Goal: Transaction & Acquisition: Purchase product/service

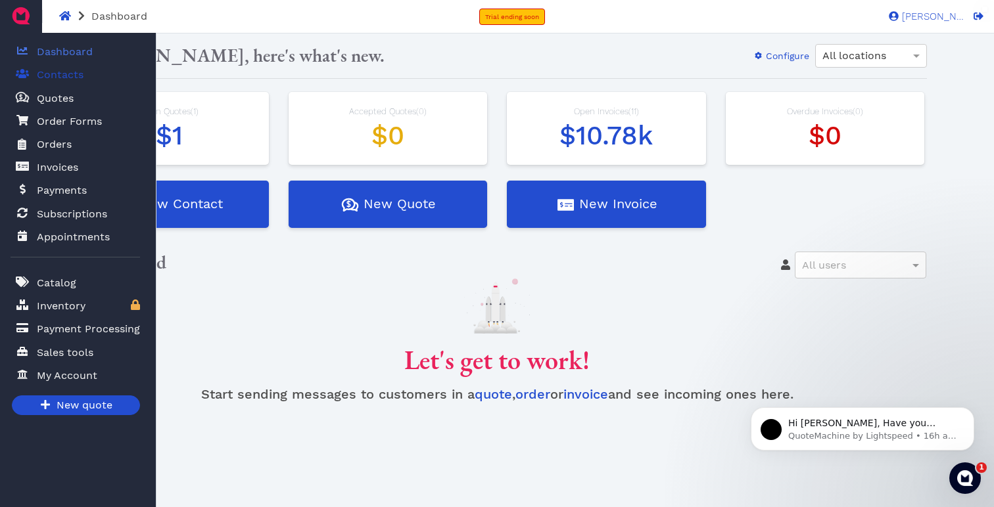
click at [67, 76] on span "Contacts" at bounding box center [60, 75] width 47 height 16
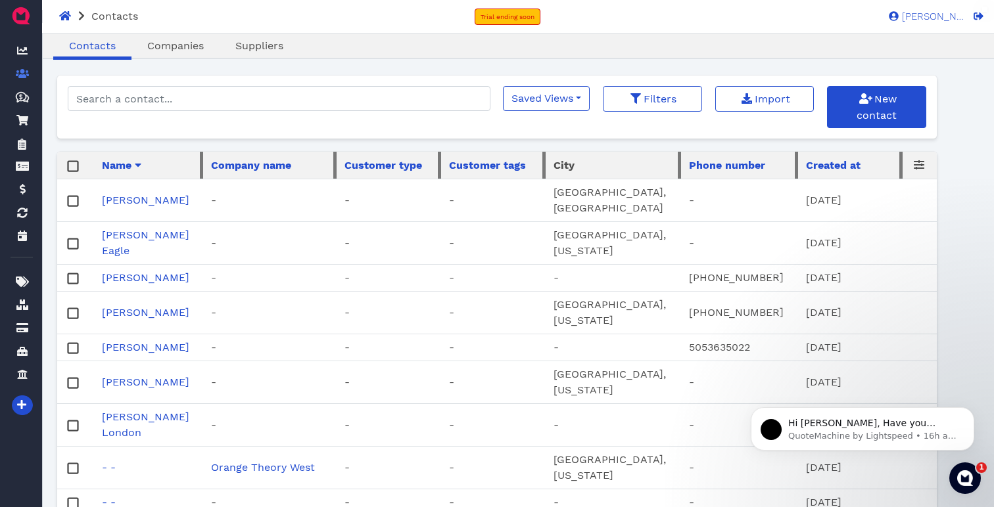
scroll to position [145, 0]
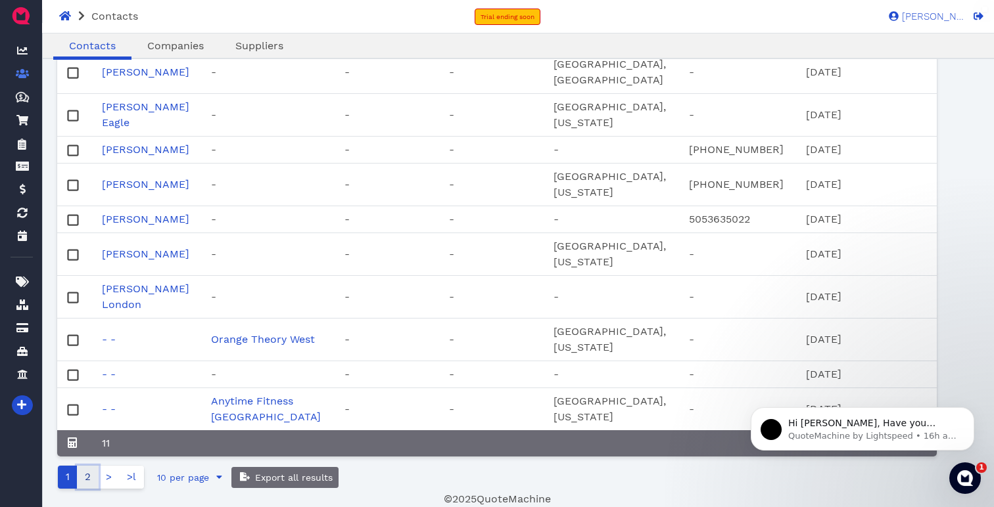
click at [93, 479] on link "2" at bounding box center [88, 477] width 22 height 23
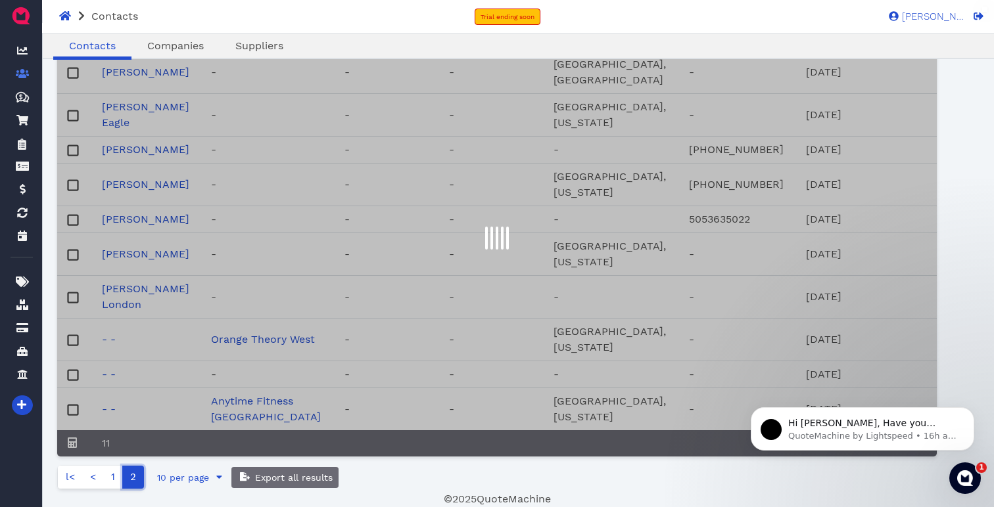
scroll to position [44, 0]
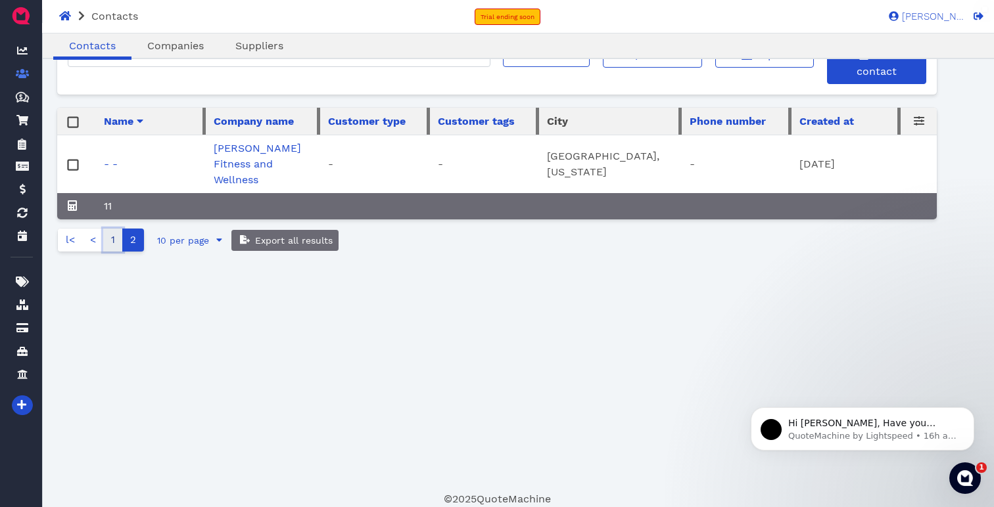
click at [109, 229] on link "1" at bounding box center [113, 240] width 20 height 23
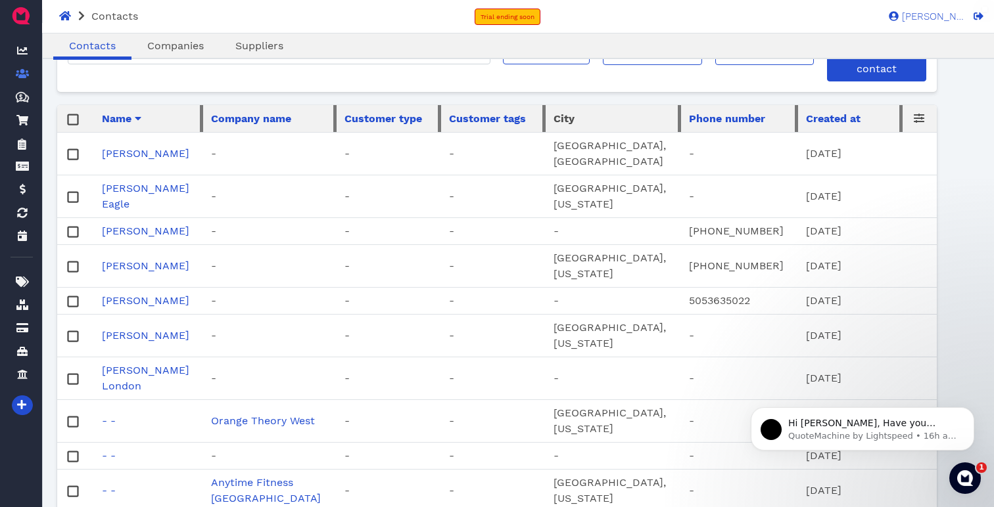
scroll to position [0, 0]
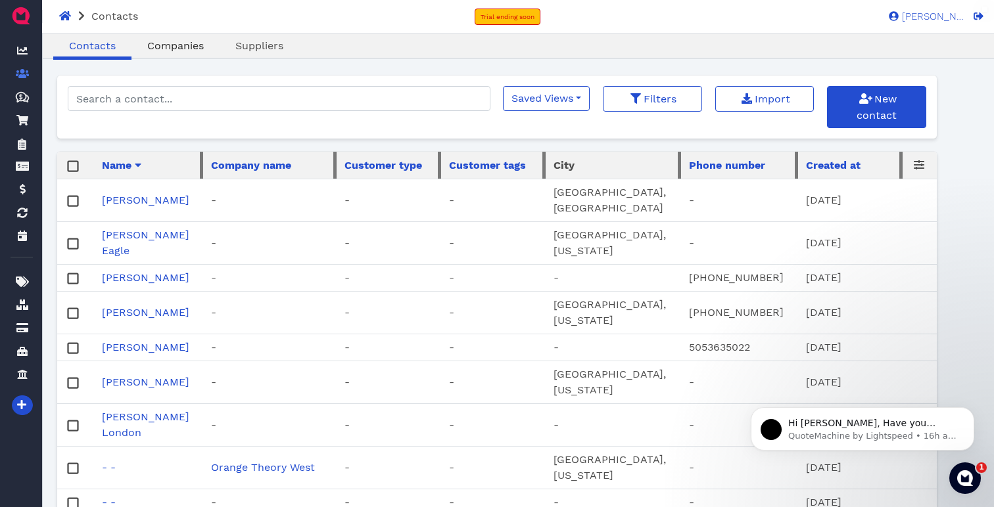
click at [170, 44] on span "Companies" at bounding box center [175, 45] width 57 height 12
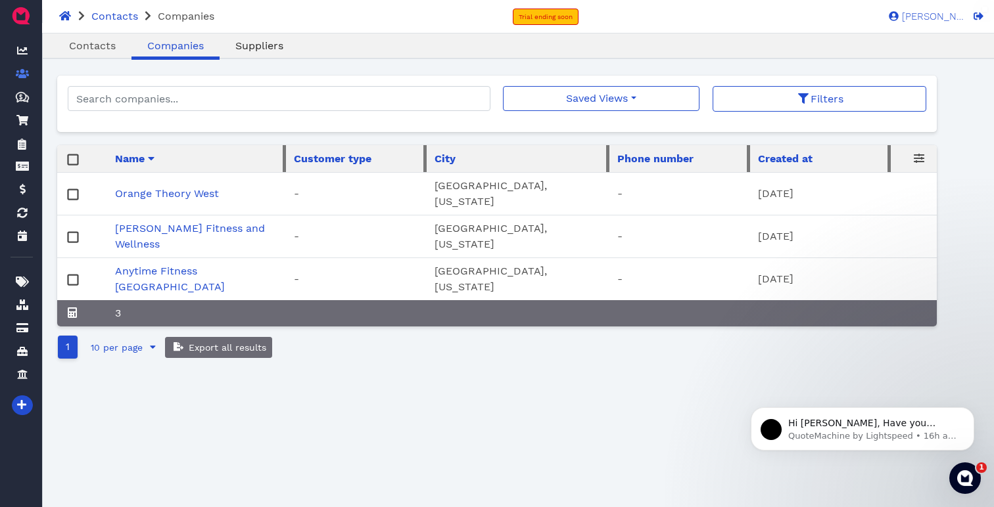
click at [254, 38] on link "Suppliers" at bounding box center [260, 46] width 80 height 16
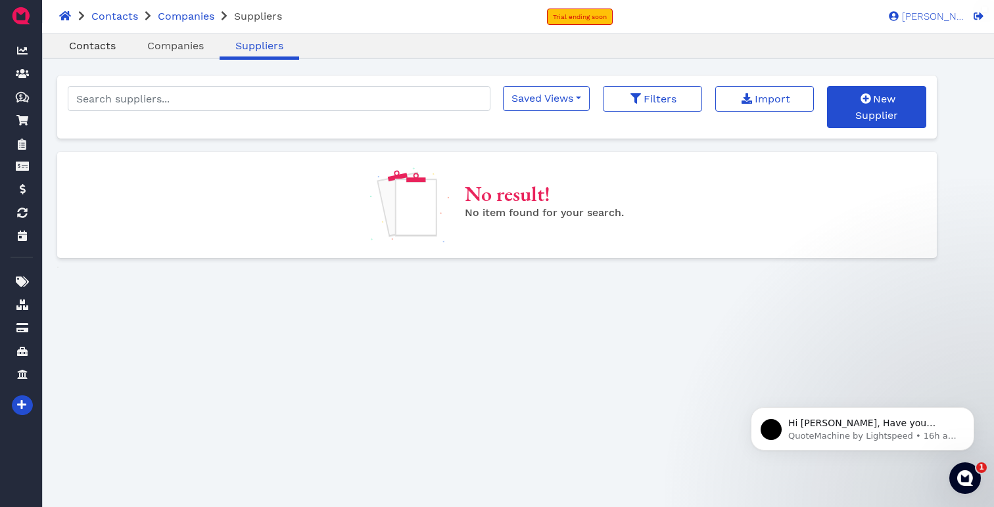
click at [91, 43] on span "Contacts" at bounding box center [92, 45] width 47 height 12
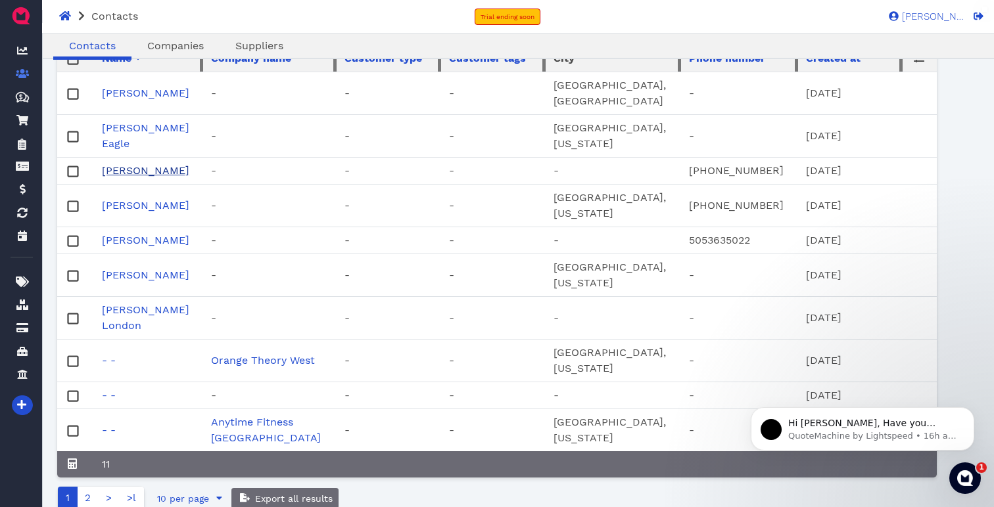
scroll to position [145, 0]
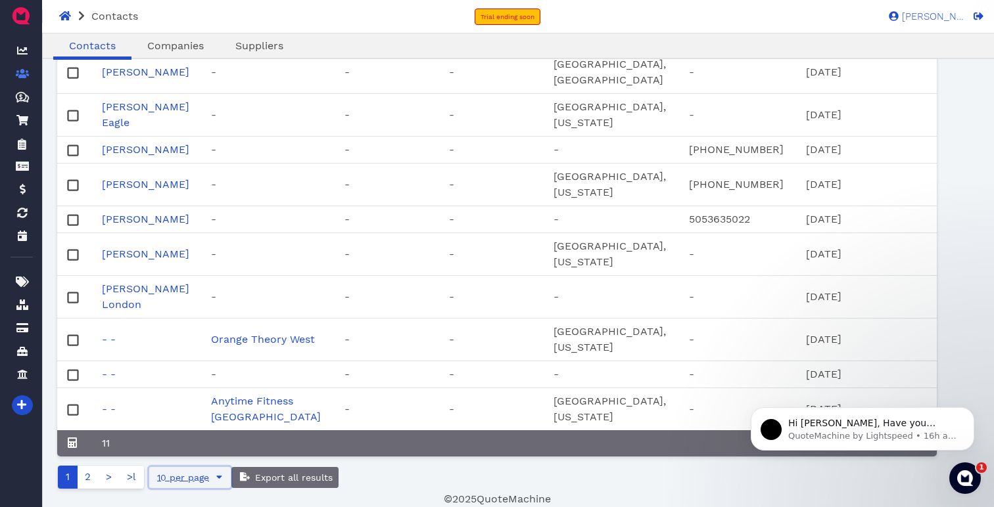
click at [209, 478] on button "10 per page" at bounding box center [190, 477] width 82 height 21
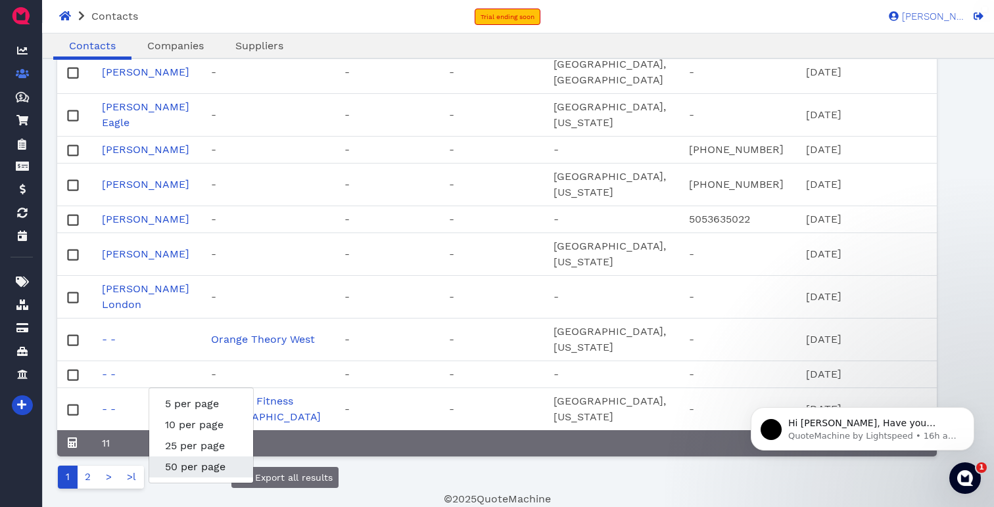
click at [208, 461] on span "50 per page" at bounding box center [195, 467] width 60 height 12
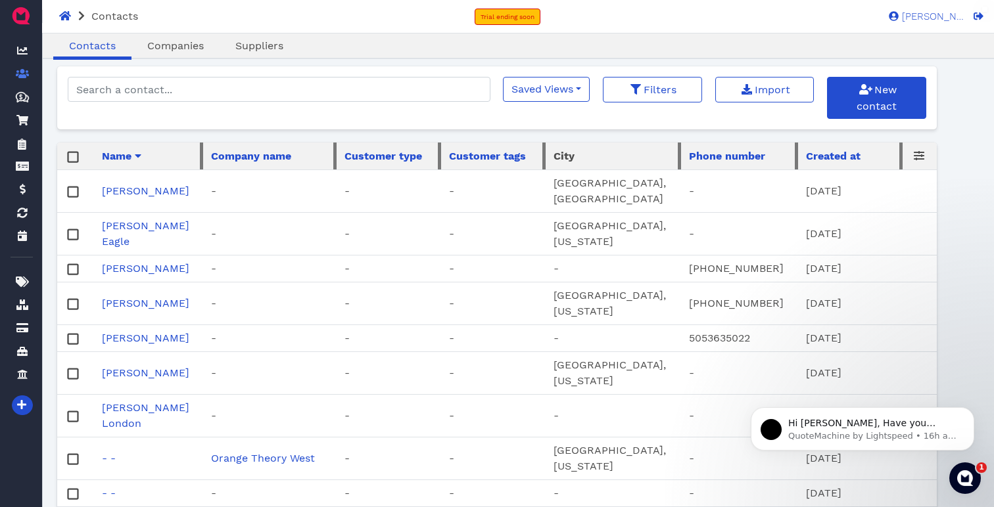
scroll to position [14, 0]
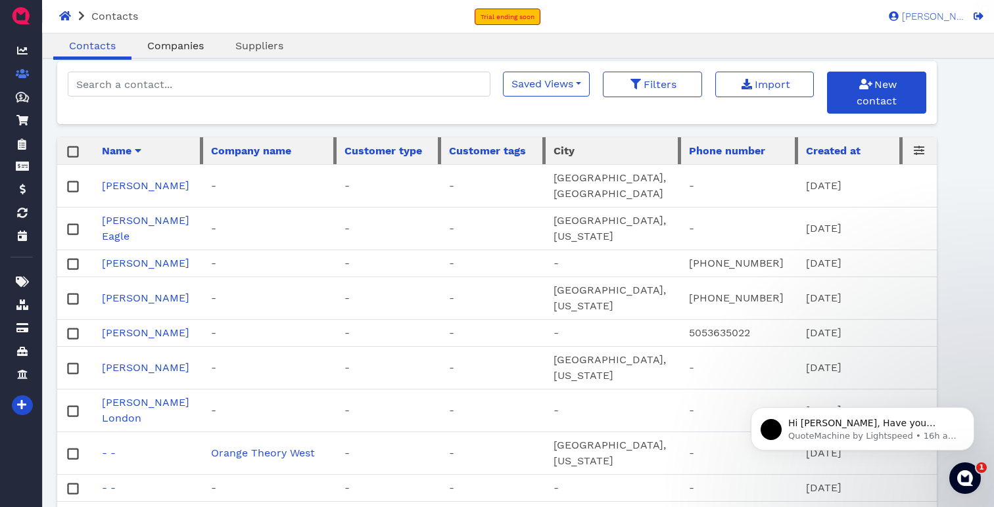
click at [185, 43] on span "Companies" at bounding box center [175, 45] width 57 height 12
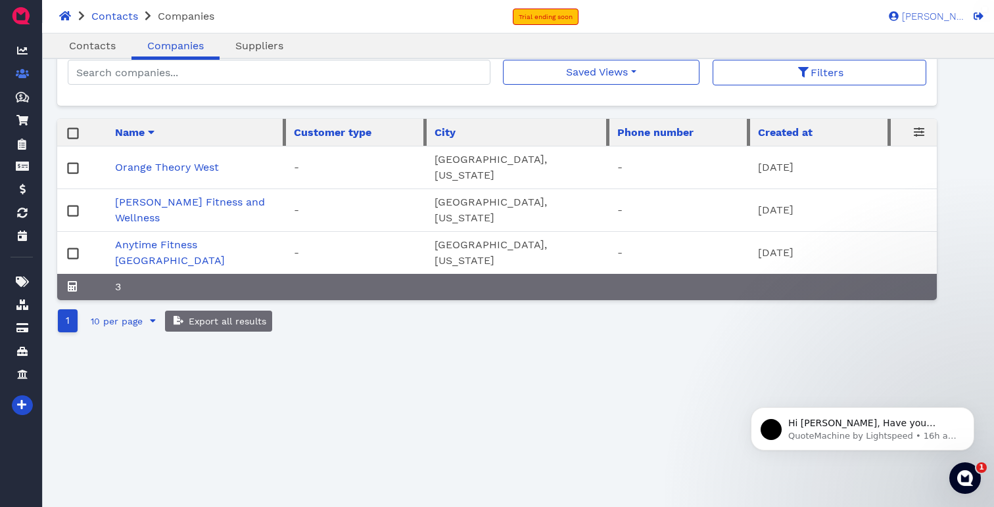
scroll to position [27, 0]
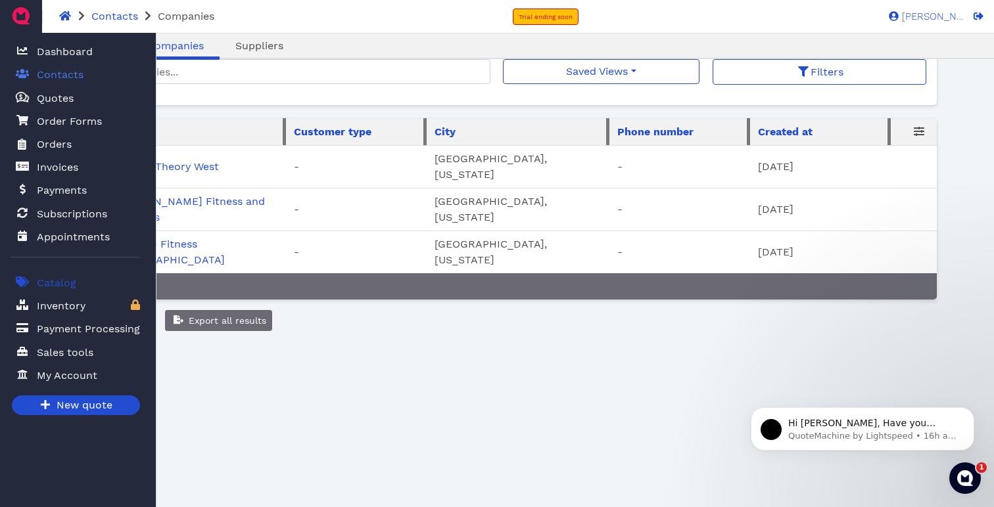
click at [66, 291] on span "Catalog" at bounding box center [56, 283] width 39 height 16
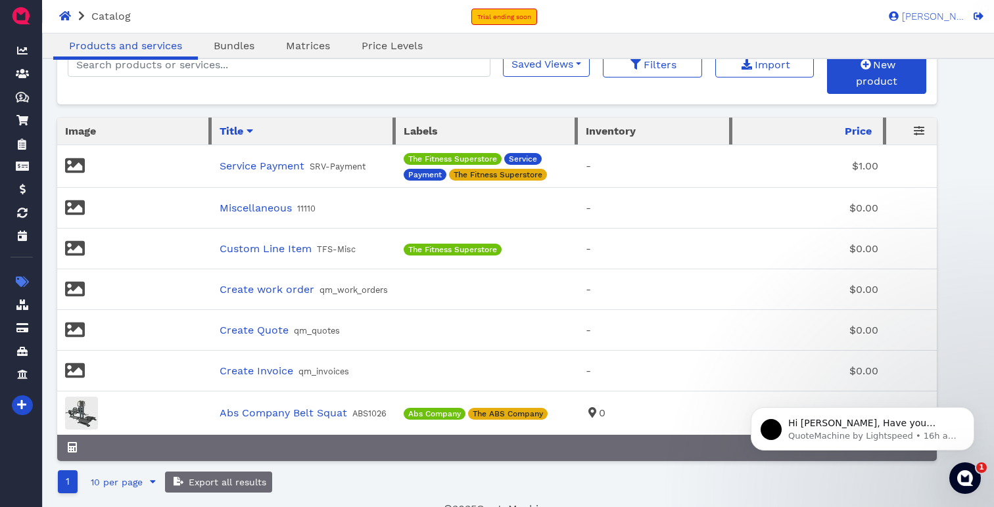
scroll to position [44, 0]
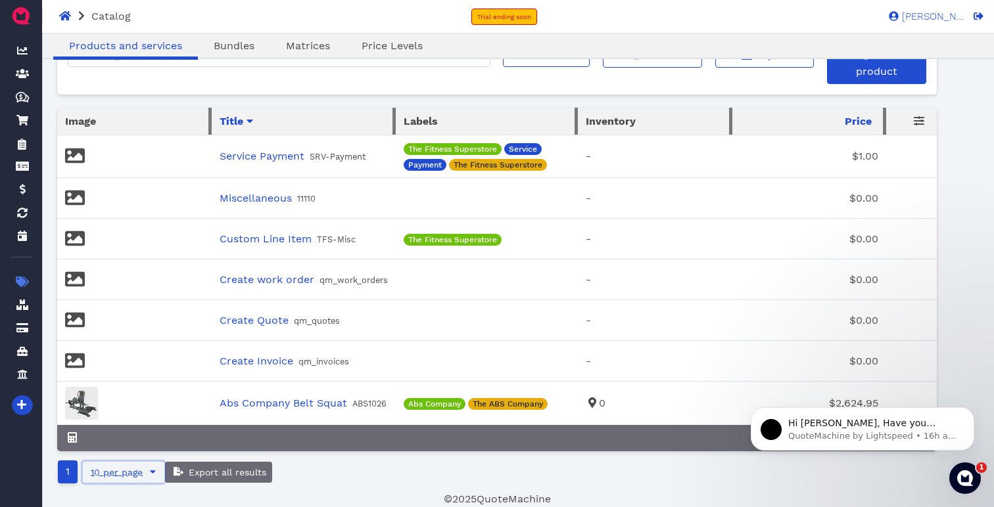
click at [101, 477] on span "10 per page" at bounding box center [116, 472] width 54 height 11
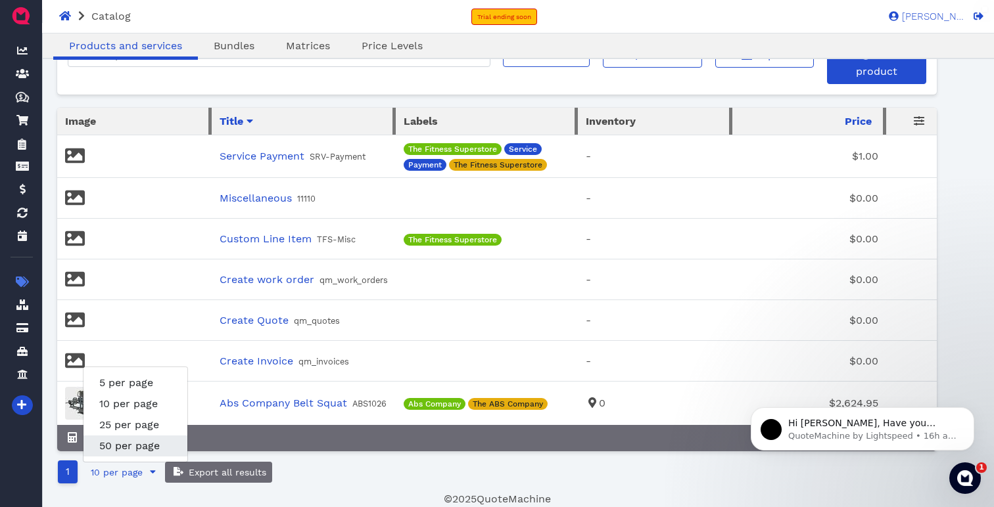
click at [136, 450] on span "50 per page" at bounding box center [129, 446] width 60 height 12
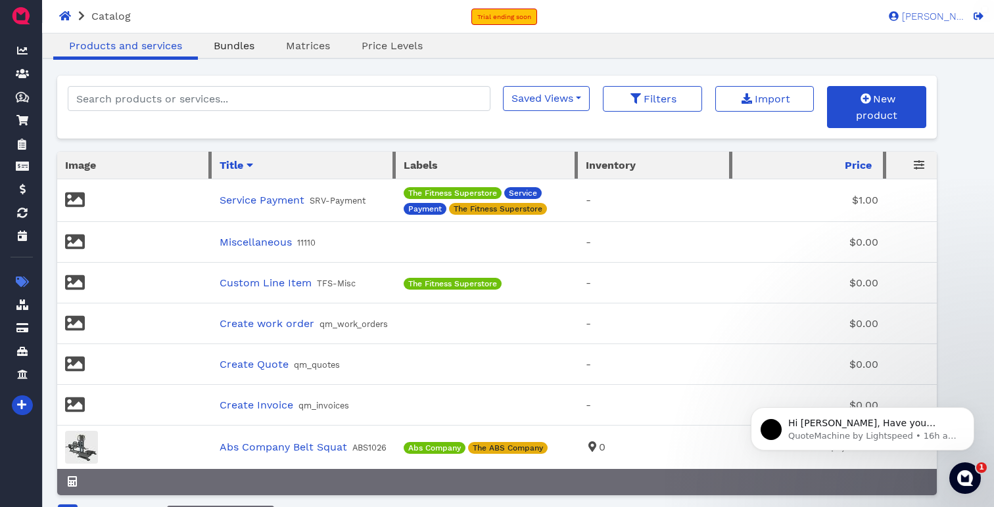
click at [248, 43] on span "Bundles" at bounding box center [234, 45] width 41 height 12
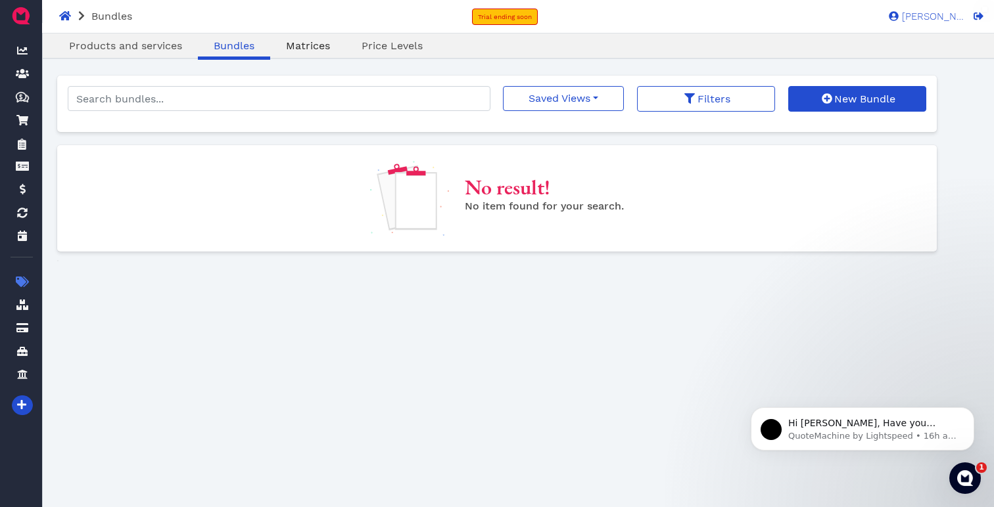
click at [310, 42] on span "Matrices" at bounding box center [308, 45] width 44 height 12
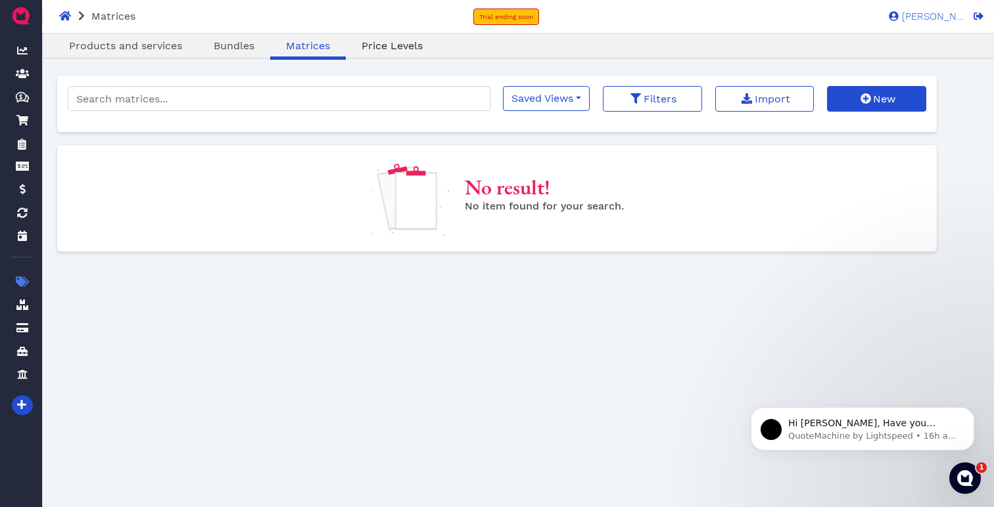
click at [394, 45] on span "Price Levels" at bounding box center [392, 45] width 61 height 12
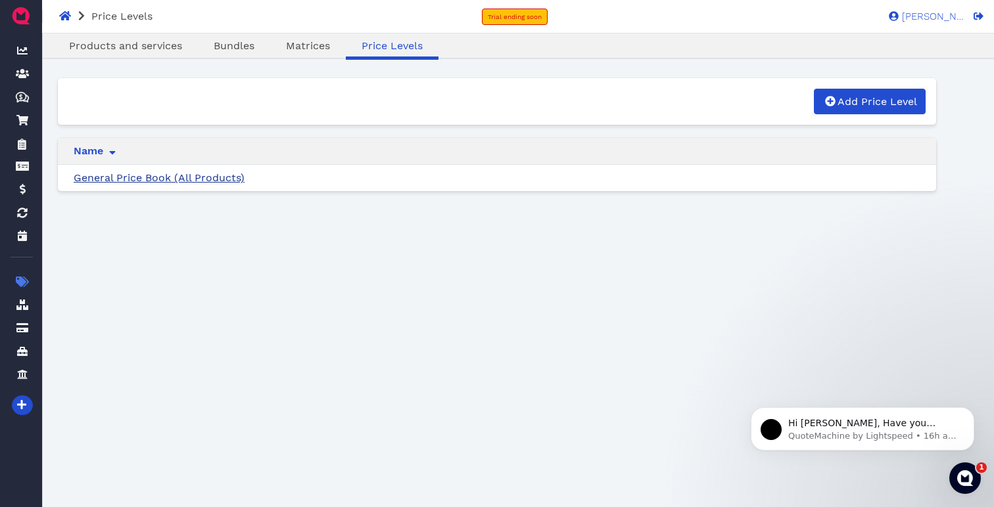
click at [168, 178] on link "General Price Book (All Products)" at bounding box center [159, 178] width 171 height 12
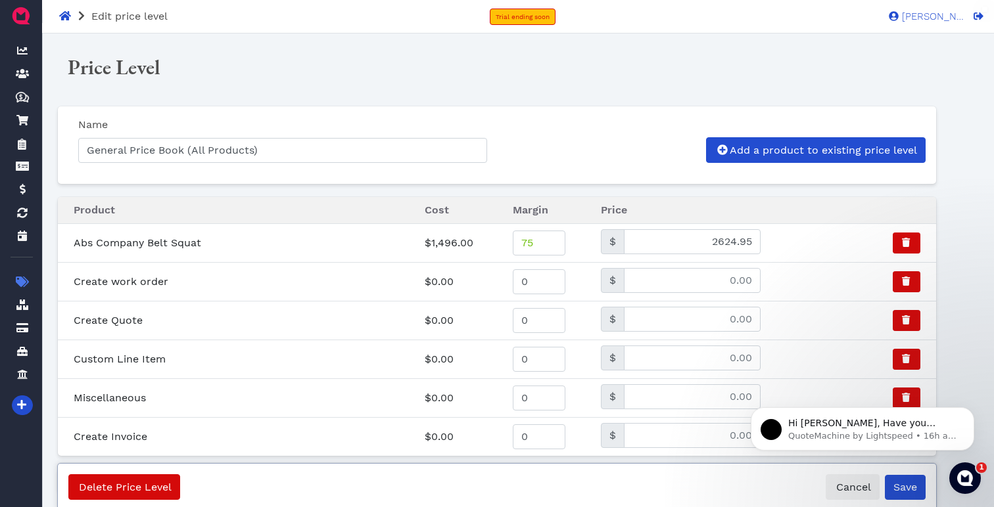
scroll to position [12, 0]
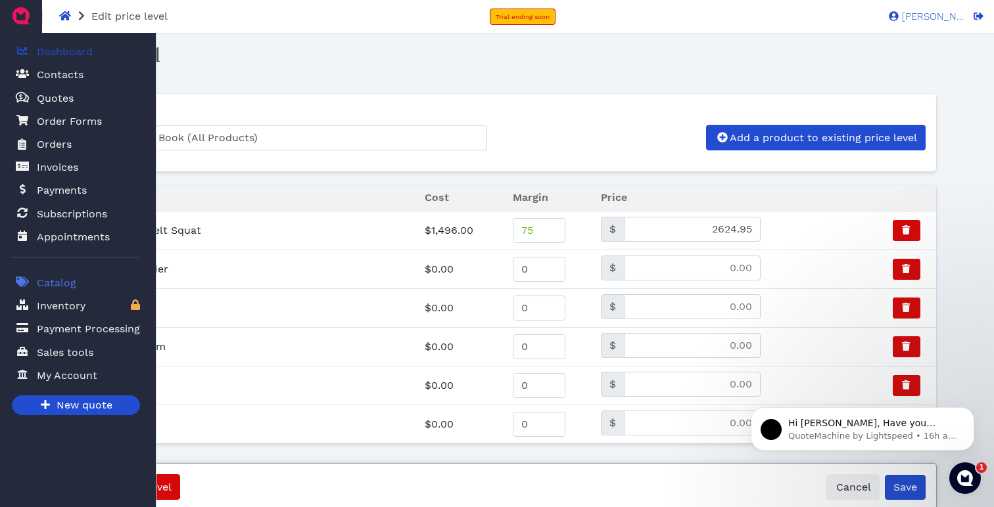
click at [58, 53] on span "Dashboard" at bounding box center [65, 52] width 56 height 16
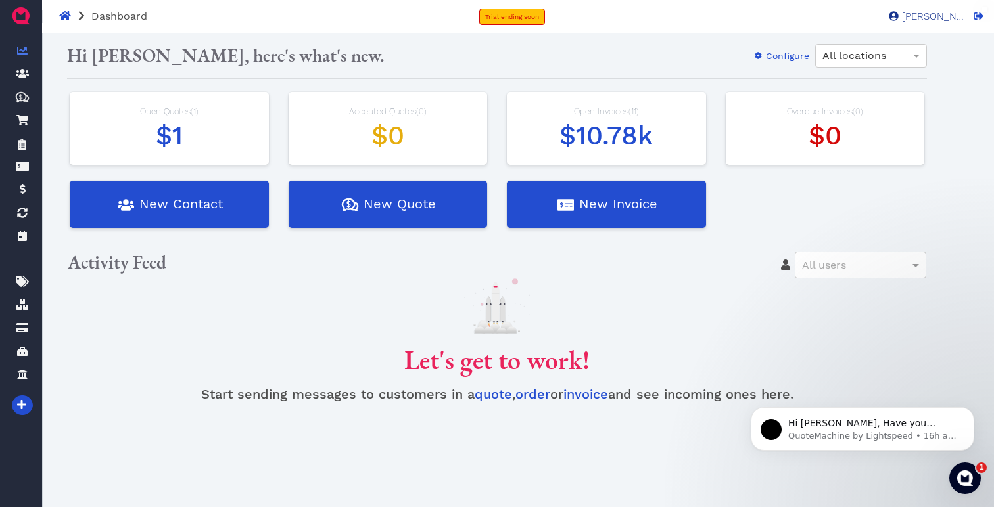
click at [939, 22] on span "[PERSON_NAME]" at bounding box center [932, 17] width 66 height 10
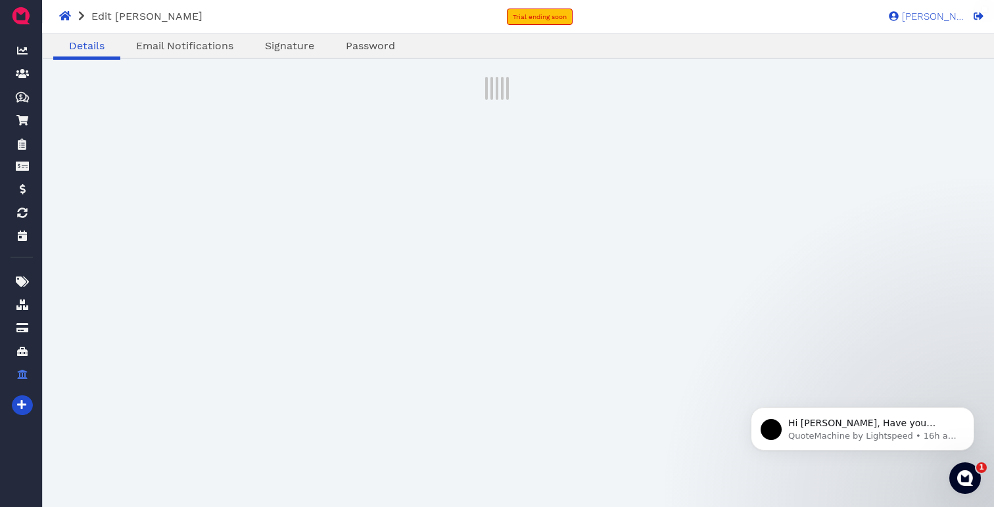
select select "admin"
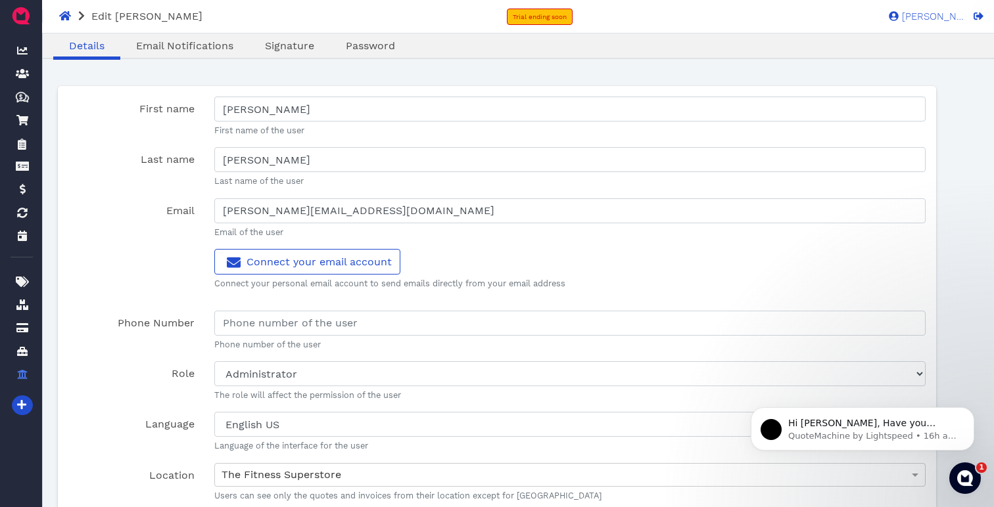
click at [24, 13] on img at bounding box center [21, 15] width 21 height 21
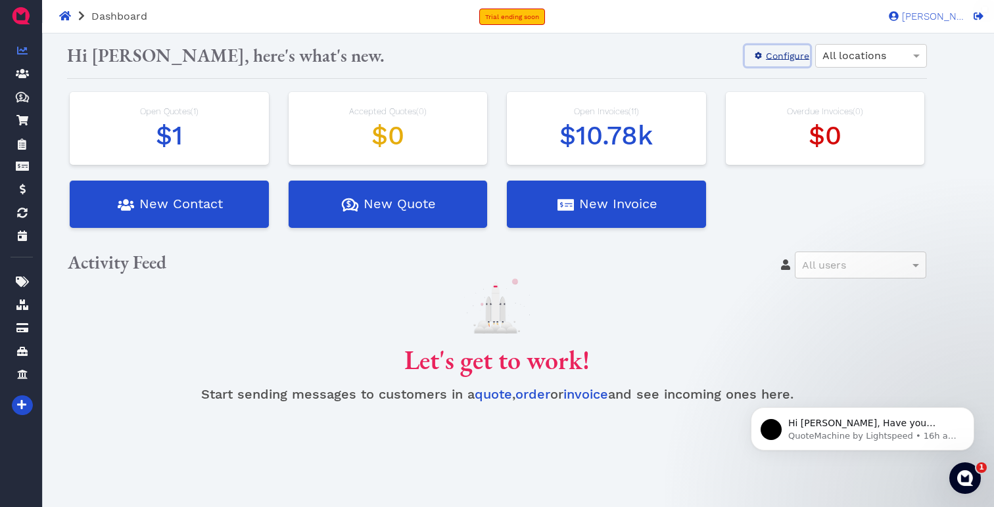
click at [784, 55] on span "Configure" at bounding box center [786, 56] width 45 height 11
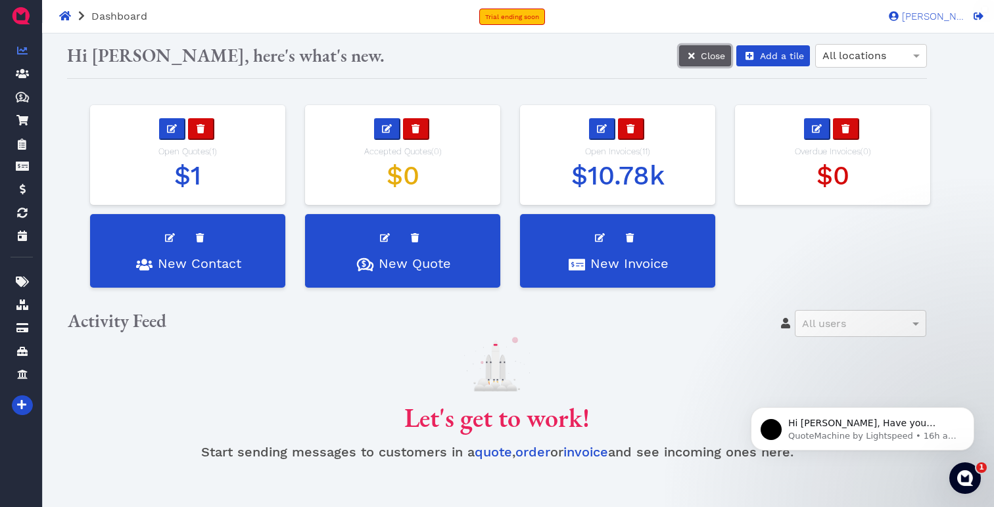
click at [701, 60] on span "Close" at bounding box center [713, 56] width 24 height 11
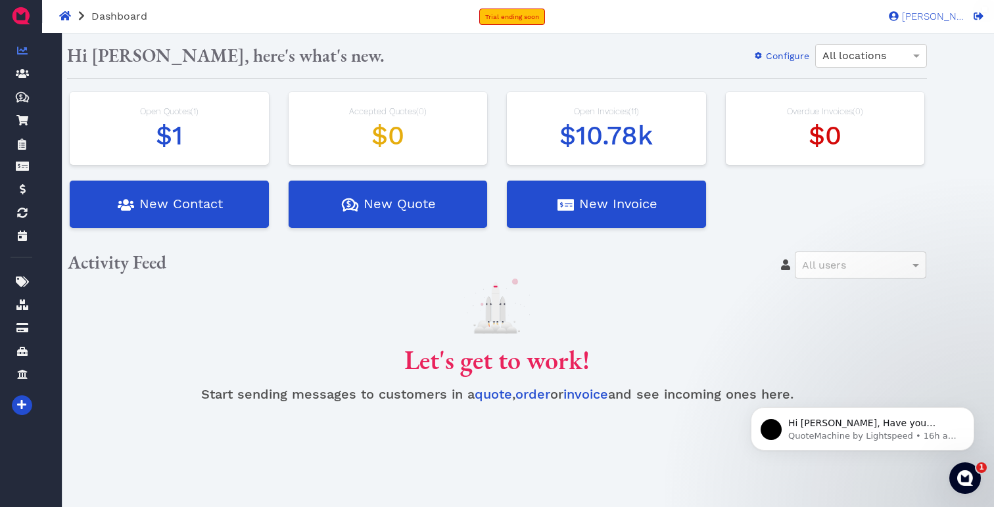
scroll to position [12, 0]
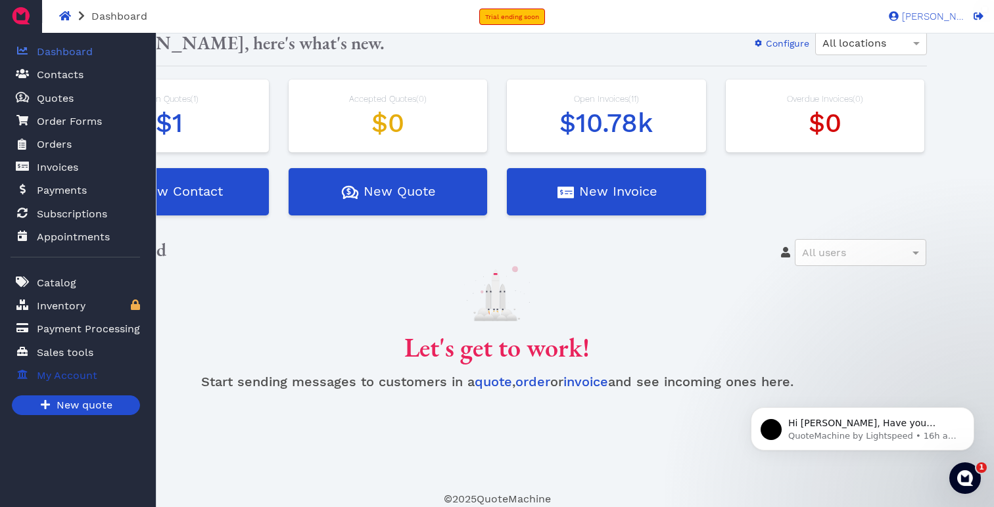
click at [59, 376] on span "My Account" at bounding box center [67, 376] width 60 height 16
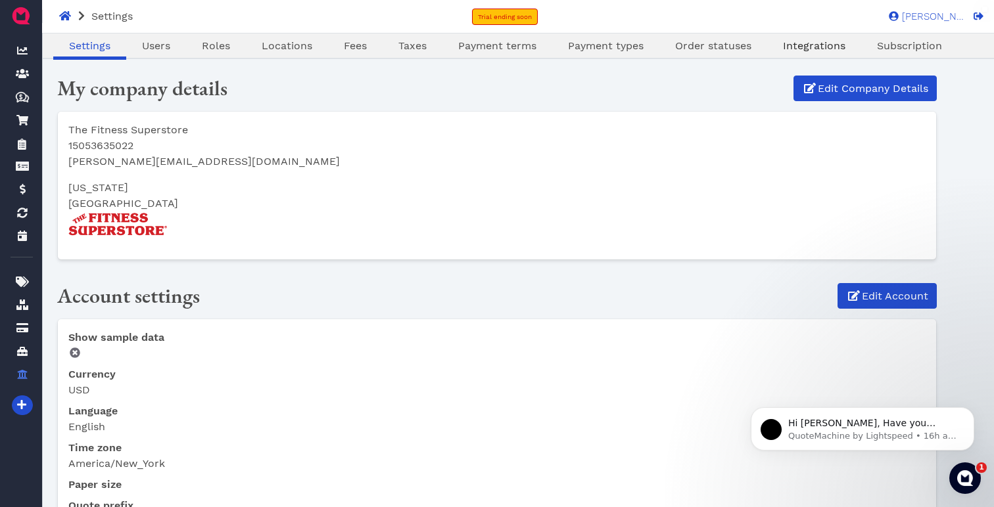
click at [811, 46] on span "Integrations" at bounding box center [814, 45] width 62 height 12
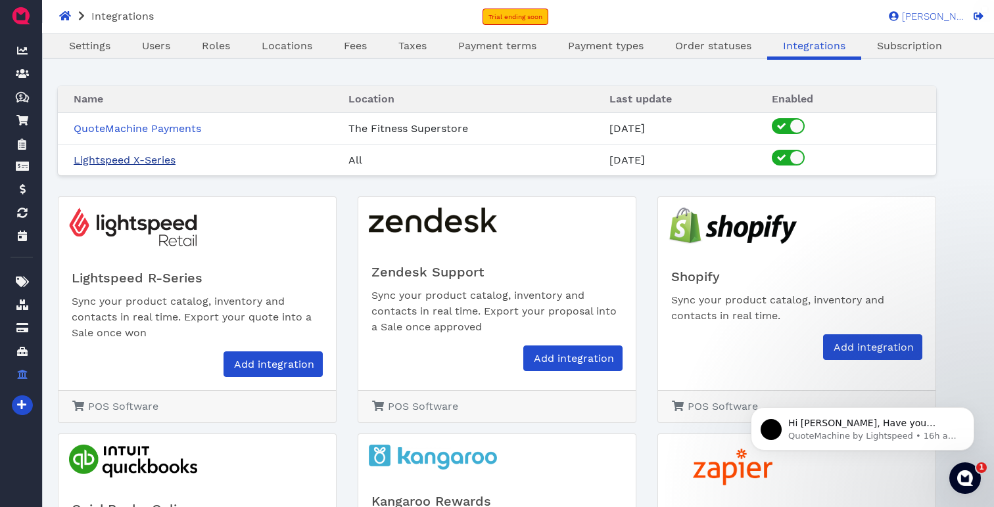
click at [141, 158] on link "Lightspeed X-Series" at bounding box center [125, 160] width 102 height 12
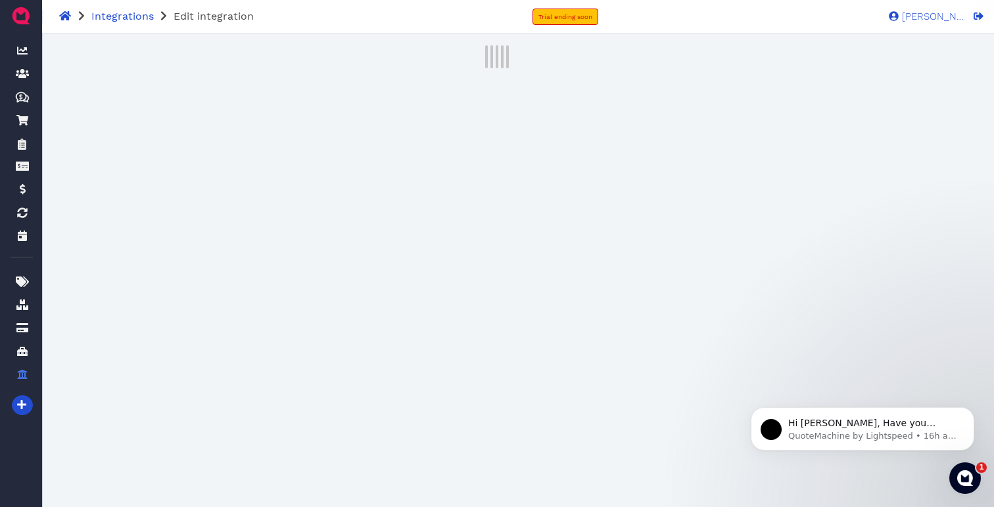
select select "8e7032da-7791-4a60-9147-19d156eccc14"
select select "2bb44e73-d52a-4ba9-9646-d929e3fa423e"
select select "171226a6-5c44-4fc7-968a-67b4a0c904d4"
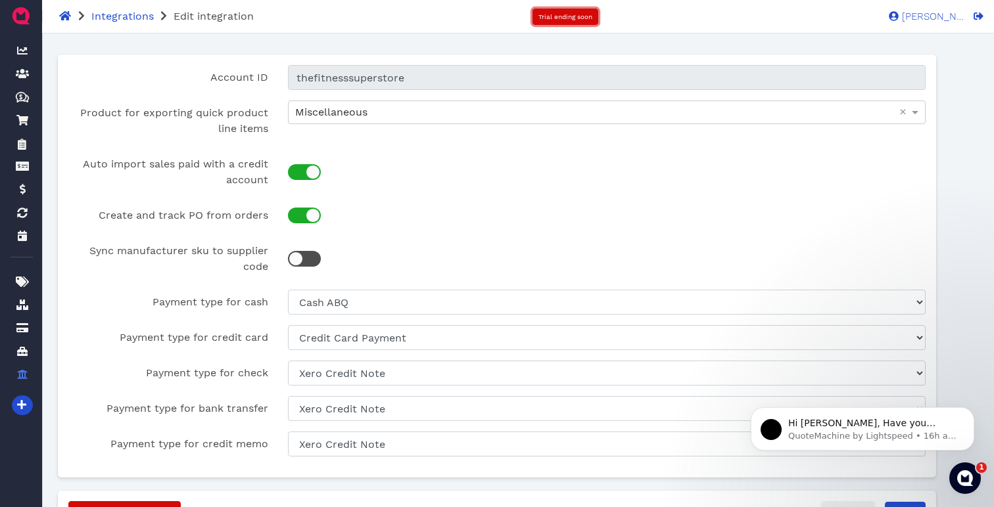
click at [571, 16] on span "Trial ending soon" at bounding box center [565, 16] width 54 height 7
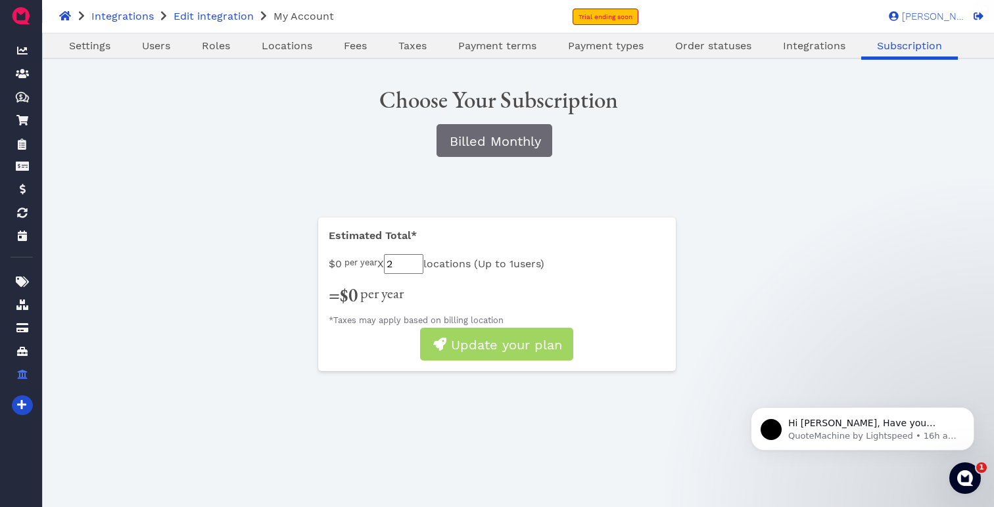
click at [423, 256] on input "2" at bounding box center [403, 264] width 39 height 20
click at [677, 266] on div "Estimated Total* $0 per year X 2 locations ( Up to 1 users) = $0 per year *Taxe…" at bounding box center [496, 301] width 857 height 167
click at [485, 142] on span "Billed Monthly" at bounding box center [494, 141] width 93 height 16
type input "1"
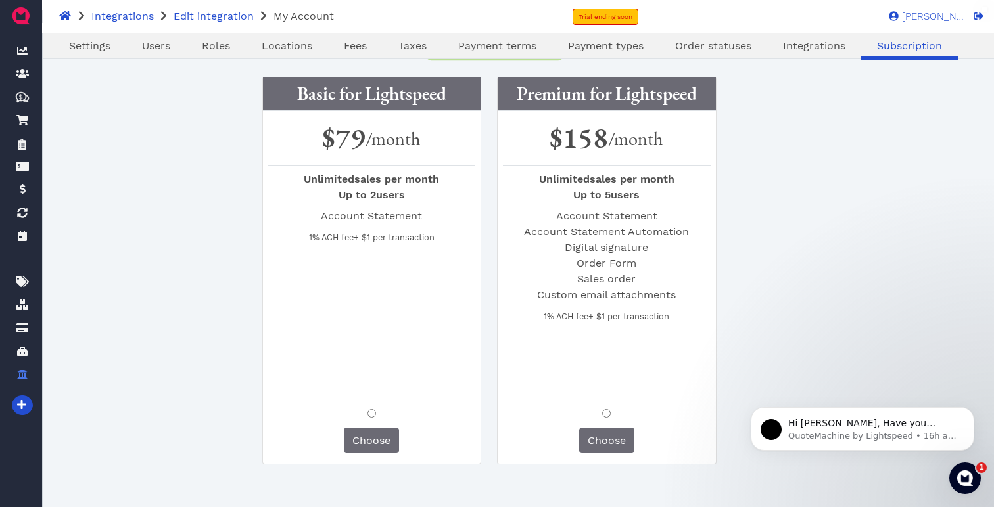
scroll to position [101, 0]
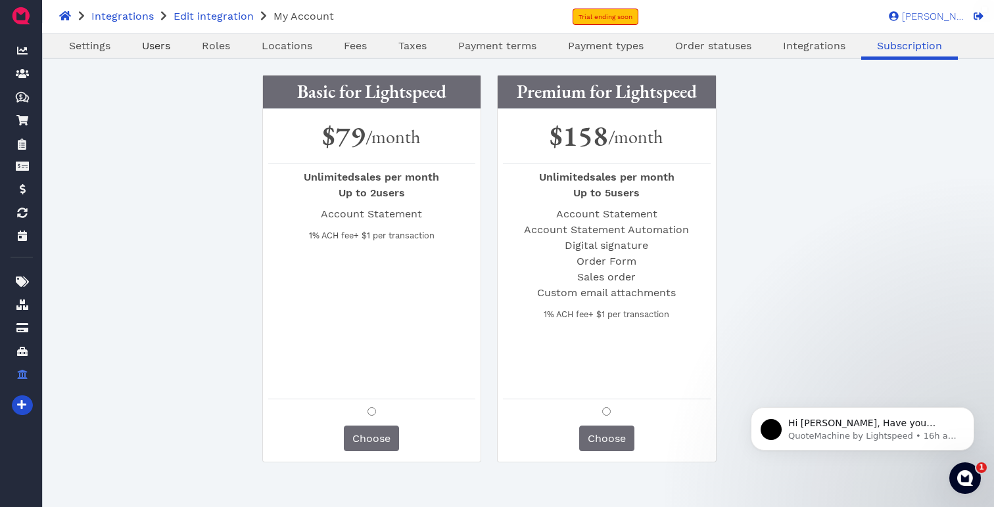
click at [154, 43] on span "Users" at bounding box center [156, 45] width 28 height 12
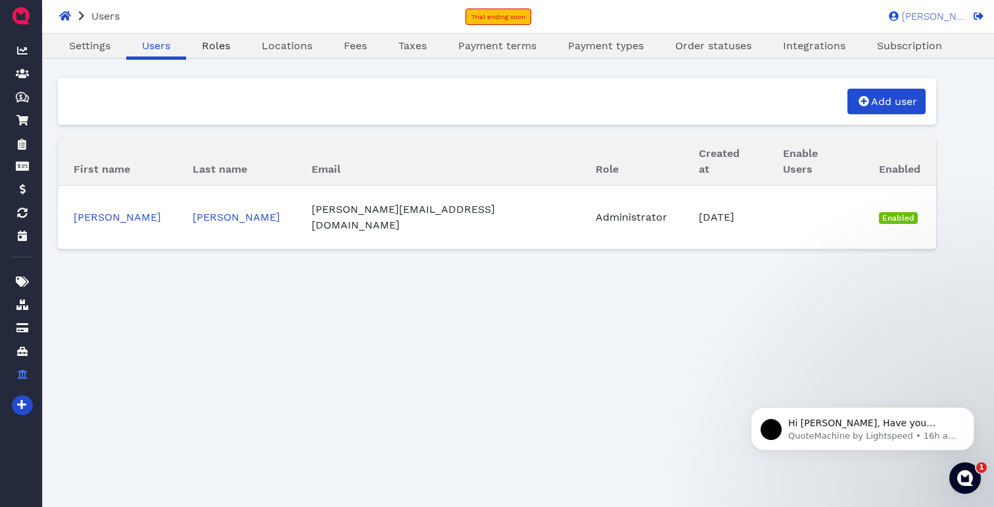
click at [219, 53] on link "Roles" at bounding box center [216, 46] width 60 height 16
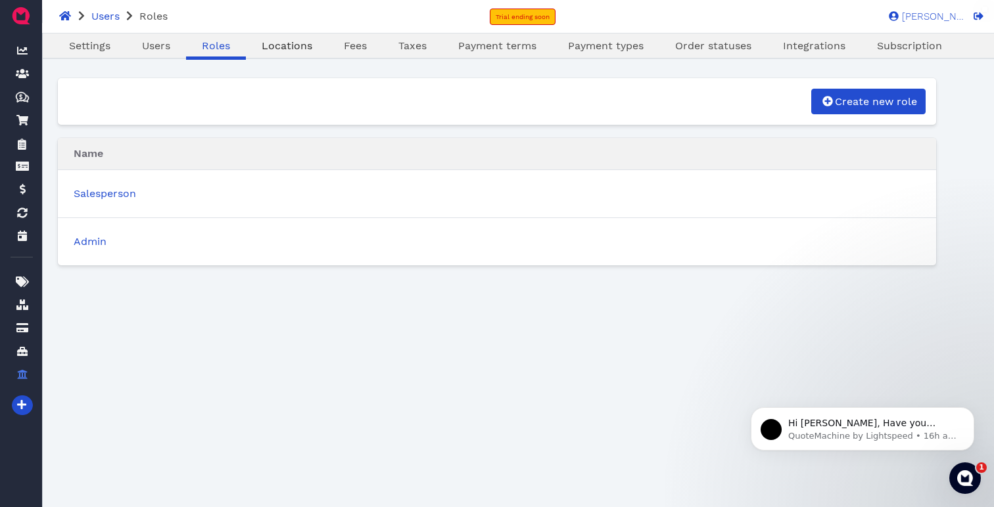
click at [288, 43] on span "Locations" at bounding box center [287, 45] width 51 height 12
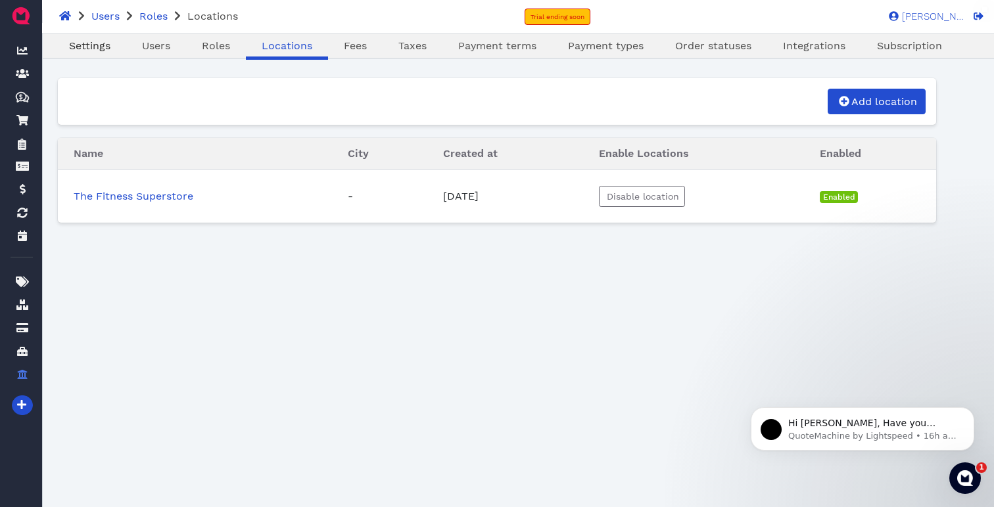
click at [78, 45] on span "Settings" at bounding box center [89, 45] width 41 height 12
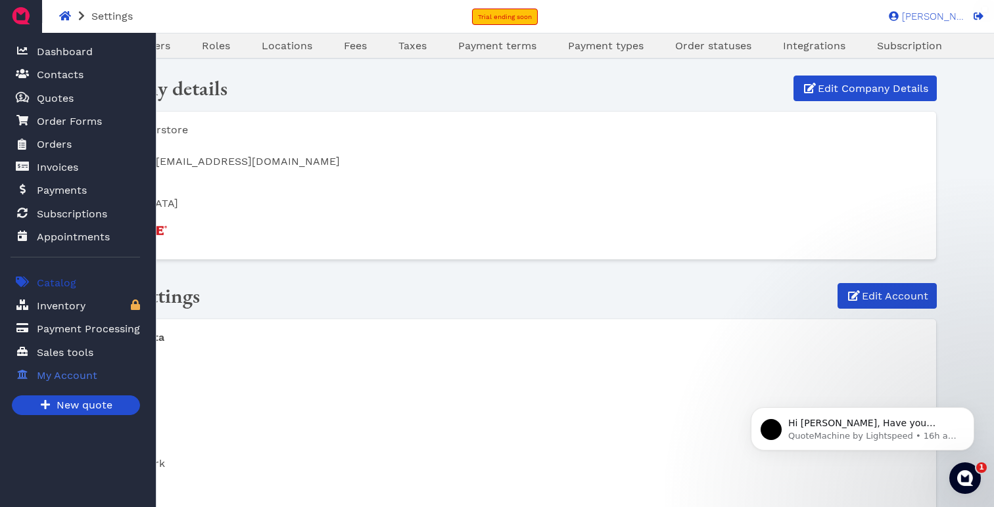
click at [70, 282] on span "Catalog" at bounding box center [56, 283] width 39 height 16
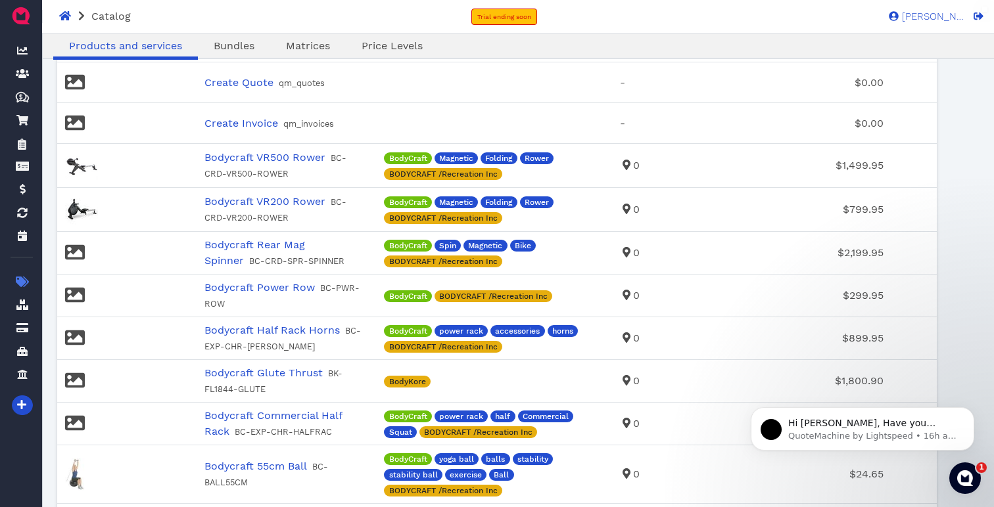
scroll to position [1893, 0]
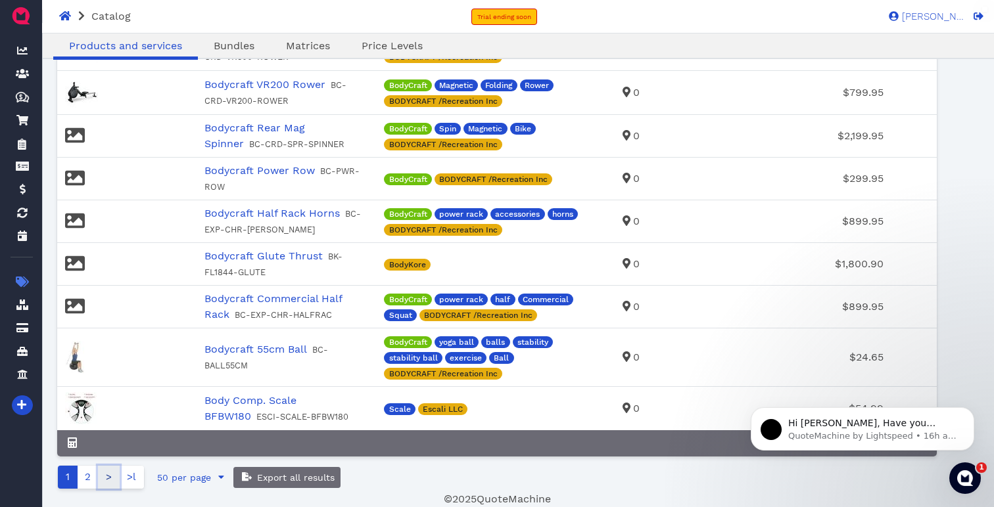
click at [103, 479] on link ">" at bounding box center [109, 477] width 22 height 23
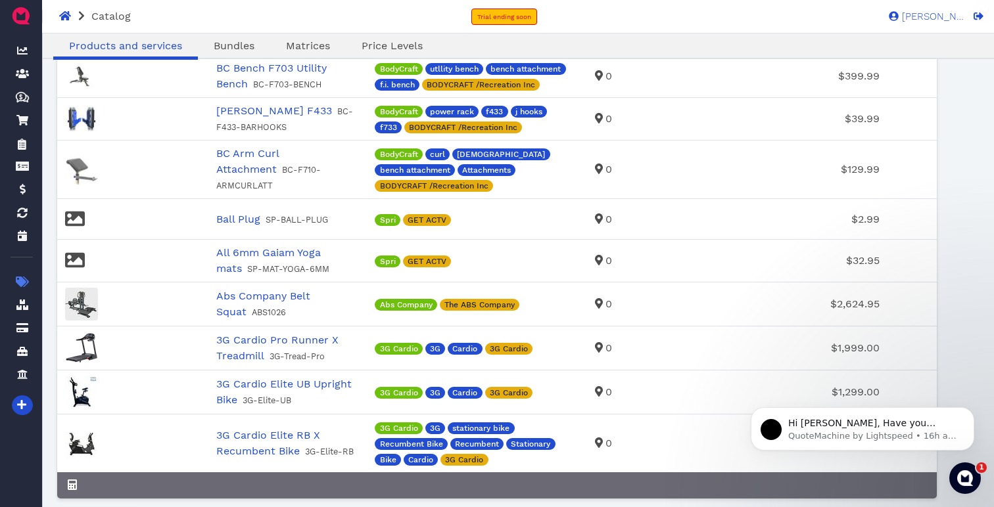
scroll to position [1365, 0]
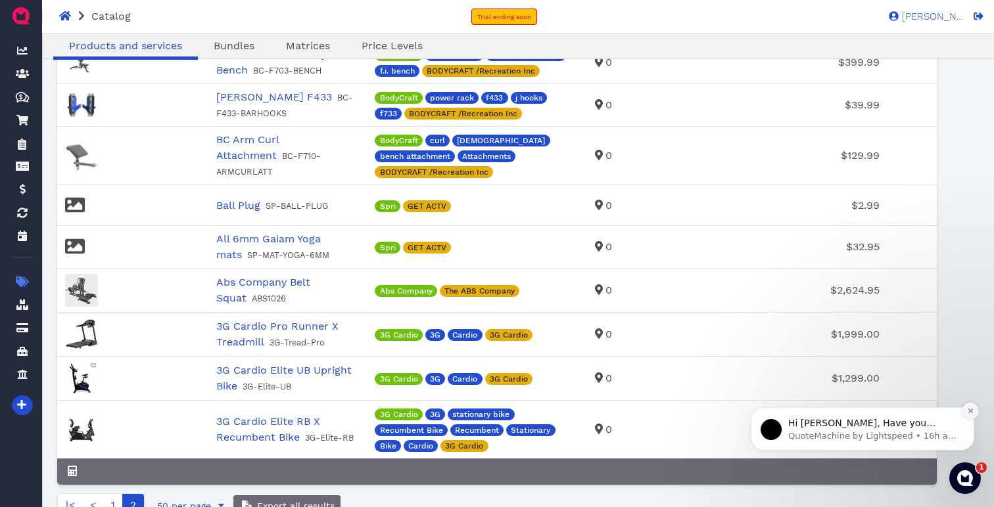
click at [970, 415] on button "Dismiss notification" at bounding box center [970, 411] width 17 height 17
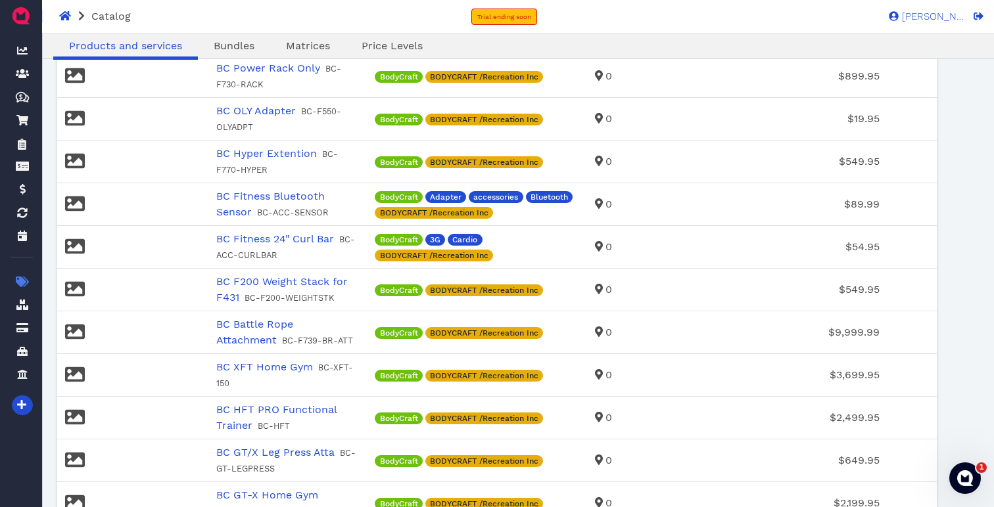
scroll to position [0, 0]
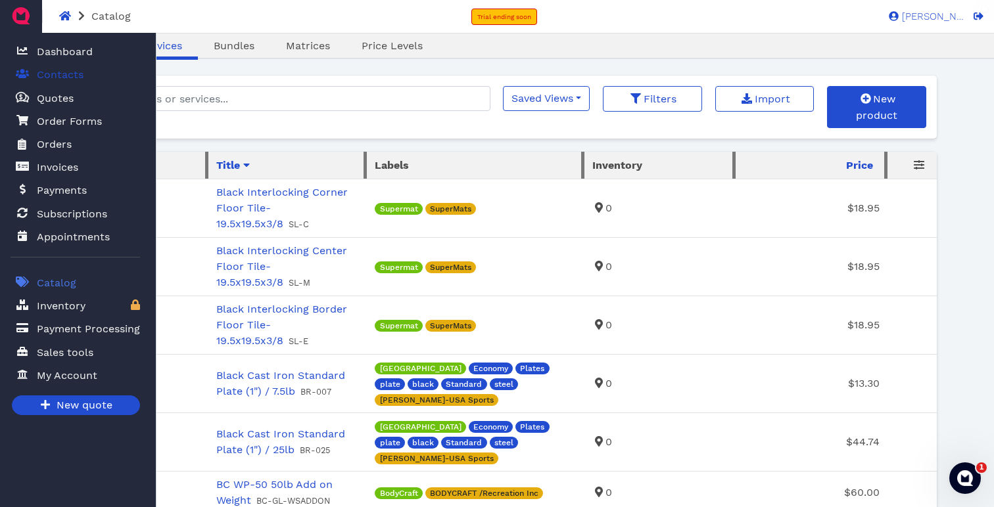
click at [91, 76] on link "Contacts" at bounding box center [75, 74] width 129 height 27
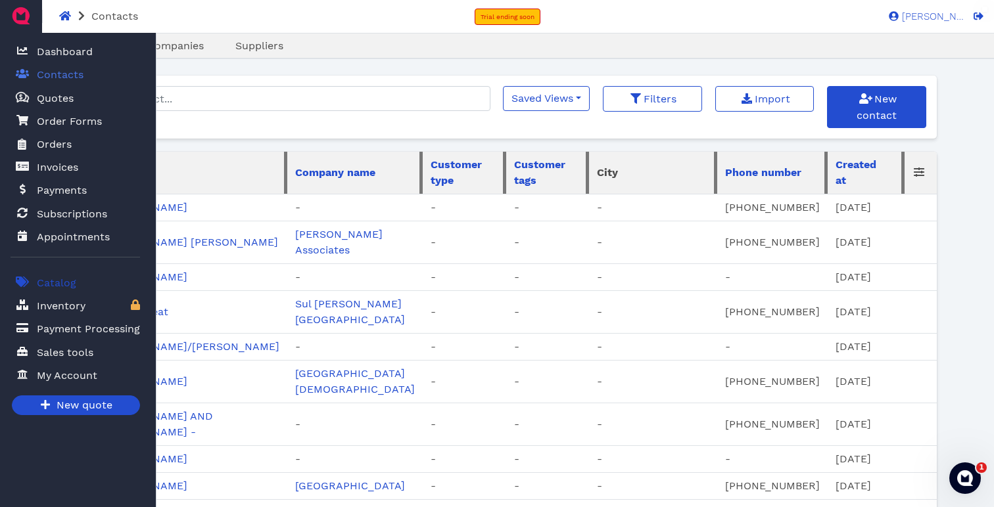
click at [60, 285] on span "Catalog" at bounding box center [56, 283] width 39 height 16
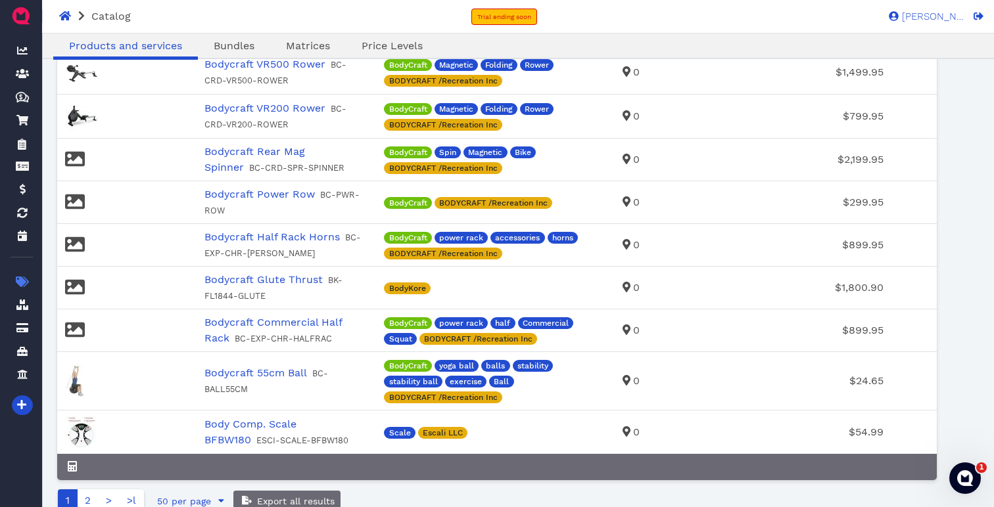
scroll to position [1893, 0]
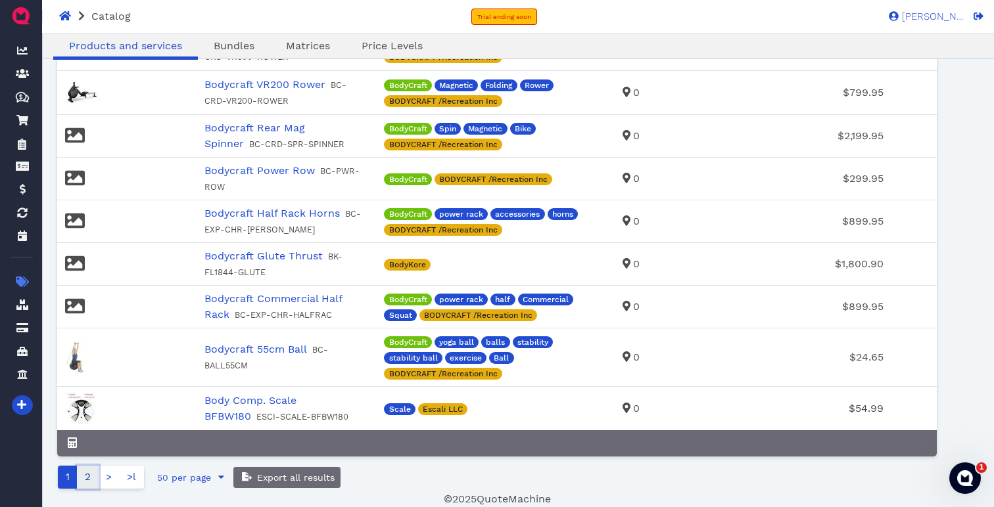
click at [92, 479] on link "2" at bounding box center [88, 477] width 22 height 23
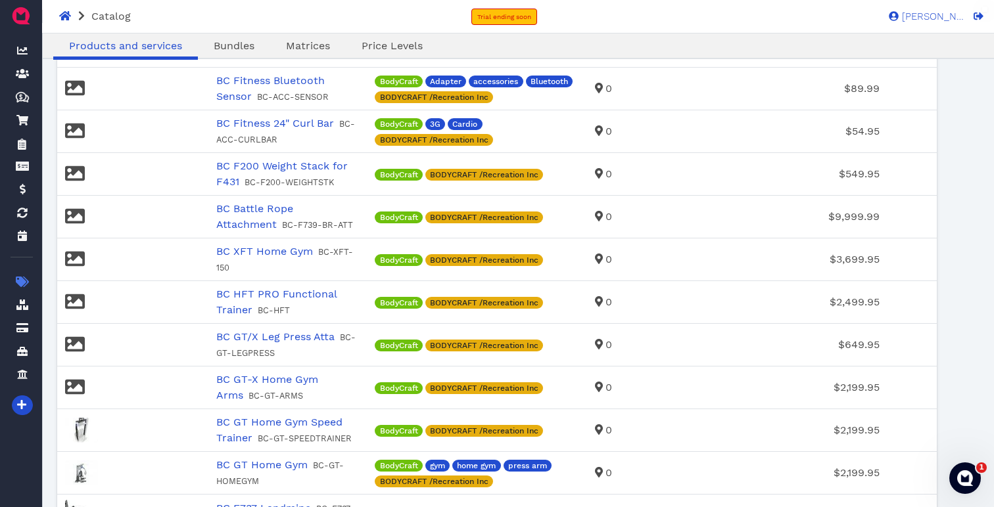
scroll to position [0, 0]
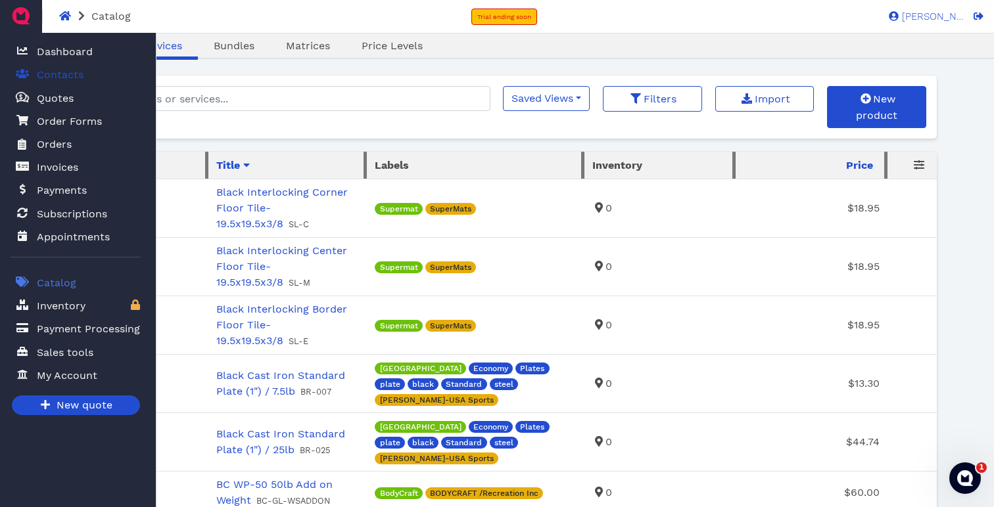
click at [61, 76] on span "Contacts" at bounding box center [60, 75] width 47 height 16
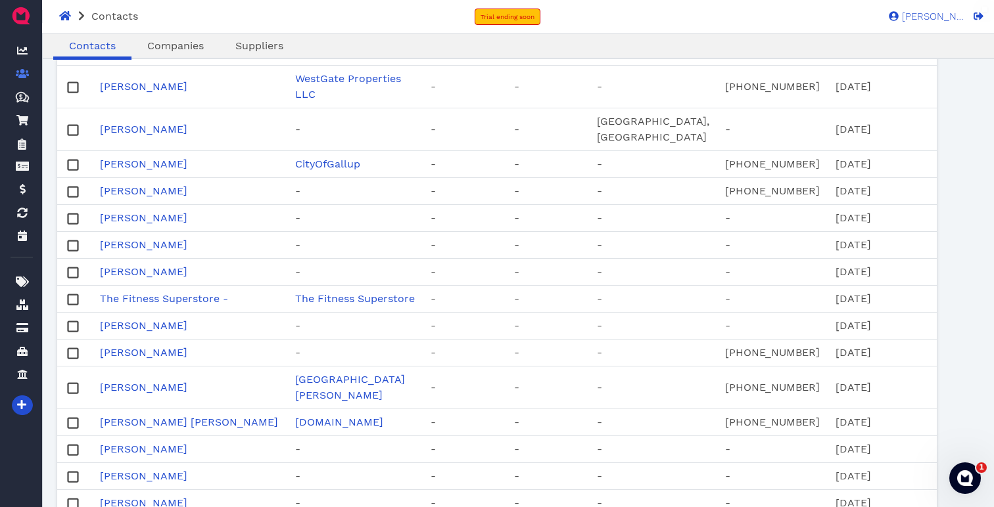
scroll to position [1554, 0]
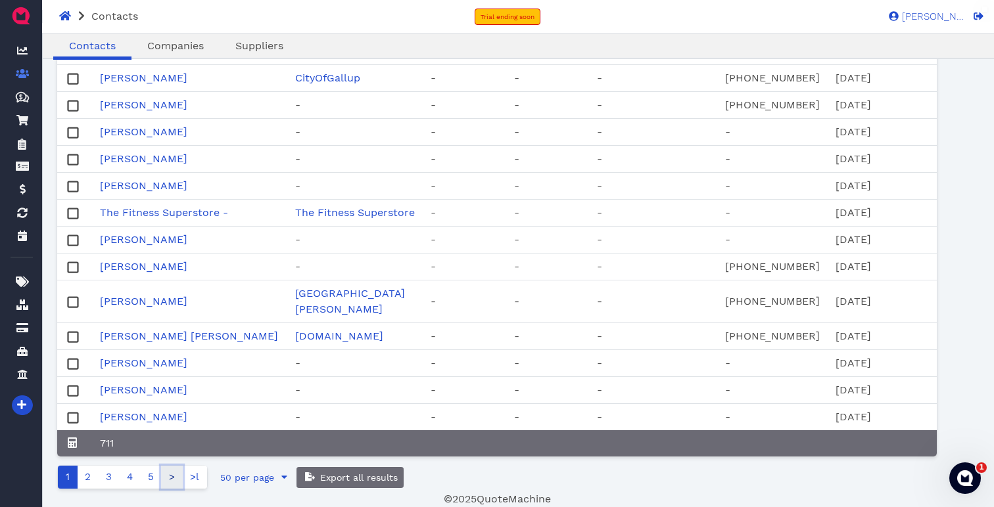
click at [170, 479] on link ">" at bounding box center [172, 477] width 22 height 23
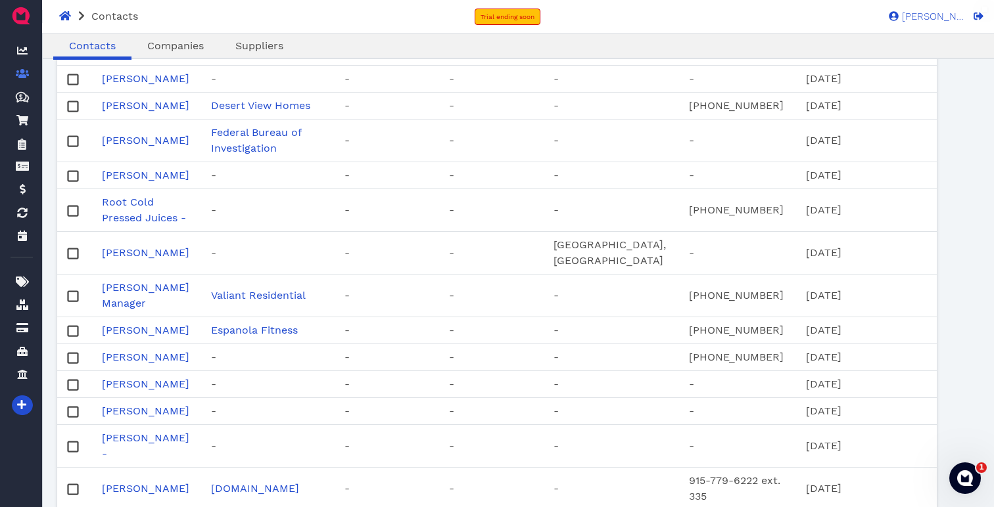
scroll to position [1365, 0]
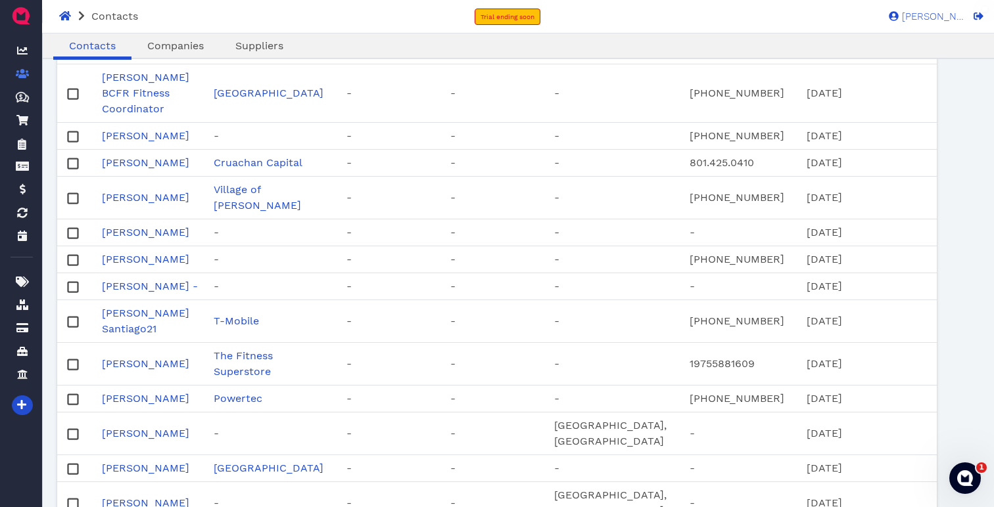
scroll to position [1396, 0]
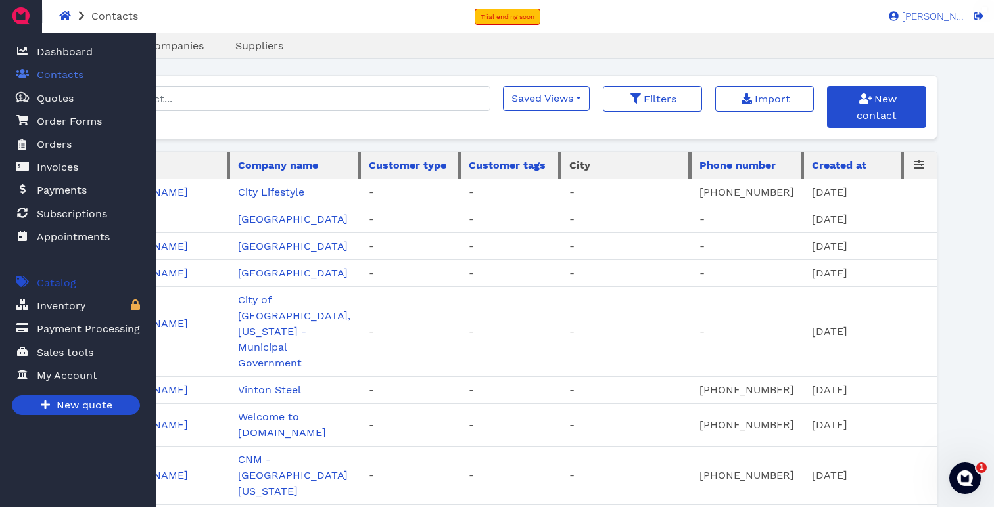
click at [64, 279] on span "Catalog" at bounding box center [56, 283] width 39 height 16
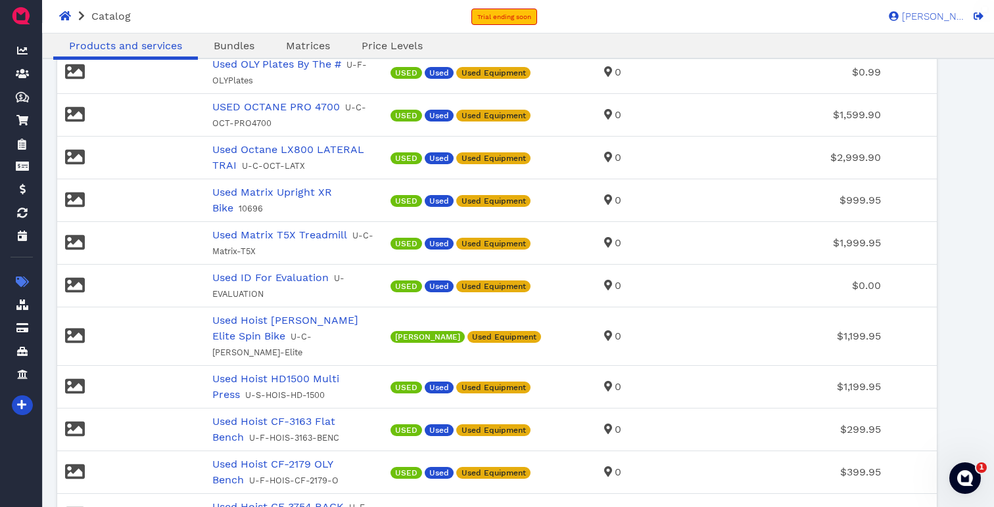
scroll to position [1879, 0]
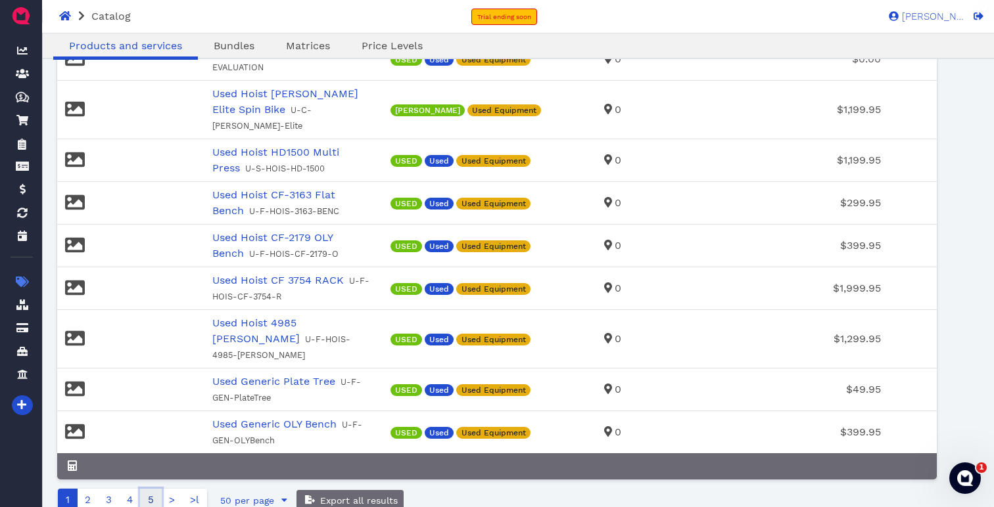
click at [147, 489] on link "5" at bounding box center [151, 500] width 22 height 23
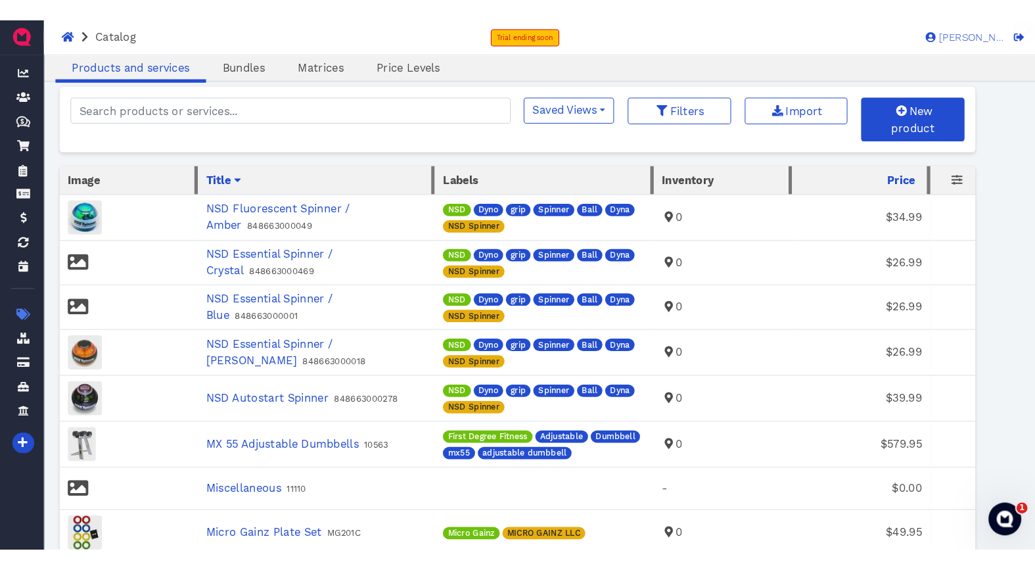
scroll to position [0, 0]
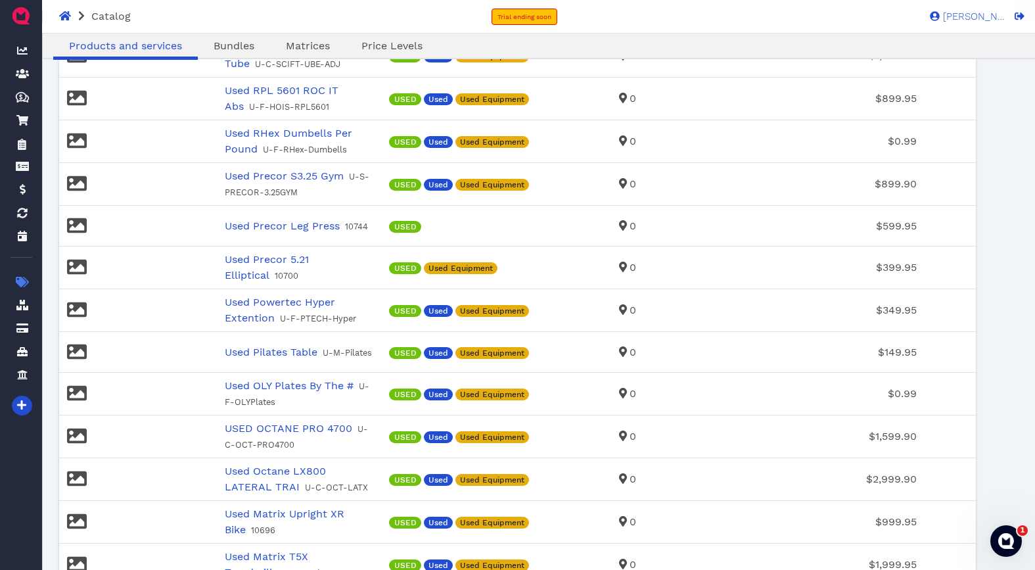
scroll to position [1822, 0]
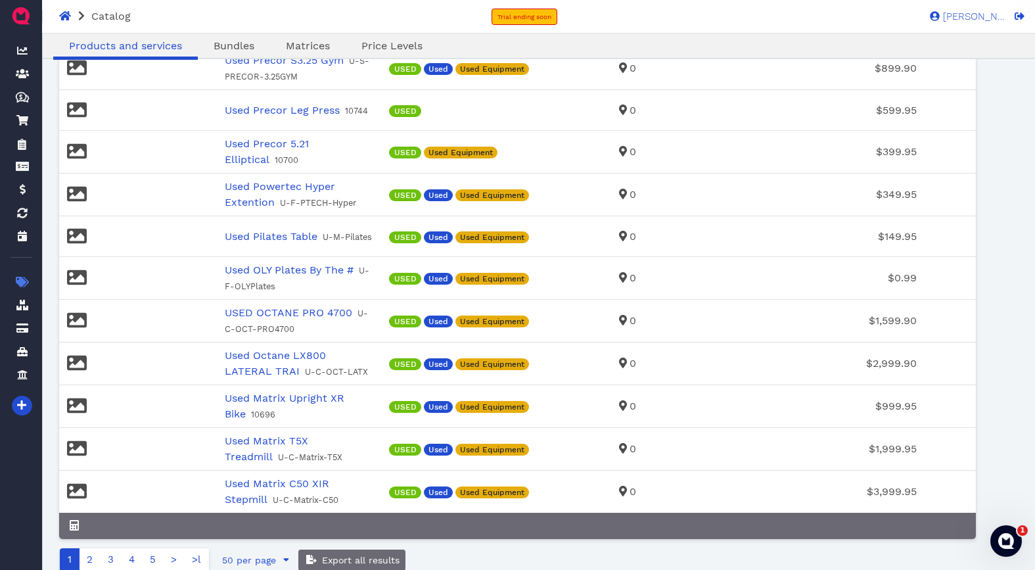
drag, startPoint x: 72, startPoint y: 504, endPoint x: 82, endPoint y: 509, distance: 10.3
click at [72, 520] on icon at bounding box center [74, 525] width 9 height 11
click at [155, 548] on link "5" at bounding box center [153, 559] width 22 height 23
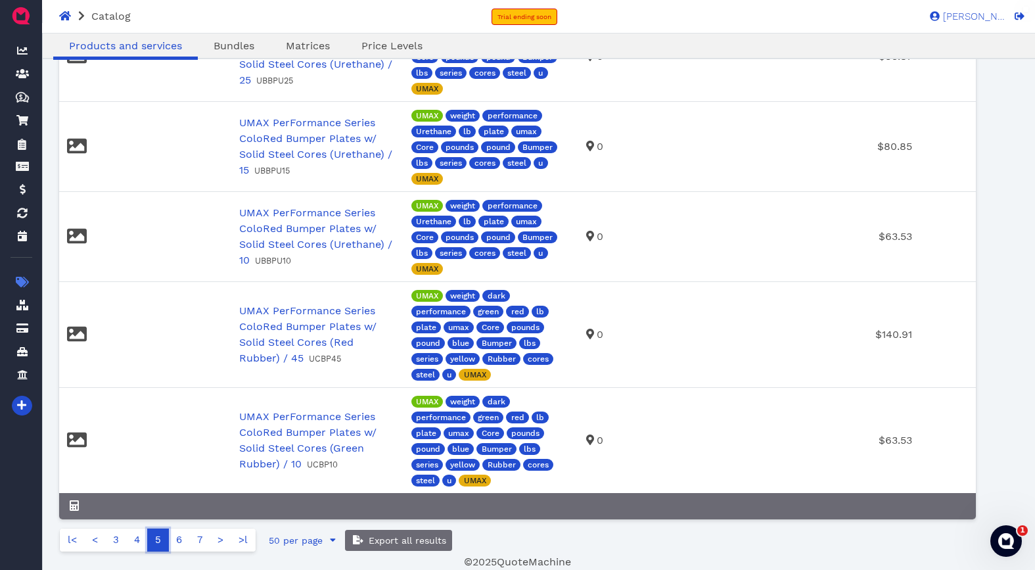
scroll to position [3566, 0]
click at [242, 540] on link ">l" at bounding box center [243, 539] width 25 height 23
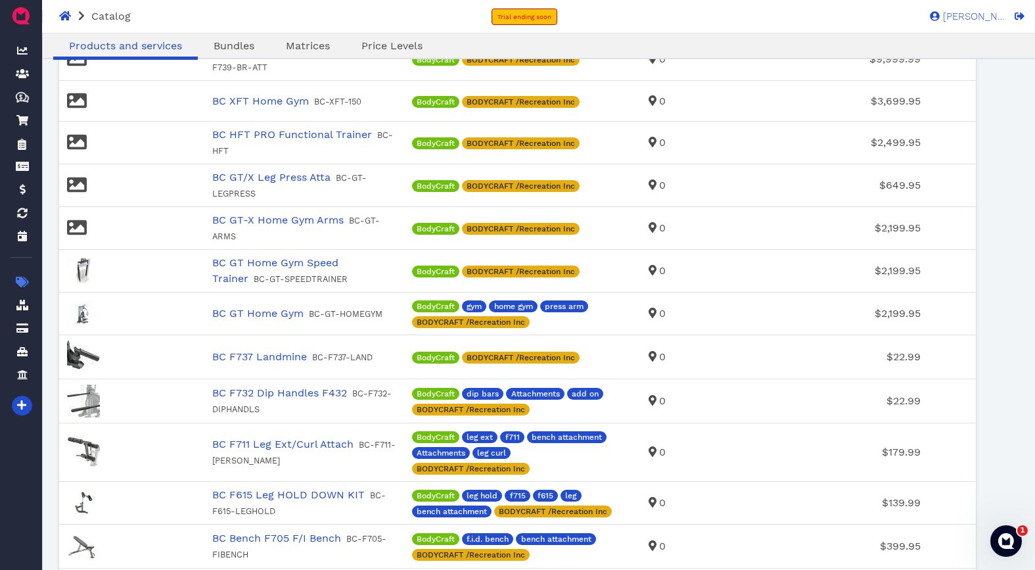
scroll to position [0, 0]
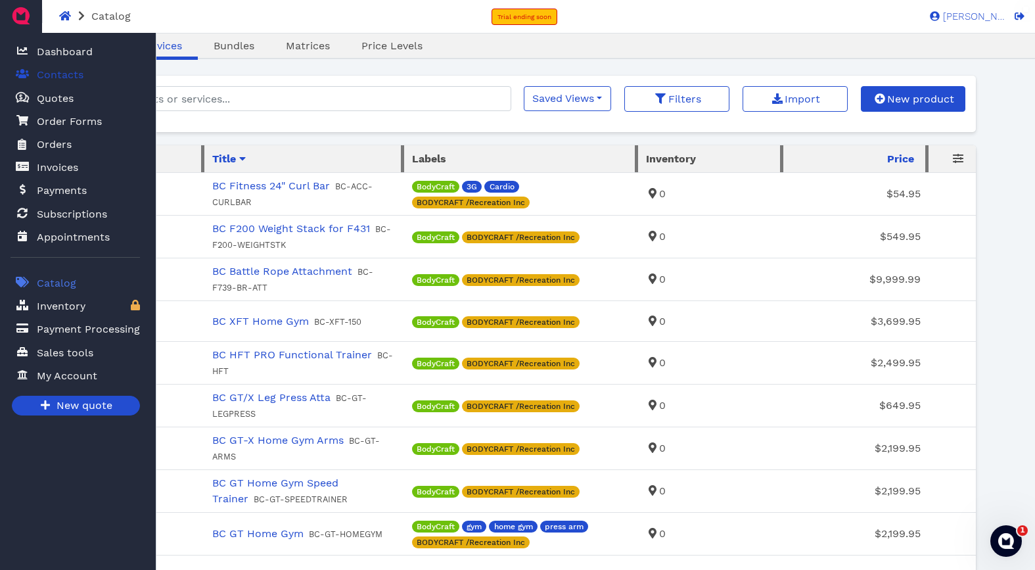
click at [62, 74] on span "Contacts" at bounding box center [60, 75] width 47 height 16
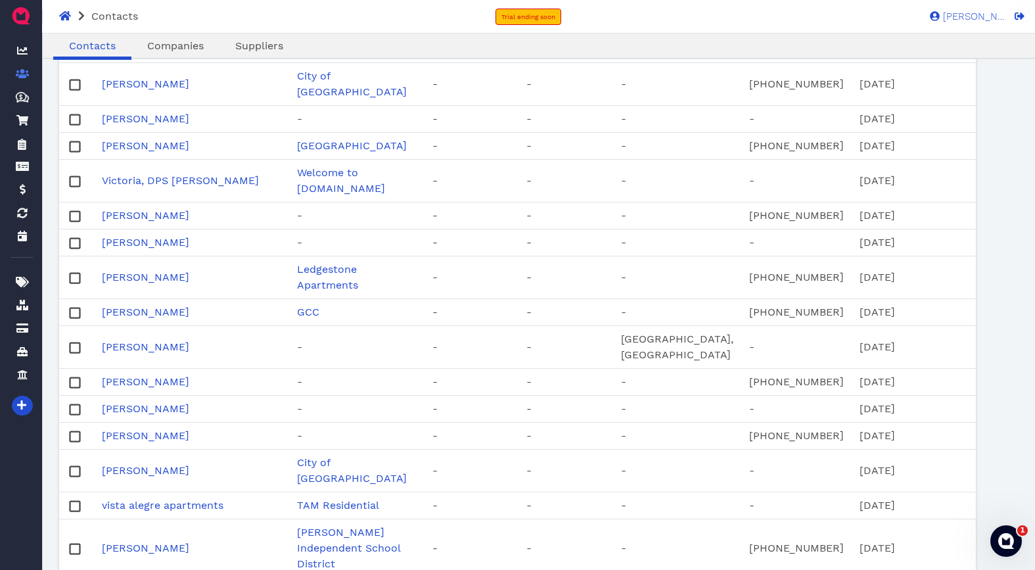
scroll to position [1184, 0]
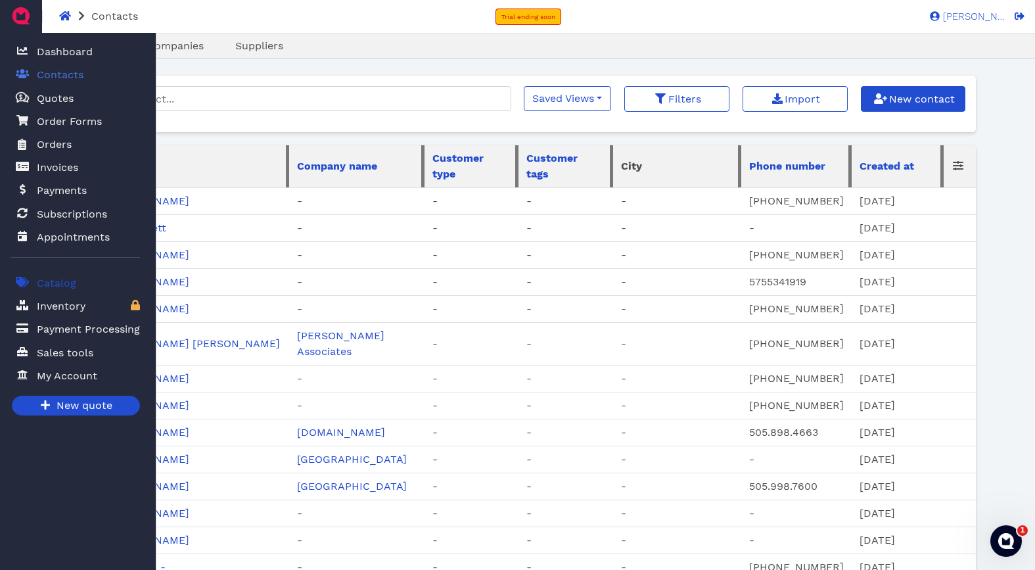
click at [60, 285] on span "Catalog" at bounding box center [56, 283] width 39 height 16
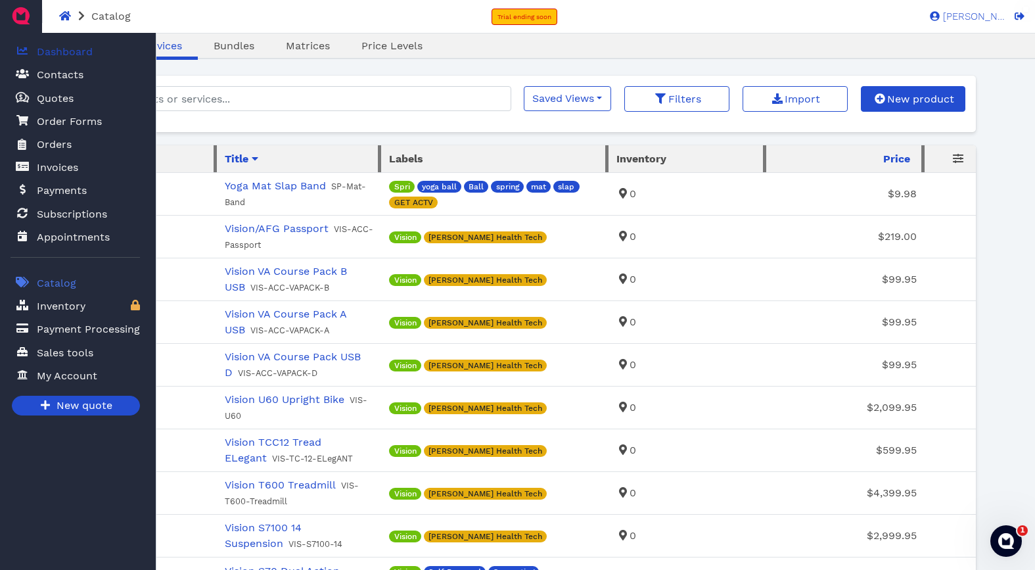
click at [65, 55] on span "Dashboard" at bounding box center [65, 52] width 56 height 16
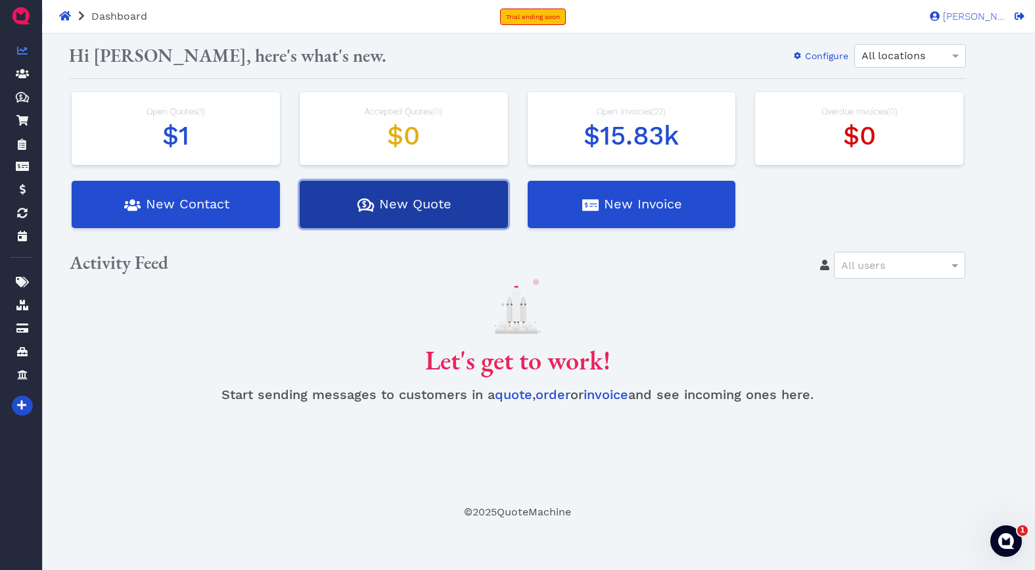
click at [427, 216] on button "Quotes Created with Sketch. $ New Quote" at bounding box center [404, 204] width 208 height 47
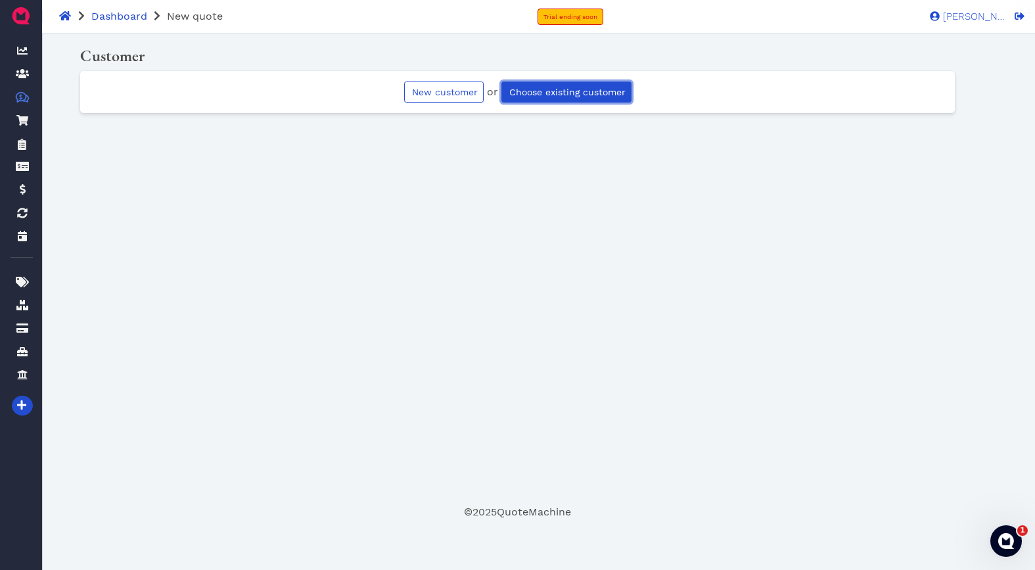
click at [541, 91] on span "Choose existing customer" at bounding box center [566, 92] width 118 height 11
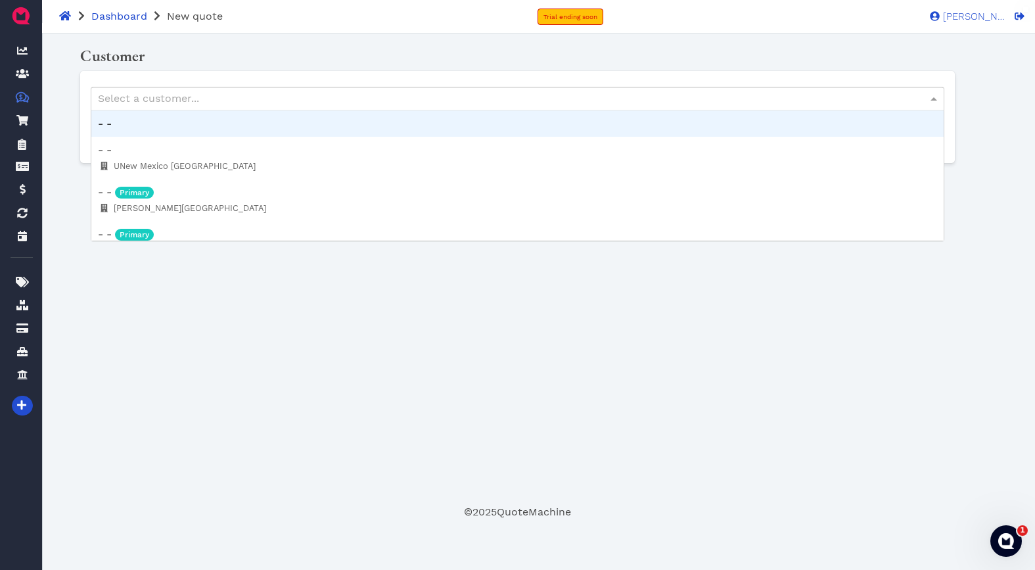
click at [419, 97] on div "Select a customer..." at bounding box center [517, 98] width 853 height 22
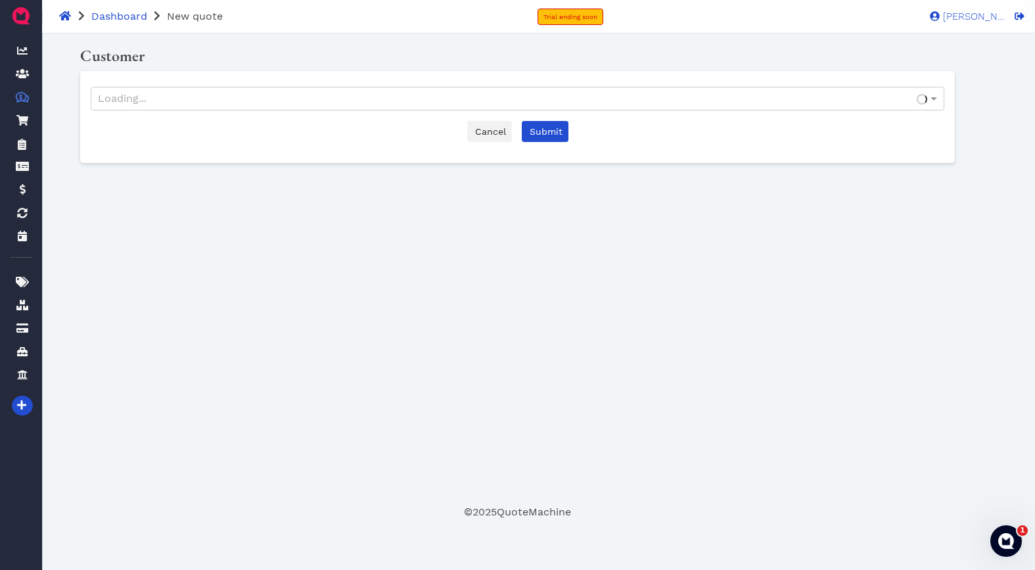
drag, startPoint x: 335, startPoint y: 344, endPoint x: 415, endPoint y: 311, distance: 87.3
click at [335, 343] on div "Oops! × Customer Loading... Cancel Submit Start new quote Pricing table Start a…" at bounding box center [518, 274] width 918 height 460
click at [488, 130] on span "Cancel" at bounding box center [489, 131] width 33 height 11
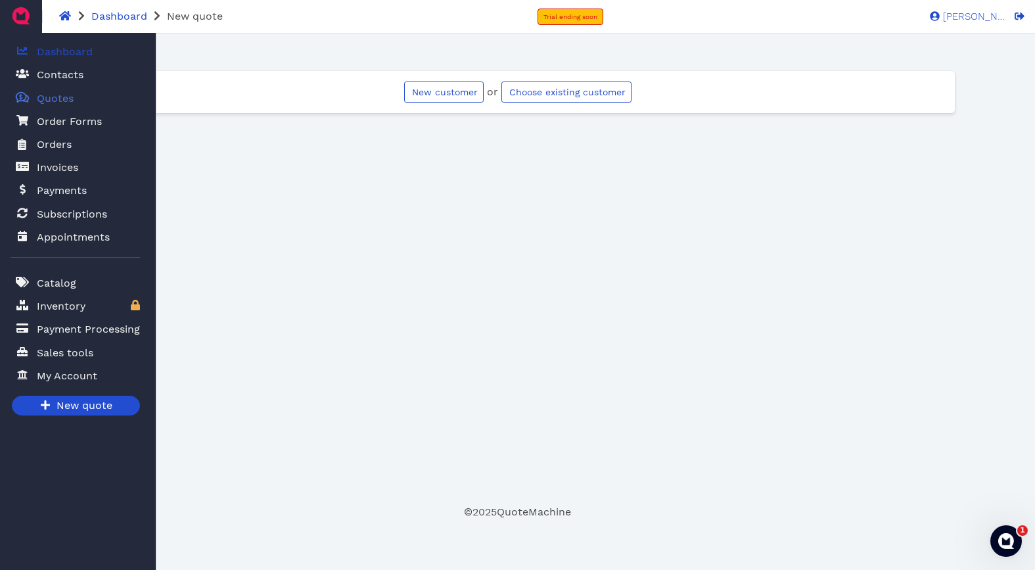
click at [64, 53] on span "Dashboard" at bounding box center [65, 52] width 56 height 16
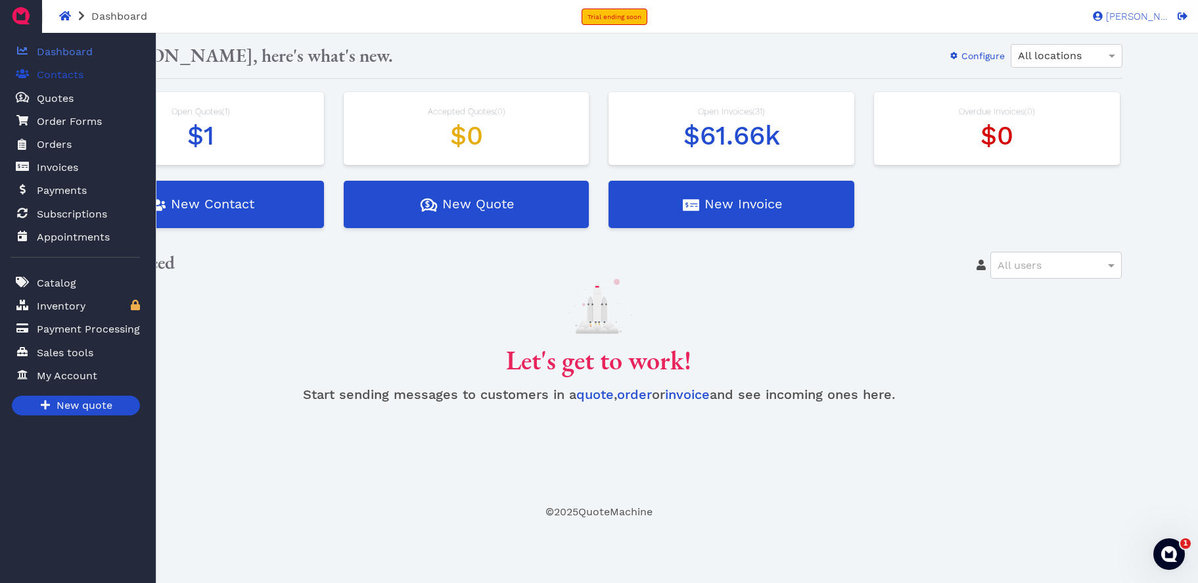
click at [55, 74] on span "Contacts" at bounding box center [60, 75] width 47 height 16
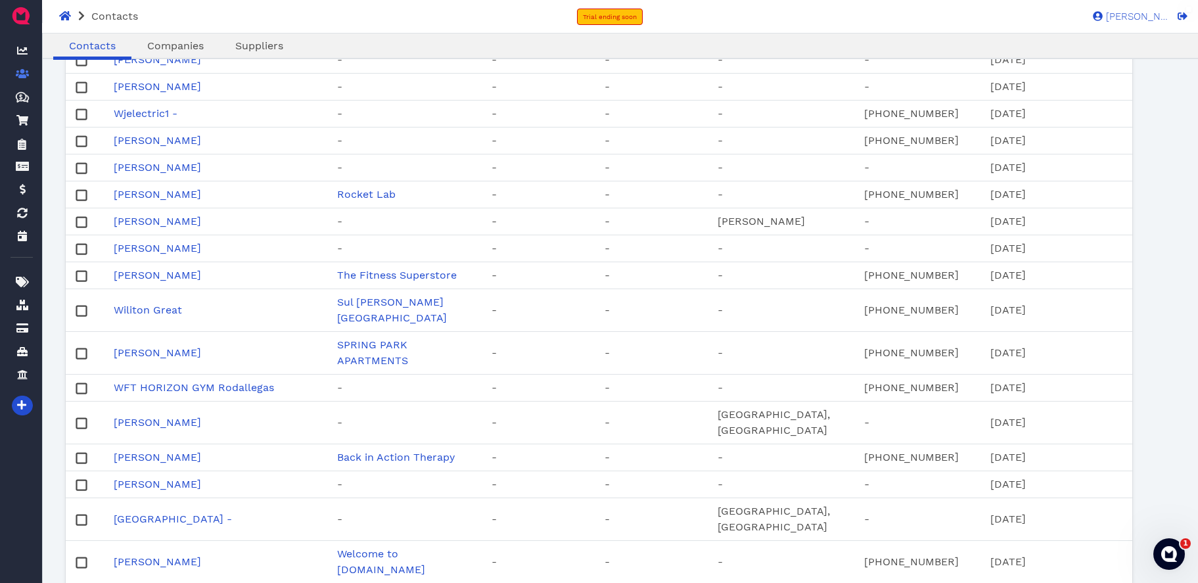
scroll to position [1077, 0]
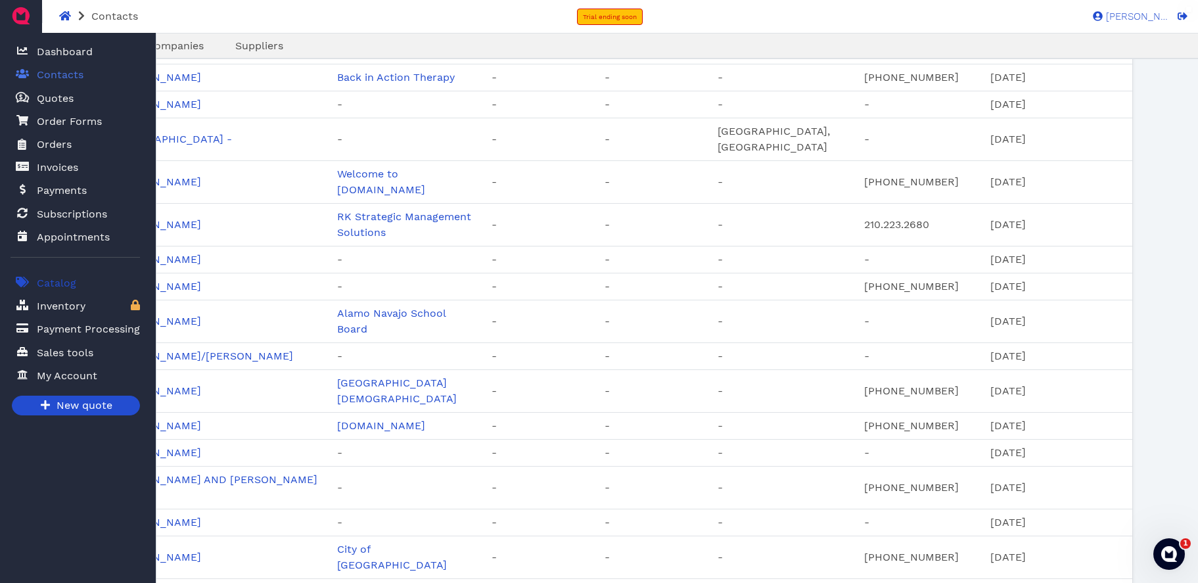
drag, startPoint x: 43, startPoint y: 283, endPoint x: 85, endPoint y: 286, distance: 41.5
click at [43, 283] on span "Catalog" at bounding box center [56, 283] width 39 height 16
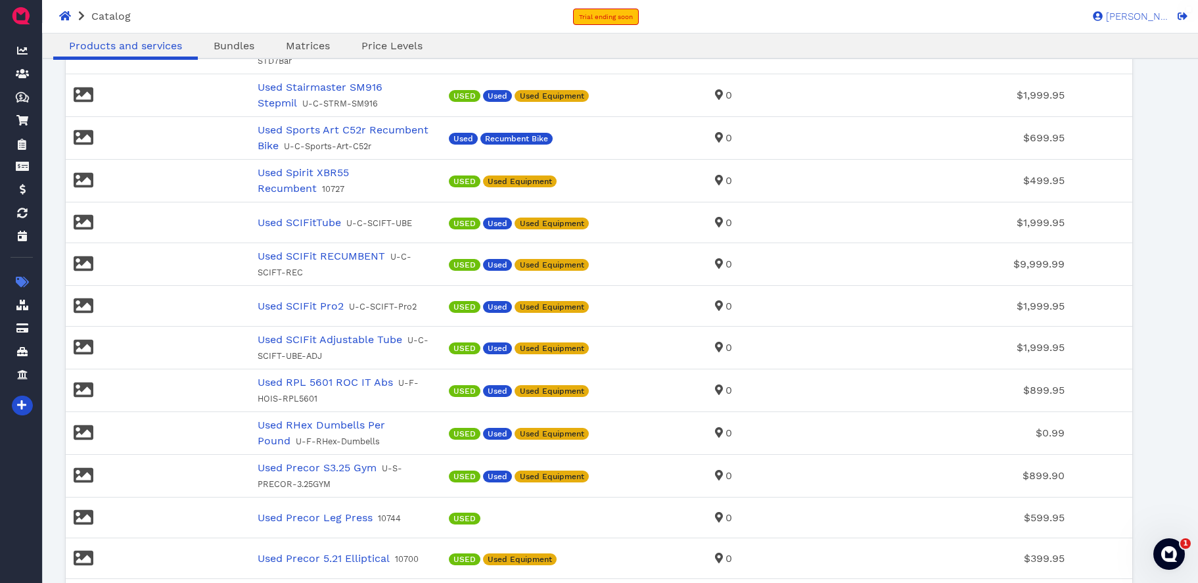
scroll to position [1775, 0]
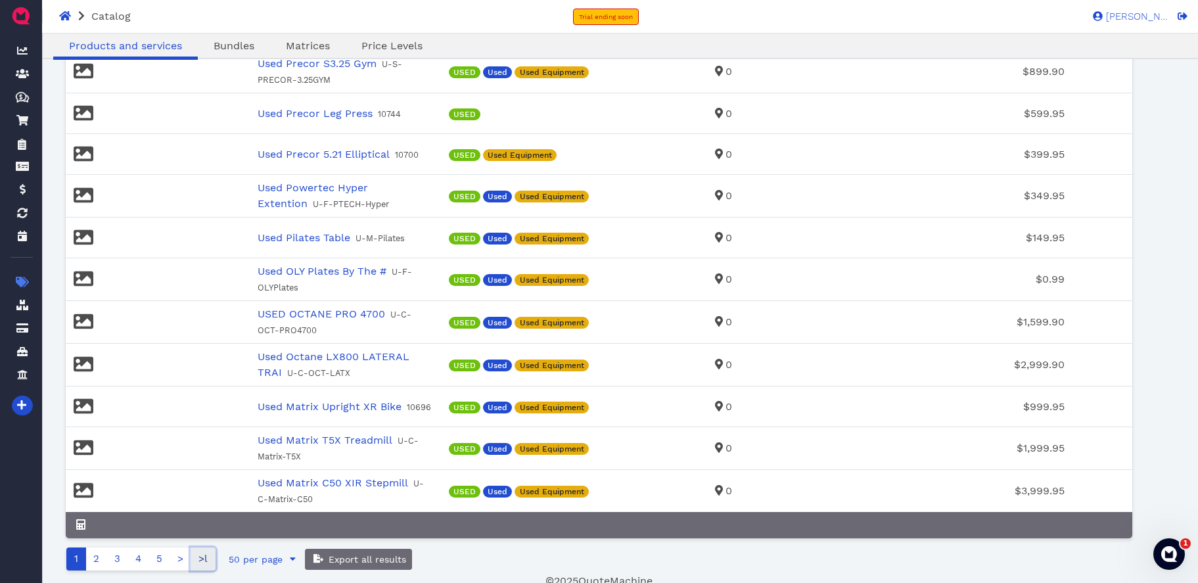
click at [200, 553] on link ">l" at bounding box center [203, 559] width 25 height 23
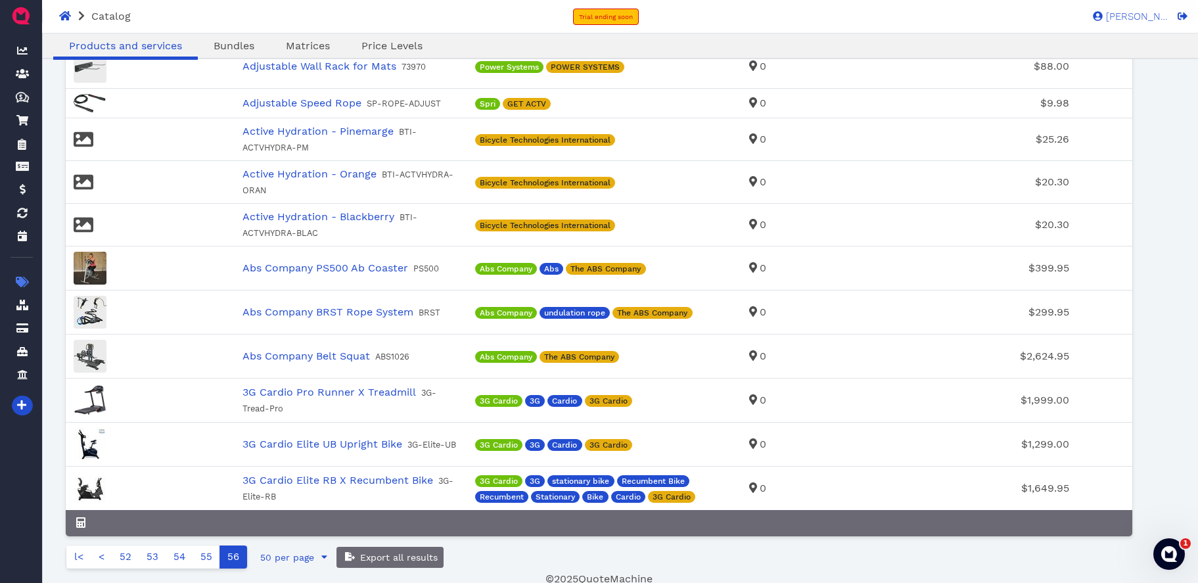
scroll to position [1809, 0]
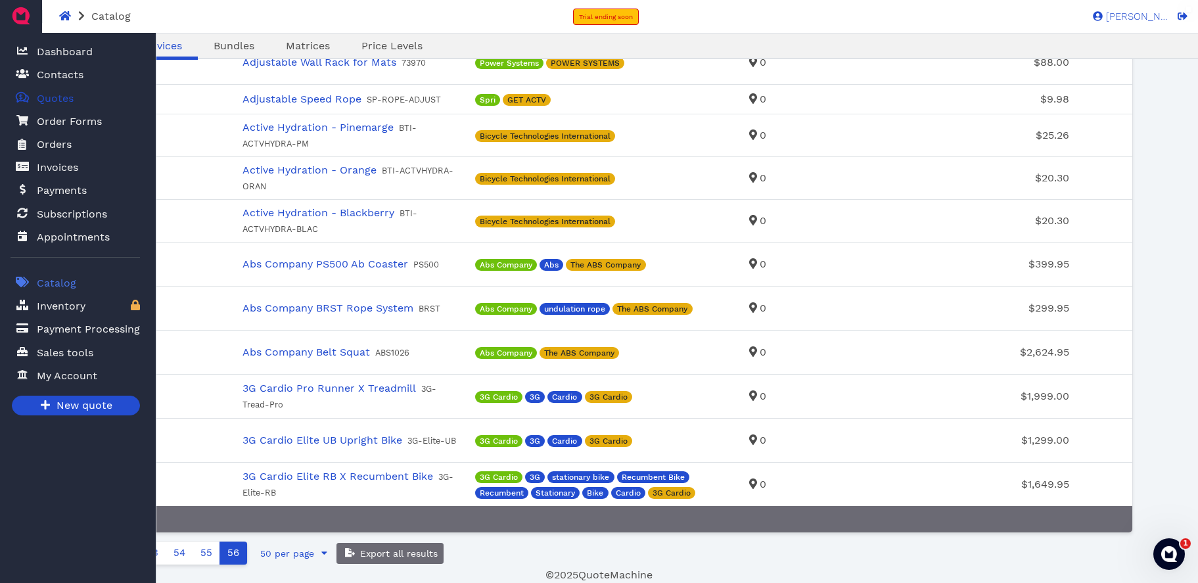
click at [62, 97] on span "Quotes" at bounding box center [55, 99] width 37 height 16
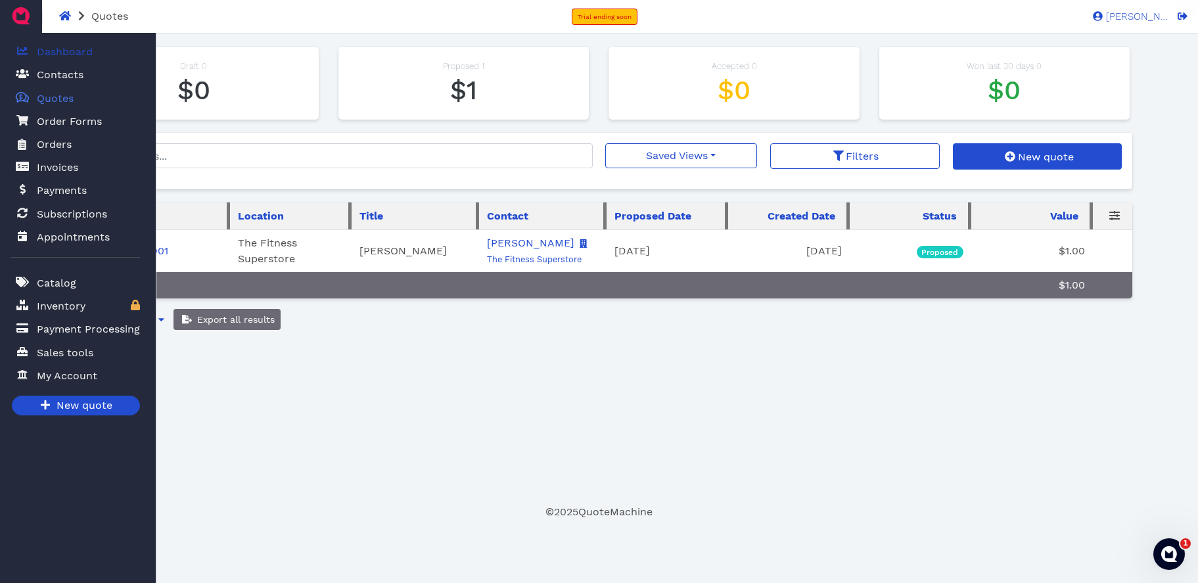
click at [69, 54] on span "Dashboard" at bounding box center [65, 52] width 56 height 16
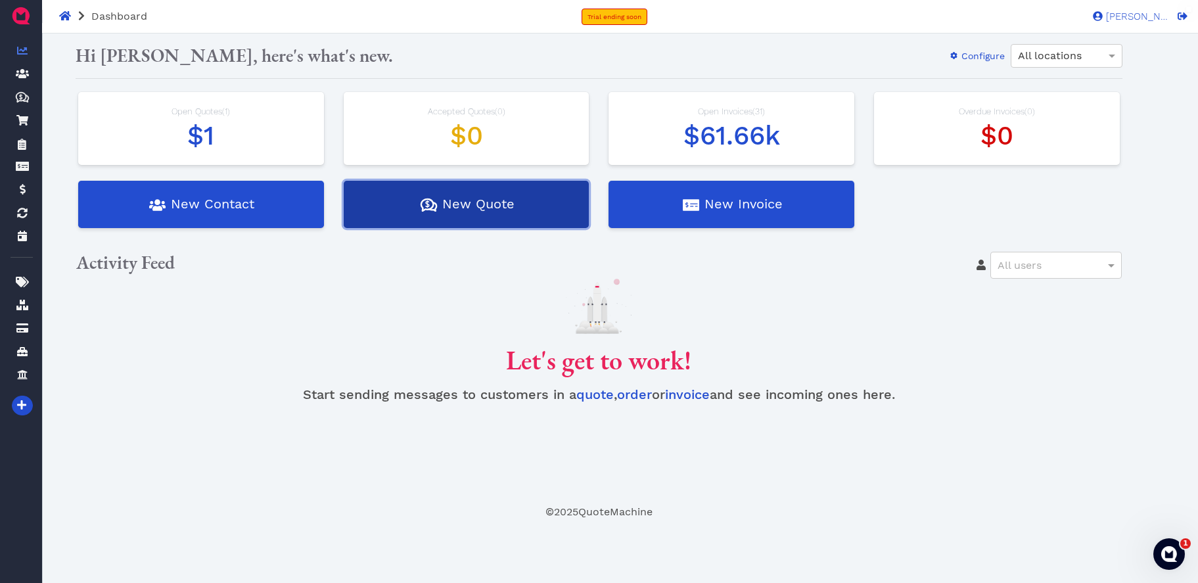
click at [475, 214] on button "Quotes Created with Sketch. $ New Quote" at bounding box center [467, 204] width 246 height 47
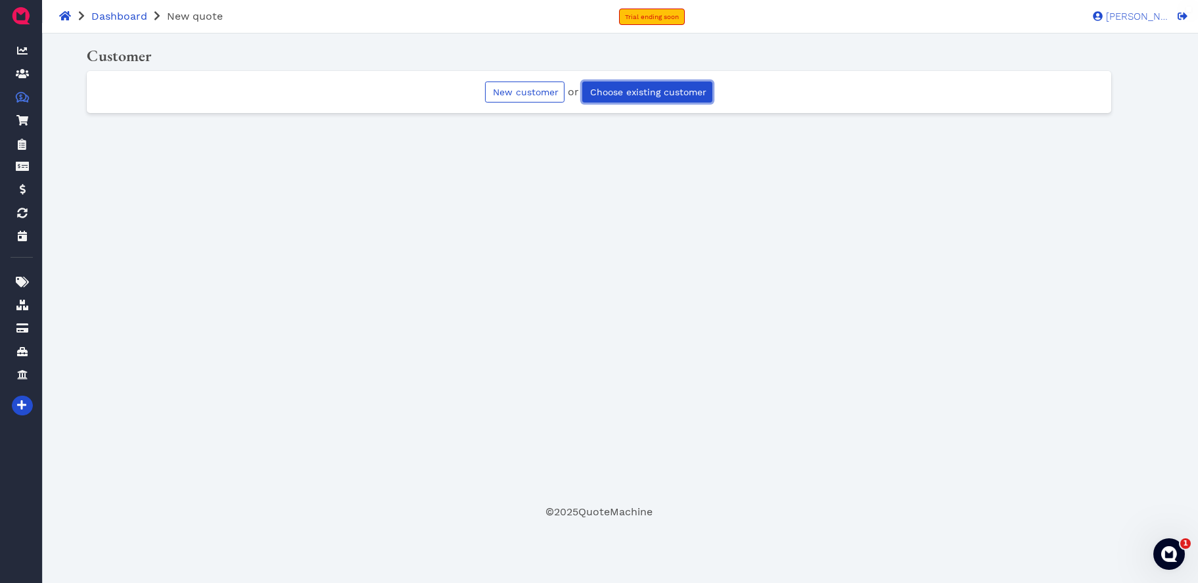
click at [651, 88] on span "Choose existing customer" at bounding box center [647, 92] width 118 height 11
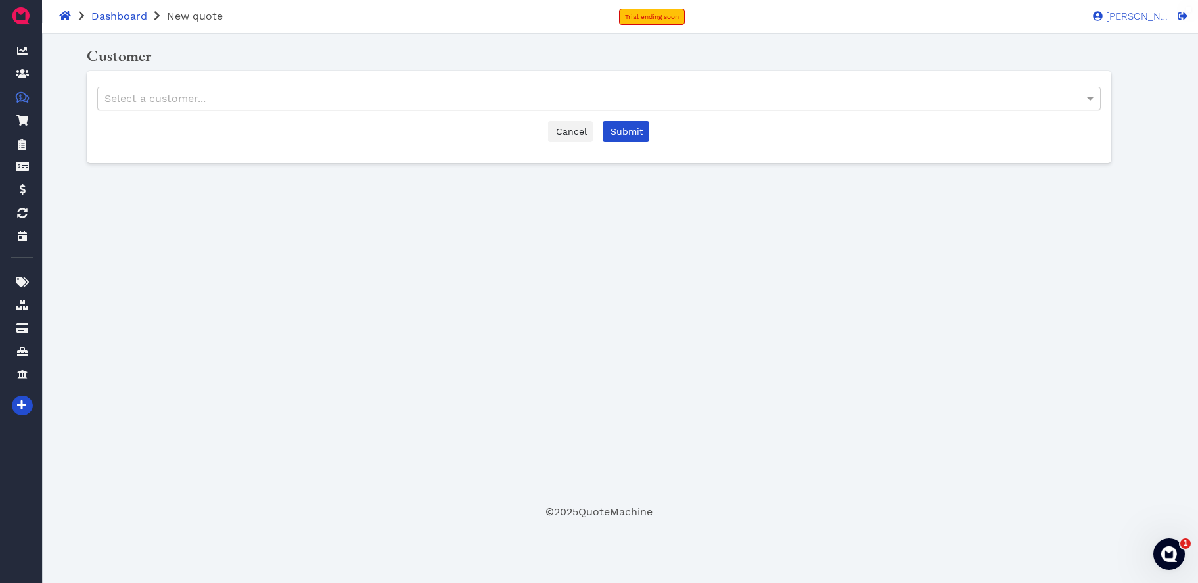
click at [334, 97] on div "Select a customer..." at bounding box center [599, 98] width 1002 height 22
type input "manuela"
click at [623, 129] on span "Submit" at bounding box center [626, 131] width 35 height 11
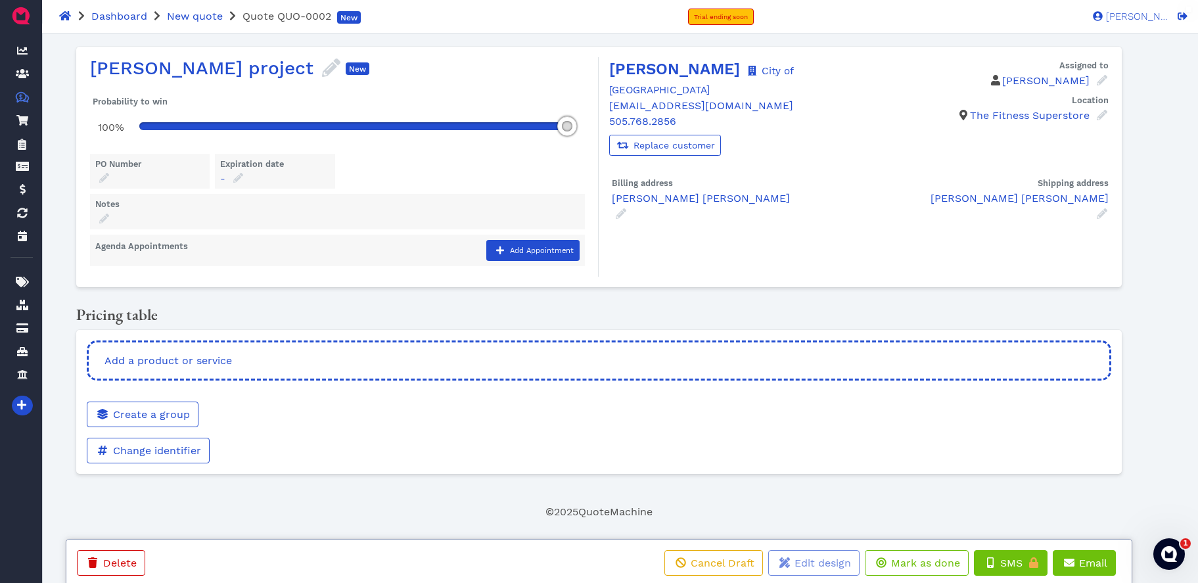
drag, startPoint x: 190, startPoint y: 125, endPoint x: 599, endPoint y: 143, distance: 409.9
click at [599, 143] on div "Manuela Martinez project Manuela Martinez project New Probability to win 100% P…" at bounding box center [599, 167] width 1046 height 241
click at [123, 172] on div at bounding box center [149, 179] width 109 height 15
drag, startPoint x: 112, startPoint y: 179, endPoint x: 103, endPoint y: 179, distance: 9.2
click at [112, 179] on div at bounding box center [149, 179] width 109 height 15
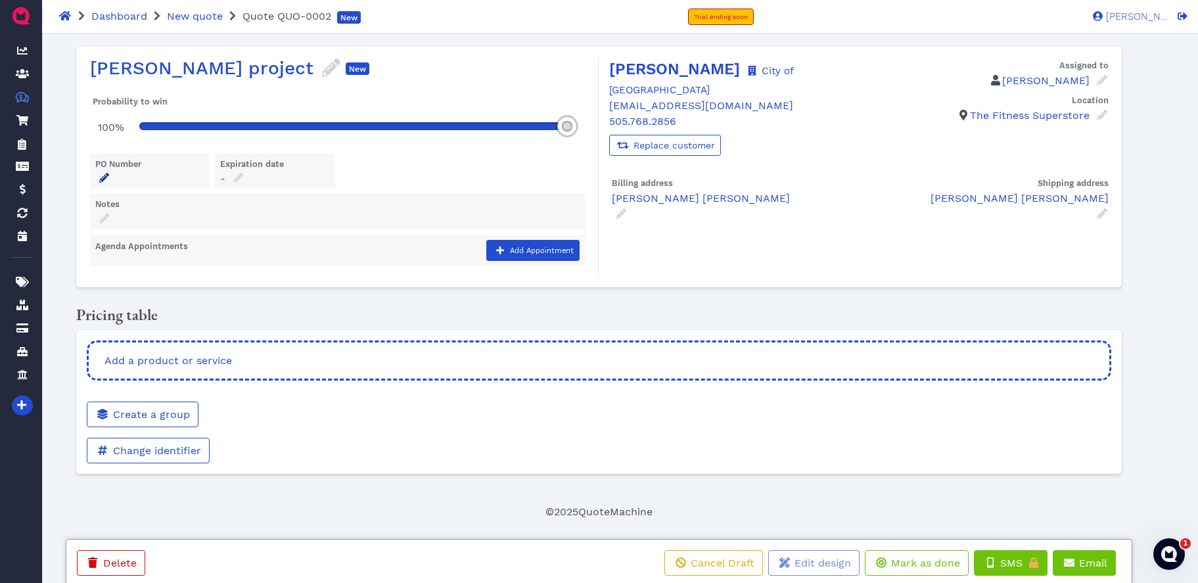
click at [103, 179] on icon at bounding box center [104, 178] width 10 height 10
click at [144, 217] on input "text" at bounding box center [202, 218] width 197 height 25
type input "POFCS-FCS0023173"
click at [154, 250] on button "Assigned to" at bounding box center [146, 247] width 25 height 21
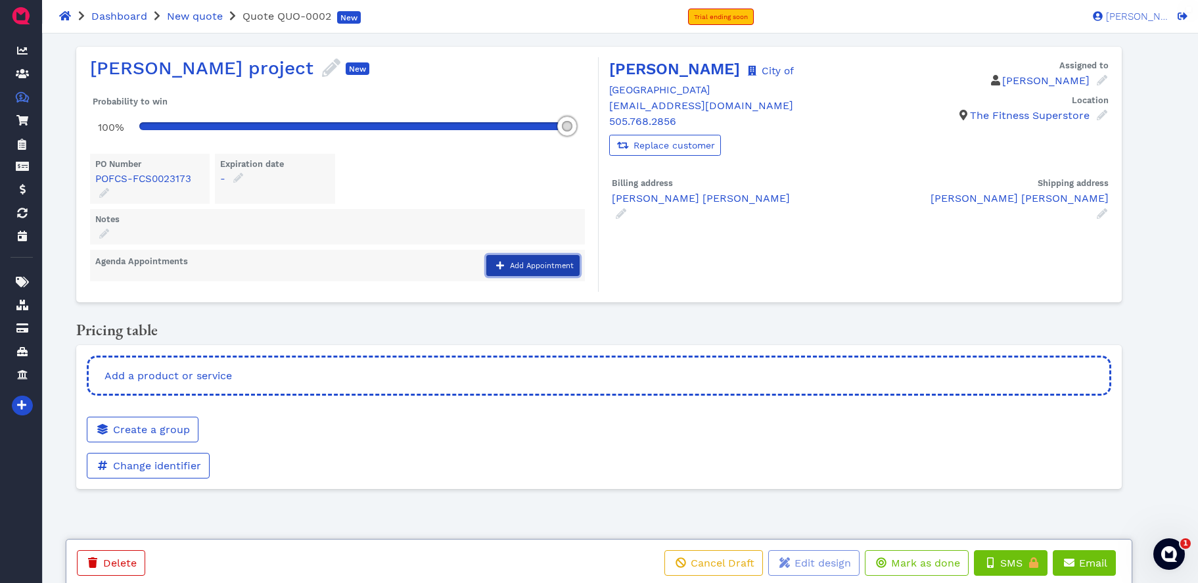
click at [538, 262] on span "Add Appointment" at bounding box center [541, 266] width 66 height 9
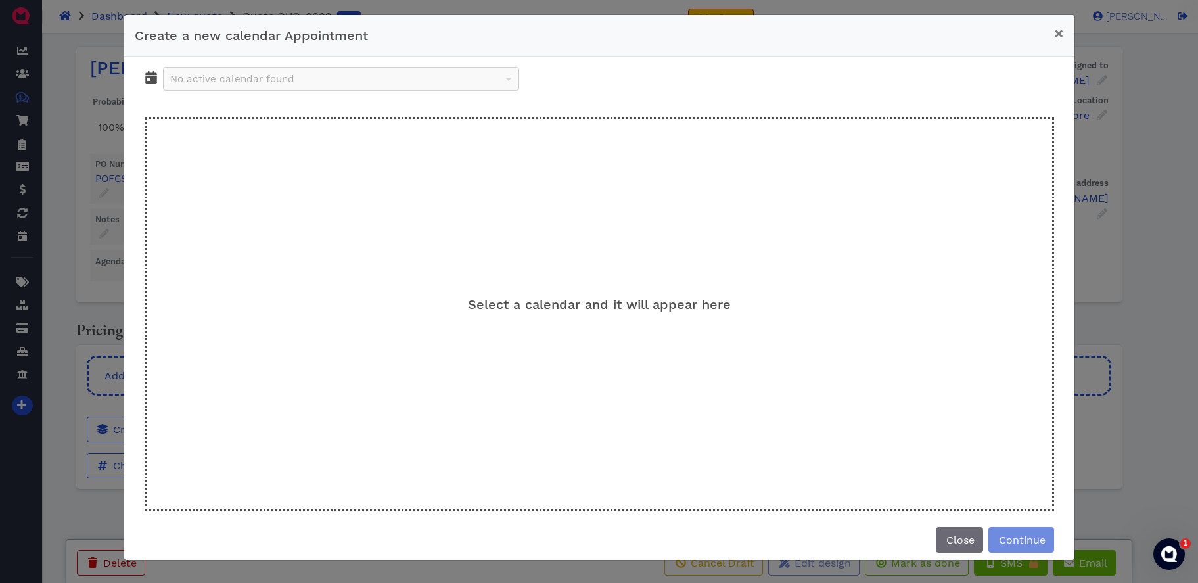
click at [493, 87] on div "No active calendar found" at bounding box center [342, 79] width 356 height 22
click at [1056, 34] on span "×" at bounding box center [1059, 33] width 10 height 18
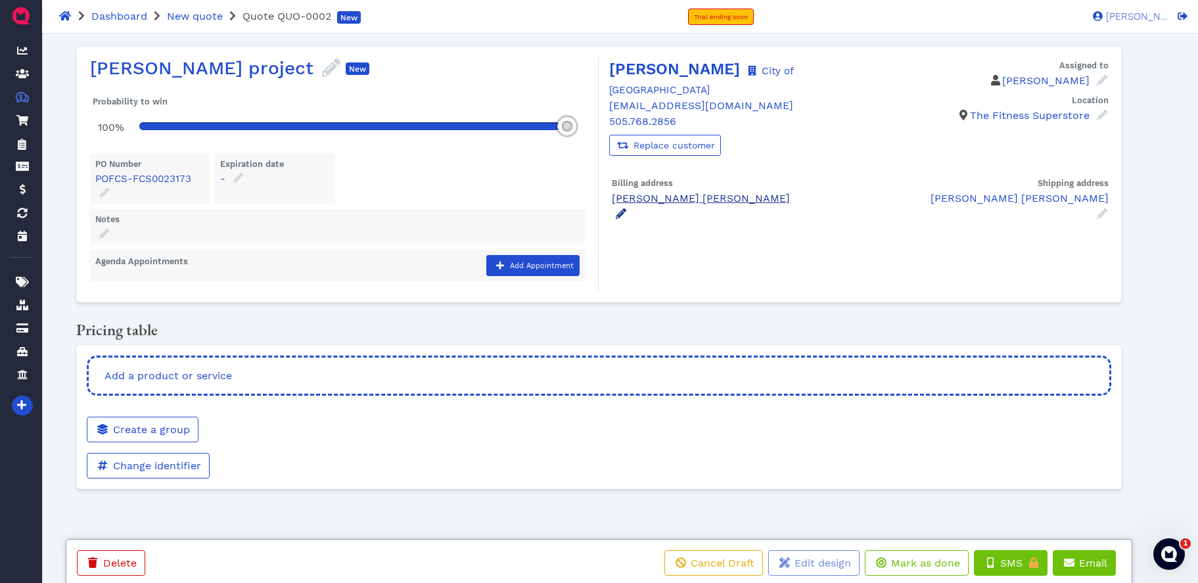
click at [625, 216] on icon at bounding box center [621, 213] width 11 height 11
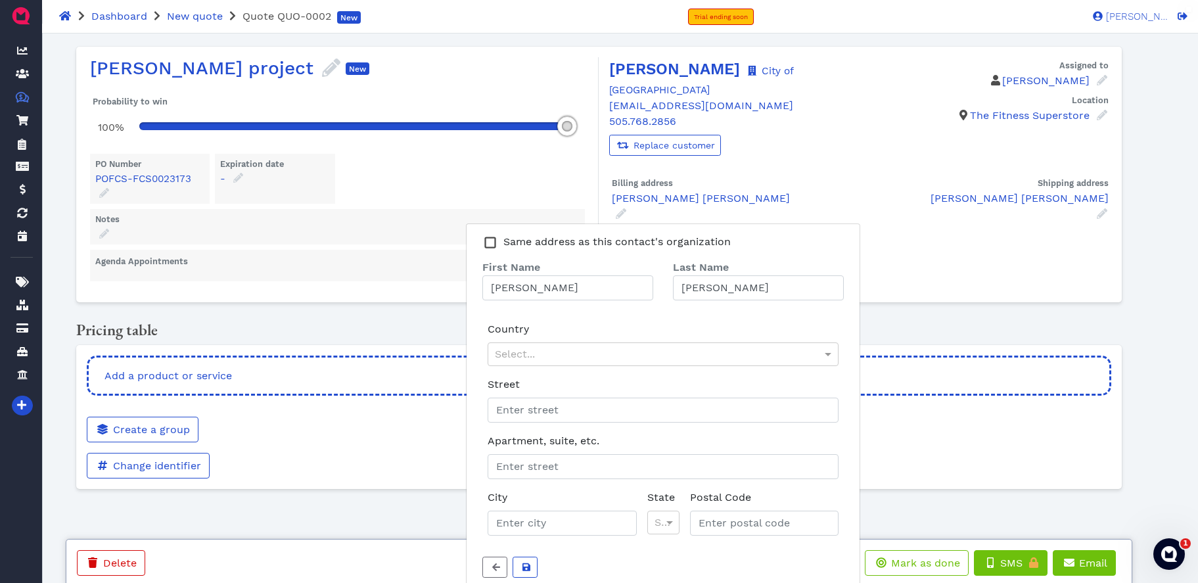
scroll to position [11, 0]
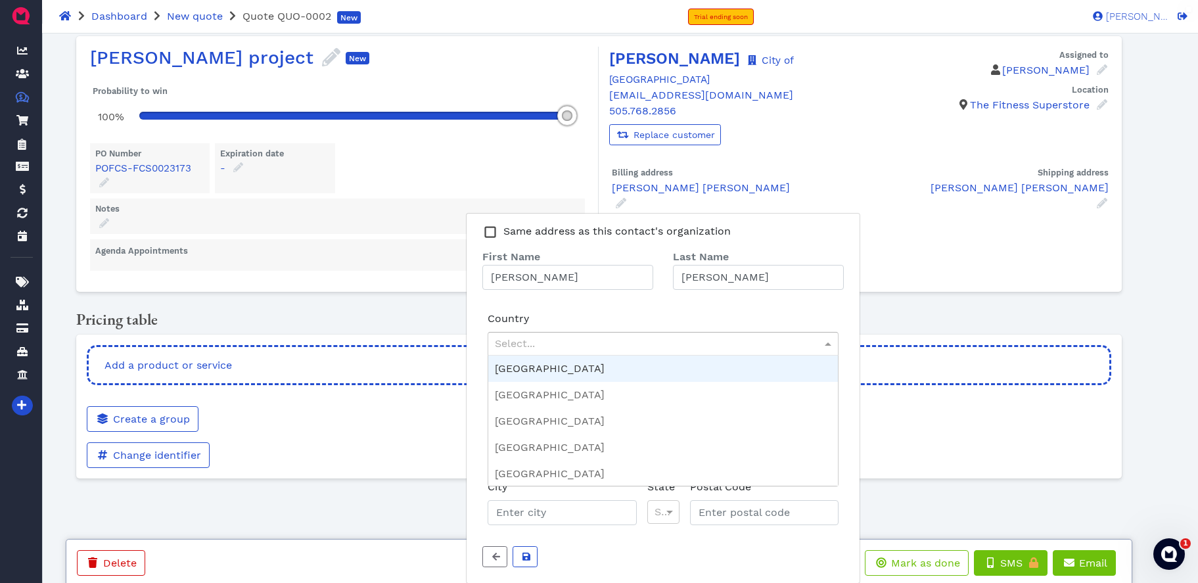
click at [704, 341] on div "Select..." at bounding box center [663, 344] width 350 height 22
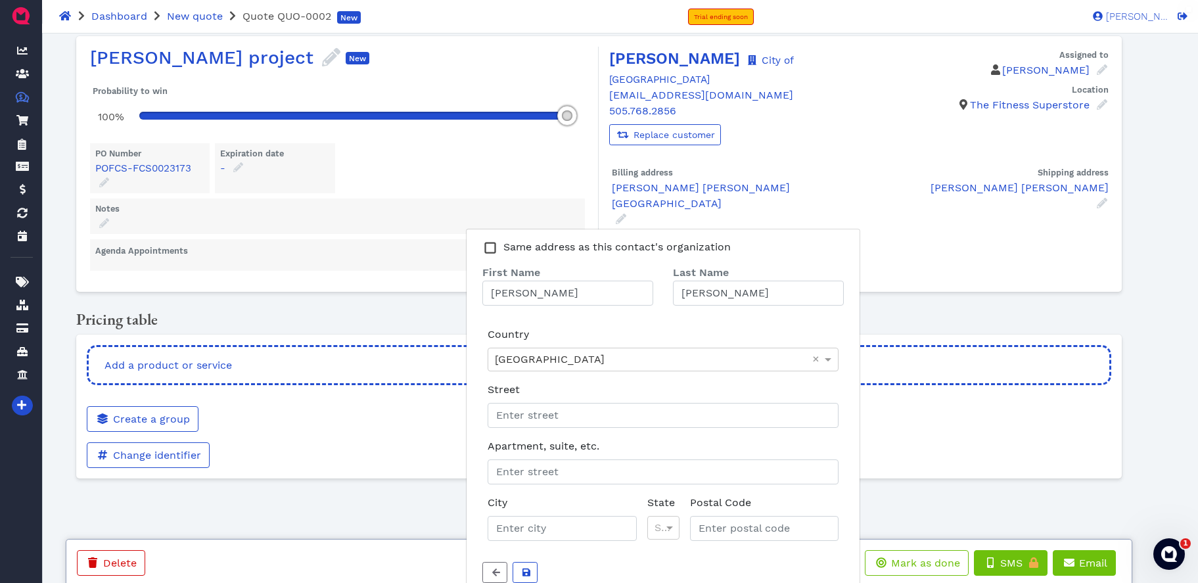
scroll to position [26, 0]
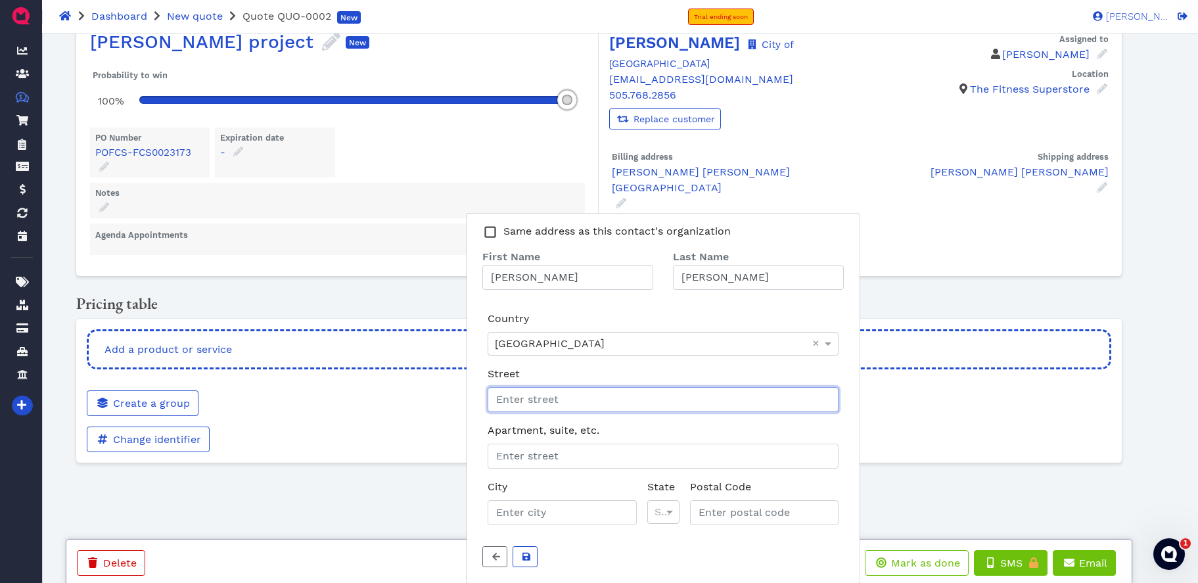
click at [574, 394] on input "Street" at bounding box center [663, 399] width 351 height 25
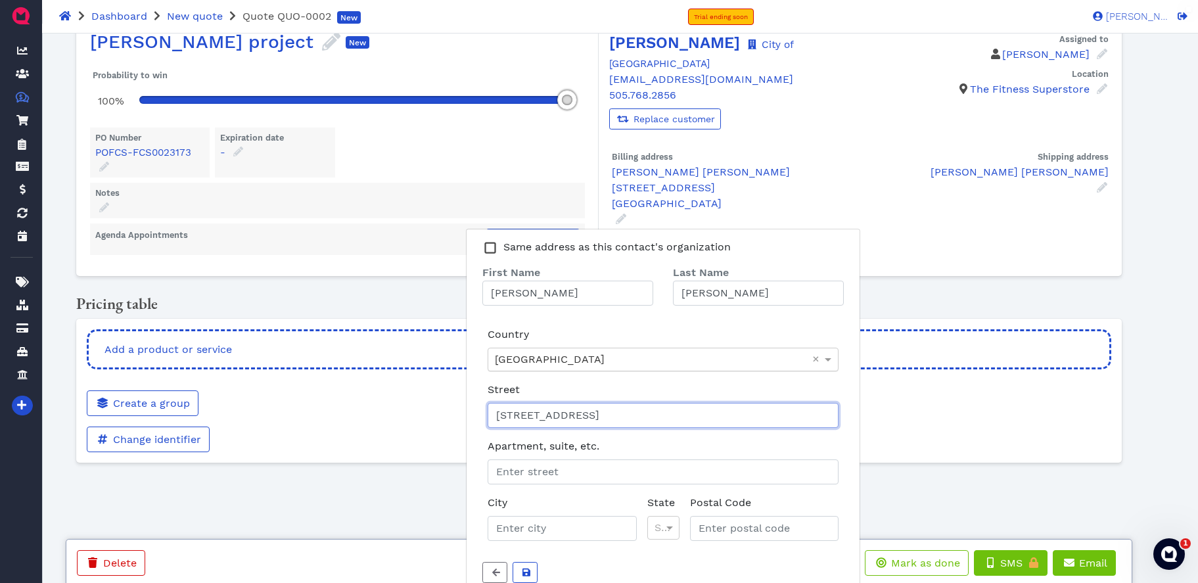
type input "1 Civic Plaza"
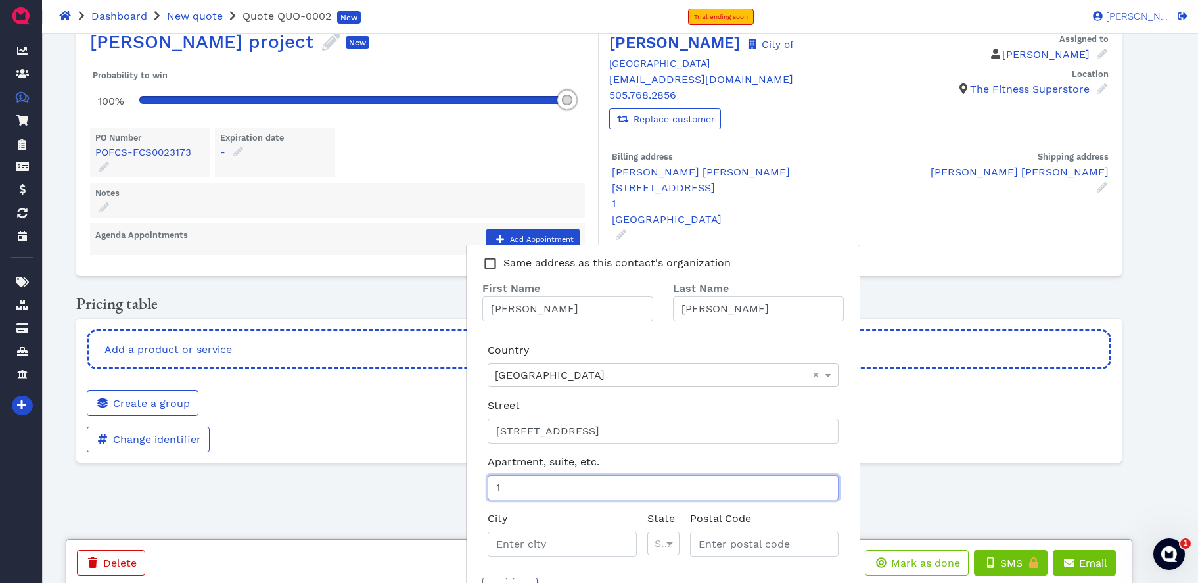
type input "1"
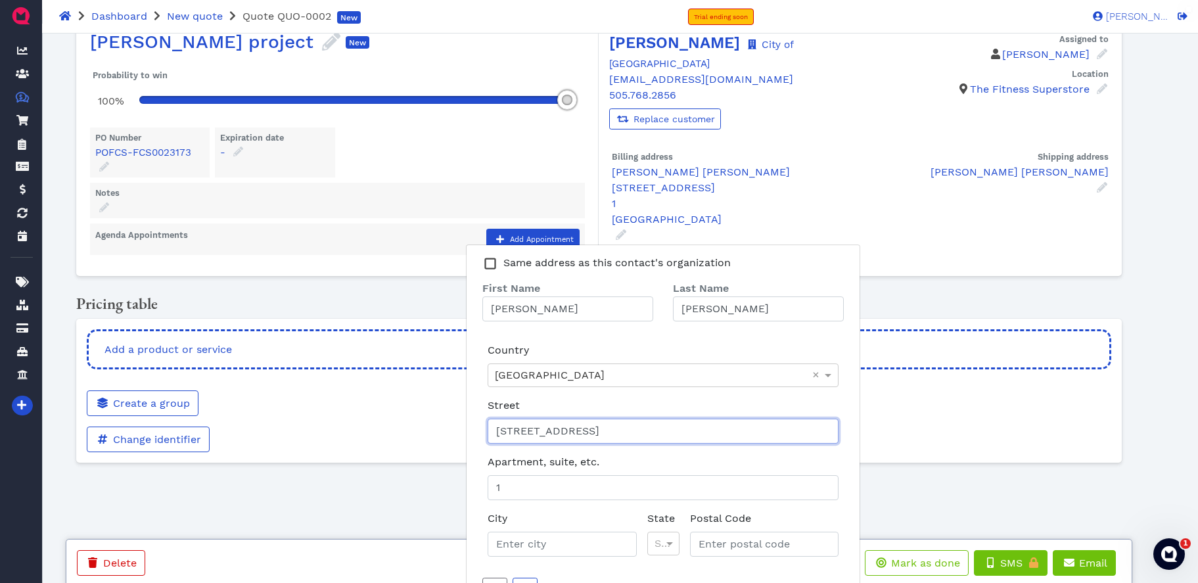
click at [505, 429] on input "1 Civic Plaza" at bounding box center [663, 431] width 351 height 25
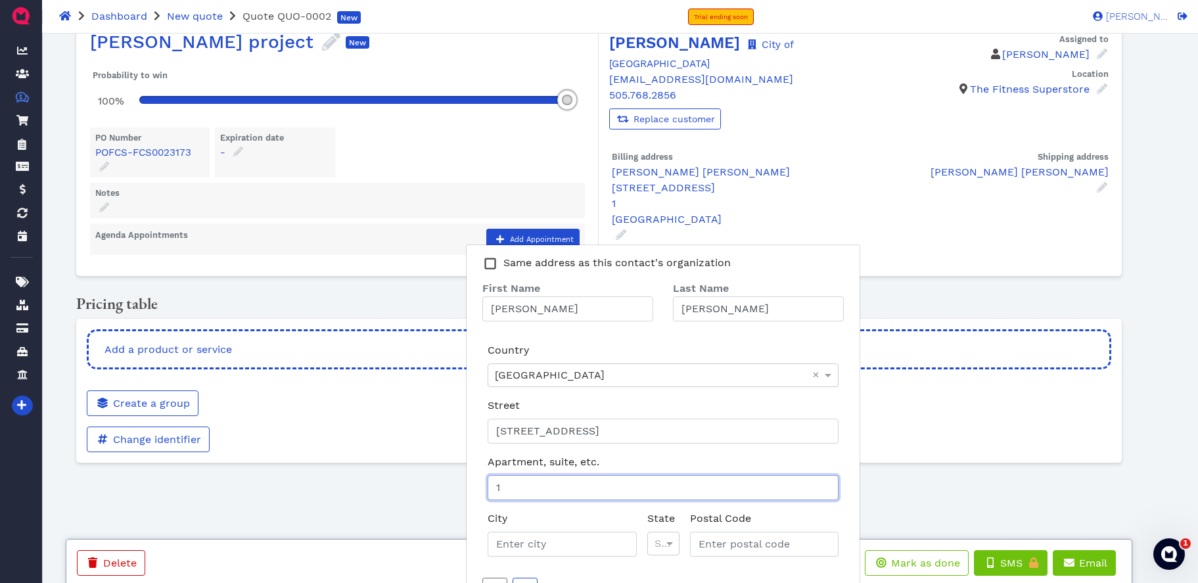
drag, startPoint x: 511, startPoint y: 492, endPoint x: 482, endPoint y: 490, distance: 29.0
click at [482, 490] on div "Apartment, suite, etc. 1" at bounding box center [663, 477] width 362 height 57
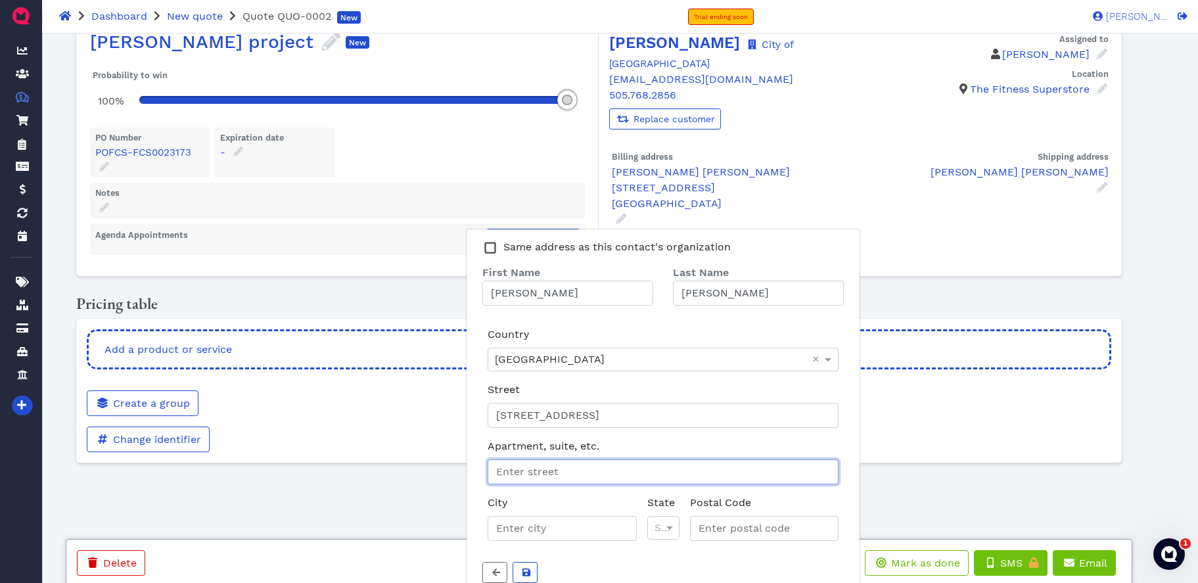
scroll to position [42, 0]
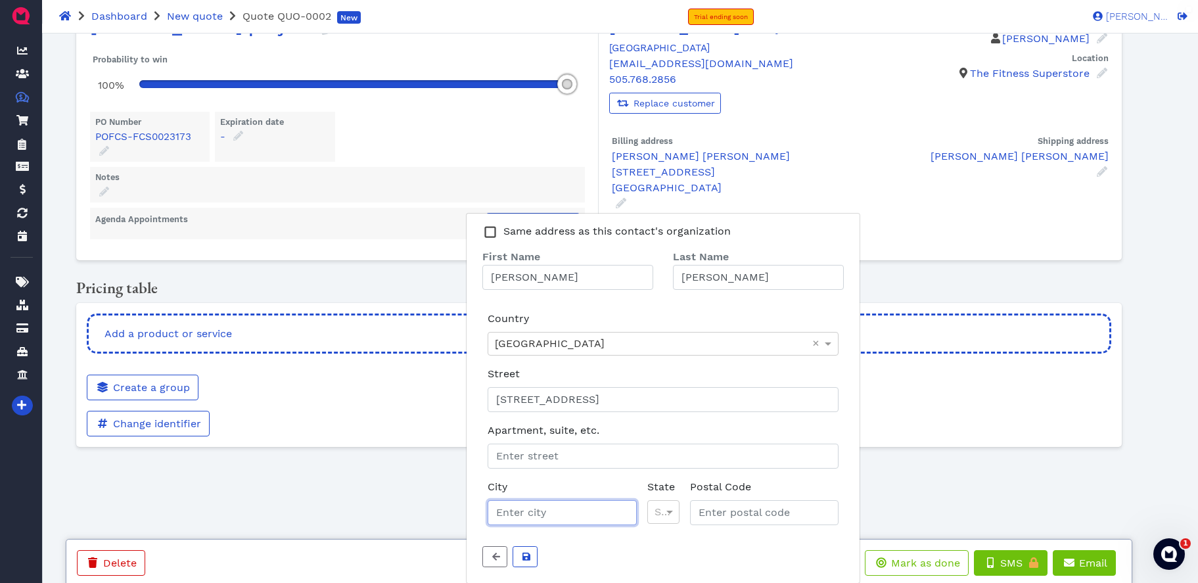
click at [582, 515] on input "City" at bounding box center [562, 512] width 149 height 25
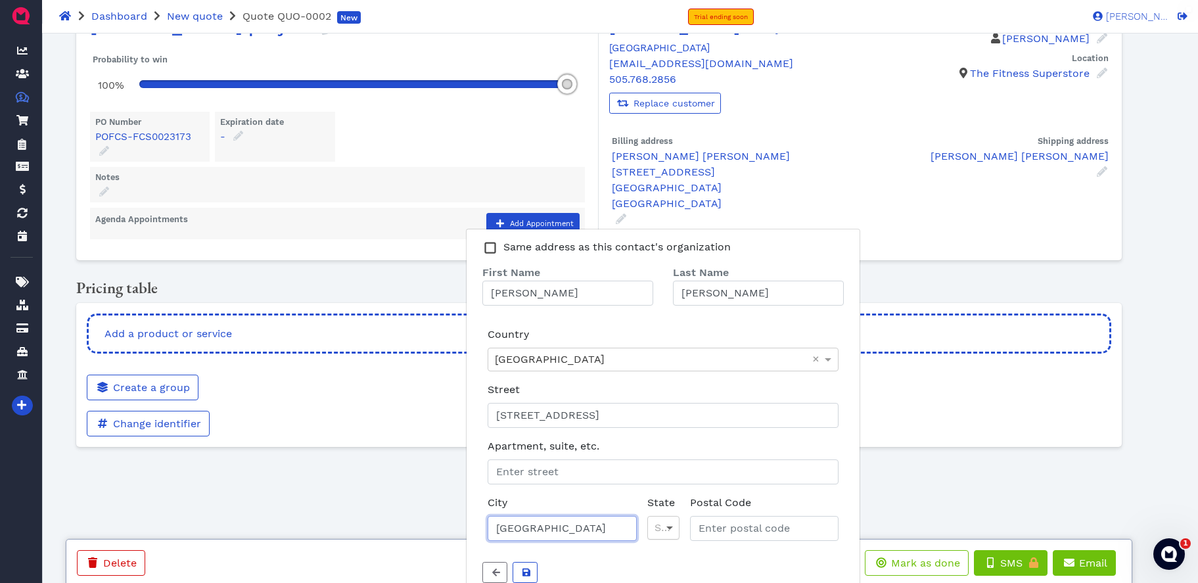
type input "[GEOGRAPHIC_DATA]"
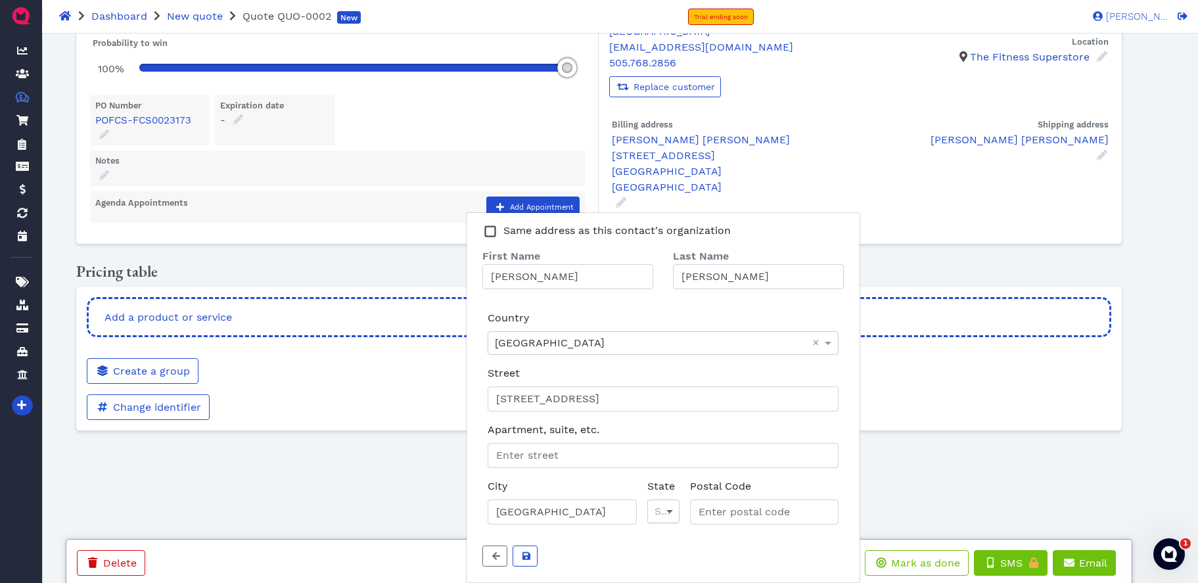
click at [677, 523] on div "Select..." at bounding box center [663, 512] width 32 height 24
click at [766, 506] on input "Postal Code" at bounding box center [767, 512] width 144 height 25
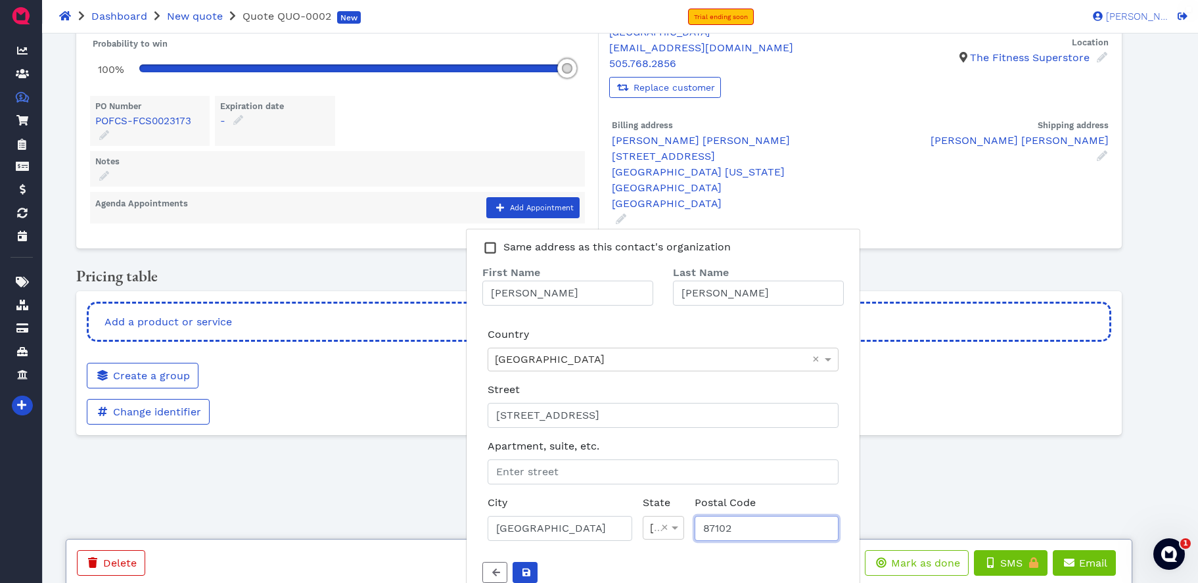
type input "87102"
click at [523, 568] on icon "submit" at bounding box center [527, 572] width 8 height 8
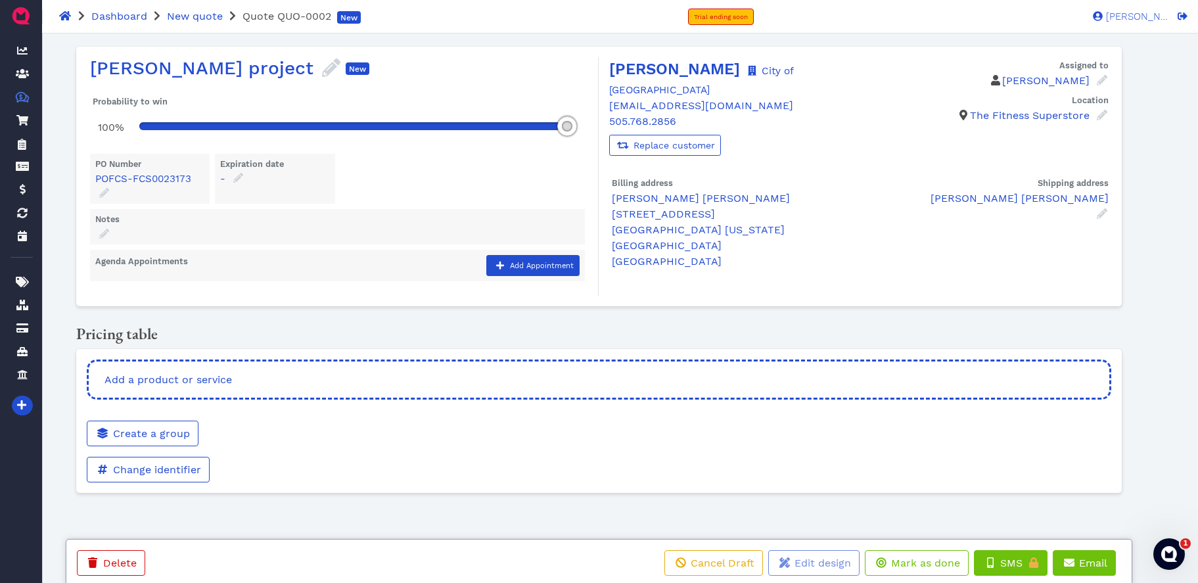
scroll to position [0, 0]
click at [178, 380] on span "Add a product or service" at bounding box center [167, 379] width 129 height 12
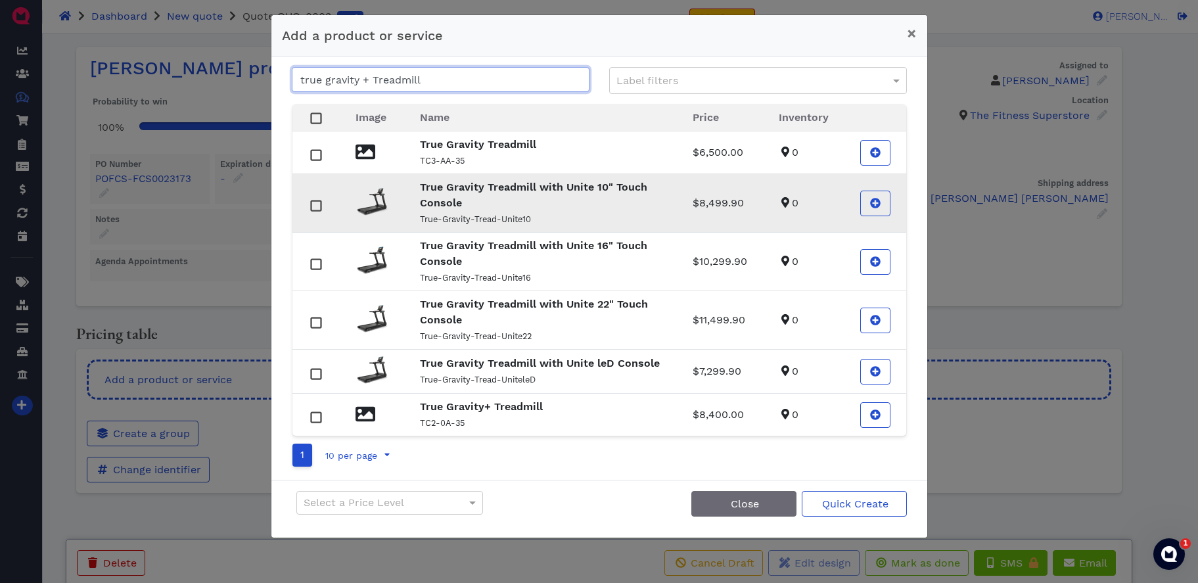
type input "true gravity + Treadmill"
click at [502, 200] on p "True Gravity Treadmill with Unite 10" Touch Console" at bounding box center [540, 195] width 241 height 32
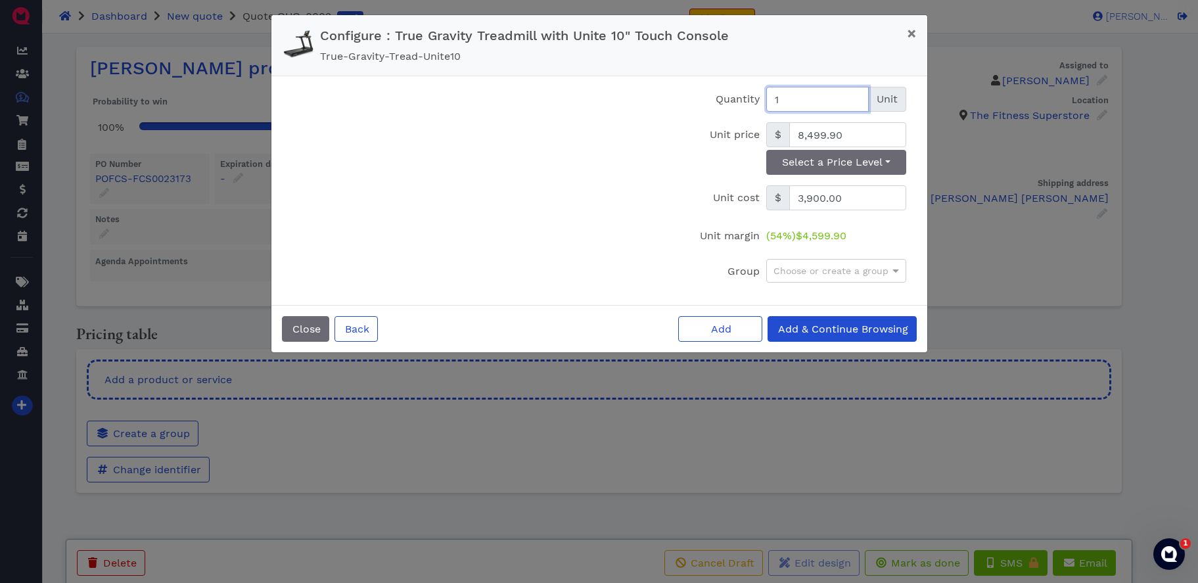
drag, startPoint x: 809, startPoint y: 97, endPoint x: 755, endPoint y: 97, distance: 53.9
click at [755, 97] on div "Quantity 1 Unit" at bounding box center [785, 99] width 252 height 25
click at [791, 96] on input "1" at bounding box center [817, 99] width 103 height 25
drag, startPoint x: 795, startPoint y: 98, endPoint x: 783, endPoint y: 99, distance: 11.3
click at [783, 99] on input "1" at bounding box center [817, 99] width 103 height 25
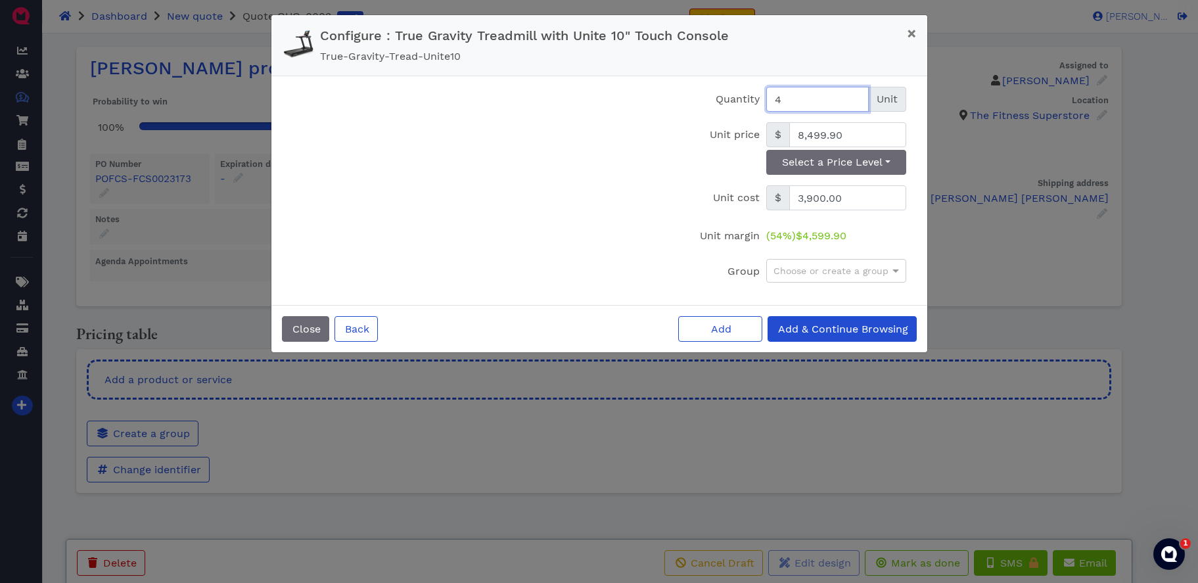
type input "4"
drag, startPoint x: 860, startPoint y: 133, endPoint x: 891, endPoint y: 134, distance: 30.9
click at [870, 128] on input "8,499.90" at bounding box center [847, 134] width 117 height 25
type input "8,401.35"
click at [591, 229] on div at bounding box center [467, 191] width 370 height 208
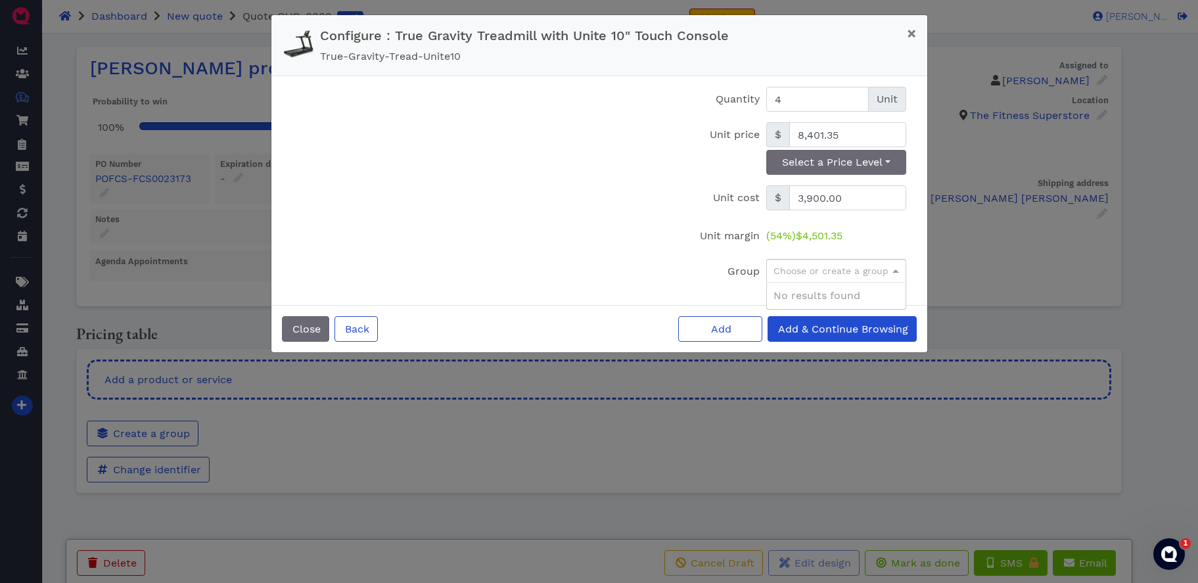
click at [859, 274] on div "Choose or create a group" at bounding box center [836, 271] width 139 height 22
click at [674, 273] on label "Group" at bounding box center [711, 271] width 105 height 25
click at [800, 331] on span "Add & Continue Browsing" at bounding box center [842, 329] width 132 height 12
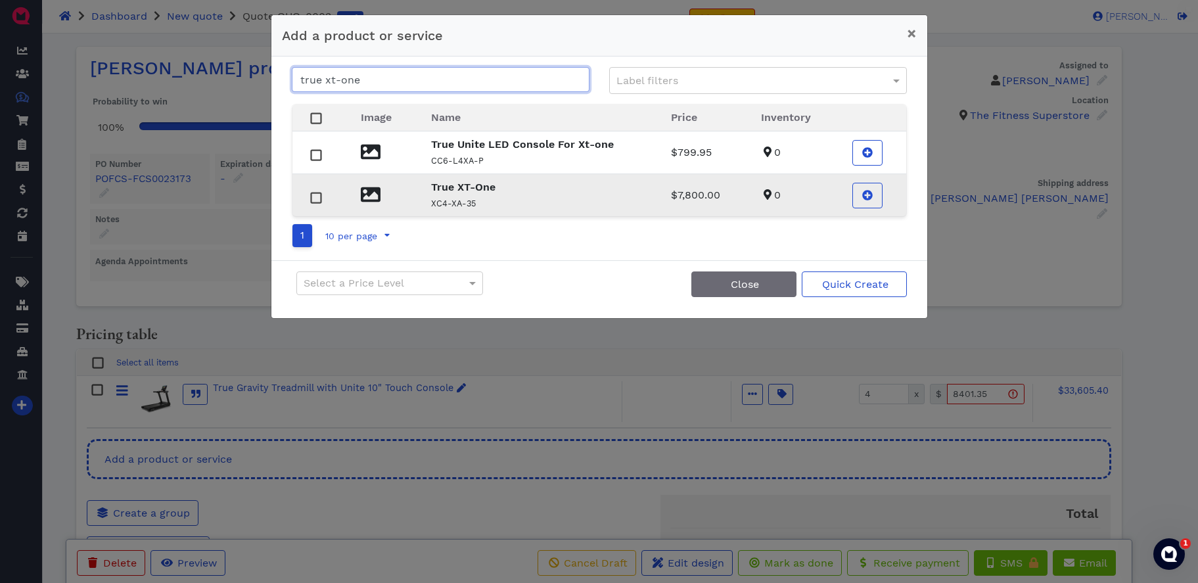
type input "true xt-one"
click at [459, 192] on strong "True XT-One" at bounding box center [463, 187] width 64 height 12
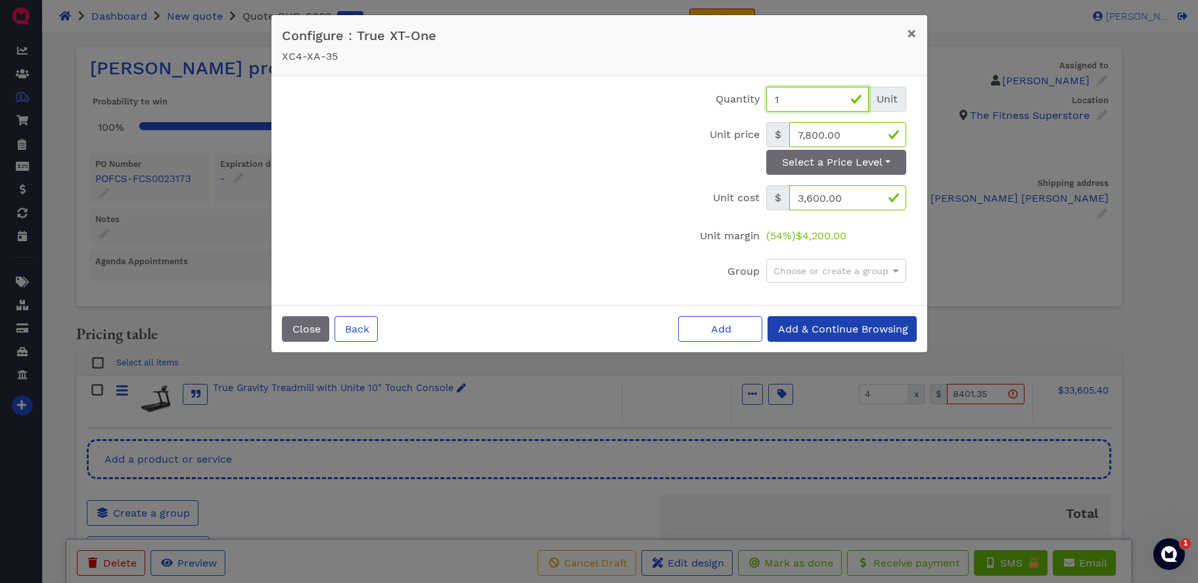
drag, startPoint x: 795, startPoint y: 100, endPoint x: 768, endPoint y: 100, distance: 26.3
click at [768, 100] on input "1" at bounding box center [817, 99] width 103 height 25
click at [816, 103] on input "1" at bounding box center [817, 99] width 103 height 25
type input "1"
type input "2"
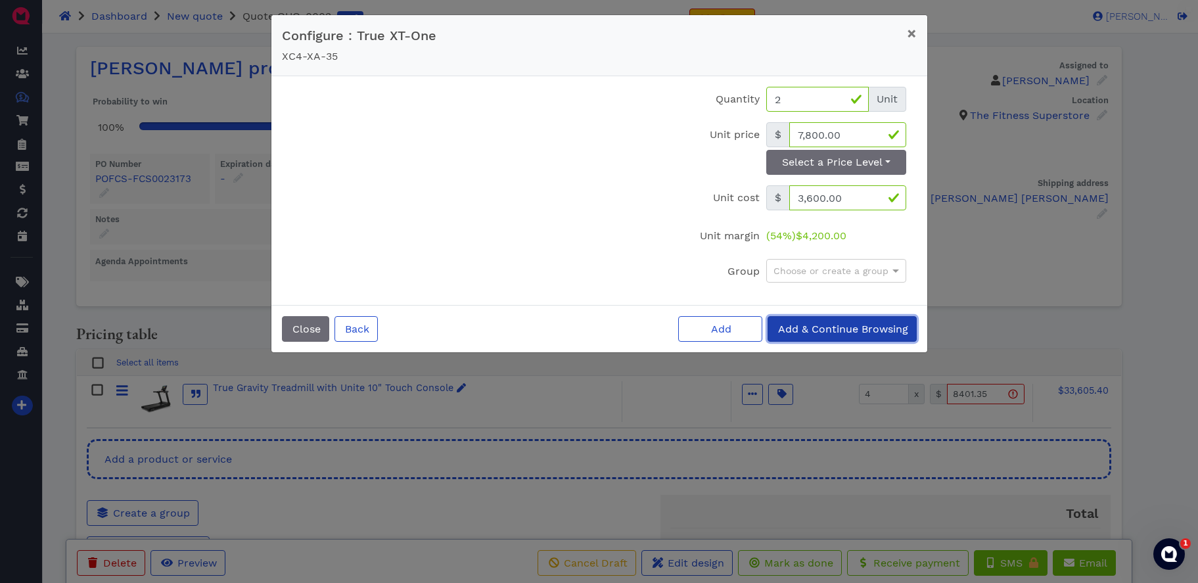
click at [832, 331] on span "Add & Continue Browsing" at bounding box center [842, 329] width 132 height 12
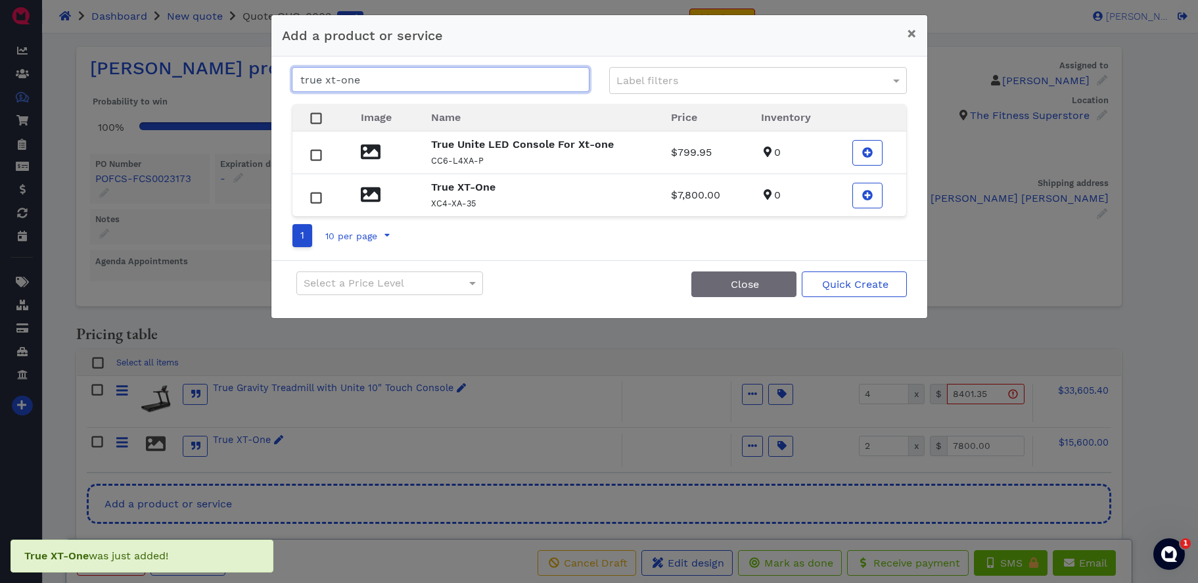
drag, startPoint x: 388, startPoint y: 82, endPoint x: 267, endPoint y: 79, distance: 121.6
click at [267, 79] on div "Add a product or service × true xt-one Label filters Image Name Price Inventory…" at bounding box center [599, 291] width 1198 height 583
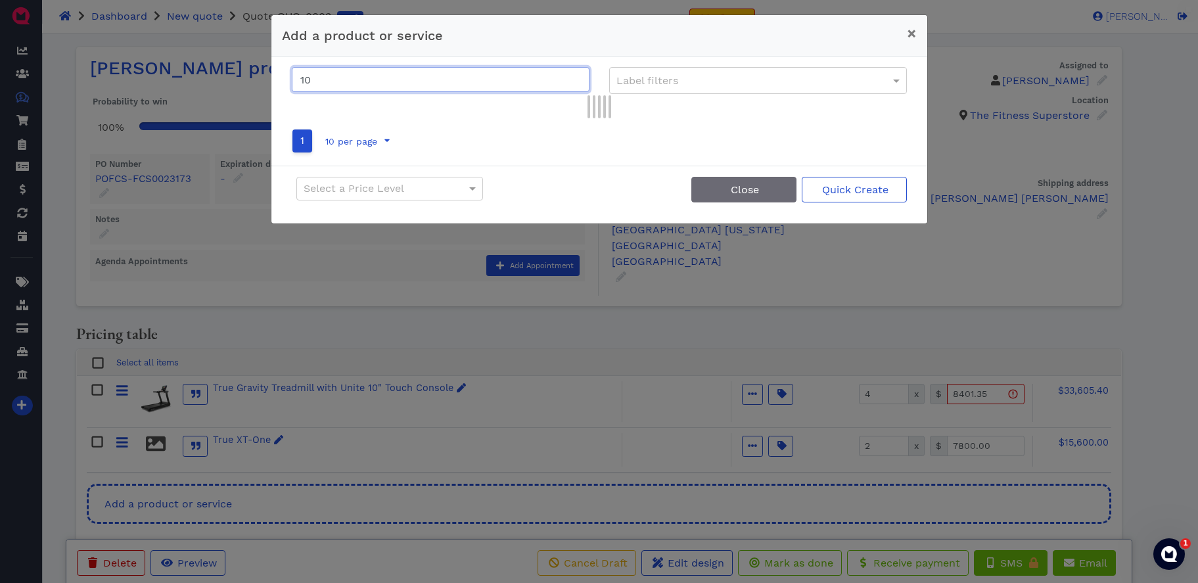
type input "1"
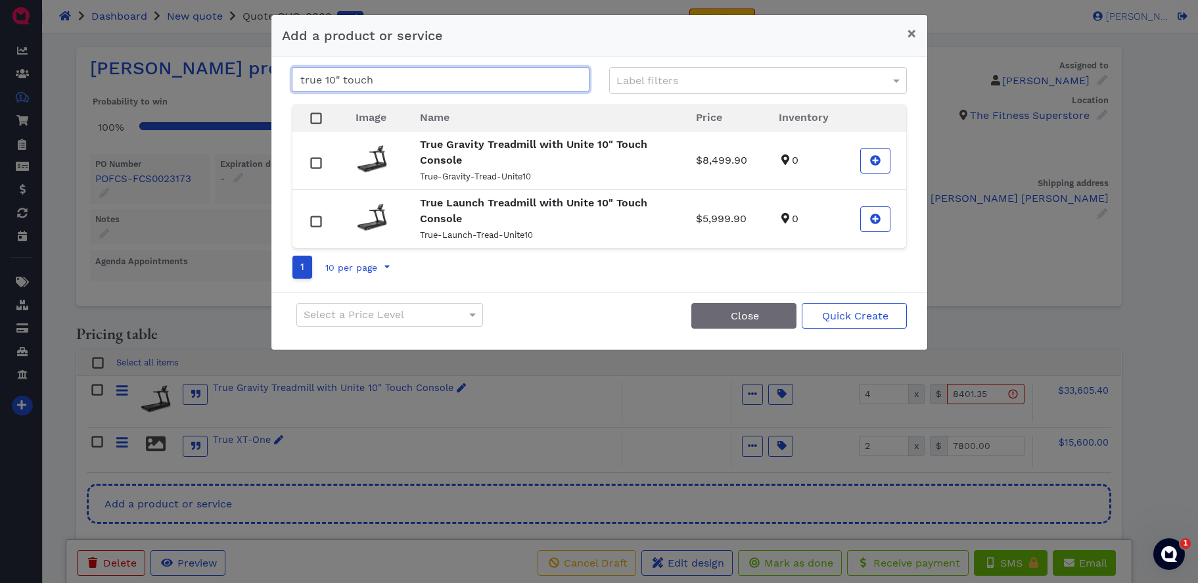
type input "true 10" touch"
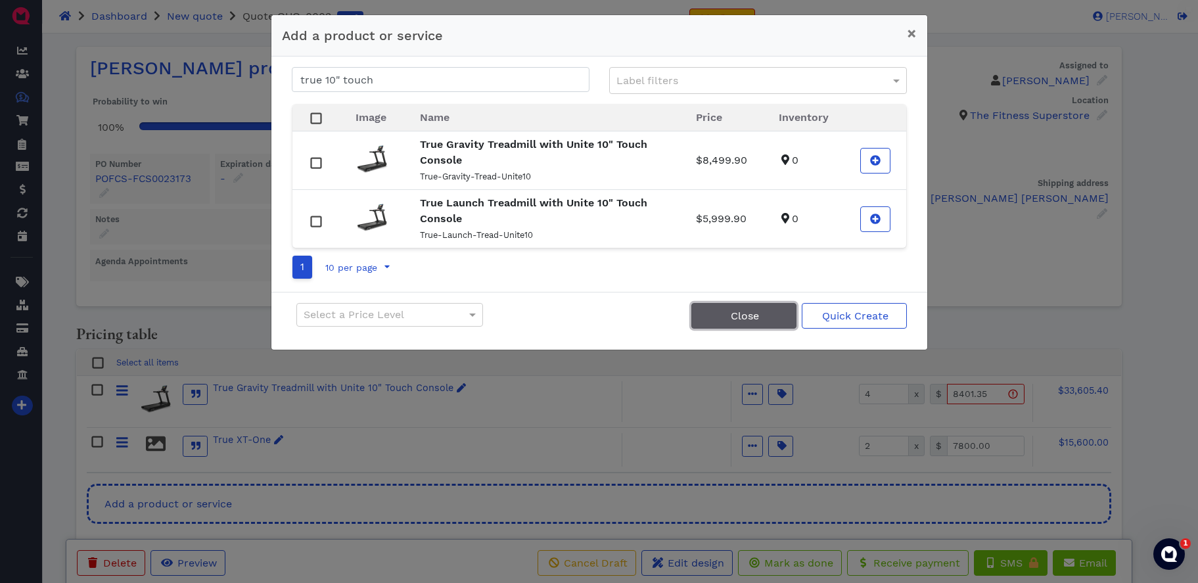
click at [755, 318] on span "Close" at bounding box center [744, 316] width 30 height 12
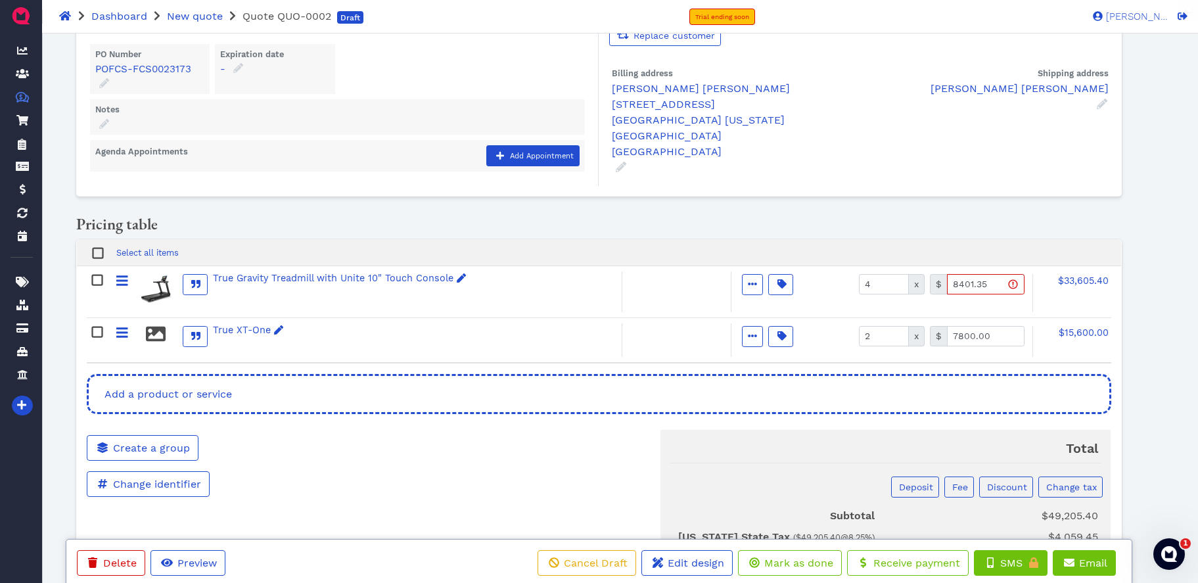
scroll to position [112, 0]
drag, startPoint x: 95, startPoint y: 327, endPoint x: 130, endPoint y: 298, distance: 45.3
click at [95, 327] on rect at bounding box center [97, 330] width 10 height 10
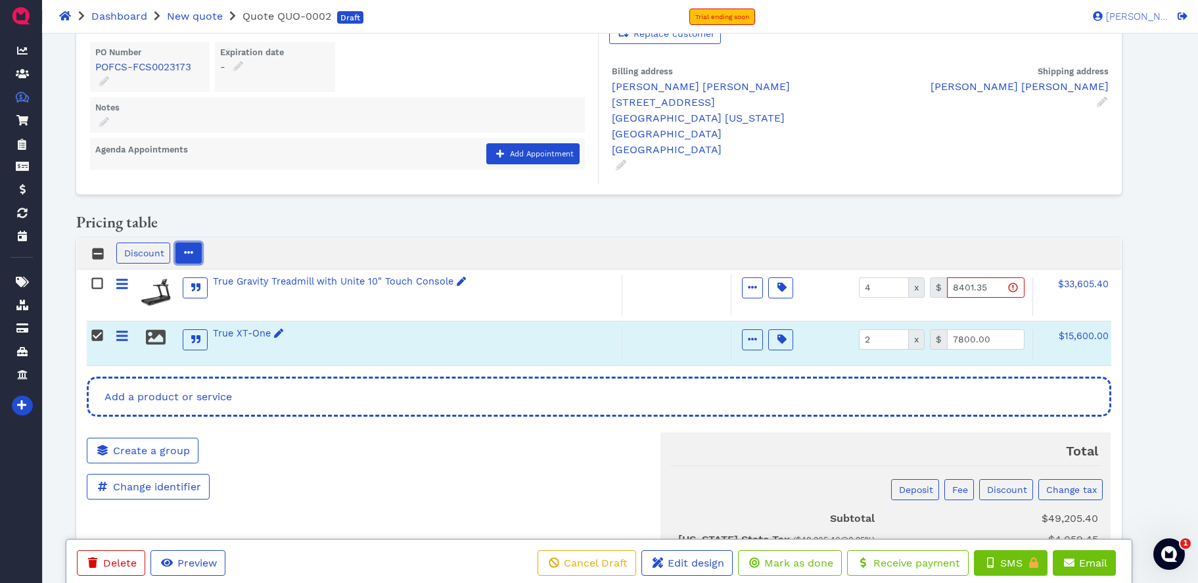
click at [191, 251] on icon "button" at bounding box center [188, 252] width 9 height 3
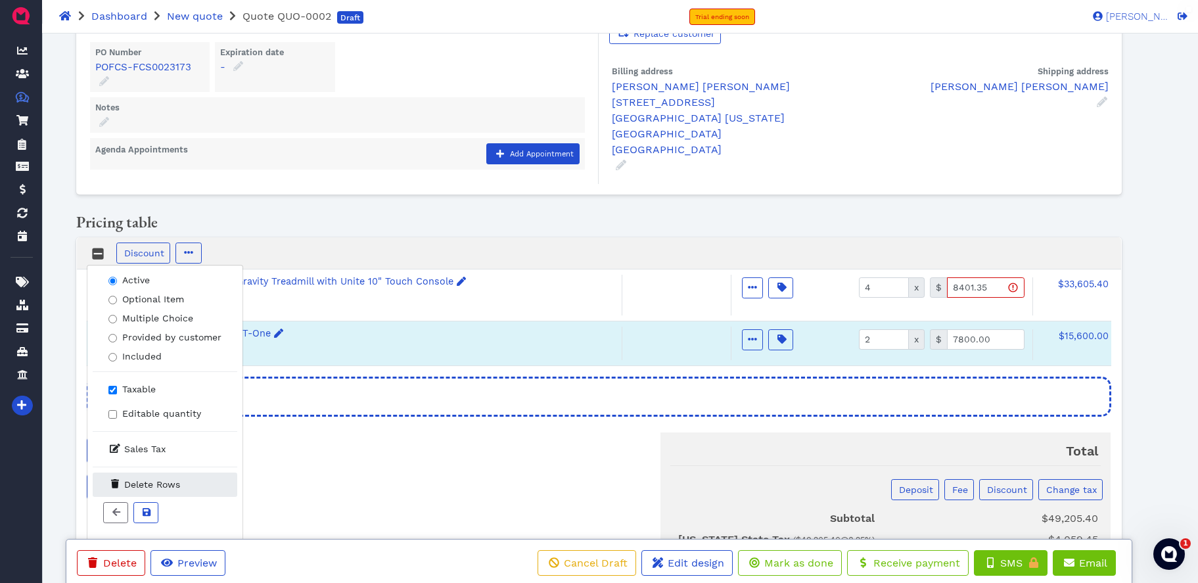
drag, startPoint x: 155, startPoint y: 479, endPoint x: 179, endPoint y: 480, distance: 24.4
click at [155, 479] on span "Delete Rows" at bounding box center [152, 484] width 56 height 11
click at [156, 480] on span "Delete Rows" at bounding box center [152, 484] width 56 height 11
click at [395, 475] on p "Change identifier" at bounding box center [251, 487] width 329 height 26
drag, startPoint x: 140, startPoint y: 507, endPoint x: 319, endPoint y: 494, distance: 180.0
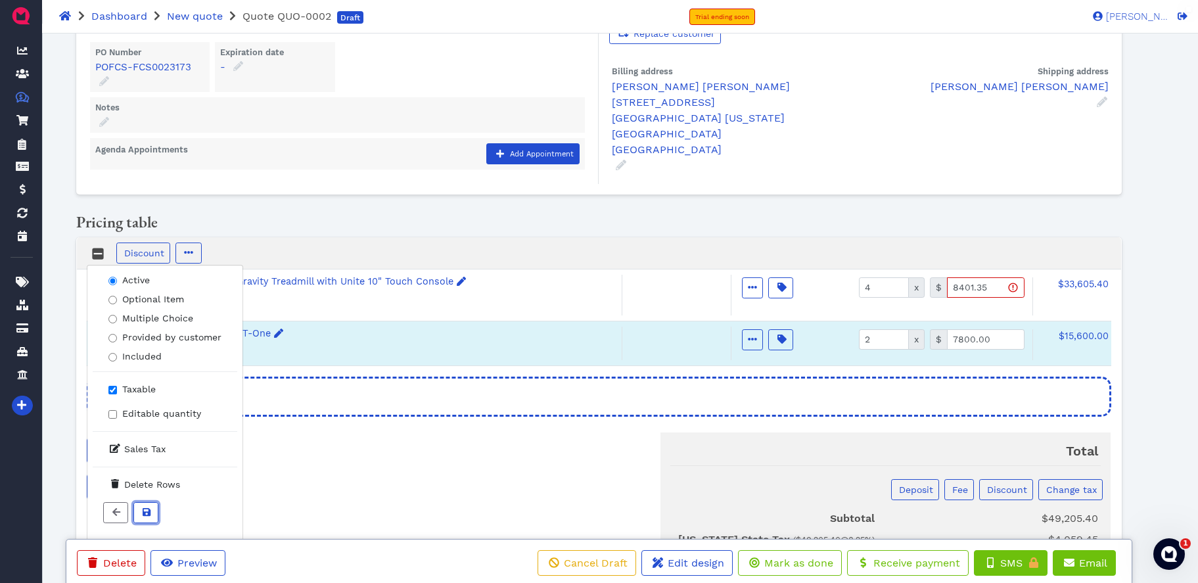
click at [144, 508] on span at bounding box center [145, 513] width 13 height 14
drag, startPoint x: 108, startPoint y: 509, endPoint x: 395, endPoint y: 425, distance: 299.5
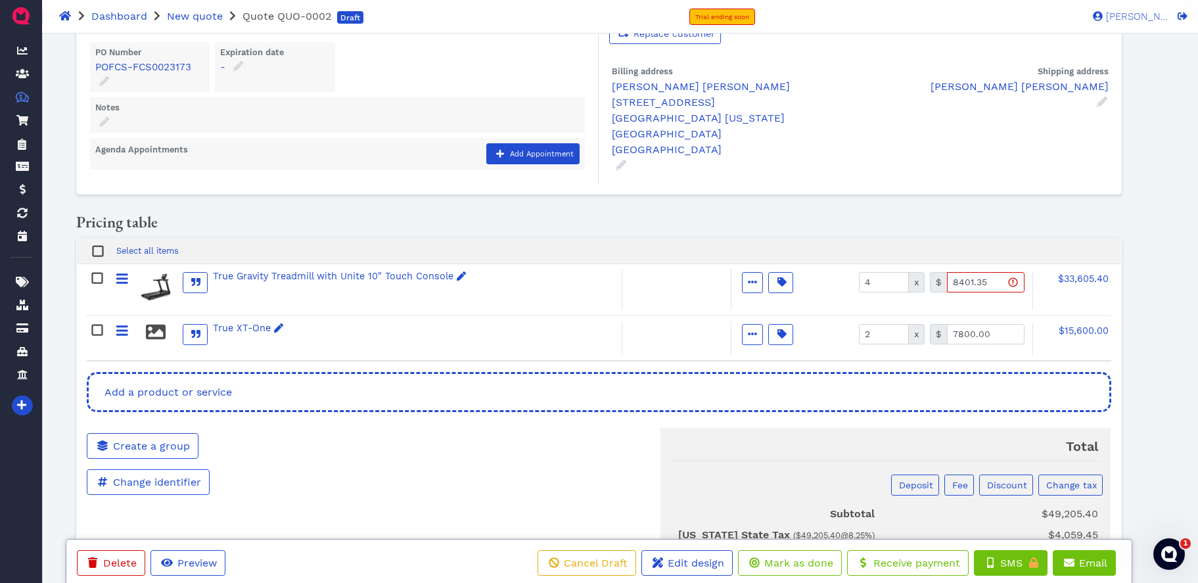
drag, startPoint x: 335, startPoint y: 331, endPoint x: 398, endPoint y: 337, distance: 62.8
click at [335, 331] on div "True XT-One" at bounding box center [355, 338] width 532 height 34
click at [1017, 279] on input "8401.35" at bounding box center [986, 282] width 78 height 20
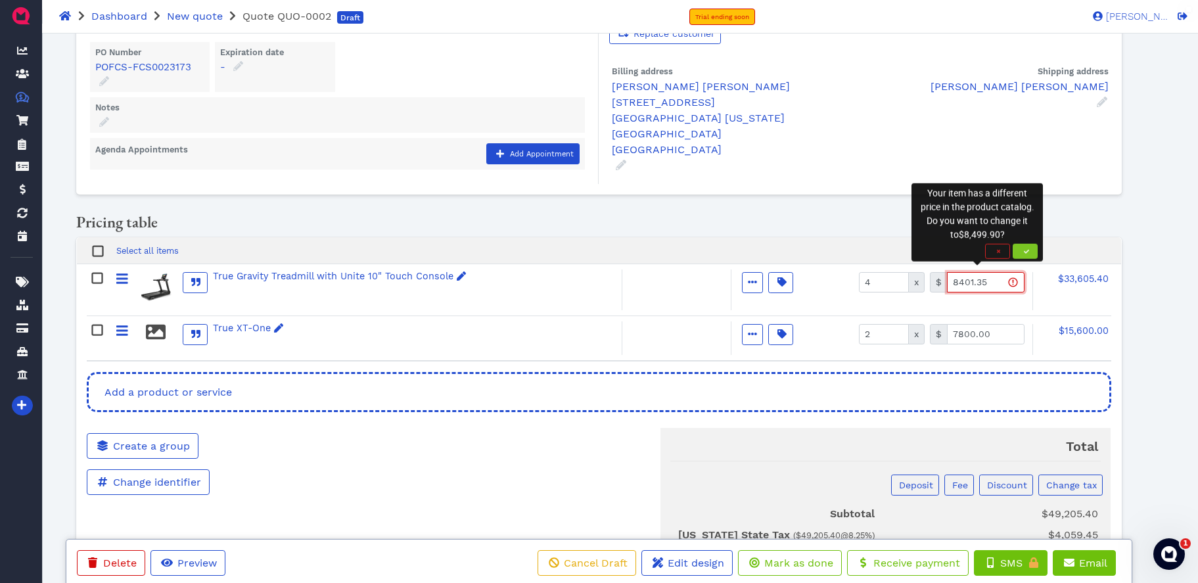
scroll to position [114, 0]
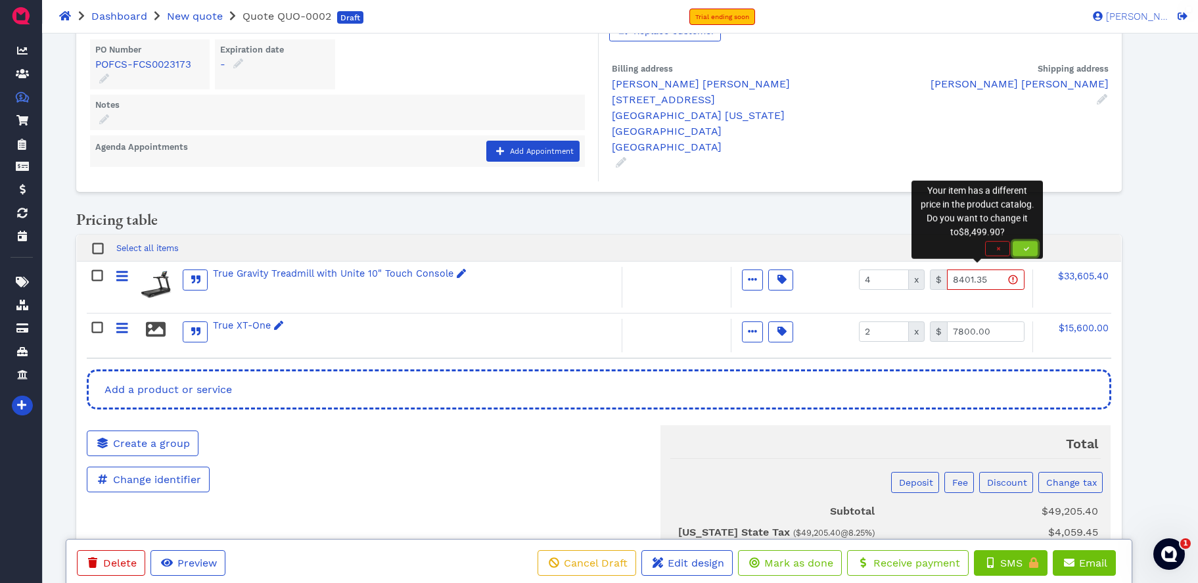
click at [1028, 252] on span "button" at bounding box center [1025, 249] width 13 height 8
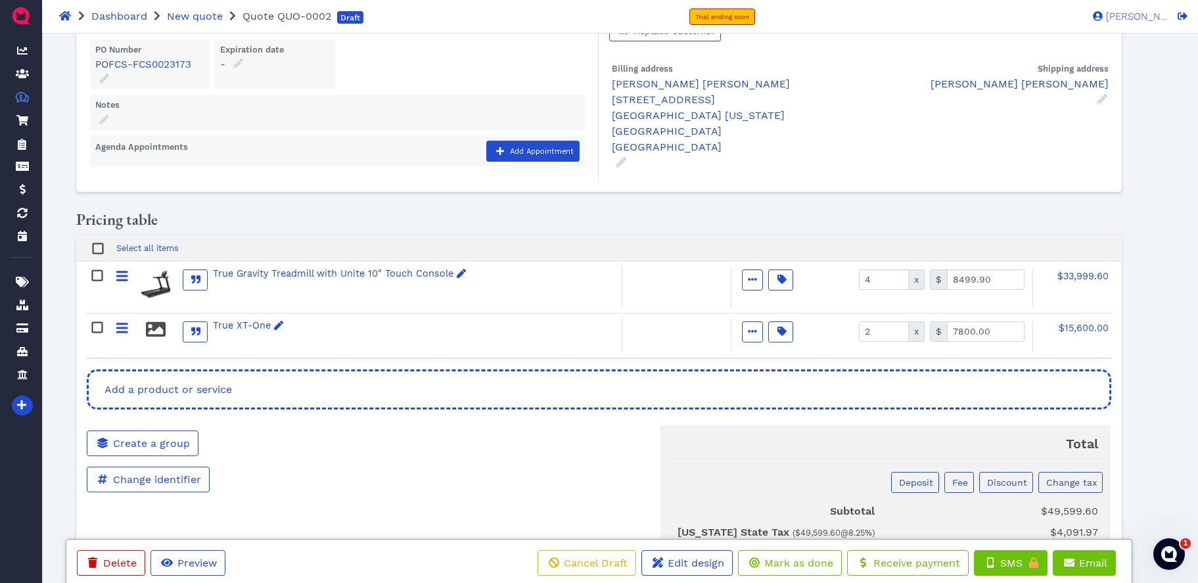
click at [917, 327] on span "x" at bounding box center [916, 331] width 16 height 20
click at [759, 332] on span "button" at bounding box center [752, 332] width 14 height 14
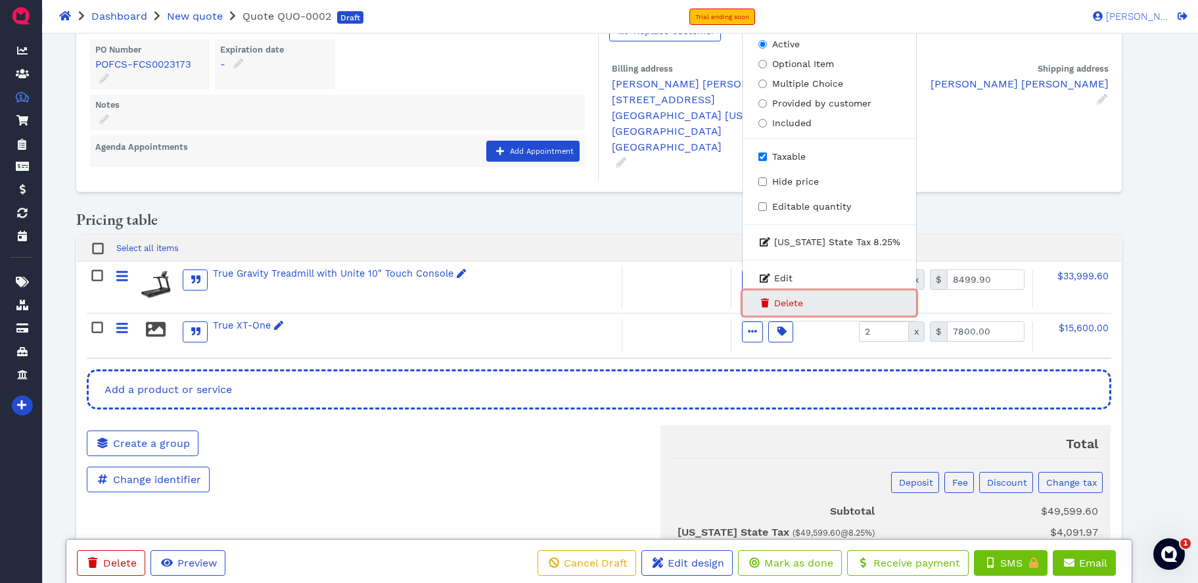
click at [790, 296] on span "Delete" at bounding box center [788, 303] width 29 height 14
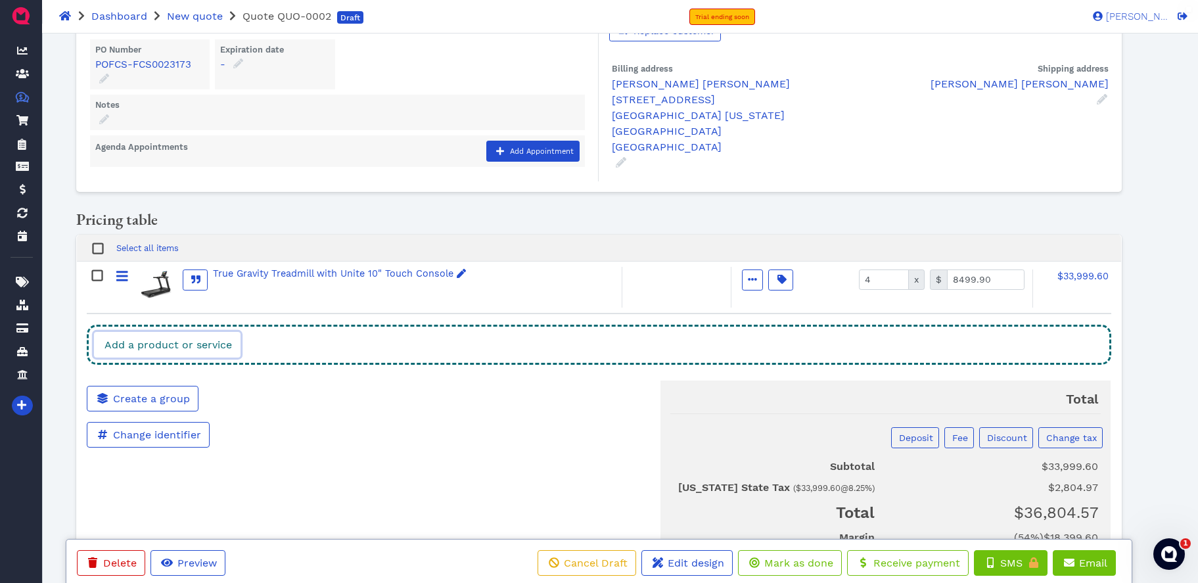
click at [193, 342] on span "Add a product or service" at bounding box center [167, 345] width 129 height 12
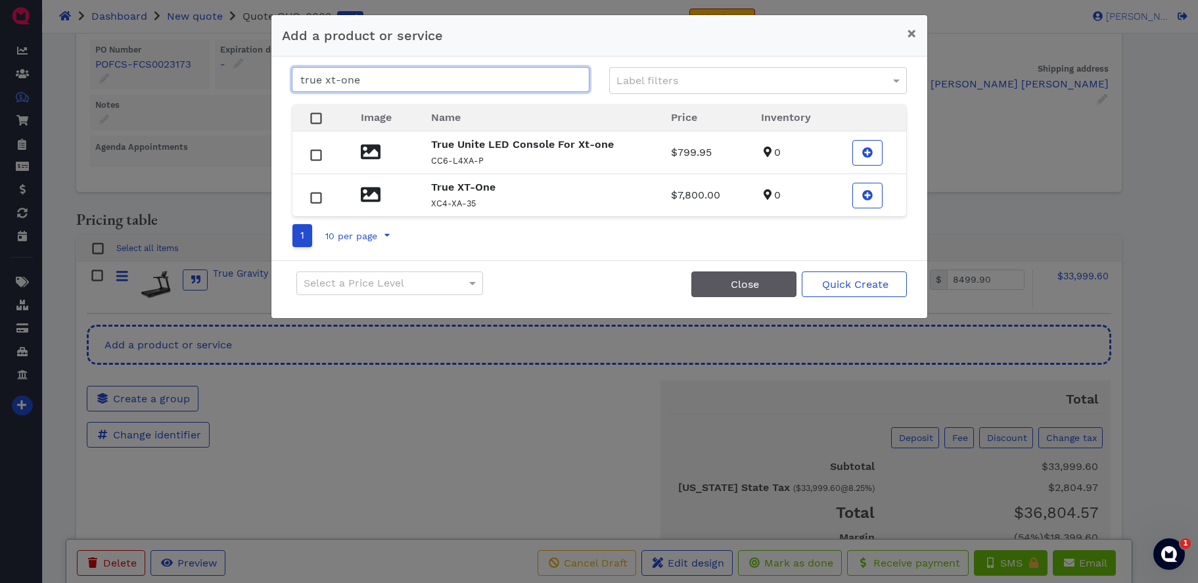
type input "true xt-one"
drag, startPoint x: 760, startPoint y: 291, endPoint x: 793, endPoint y: 282, distance: 34.0
click at [761, 291] on button "Close" at bounding box center [743, 284] width 105 height 26
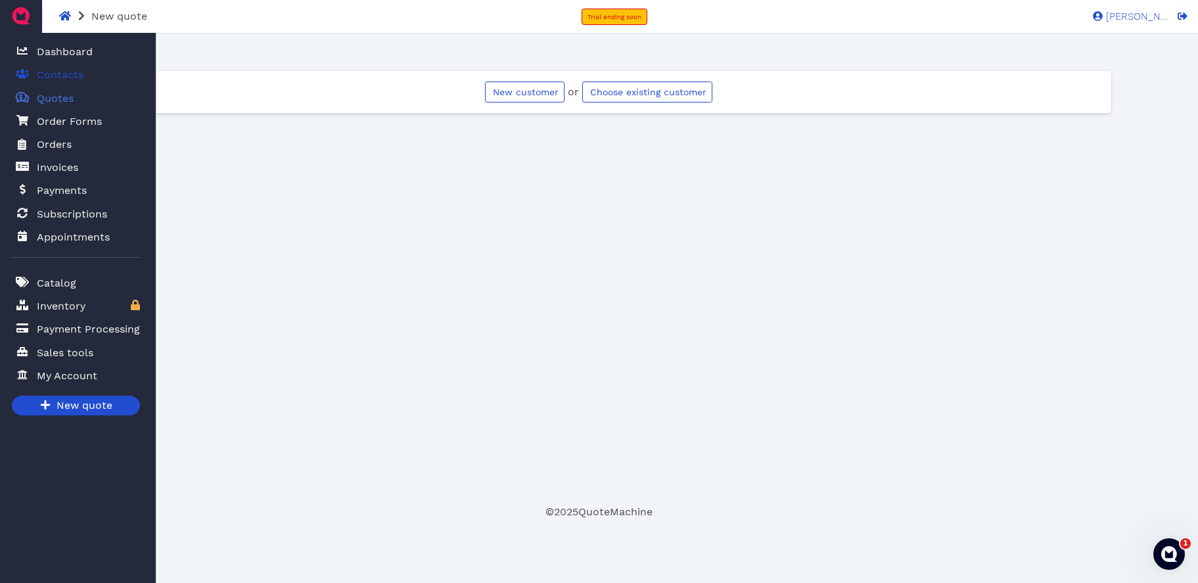
click at [60, 73] on span "Contacts" at bounding box center [60, 75] width 47 height 16
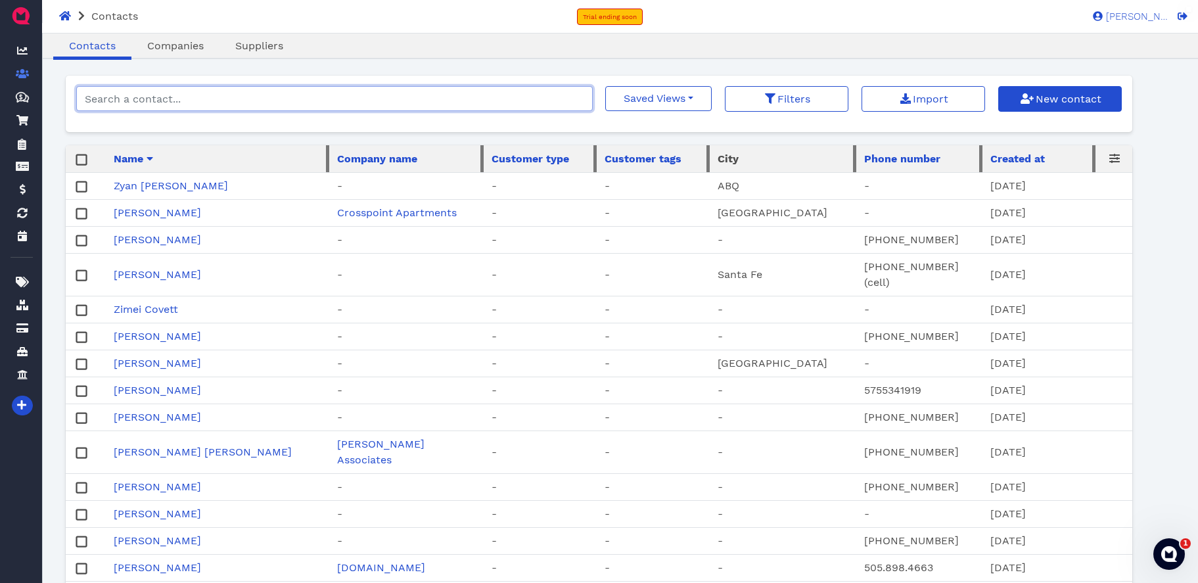
click at [312, 102] on input "search" at bounding box center [334, 98] width 517 height 25
type input "[PERSON_NAME]"
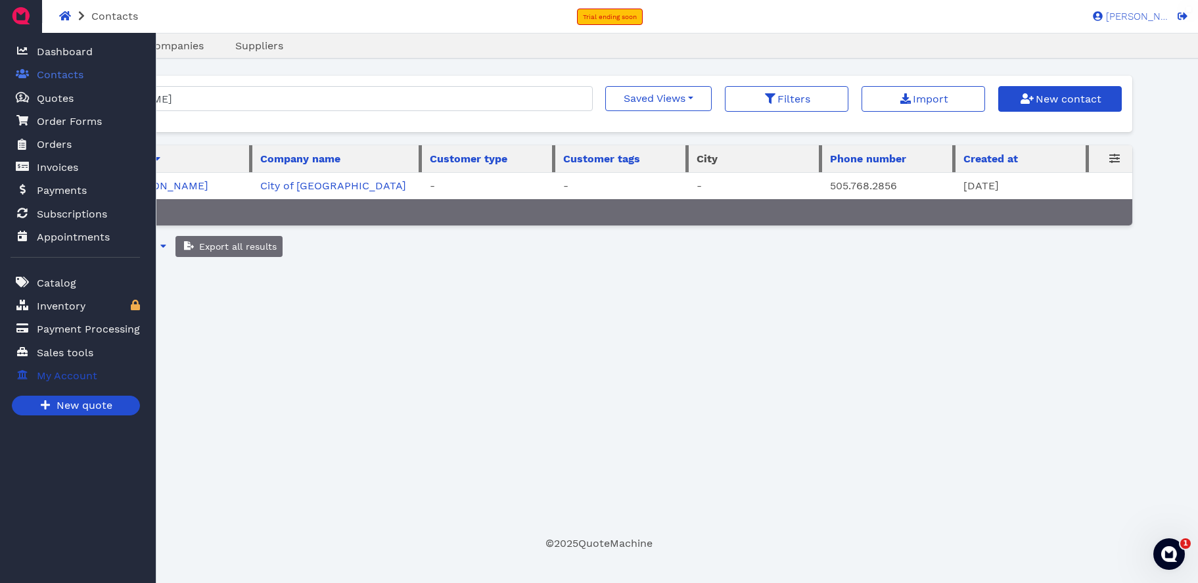
click at [74, 381] on span "My Account" at bounding box center [67, 376] width 60 height 16
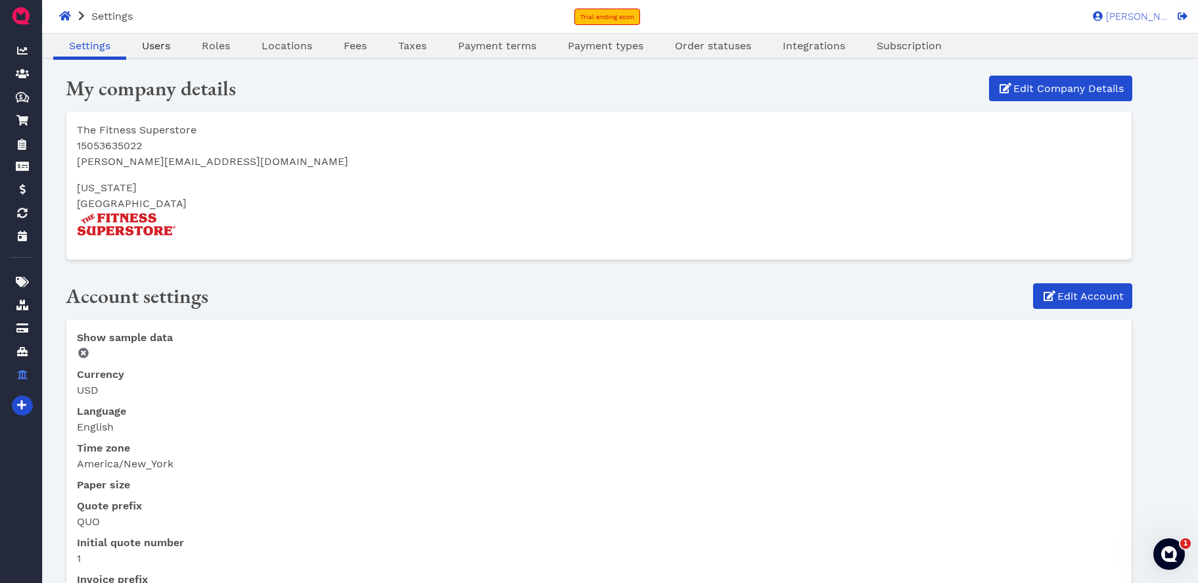
click at [151, 46] on span "Users" at bounding box center [156, 45] width 28 height 12
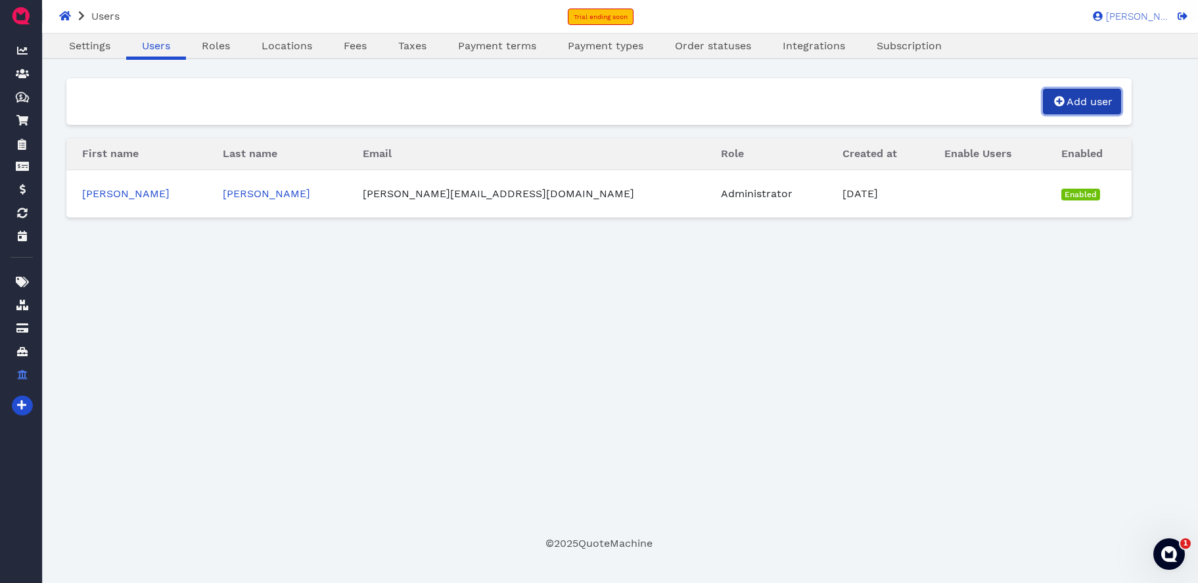
click at [1092, 92] on link "Add user" at bounding box center [1082, 102] width 78 height 26
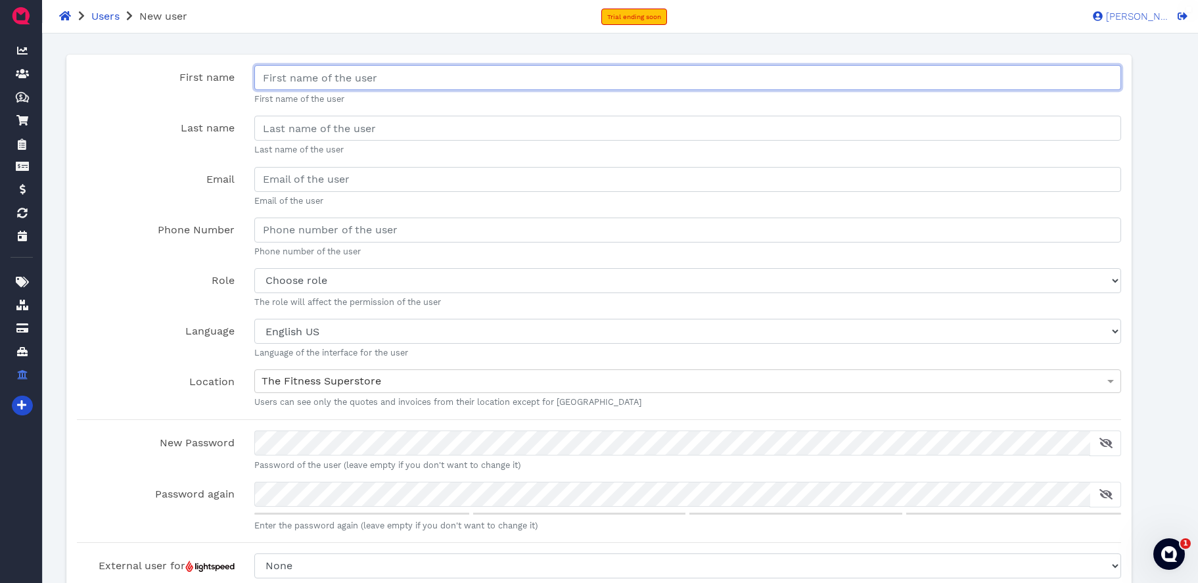
click at [311, 76] on input "First name" at bounding box center [687, 77] width 867 height 25
type input "[PERSON_NAME]"
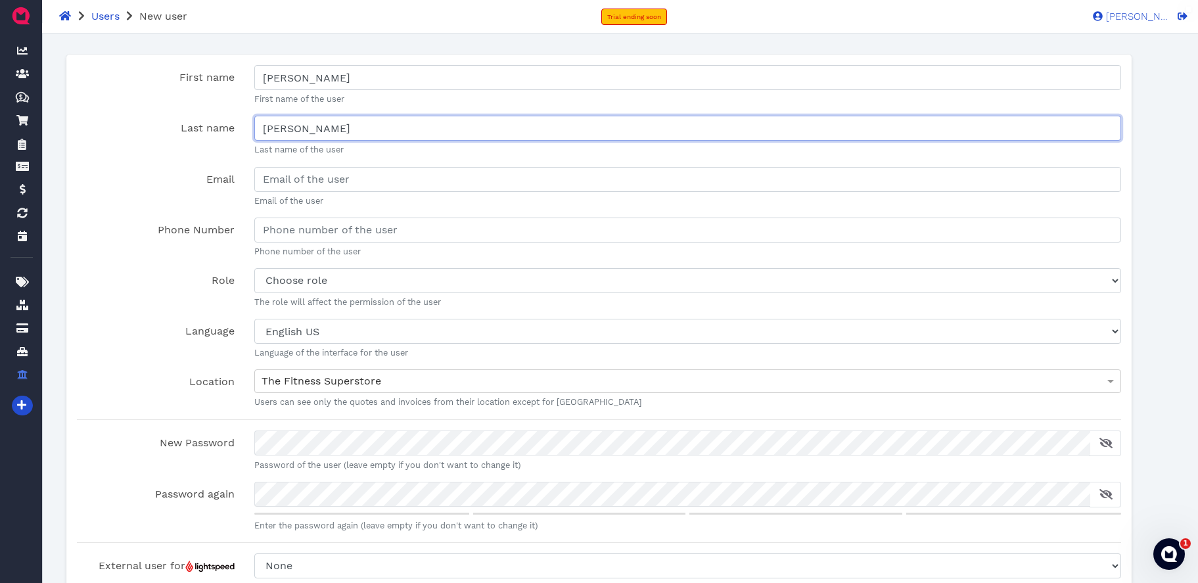
type input "[PERSON_NAME]"
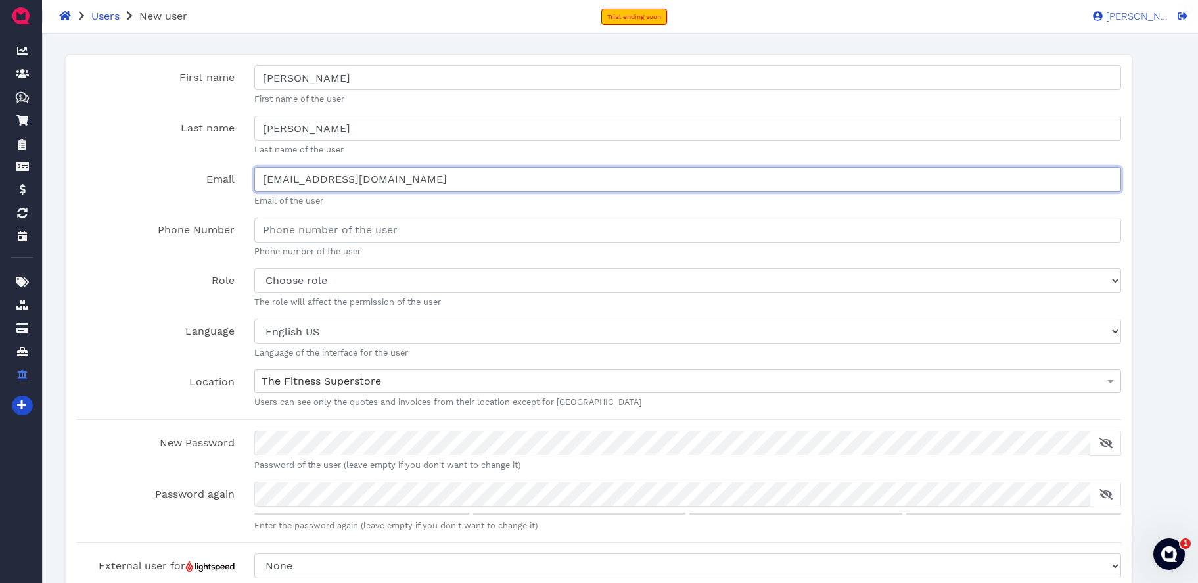
type input "[EMAIL_ADDRESS][DOMAIN_NAME]"
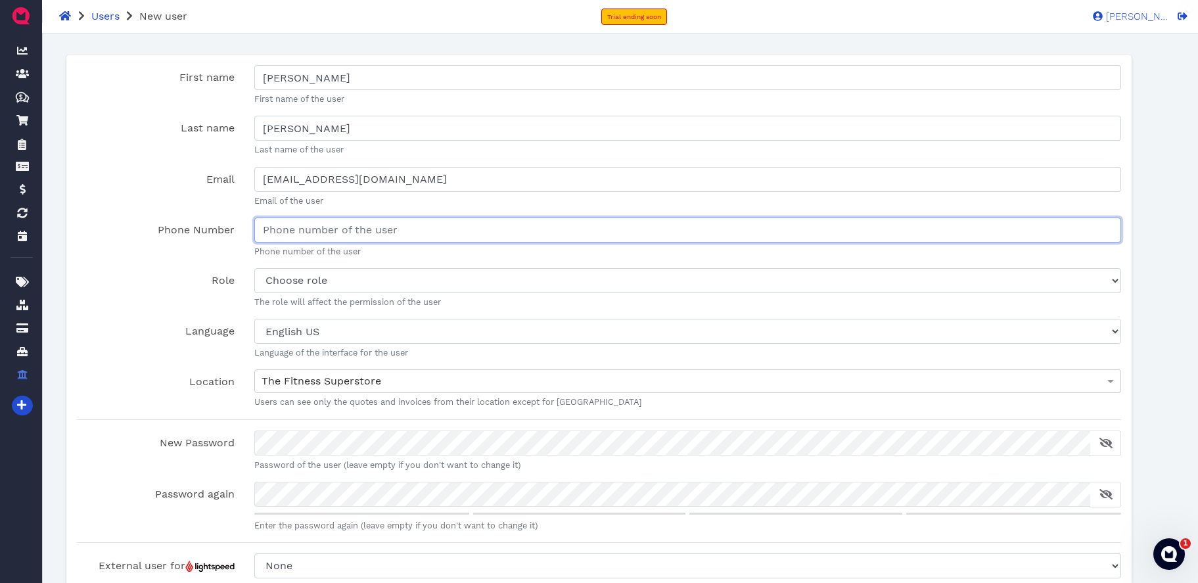
click at [381, 230] on input "Phone Number" at bounding box center [687, 230] width 867 height 25
click at [270, 229] on input "[PHONE_NUMBER]" at bounding box center [687, 230] width 867 height 25
type input "[PHONE_NUMBER]"
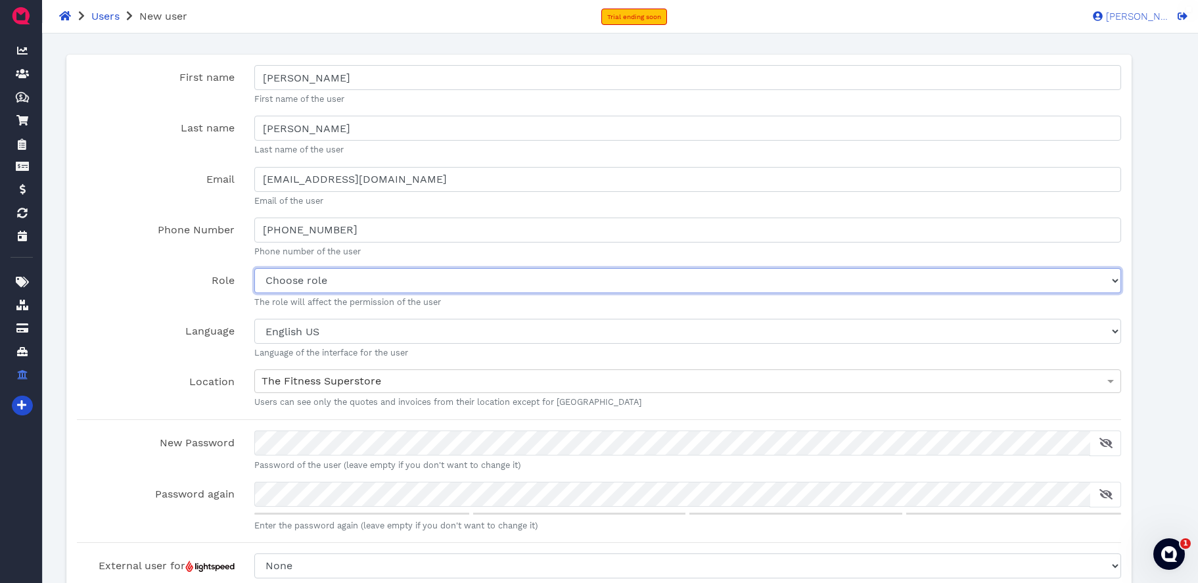
click at [355, 279] on select "Choose role Salesperson Administrator" at bounding box center [687, 280] width 867 height 25
select select "admin"
click at [254, 268] on select "Choose role Salesperson Administrator" at bounding box center [687, 280] width 867 height 25
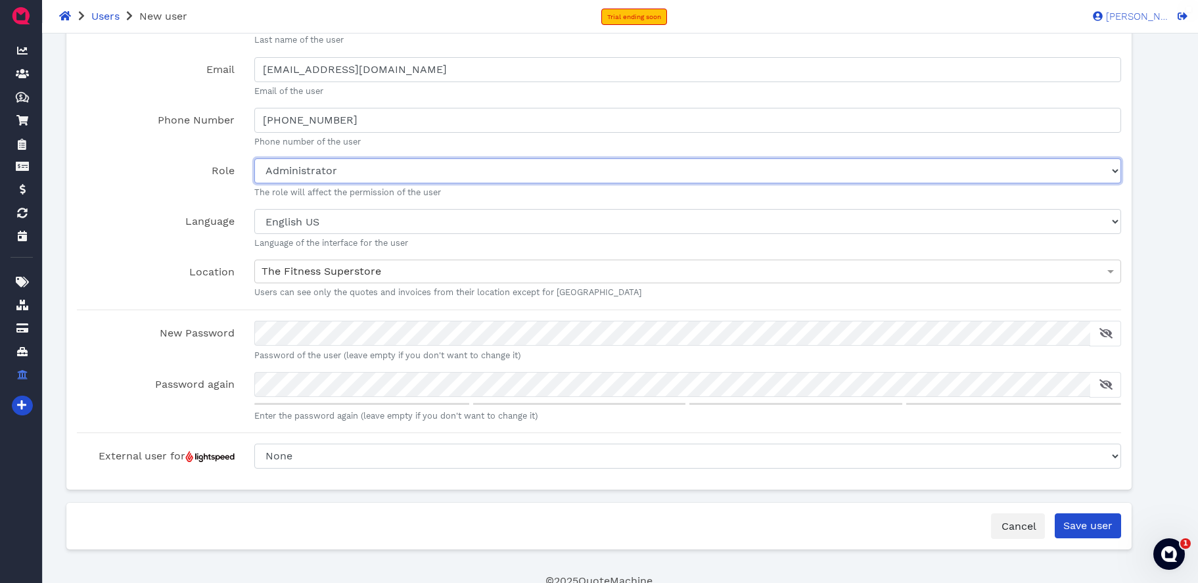
scroll to position [116, 0]
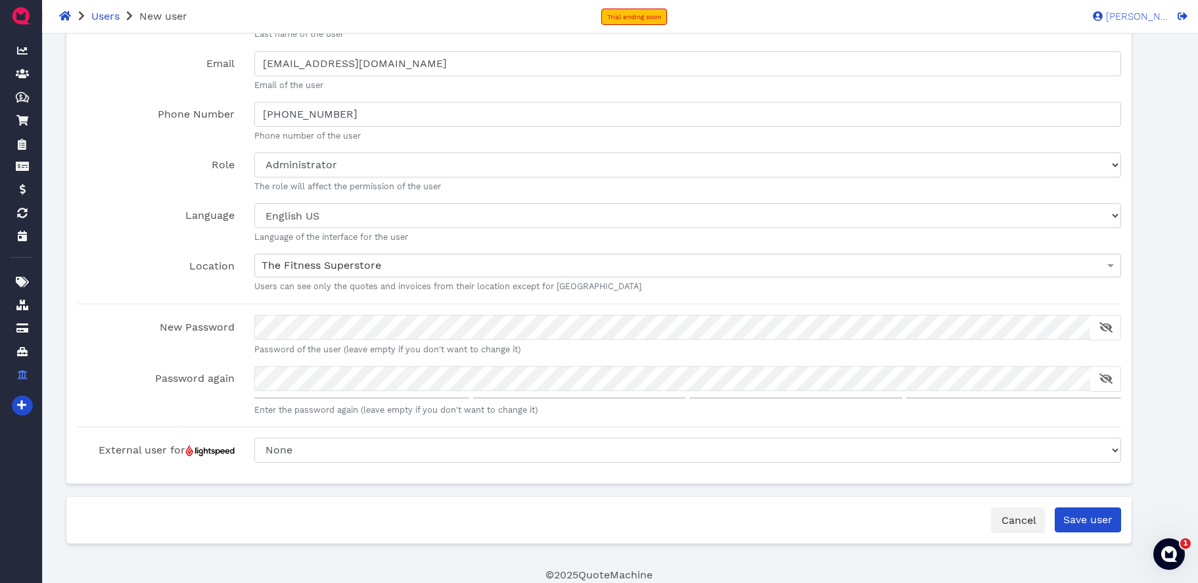
drag, startPoint x: 175, startPoint y: 342, endPoint x: 176, endPoint y: 362, distance: 19.8
click at [175, 342] on label "New Password" at bounding box center [155, 335] width 177 height 41
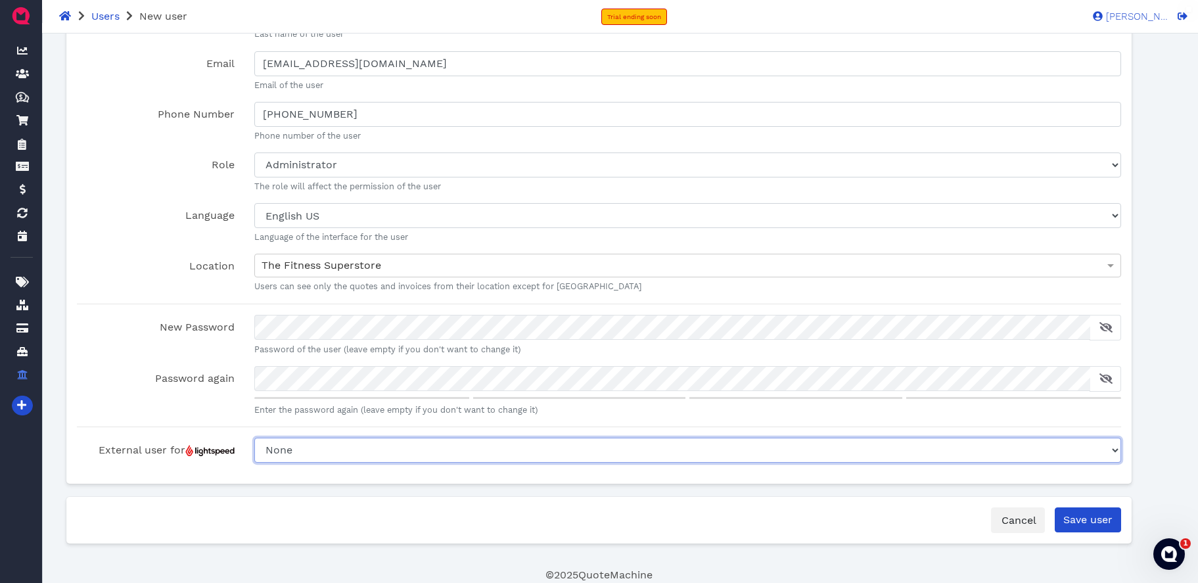
click at [383, 454] on select "None Purchasing [PERSON_NAME] [PERSON_NAME] [PERSON_NAME] W ABQ Split EP Split …" at bounding box center [687, 450] width 867 height 25
select select "ce36efd9-ab80-4597-84bc-48e145855a05"
click at [254, 438] on select "None Purchasing [PERSON_NAME] [PERSON_NAME] [PERSON_NAME] W ABQ Split EP Split …" at bounding box center [687, 450] width 867 height 25
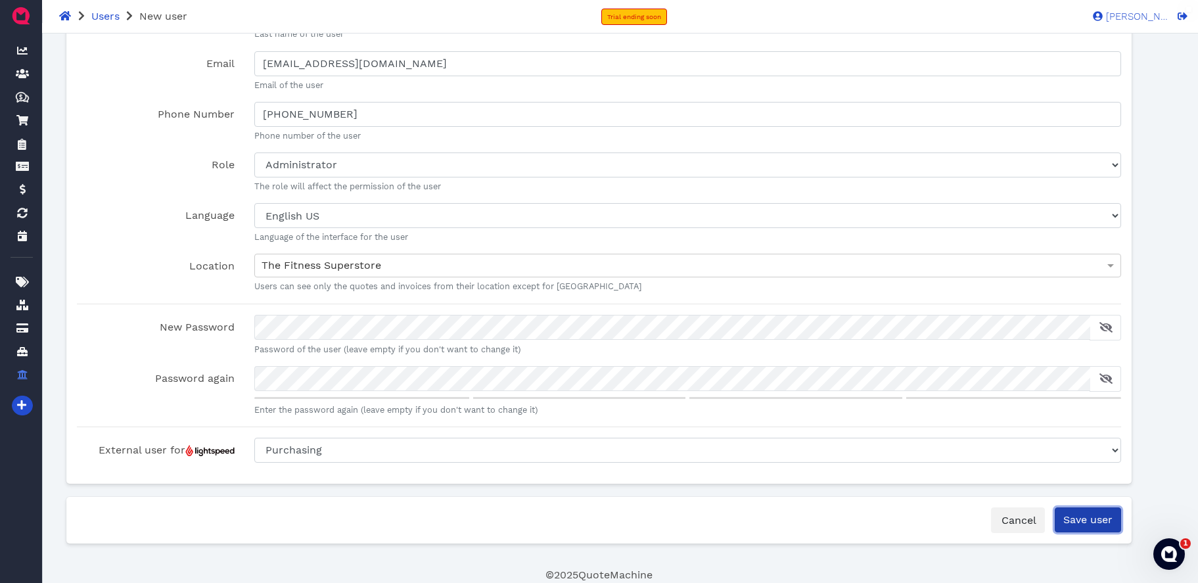
click at [1092, 524] on input "Save user" at bounding box center [1088, 519] width 66 height 25
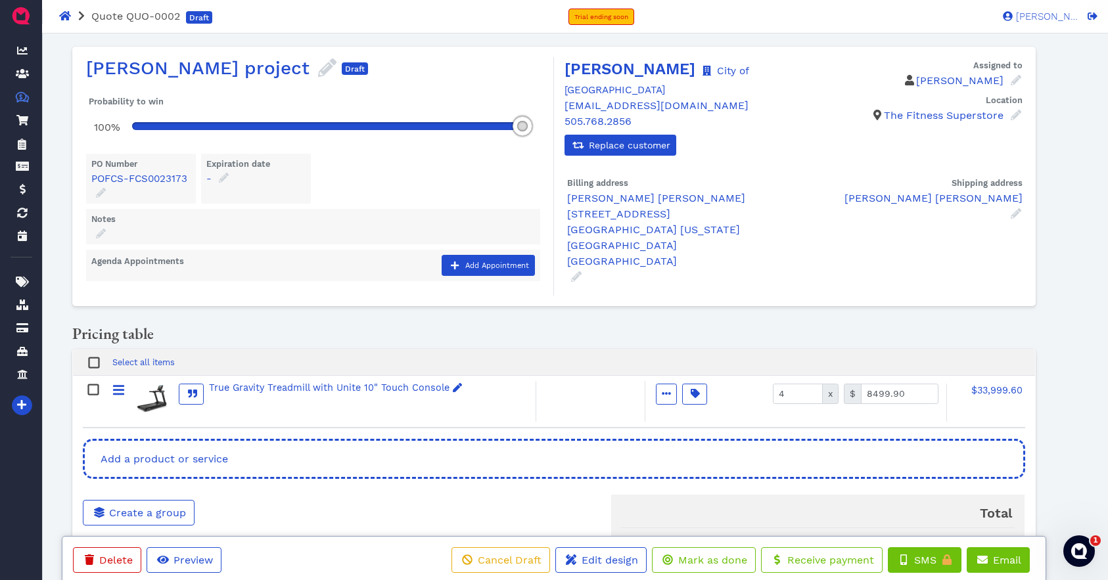
drag, startPoint x: 525, startPoint y: 128, endPoint x: 622, endPoint y: 149, distance: 99.4
click at [622, 149] on div "[PERSON_NAME] project [PERSON_NAME] project Draft Probability to win 100% PO Nu…" at bounding box center [554, 177] width 964 height 260
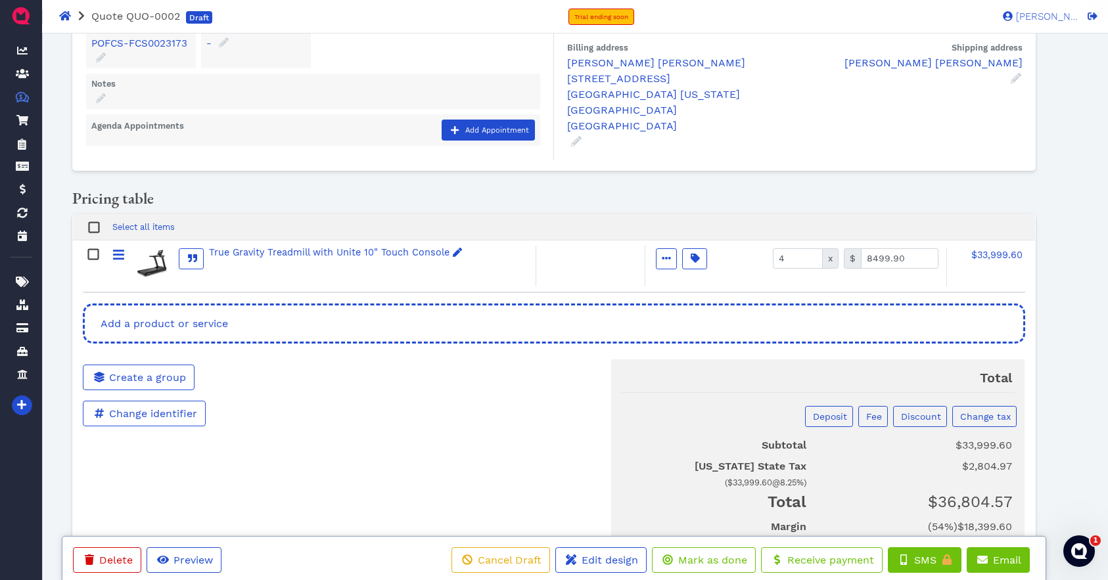
scroll to position [137, 0]
click at [197, 321] on span "Add a product or service" at bounding box center [163, 322] width 129 height 12
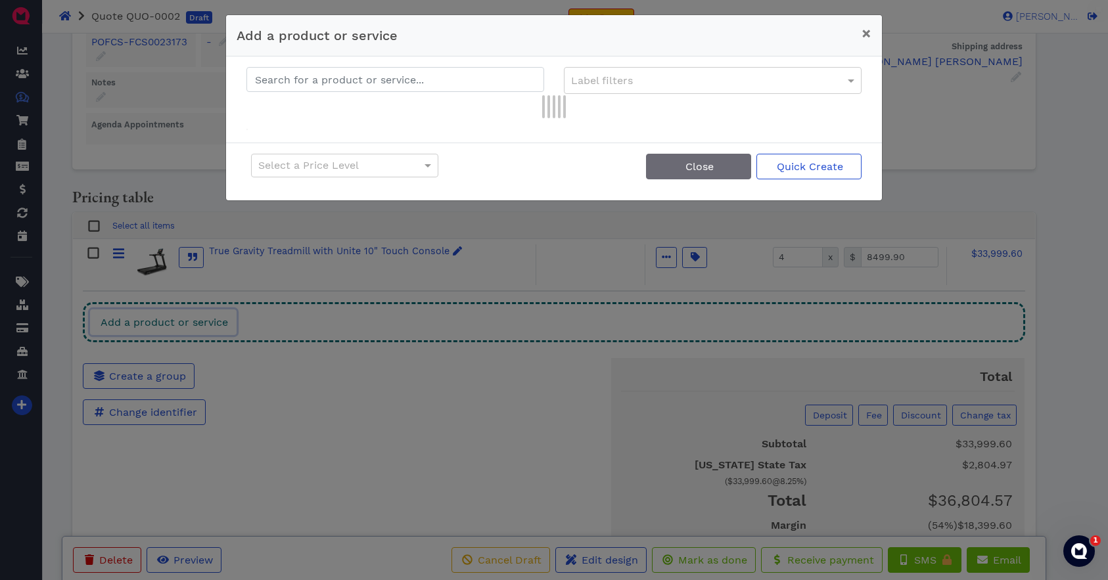
type input "true xt-one"
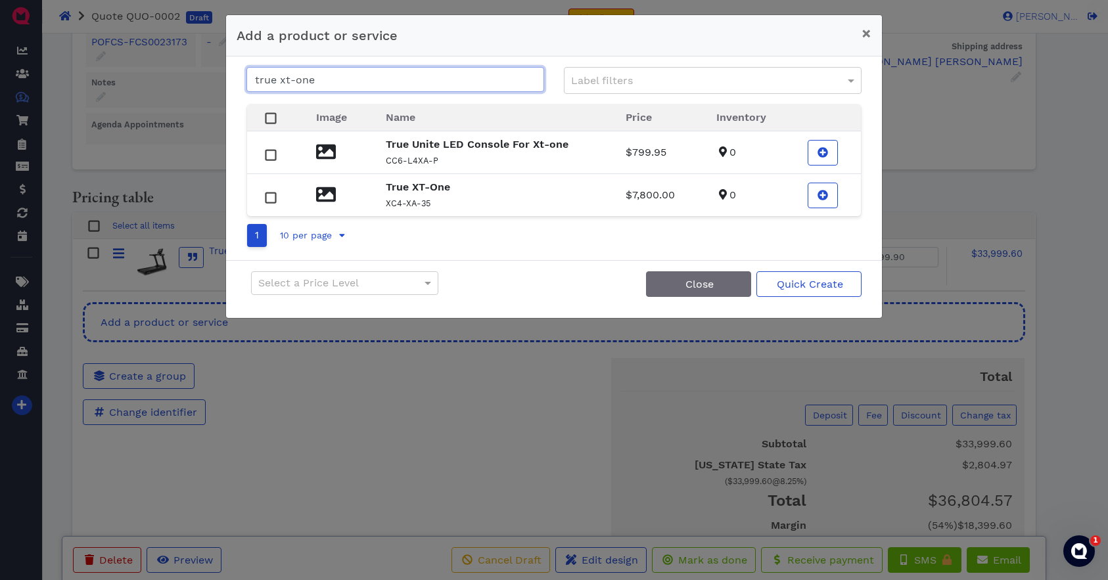
click at [332, 81] on input "true xt-one" at bounding box center [395, 79] width 298 height 25
click at [709, 287] on span "Close" at bounding box center [699, 284] width 30 height 12
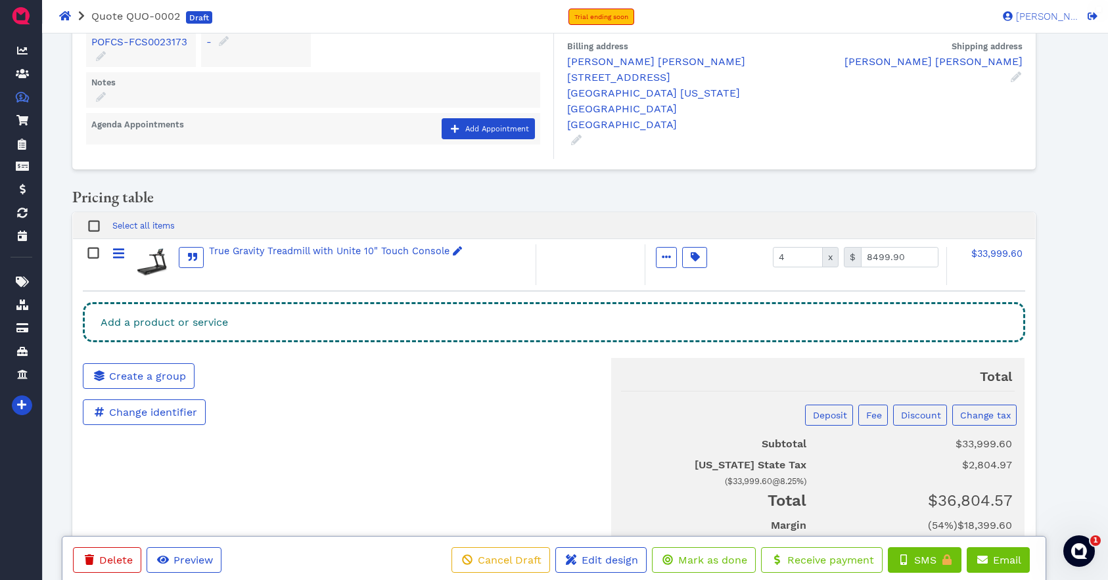
click at [189, 331] on div "Add a product or service" at bounding box center [554, 322] width 943 height 40
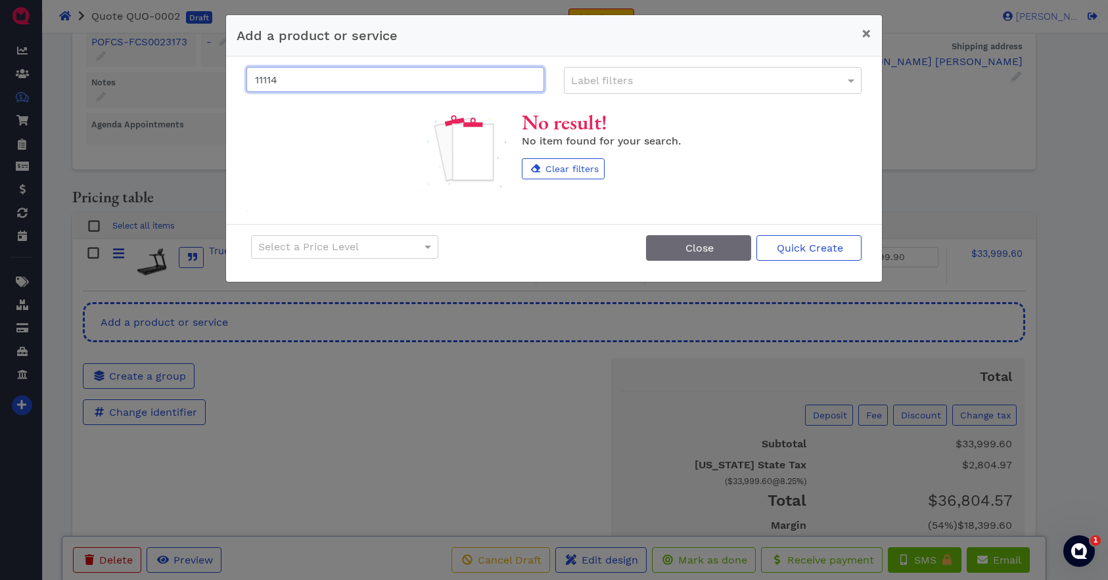
type input "11114"
click at [695, 248] on span "Close" at bounding box center [699, 248] width 30 height 12
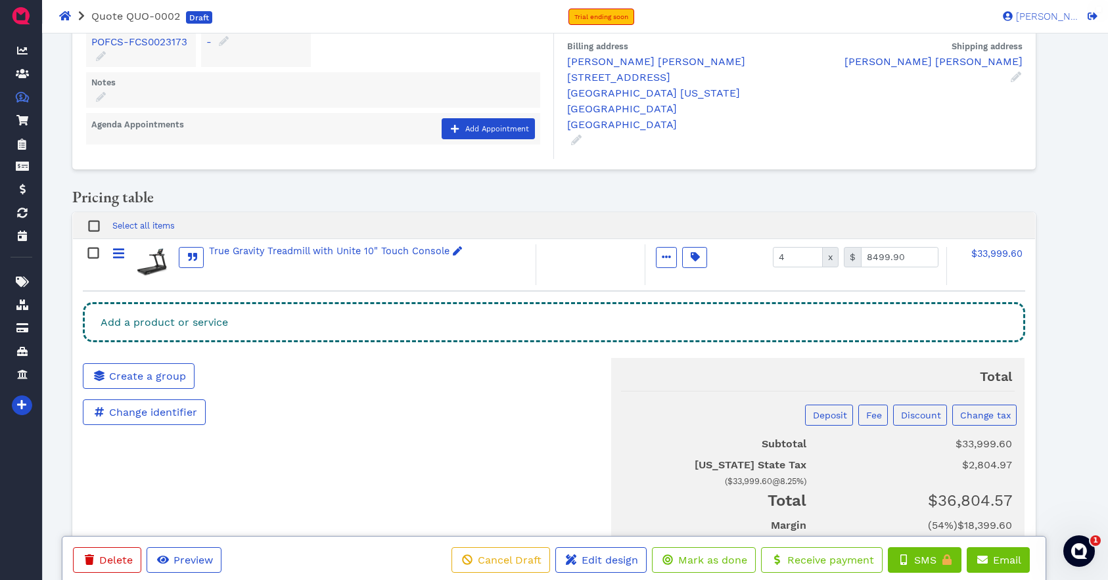
click at [245, 314] on div "Add a product or service" at bounding box center [554, 322] width 943 height 40
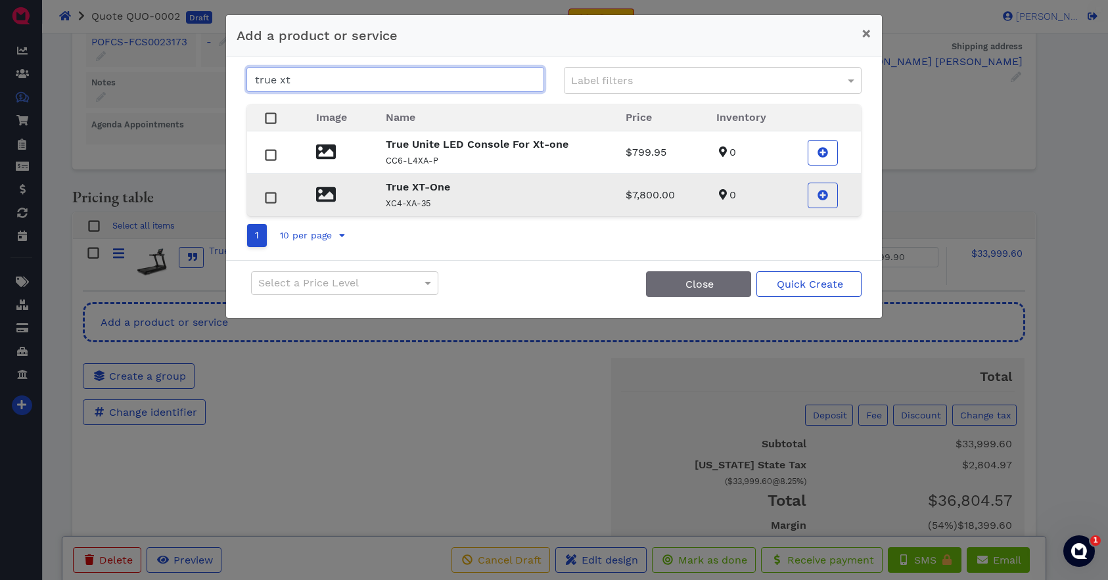
type input "true xt"
click at [440, 191] on strong "True XT-One" at bounding box center [418, 187] width 64 height 12
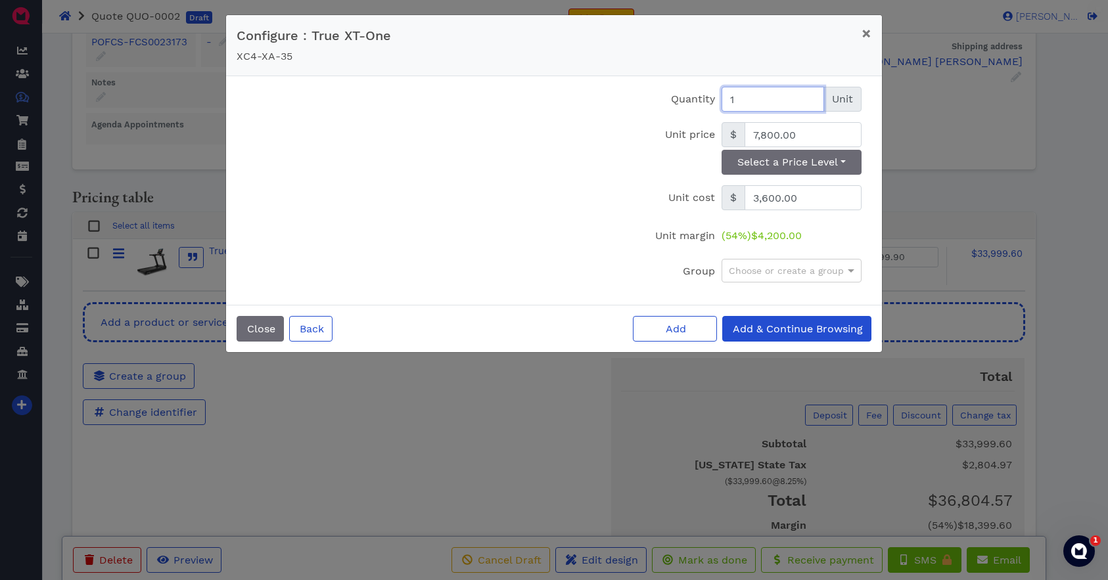
drag, startPoint x: 738, startPoint y: 102, endPoint x: 720, endPoint y: 101, distance: 18.4
click at [720, 101] on div "1 Unit" at bounding box center [791, 99] width 147 height 25
drag, startPoint x: 724, startPoint y: 101, endPoint x: 776, endPoint y: 92, distance: 52.6
click at [776, 92] on input "1" at bounding box center [773, 99] width 103 height 25
type input "2"
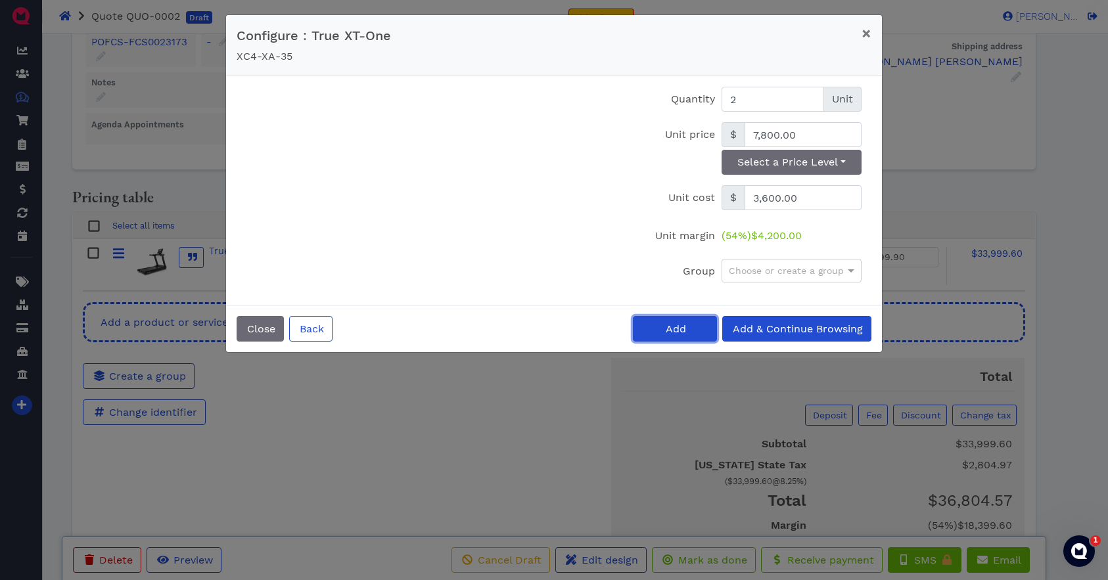
click at [681, 332] on span "Add" at bounding box center [675, 329] width 22 height 12
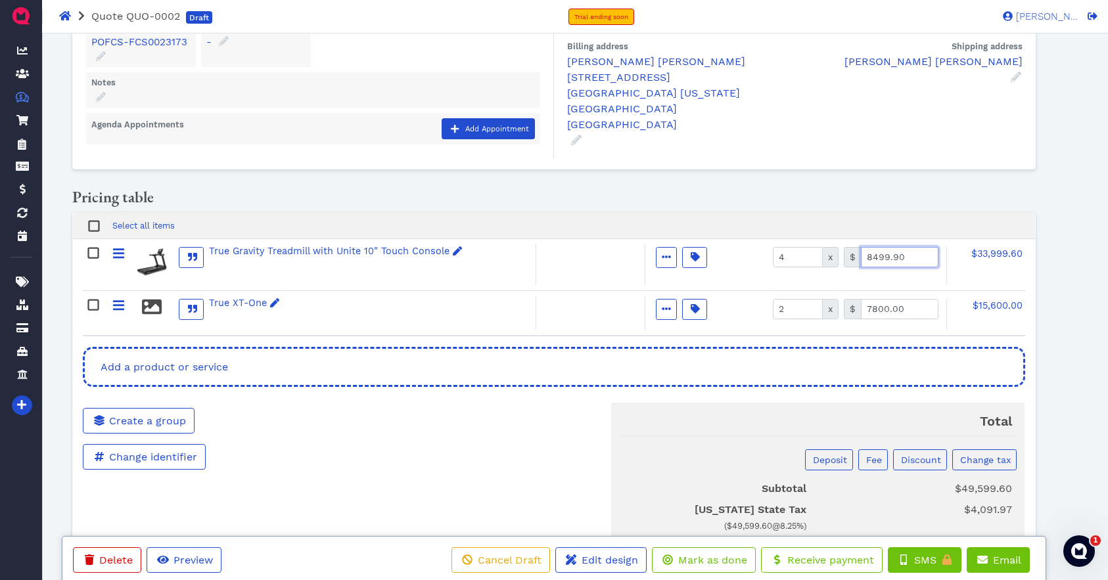
drag, startPoint x: 914, startPoint y: 252, endPoint x: 952, endPoint y: 256, distance: 39.0
click at [963, 252] on div "Active Optional Item Multiple Choice Provided by customer Included Taxable Hide…" at bounding box center [835, 265] width 381 height 41
type input "8401.35"
click at [912, 304] on input "7800.00" at bounding box center [900, 309] width 78 height 20
type input "7898.44"
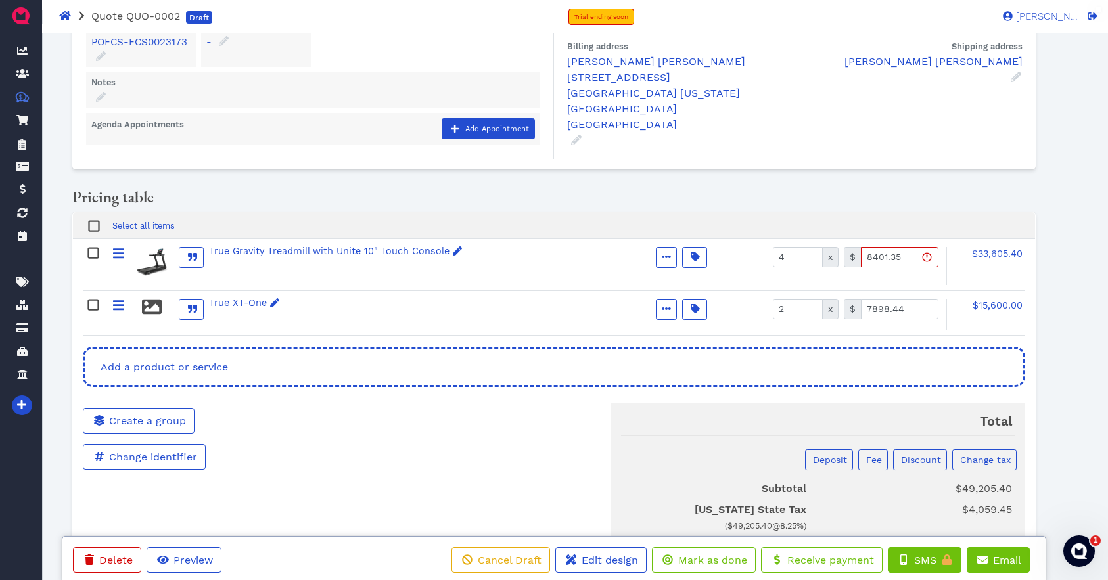
click at [770, 195] on div "Pricing table" at bounding box center [554, 200] width 964 height 24
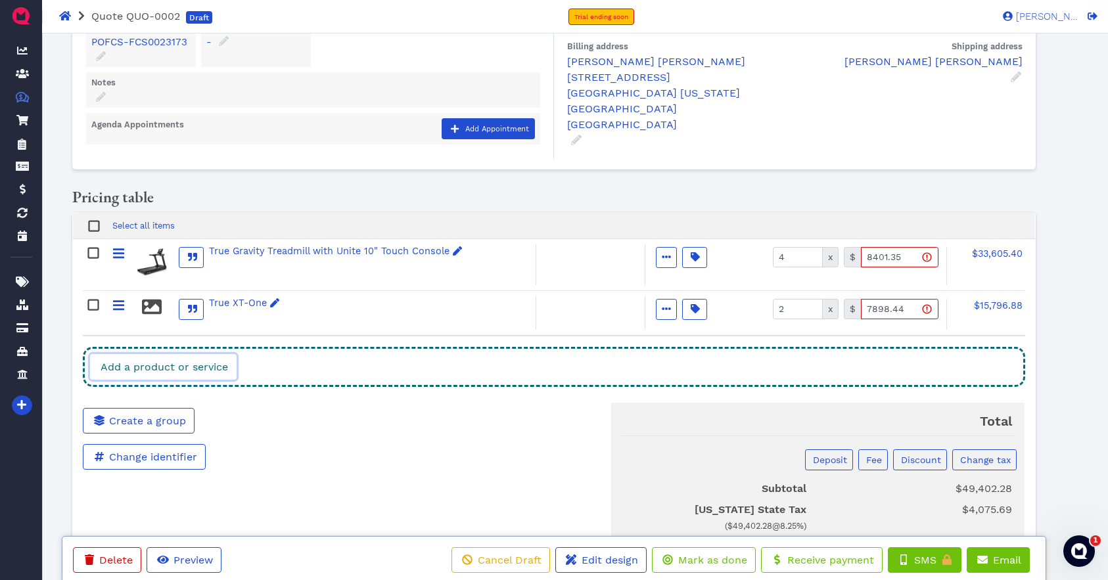
click at [165, 374] on link "Add a product or service" at bounding box center [163, 367] width 147 height 26
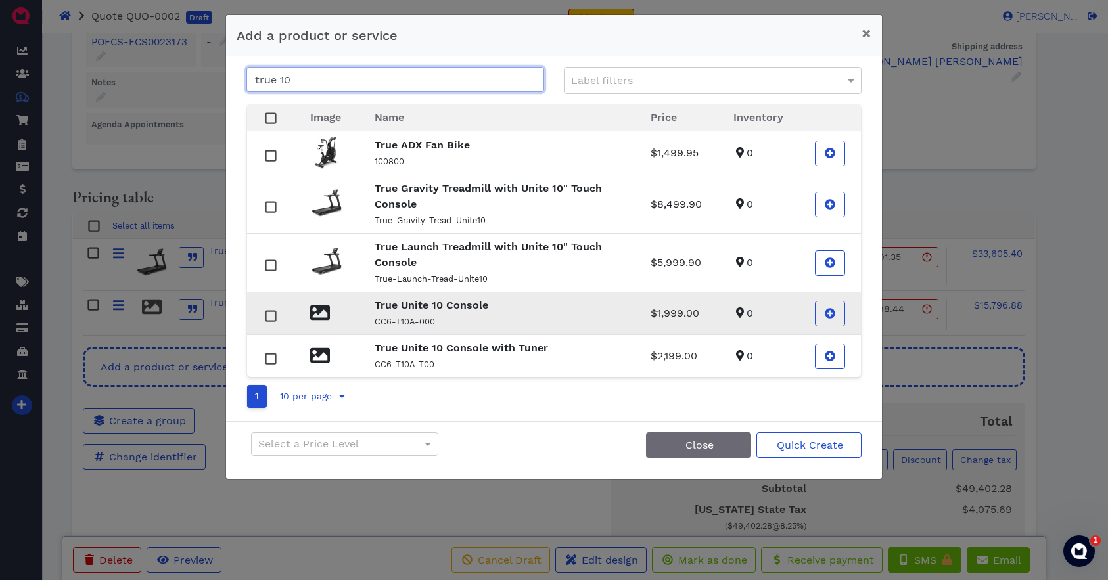
type input "true 10"
click at [456, 312] on p "True Unite 10 Console" at bounding box center [497, 306] width 245 height 16
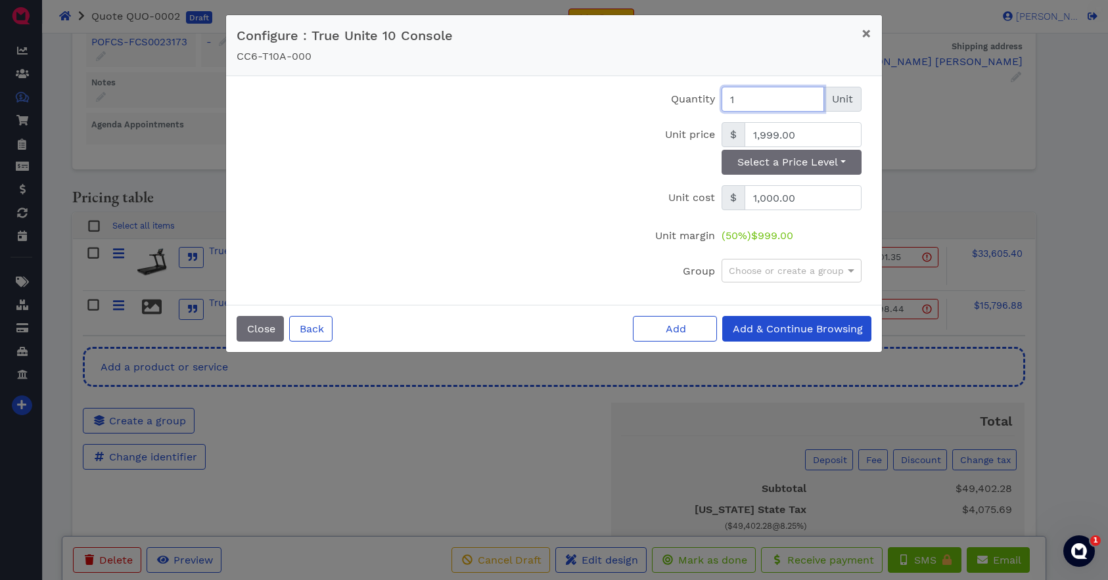
drag, startPoint x: 751, startPoint y: 94, endPoint x: 762, endPoint y: 97, distance: 12.3
click at [762, 97] on input "1" at bounding box center [773, 99] width 103 height 25
type input "2"
click at [697, 329] on button "Add" at bounding box center [675, 329] width 84 height 26
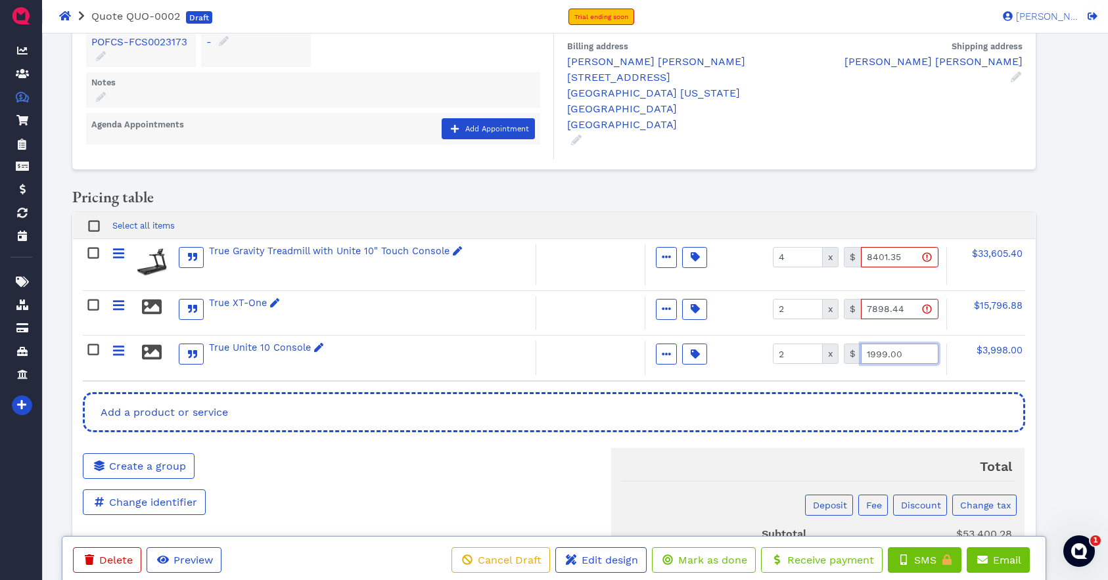
drag, startPoint x: 906, startPoint y: 355, endPoint x: 941, endPoint y: 352, distance: 34.9
click at [941, 352] on div "$ 1999.00" at bounding box center [891, 351] width 105 height 20
type input "0.00"
click at [463, 453] on div "Total Deposit Fee Discount Change tax Subtotal $53,400.28 Texas State Tax ( $53…" at bounding box center [715, 547] width 642 height 228
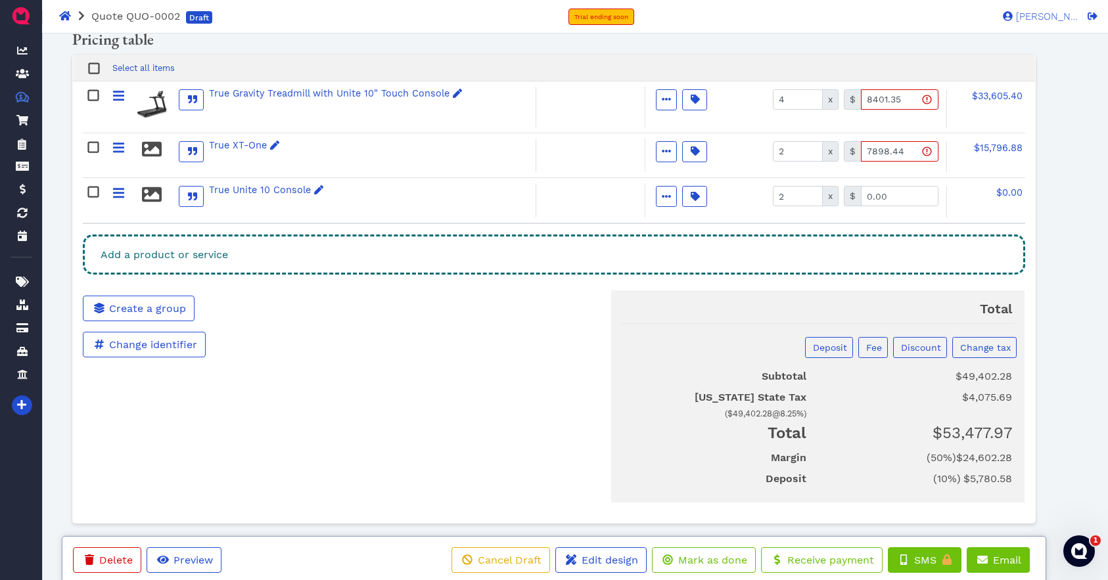
scroll to position [297, 0]
click at [147, 239] on link "Add a product or service" at bounding box center [163, 252] width 147 height 26
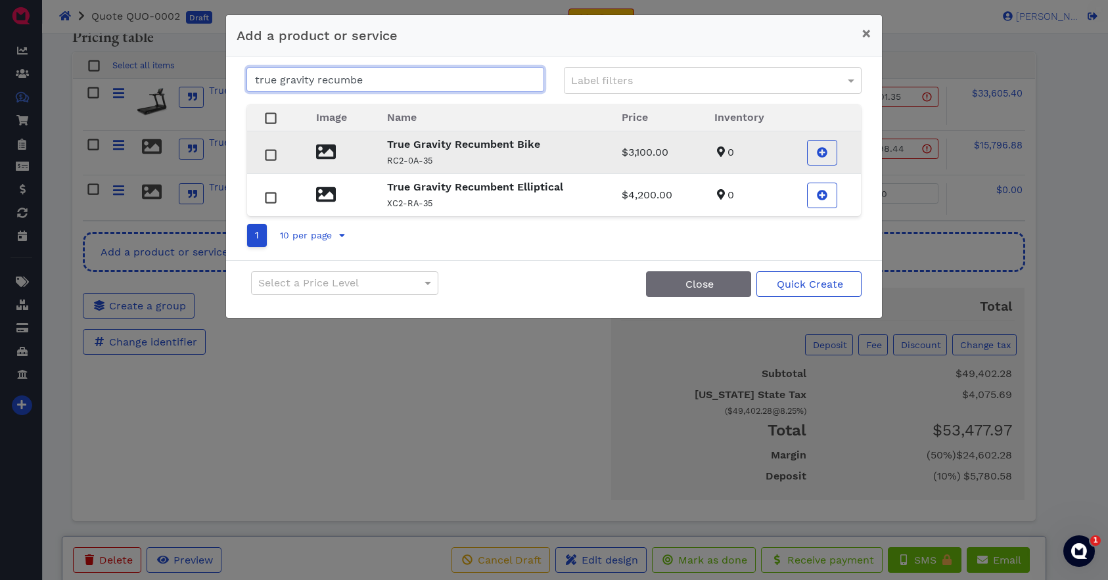
type input "true gravity recumbe"
click at [459, 150] on strong "True Gravity Recumbent Bike" at bounding box center [463, 144] width 153 height 12
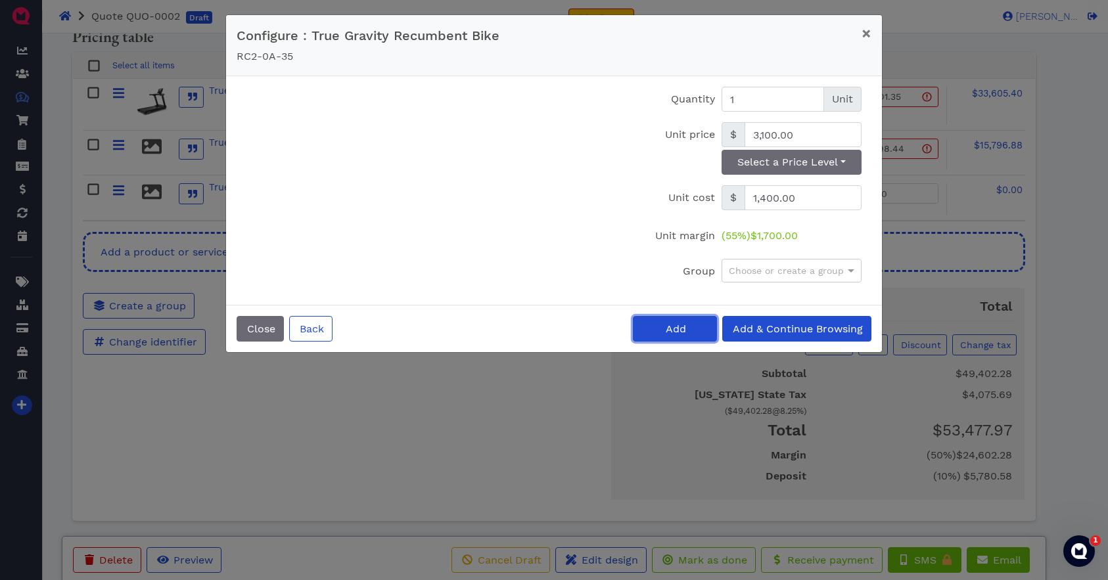
click at [666, 329] on span "Add" at bounding box center [675, 329] width 22 height 12
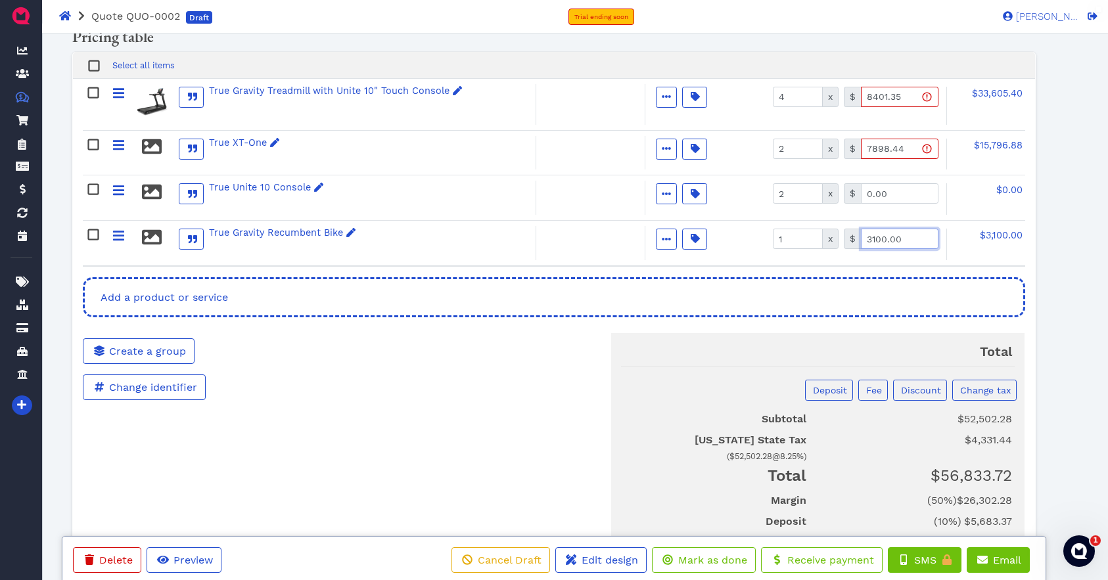
drag, startPoint x: 906, startPoint y: 235, endPoint x: 941, endPoint y: 233, distance: 34.9
click at [941, 233] on div "$ 3100.00" at bounding box center [891, 236] width 105 height 20
type input "3743.32"
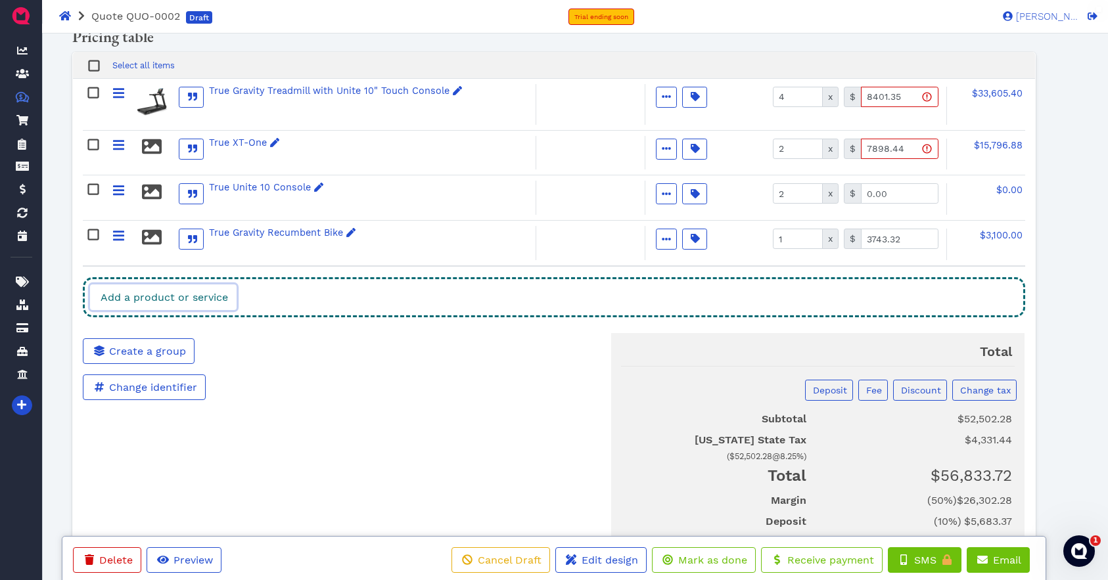
click at [201, 292] on span "Add a product or service" at bounding box center [163, 297] width 129 height 12
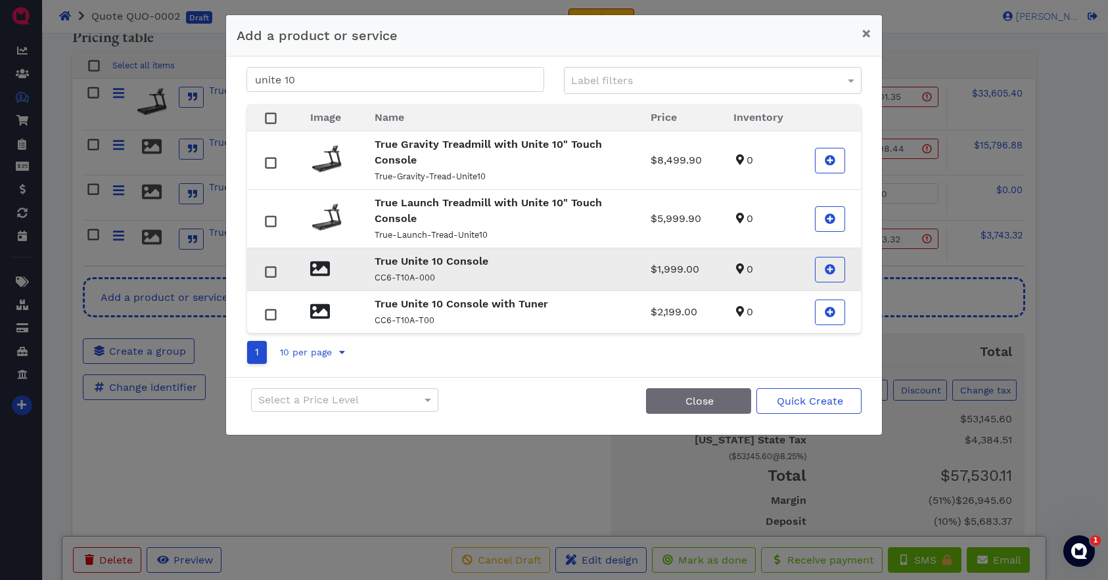
click at [452, 268] on p "True Unite 10 Console" at bounding box center [497, 262] width 245 height 16
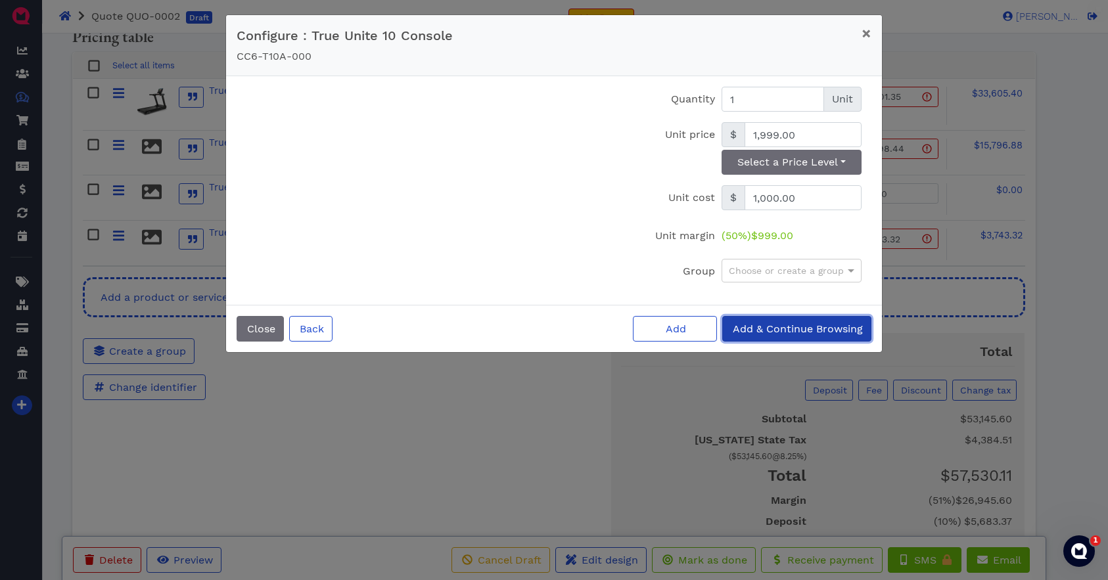
click at [779, 328] on span "Add & Continue Browsing" at bounding box center [797, 329] width 132 height 12
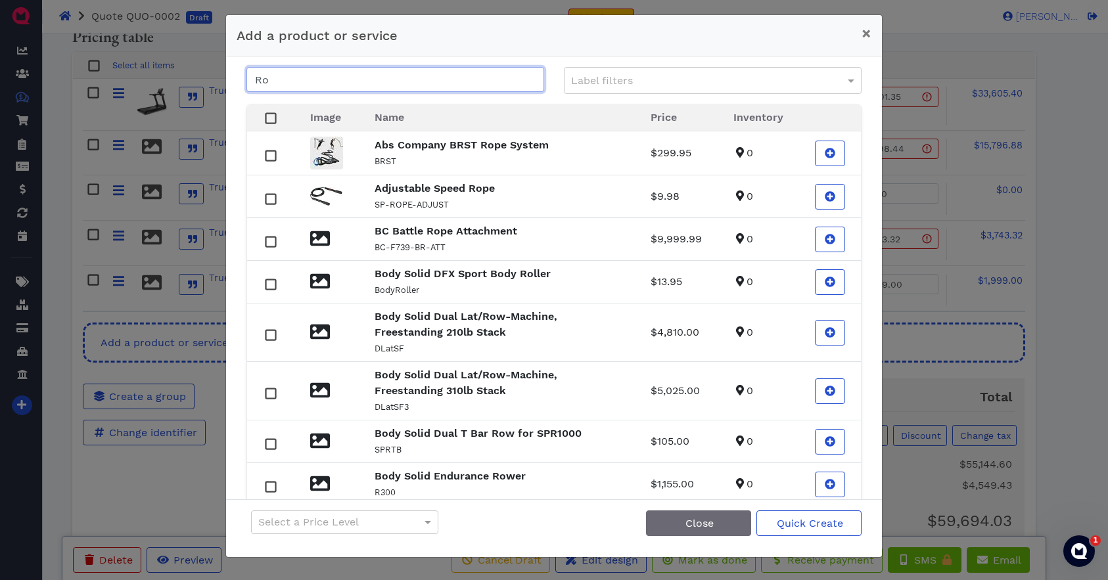
type input "R"
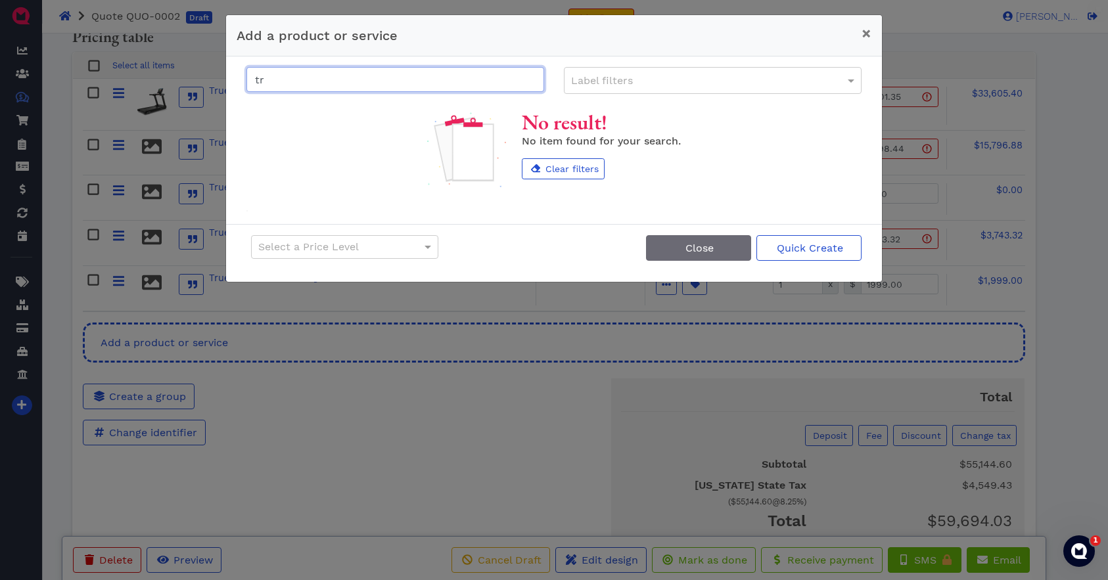
type input "t"
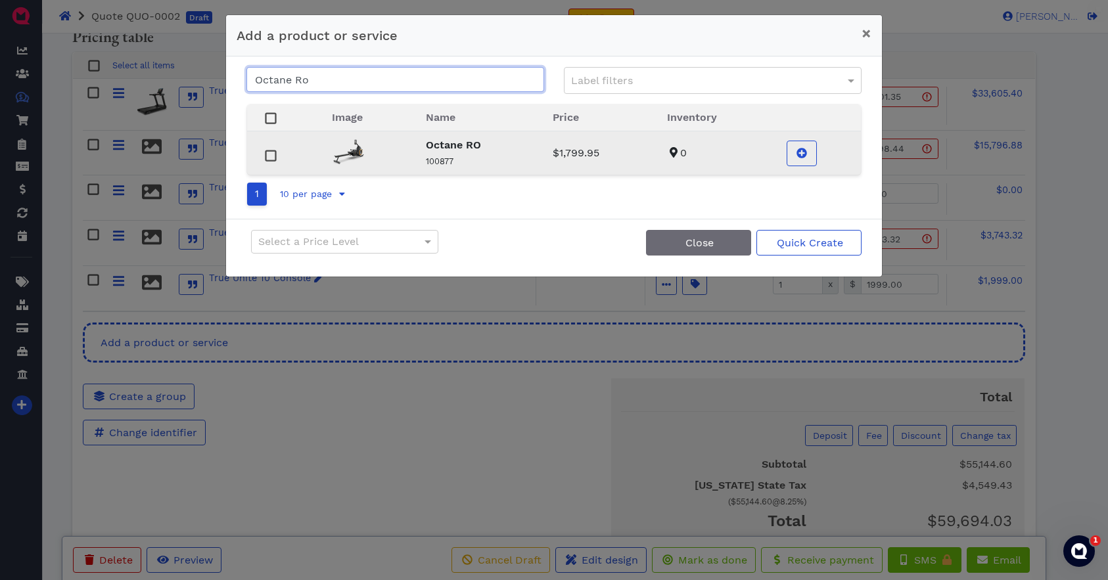
type input "Octane Ro"
click at [444, 147] on strong "Octane RO" at bounding box center [453, 145] width 55 height 12
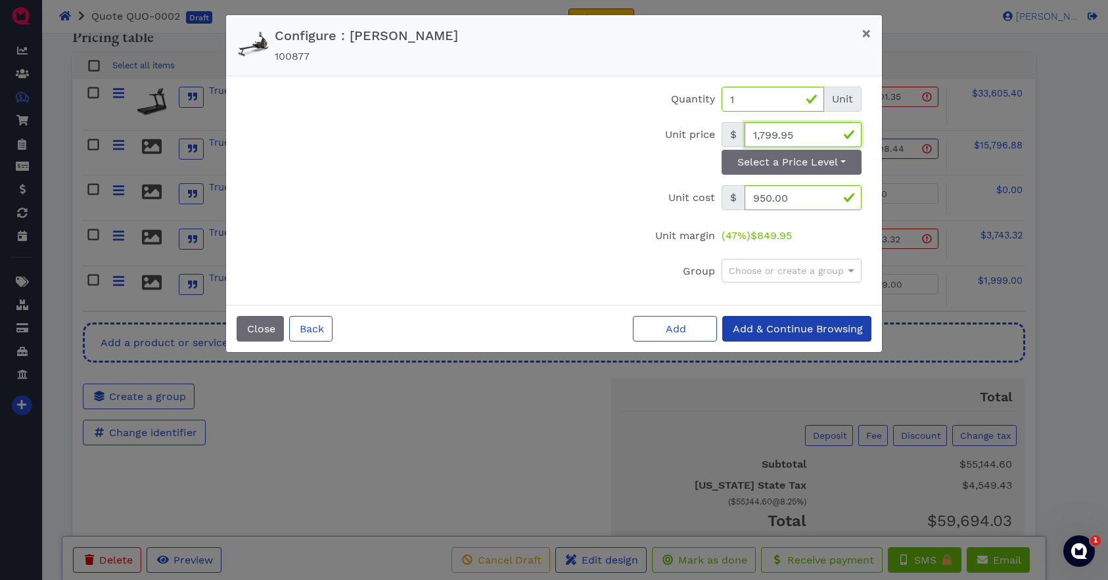
click at [812, 135] on input "1,799.95" at bounding box center [803, 134] width 117 height 25
type input "1,690.96"
click at [787, 331] on span "Add & Continue Browsing" at bounding box center [797, 329] width 132 height 12
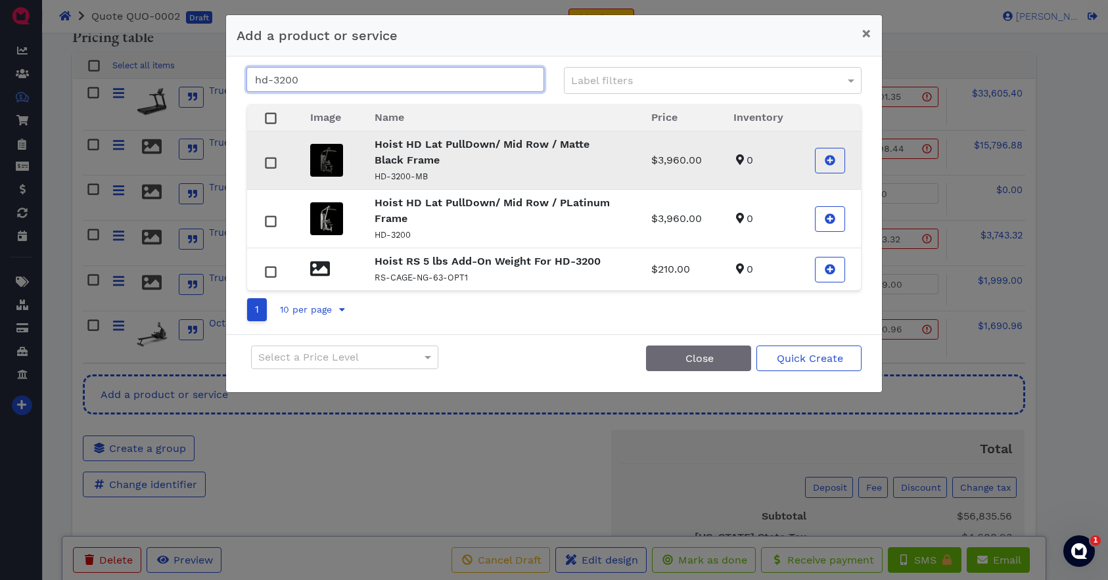
type input "hd-3200"
click at [394, 160] on strong "Hoist HD Lat PullDown/ Mid Row / Matte Black Frame" at bounding box center [482, 152] width 215 height 28
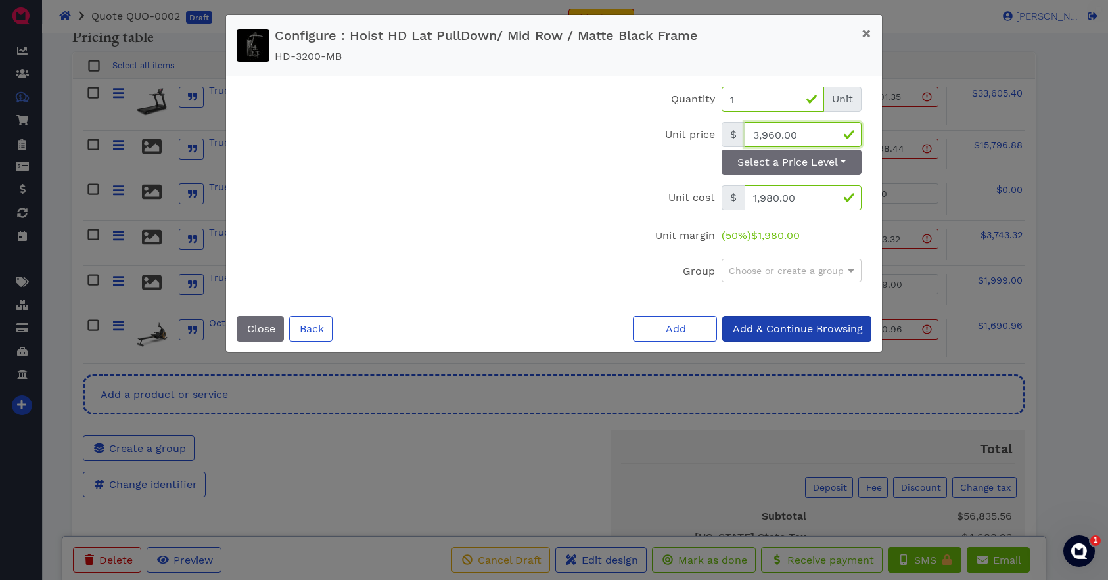
click at [808, 135] on input "3,960.00" at bounding box center [803, 134] width 117 height 25
type input "3,652.00"
click at [783, 330] on span "Add & Continue Browsing" at bounding box center [797, 329] width 132 height 12
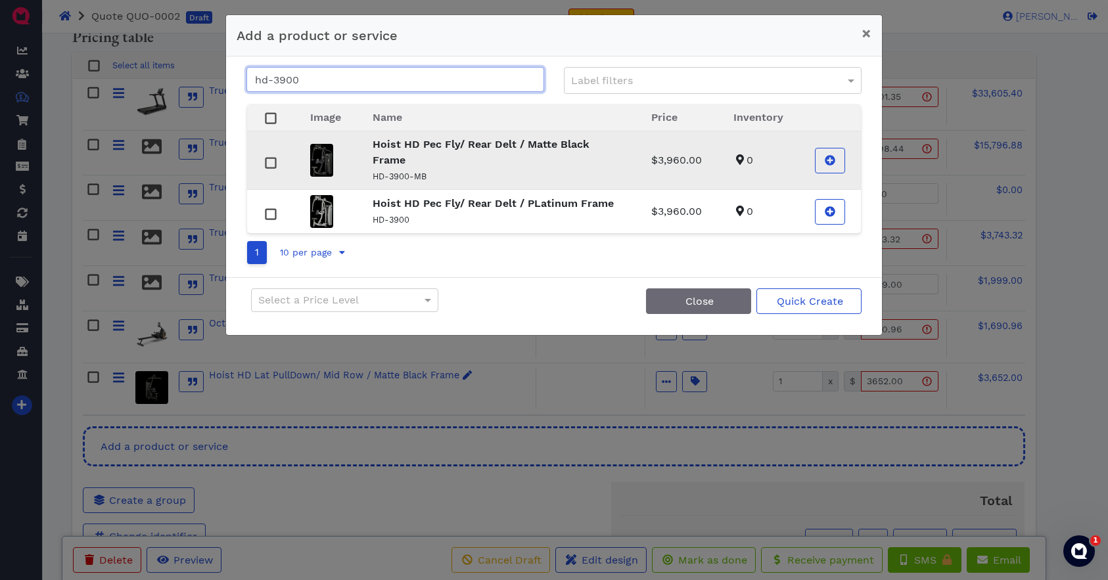
type input "hd-3900"
click at [424, 160] on p "Hoist HD Pec Fly/ Rear Delt / Matte Black Frame" at bounding box center [496, 153] width 247 height 32
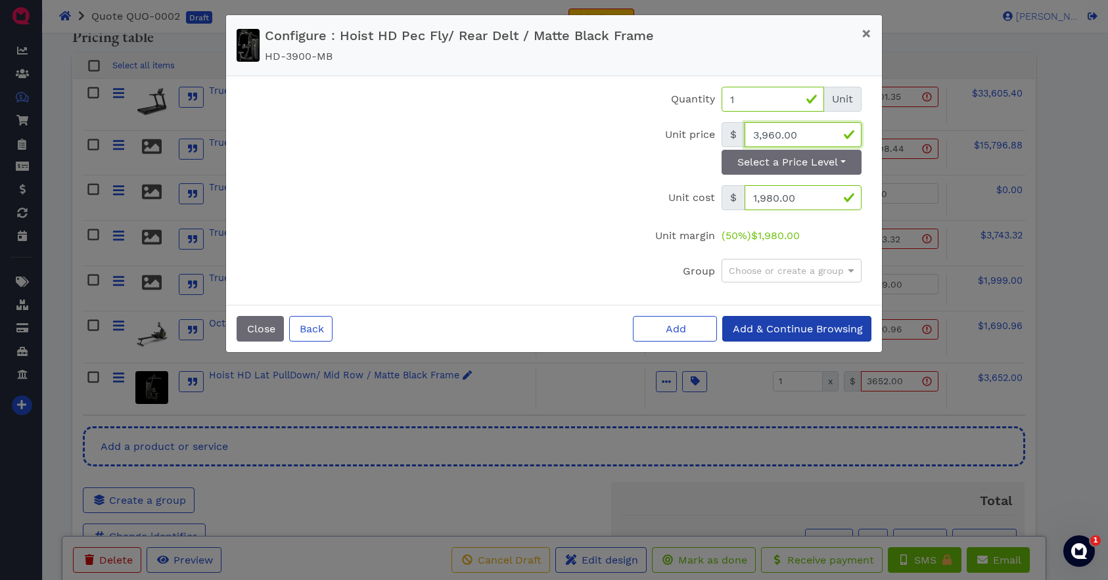
drag, startPoint x: 779, startPoint y: 136, endPoint x: 816, endPoint y: 140, distance: 37.0
click at [816, 141] on input "3,960.00" at bounding box center [803, 134] width 117 height 25
drag, startPoint x: 818, startPoint y: 136, endPoint x: 740, endPoint y: 136, distance: 77.6
click at [740, 136] on div "$ 3,960.00" at bounding box center [792, 134] width 140 height 25
type input "3,663"
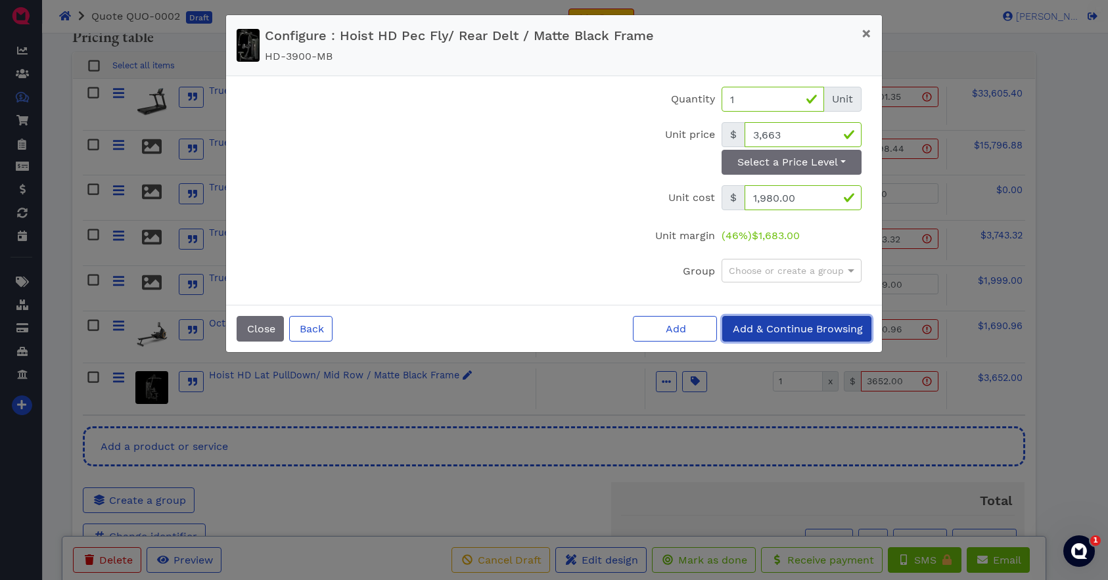
click at [753, 324] on span "Add & Continue Browsing" at bounding box center [797, 329] width 132 height 12
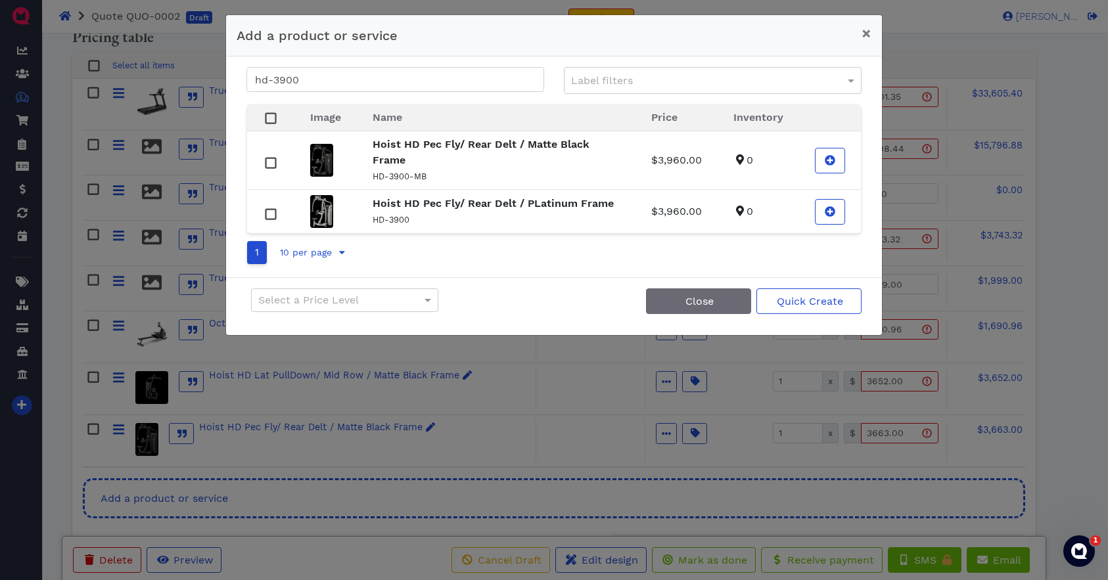
click at [316, 94] on div "Image Name Price Inventory Hoist HD Pec Fly/ Rear Delt / Matte Black Frame HD-3…" at bounding box center [554, 165] width 635 height 142
click at [321, 84] on input "hd-3900" at bounding box center [395, 79] width 298 height 25
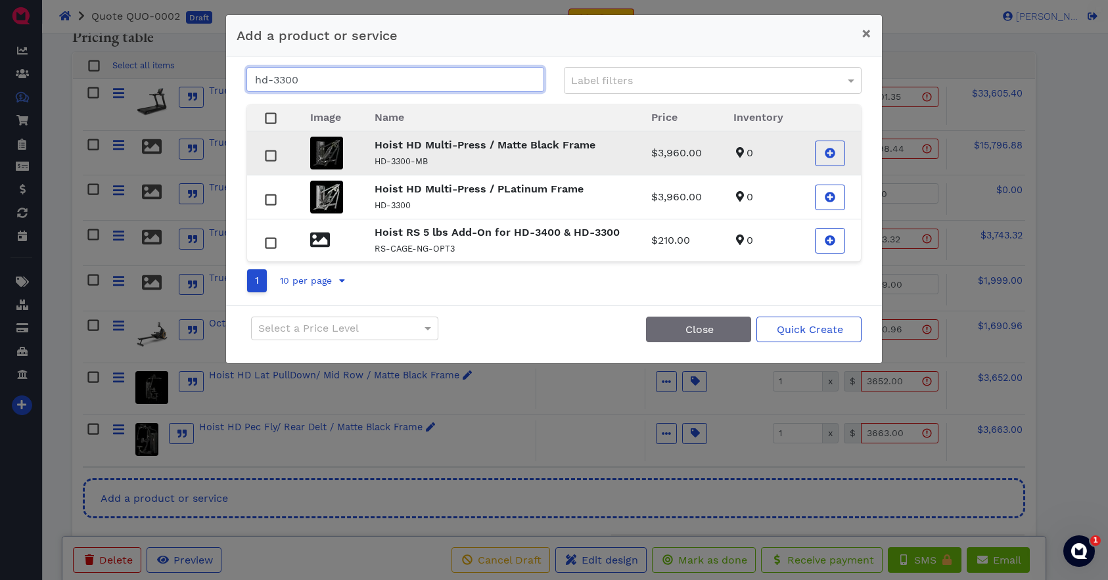
type input "hd-3300"
click at [442, 154] on p "HD-3300-MB" at bounding box center [497, 161] width 245 height 16
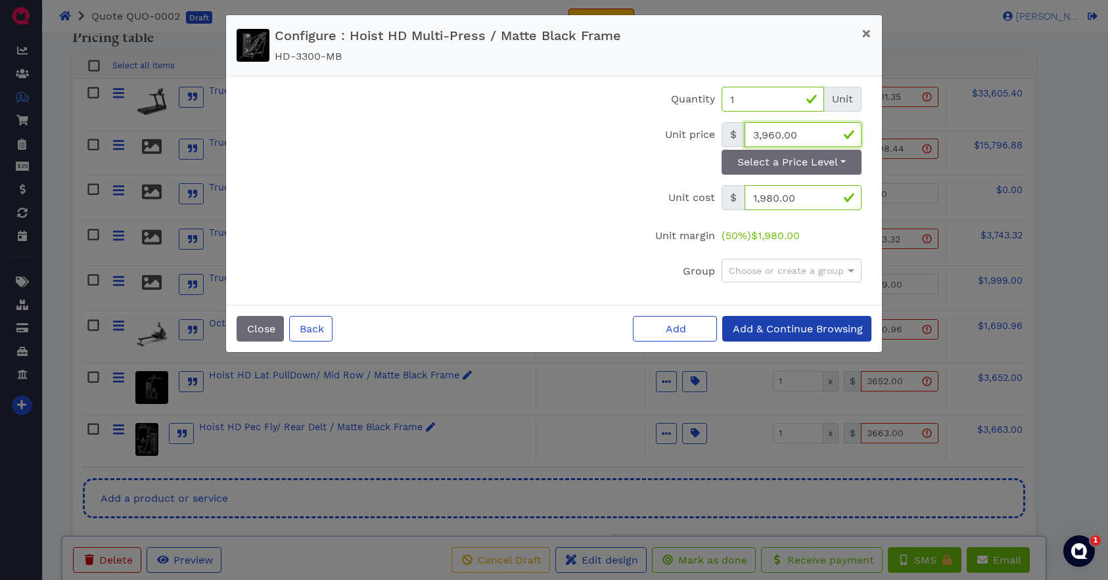
drag, startPoint x: 808, startPoint y: 131, endPoint x: 819, endPoint y: 131, distance: 11.2
click at [819, 131] on input "3,960.00" at bounding box center [803, 134] width 117 height 25
type input "3,668"
click at [783, 336] on button "Add & Continue Browsing" at bounding box center [796, 329] width 149 height 26
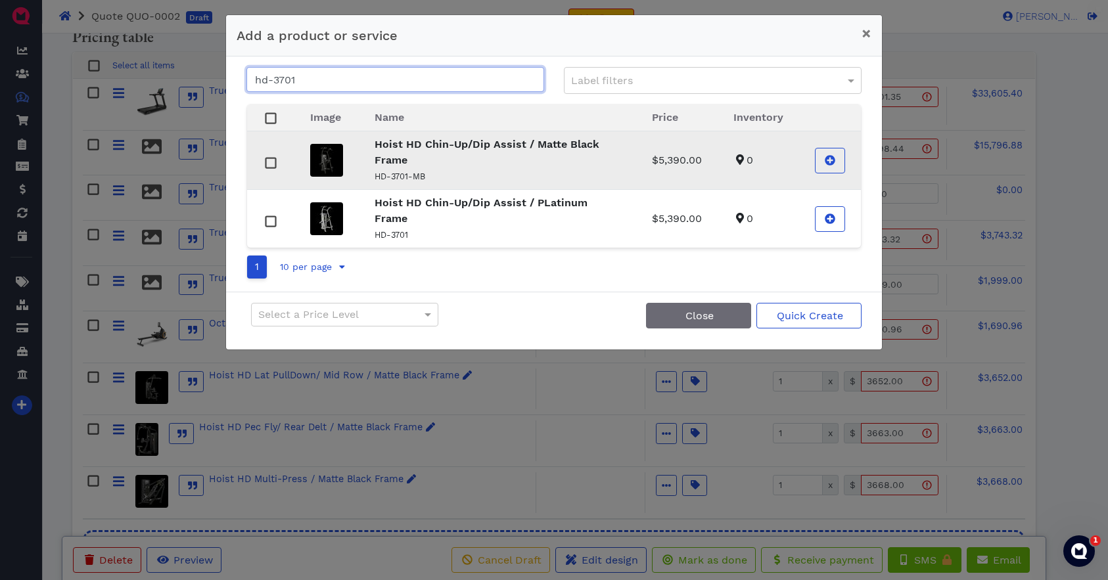
type input "hd-3701"
click at [429, 156] on p "Hoist HD Chin-Up/Dip Assist / Matte Black Frame" at bounding box center [498, 153] width 246 height 32
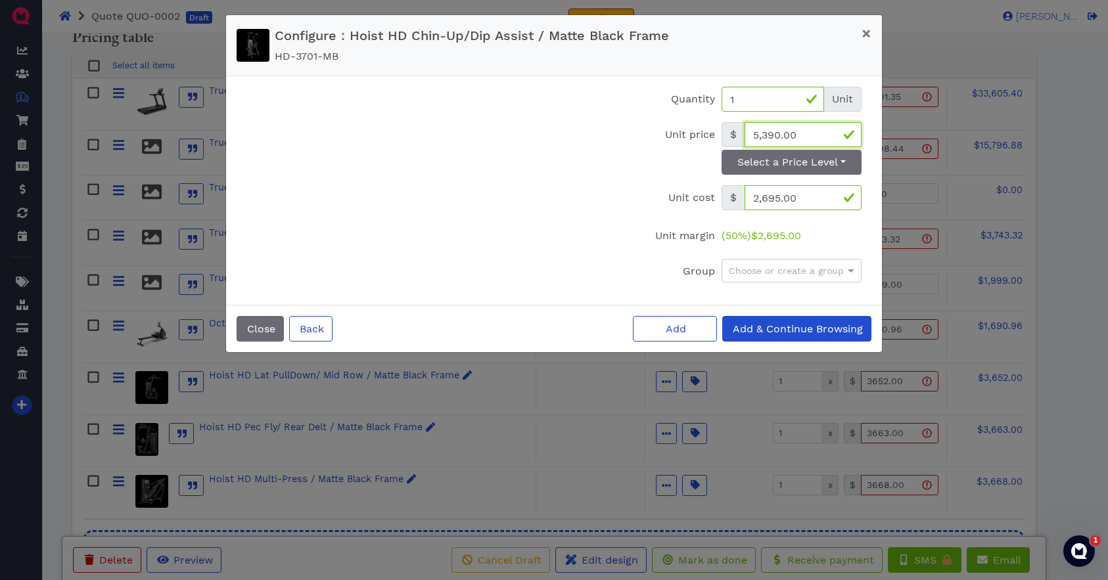
click at [812, 135] on input "5,390.00" at bounding box center [803, 134] width 117 height 25
type input "4,854"
click at [795, 331] on span "Add & Continue Browsing" at bounding box center [797, 329] width 132 height 12
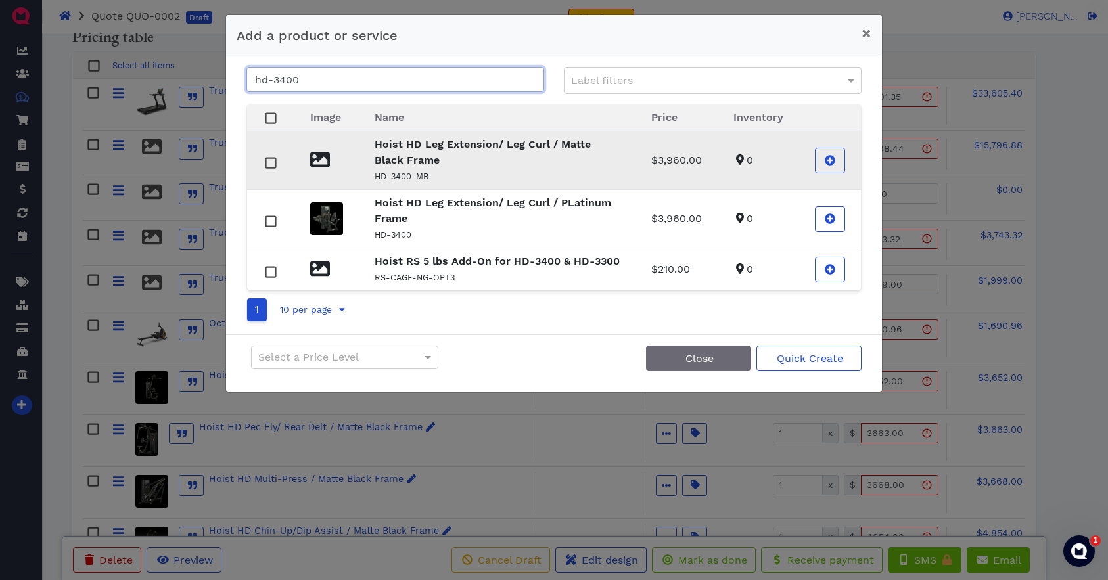
type input "hd-3400"
click at [428, 158] on p "Hoist HD Leg Extension/ Leg Curl / Matte Black Frame" at bounding box center [497, 153] width 245 height 32
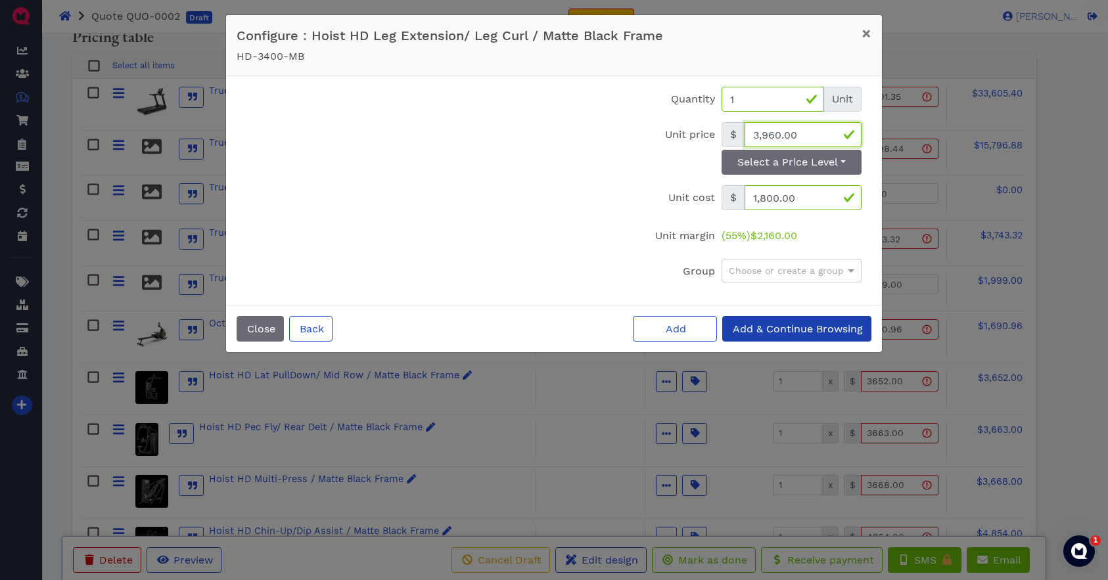
click at [803, 136] on input "3,960.00" at bounding box center [803, 134] width 117 height 25
type input "3,645"
click at [803, 333] on span "Add & Continue Browsing" at bounding box center [797, 329] width 132 height 12
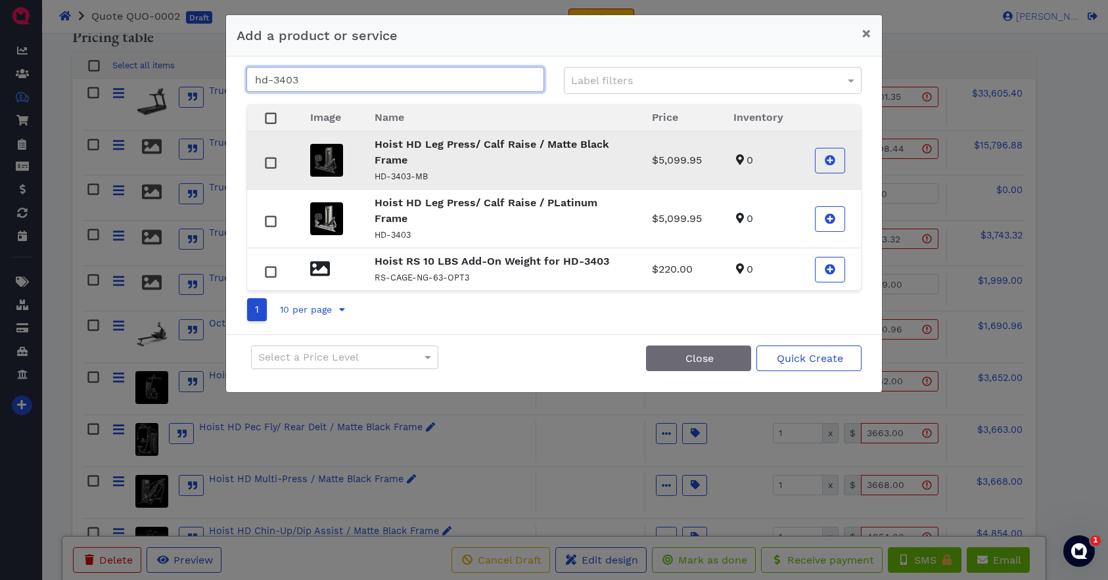
type input "hd-3403"
click at [420, 160] on p "Hoist HD Leg Press/ Calf Raise / Matte Black Frame" at bounding box center [498, 153] width 246 height 32
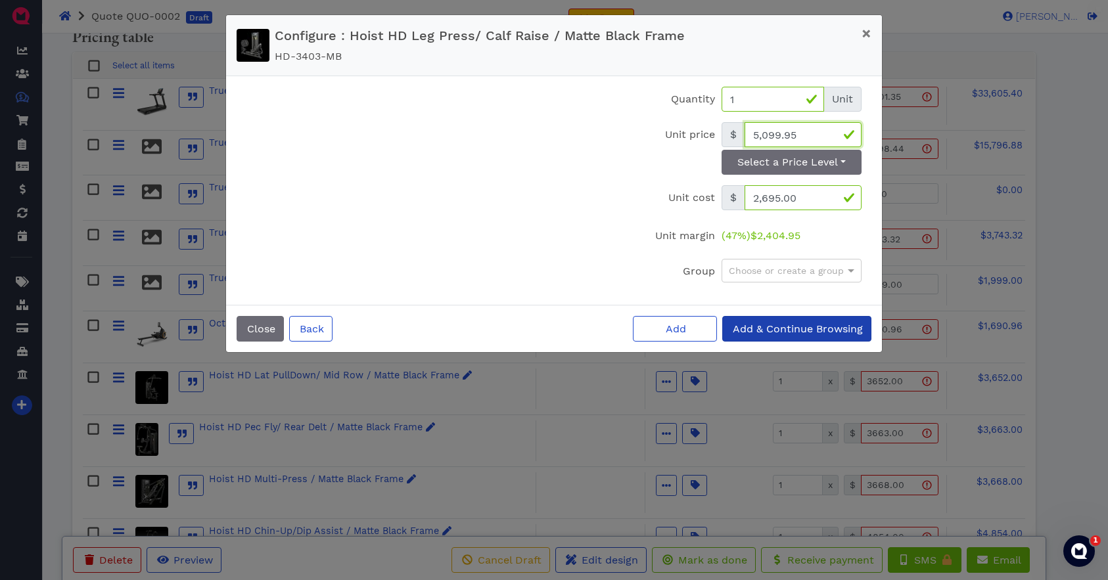
click at [799, 130] on input "5,099.95" at bounding box center [803, 134] width 117 height 25
type input "4,928"
click at [757, 329] on span "Add & Continue Browsing" at bounding box center [797, 329] width 132 height 12
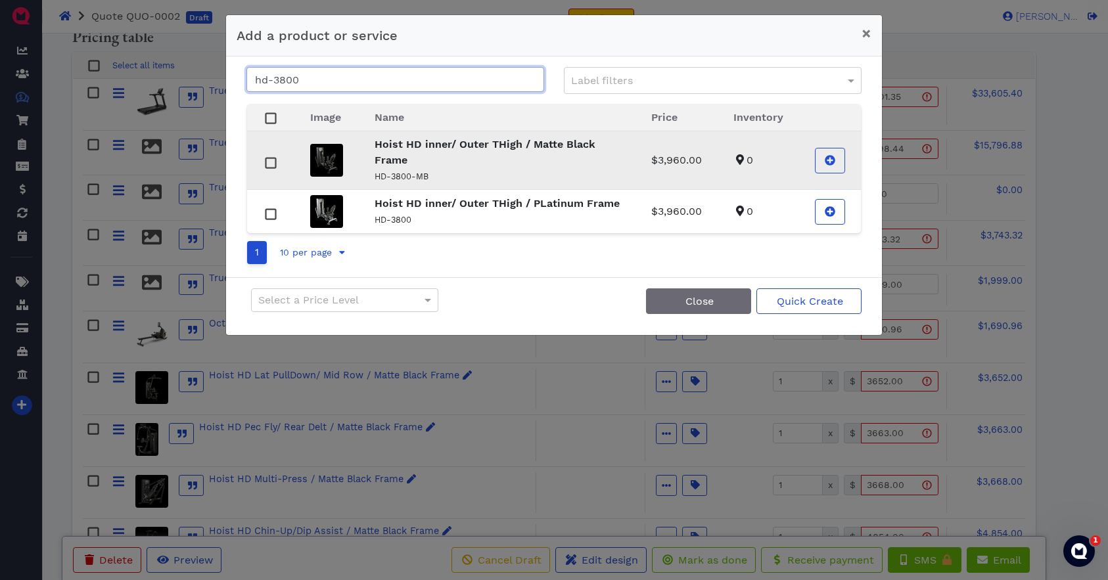
type input "hd-3800"
click at [421, 156] on p "Hoist HD inner/ Outer THigh / Matte Black Frame" at bounding box center [497, 153] width 245 height 32
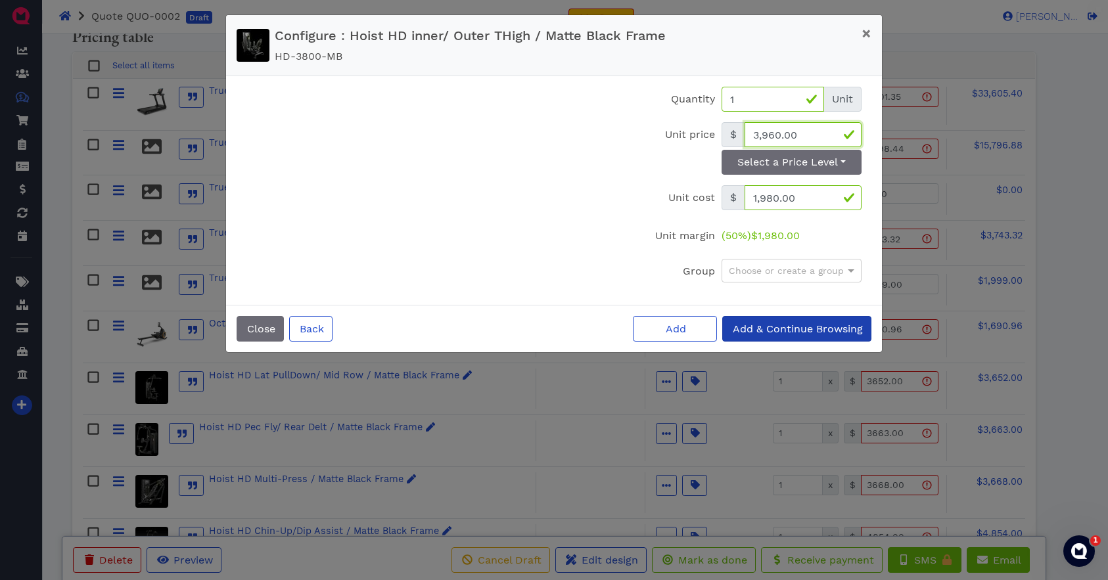
click at [808, 132] on input "3,960.00" at bounding box center [803, 134] width 117 height 25
type input "3,535"
click at [782, 331] on span "Add & Continue Browsing" at bounding box center [797, 329] width 132 height 12
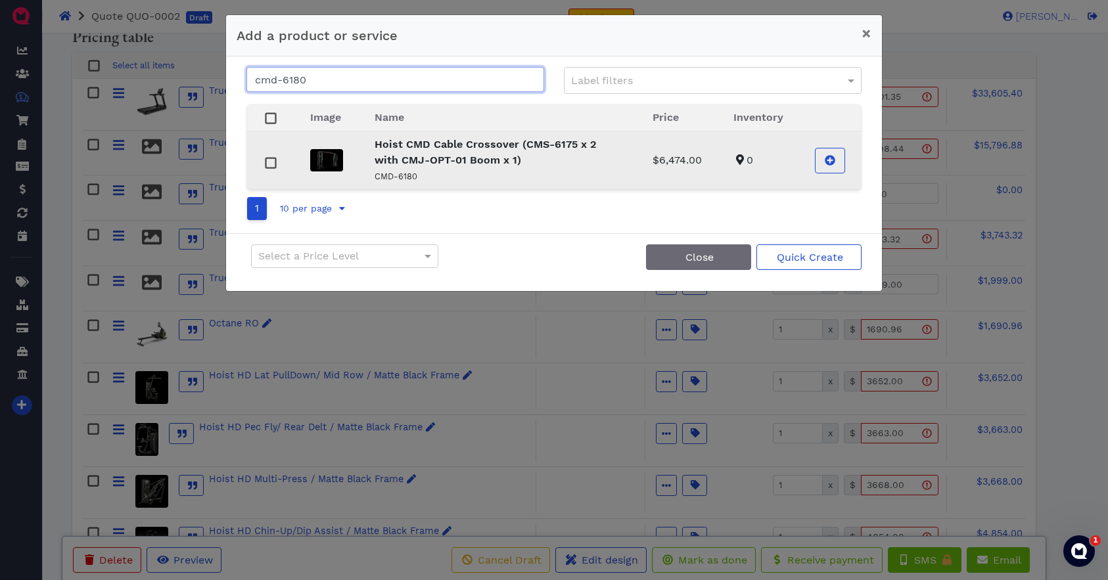
type input "cmd-6180"
click at [434, 159] on strong "Hoist CMD Cable Crossover (CMS-6175 x 2 with CMJ-OPT-01 Boom x 1)" at bounding box center [486, 152] width 222 height 28
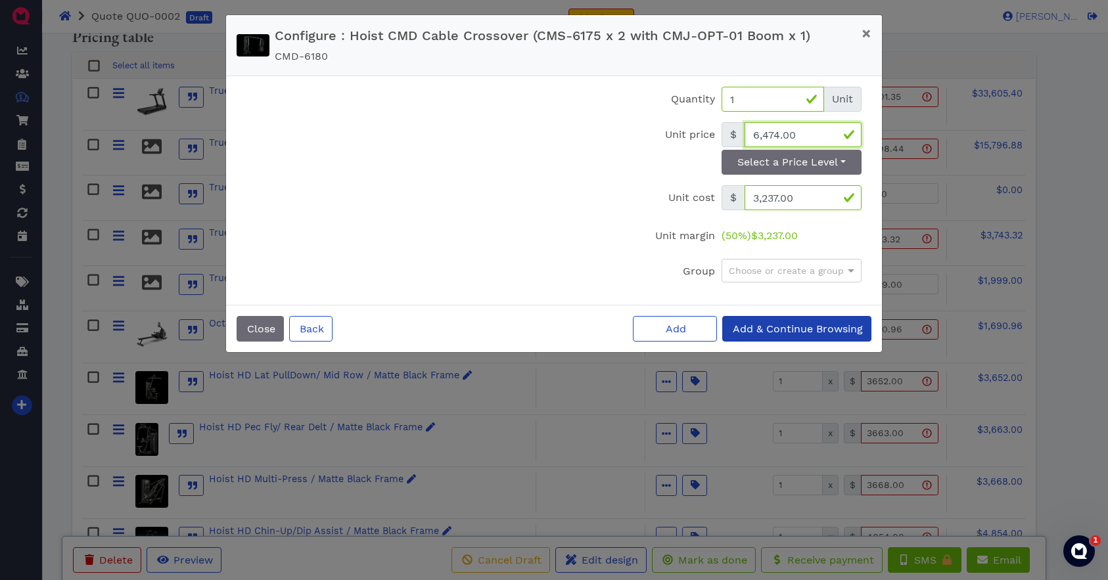
click at [801, 134] on input "6,474.00" at bounding box center [803, 134] width 117 height 25
type input "5,625.50"
click at [799, 327] on span "Add & Continue Browsing" at bounding box center [797, 329] width 132 height 12
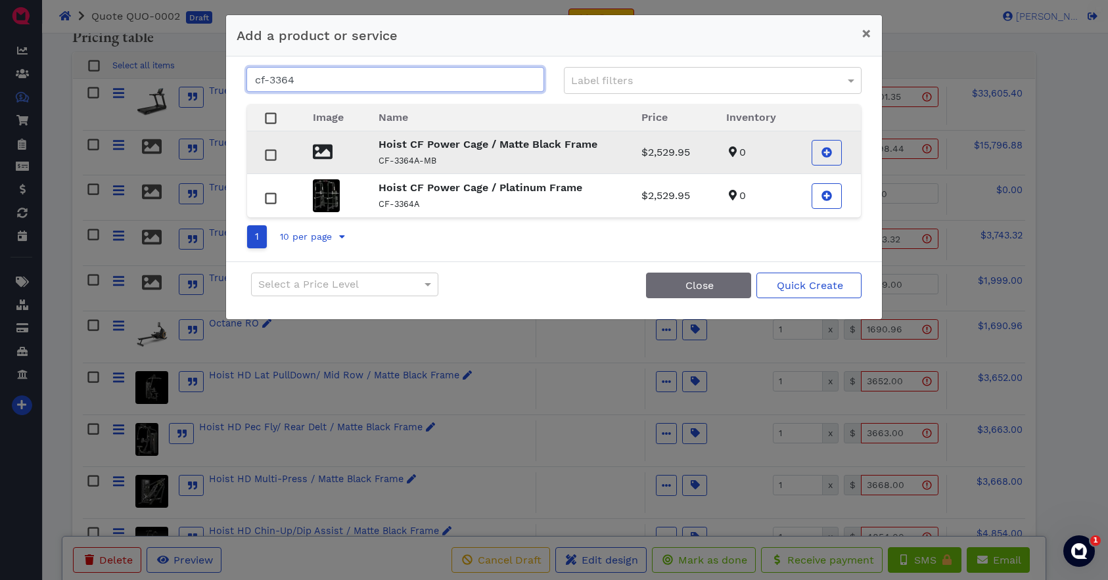
type input "cf-3364"
click at [444, 150] on strong "Hoist CF Power Cage / Matte Black Frame" at bounding box center [488, 144] width 219 height 12
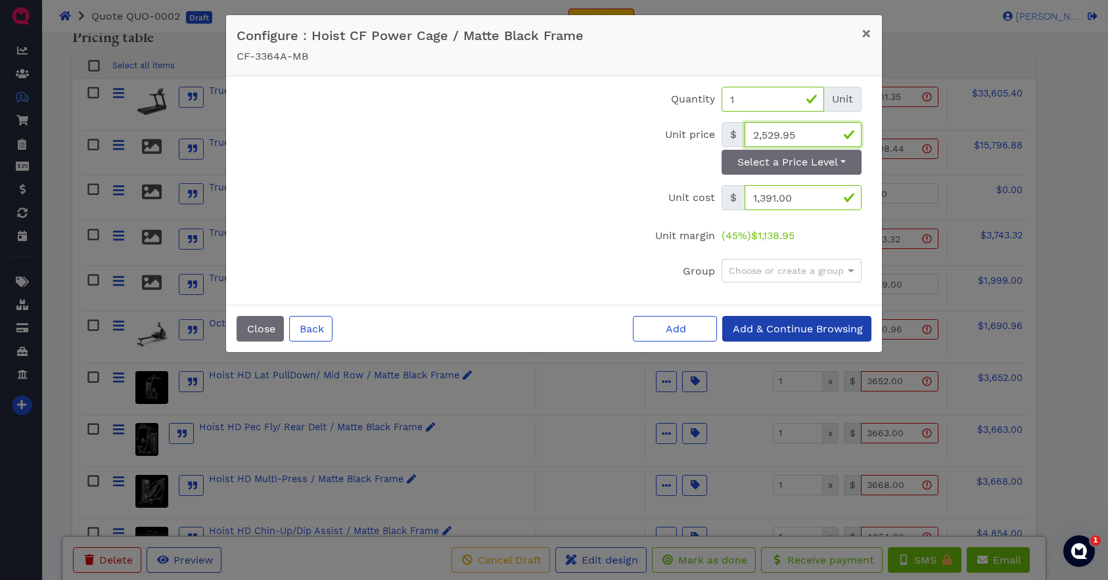
click at [805, 133] on input "2,529.95" at bounding box center [803, 134] width 117 height 25
type input "2,200.23"
click at [777, 330] on span "Add & Continue Browsing" at bounding box center [797, 329] width 132 height 12
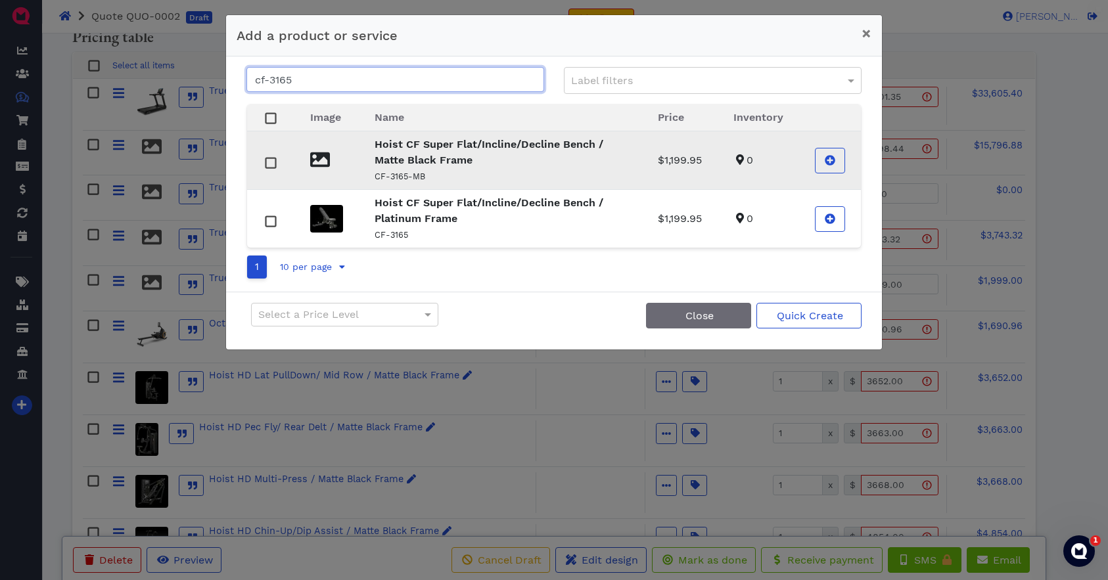
type input "cf-3165"
click at [476, 155] on p "Hoist CF Super Flat/Incline/Decline Bench / Matte Black Frame" at bounding box center [501, 153] width 252 height 32
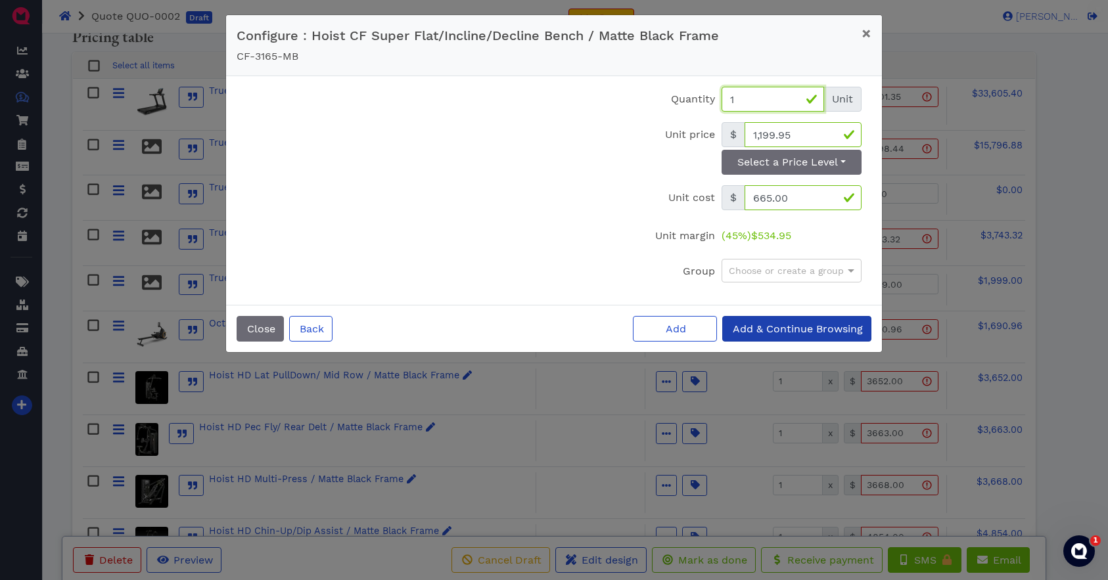
click at [737, 98] on input "1" at bounding box center [773, 99] width 103 height 25
type input "3"
click at [812, 138] on input "1,199.95" at bounding box center [803, 134] width 117 height 25
type input "1,068.61"
click at [802, 327] on span "Add & Continue Browsing" at bounding box center [797, 329] width 132 height 12
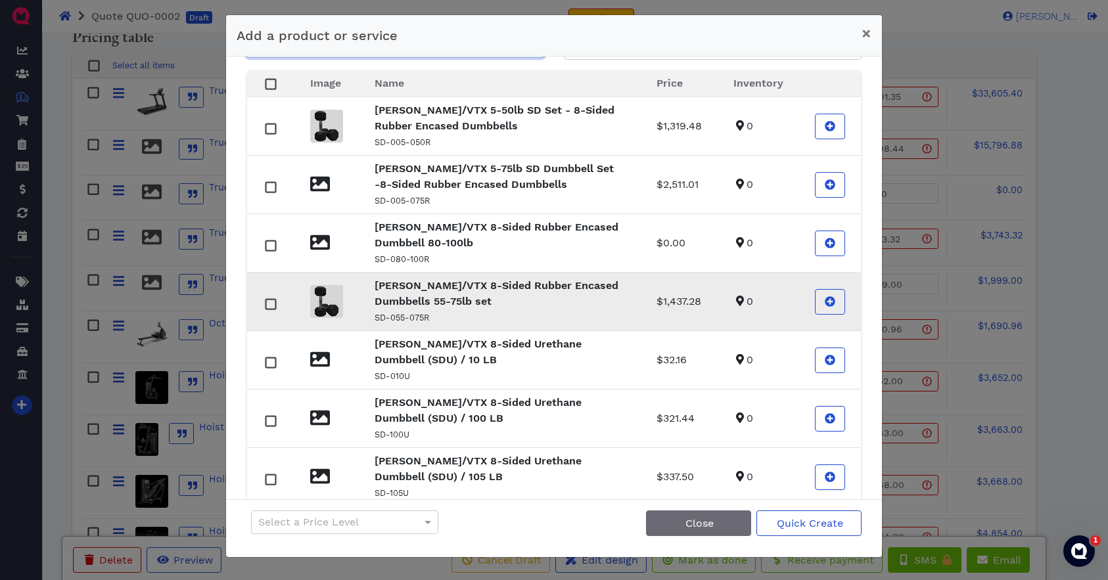
scroll to position [0, 0]
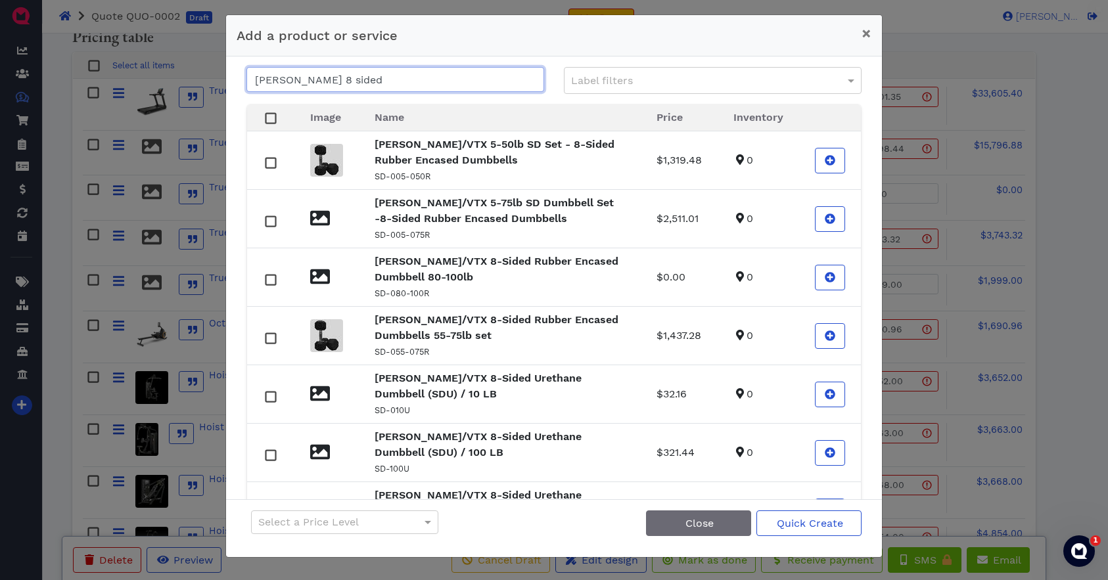
drag, startPoint x: 331, startPoint y: 78, endPoint x: 275, endPoint y: 80, distance: 55.2
click at [275, 80] on input "troy 8 sided" at bounding box center [395, 79] width 298 height 25
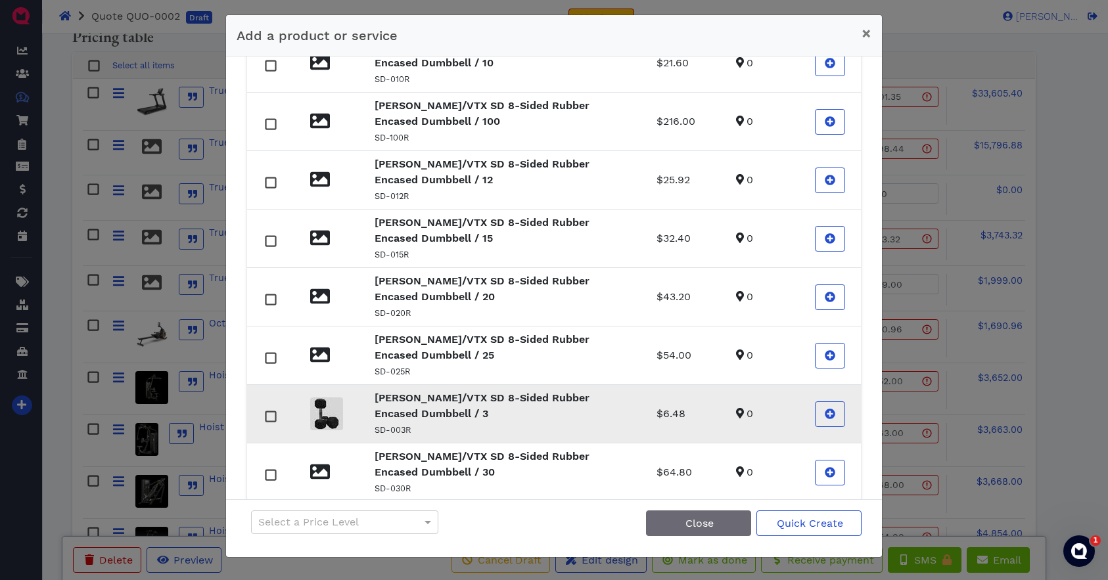
scroll to position [218, 0]
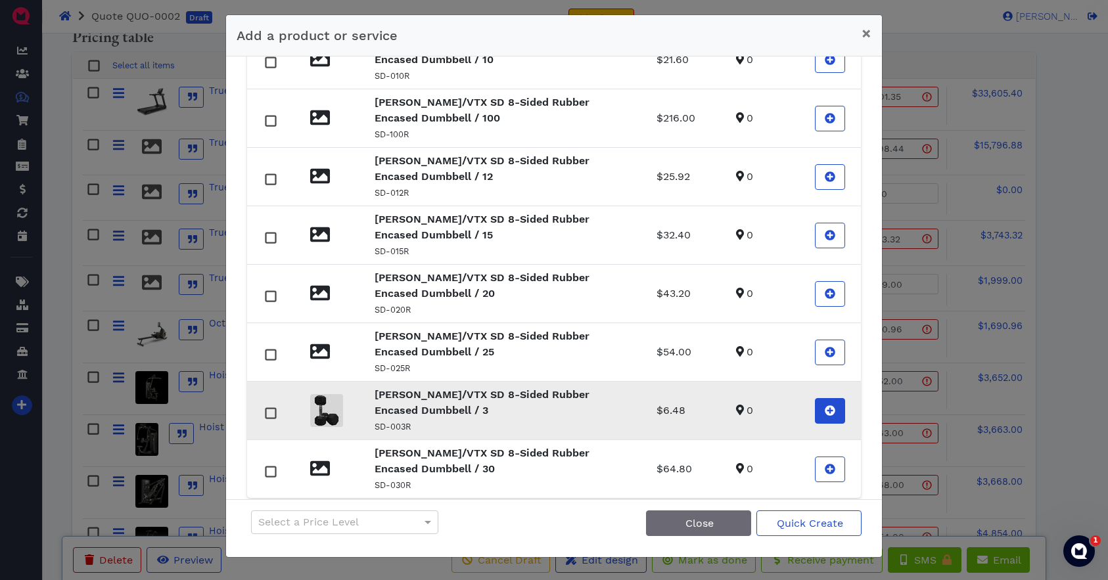
type input "troy sd 8 dumbbell"
click at [826, 410] on icon at bounding box center [830, 411] width 11 height 11
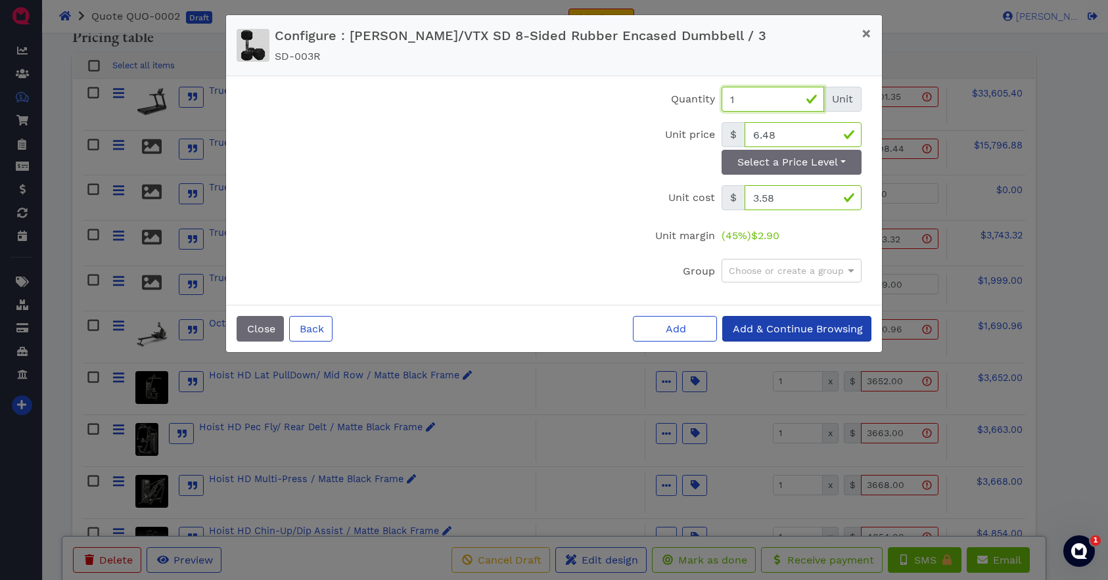
drag, startPoint x: 739, startPoint y: 94, endPoint x: 730, endPoint y: 95, distance: 8.6
click at [730, 95] on input "1" at bounding box center [773, 99] width 103 height 25
drag, startPoint x: 730, startPoint y: 97, endPoint x: 776, endPoint y: 100, distance: 46.1
click at [776, 100] on input "1" at bounding box center [773, 99] width 103 height 25
type input "2"
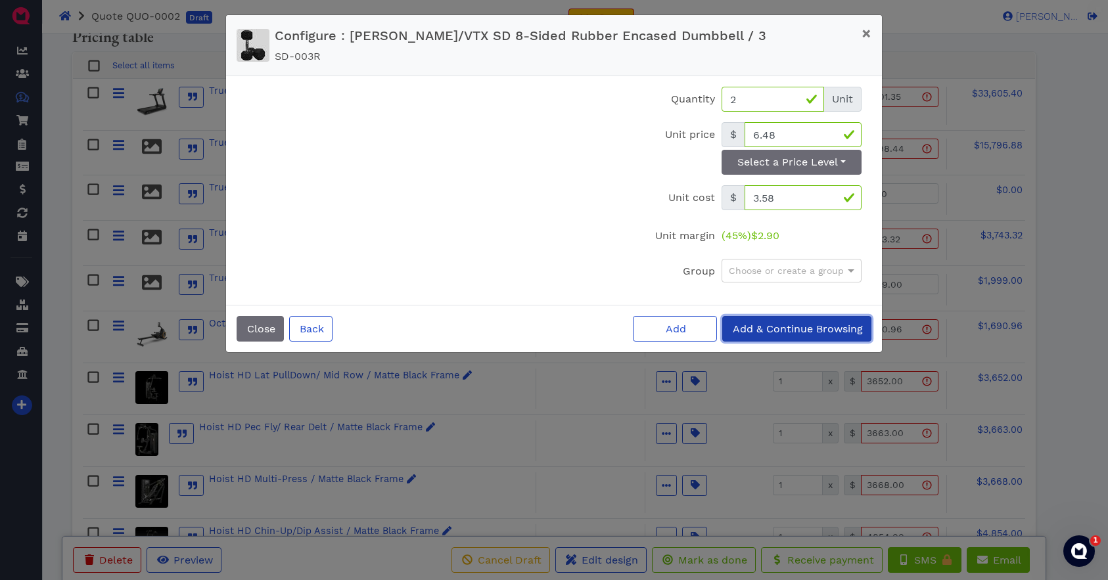
click at [774, 327] on span "Add & Continue Browsing" at bounding box center [797, 329] width 132 height 12
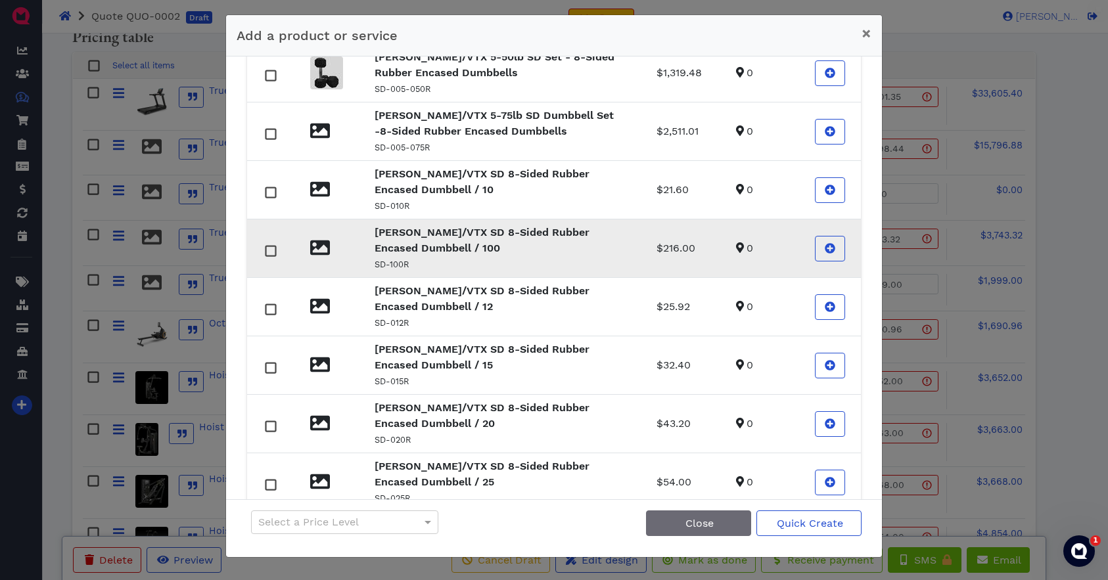
scroll to position [0, 0]
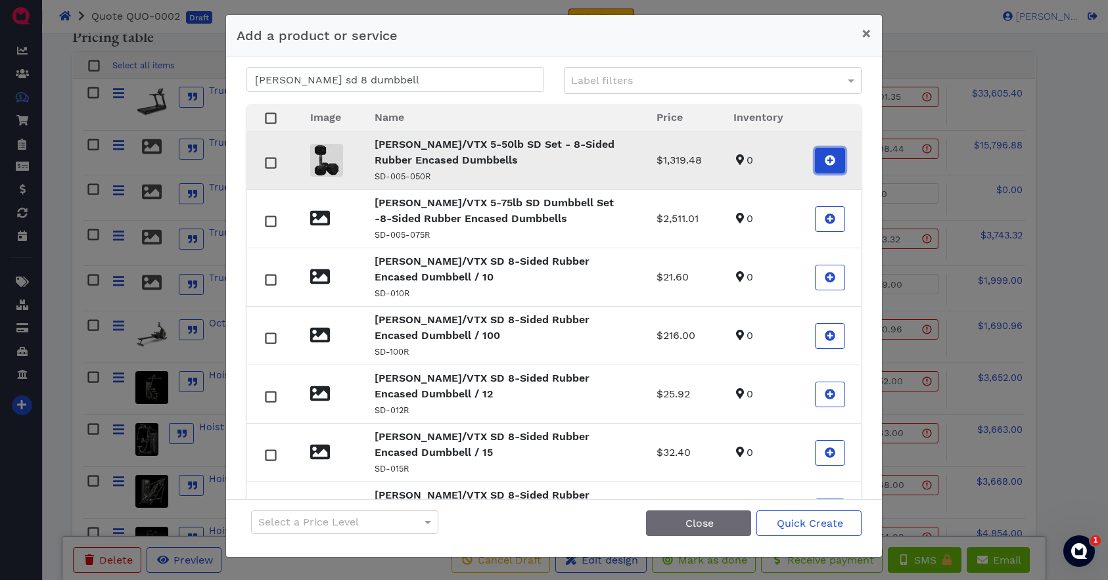
click at [832, 160] on icon at bounding box center [830, 160] width 11 height 11
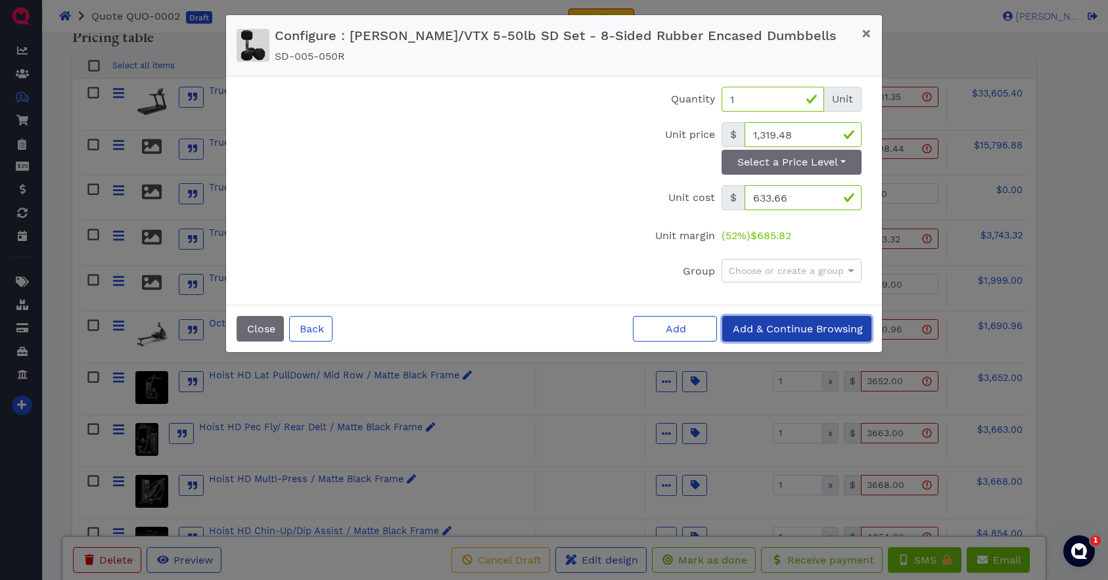
click at [760, 332] on span "Add & Continue Browsing" at bounding box center [797, 329] width 132 height 12
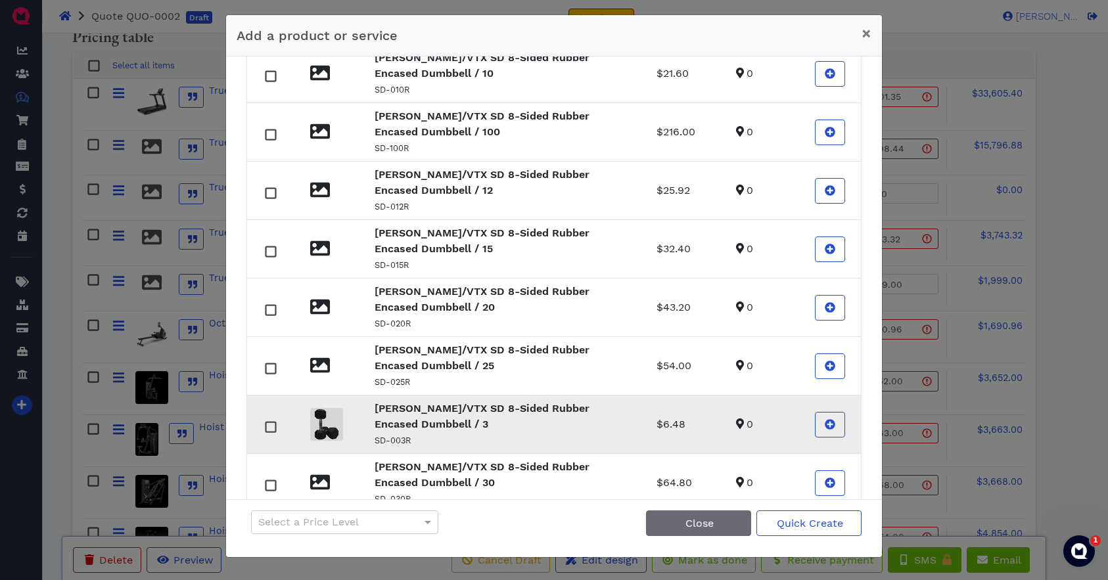
scroll to position [197, 0]
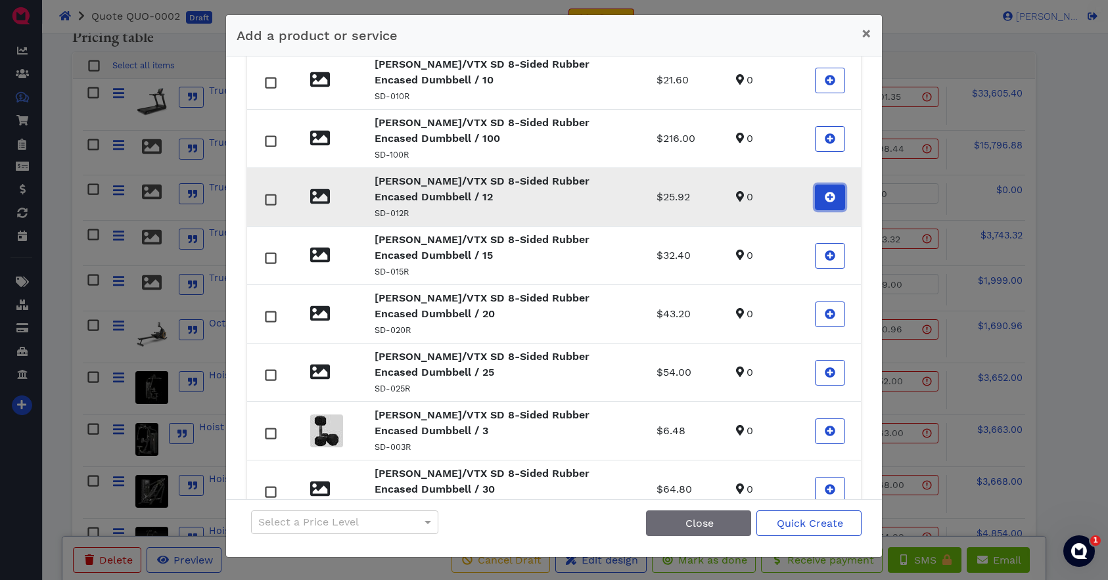
click at [831, 195] on icon at bounding box center [830, 197] width 11 height 11
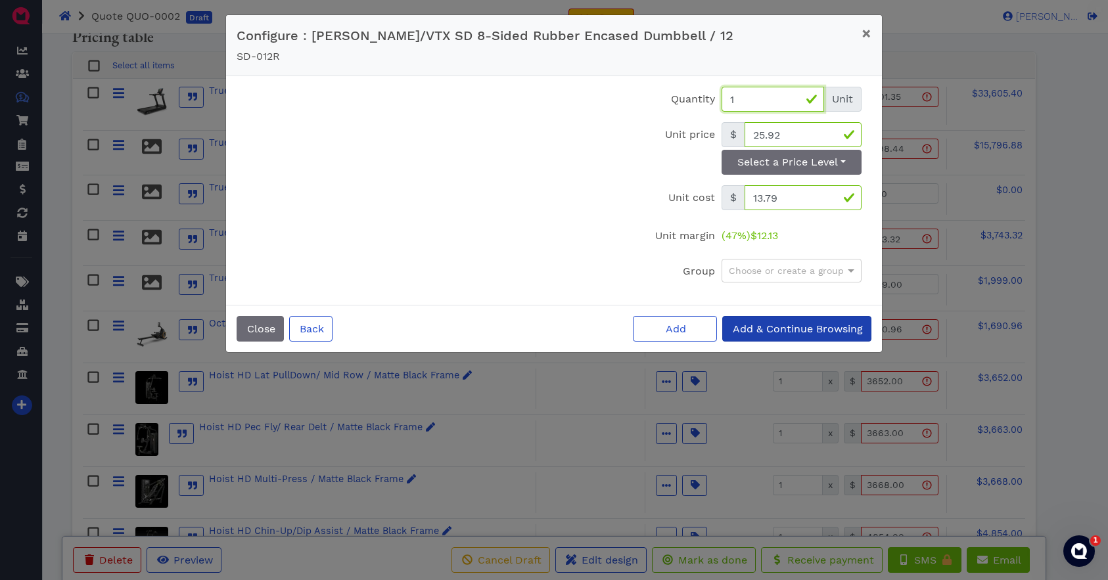
click at [752, 100] on input "1" at bounding box center [773, 99] width 103 height 25
type input "2"
click at [787, 328] on span "Add & Continue Browsing" at bounding box center [797, 329] width 132 height 12
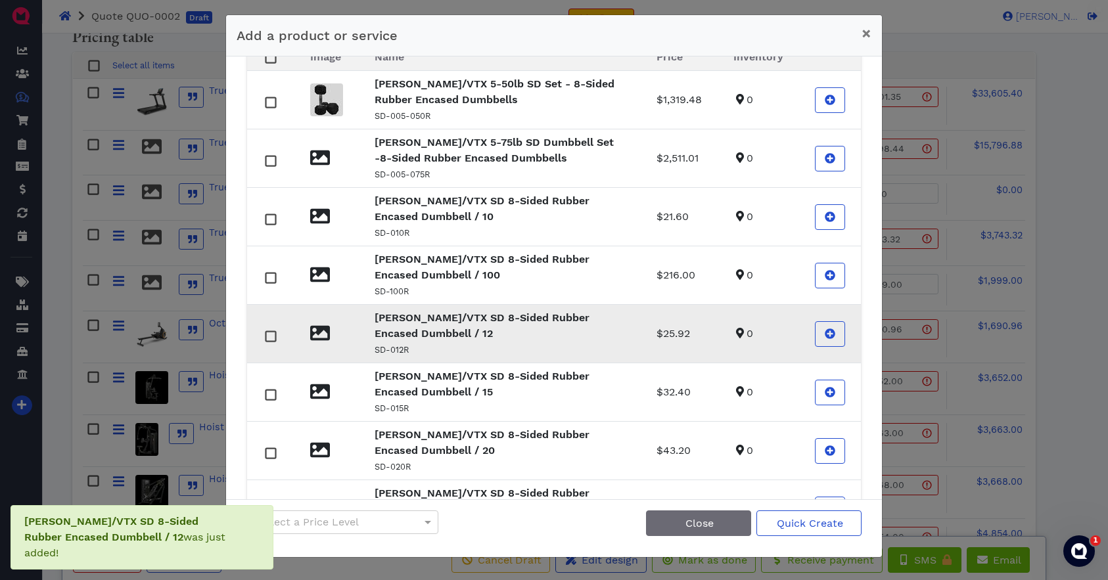
scroll to position [66, 0]
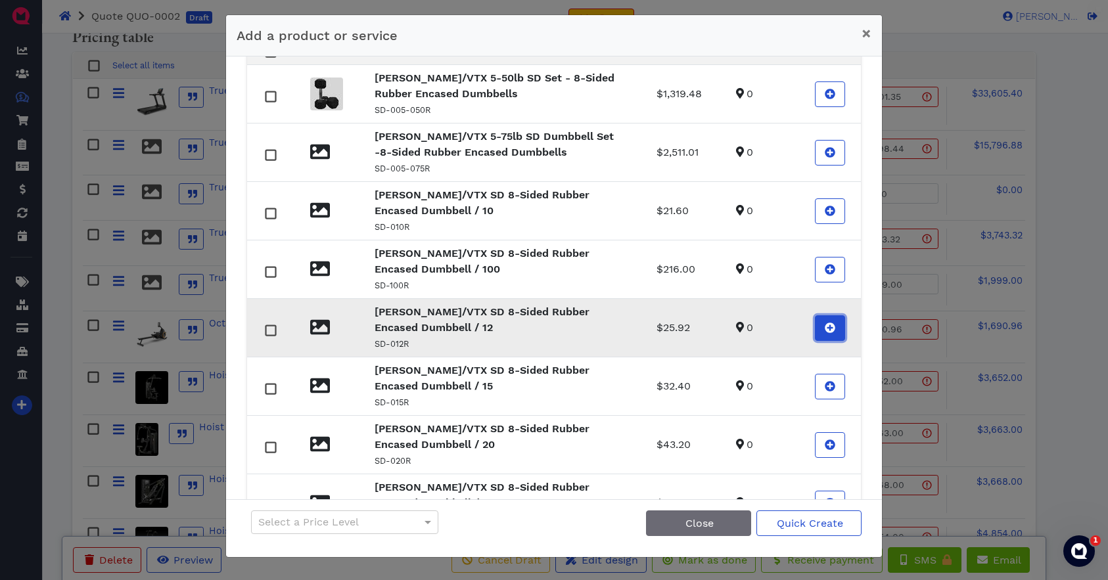
click at [830, 328] on icon at bounding box center [830, 328] width 11 height 11
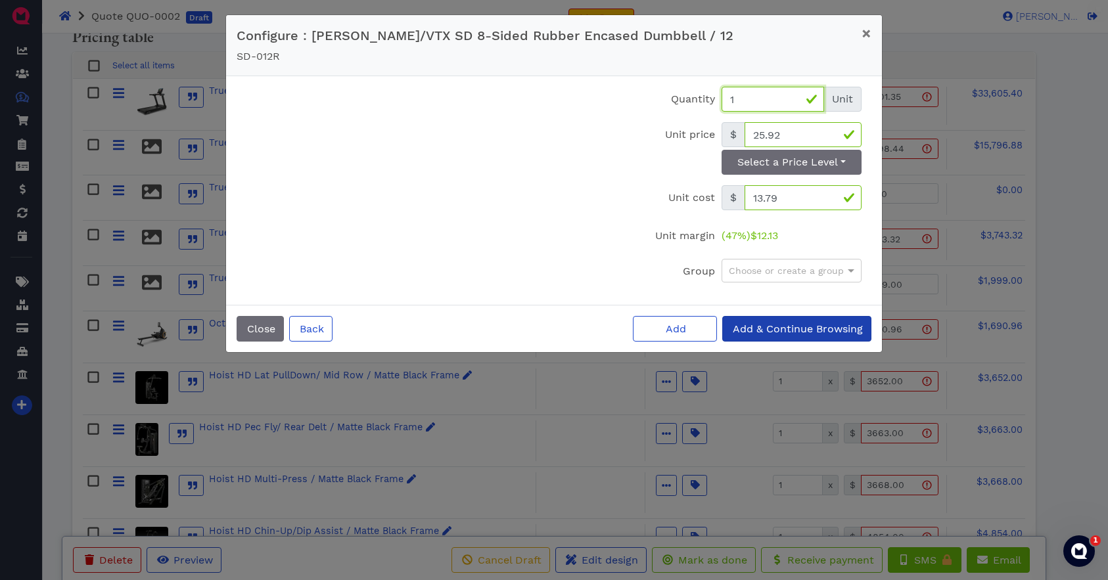
click at [757, 106] on input "1" at bounding box center [773, 99] width 103 height 25
type input "2"
click at [663, 330] on button "Add" at bounding box center [675, 329] width 84 height 26
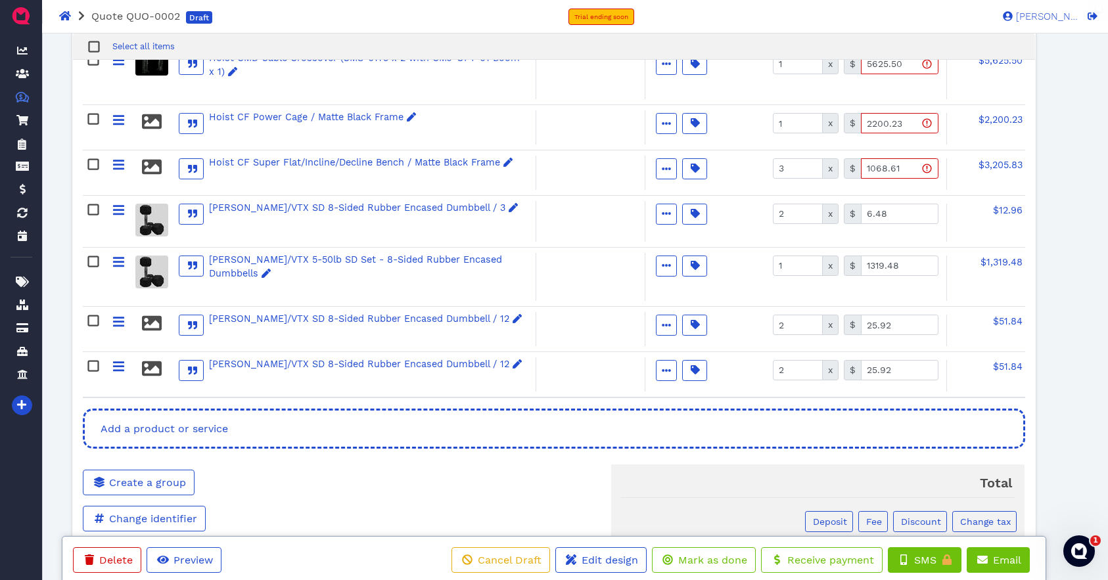
scroll to position [970, 0]
click at [663, 366] on span "button" at bounding box center [666, 373] width 14 height 14
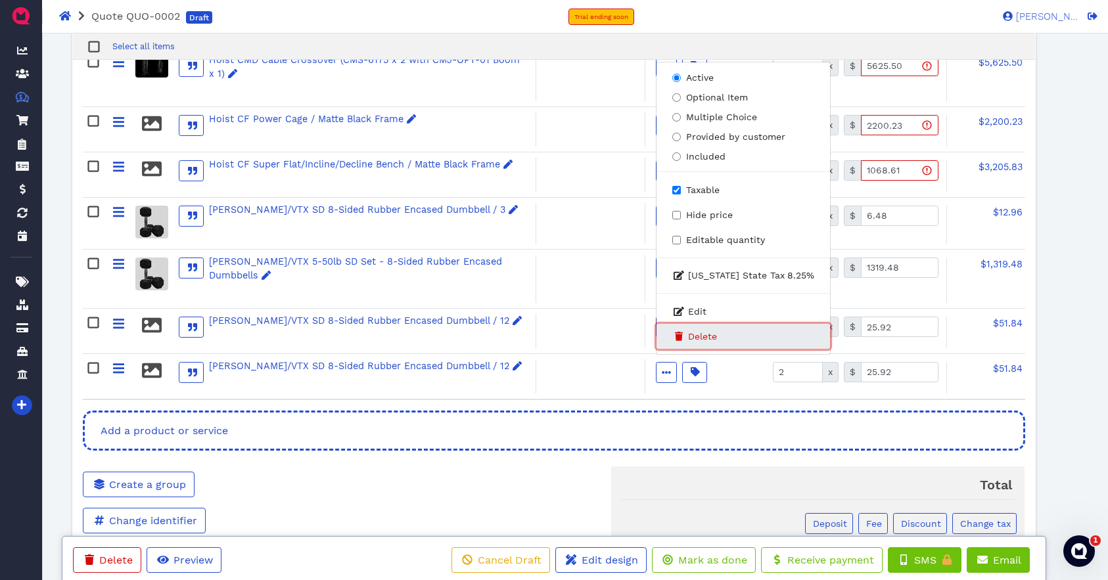
click at [696, 340] on button "Delete" at bounding box center [744, 336] width 174 height 25
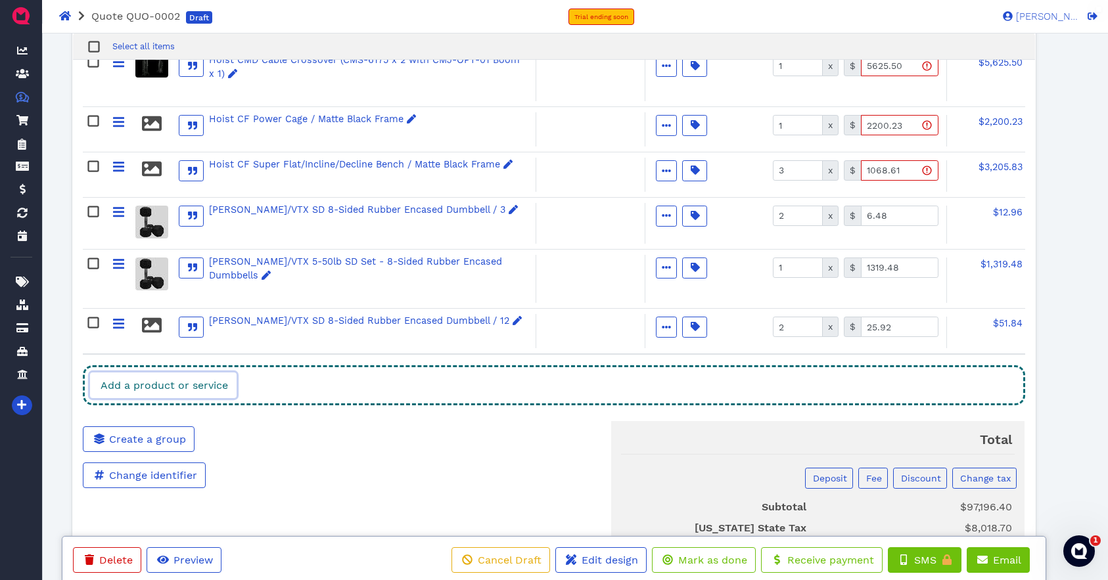
click at [175, 379] on span "Add a product or service" at bounding box center [163, 385] width 129 height 12
select select "piece"
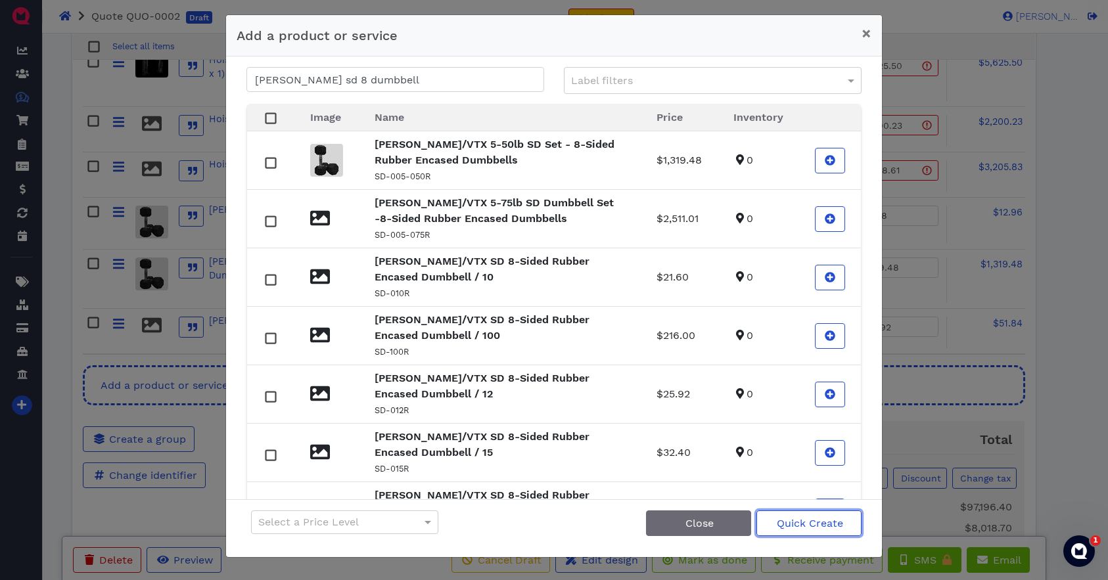
drag, startPoint x: 799, startPoint y: 529, endPoint x: 775, endPoint y: 506, distance: 33.5
click at [799, 529] on span "Quick Create" at bounding box center [809, 523] width 68 height 12
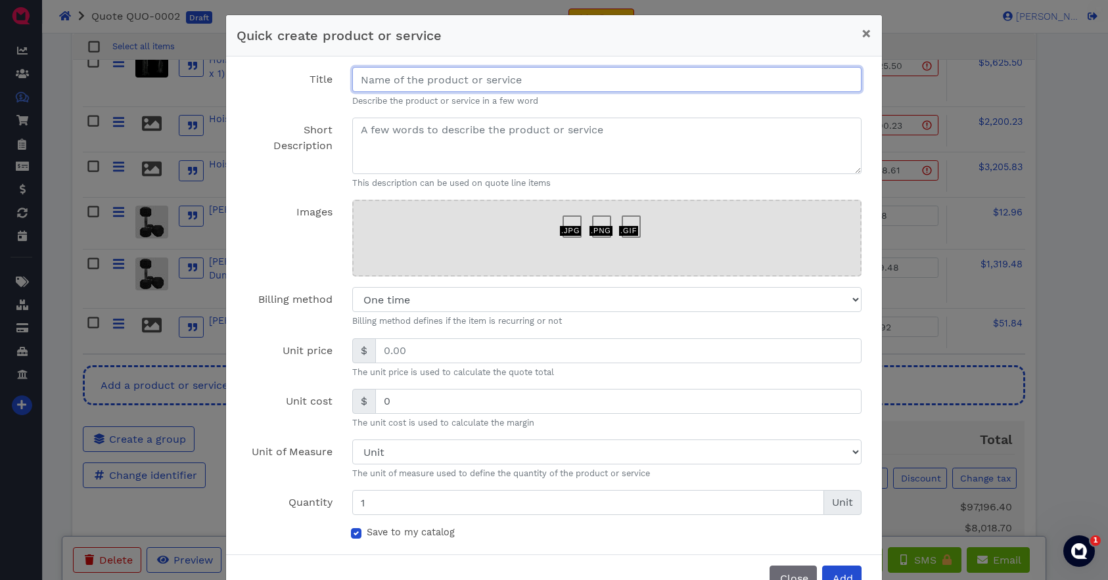
click at [444, 79] on input "Title" at bounding box center [606, 79] width 509 height 25
type input "S"
type input "[PERSON_NAME] SD Dumbell Set 3# to 50#"
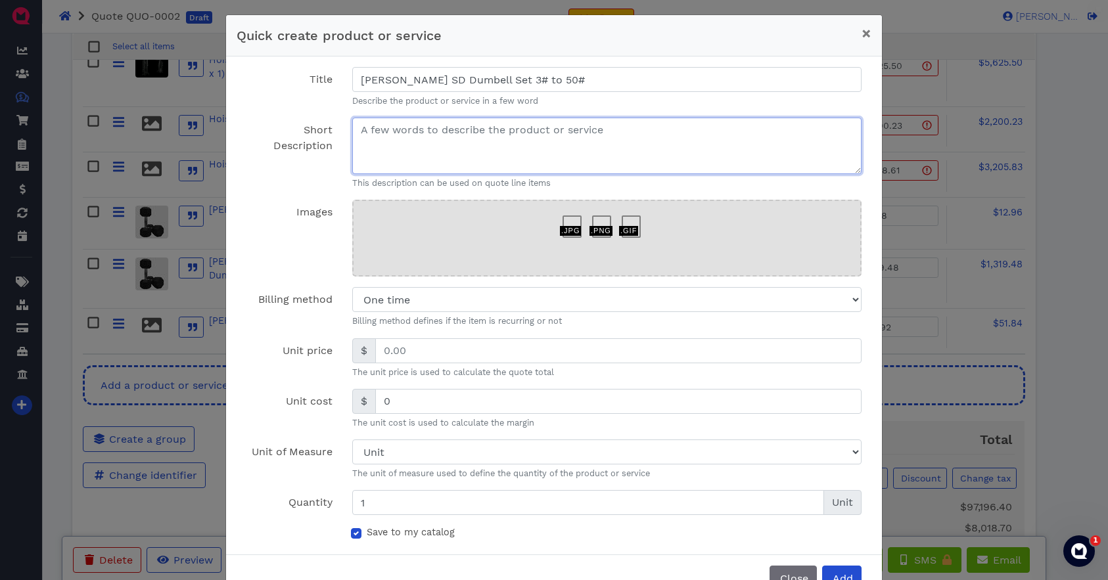
click at [419, 136] on textarea "Short Description" at bounding box center [606, 146] width 509 height 57
type textarea "3# - 50# dumbbell set in pairs"
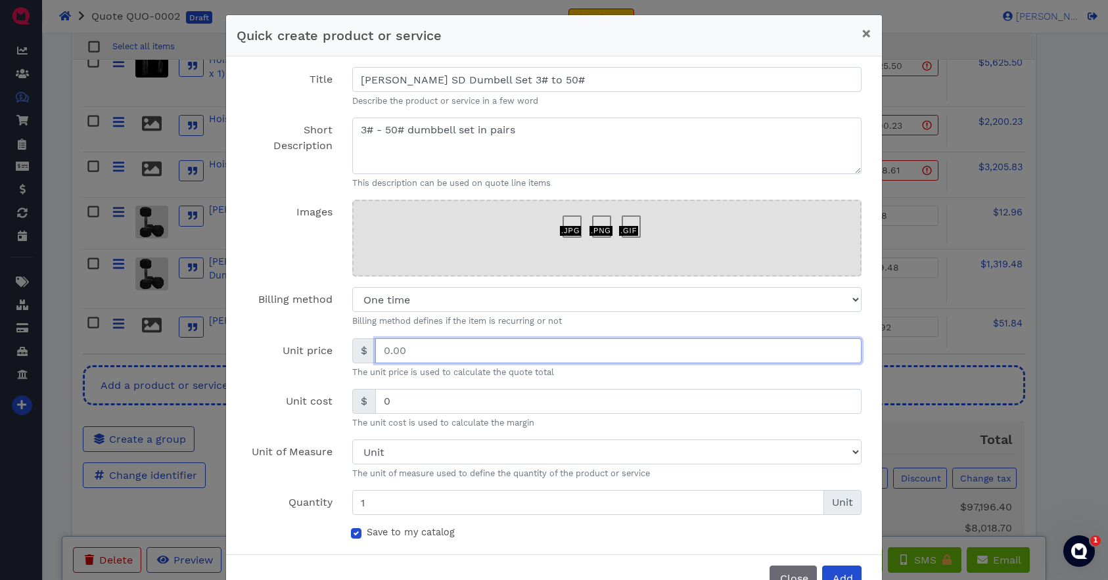
click at [424, 354] on input "text" at bounding box center [618, 351] width 486 height 25
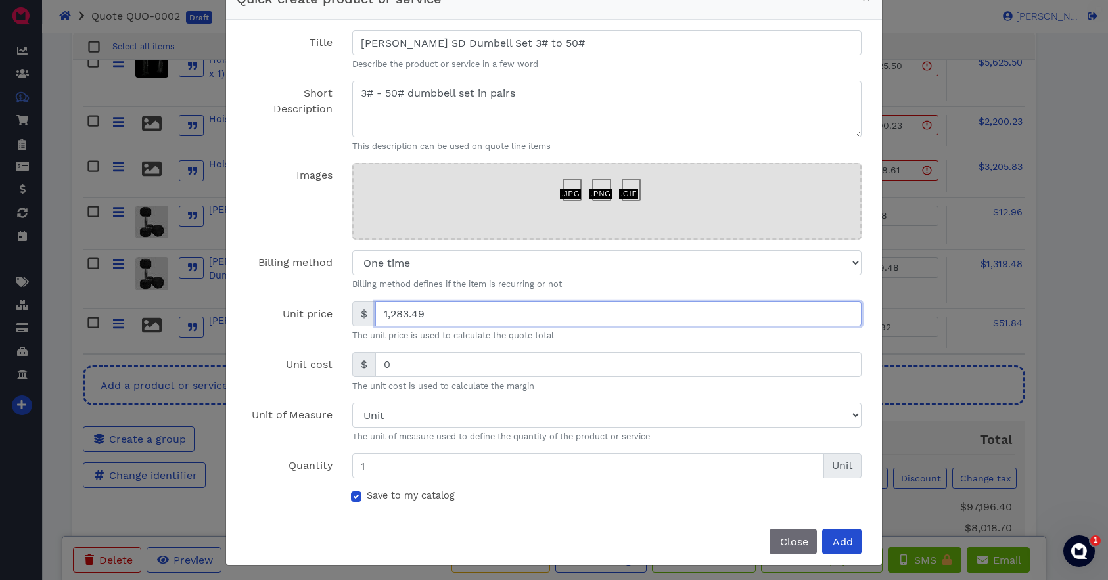
type input "1,283.49"
click at [367, 494] on label "Save to my catalog" at bounding box center [411, 496] width 88 height 14
click at [358, 494] on input "Save to my catalog" at bounding box center [356, 495] width 11 height 13
checkbox input "false"
click at [847, 542] on span "Add" at bounding box center [842, 542] width 22 height 12
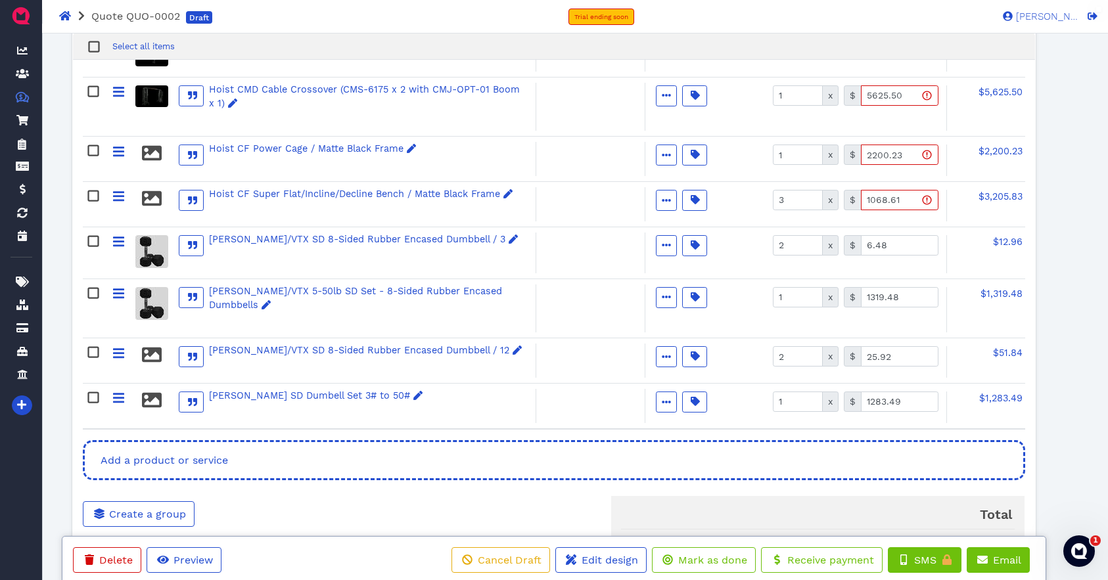
scroll to position [926, 0]
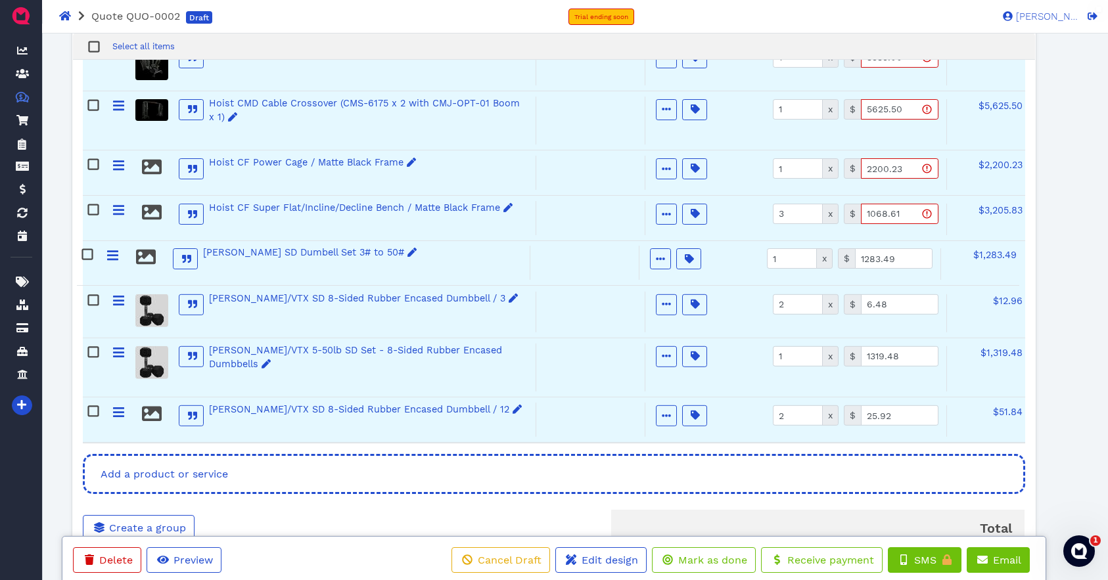
drag, startPoint x: 118, startPoint y: 406, endPoint x: 113, endPoint y: 256, distance: 149.3
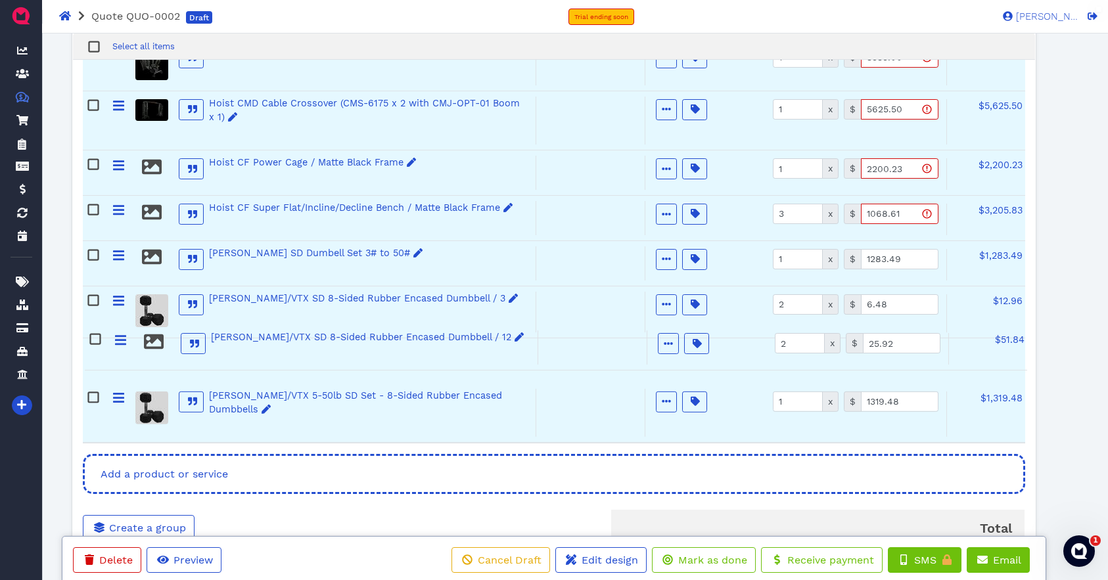
drag, startPoint x: 114, startPoint y: 406, endPoint x: 118, endPoint y: 342, distance: 64.5
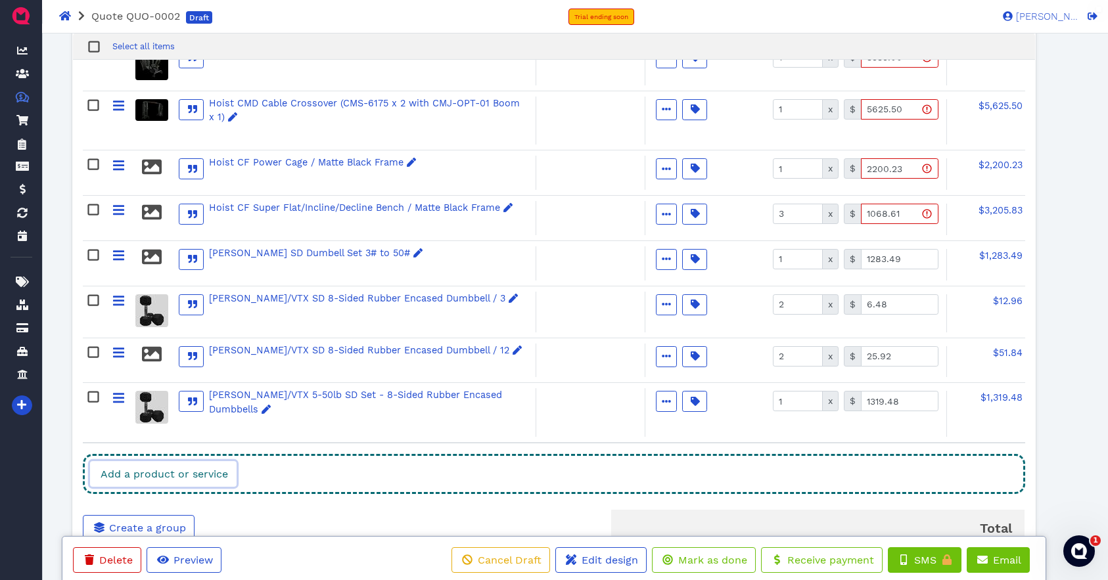
click at [226, 468] on span "Add a product or service" at bounding box center [163, 474] width 129 height 12
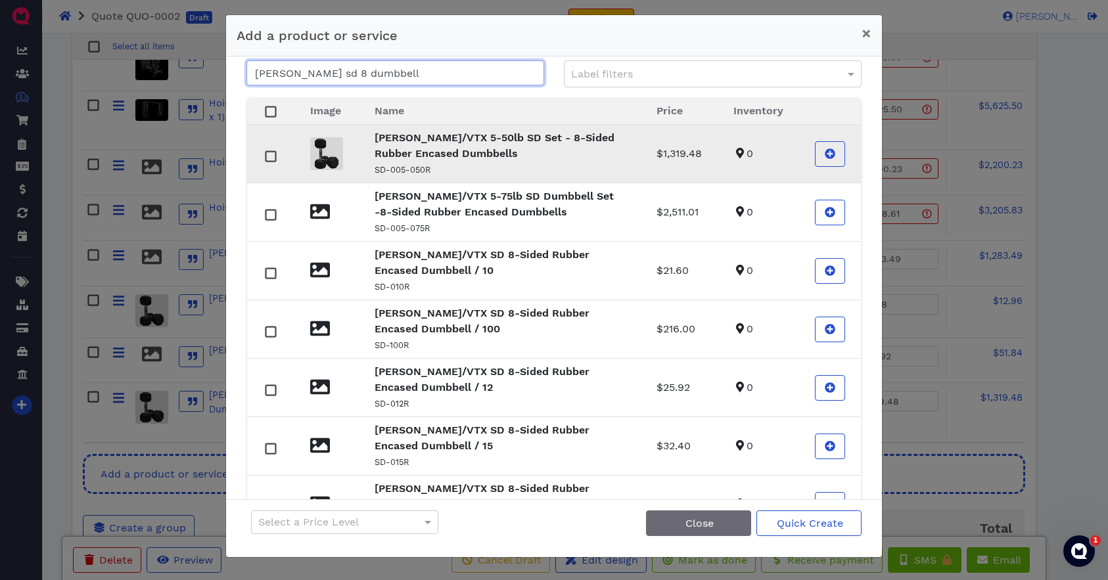
scroll to position [0, 0]
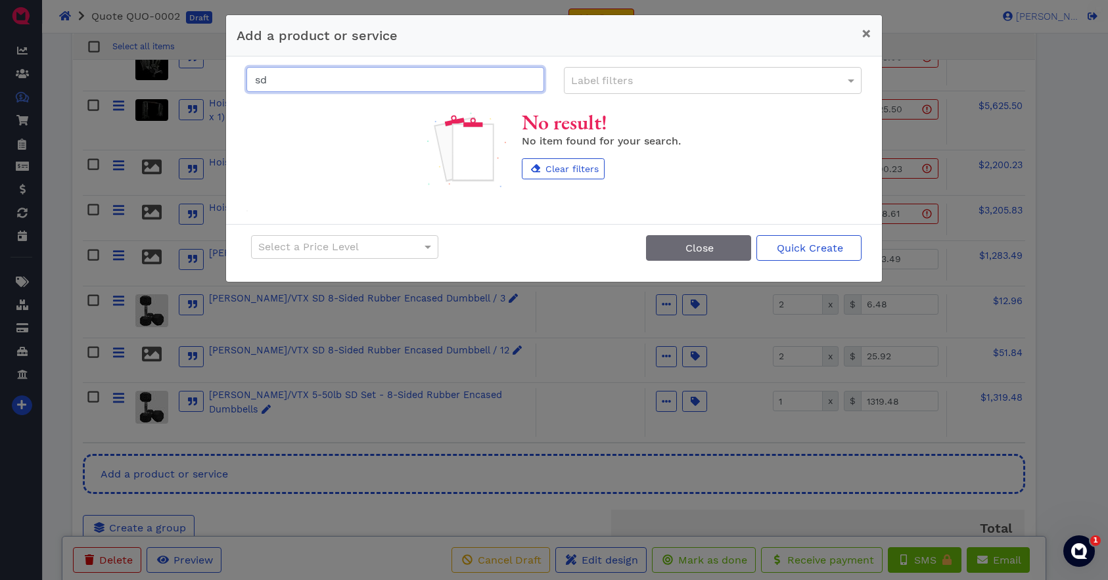
type input "s"
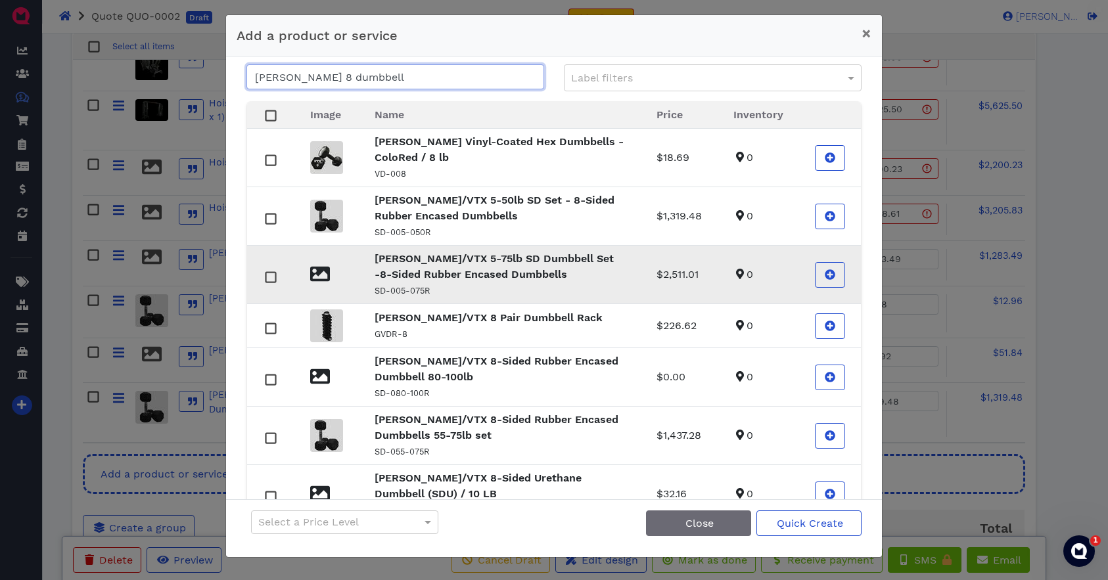
scroll to position [5, 0]
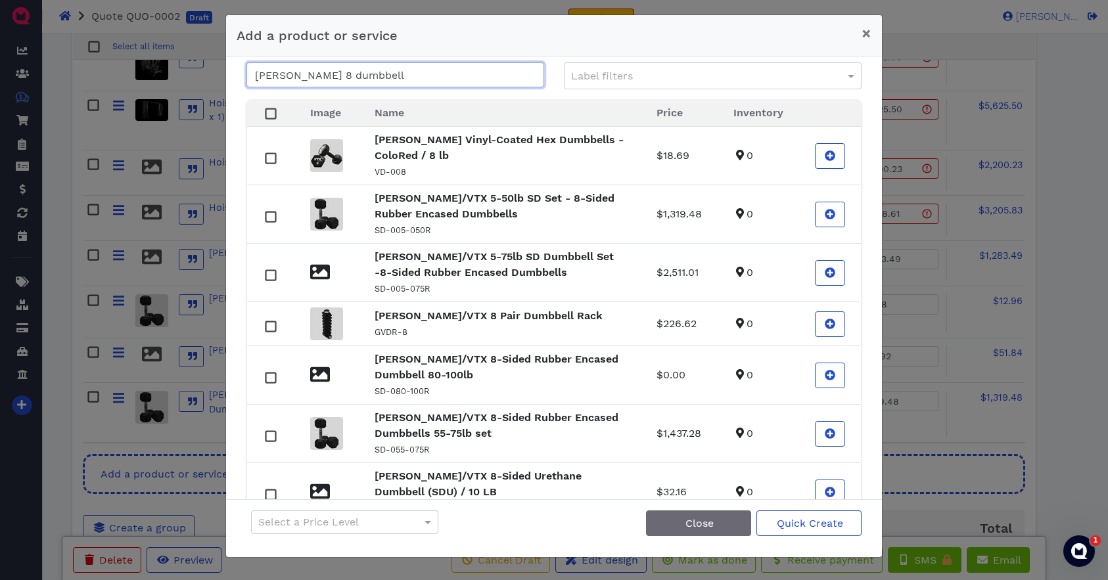
click at [285, 75] on input "troy 8 dumbbell" at bounding box center [395, 74] width 298 height 25
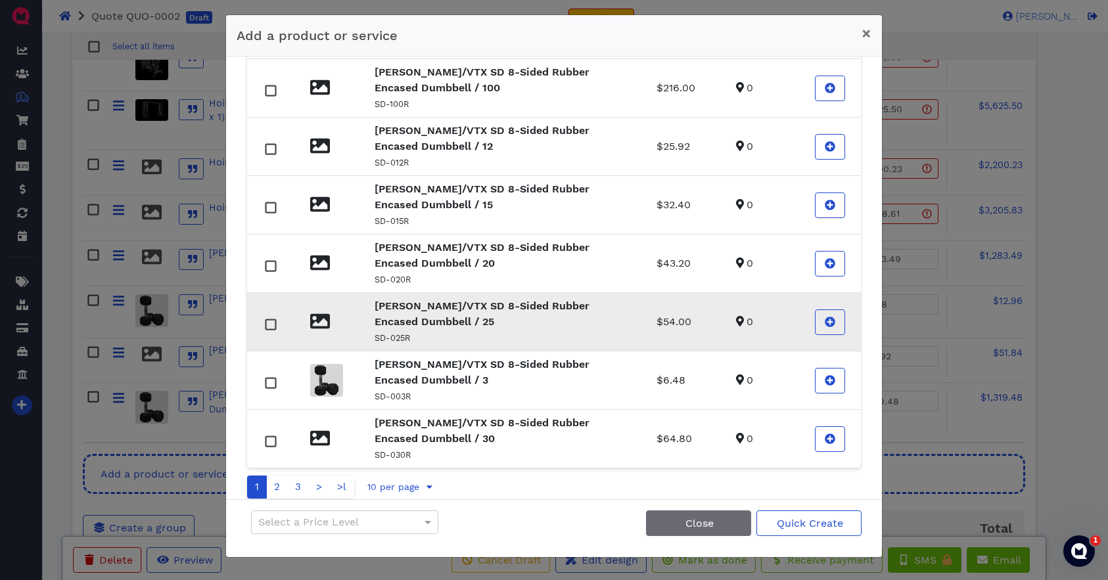
scroll to position [260, 0]
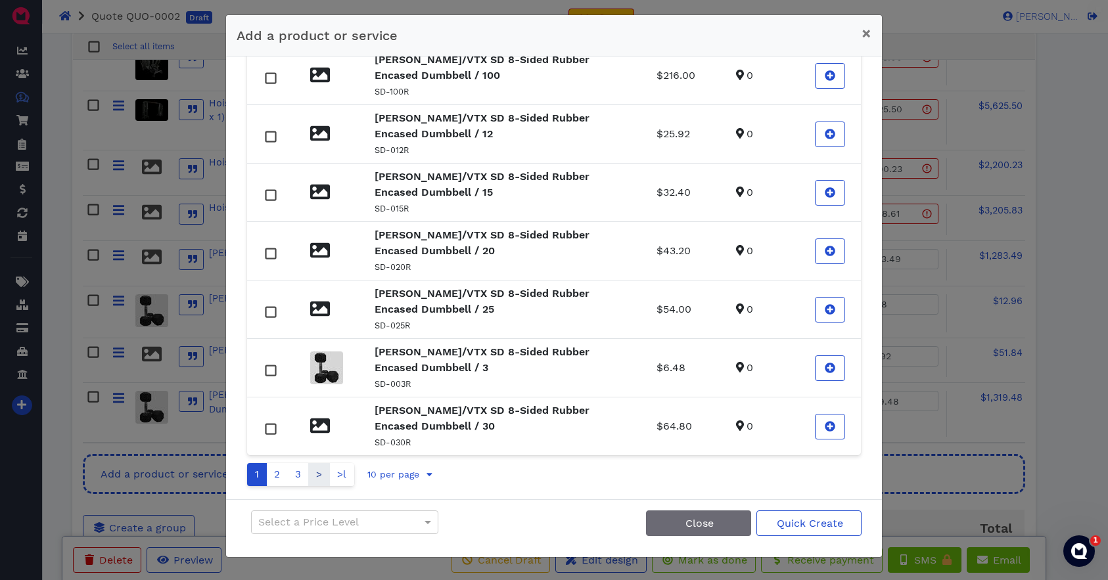
type input "troy 8 sd dumbbell"
click at [324, 476] on link ">" at bounding box center [319, 474] width 22 height 23
click at [362, 479] on link ">" at bounding box center [365, 474] width 22 height 23
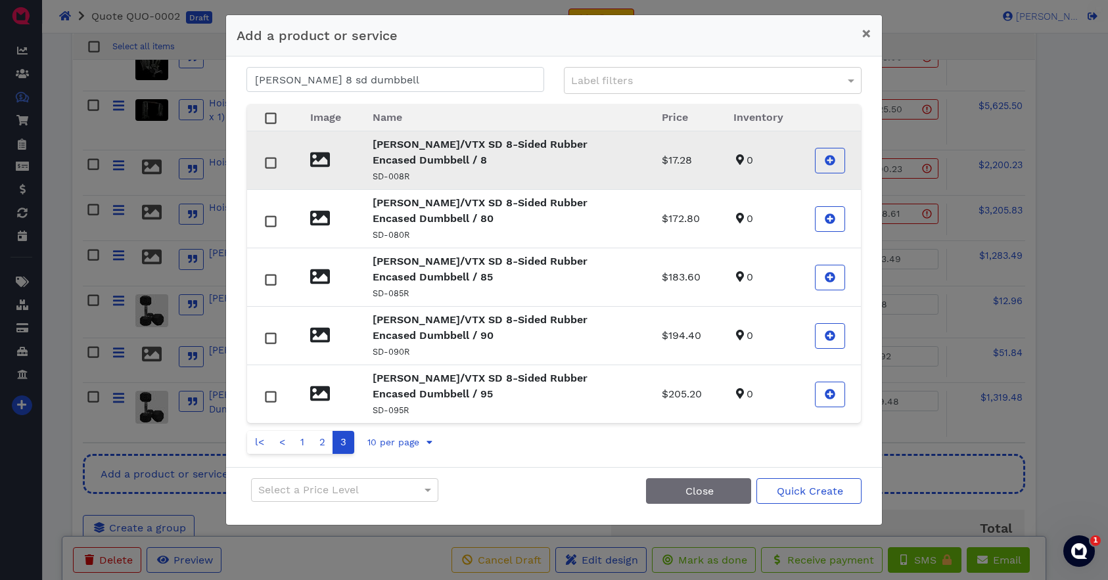
click at [428, 160] on p "[PERSON_NAME]/VTX SD 8-Sided Rubber Encased Dumbbell / 8" at bounding box center [502, 153] width 258 height 32
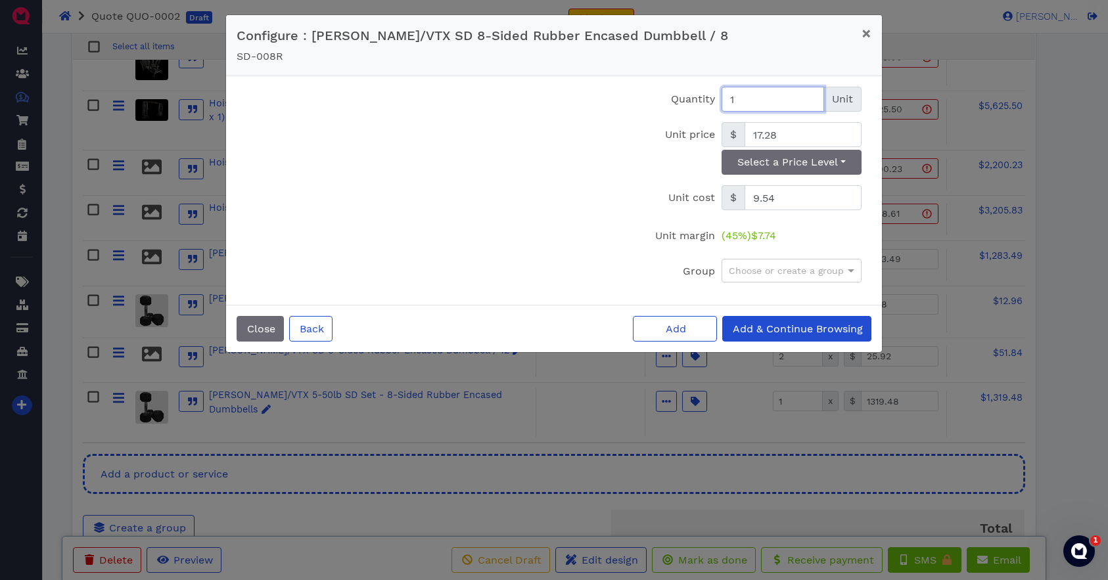
drag, startPoint x: 751, startPoint y: 91, endPoint x: 743, endPoint y: 101, distance: 12.2
click at [743, 101] on input "1" at bounding box center [773, 99] width 103 height 25
type input "2"
click at [680, 331] on span "Add" at bounding box center [675, 329] width 22 height 12
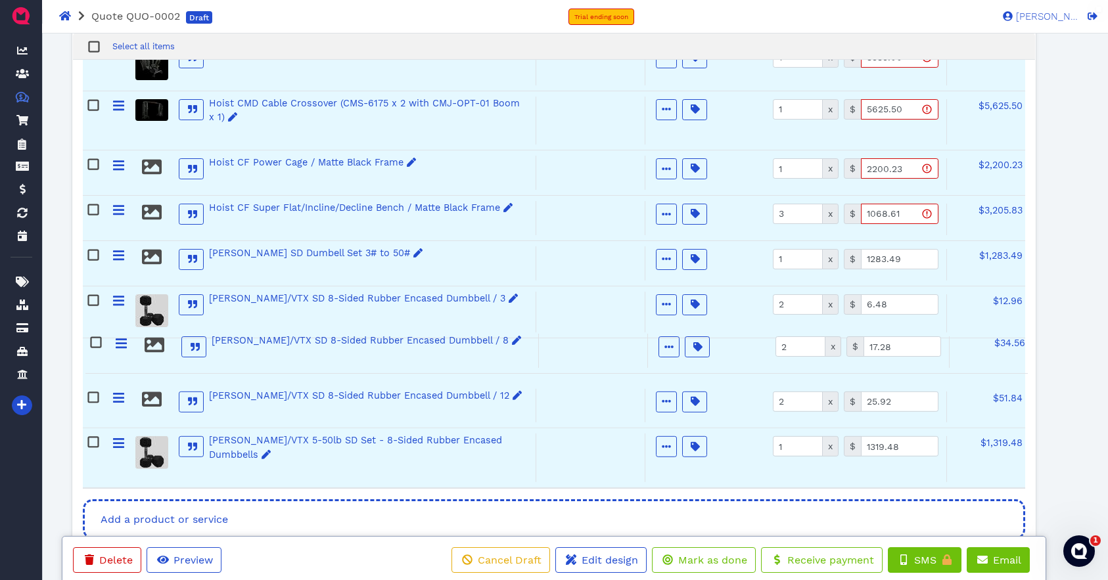
drag, startPoint x: 118, startPoint y: 450, endPoint x: 123, endPoint y: 344, distance: 105.9
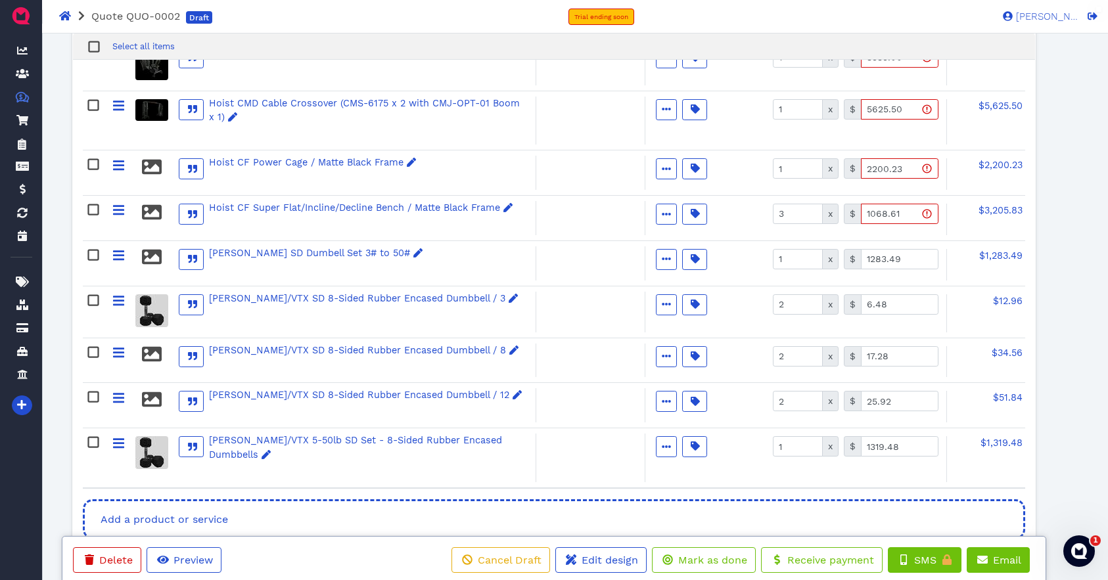
scroll to position [927, 0]
click at [891, 299] on input "6.48" at bounding box center [900, 304] width 78 height 20
type input "0.00"
click at [901, 355] on input "17.28" at bounding box center [900, 356] width 78 height 20
type input "0.00"
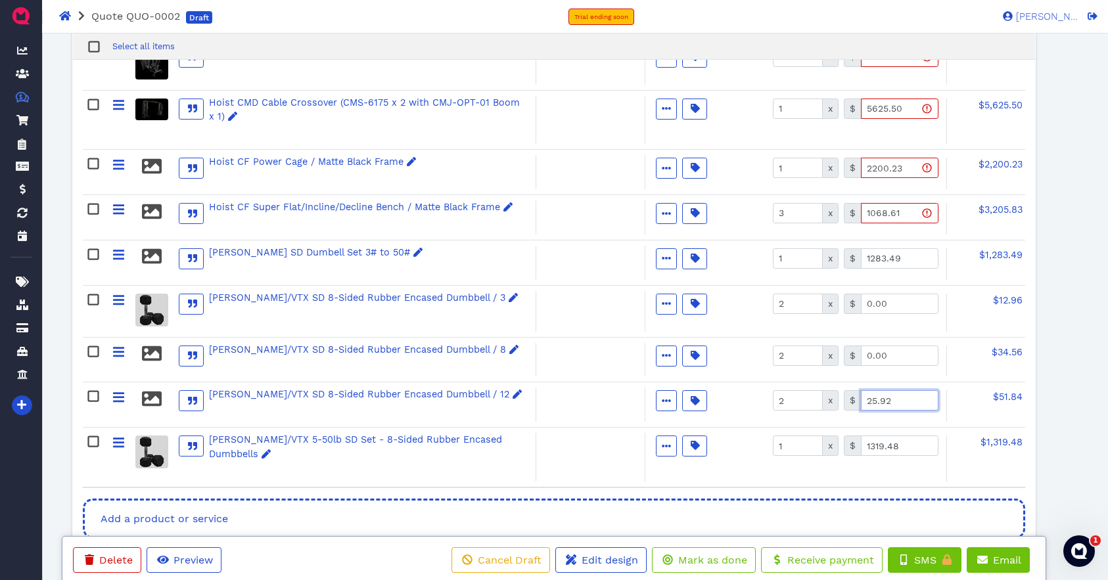
click at [902, 396] on input "25.92" at bounding box center [900, 400] width 78 height 20
type input "0.00"
click at [911, 442] on input "1319.48" at bounding box center [900, 446] width 78 height 20
type input "0.00"
click at [590, 452] on div at bounding box center [590, 457] width 109 height 48
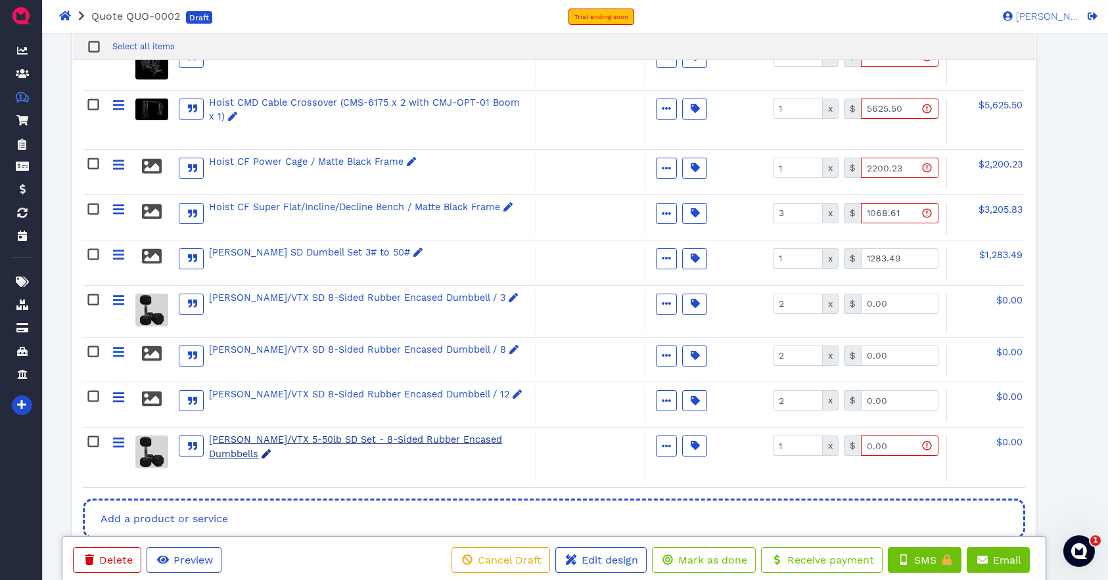
drag, startPoint x: 300, startPoint y: 437, endPoint x: 329, endPoint y: 440, distance: 29.0
click at [300, 437] on div "[PERSON_NAME]/VTX 5-50lb SD Set - 8-Sided Rubber Encased Dumbbells" at bounding box center [366, 447] width 315 height 29
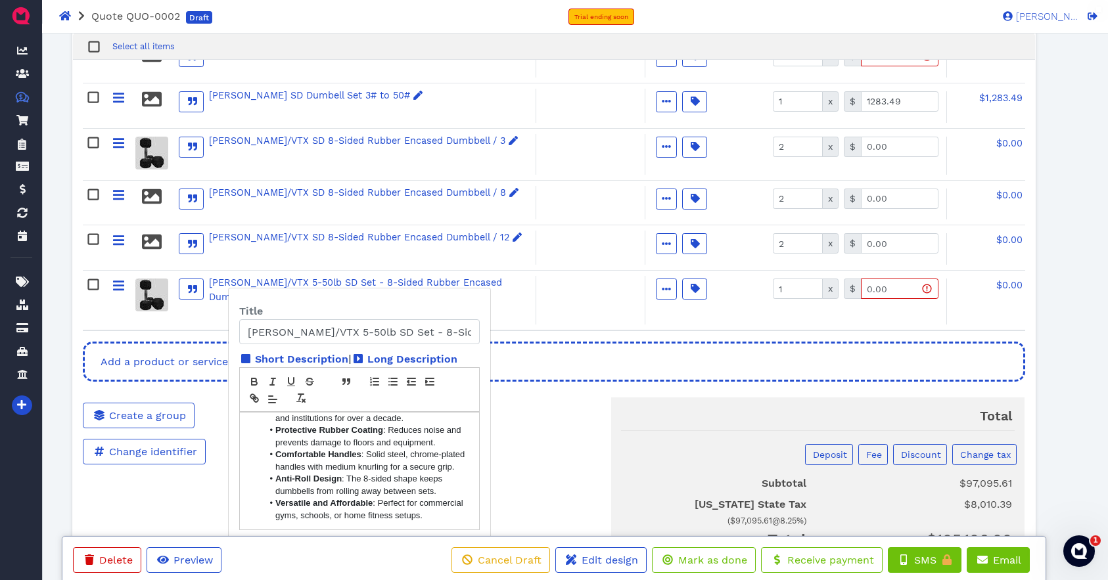
scroll to position [1083, 0]
click at [584, 312] on div at bounding box center [590, 301] width 109 height 48
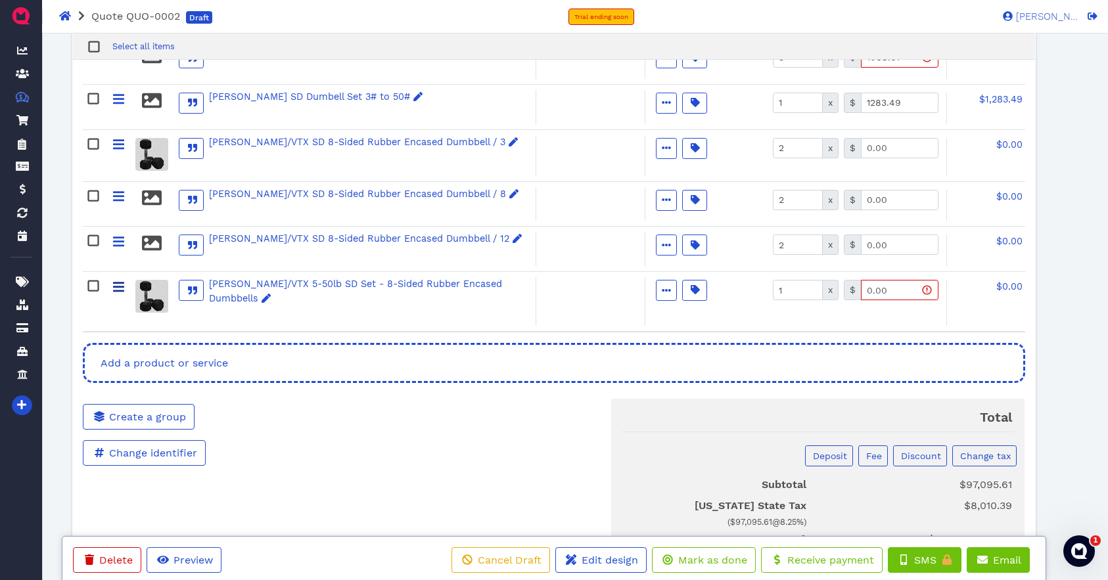
click at [118, 287] on icon at bounding box center [119, 287] width 12 height 10
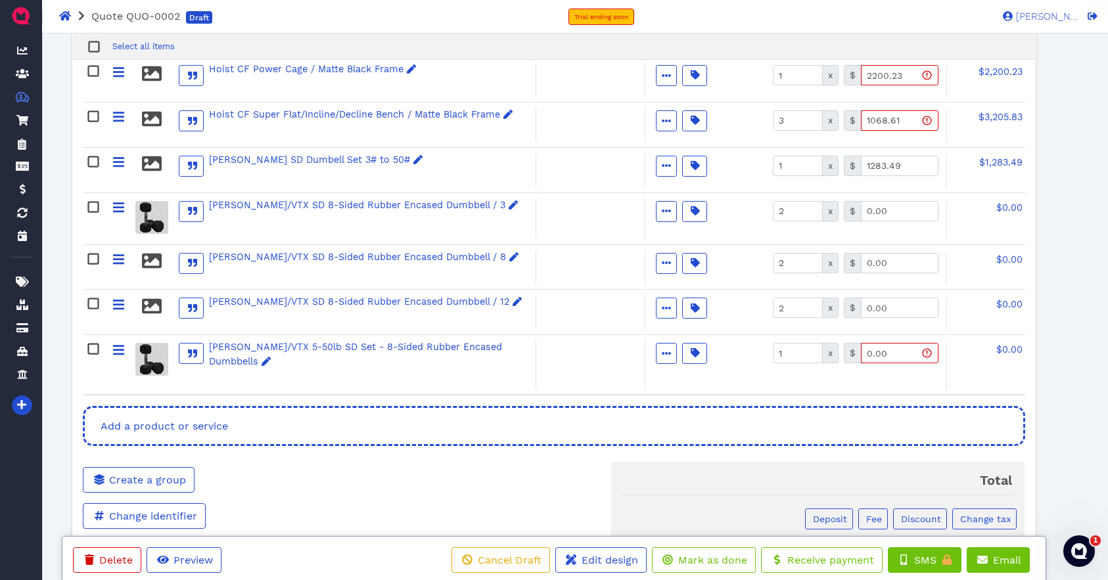
scroll to position [1017, 0]
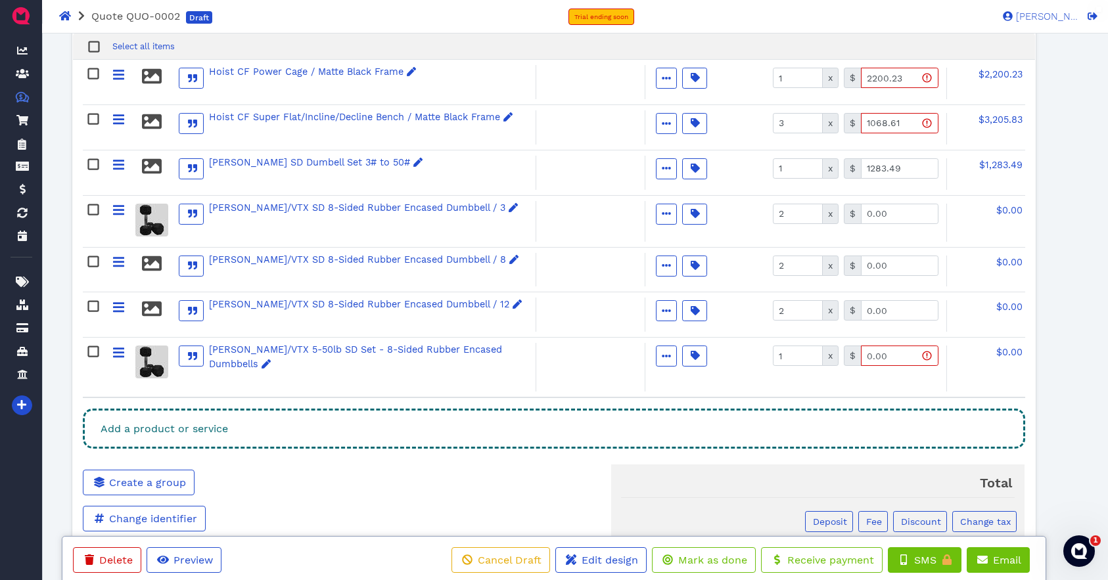
click at [287, 409] on div "Add a product or service" at bounding box center [554, 429] width 943 height 40
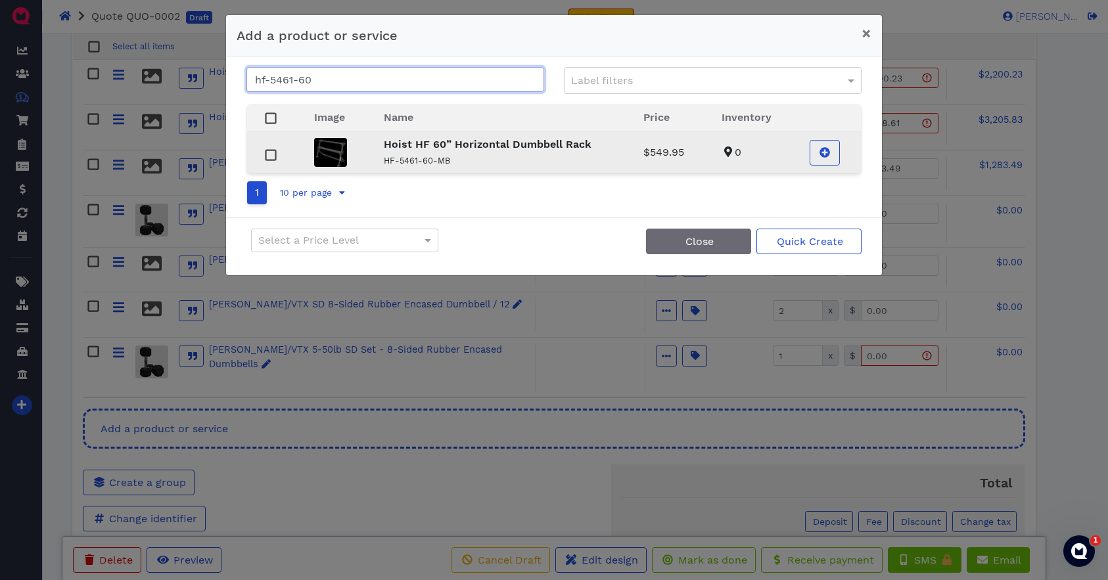
type input "hf-5461-60"
click at [466, 149] on strong "Hoist HF 60” Horizontal Dumbbell Rack" at bounding box center [488, 144] width 208 height 12
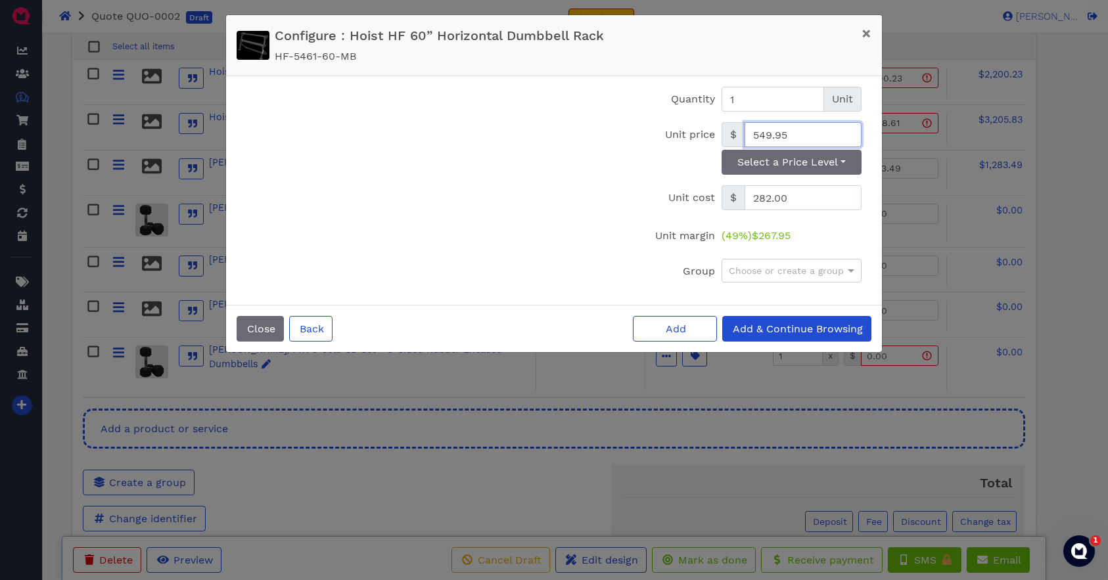
click at [803, 134] on input "549.95" at bounding box center [803, 134] width 117 height 25
type input "698.04"
click at [788, 336] on button "Add & Continue Browsing" at bounding box center [796, 329] width 149 height 26
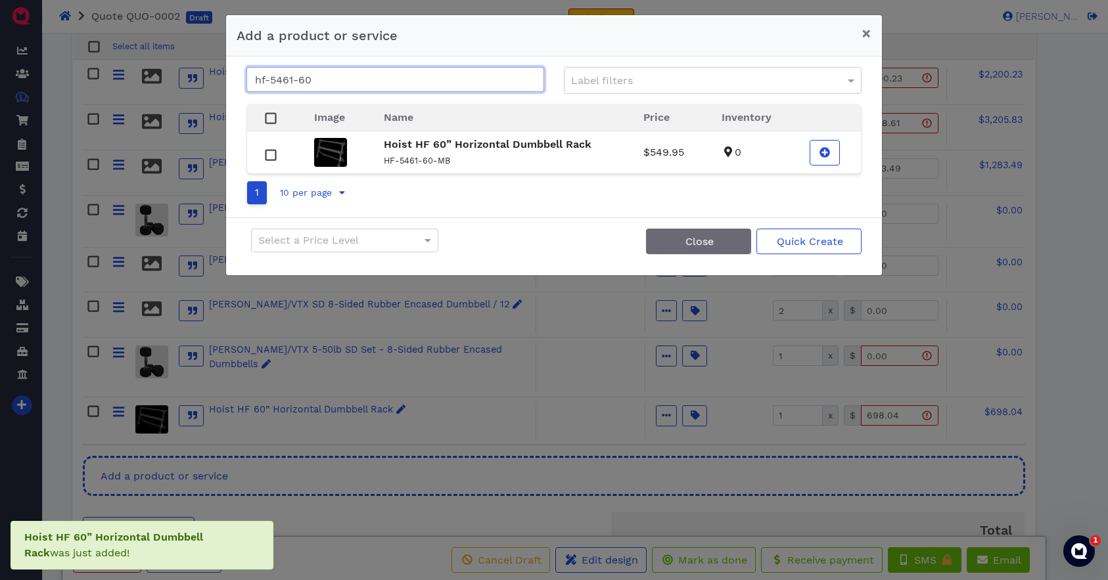
click at [344, 81] on input "hf-5461-60" at bounding box center [395, 79] width 298 height 25
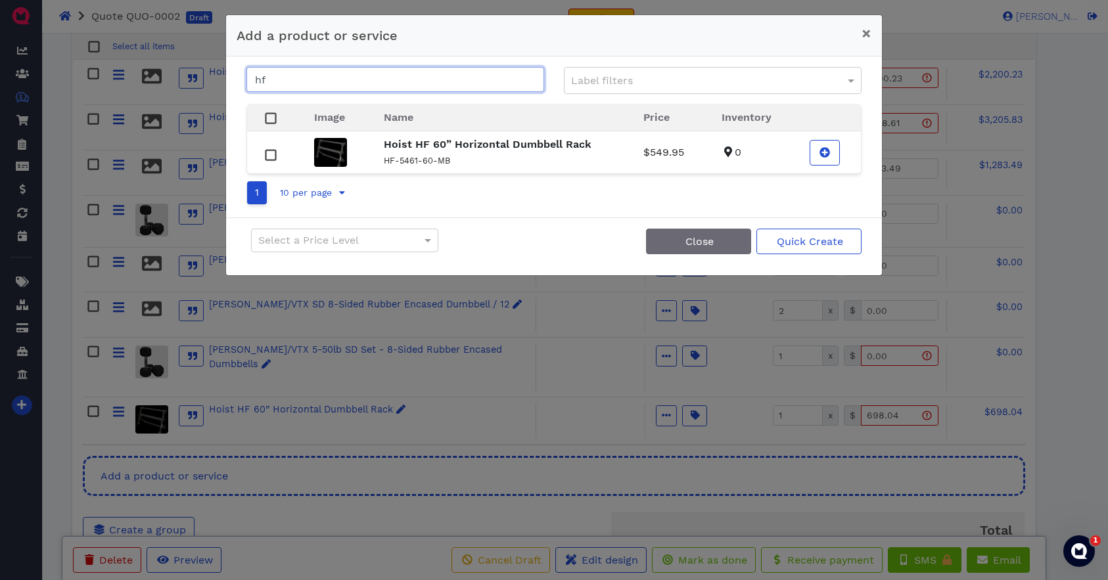
type input "h"
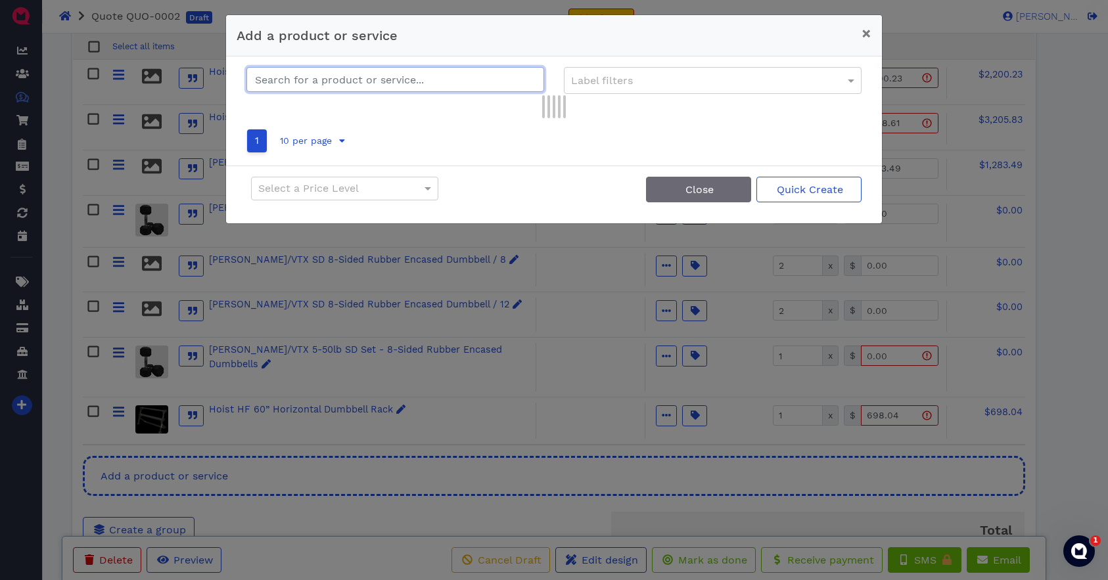
type input "o"
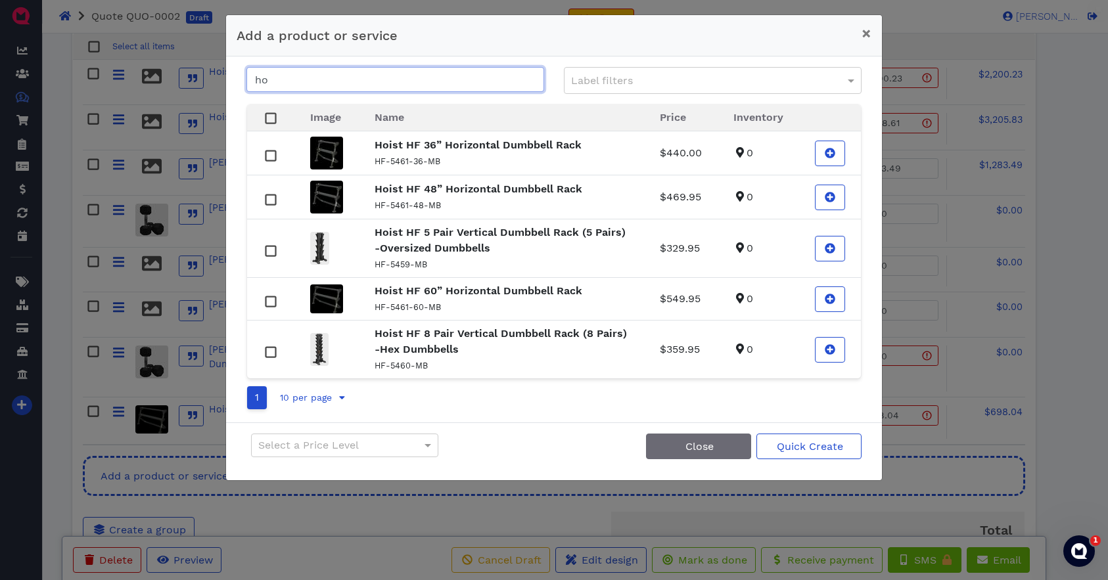
type input "h"
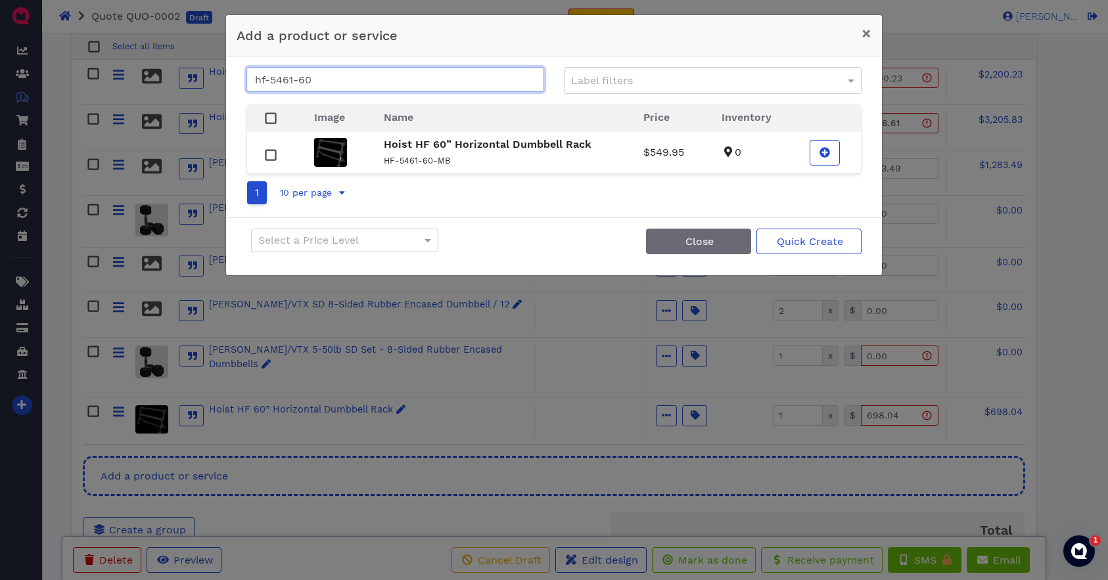
drag, startPoint x: 342, startPoint y: 84, endPoint x: 219, endPoint y: 82, distance: 123.6
click at [219, 82] on div "Add a product or service × hf-5461-60 Label filters Image Name Price Inventory …" at bounding box center [554, 290] width 1108 height 580
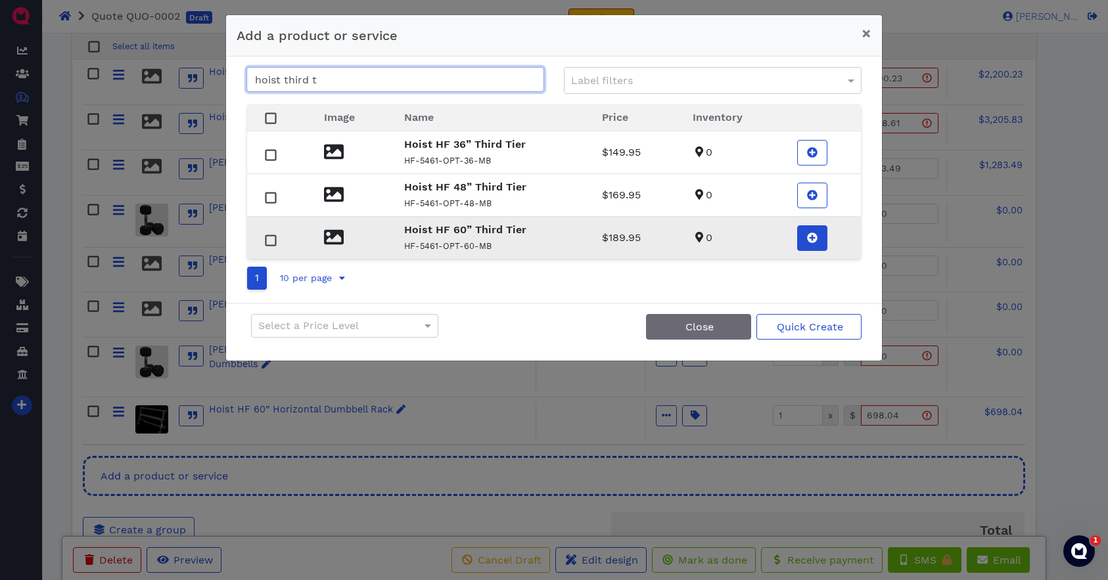
type input "hoist third t"
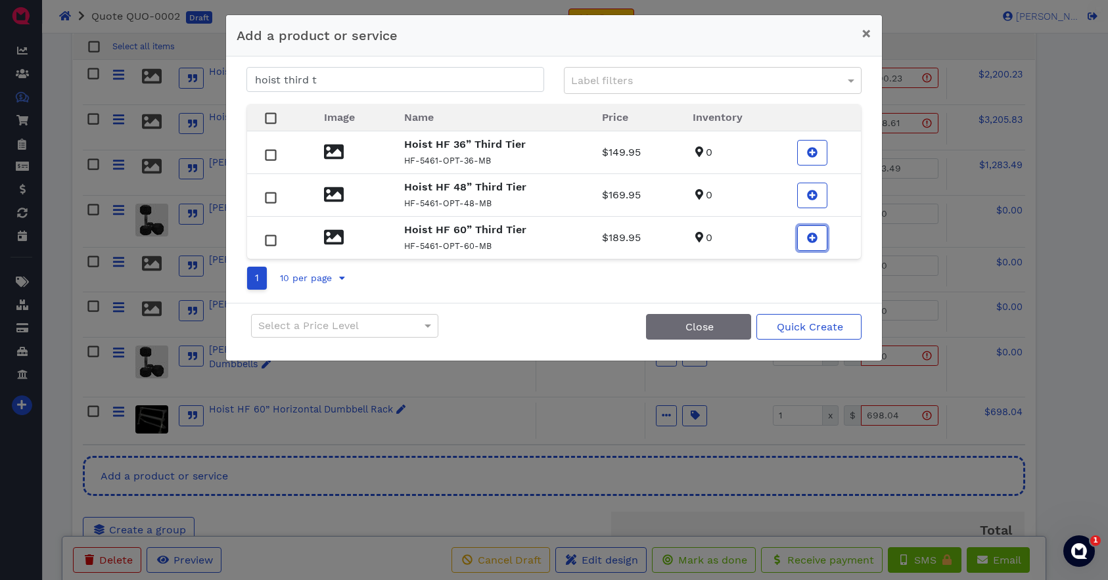
click at [811, 239] on icon at bounding box center [812, 238] width 11 height 11
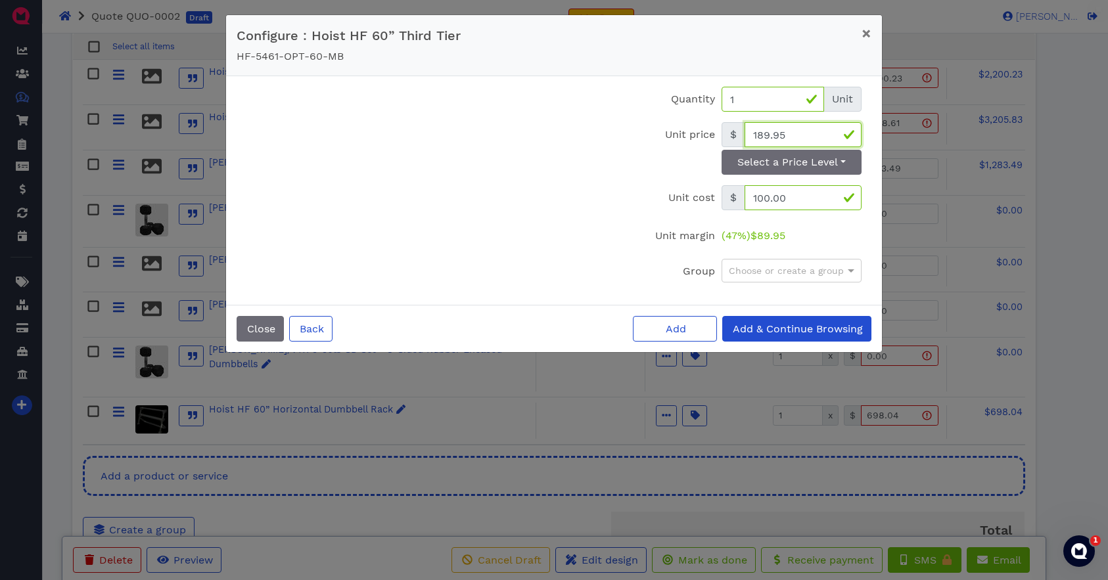
click at [795, 135] on input "189.95" at bounding box center [803, 134] width 117 height 25
type input "0"
click at [765, 327] on span "Add & Continue Browsing" at bounding box center [797, 329] width 132 height 12
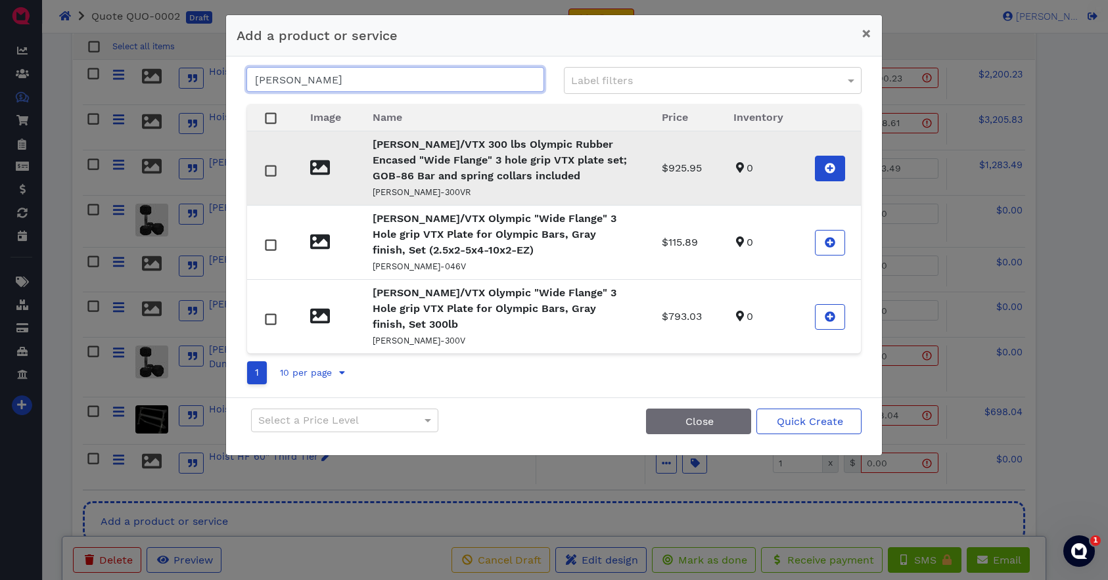
type input "goss"
click at [830, 172] on icon at bounding box center [830, 168] width 11 height 11
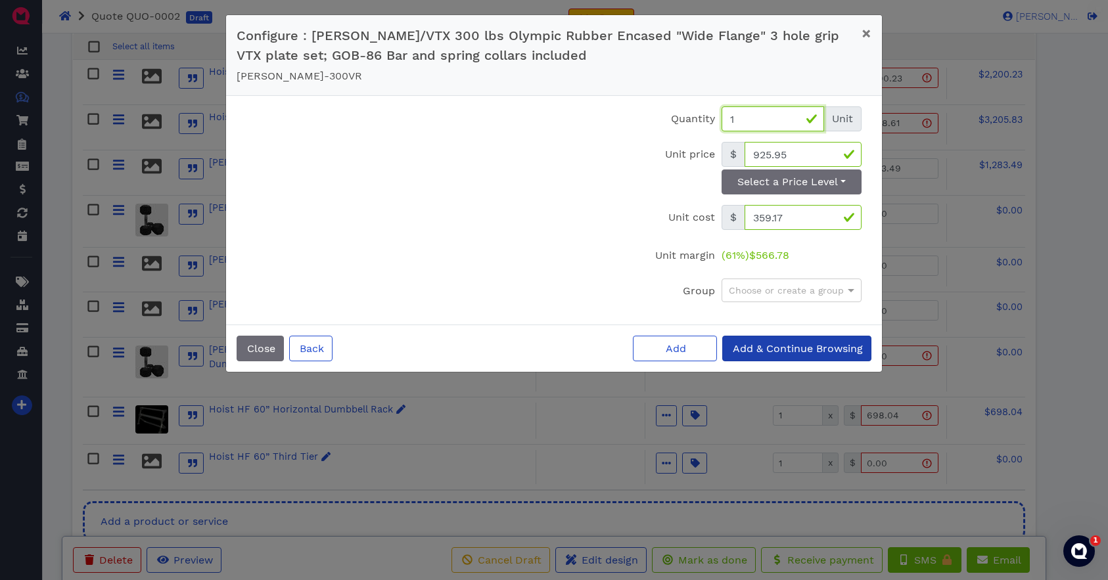
click at [757, 120] on input "1" at bounding box center [773, 118] width 103 height 25
type input "2"
click at [803, 159] on input "925.95" at bounding box center [803, 154] width 117 height 25
type input "611.04"
click at [796, 350] on span "Add & Continue Browsing" at bounding box center [797, 348] width 132 height 12
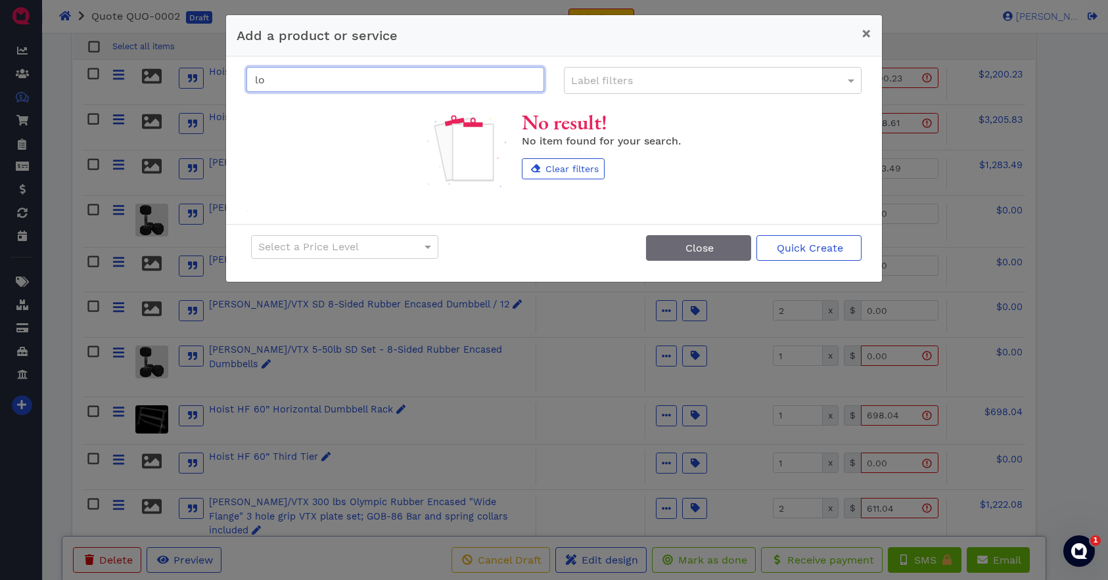
type input "l"
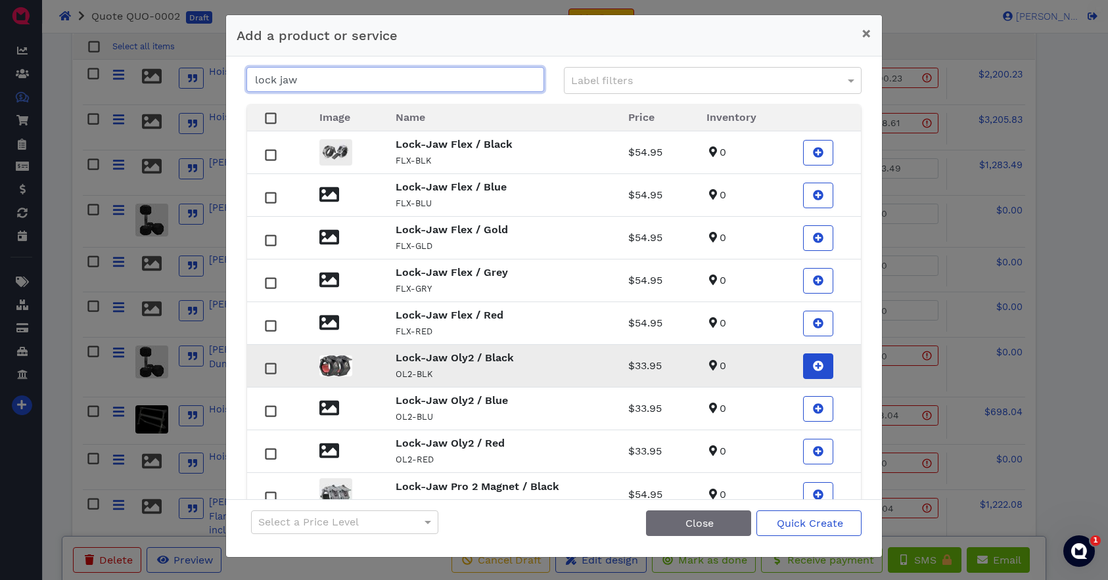
type input "lock jaw"
click at [822, 371] on icon at bounding box center [818, 366] width 11 height 11
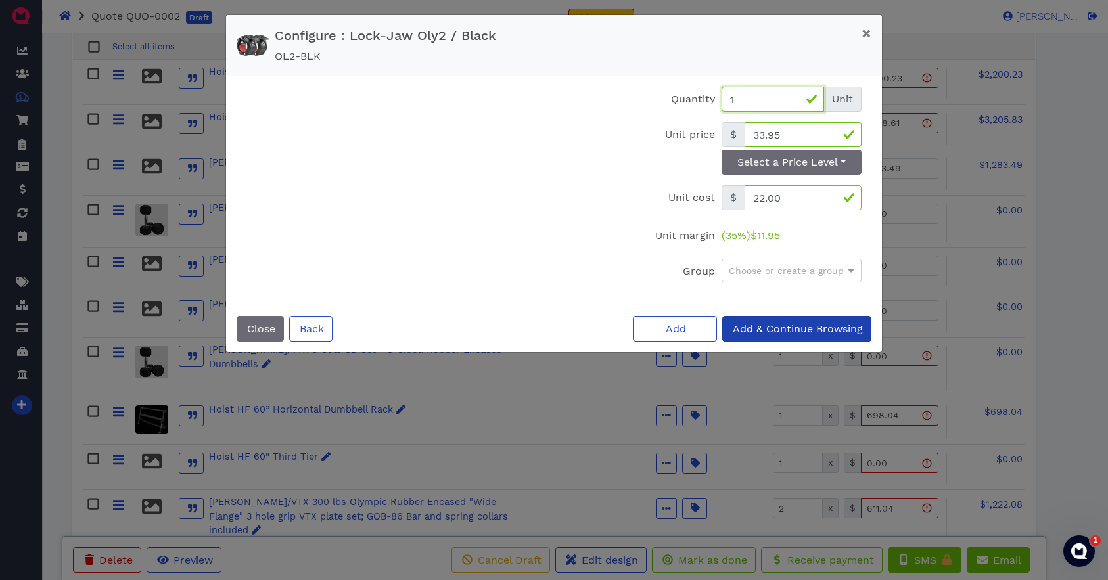
click at [741, 100] on input "1" at bounding box center [773, 99] width 103 height 25
type input "2"
click at [797, 129] on input "33.95" at bounding box center [803, 134] width 117 height 25
type input "22.23"
click at [766, 330] on span "Add & Continue Browsing" at bounding box center [797, 329] width 132 height 12
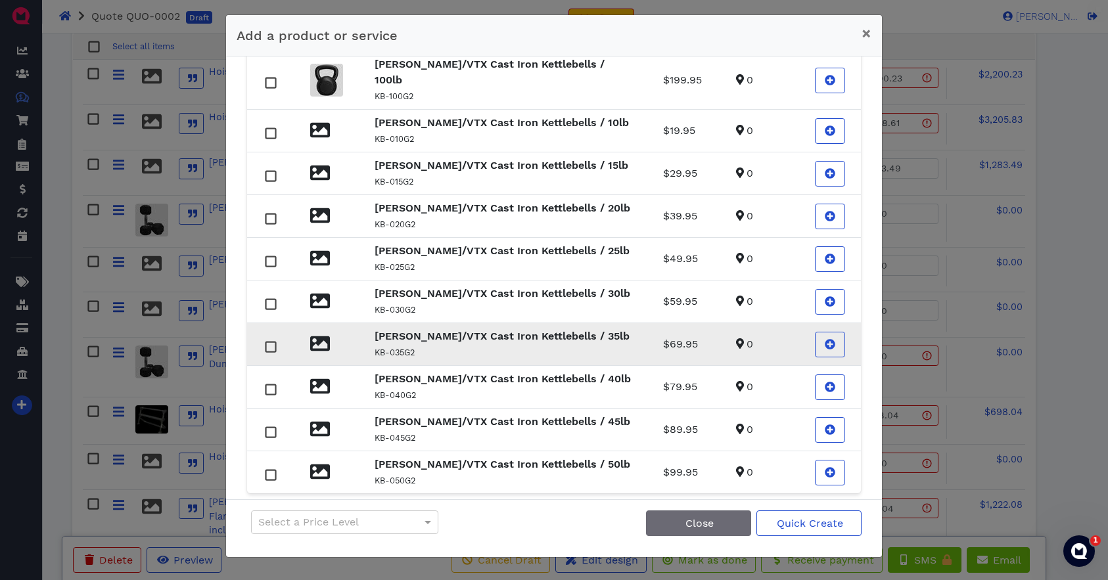
scroll to position [104, 0]
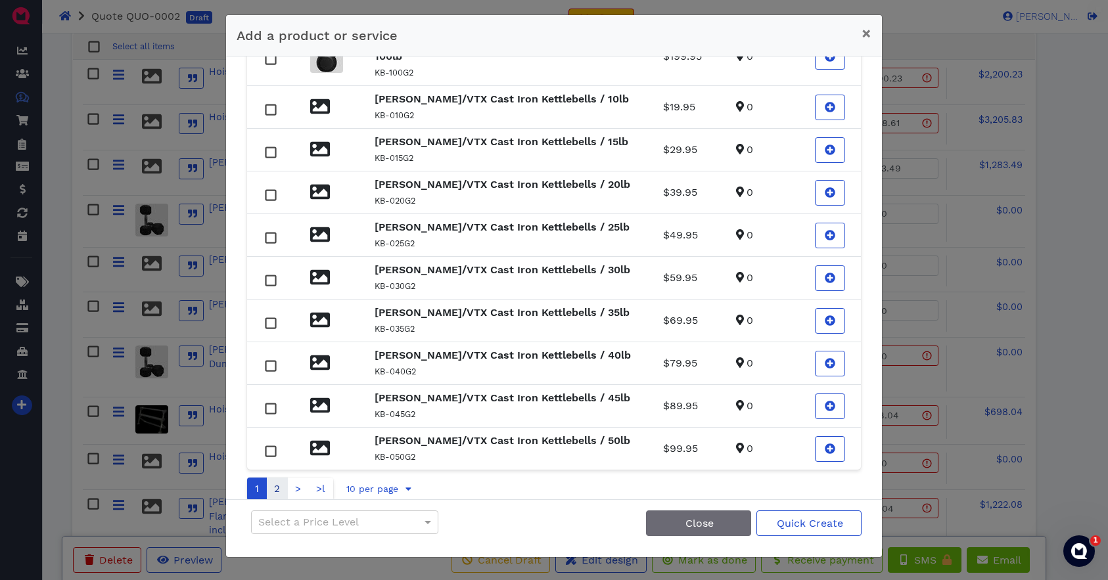
type input "troy cast kettlebell"
click at [281, 478] on link "2" at bounding box center [277, 489] width 22 height 23
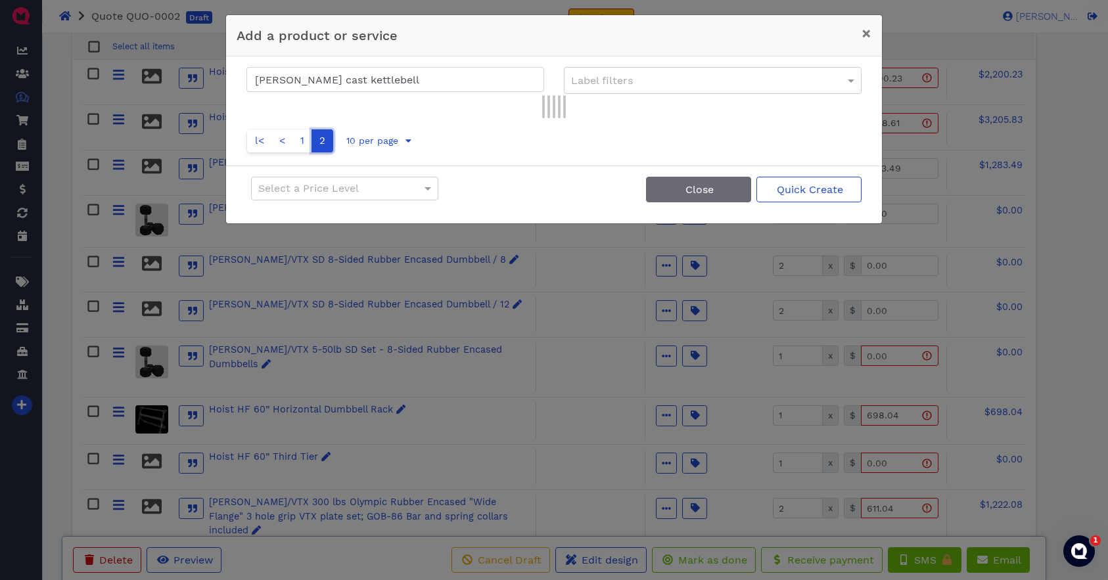
scroll to position [0, 0]
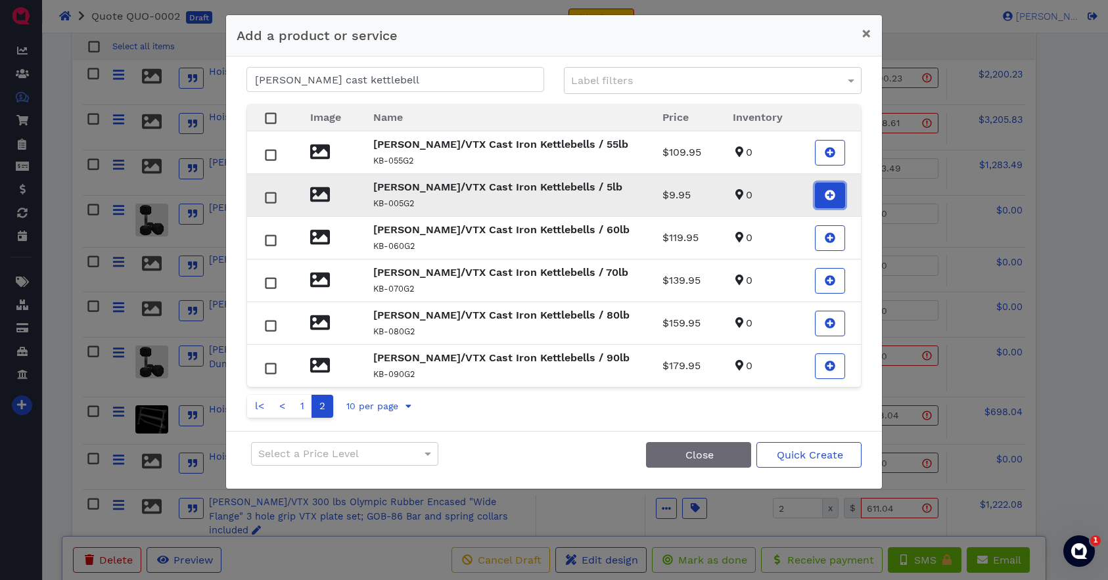
click at [824, 194] on span at bounding box center [830, 196] width 13 height 16
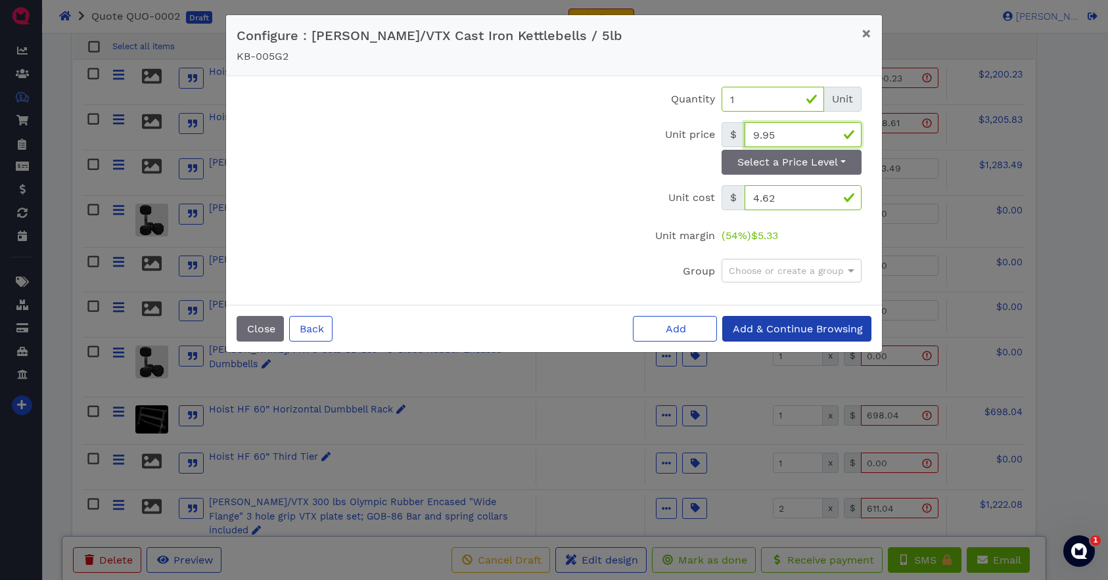
click at [789, 131] on input "9.95" at bounding box center [803, 134] width 117 height 25
type input "9.45"
click at [789, 332] on span "Add & Continue Browsing" at bounding box center [797, 329] width 132 height 12
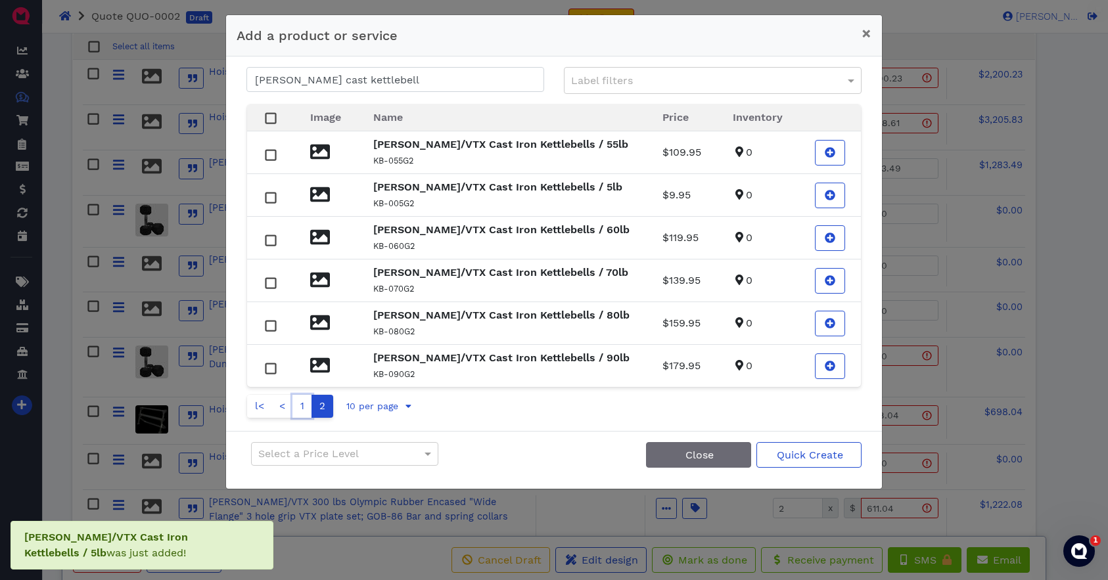
drag, startPoint x: 303, startPoint y: 403, endPoint x: 325, endPoint y: 403, distance: 21.7
click at [303, 403] on link "1" at bounding box center [302, 406] width 20 height 23
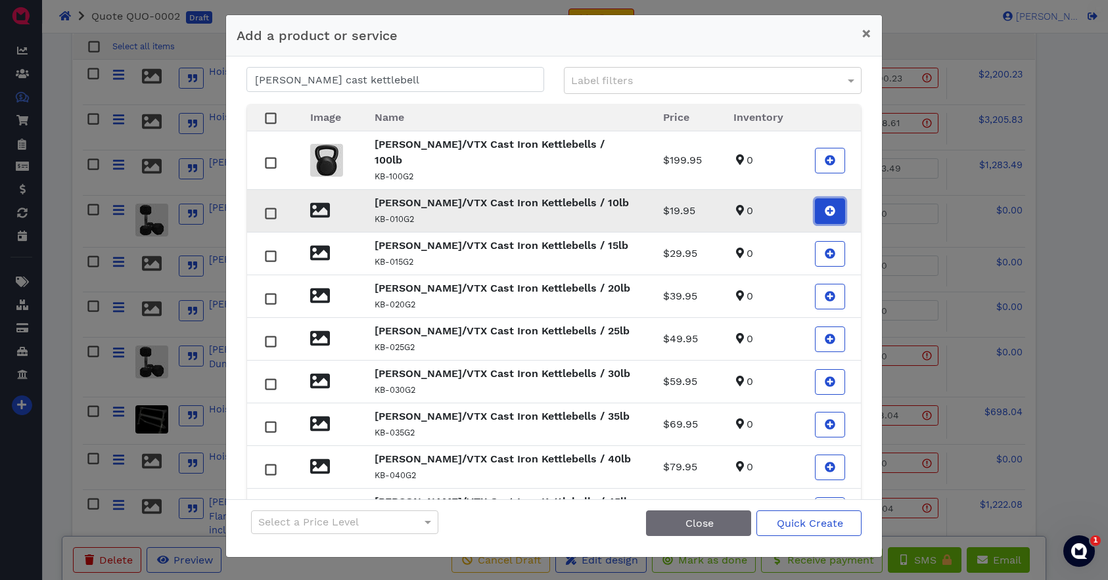
click at [825, 206] on icon at bounding box center [830, 211] width 11 height 11
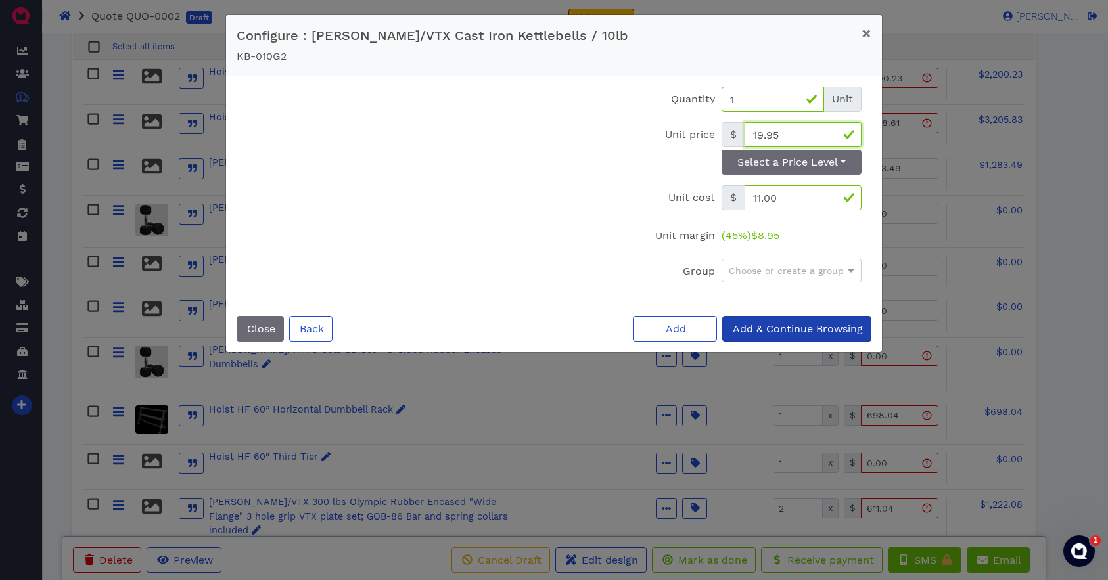
click at [799, 133] on input "19.95" at bounding box center [803, 134] width 117 height 25
type input "17.58"
click at [776, 327] on span "Add & Continue Browsing" at bounding box center [797, 329] width 132 height 12
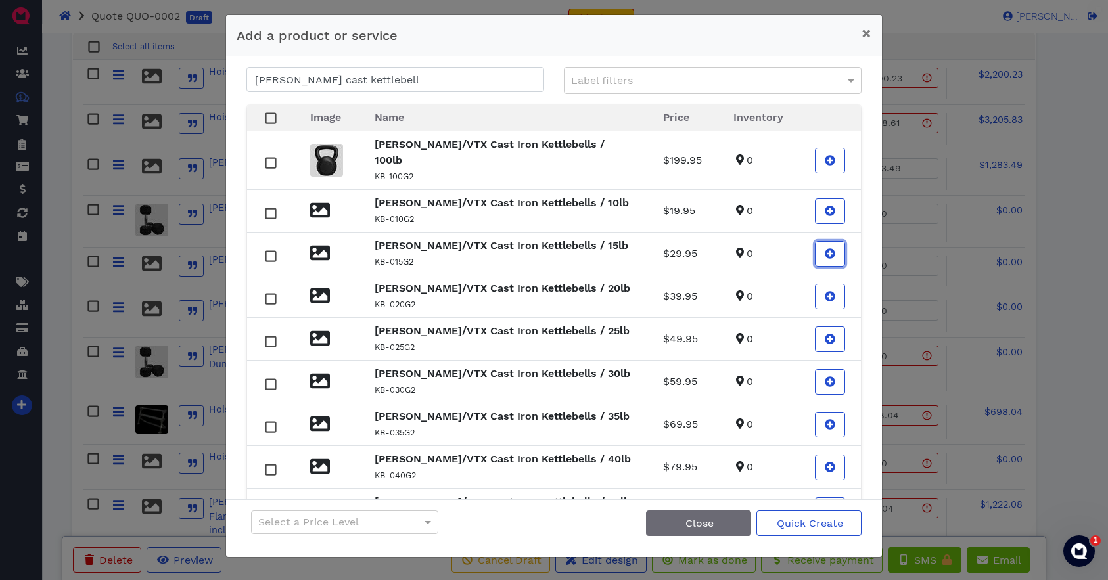
click at [825, 248] on icon at bounding box center [830, 253] width 11 height 11
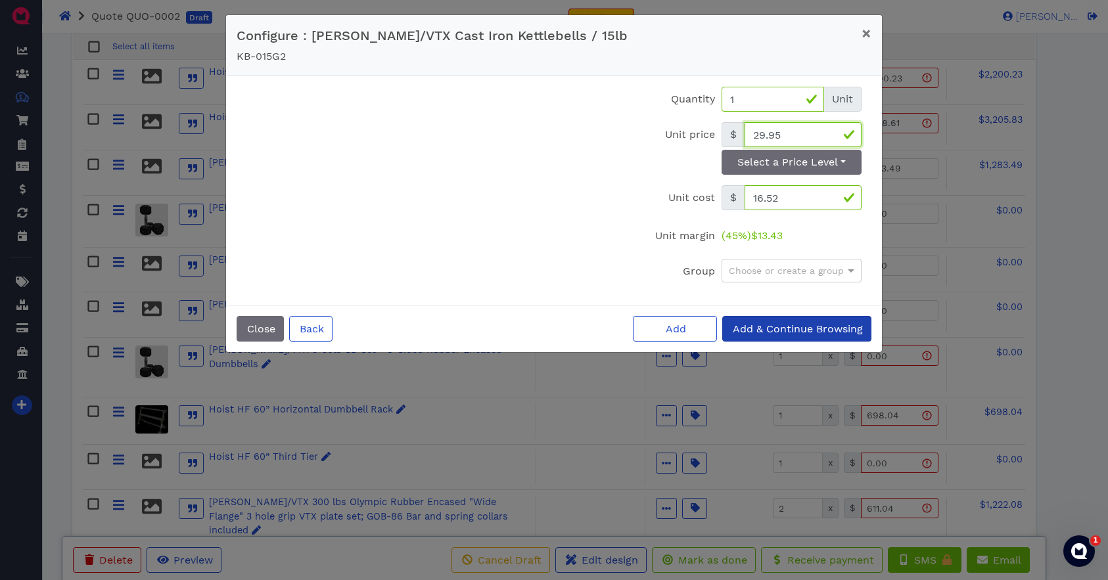
click at [787, 132] on input "29.95" at bounding box center [803, 134] width 117 height 25
type input "26.40"
click at [770, 329] on span "Add & Continue Browsing" at bounding box center [797, 329] width 132 height 12
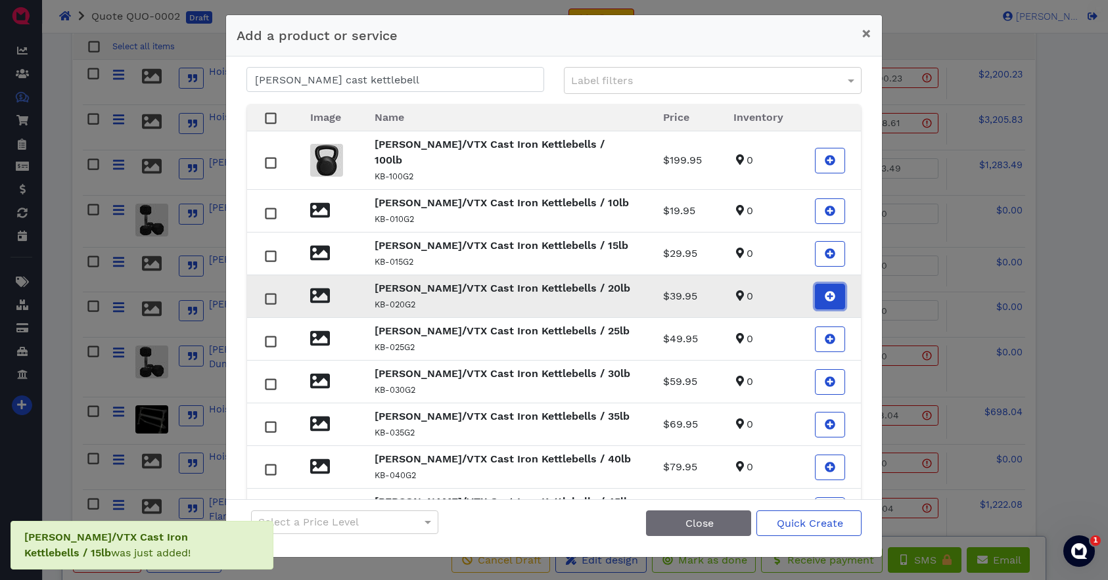
click at [825, 291] on icon at bounding box center [830, 296] width 11 height 11
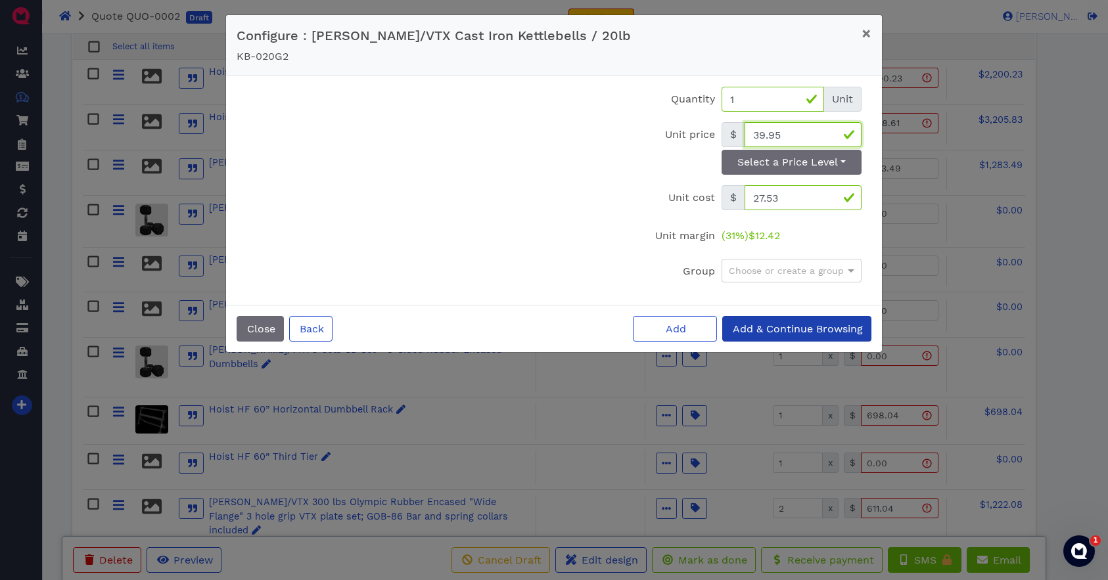
click at [790, 133] on input "39.95" at bounding box center [803, 134] width 117 height 25
type input "35.19"
click at [788, 330] on span "Add & Continue Browsing" at bounding box center [797, 329] width 132 height 12
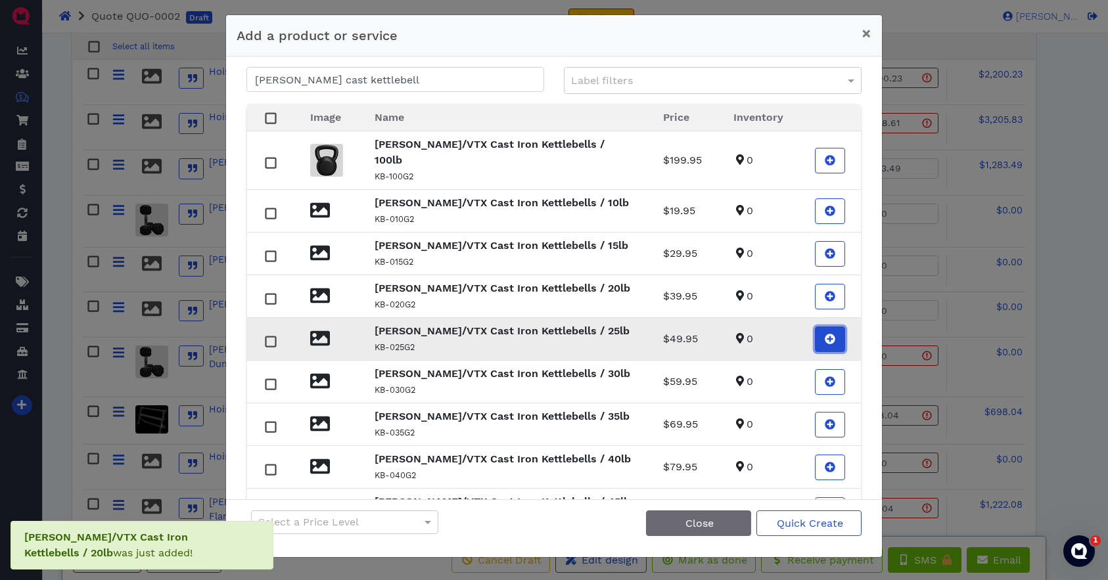
click at [826, 334] on icon at bounding box center [830, 339] width 11 height 11
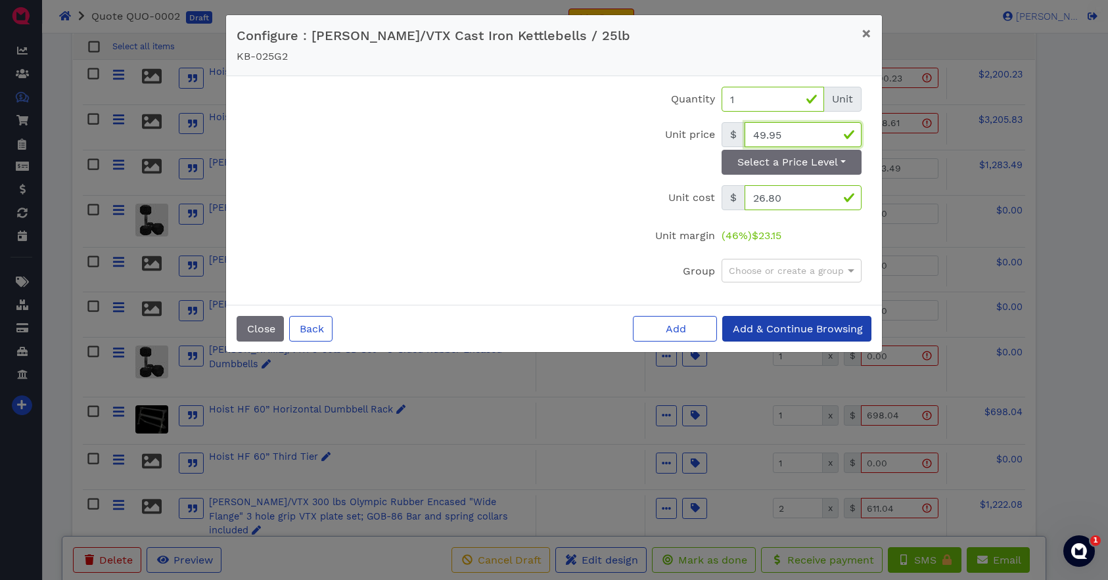
click at [788, 134] on input "49.95" at bounding box center [803, 134] width 117 height 25
type input "43.98"
click at [789, 331] on span "Add & Continue Browsing" at bounding box center [797, 329] width 132 height 12
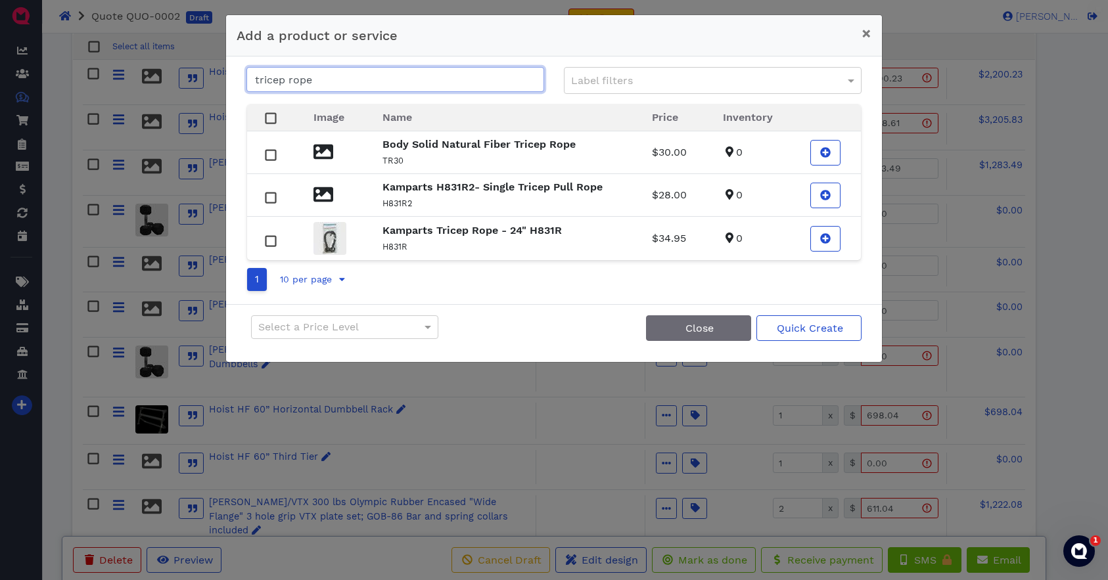
drag, startPoint x: 321, startPoint y: 78, endPoint x: 219, endPoint y: 80, distance: 102.5
click at [220, 80] on div "Add a product or service × tricep rope Label filters Image Name Price Inventory…" at bounding box center [554, 290] width 1108 height 580
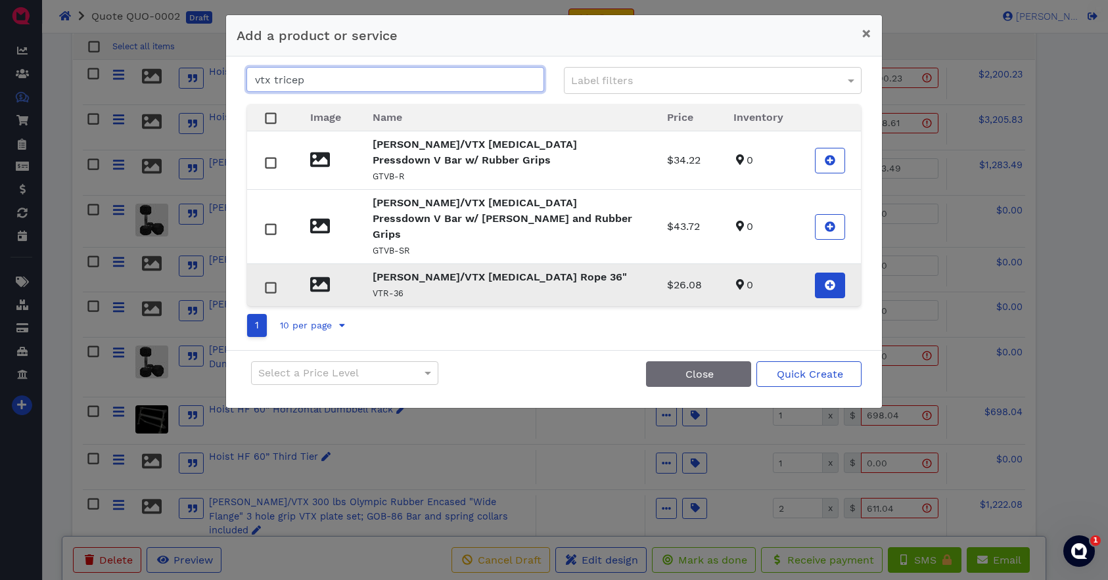
type input "vtx tricep"
click at [830, 278] on span at bounding box center [830, 286] width 13 height 16
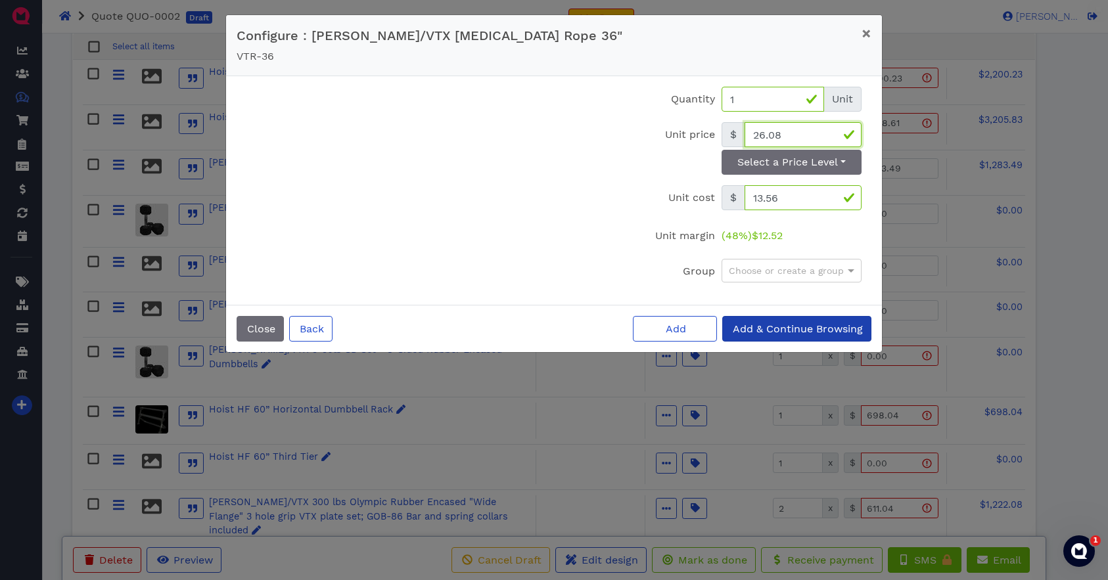
click at [795, 133] on input "26.08" at bounding box center [803, 134] width 117 height 25
type input "23.29"
click at [682, 329] on span "Add" at bounding box center [675, 329] width 22 height 12
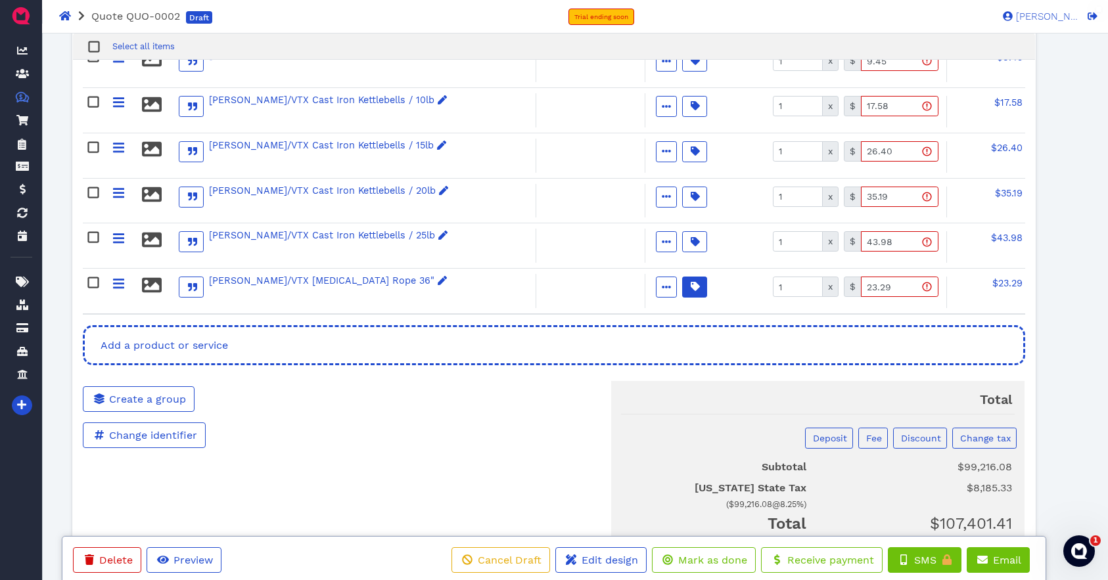
scroll to position [1655, 0]
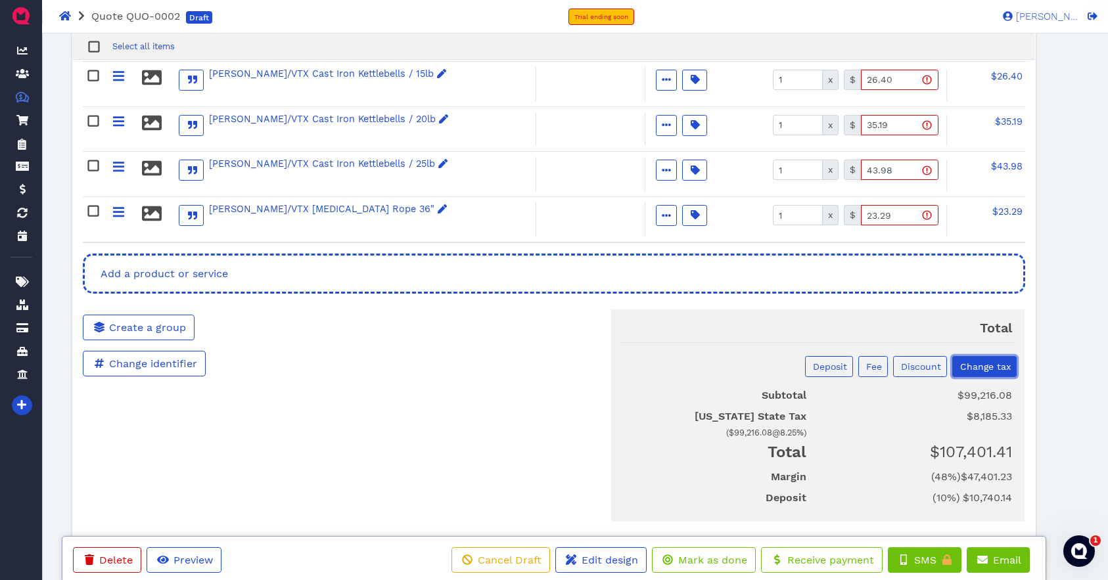
click at [997, 362] on span "Change tax" at bounding box center [984, 367] width 53 height 11
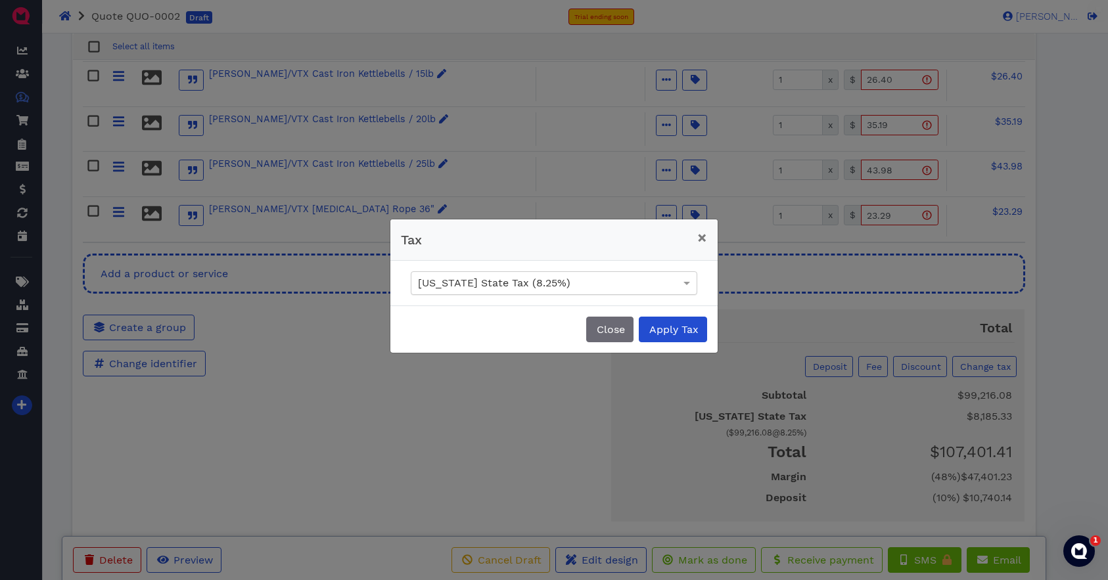
click at [659, 285] on div "Texas State Tax (8.25%)" at bounding box center [553, 283] width 285 height 22
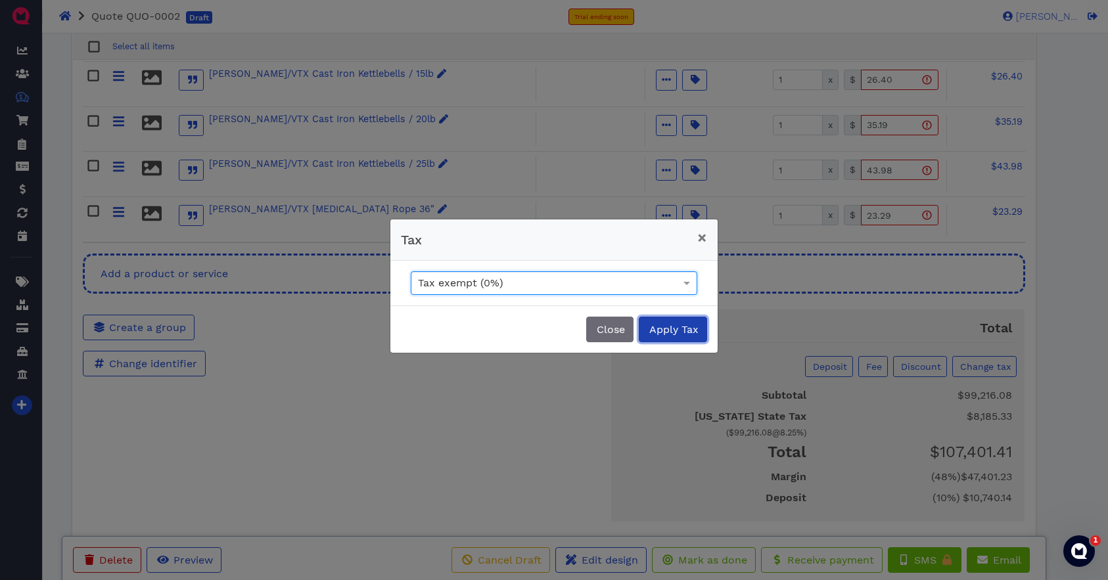
click at [657, 323] on span "Apply Tax" at bounding box center [672, 329] width 51 height 12
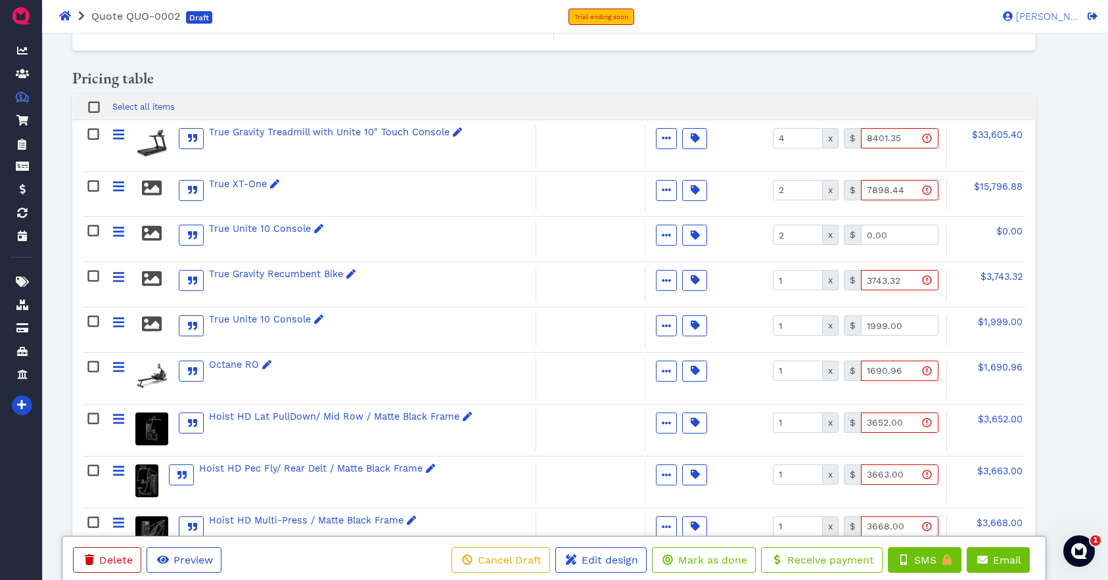
scroll to position [257, 0]
click at [901, 275] on input "3743.32" at bounding box center [900, 279] width 78 height 20
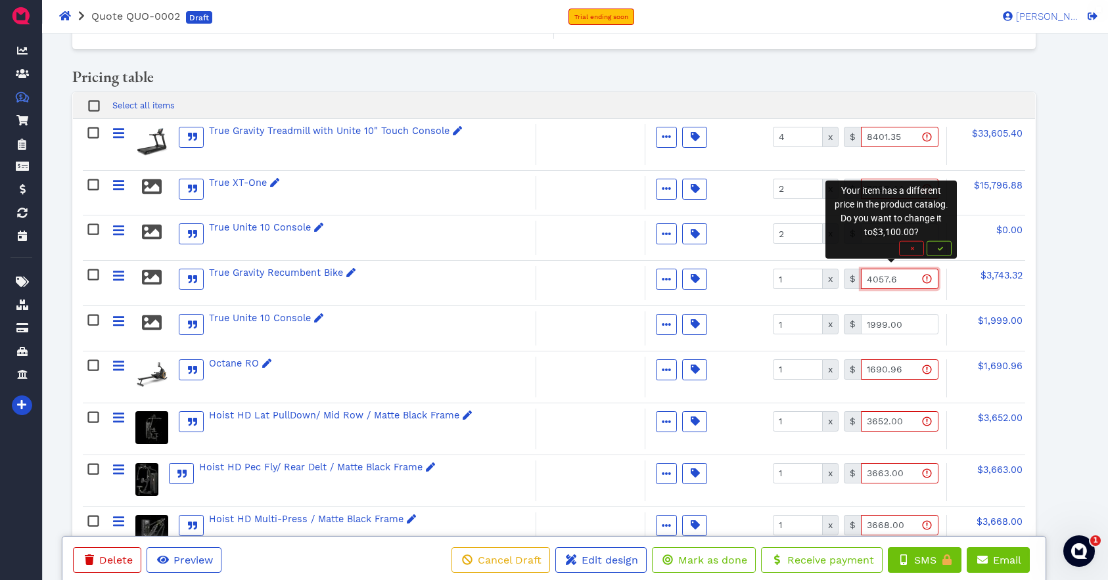
type input "4057.69"
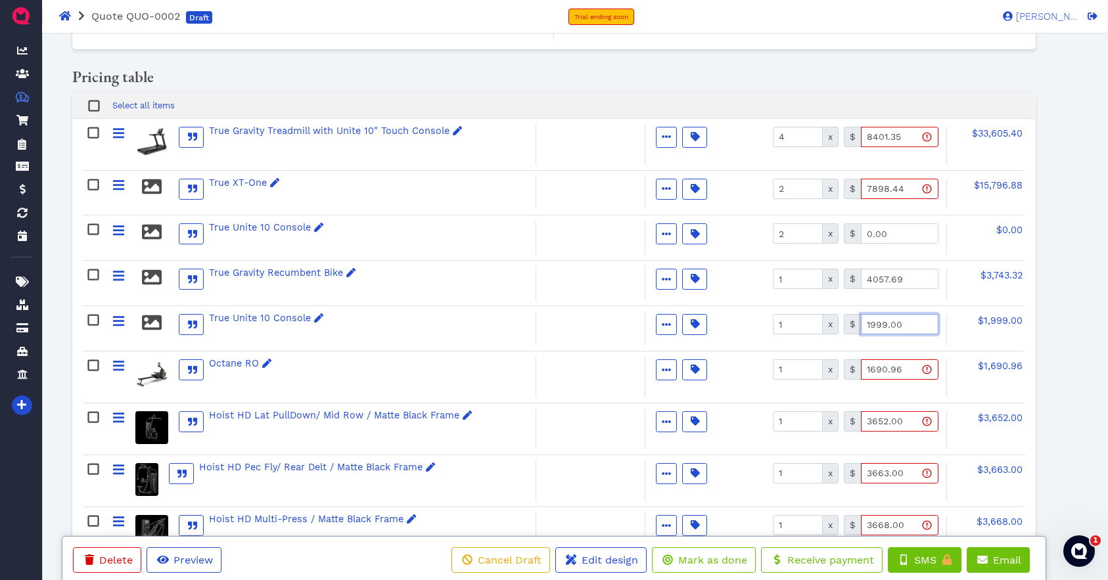
click at [909, 323] on input "1999.00" at bounding box center [900, 324] width 78 height 20
type input "0.00"
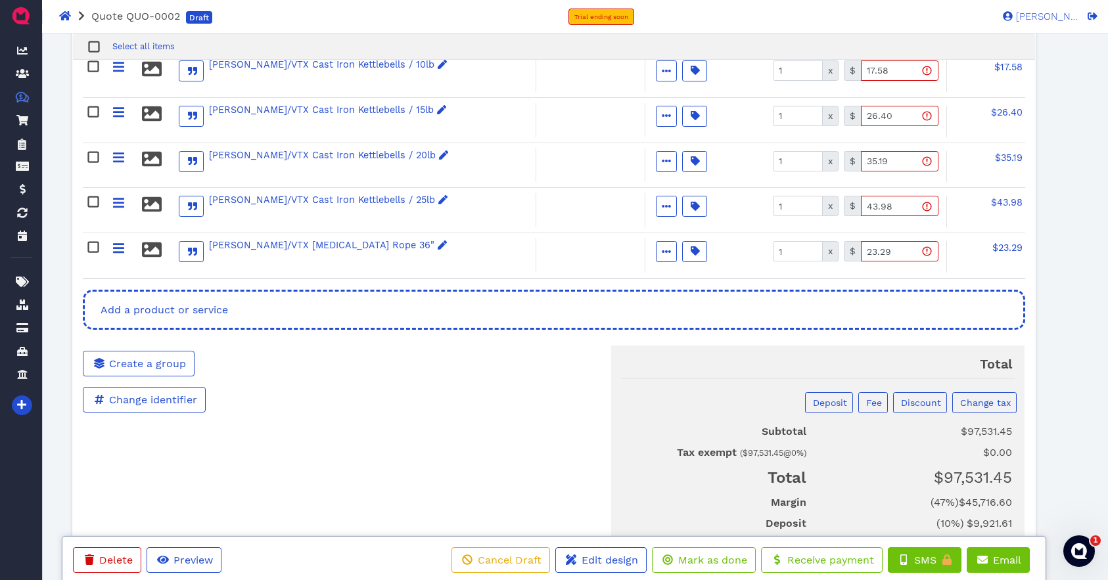
scroll to position [1620, 0]
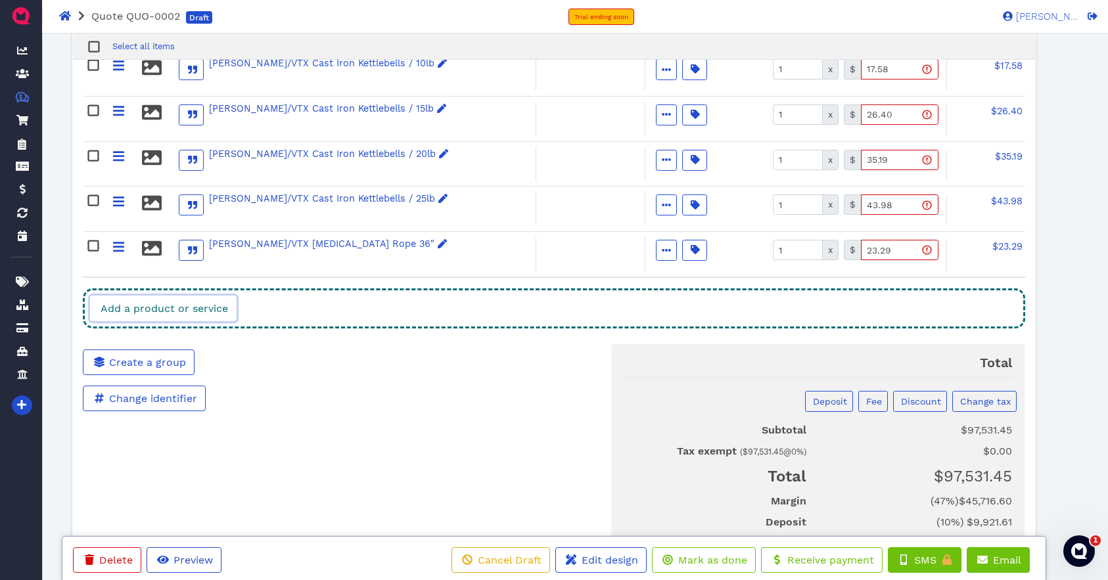
click at [189, 302] on span "Add a product or service" at bounding box center [163, 308] width 129 height 12
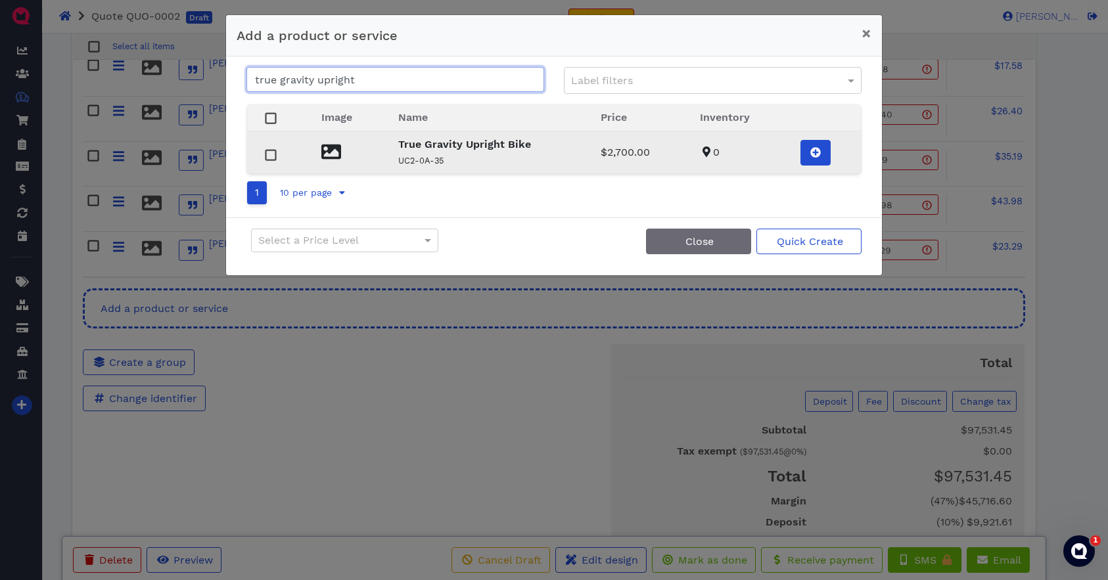
type input "true gravity upright"
click at [818, 154] on icon at bounding box center [815, 152] width 11 height 11
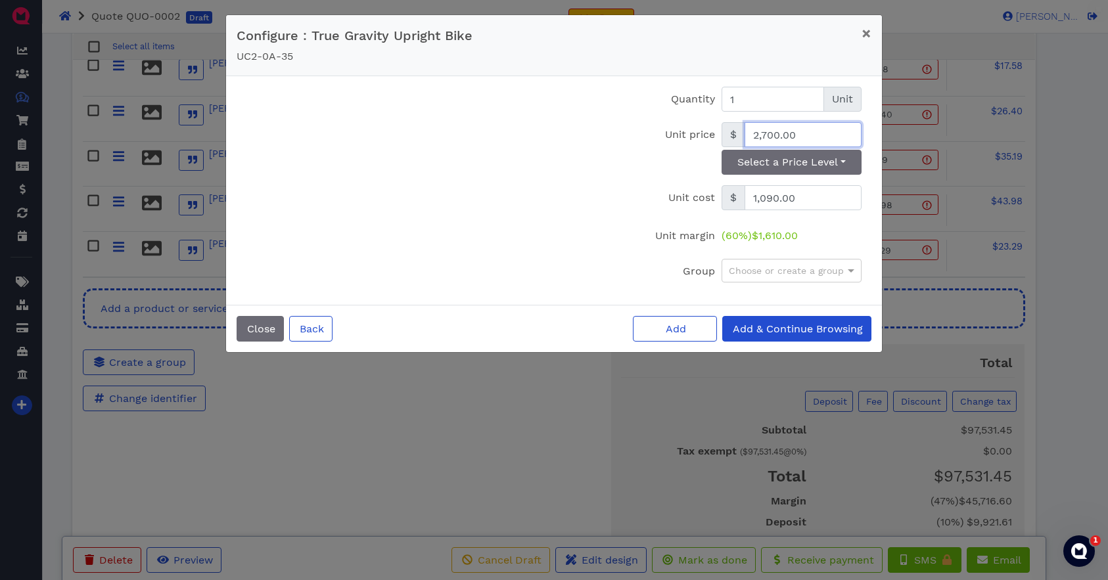
click at [802, 133] on input "2,700.00" at bounding box center [803, 134] width 117 height 25
type input "3,743.32"
click at [769, 329] on span "Add & Continue Browsing" at bounding box center [797, 329] width 132 height 12
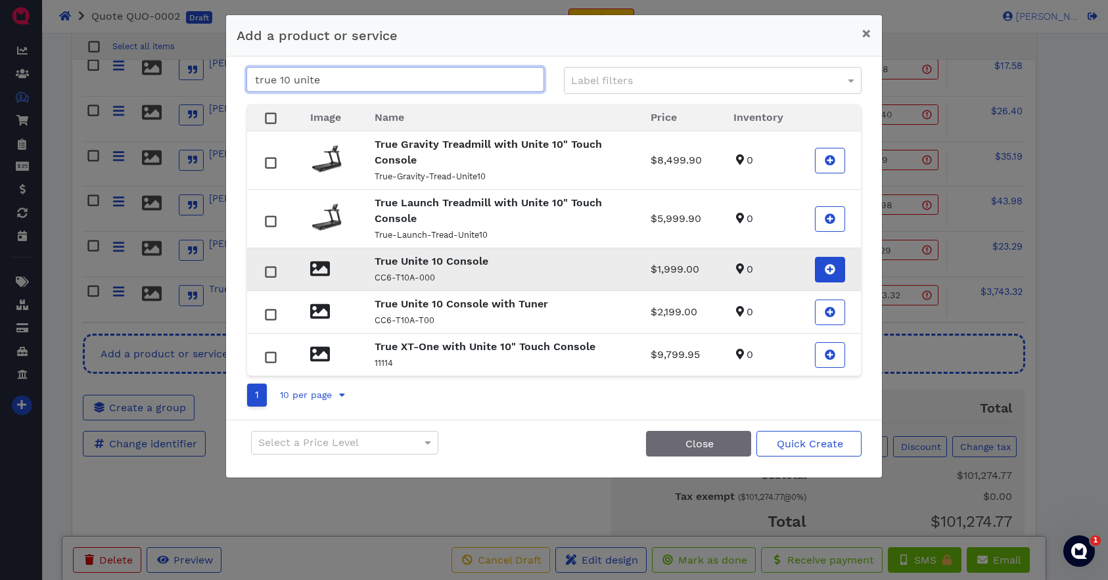
type input "true 10 unite"
click at [834, 269] on icon at bounding box center [830, 269] width 11 height 11
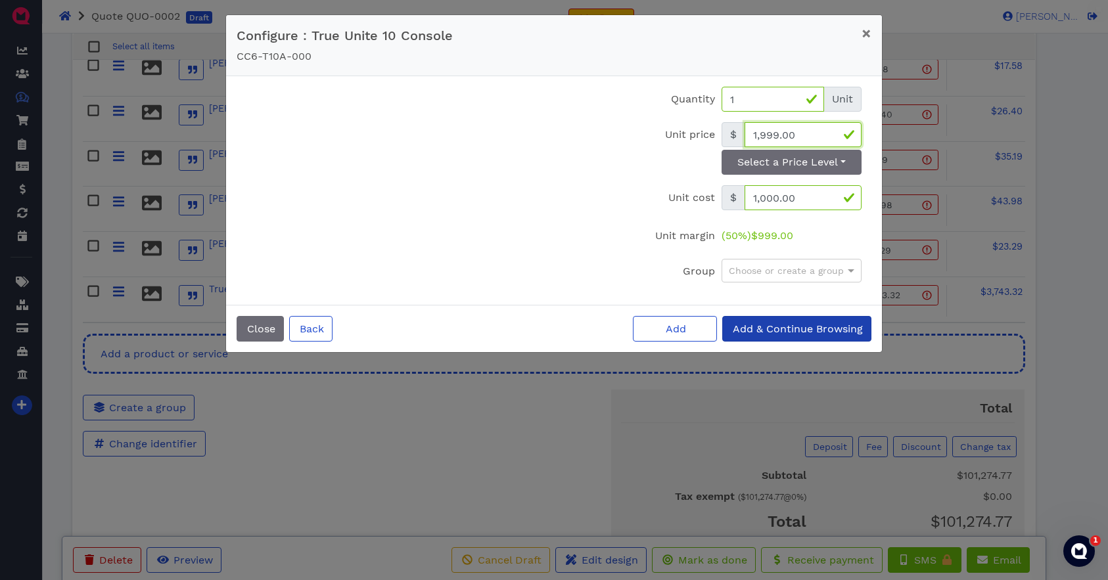
click at [801, 138] on input "1,999.00" at bounding box center [803, 134] width 117 height 25
type input "0"
click at [682, 329] on span "Add" at bounding box center [675, 329] width 22 height 12
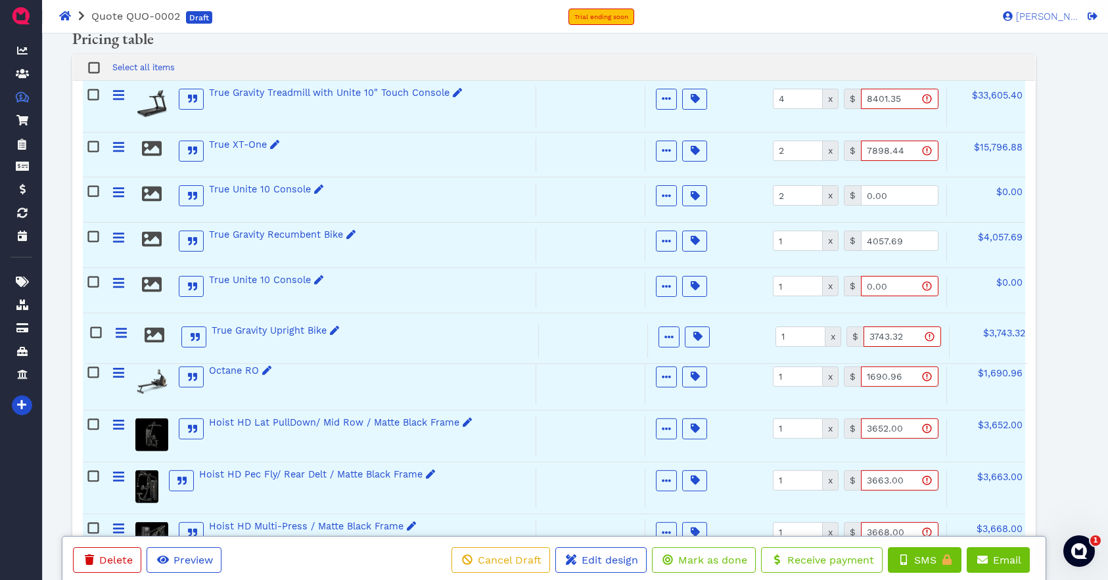
scroll to position [294, 0]
drag, startPoint x: 118, startPoint y: 409, endPoint x: 122, endPoint y: 332, distance: 77.7
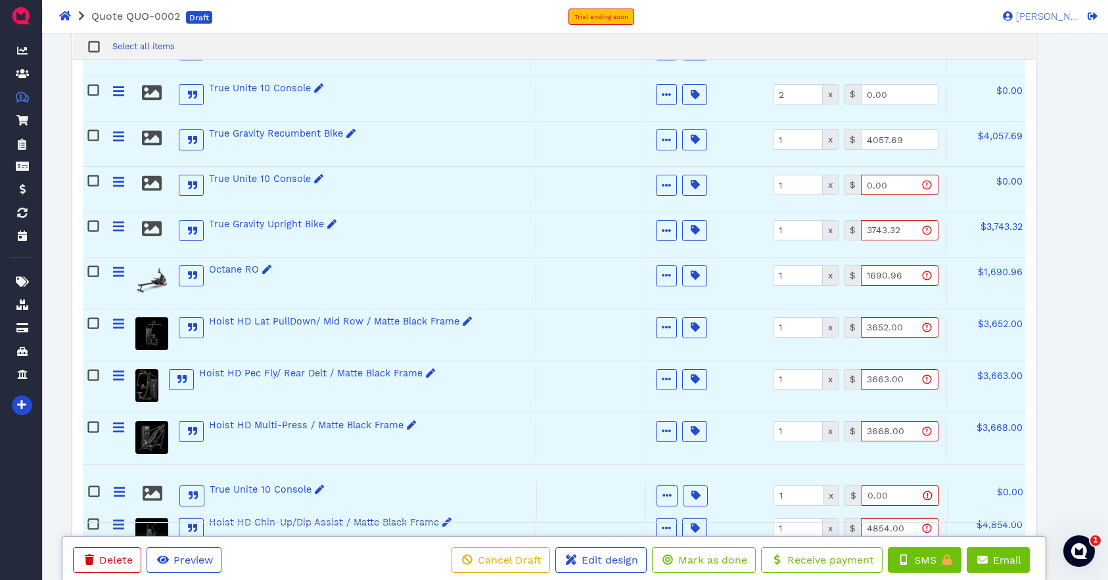
scroll to position [398, 0]
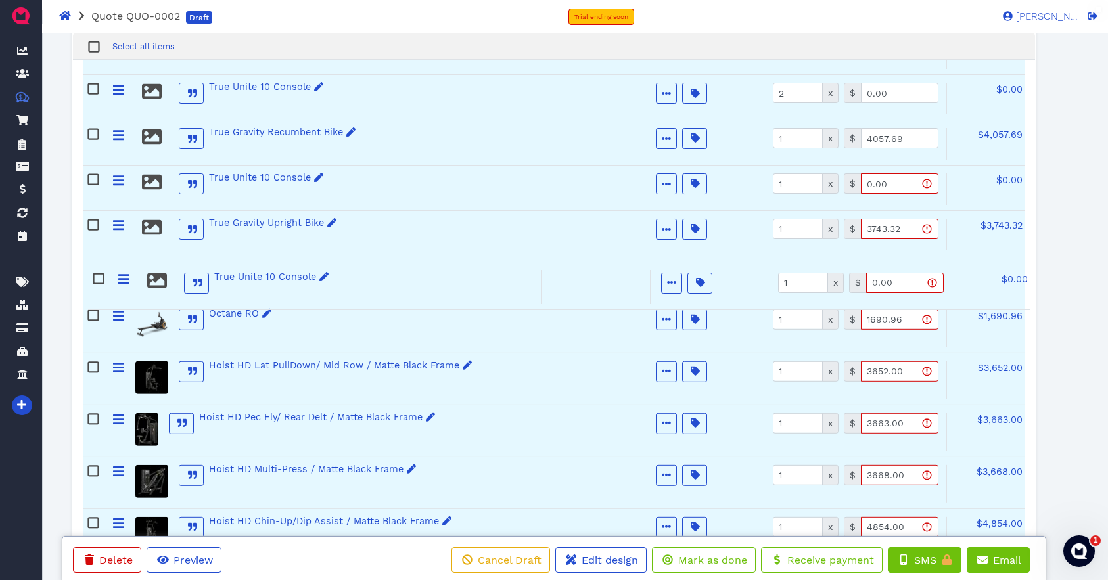
drag, startPoint x: 119, startPoint y: 309, endPoint x: 124, endPoint y: 274, distance: 35.2
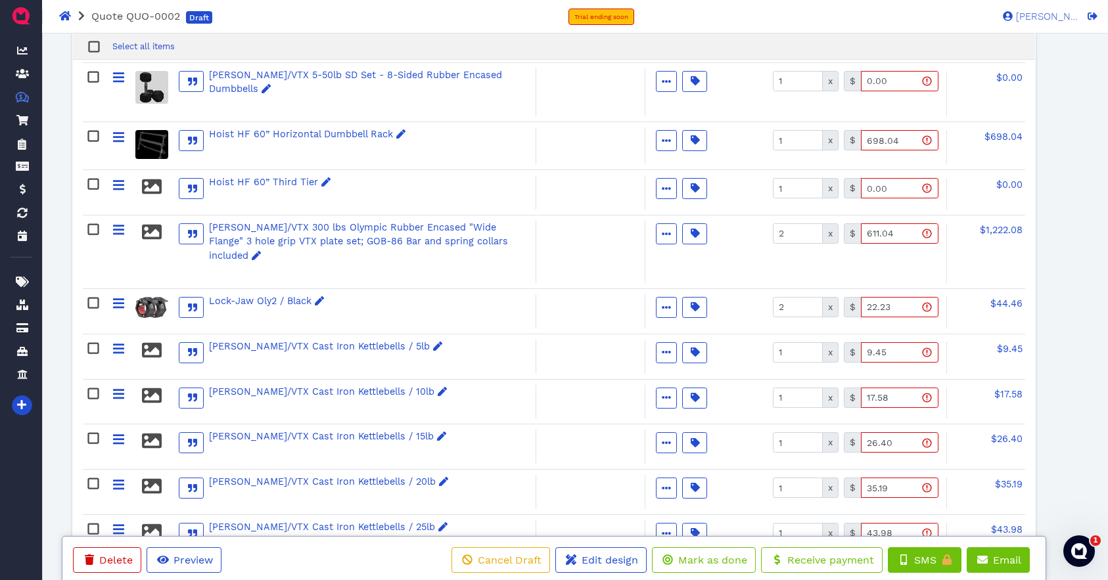
scroll to position [1746, 0]
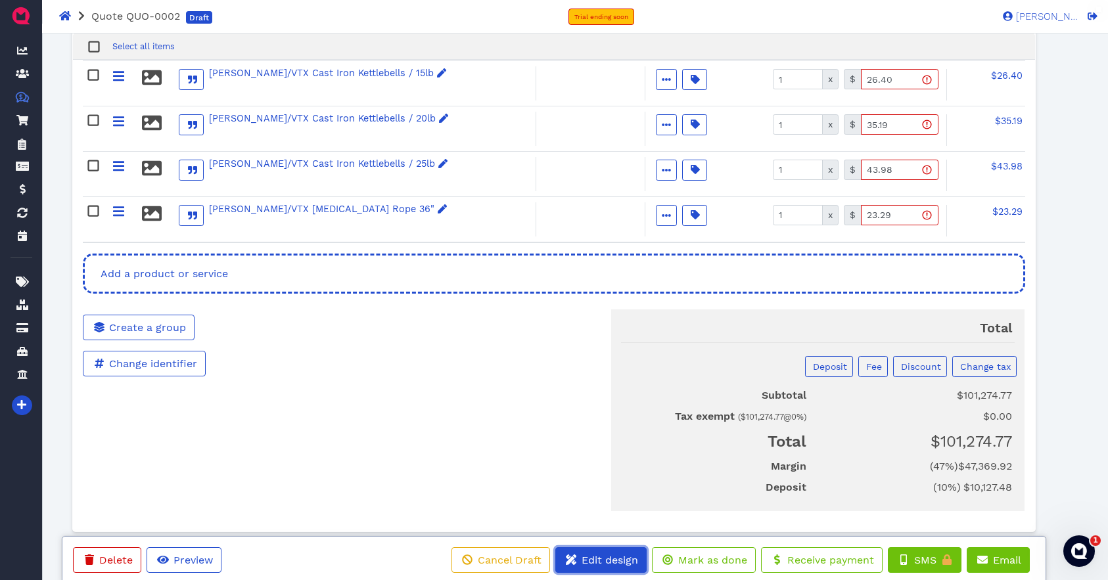
click at [586, 565] on span "Edit design" at bounding box center [609, 560] width 58 height 12
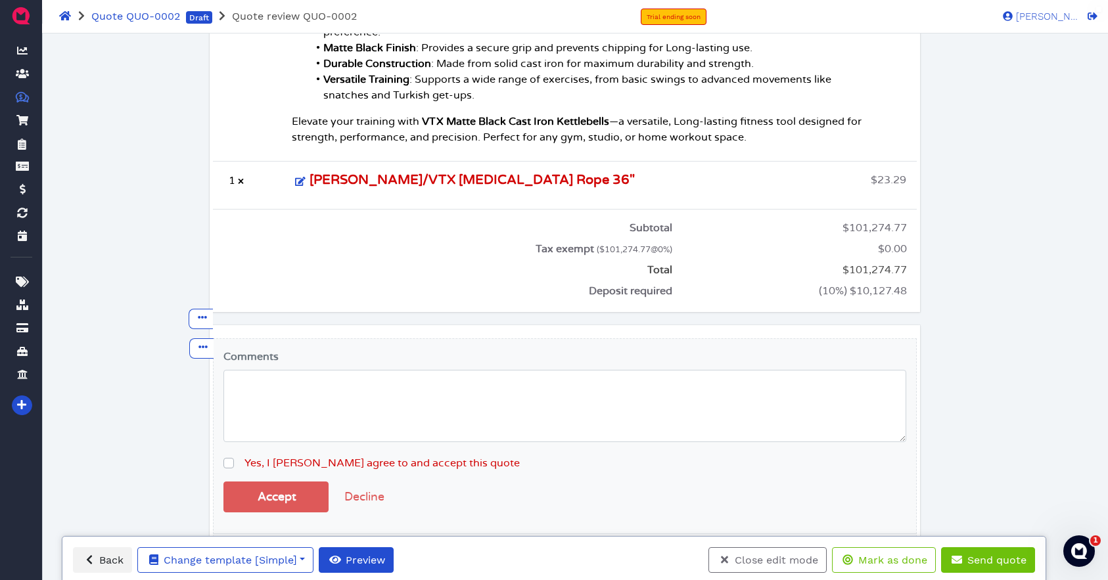
scroll to position [6489, 0]
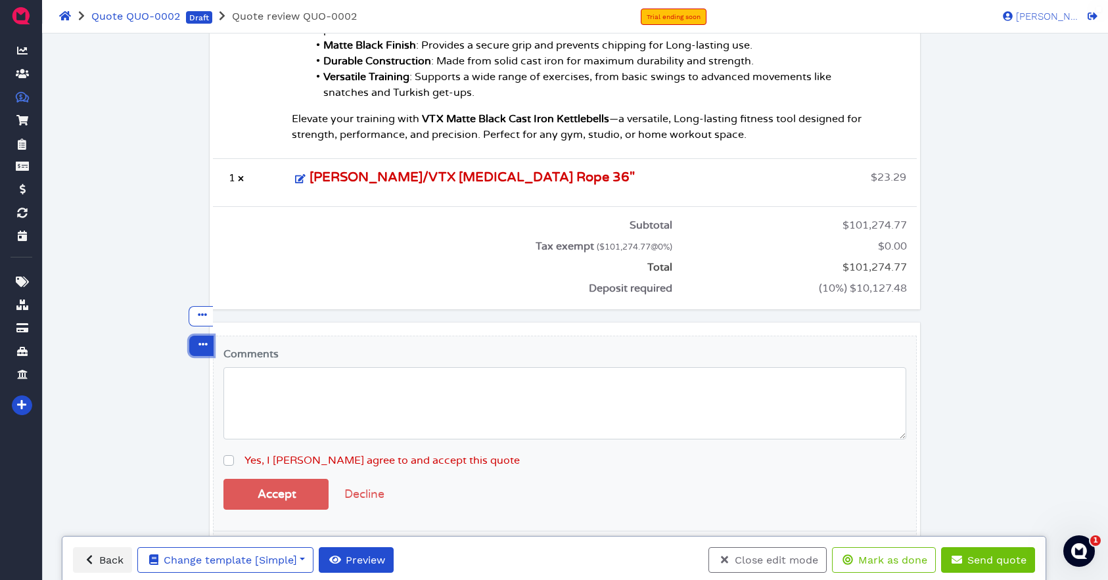
click at [202, 340] on icon at bounding box center [203, 344] width 9 height 9
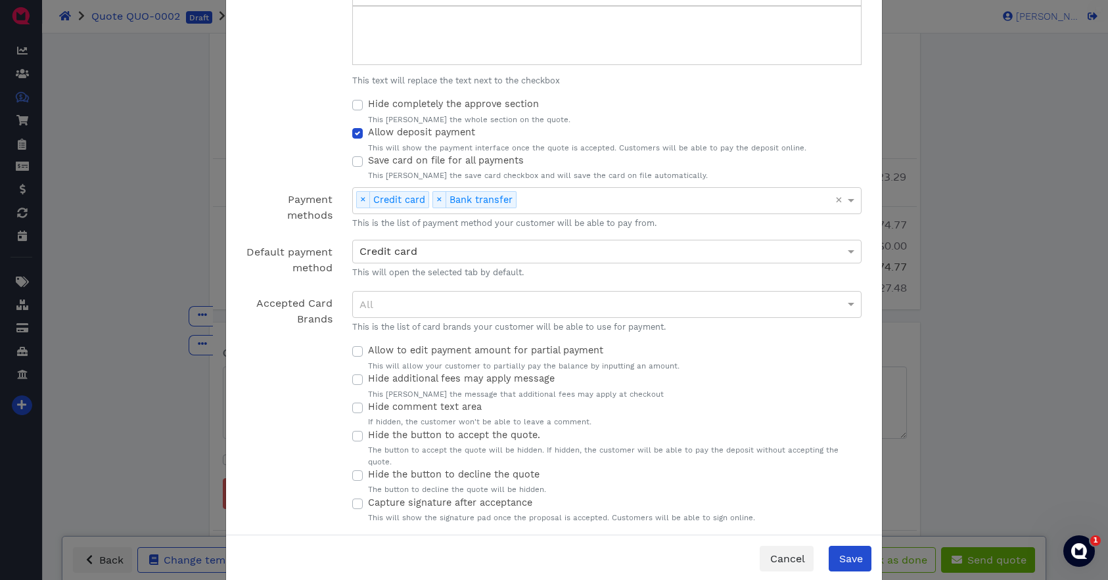
scroll to position [261, 0]
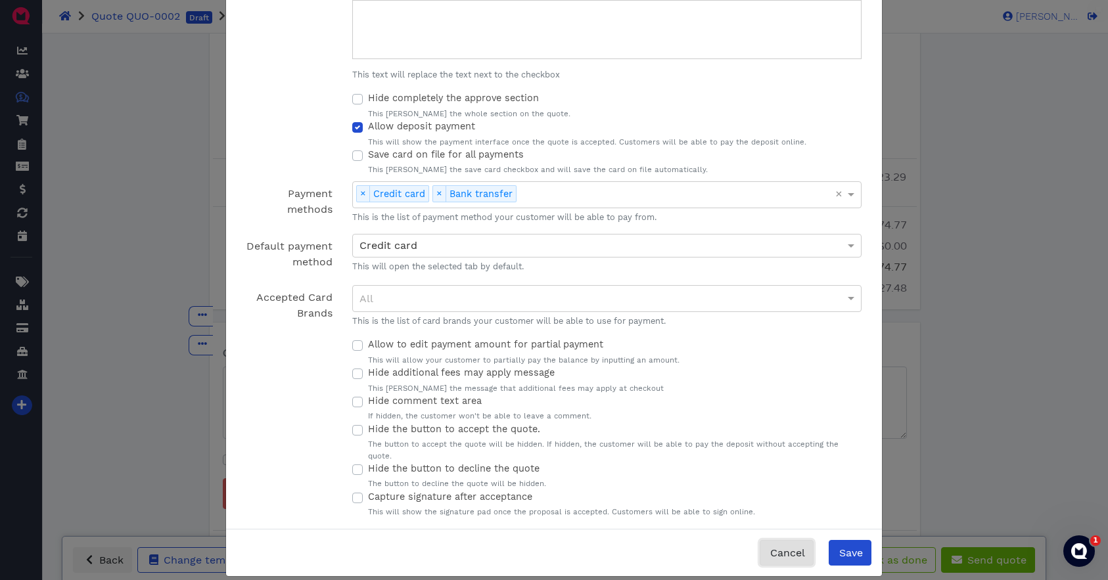
click at [783, 547] on span "Cancel" at bounding box center [786, 553] width 37 height 12
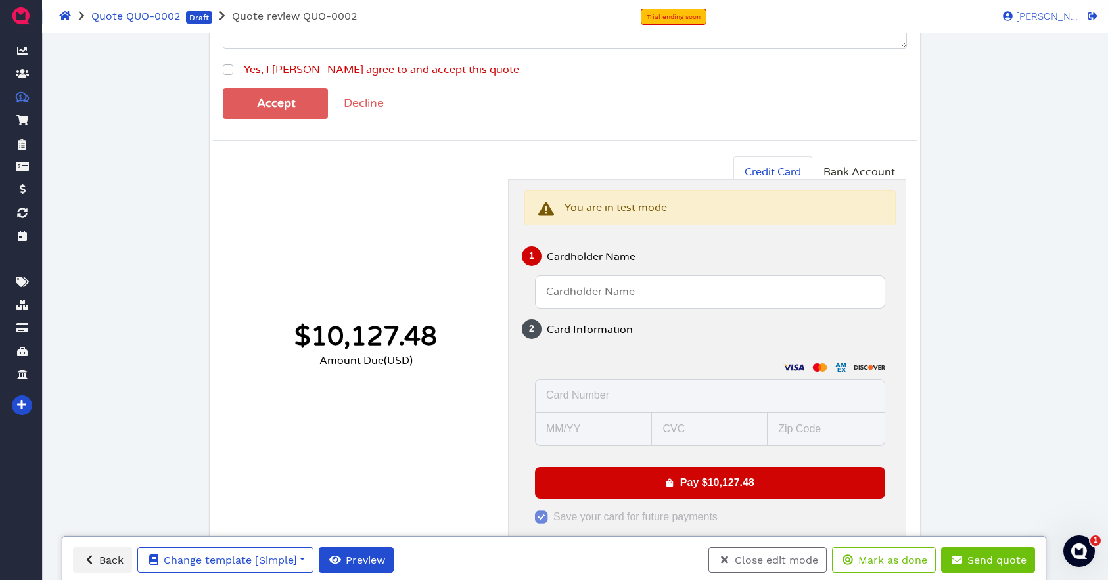
scroll to position [6900, 0]
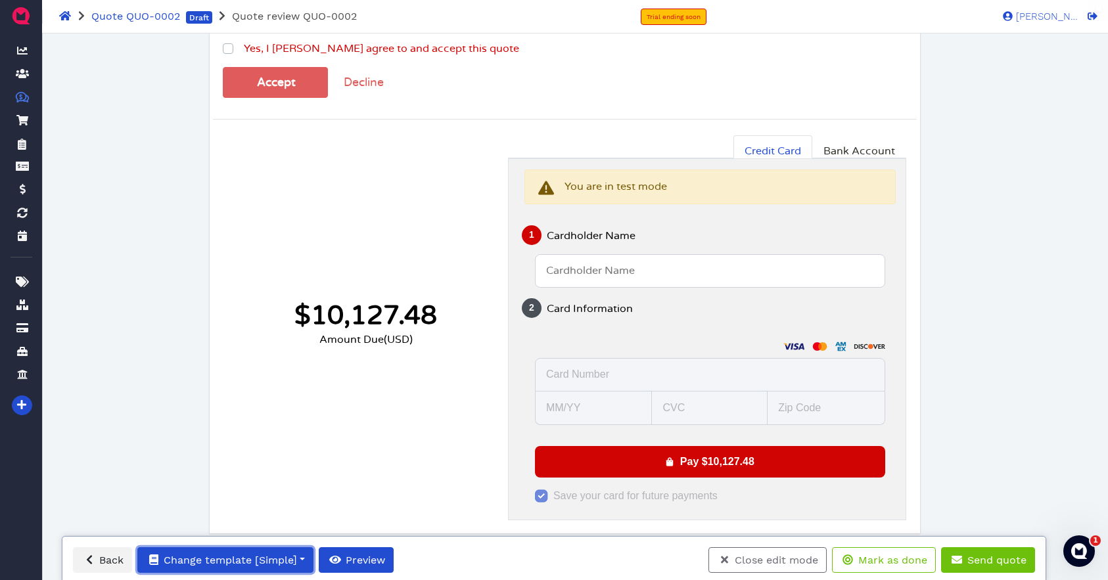
click at [280, 562] on span "Change template [Simple]" at bounding box center [229, 560] width 135 height 12
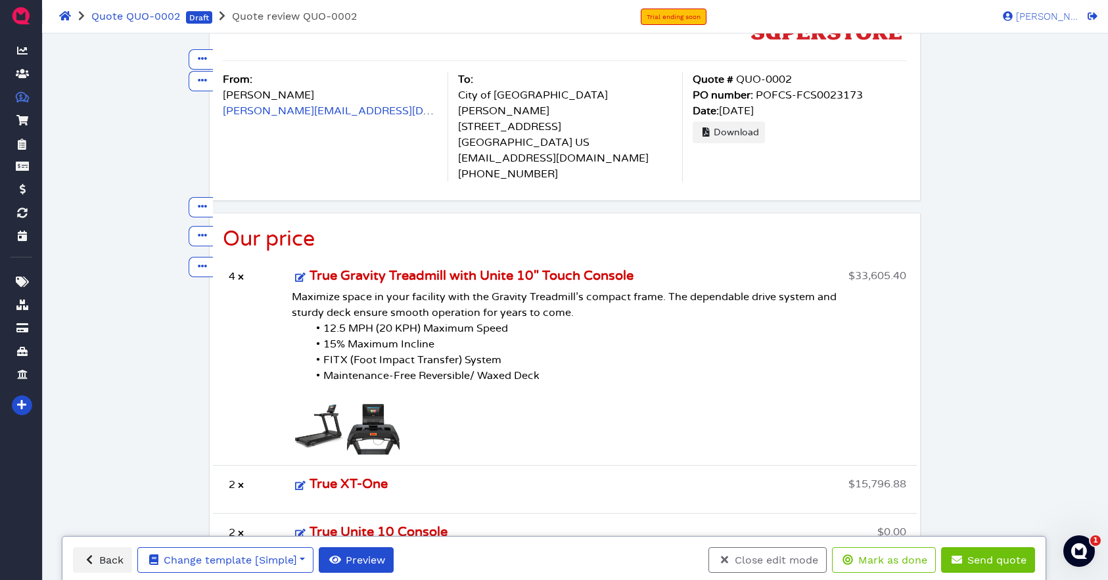
scroll to position [0, 0]
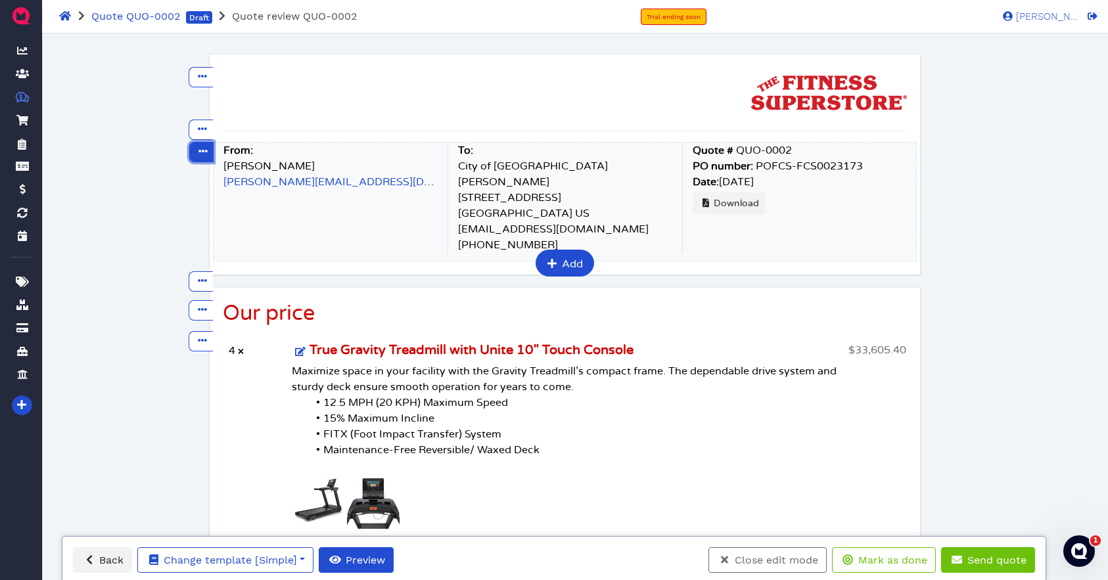
click at [207, 152] on icon at bounding box center [203, 151] width 9 height 9
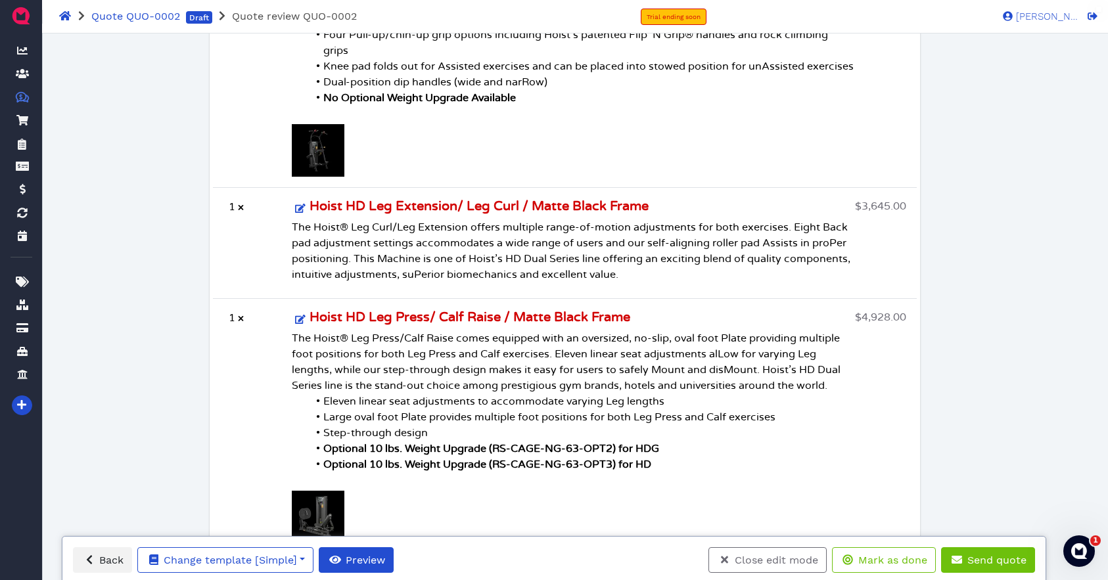
scroll to position [1856, 0]
click at [766, 563] on span "Close edit mode" at bounding box center [775, 560] width 85 height 12
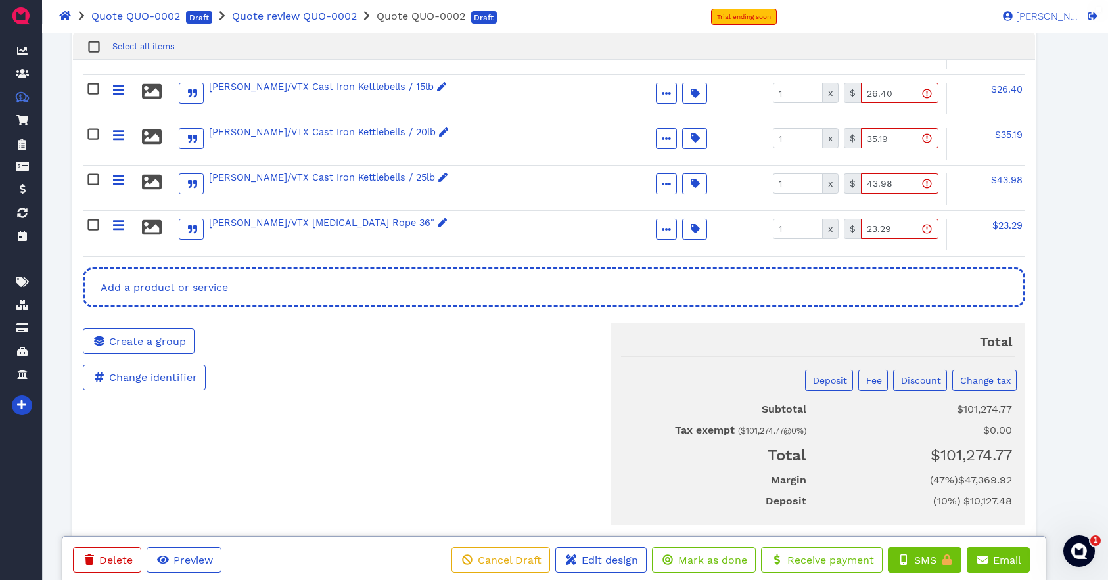
scroll to position [1746, 0]
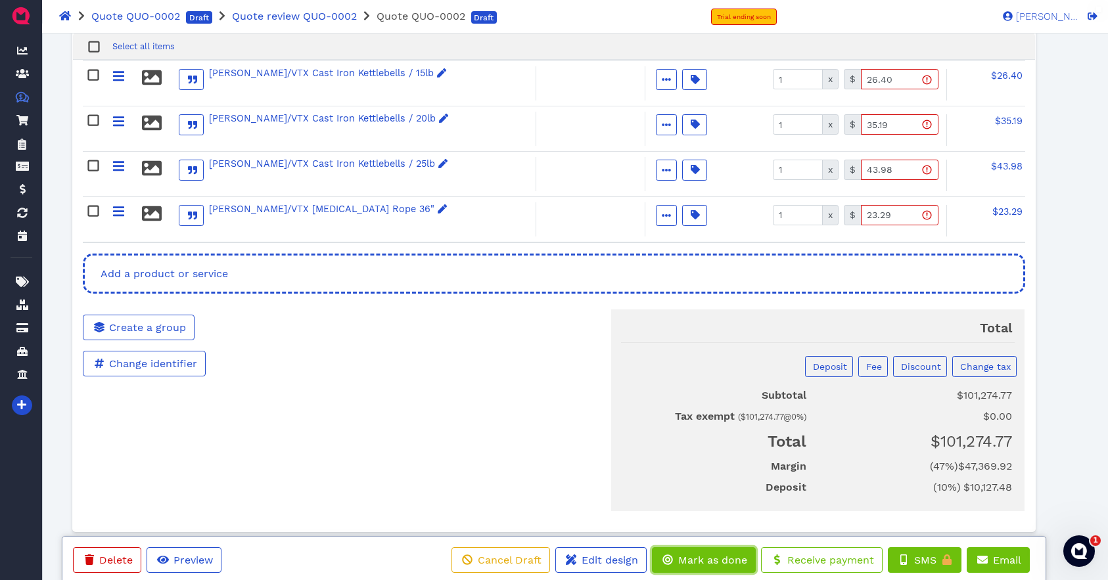
click at [701, 559] on span "Mark as done" at bounding box center [711, 560] width 71 height 12
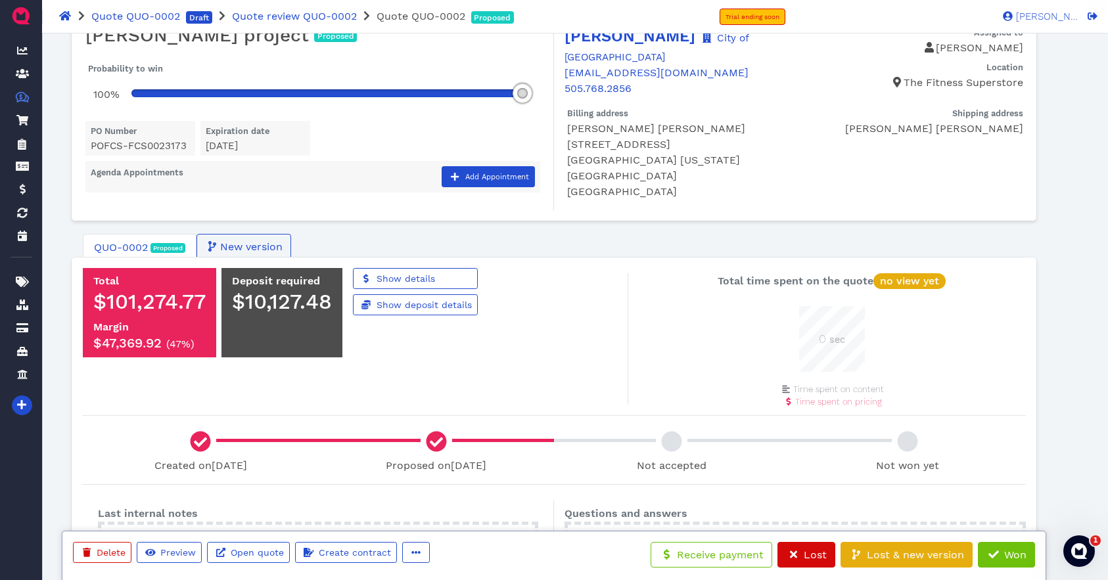
scroll to position [0, 0]
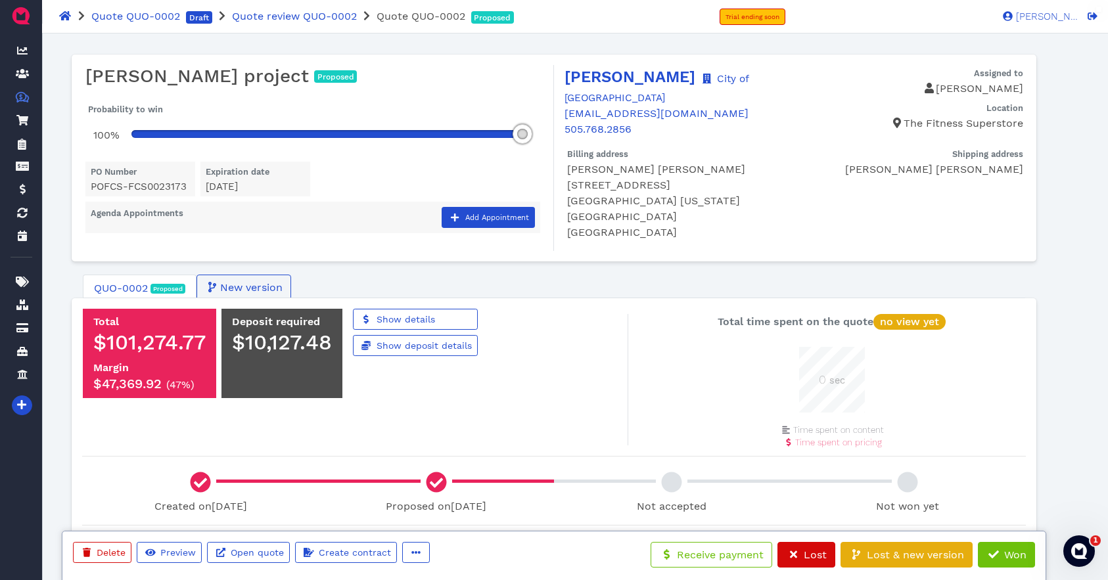
click at [114, 283] on span "QUO-0002" at bounding box center [121, 289] width 54 height 16
click at [429, 314] on span "Show details" at bounding box center [405, 319] width 60 height 11
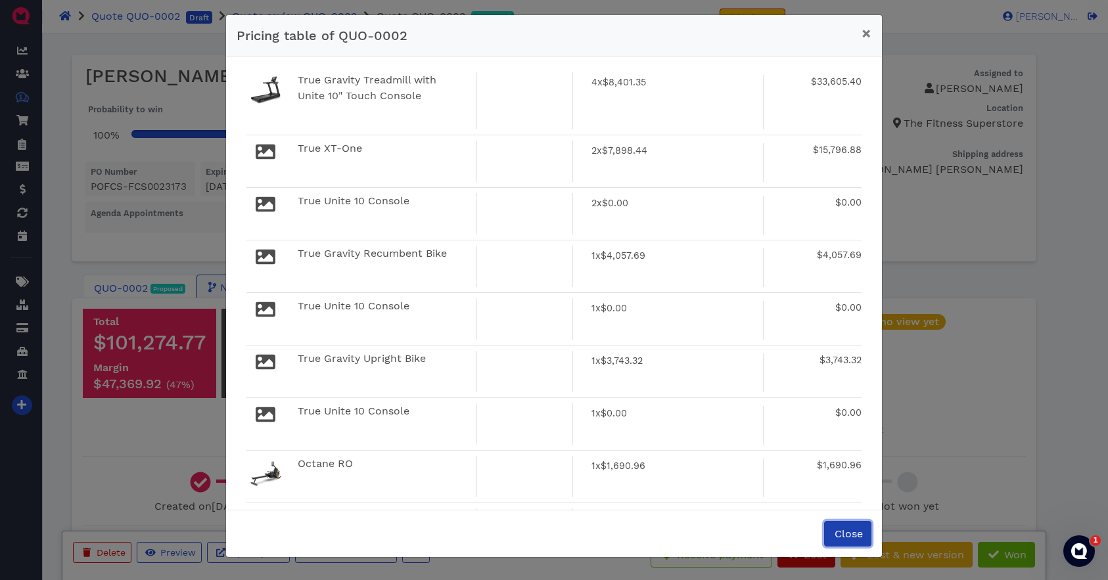
drag, startPoint x: 850, startPoint y: 542, endPoint x: 839, endPoint y: 538, distance: 11.8
click at [847, 540] on button "Close" at bounding box center [847, 534] width 47 height 26
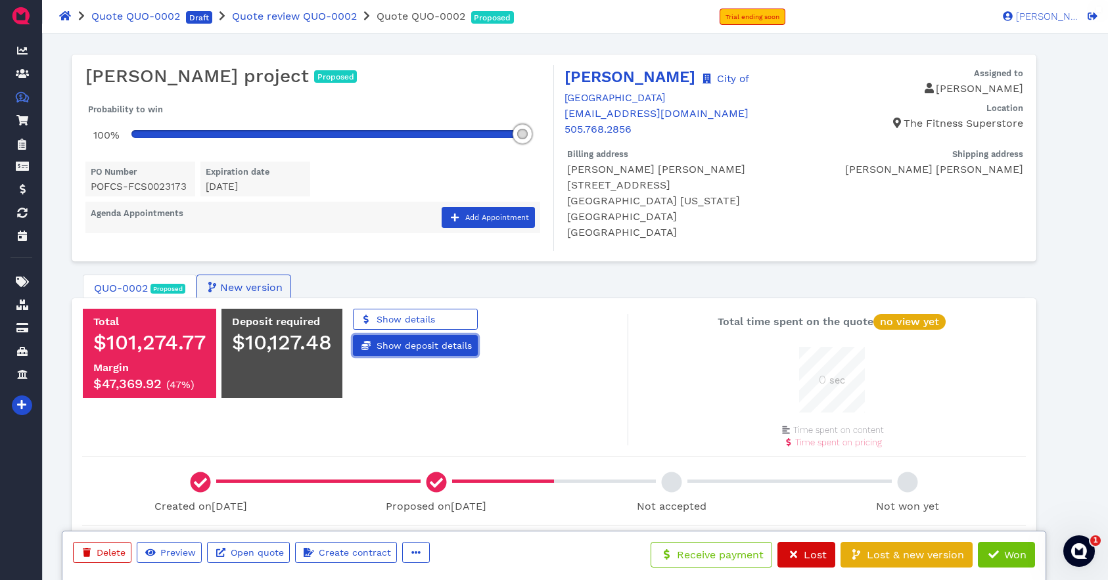
click at [439, 344] on link "Show deposit details" at bounding box center [415, 345] width 125 height 21
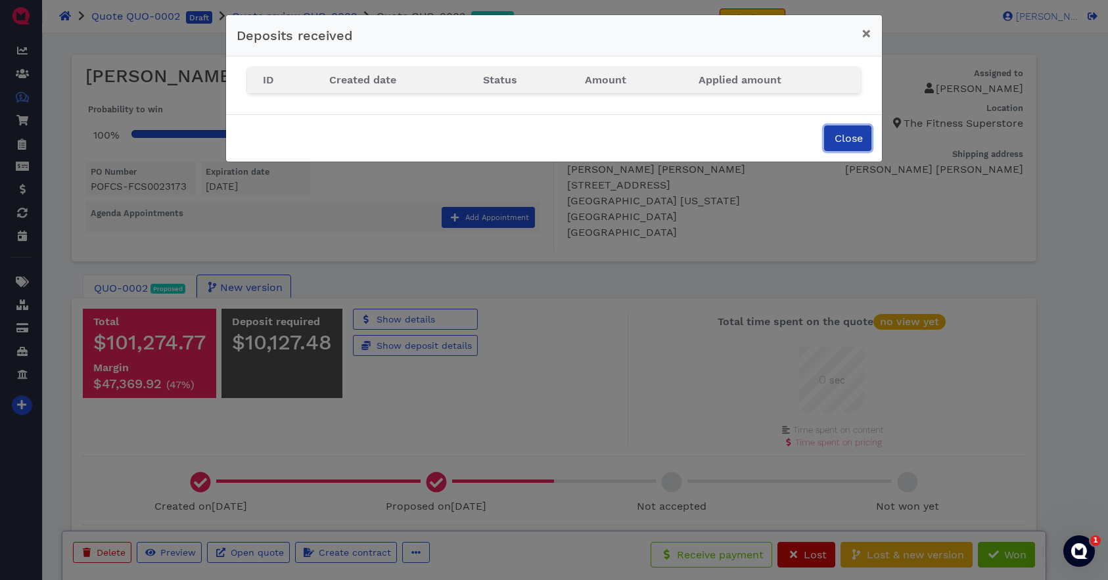
click at [849, 142] on span "Close" at bounding box center [848, 138] width 30 height 12
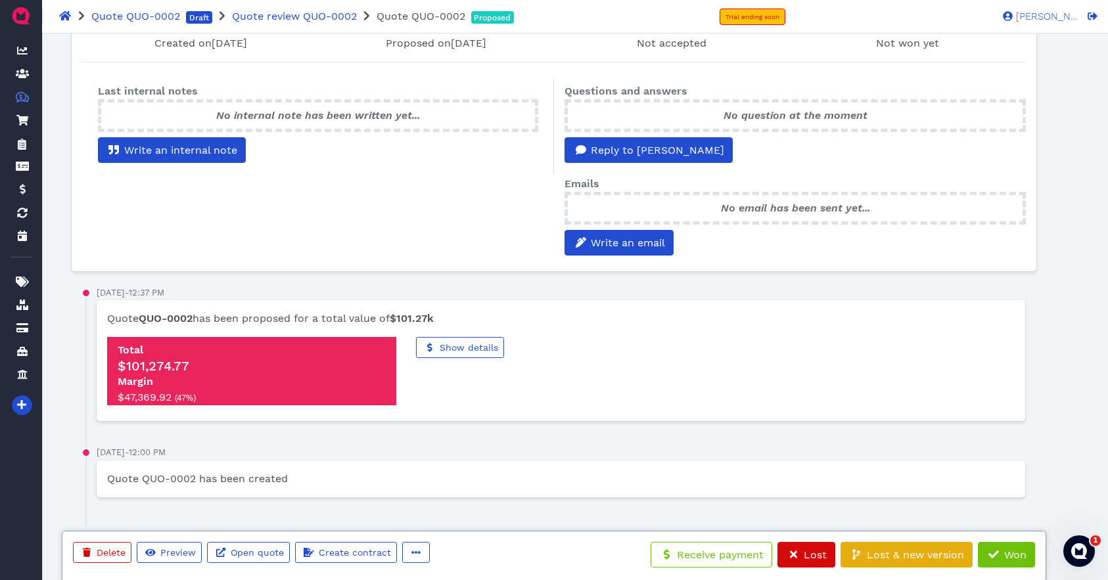
scroll to position [465, 0]
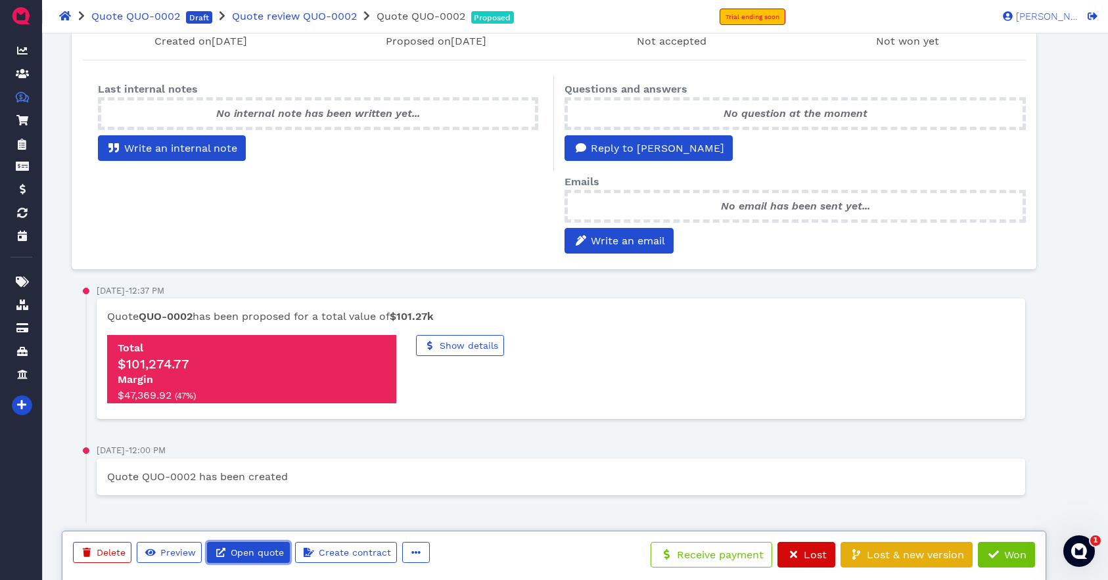
click at [239, 555] on span "Open quote" at bounding box center [256, 553] width 55 height 11
click at [422, 555] on button "button" at bounding box center [416, 552] width 28 height 21
click at [446, 530] on span "Edit" at bounding box center [442, 525] width 20 height 12
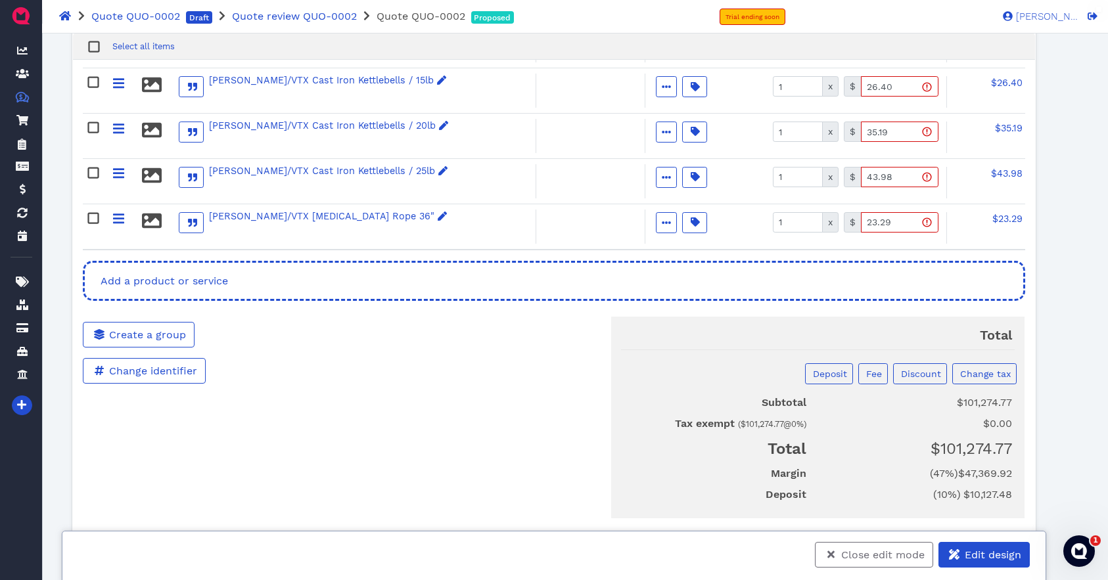
scroll to position [1746, 0]
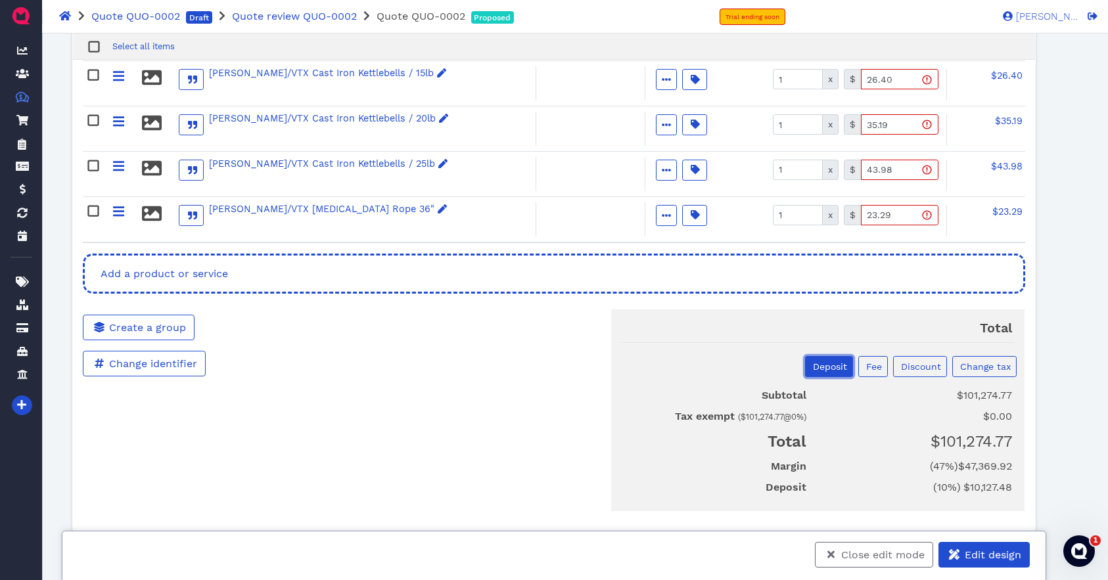
click at [830, 362] on span "Deposit" at bounding box center [829, 367] width 36 height 11
select select "percentage"
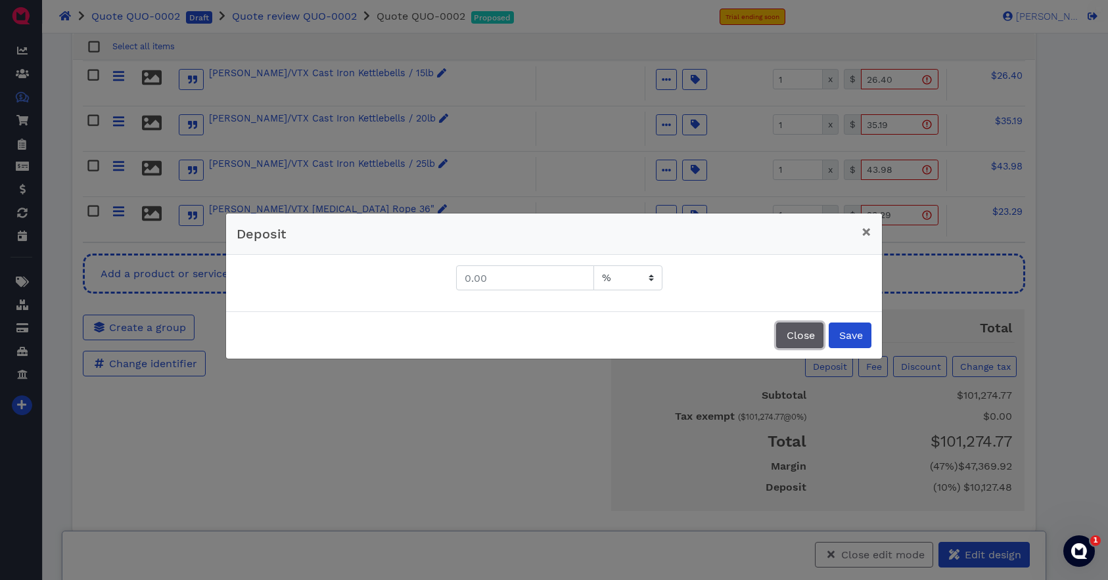
click at [803, 335] on span "Close" at bounding box center [800, 335] width 30 height 12
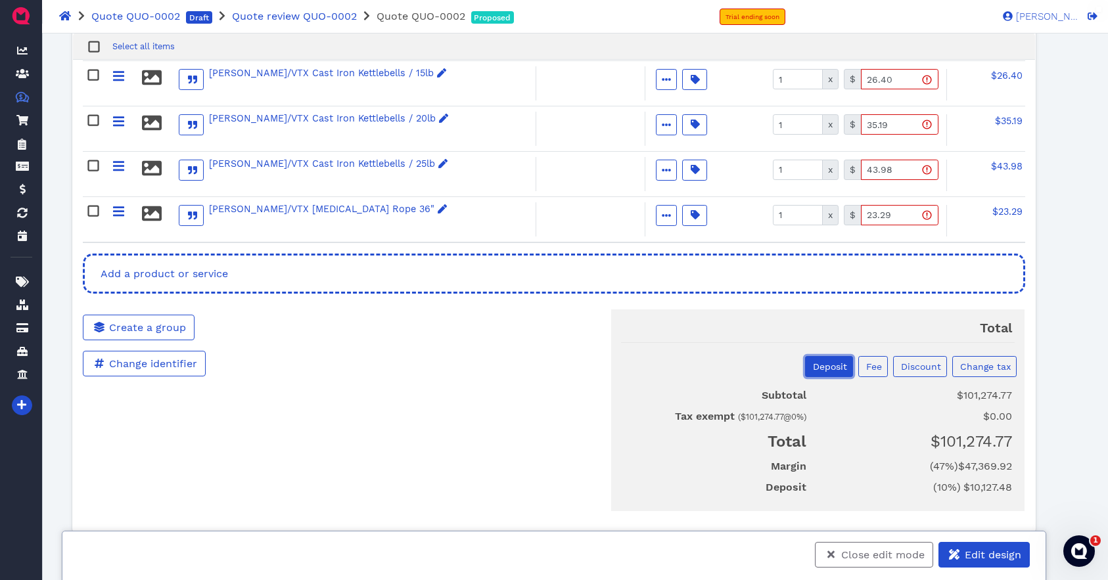
click at [831, 362] on span "Deposit" at bounding box center [829, 367] width 36 height 11
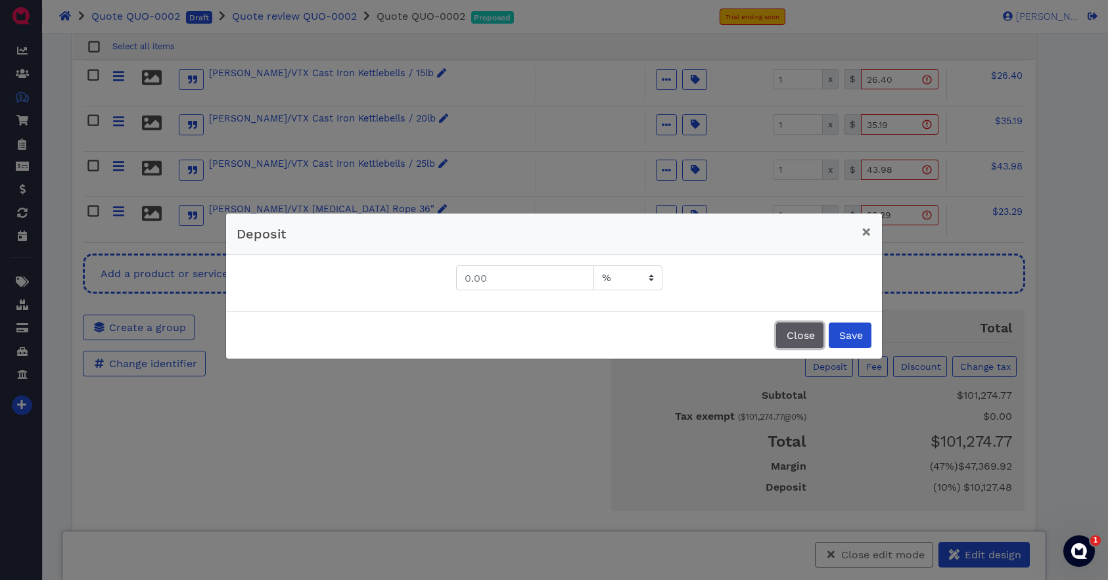
click at [799, 335] on span "Close" at bounding box center [800, 335] width 30 height 12
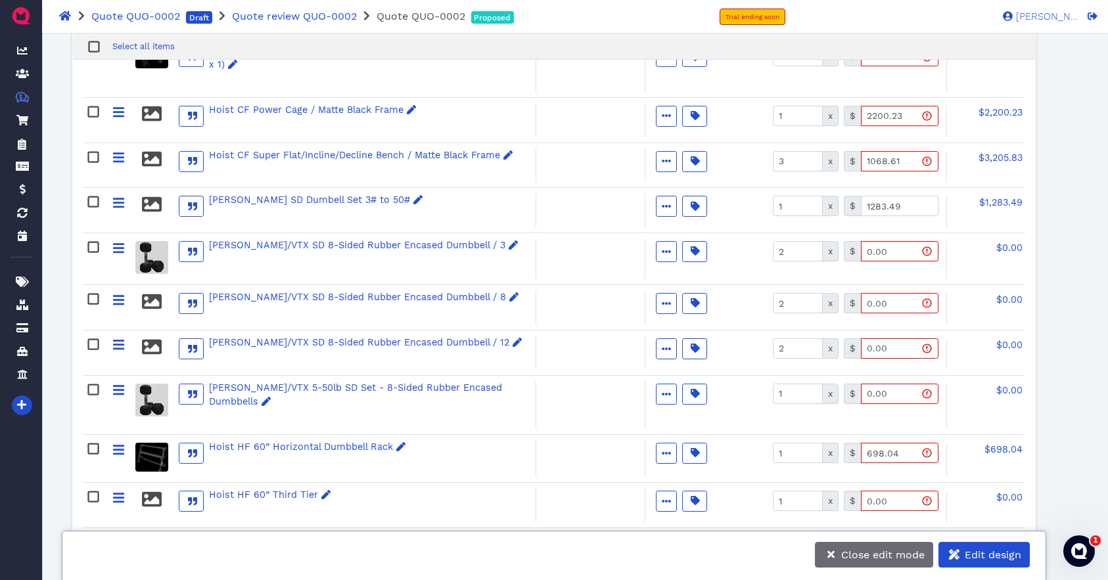
scroll to position [1071, 0]
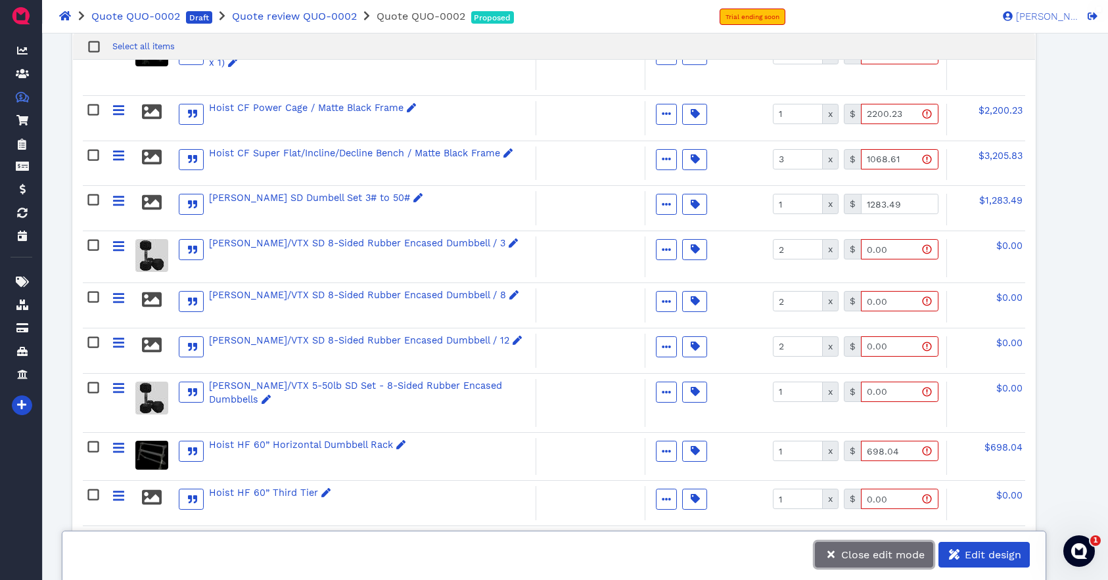
click at [862, 554] on span "Close edit mode" at bounding box center [881, 555] width 85 height 12
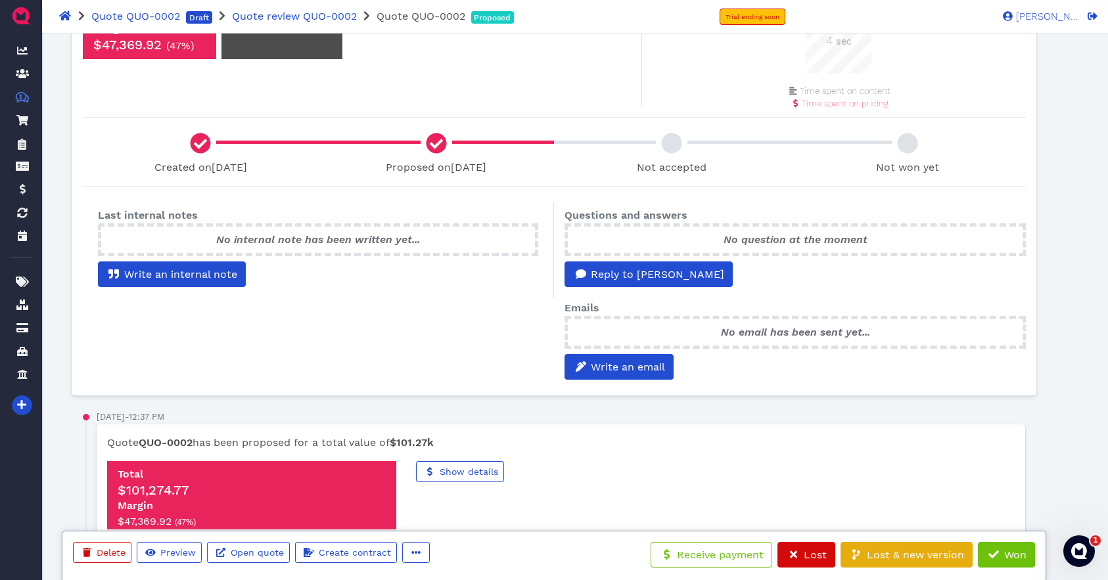
scroll to position [465, 0]
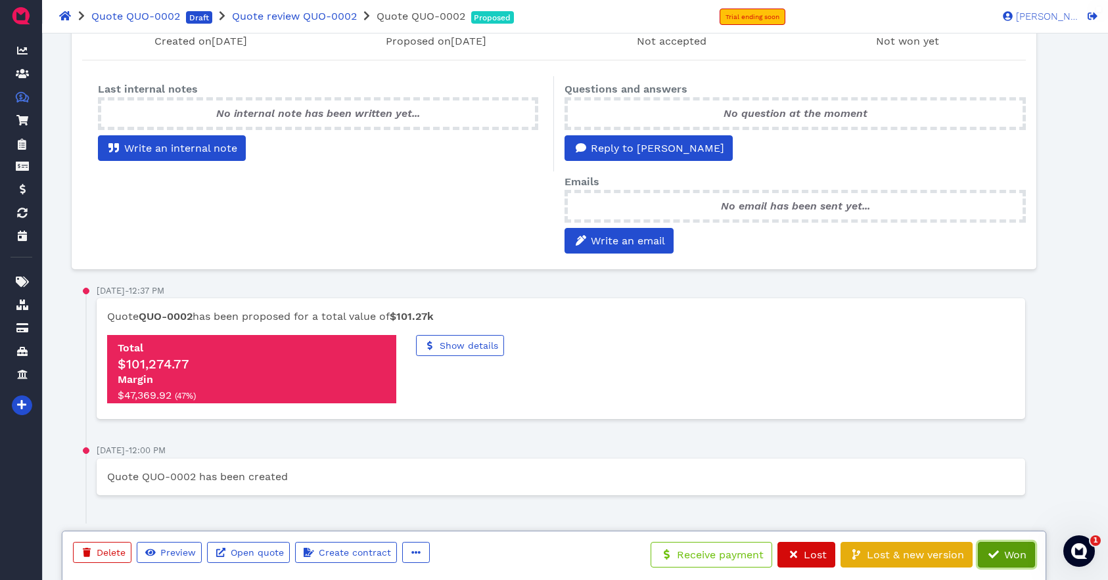
click at [1008, 556] on span "Won" at bounding box center [1014, 555] width 24 height 12
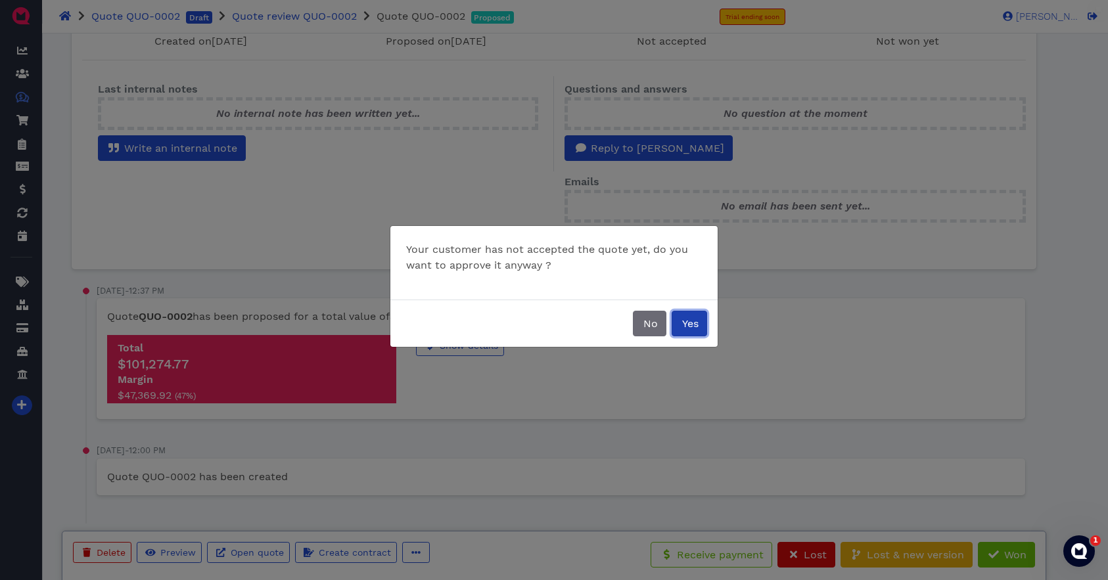
click at [685, 327] on span "Yes" at bounding box center [689, 323] width 18 height 12
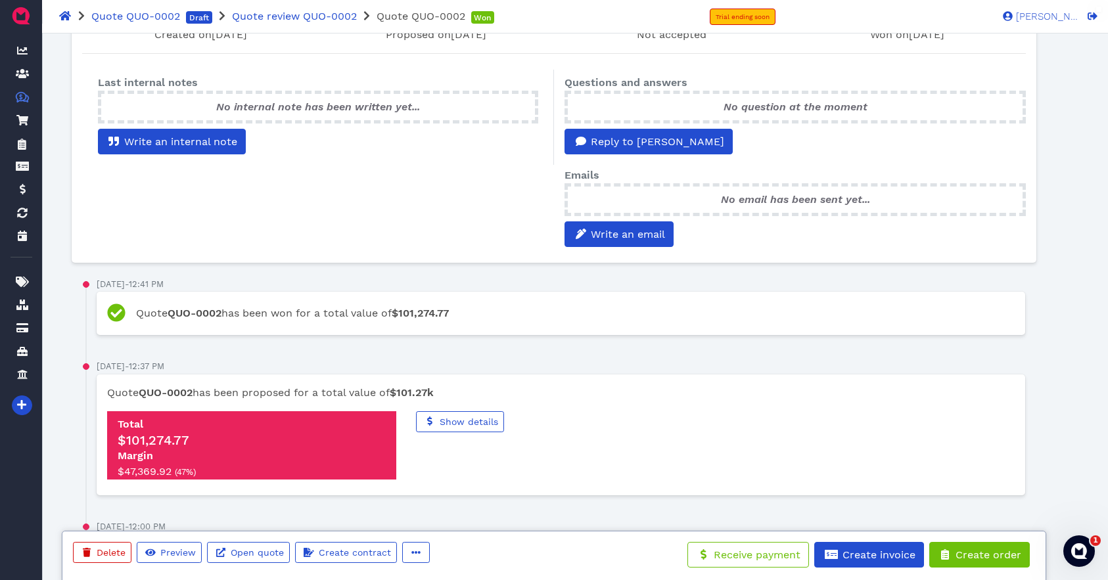
scroll to position [474, 0]
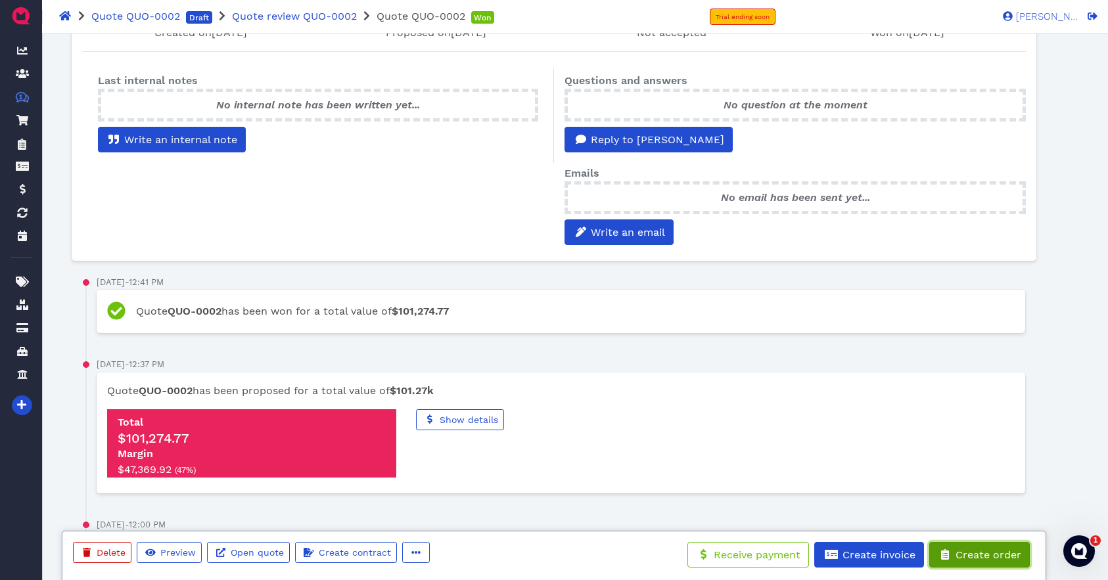
click at [973, 557] on span "Create order" at bounding box center [988, 555] width 68 height 12
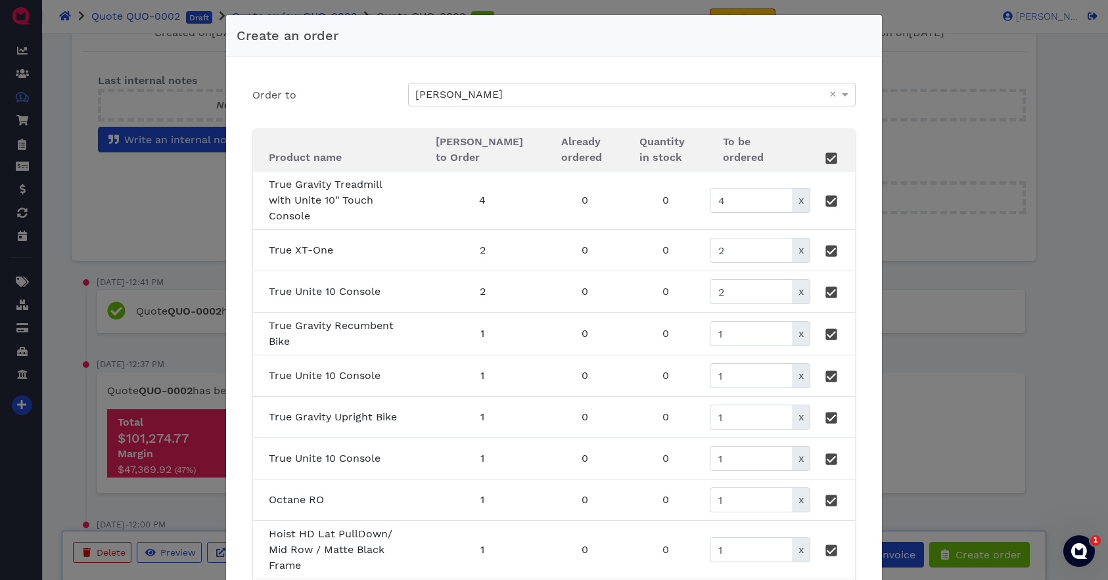
click at [975, 370] on div "Create an order Order to Manuela Martinez × Product name Max Quantity to Order …" at bounding box center [554, 290] width 1108 height 580
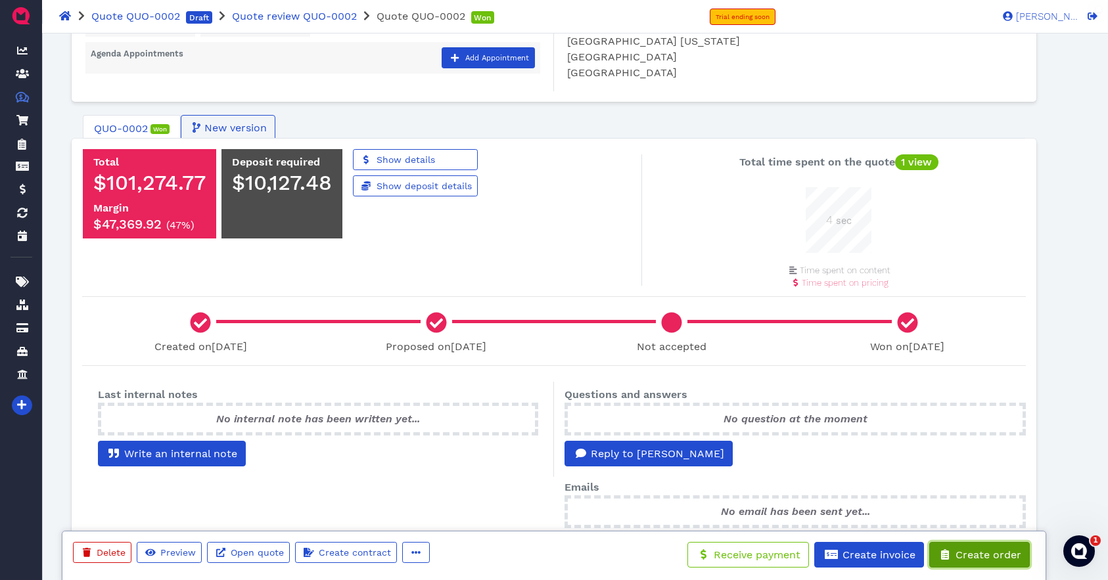
scroll to position [0, 0]
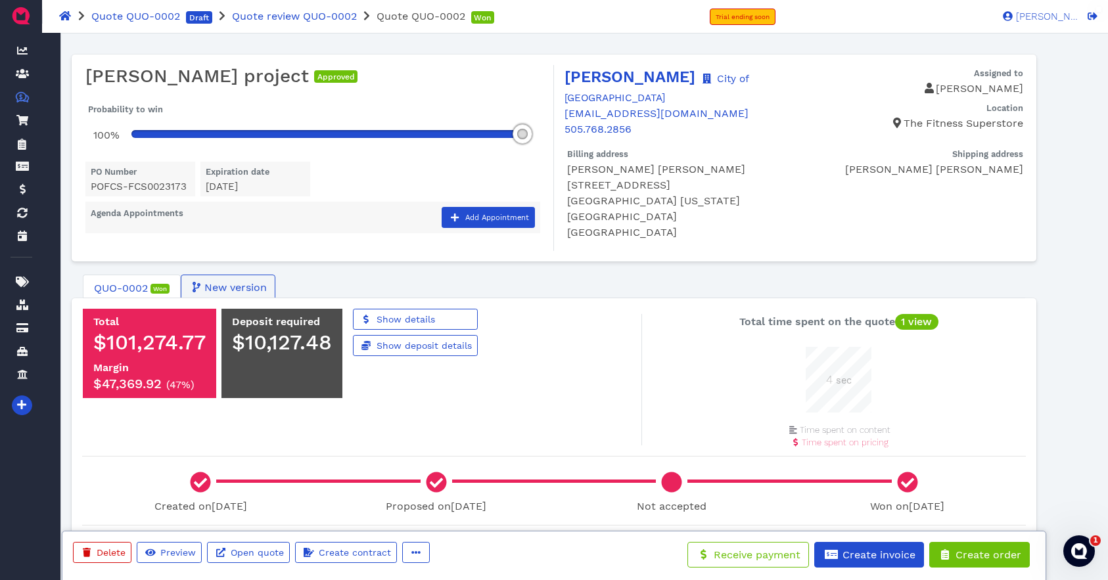
click at [687, 424] on div "Time spent on content" at bounding box center [838, 430] width 393 height 13
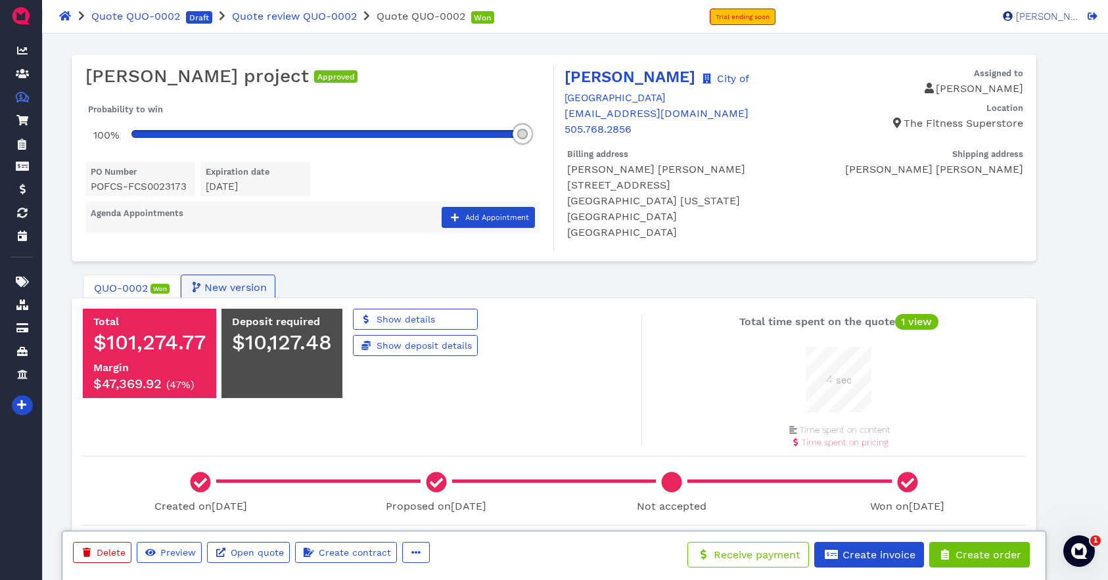
click at [1040, 20] on span "[PERSON_NAME]" at bounding box center [1046, 17] width 66 height 10
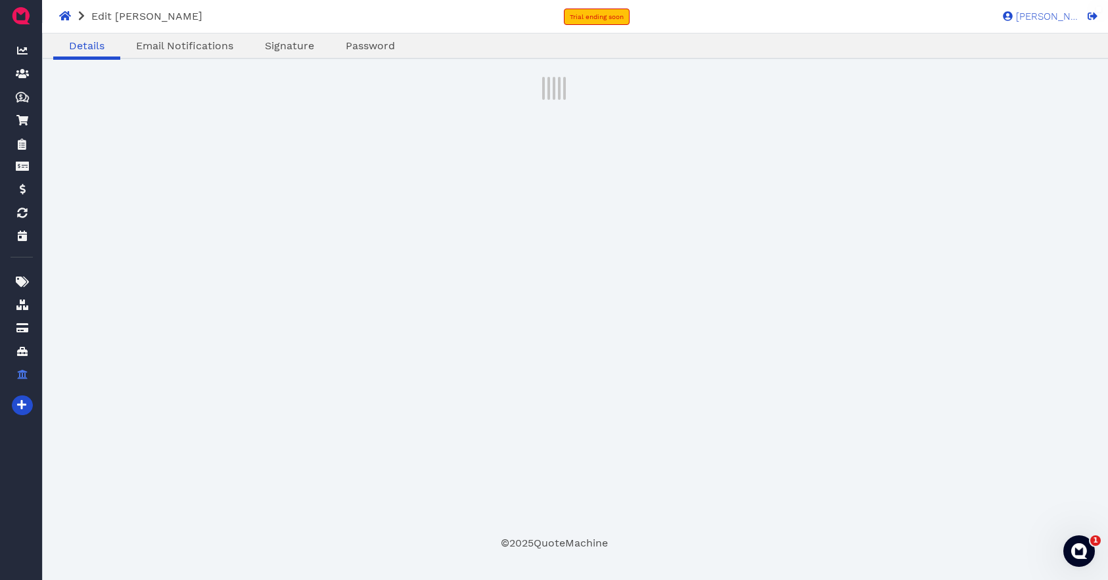
select select "admin"
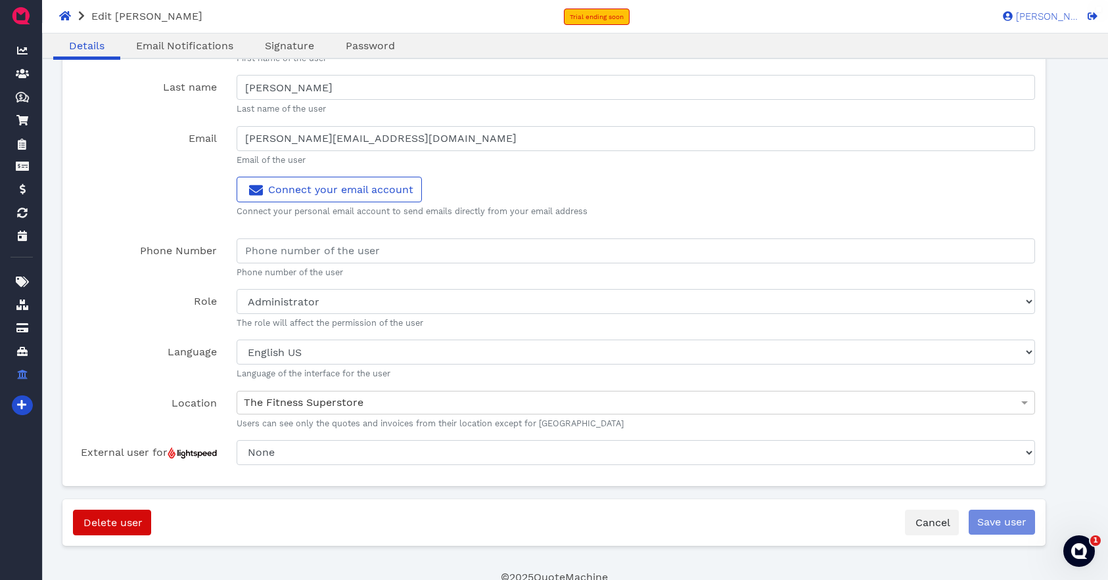
scroll to position [78, 0]
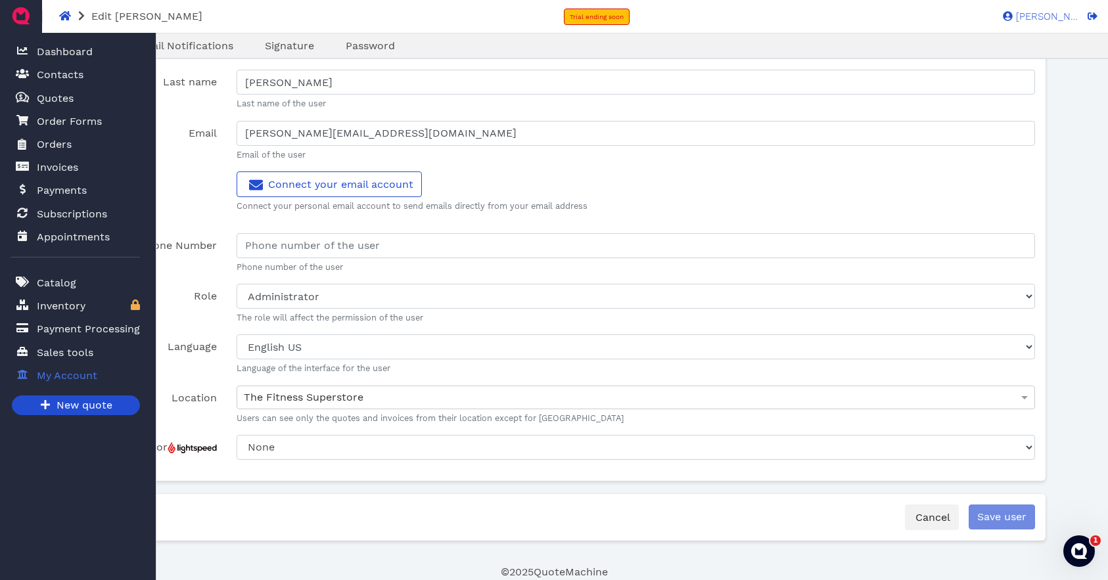
click at [74, 376] on span "My Account" at bounding box center [67, 376] width 60 height 16
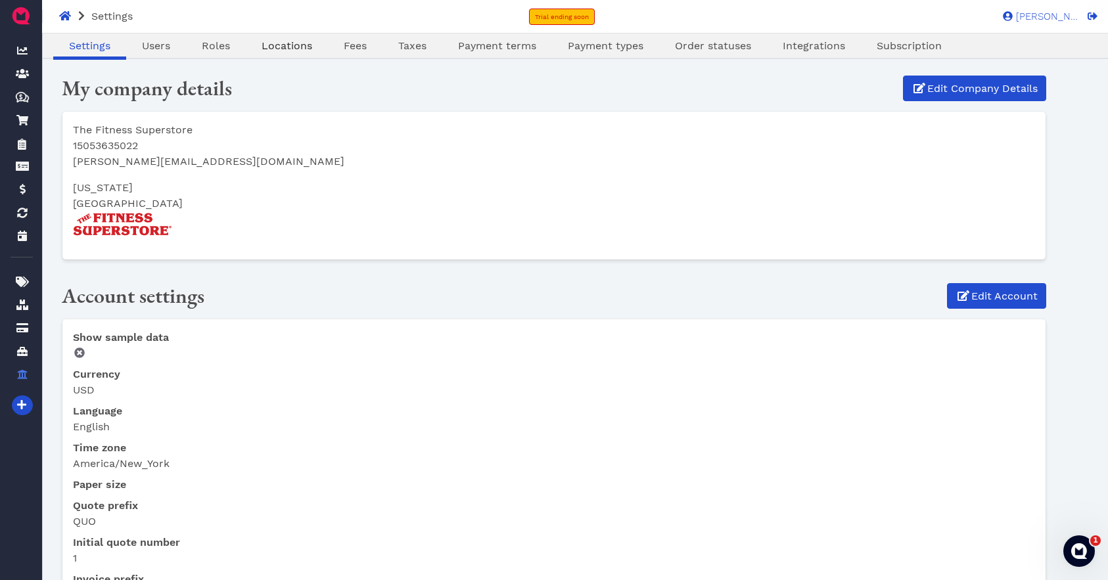
click at [298, 46] on span "Locations" at bounding box center [287, 45] width 51 height 12
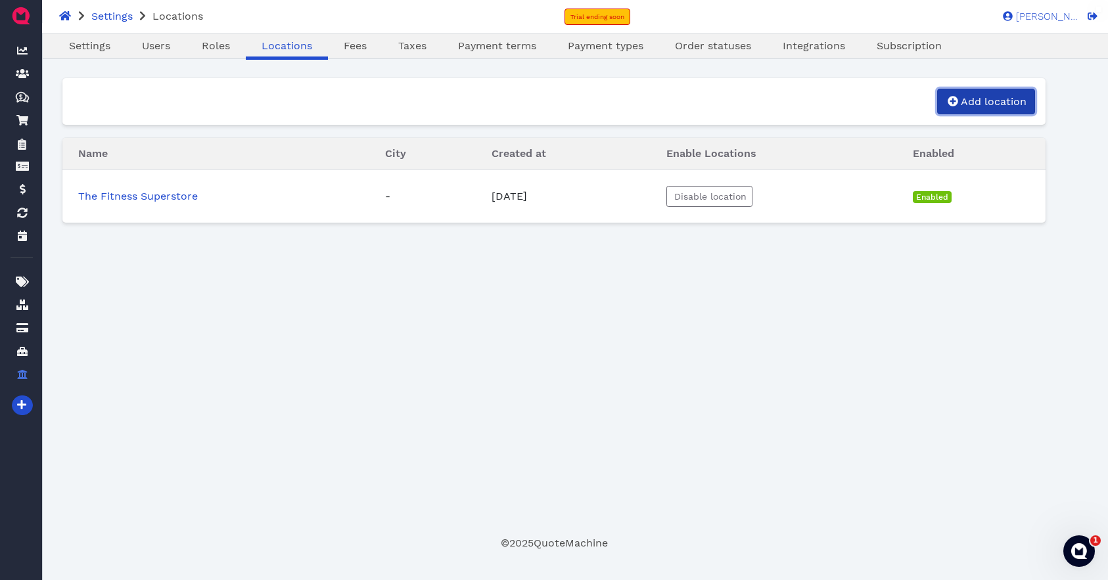
click at [970, 99] on span "Add location" at bounding box center [993, 101] width 68 height 12
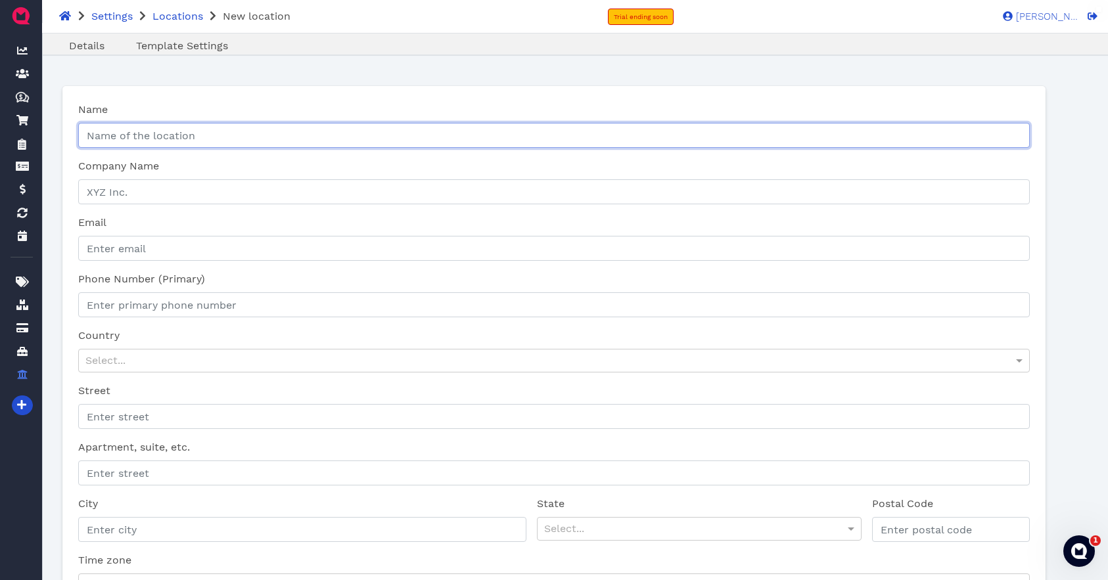
click at [171, 133] on input "Name" at bounding box center [554, 135] width 952 height 25
type input "T"
type input "Mesa Hills"
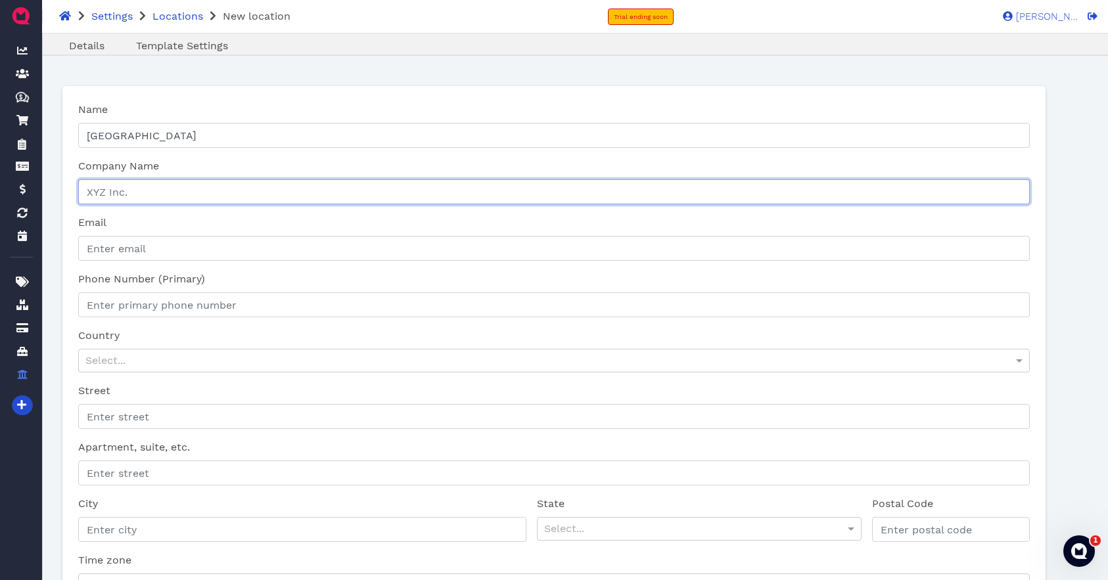
click at [159, 191] on input "Company Name" at bounding box center [554, 191] width 952 height 25
type input "The Fitness Superstore"
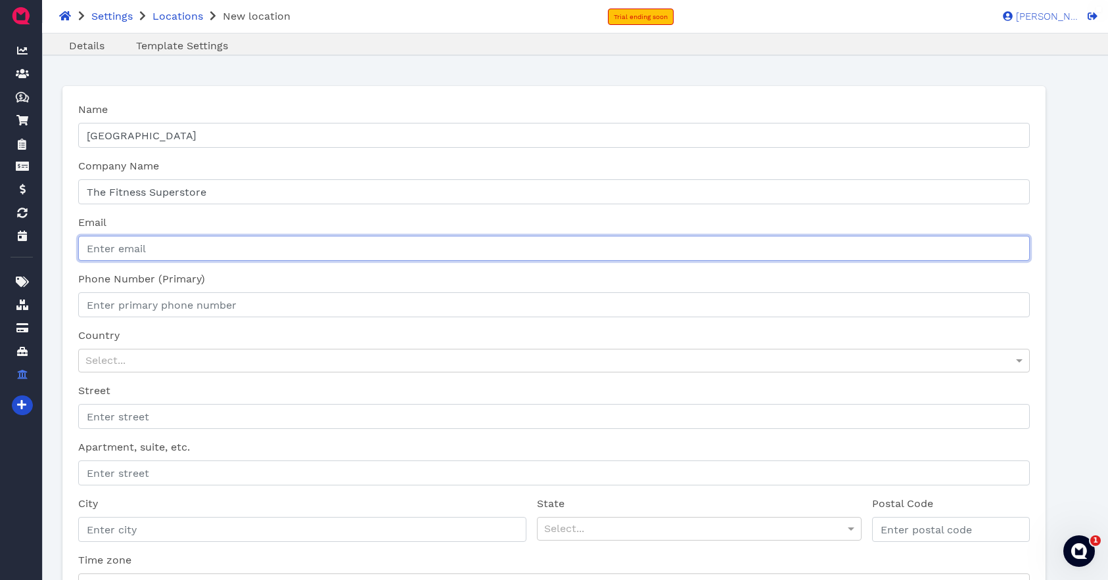
click at [175, 239] on input "Email" at bounding box center [554, 248] width 952 height 25
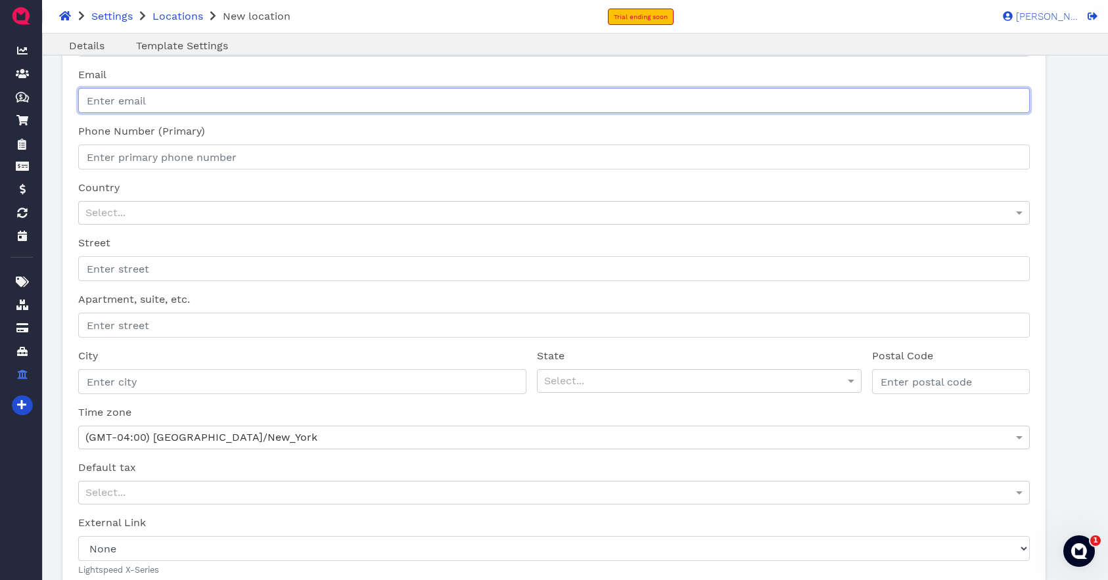
scroll to position [166, 0]
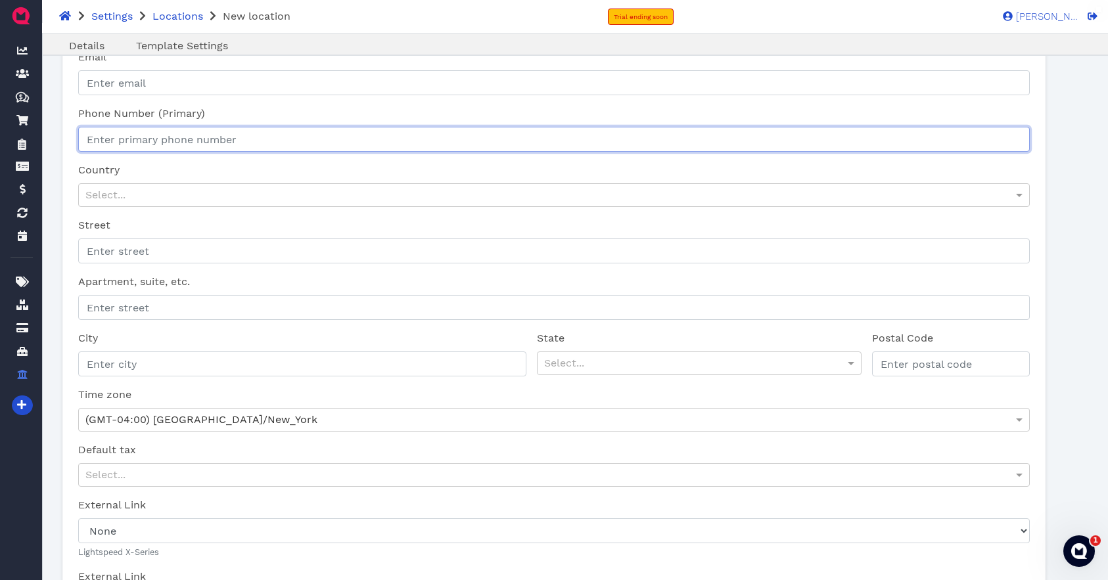
click at [180, 135] on input "Phone Number (Primary)" at bounding box center [554, 139] width 952 height 25
type input "+91 5"
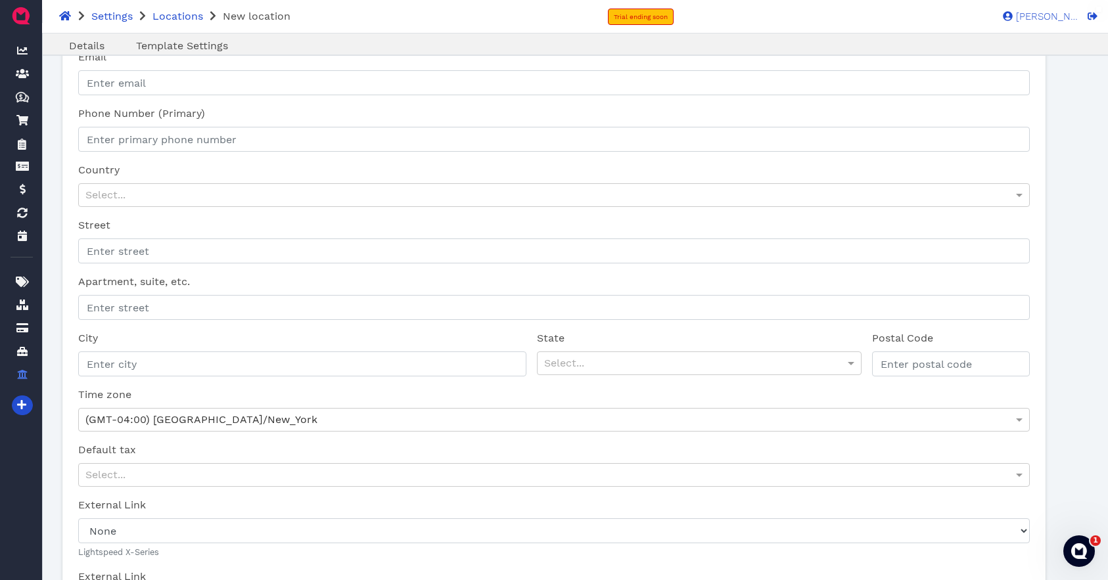
drag, startPoint x: 284, startPoint y: 273, endPoint x: 231, endPoint y: 175, distance: 111.2
click at [284, 273] on div "Apartment, suite, etc." at bounding box center [554, 297] width 962 height 57
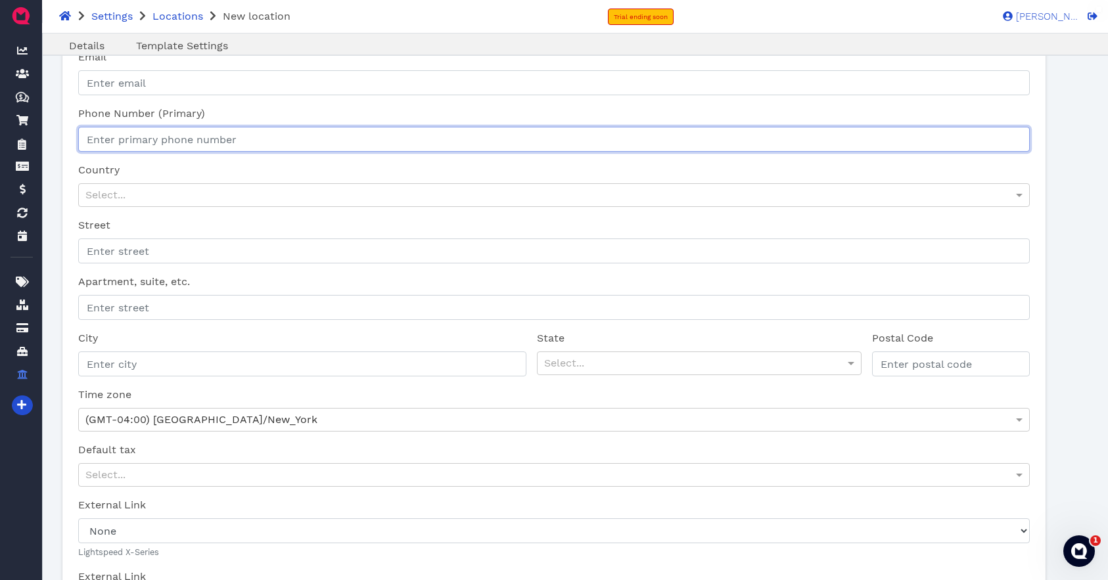
click at [227, 147] on input "Phone Number (Primary)" at bounding box center [554, 139] width 952 height 25
type input "+1 915 584 1944"
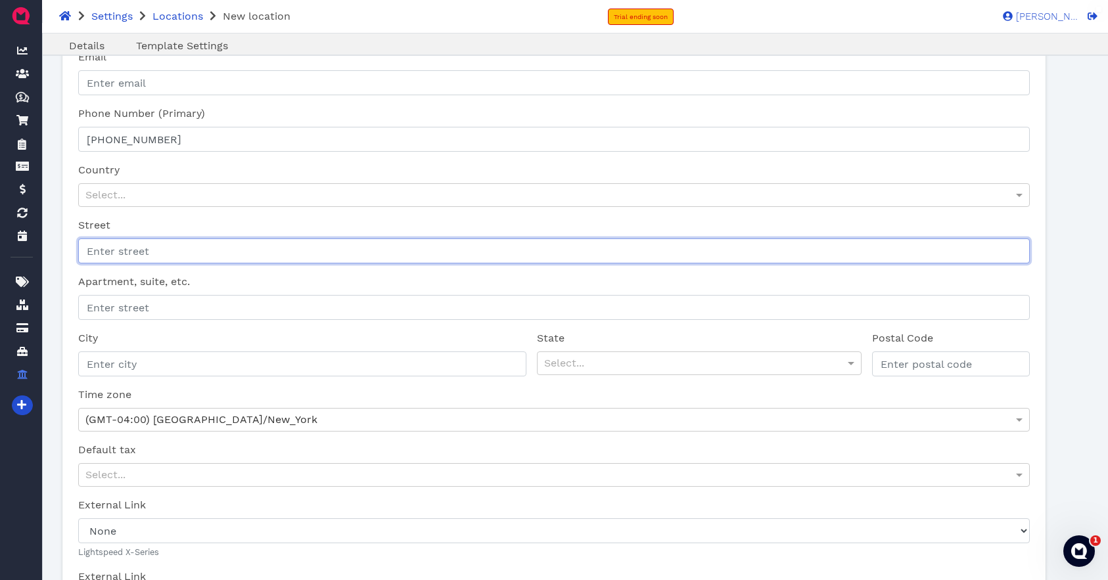
type input "735 South Mesa Hills Drive"
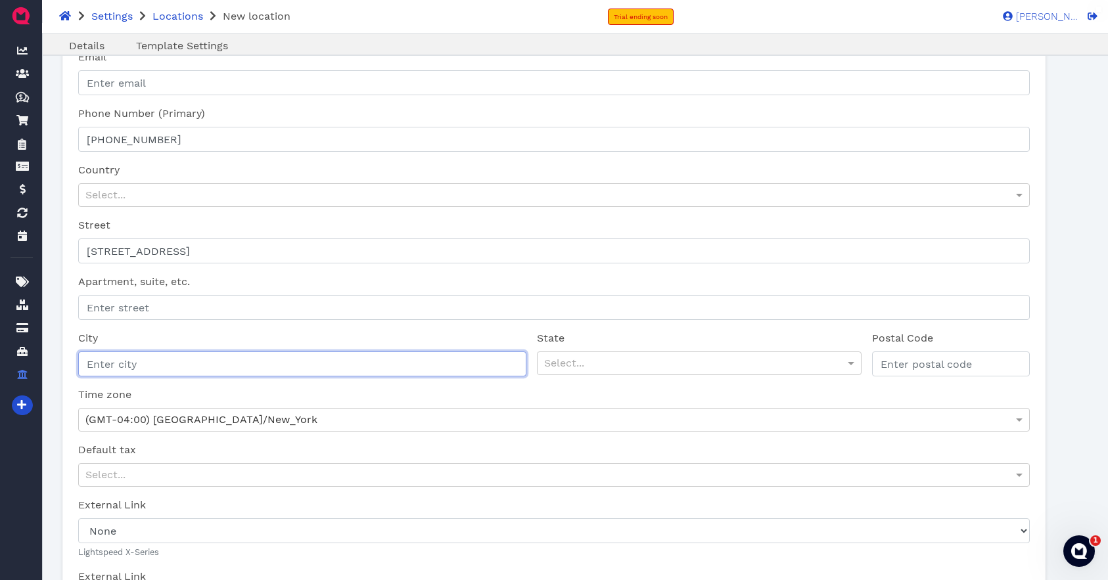
type input "El Paso"
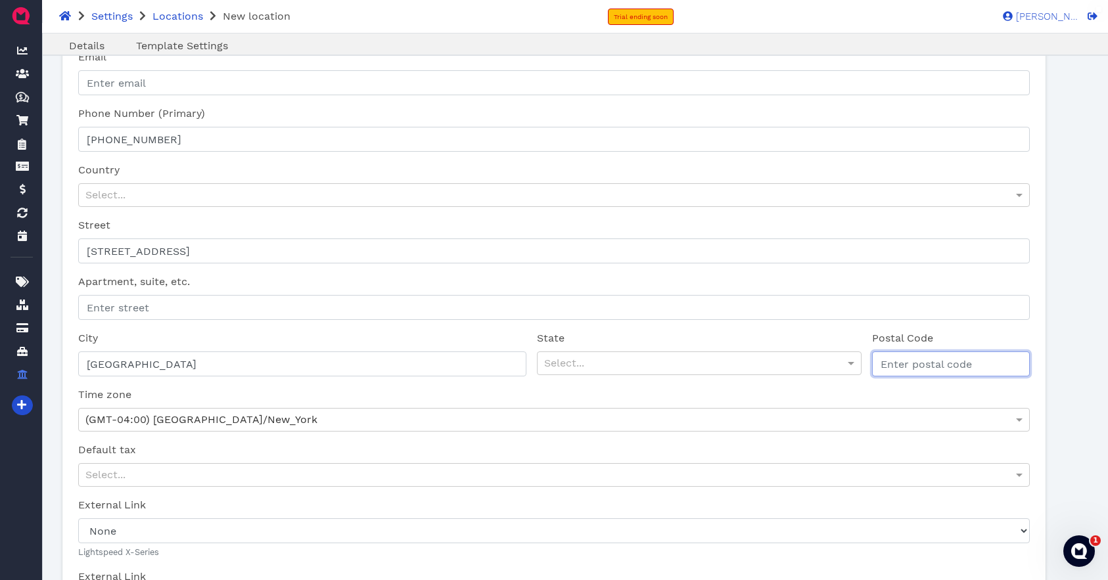
type input "79912"
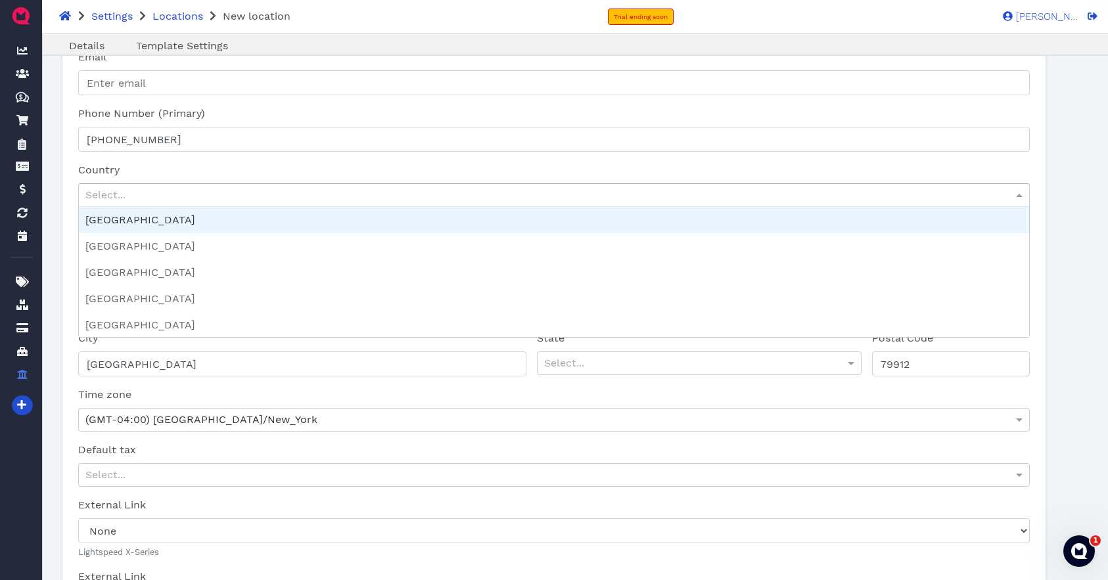
click at [151, 194] on div "Select..." at bounding box center [554, 195] width 950 height 22
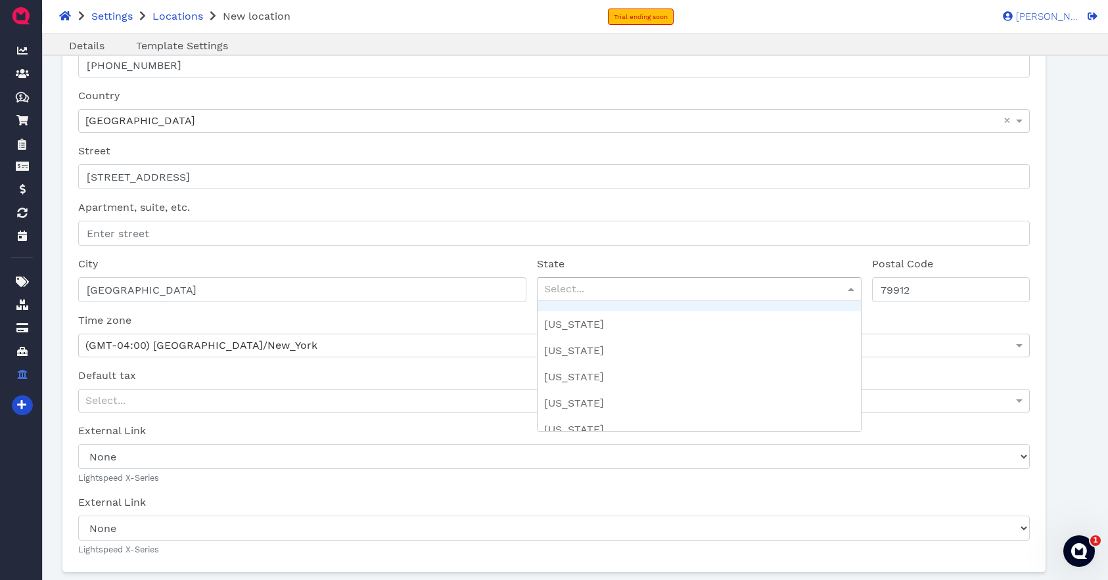
scroll to position [238, 0]
click at [631, 296] on div "Select..." at bounding box center [699, 290] width 323 height 22
type input "te"
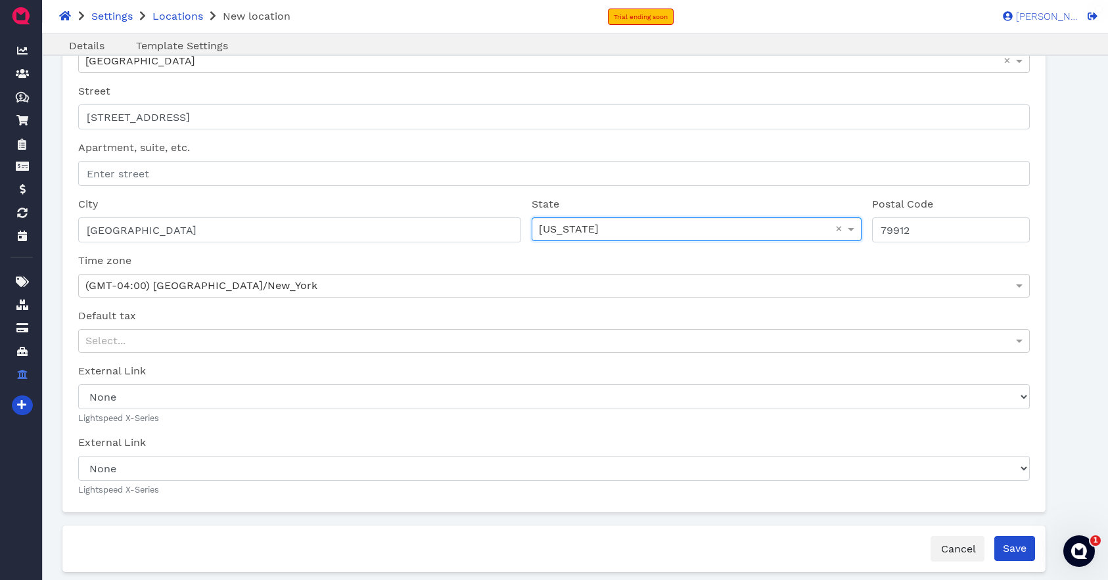
scroll to position [306, 0]
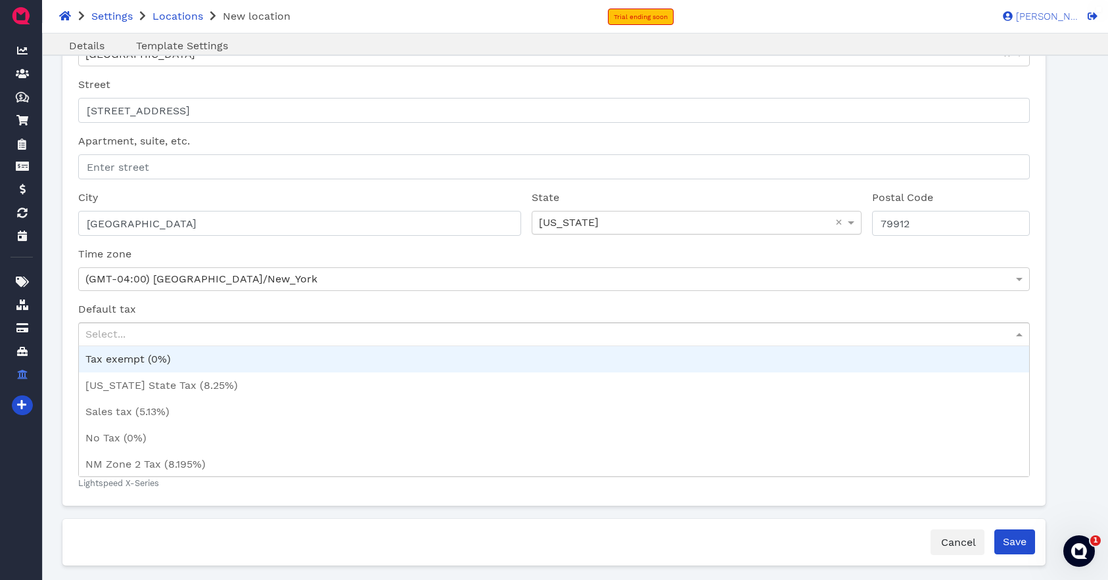
click at [163, 335] on div "Select..." at bounding box center [554, 334] width 950 height 22
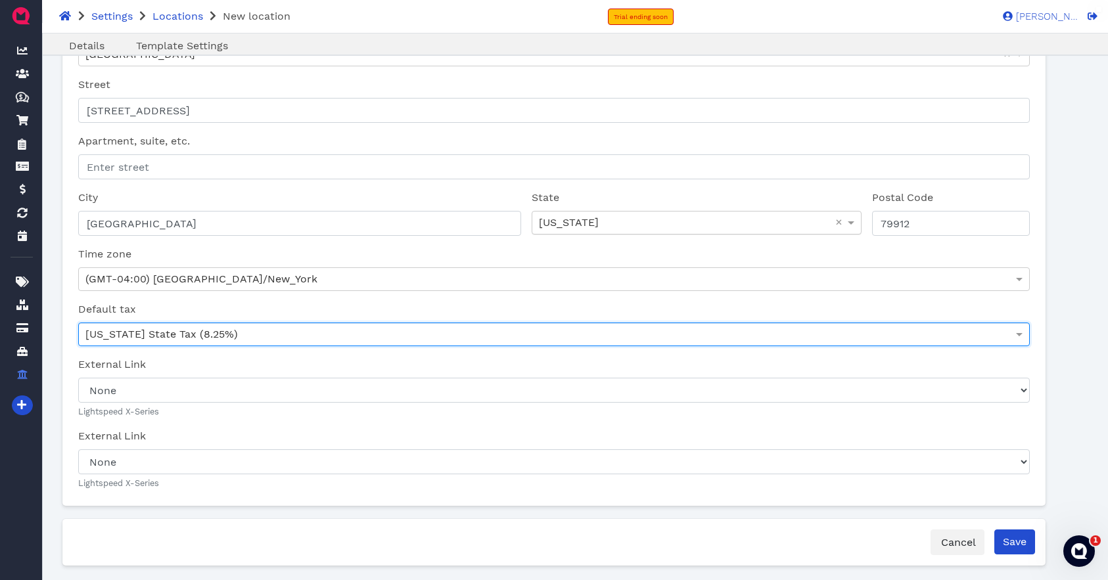
scroll to position [331, 0]
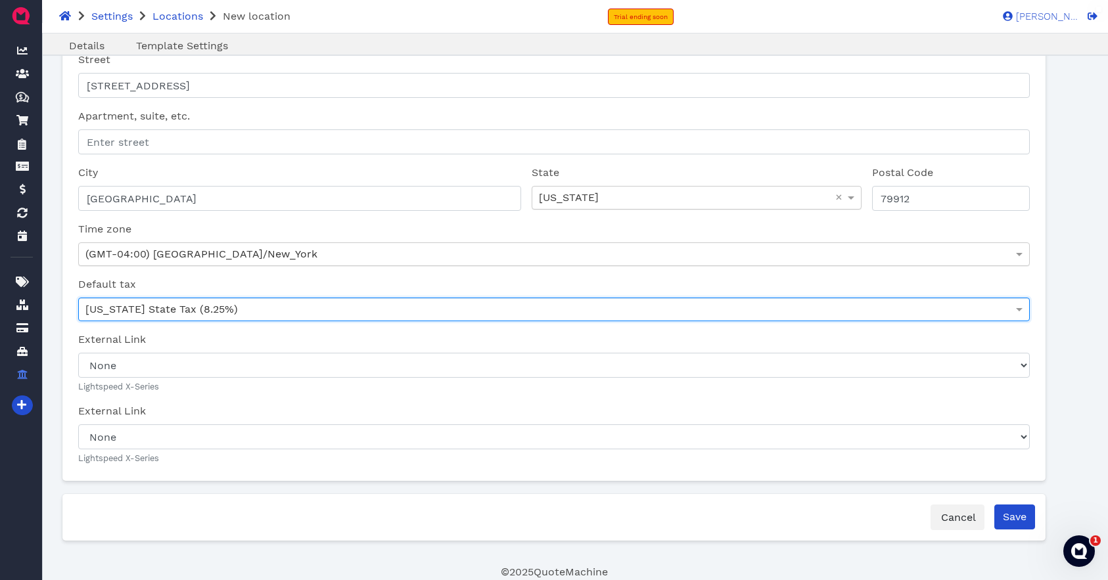
click at [247, 264] on div "(GMT-04:00) America/New_York" at bounding box center [554, 254] width 950 height 22
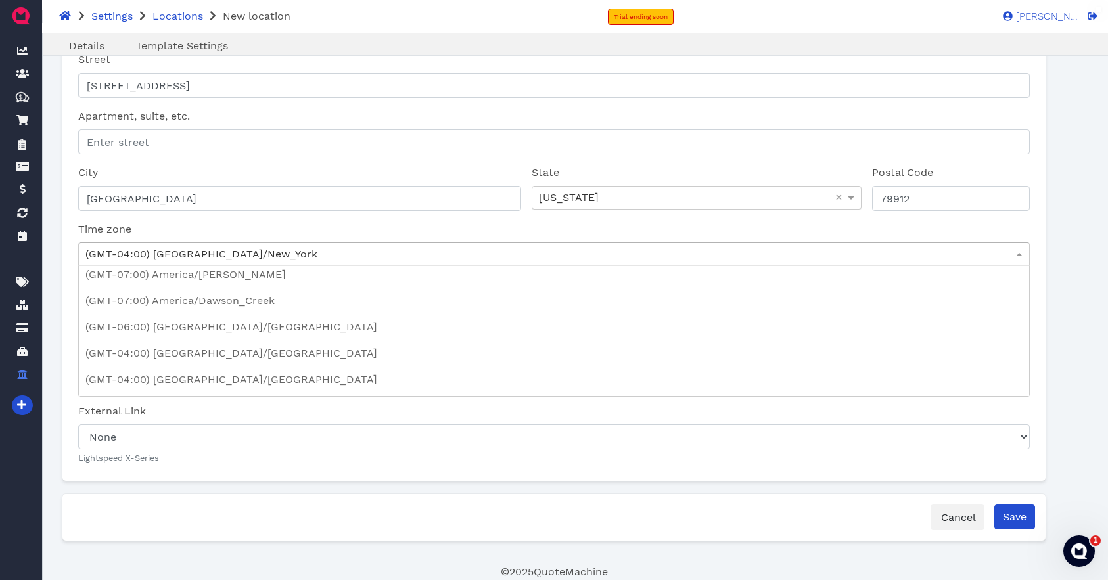
scroll to position [2684, 0]
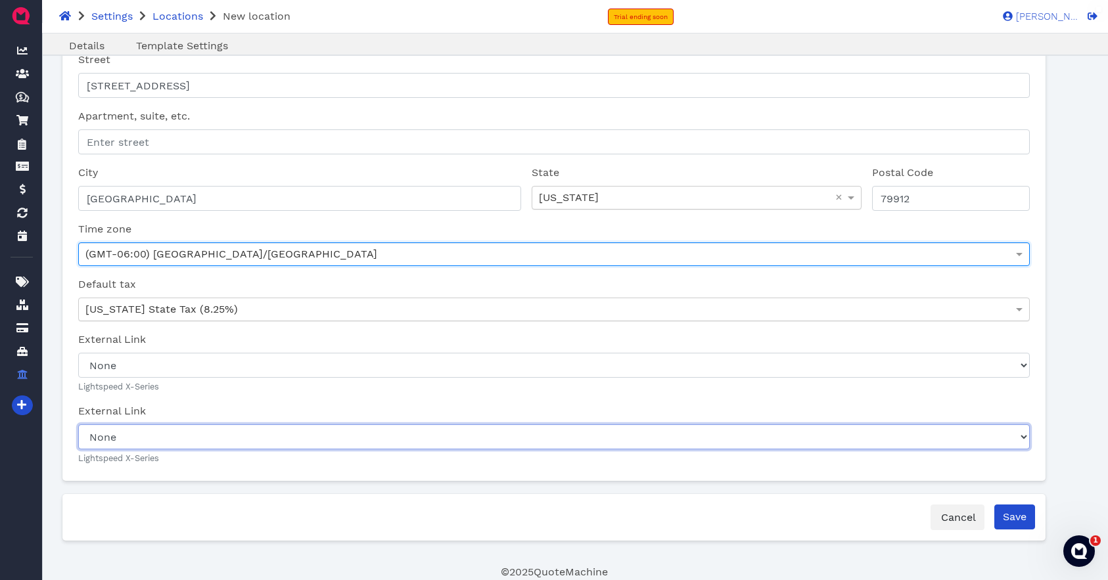
click at [197, 435] on select "None Mesa Hills-Mesa Hills Front Main Outlet-Register #1" at bounding box center [554, 437] width 952 height 25
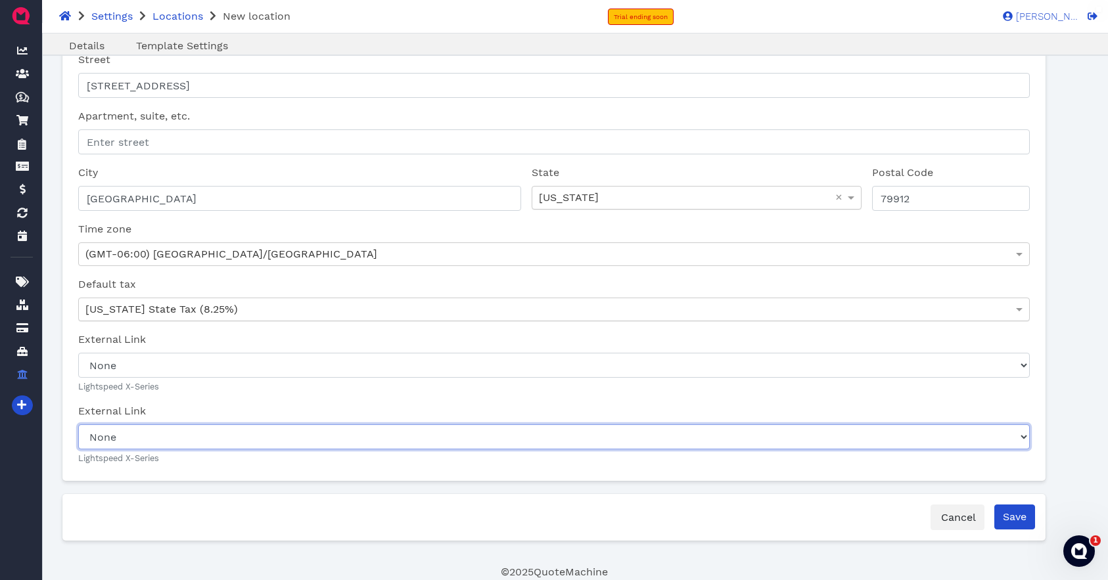
select select "067d4bf7-fc9c-11f0-f9ca-65b60f18493c"
click at [78, 425] on select "None Mesa Hills-Mesa Hills Front Main Outlet-Register #1" at bounding box center [554, 437] width 952 height 25
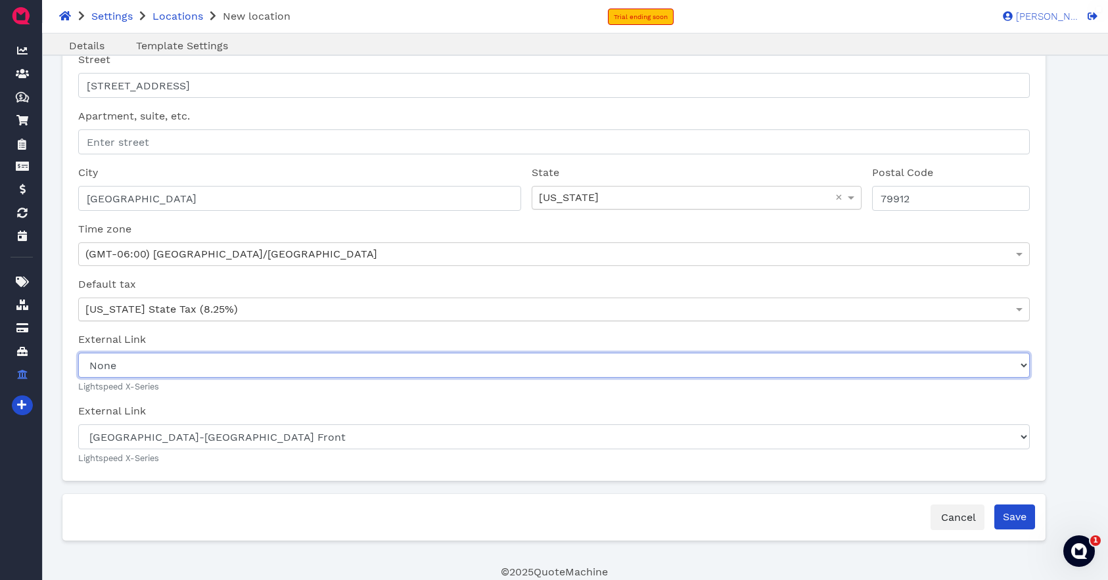
click at [183, 367] on select "None Mesa Hills Main Outlet" at bounding box center [554, 365] width 952 height 25
select select "067d4bf7-fc9c-11f0-f9ca-65b60f027216"
click at [78, 353] on select "None Mesa Hills Main Outlet" at bounding box center [554, 365] width 952 height 25
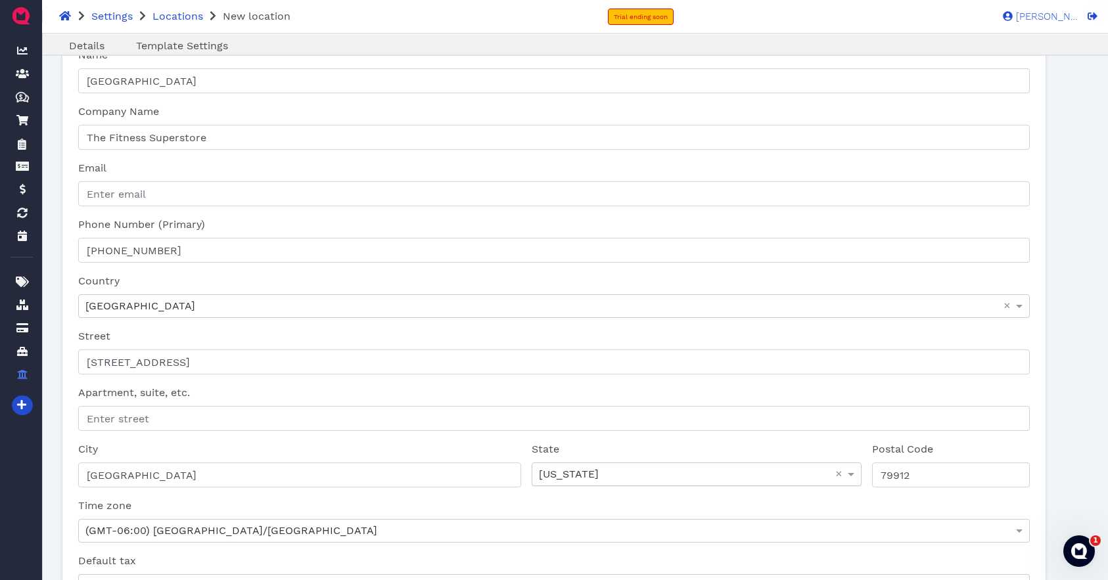
scroll to position [0, 0]
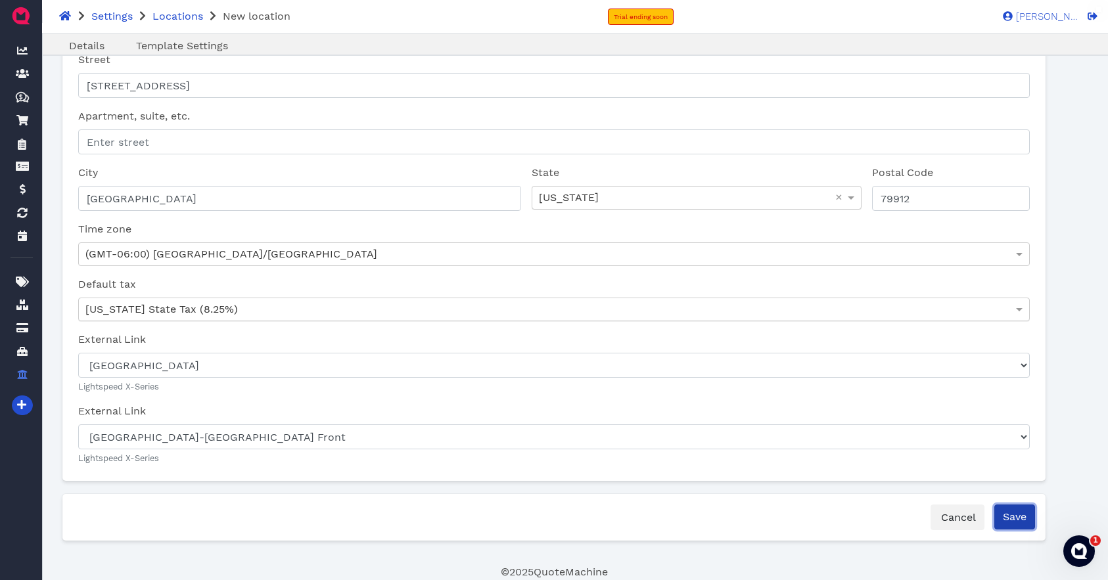
click at [1015, 521] on input "Save" at bounding box center [1014, 517] width 41 height 25
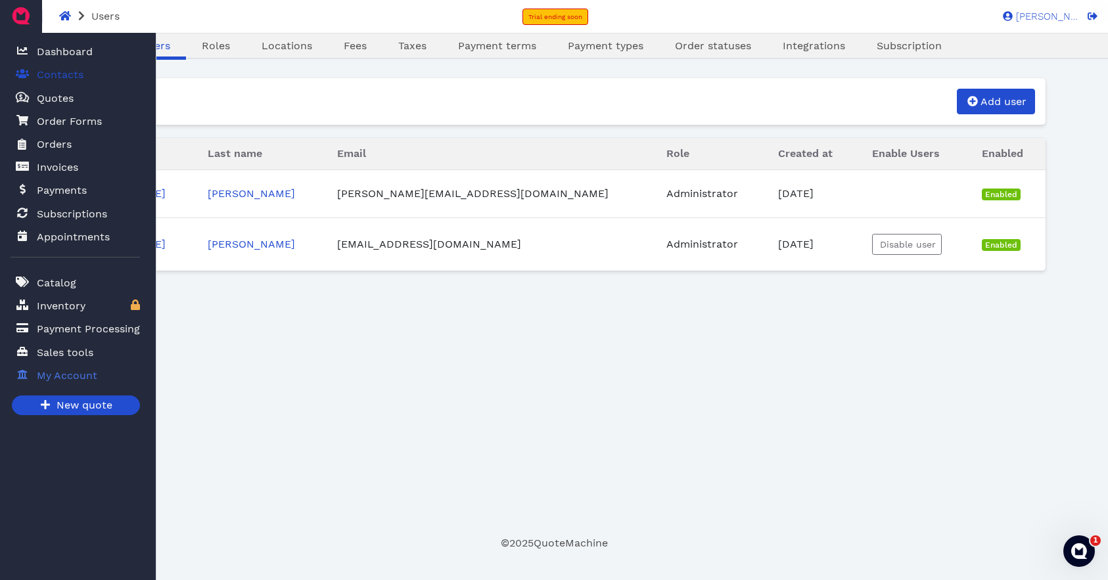
click at [62, 70] on span "Contacts" at bounding box center [60, 75] width 47 height 16
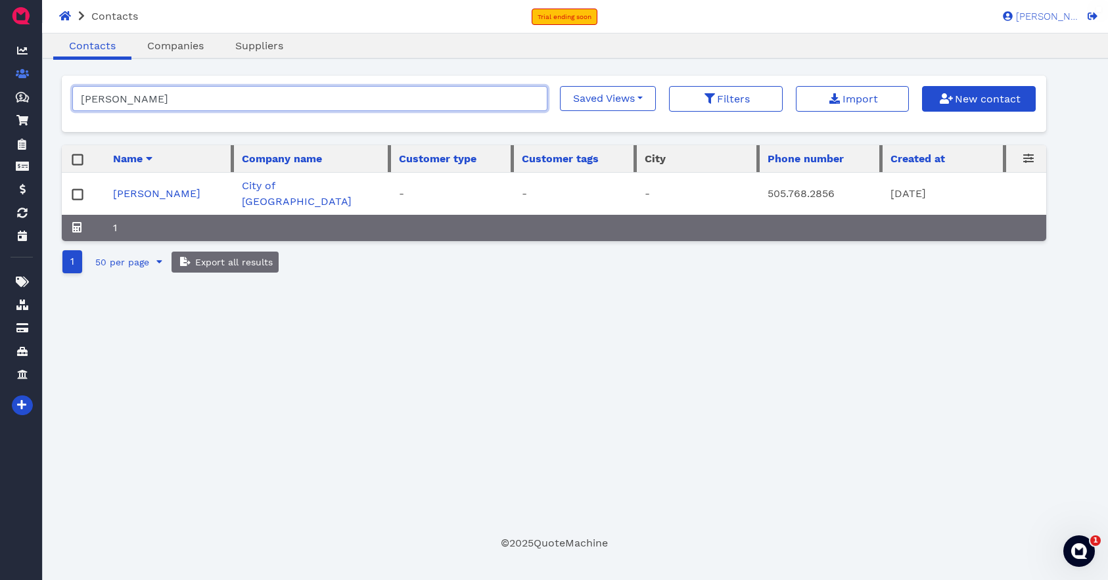
click at [261, 102] on input "[PERSON_NAME]" at bounding box center [309, 98] width 475 height 25
type input "m"
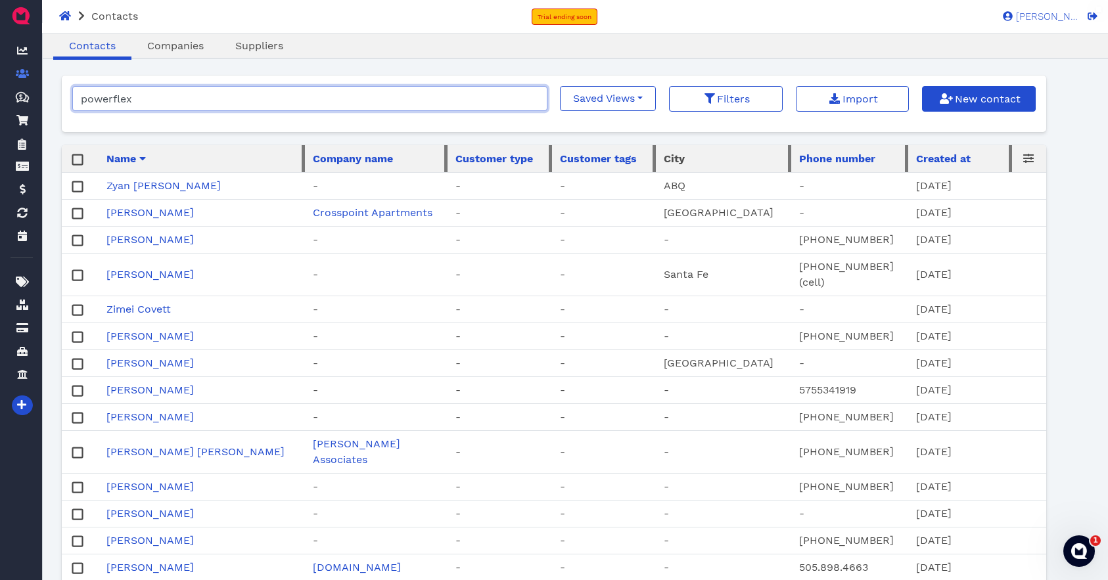
type input "powerflex"
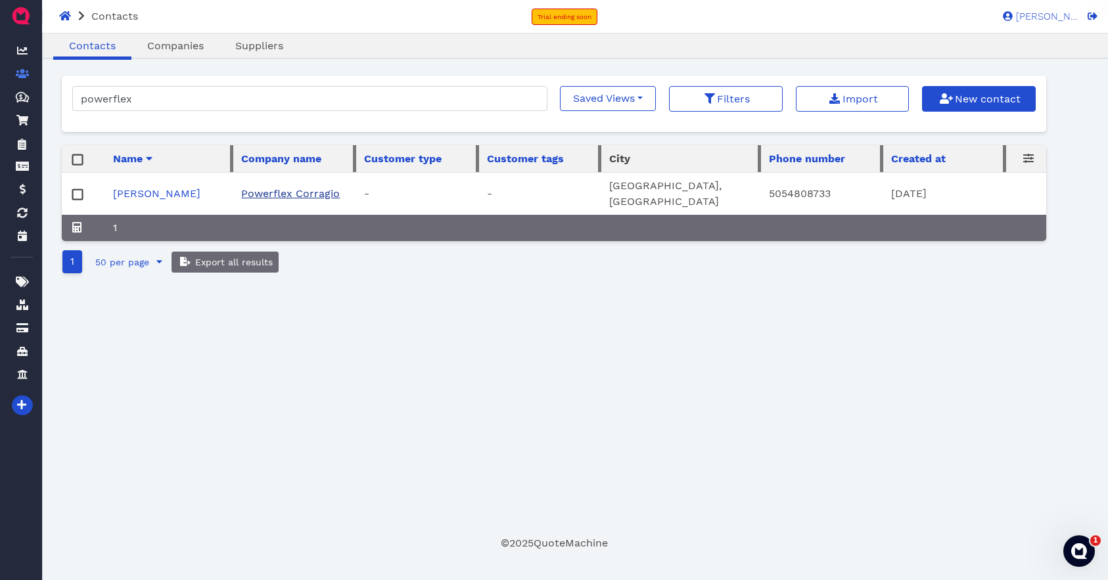
click at [304, 187] on link "Powerflex Corragio" at bounding box center [290, 193] width 99 height 12
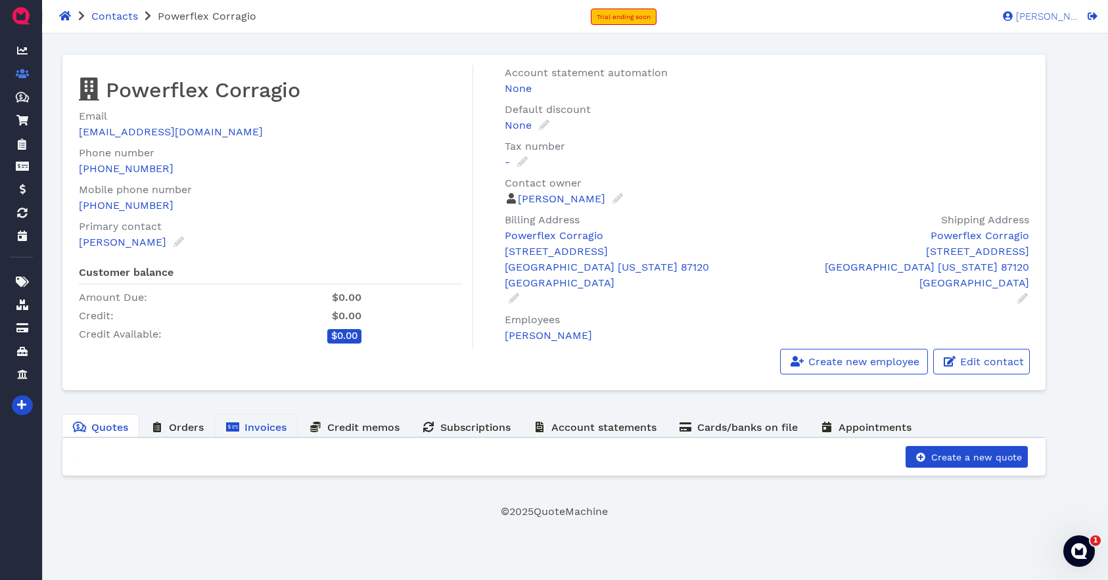
click at [274, 432] on span "Invoices" at bounding box center [266, 427] width 42 height 12
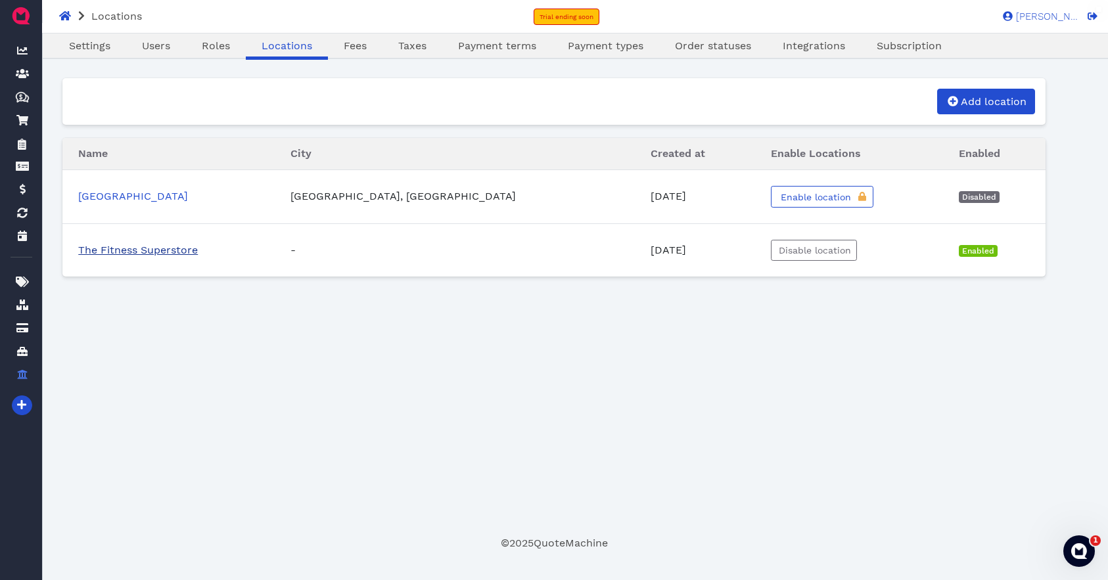
click at [147, 250] on link "The Fitness Superstore" at bounding box center [138, 250] width 120 height 12
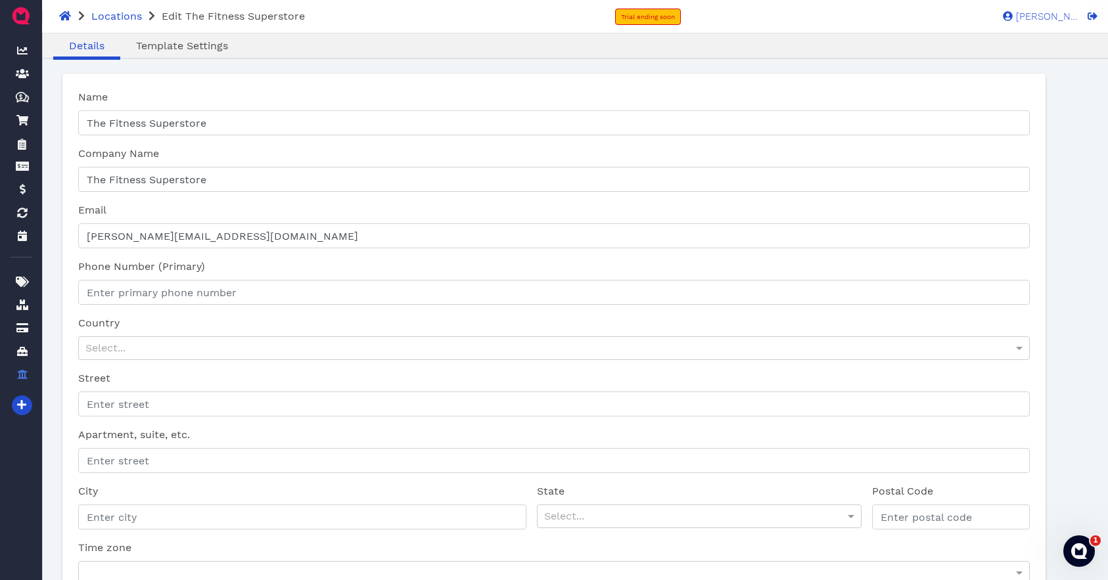
scroll to position [15, 0]
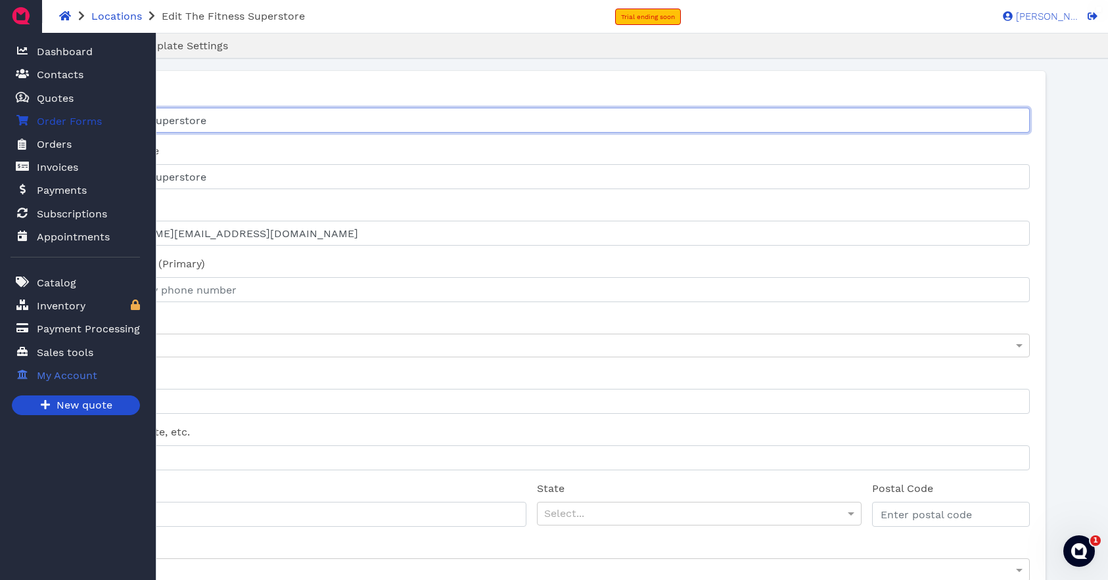
drag, startPoint x: 230, startPoint y: 121, endPoint x: 49, endPoint y: 118, distance: 181.4
click at [48, 118] on div "[PERSON_NAME] Dashboard Contacts Quotes Created with Sketch. $ Quotes Order For…" at bounding box center [554, 456] width 1108 height 877
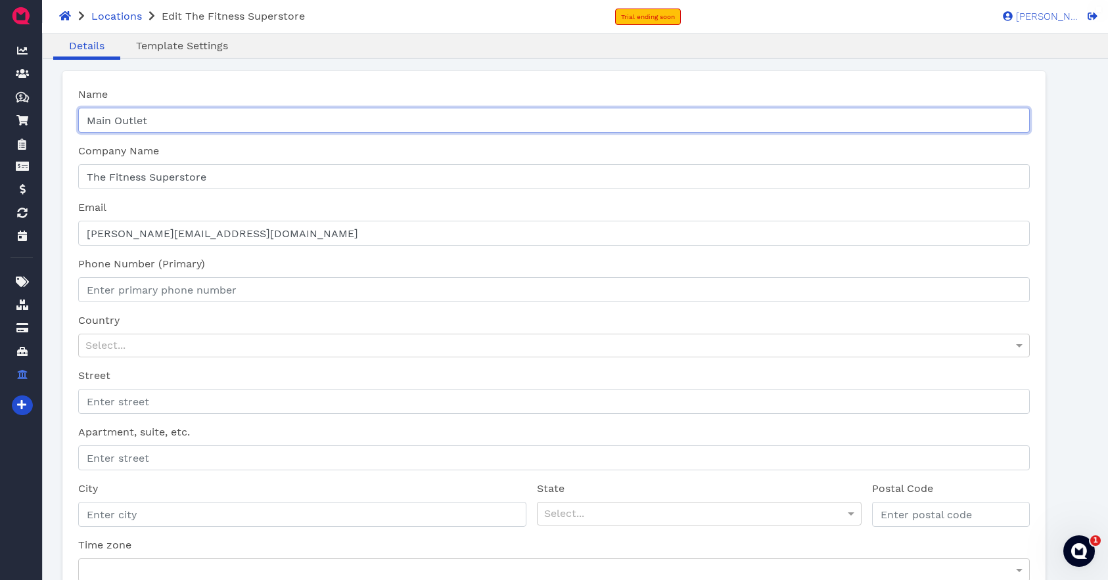
type input "Main Outlet"
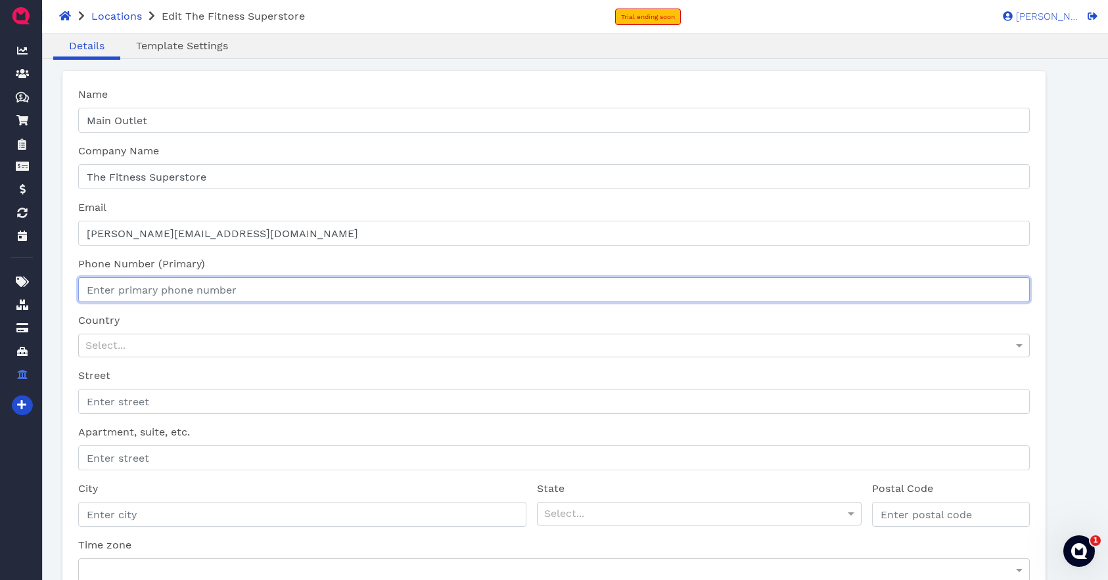
click at [182, 296] on input "Phone Number (Primary)" at bounding box center [554, 289] width 952 height 25
type input "[PHONE_NUMBER]"
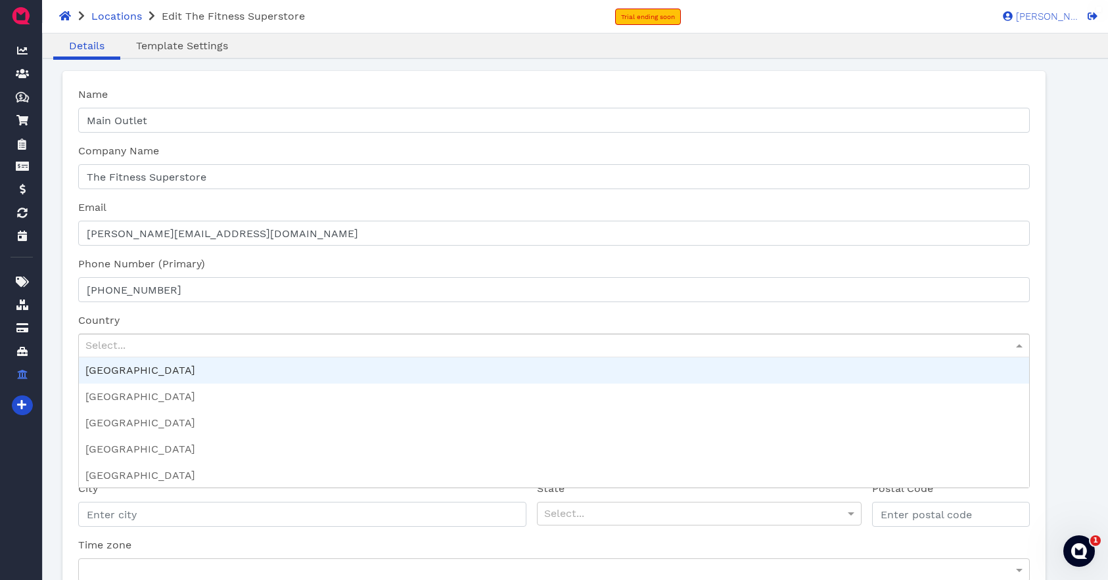
click at [185, 344] on div "Select..." at bounding box center [554, 346] width 950 height 22
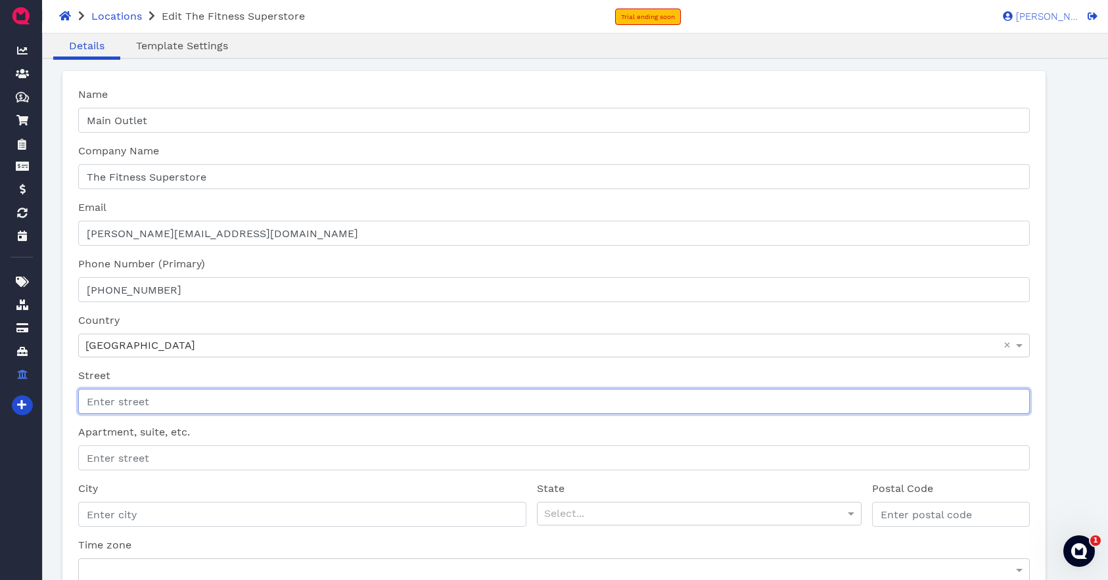
click at [151, 392] on input "Street" at bounding box center [554, 401] width 952 height 25
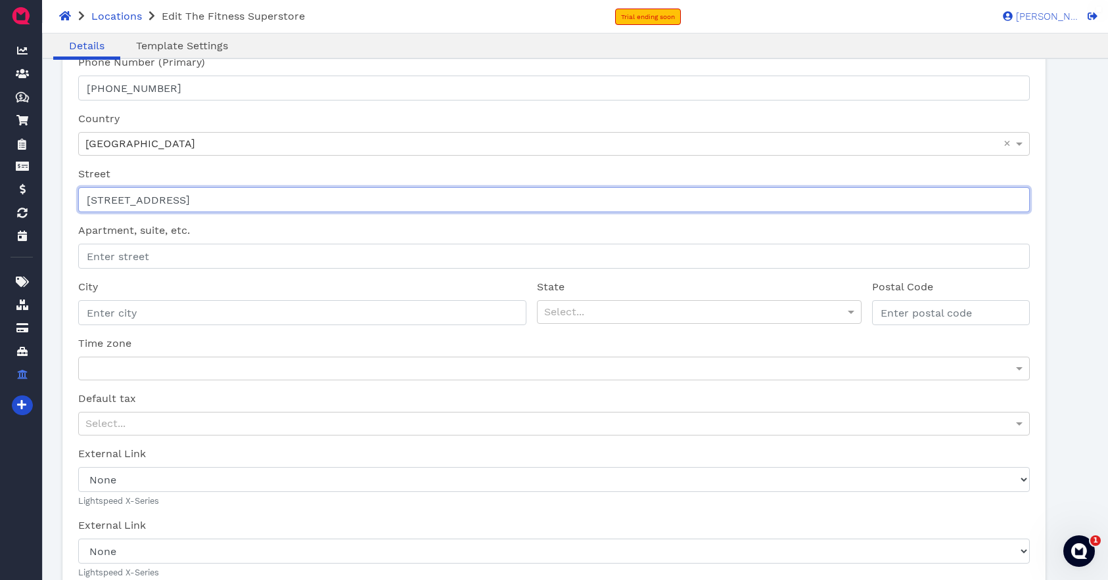
scroll to position [228, 0]
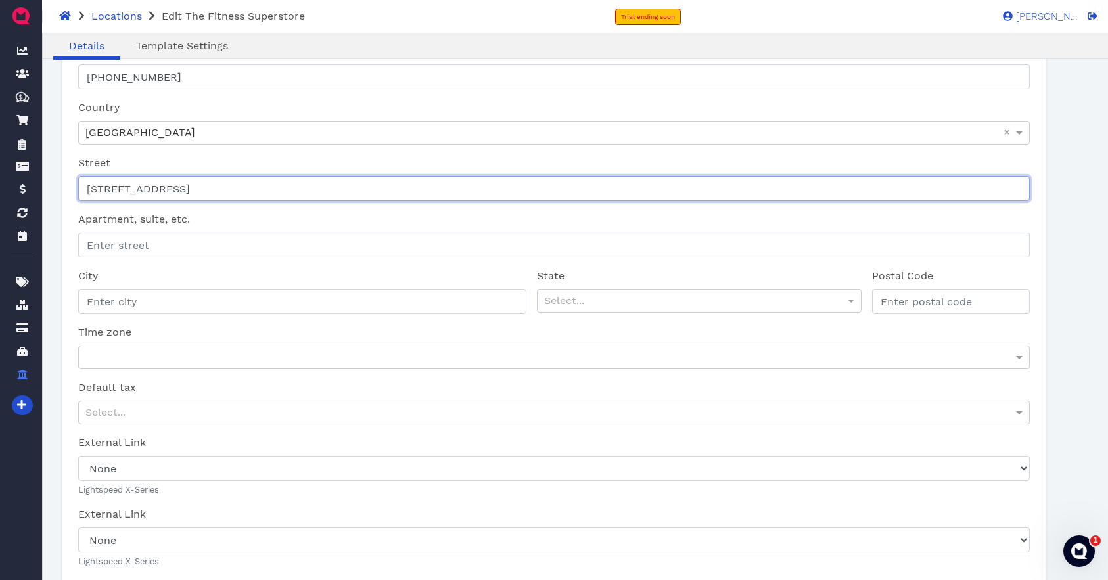
type input "[STREET_ADDRESS]"
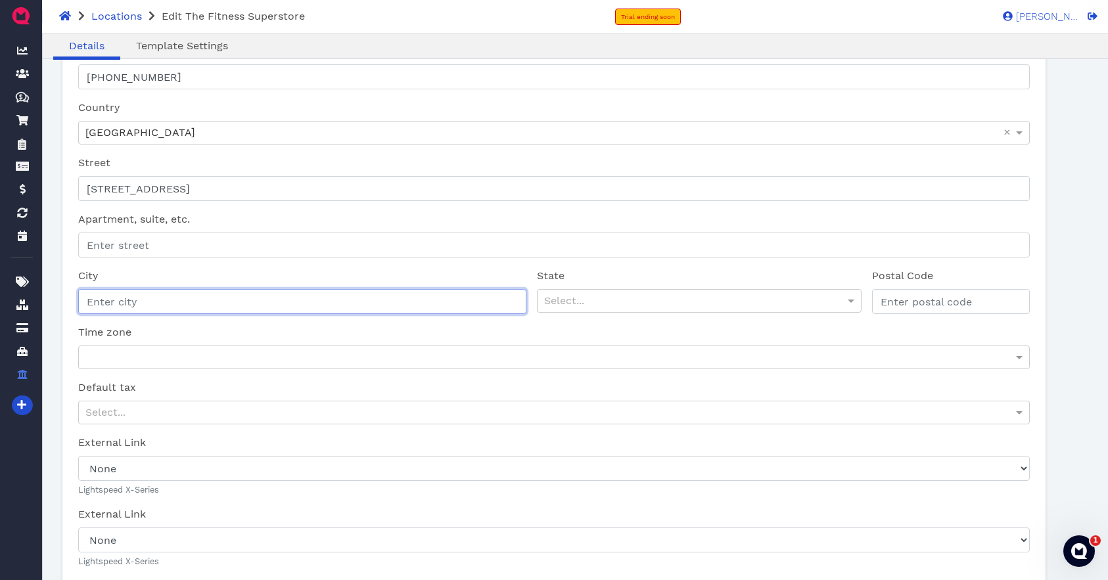
click at [238, 298] on input "City" at bounding box center [302, 301] width 448 height 25
type input "[GEOGRAPHIC_DATA]"
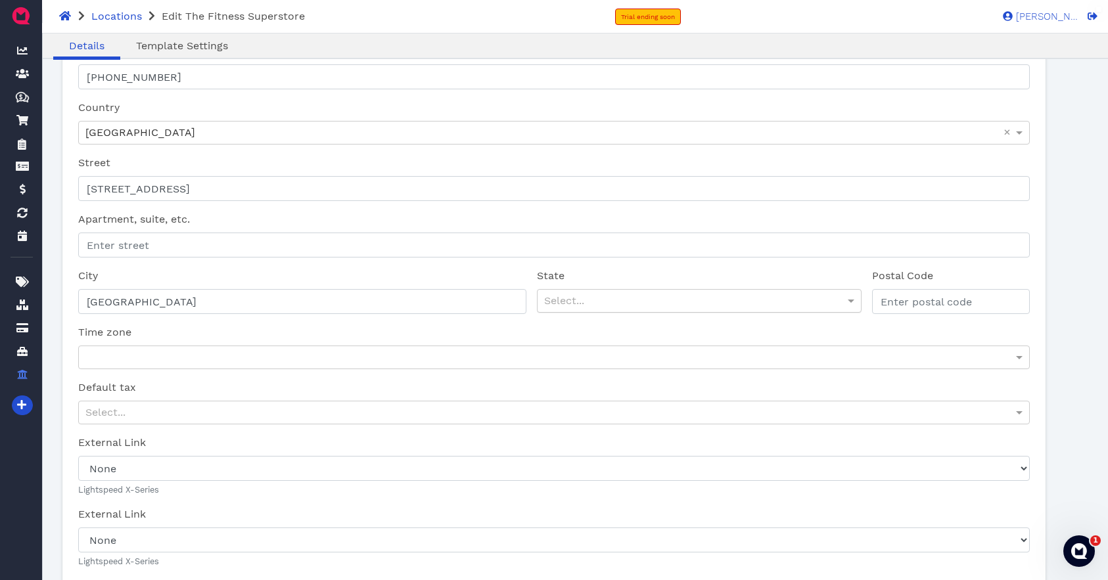
click at [585, 305] on div "Select..." at bounding box center [699, 301] width 323 height 22
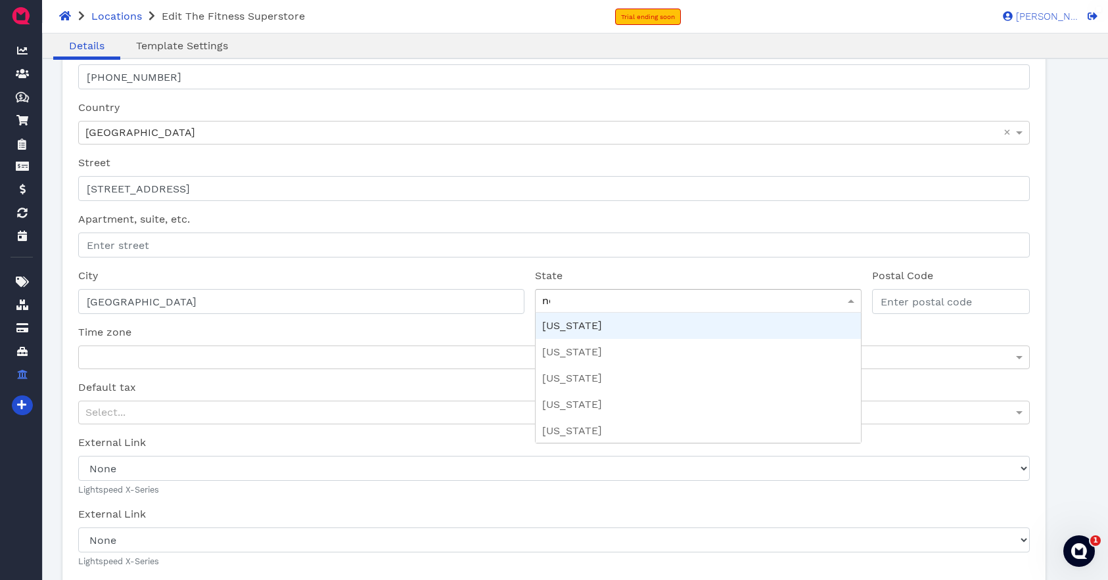
type input "new"
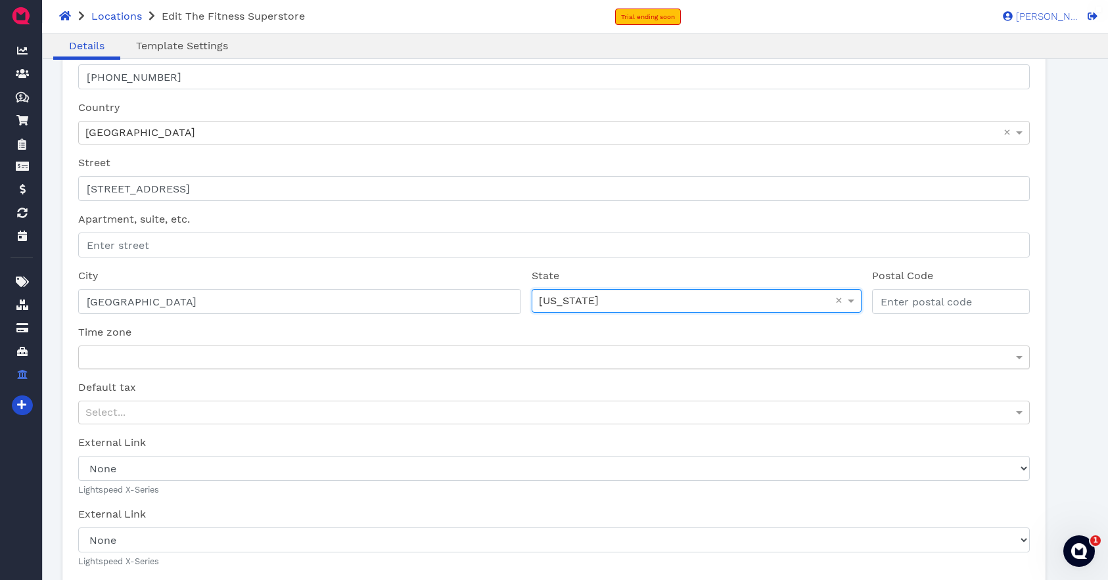
drag, startPoint x: 592, startPoint y: 379, endPoint x: 719, endPoint y: 351, distance: 129.8
click at [931, 304] on input "Postal Code" at bounding box center [951, 301] width 158 height 25
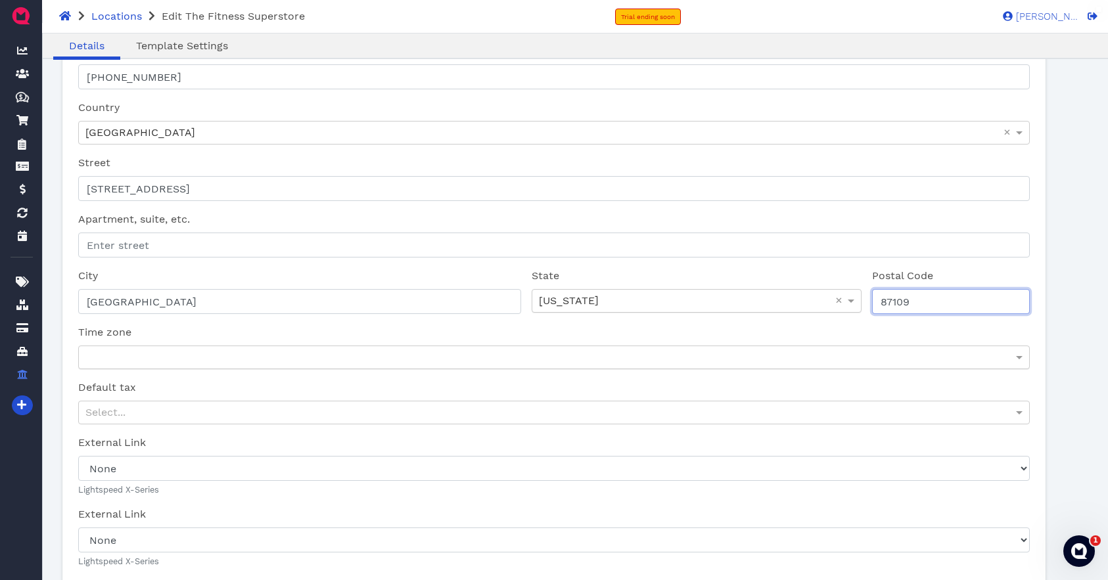
type input "87109"
click at [142, 359] on div at bounding box center [554, 357] width 950 height 22
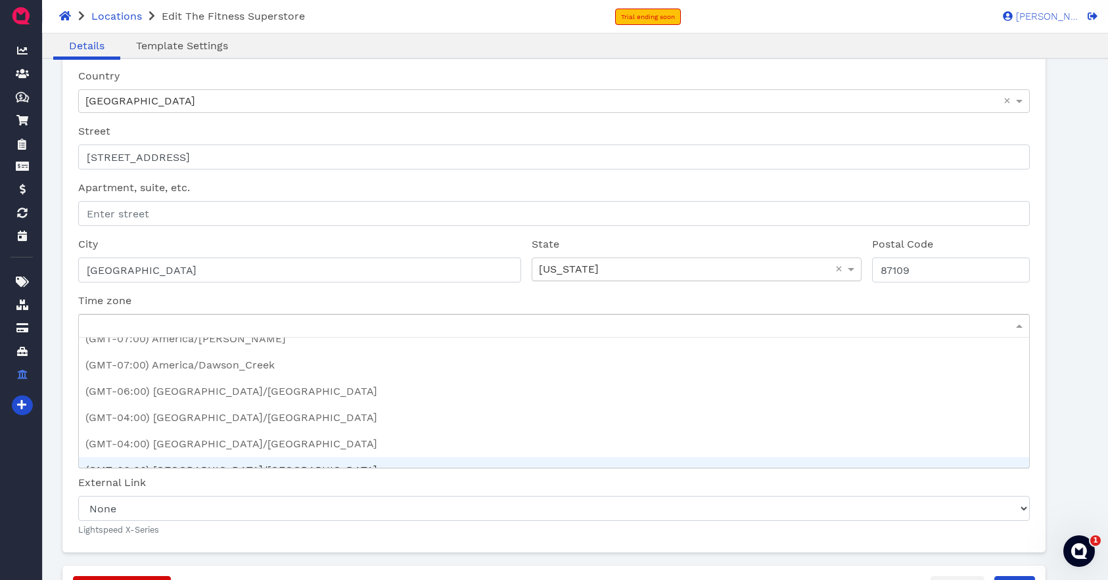
scroll to position [2710, 0]
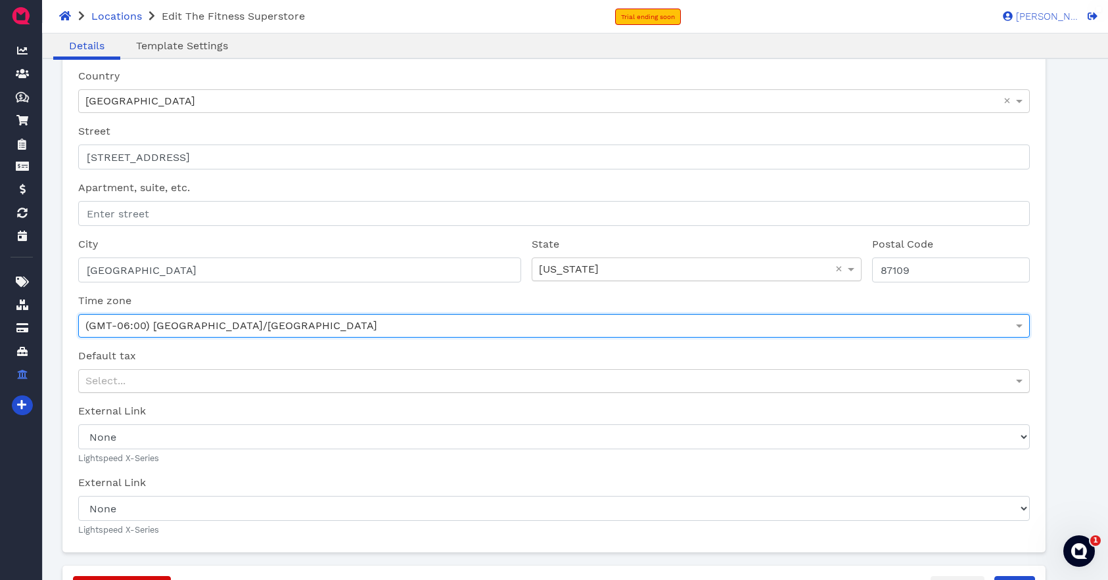
click at [160, 374] on div "Select..." at bounding box center [554, 381] width 950 height 22
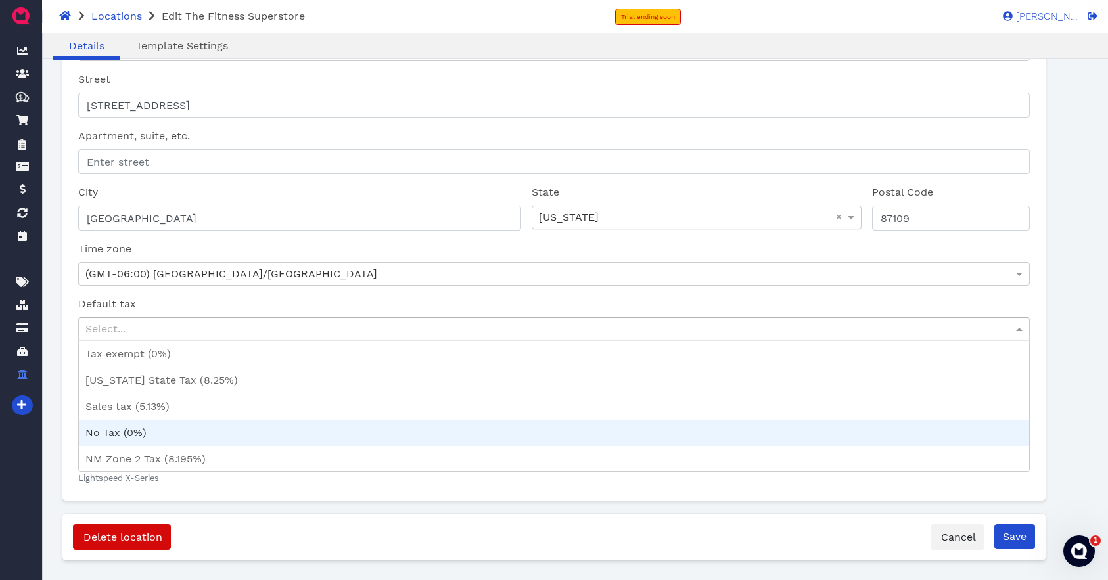
scroll to position [327, 0]
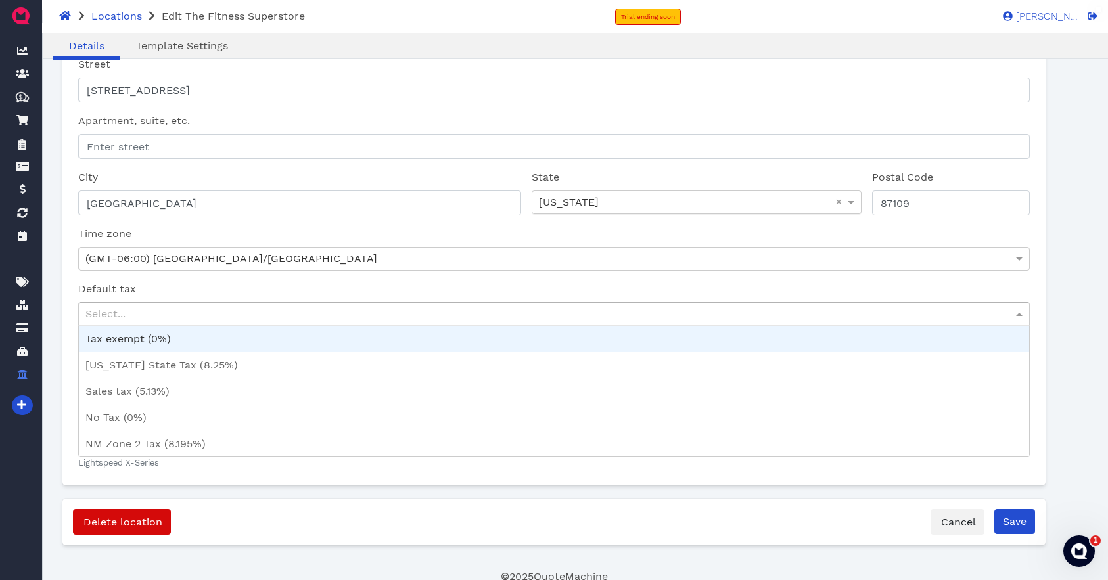
click at [69, 323] on div "Name Main Outlet Company Name The Fitness Superstore Please ensure the company …" at bounding box center [553, 122] width 983 height 726
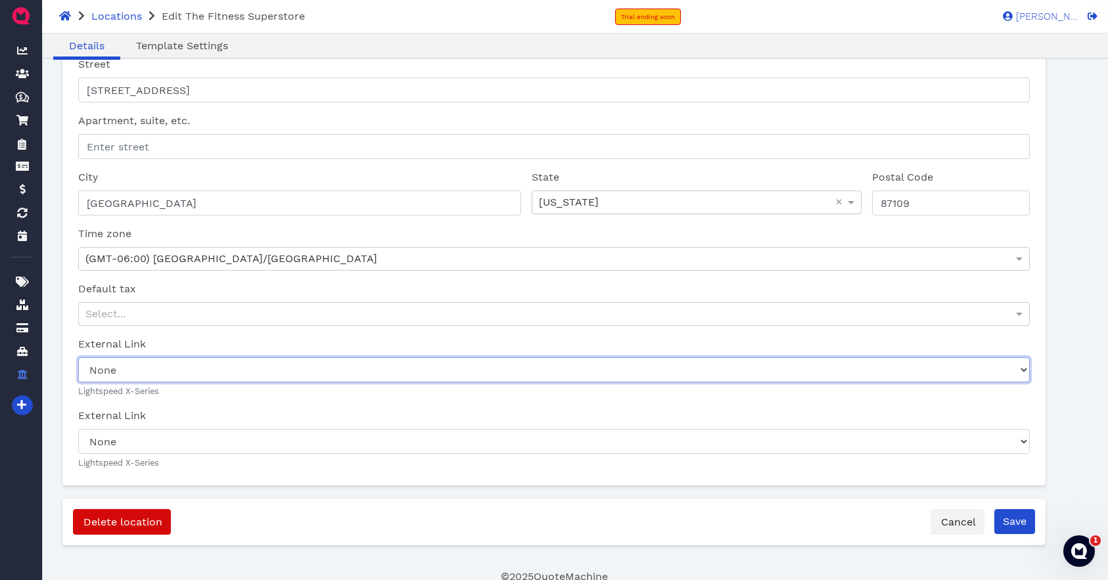
click at [143, 369] on select "None Mesa Hills Main Outlet" at bounding box center [554, 370] width 952 height 25
select select "0683d884-6097-11f0-e104-37fea52399ff"
click at [78, 358] on select "None Mesa Hills Main Outlet" at bounding box center [554, 370] width 952 height 25
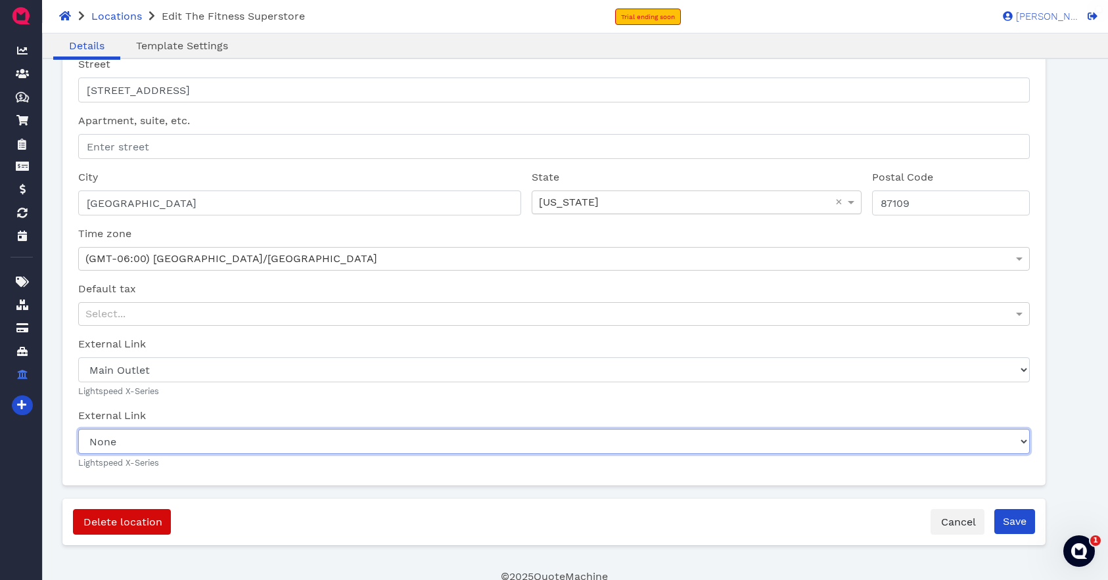
click at [141, 447] on select "None Mesa Hills-Mesa Hills Front Main Outlet-Register #1" at bounding box center [554, 441] width 952 height 25
select select "0683d884-6097-11f0-e104-37fea536aed7"
click at [78, 429] on select "None Mesa Hills-Mesa Hills Front Main Outlet-Register #1" at bounding box center [554, 441] width 952 height 25
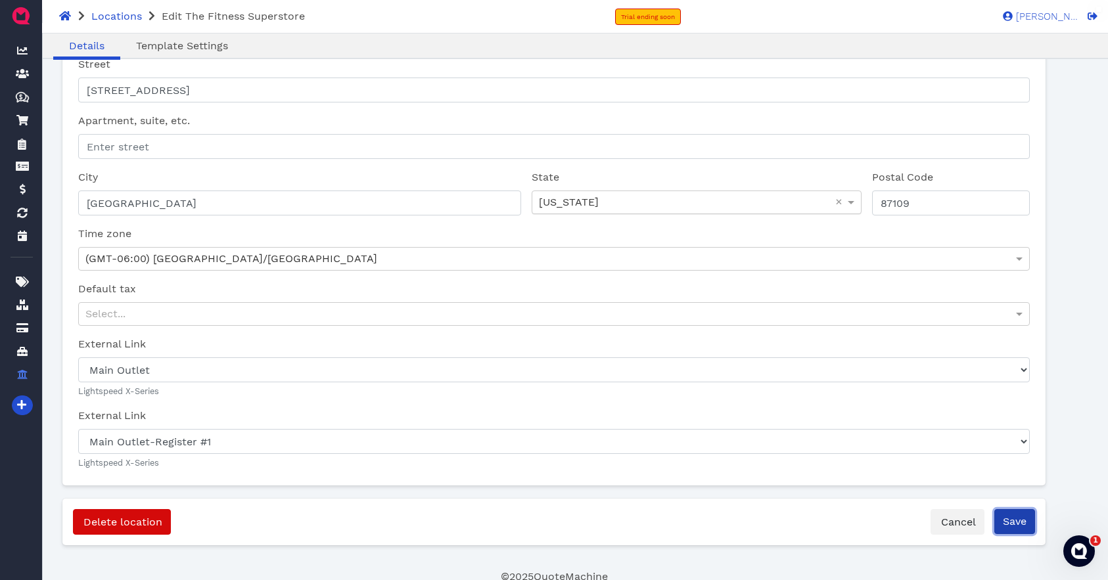
click at [1020, 521] on input "Save" at bounding box center [1014, 521] width 41 height 25
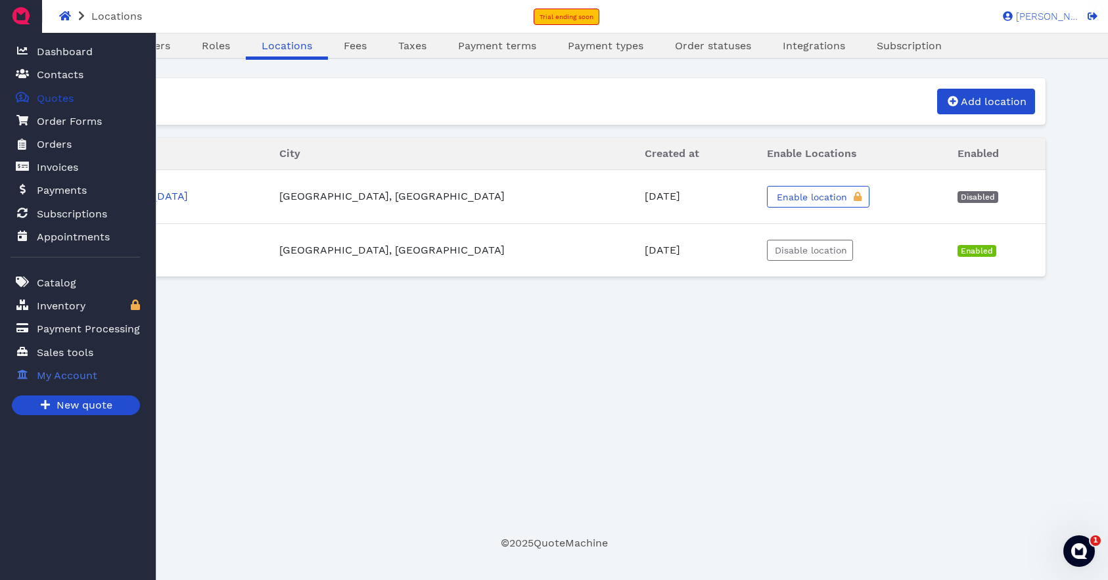
click at [48, 95] on span "Quotes" at bounding box center [55, 99] width 37 height 16
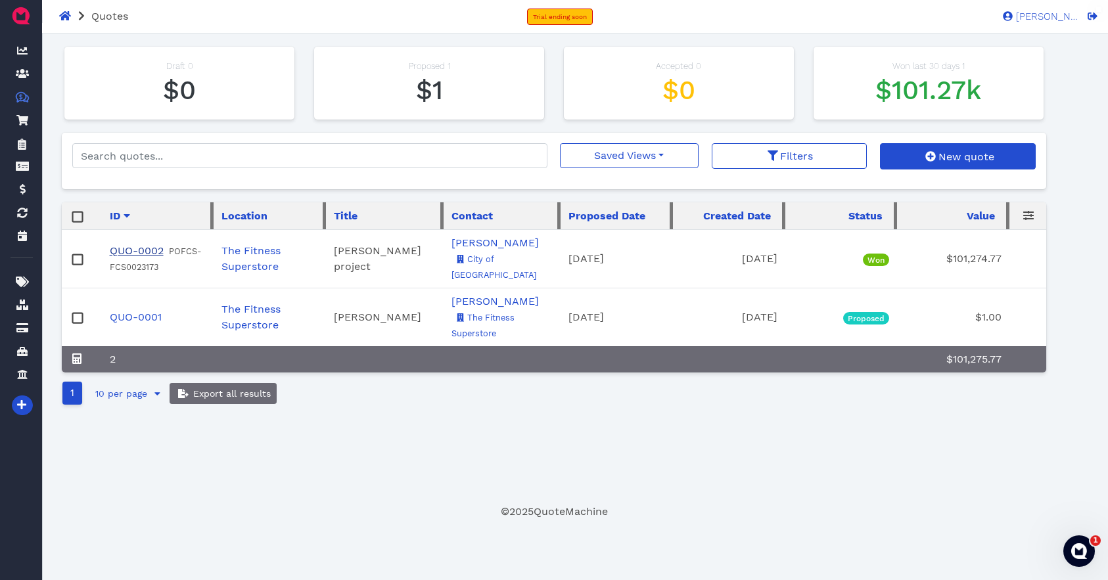
click at [124, 245] on link "QUO-0002" at bounding box center [137, 251] width 54 height 12
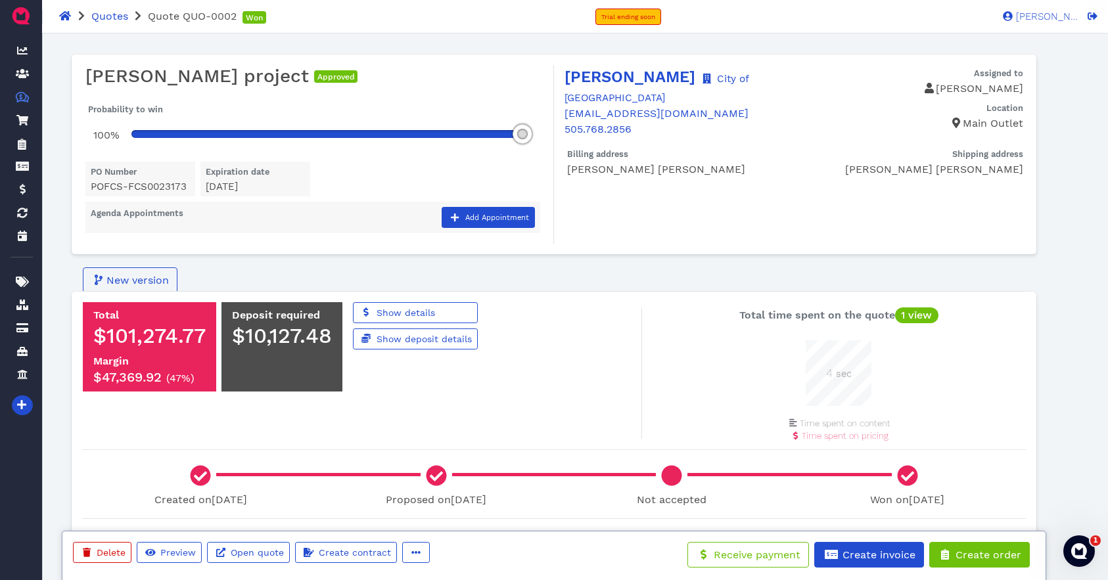
scroll to position [66, 66]
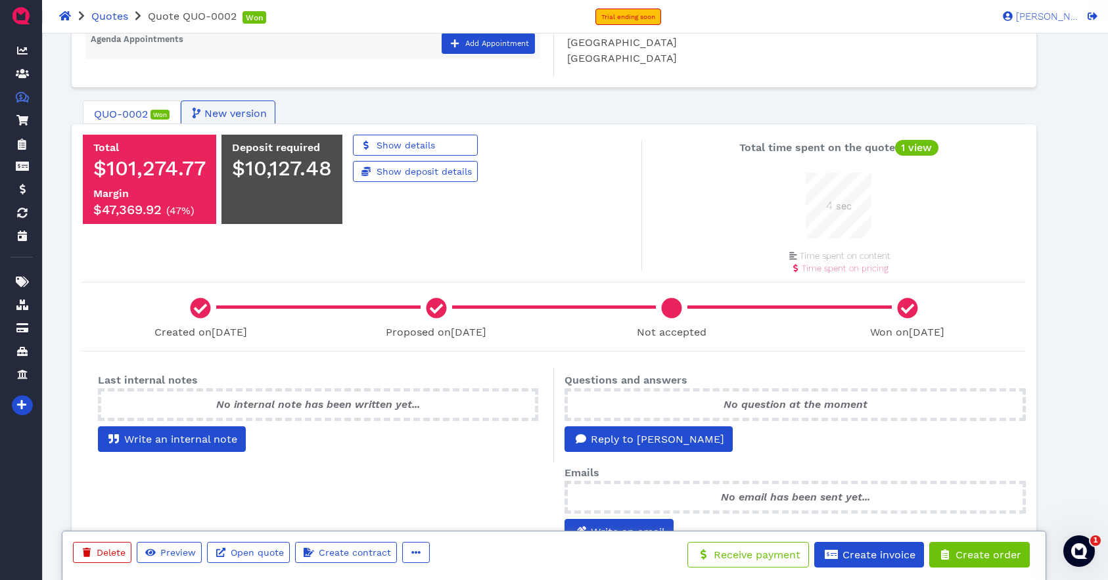
click at [569, 368] on div "Questions and answers No question at the moment Reply to [PERSON_NAME] Emails N…" at bounding box center [795, 457] width 482 height 185
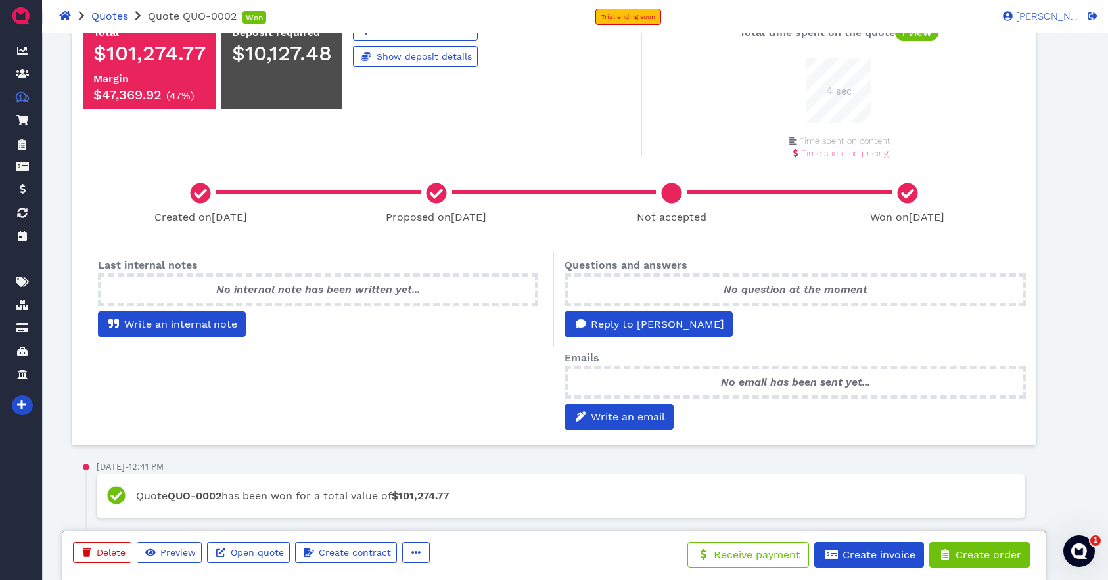
scroll to position [548, 0]
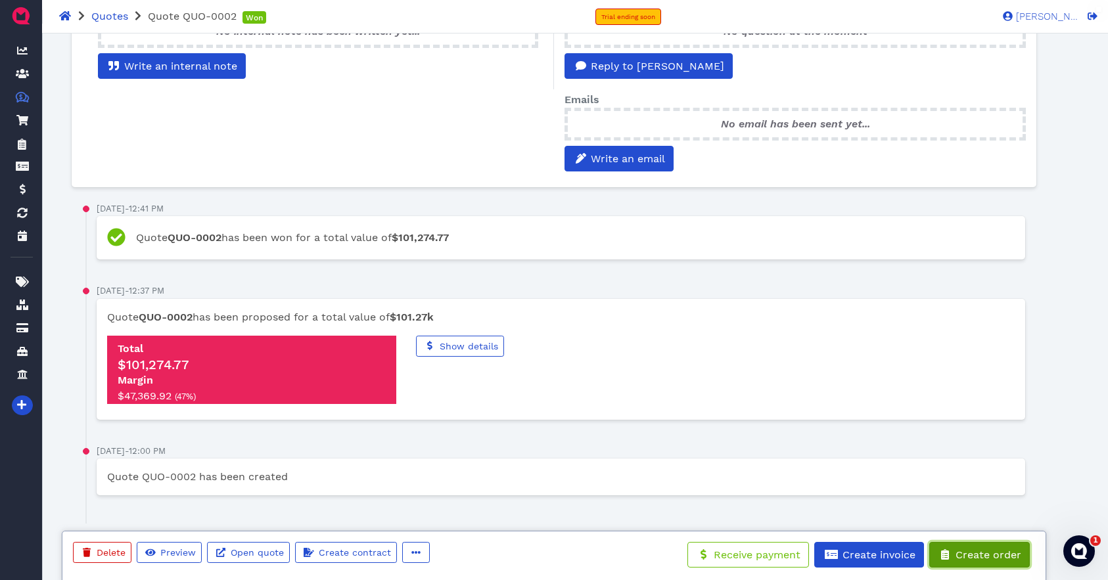
click at [970, 551] on span "Create order" at bounding box center [988, 555] width 68 height 12
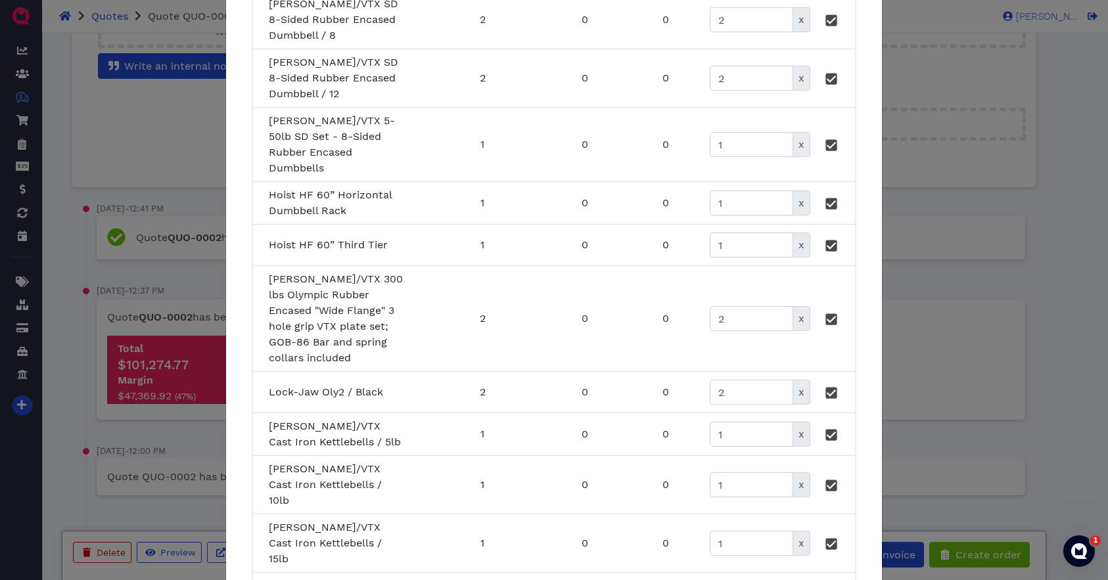
scroll to position [1219, 0]
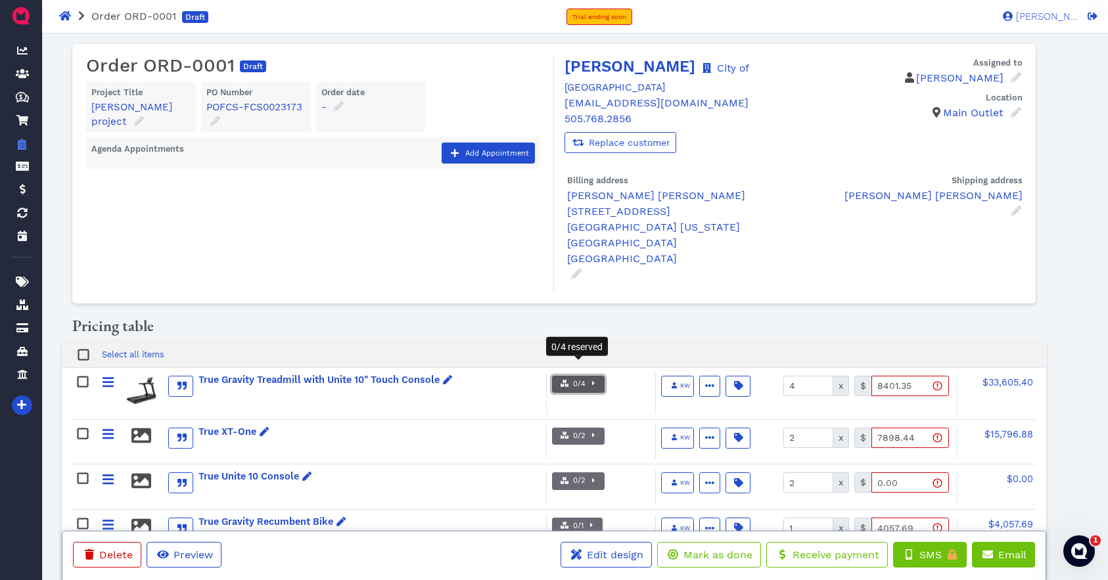
click at [596, 376] on button "0/4" at bounding box center [578, 385] width 53 height 18
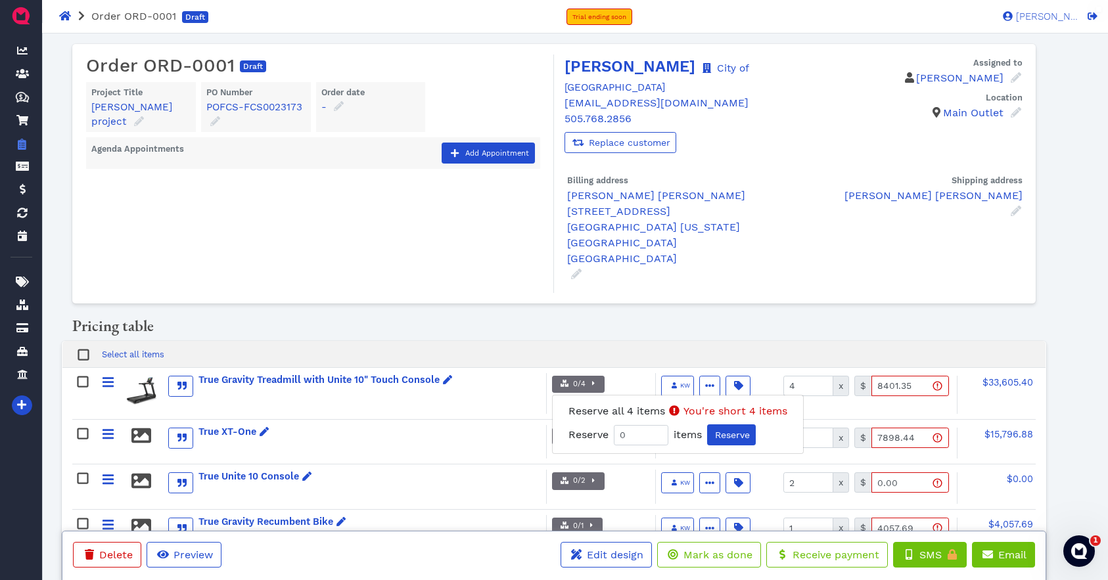
click at [488, 317] on div "Pricing table" at bounding box center [553, 329] width 983 height 24
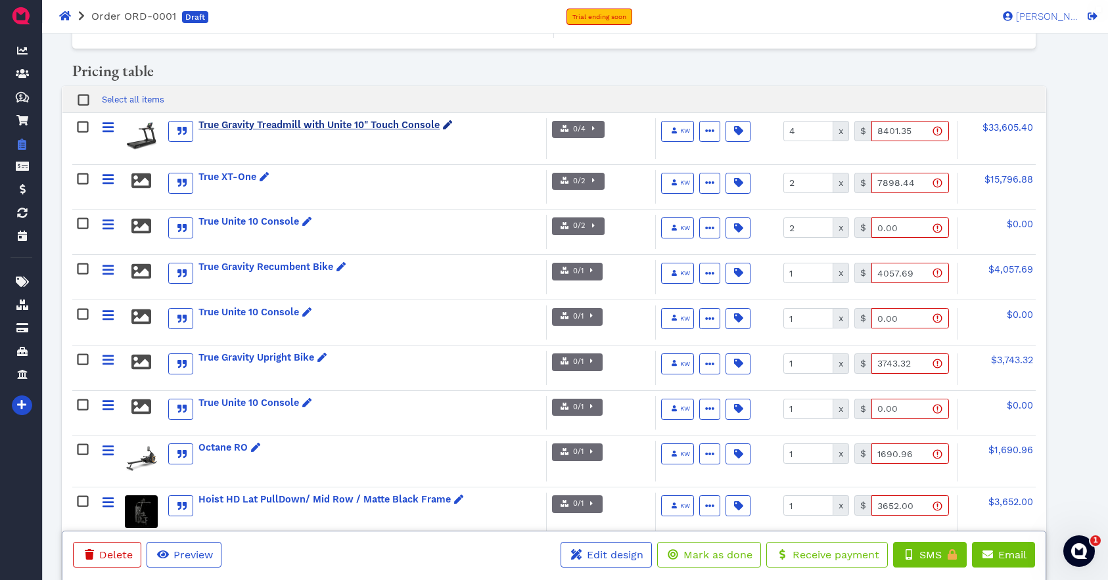
scroll to position [261, 0]
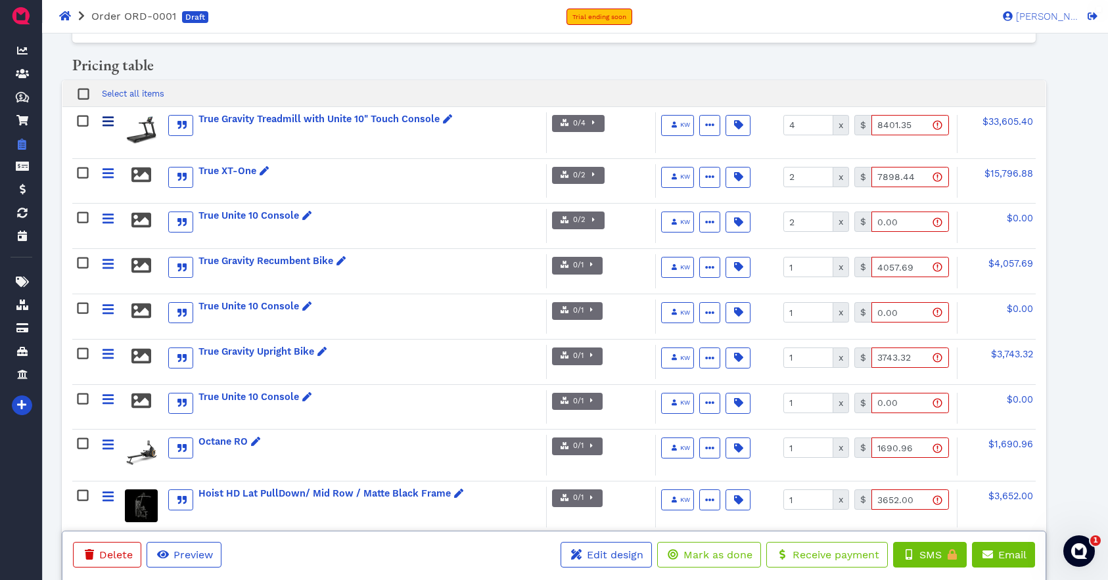
drag, startPoint x: 108, startPoint y: 106, endPoint x: 156, endPoint y: 106, distance: 48.0
click at [108, 116] on icon at bounding box center [109, 121] width 12 height 10
click at [252, 112] on div "True Gravity Treadmill with Unite 10" Touch Console" at bounding box center [326, 119] width 254 height 14
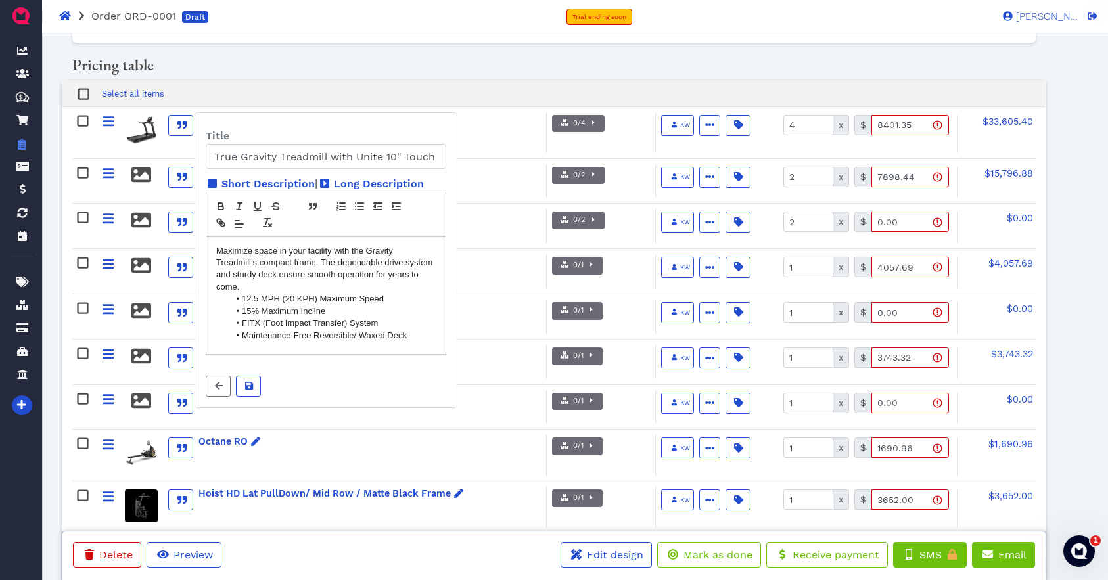
click at [470, 56] on div "Pricing table" at bounding box center [553, 68] width 983 height 24
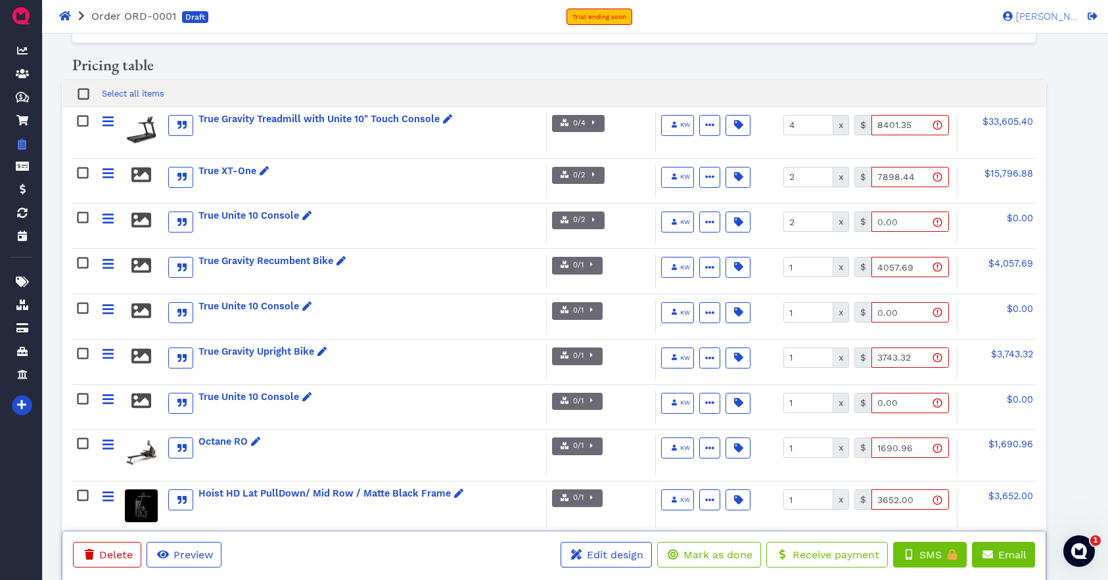
click at [82, 116] on rect at bounding box center [83, 121] width 10 height 10
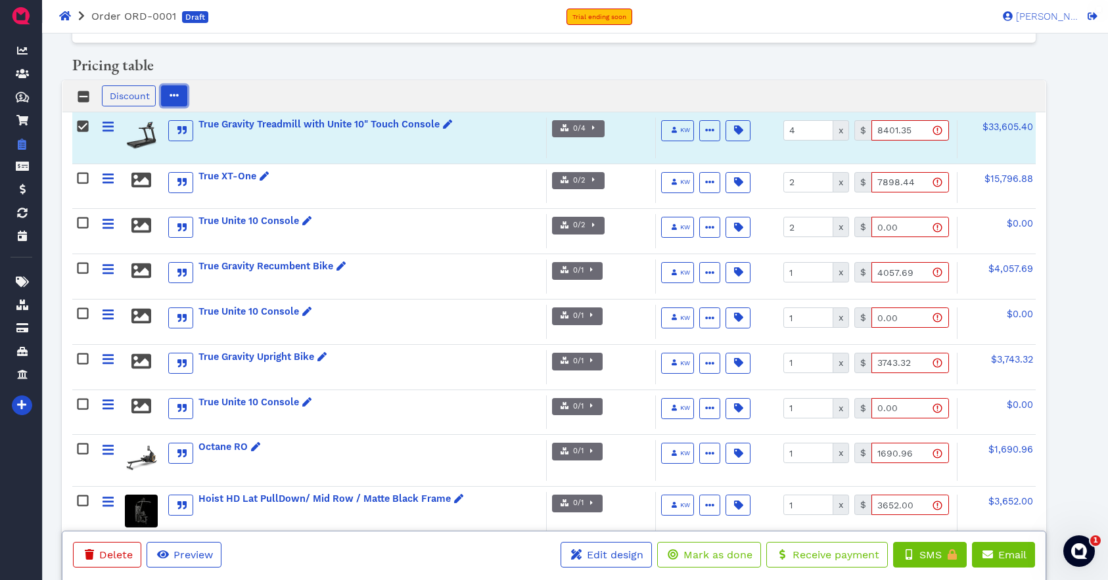
click at [174, 94] on icon "button" at bounding box center [174, 95] width 9 height 3
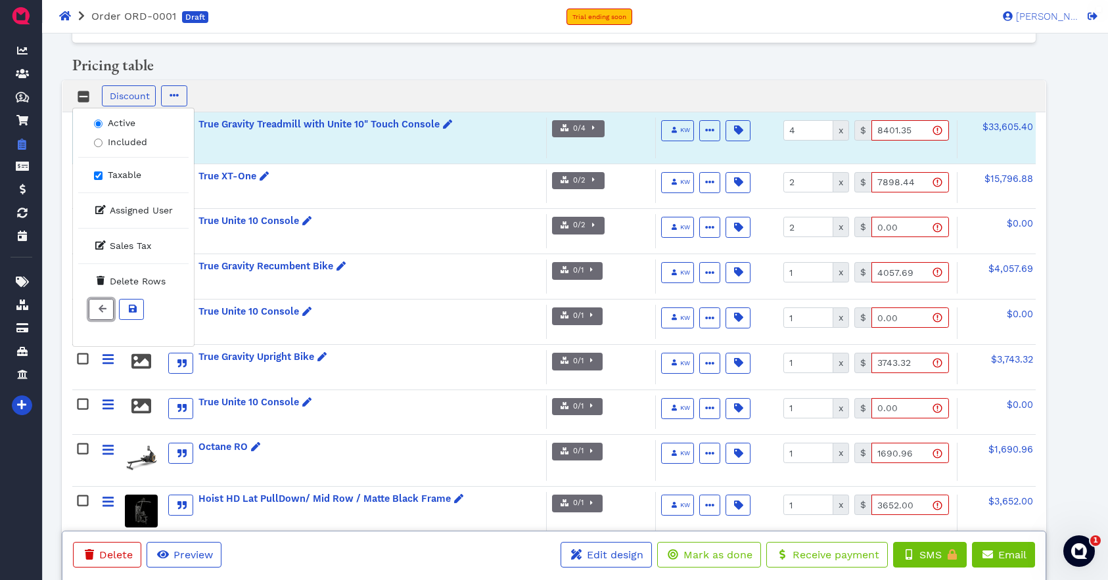
drag, startPoint x: 100, startPoint y: 298, endPoint x: 112, endPoint y: 294, distance: 13.1
click at [100, 303] on span at bounding box center [101, 310] width 13 height 14
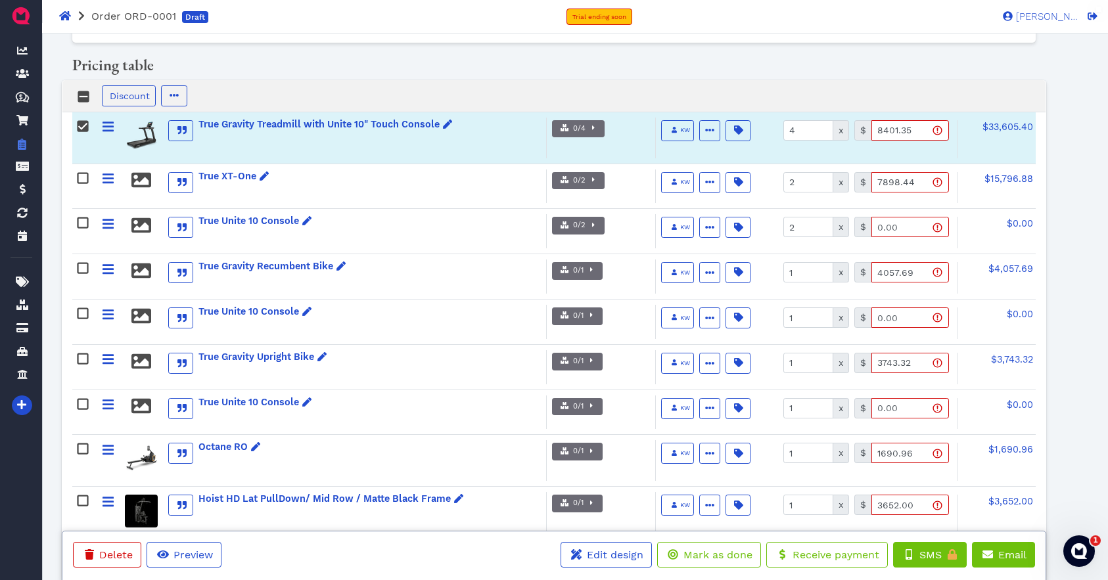
click at [314, 56] on div "Pricing table" at bounding box center [553, 68] width 983 height 24
click at [171, 91] on icon "button" at bounding box center [174, 95] width 9 height 9
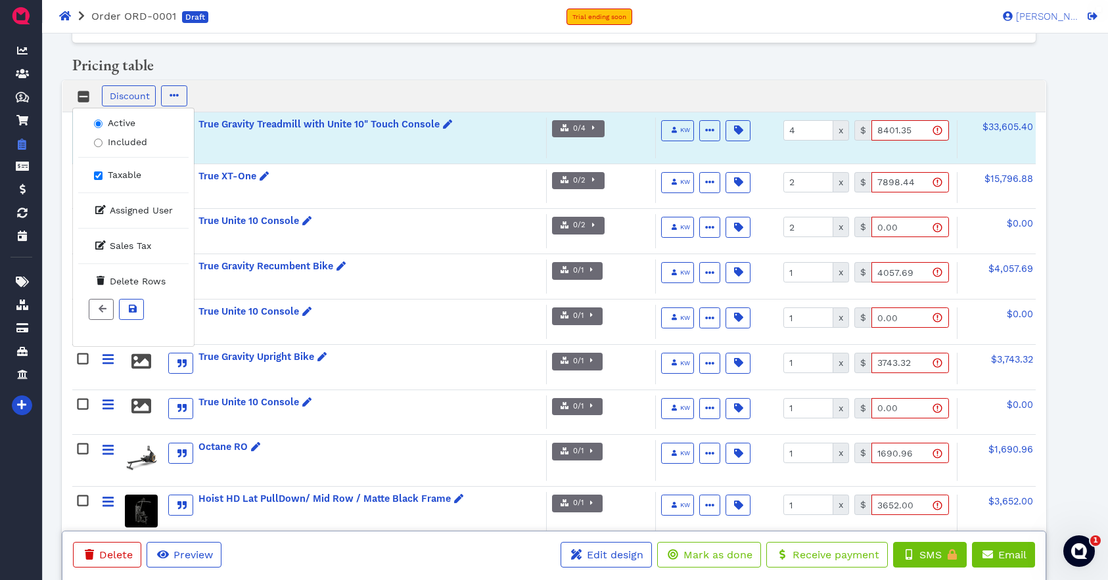
click at [340, 80] on div "Discount 0 % USD Active Included Taxable Assigned User Sales Tax Delete Rows" at bounding box center [553, 96] width 983 height 32
click at [134, 276] on span "Delete Rows" at bounding box center [138, 281] width 56 height 11
click at [699, 120] on button "button" at bounding box center [709, 130] width 21 height 21
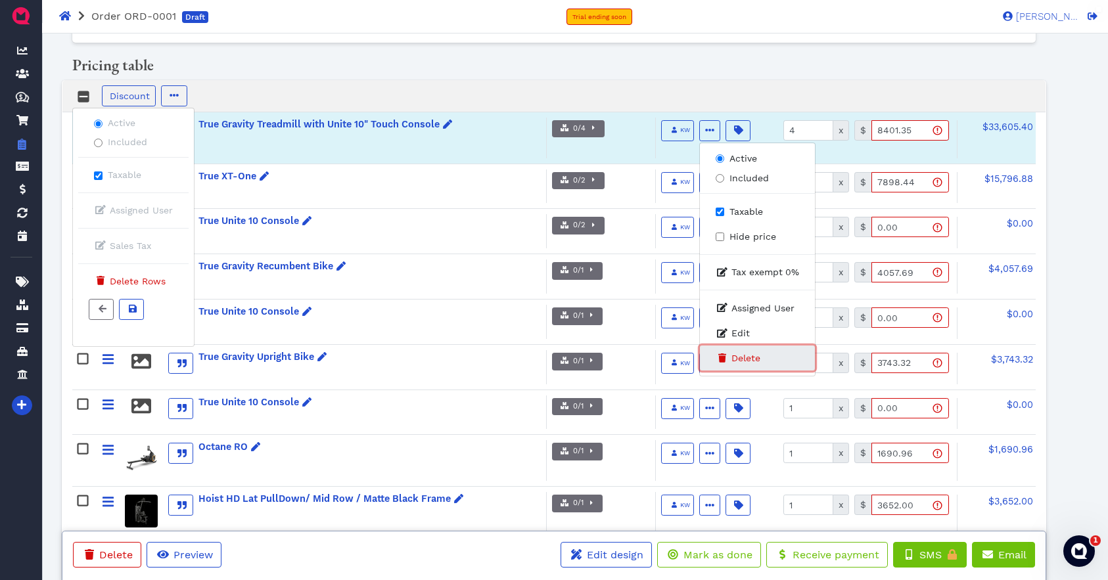
drag, startPoint x: 739, startPoint y: 346, endPoint x: 760, endPoint y: 346, distance: 21.7
click at [738, 352] on span "Delete" at bounding box center [746, 359] width 29 height 14
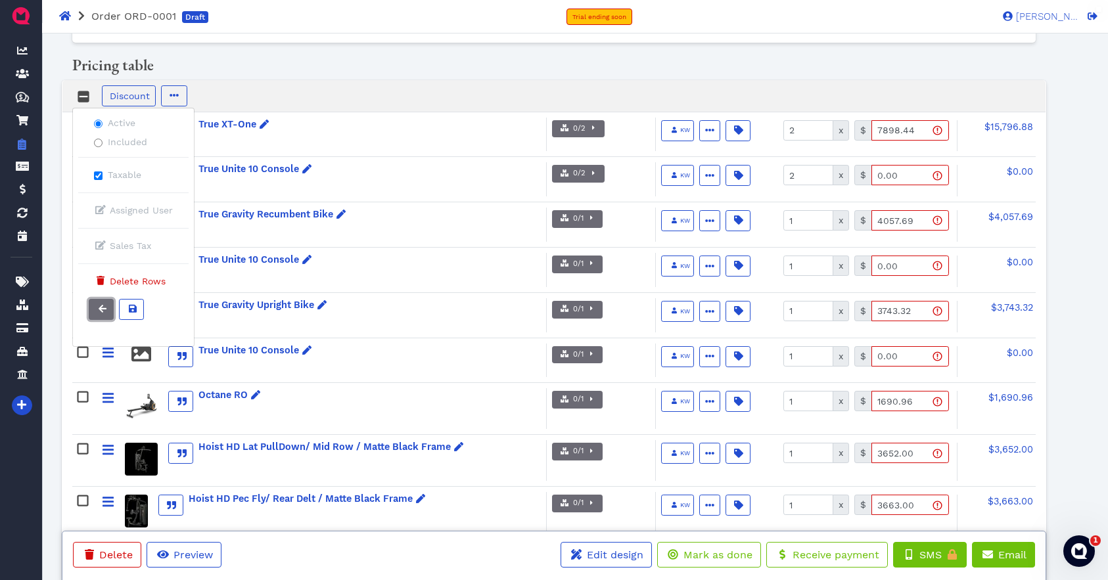
click at [104, 305] on icon at bounding box center [103, 309] width 8 height 8
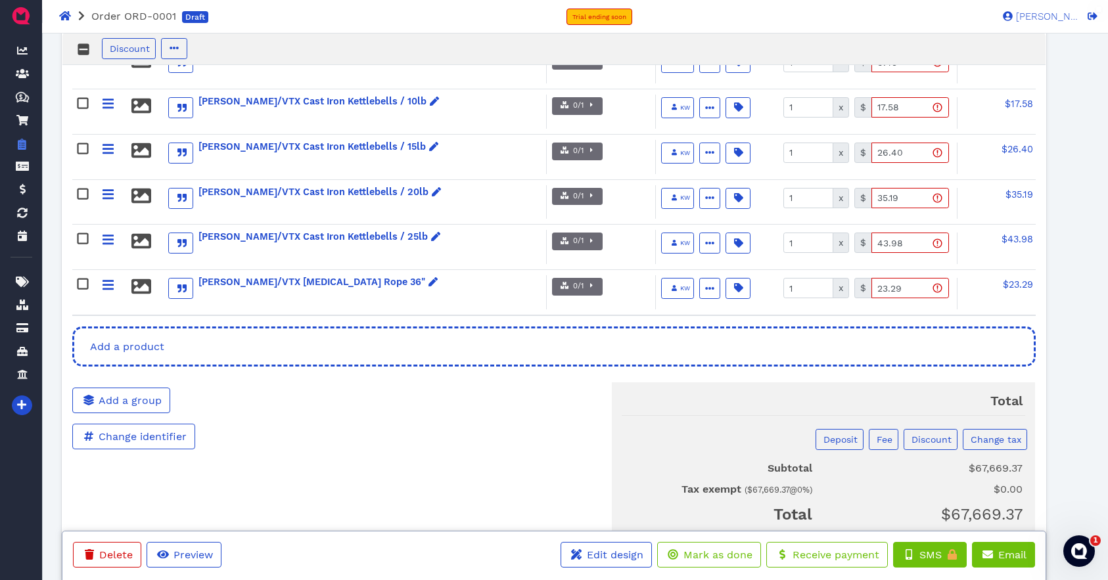
scroll to position [1656, 0]
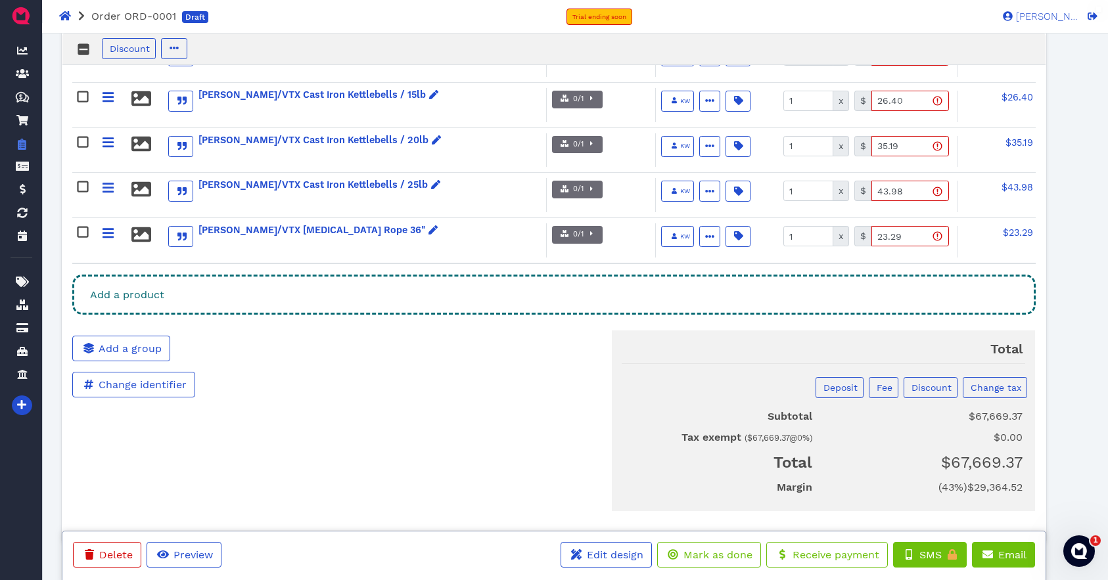
click at [201, 278] on div "Add a product" at bounding box center [554, 295] width 964 height 40
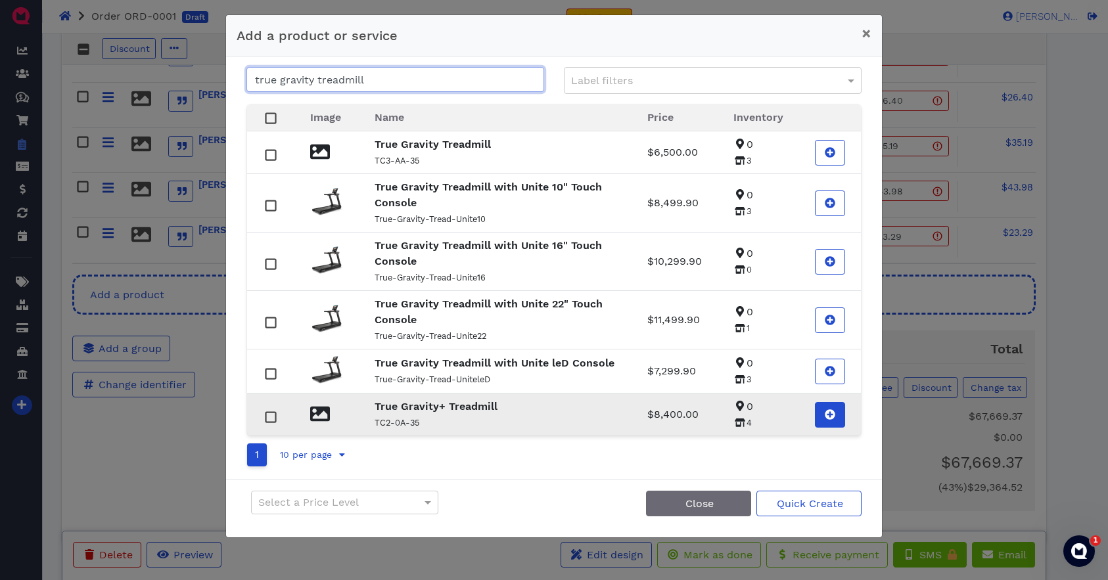
type input "true gravity treadmill"
click at [835, 417] on span at bounding box center [830, 416] width 13 height 16
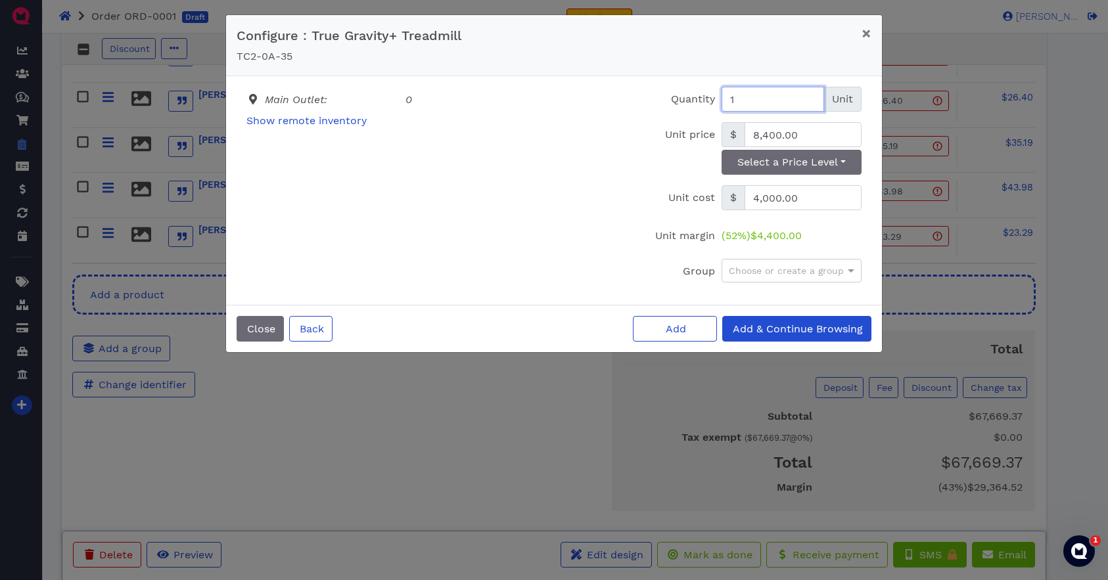
click at [764, 96] on input "1" at bounding box center [773, 99] width 103 height 25
type input "4"
click at [813, 137] on input "8,400.00" at bounding box center [803, 134] width 117 height 25
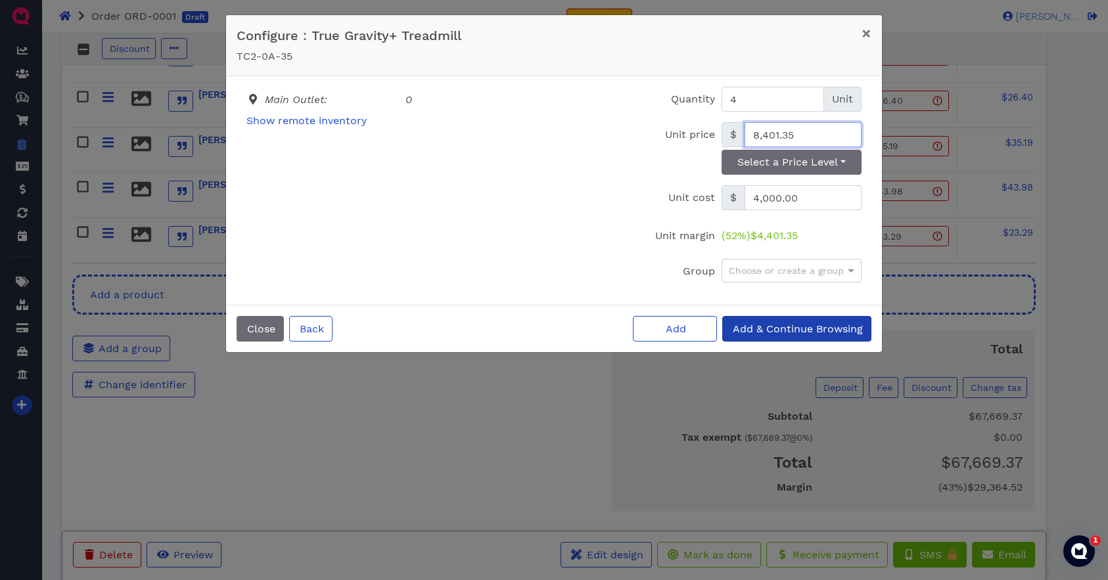
type input "8,401.35"
click at [755, 327] on span "Add & Continue Browsing" at bounding box center [797, 329] width 132 height 12
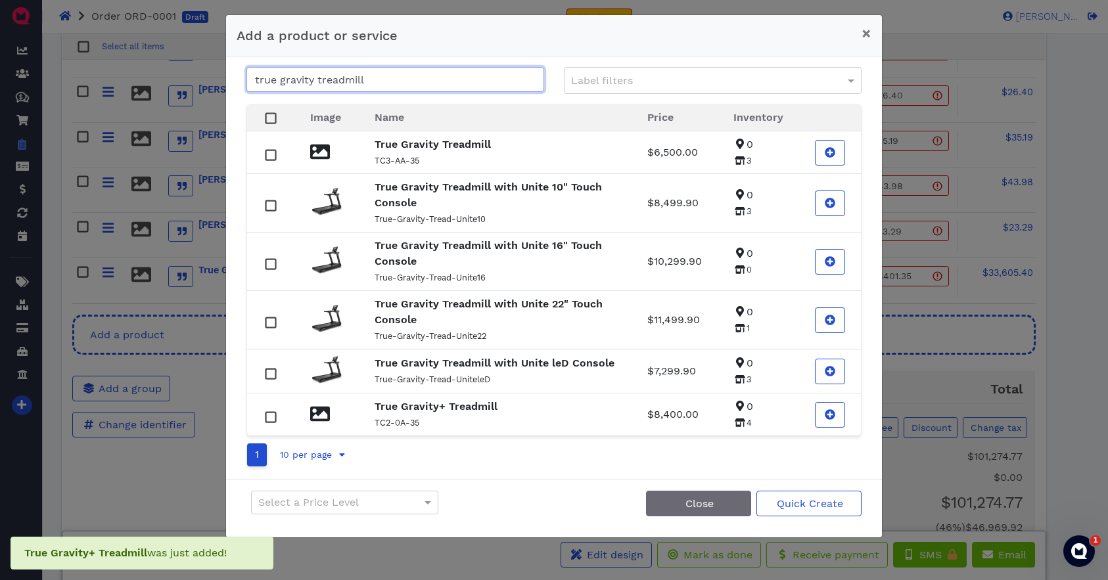
scroll to position [1650, 0]
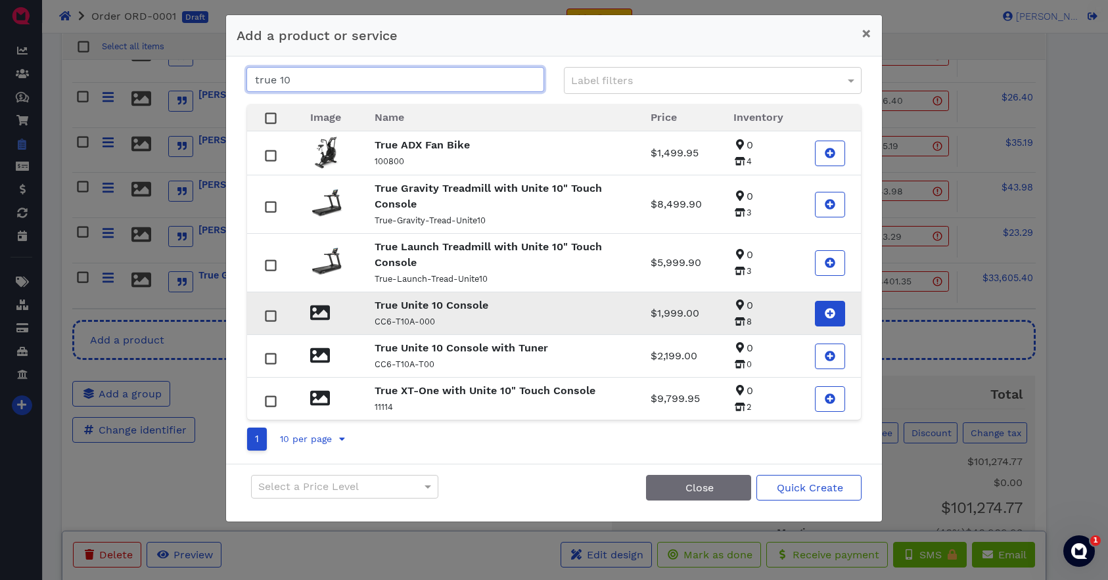
type input "true 10"
click at [831, 313] on icon at bounding box center [830, 313] width 11 height 11
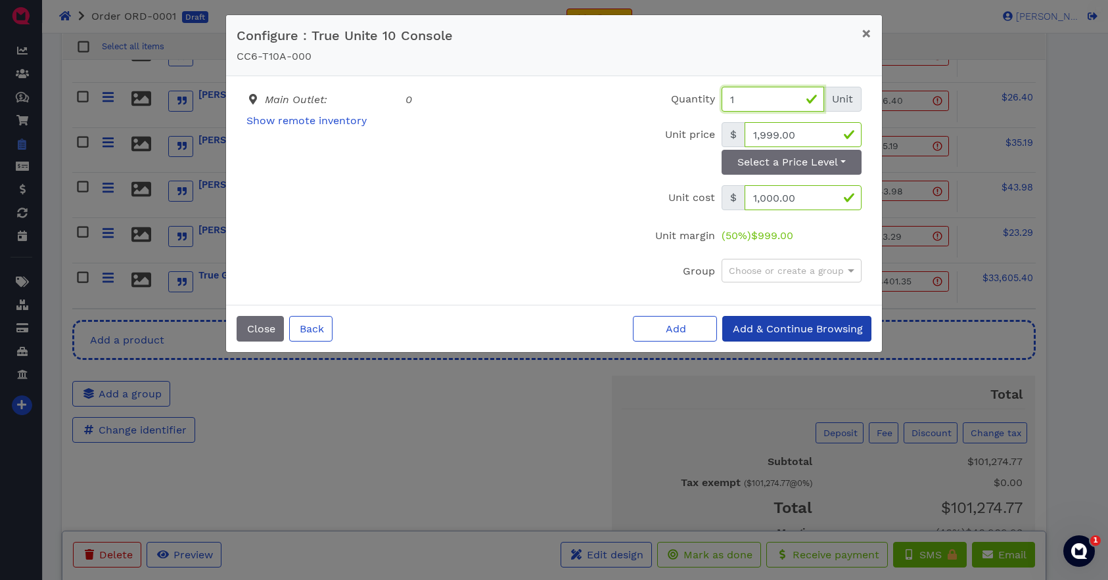
click at [751, 101] on input "1" at bounding box center [773, 99] width 103 height 25
type input "4"
click at [801, 131] on input "1,999.00" at bounding box center [803, 134] width 117 height 25
type input "0"
click at [674, 329] on span "Add" at bounding box center [675, 329] width 22 height 12
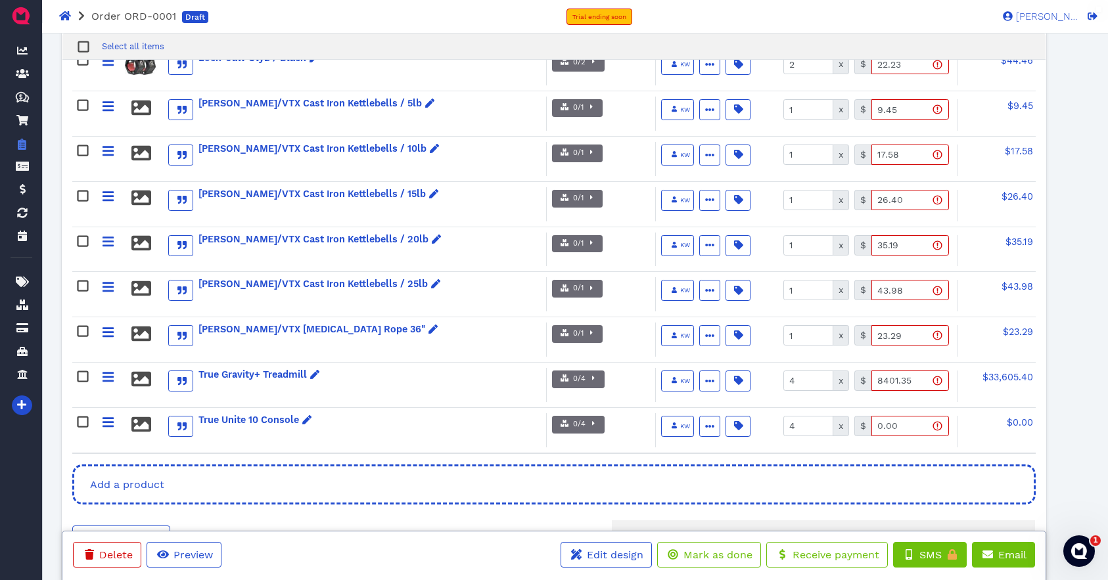
scroll to position [1537, 0]
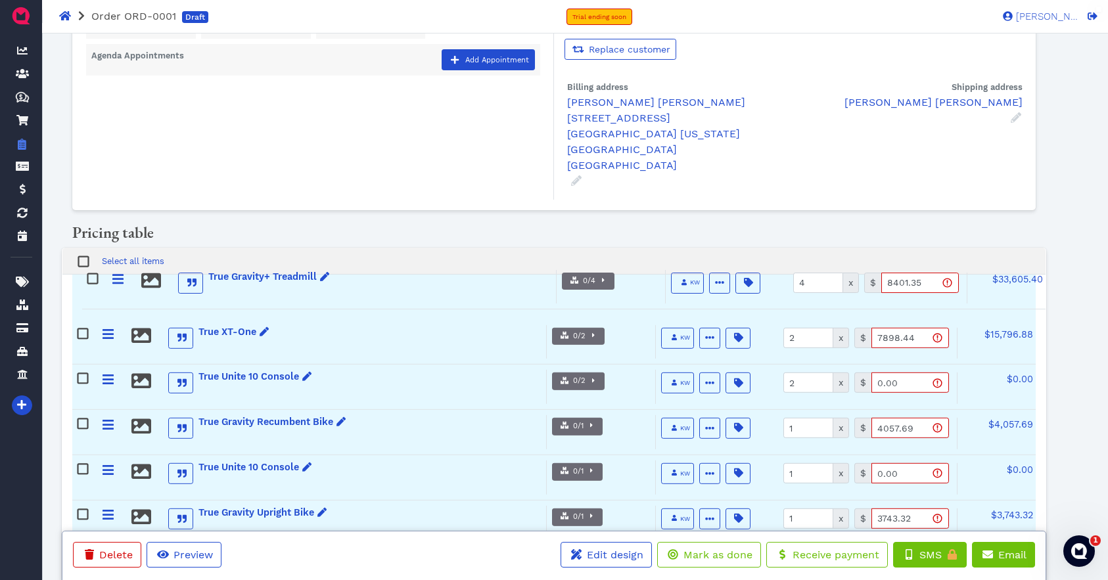
drag, startPoint x: 110, startPoint y: 278, endPoint x: 116, endPoint y: 282, distance: 7.7
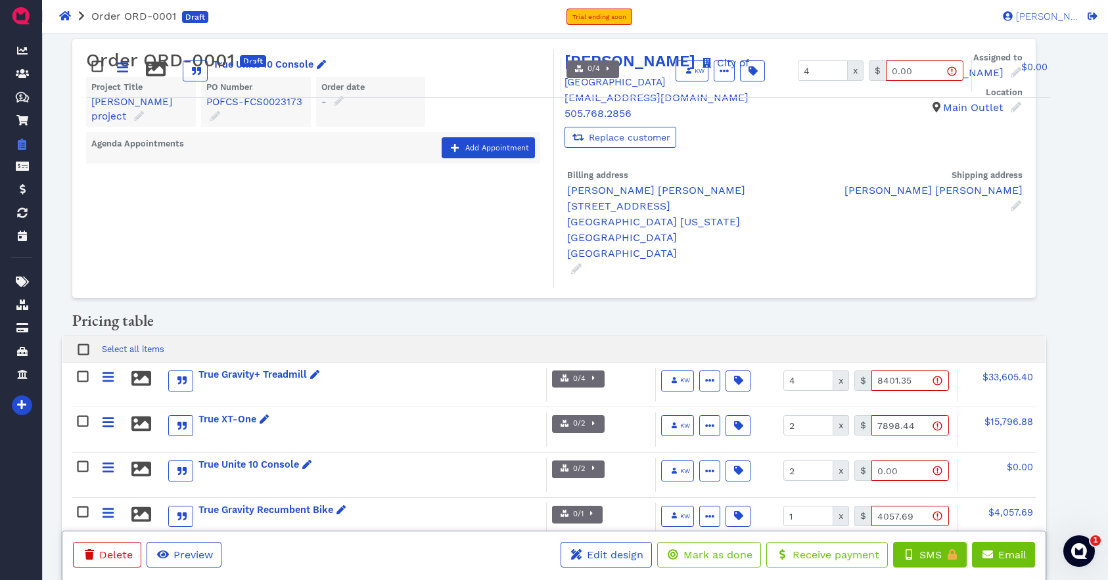
scroll to position [0, 0]
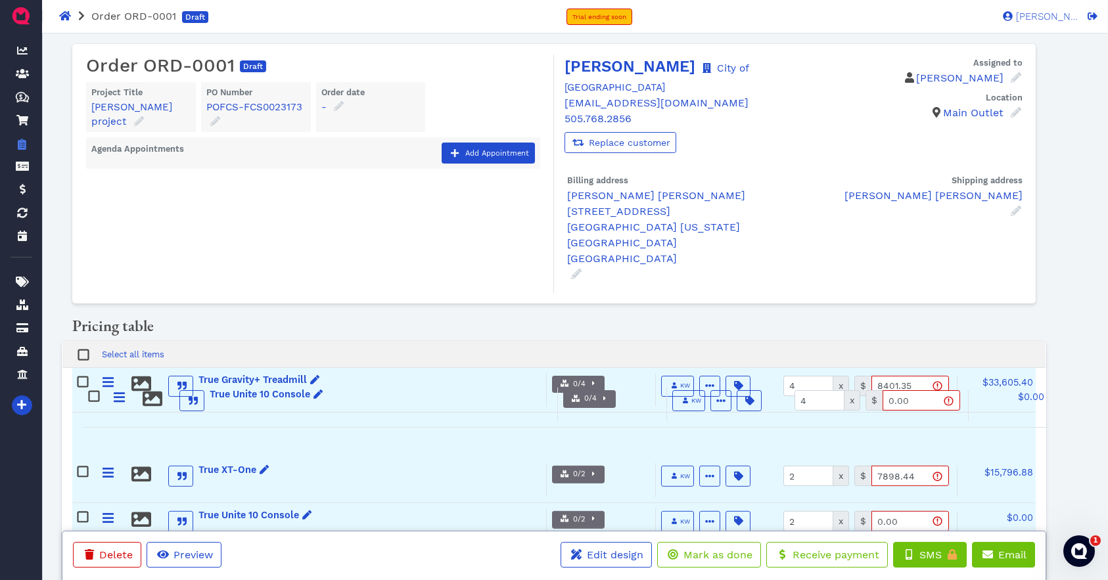
drag, startPoint x: 105, startPoint y: 363, endPoint x: 116, endPoint y: 402, distance: 40.4
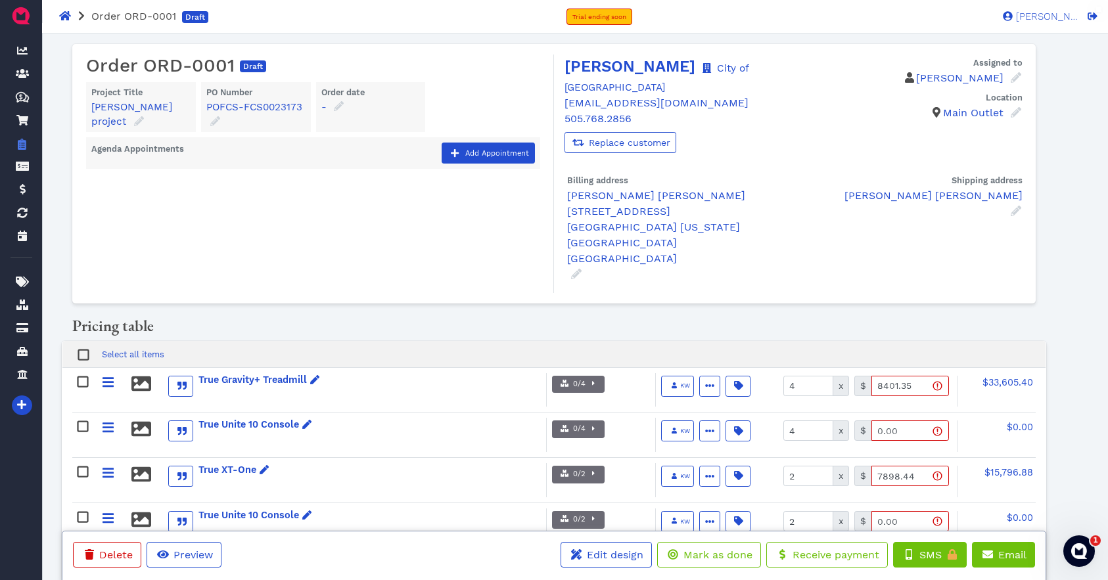
click at [505, 317] on div "Pricing table" at bounding box center [553, 329] width 983 height 24
click at [1048, 15] on span "[PERSON_NAME]" at bounding box center [1046, 17] width 66 height 10
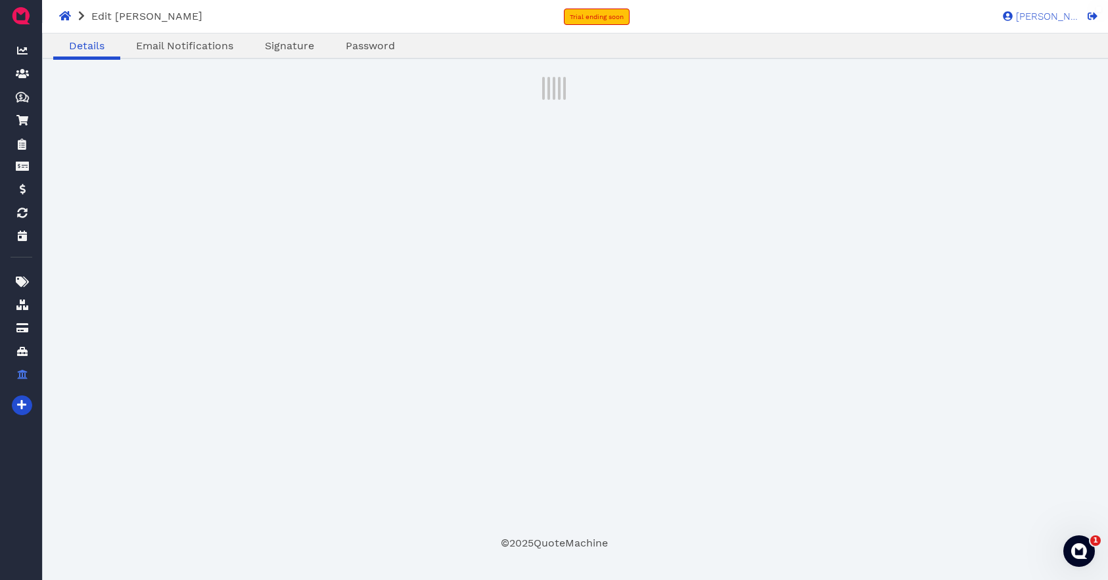
select select "admin"
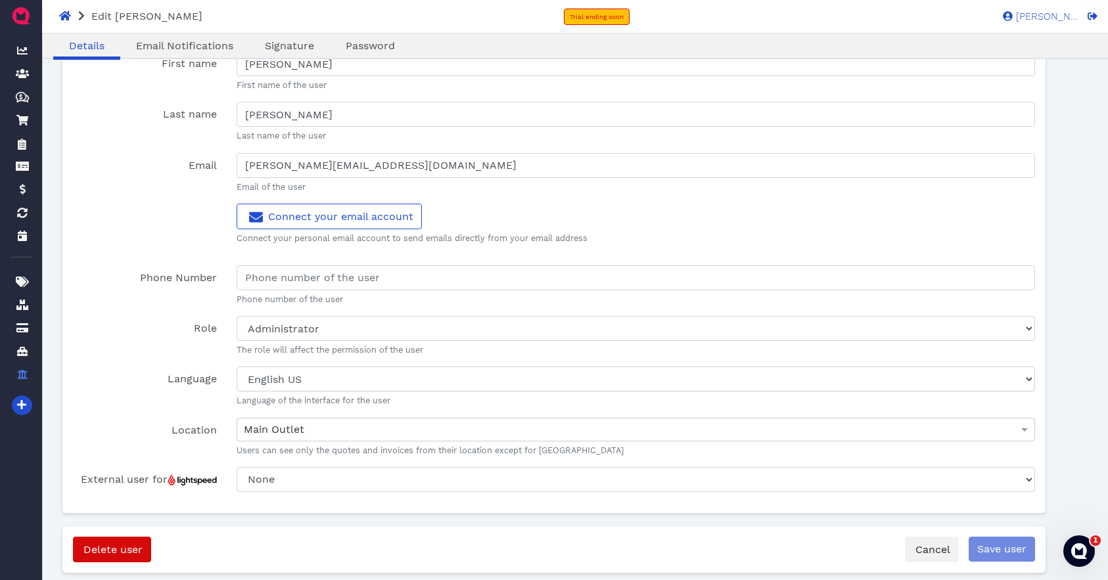
scroll to position [58, 0]
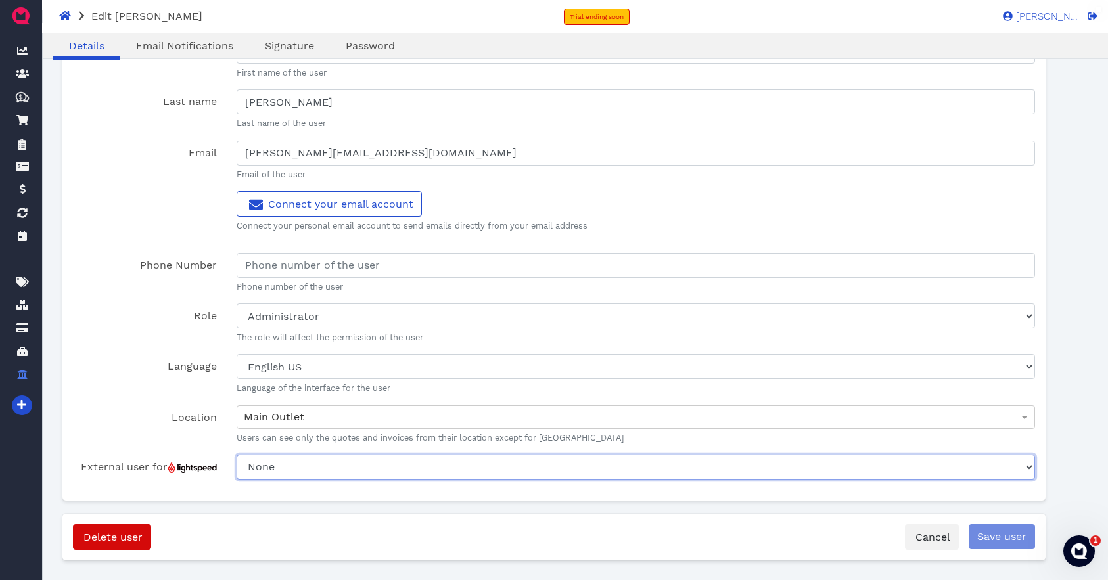
click at [346, 472] on select "None Purchasing Jay Weingardt Kendall Weingardt Claire W ABQ Split EP Split Mar…" at bounding box center [636, 467] width 799 height 25
select select "020b2c2a-4661-11f0-e88b-37fea4d7247a"
click at [237, 455] on select "None Purchasing Jay Weingardt Kendall Weingardt Claire W ABQ Split EP Split Mar…" at bounding box center [636, 467] width 799 height 25
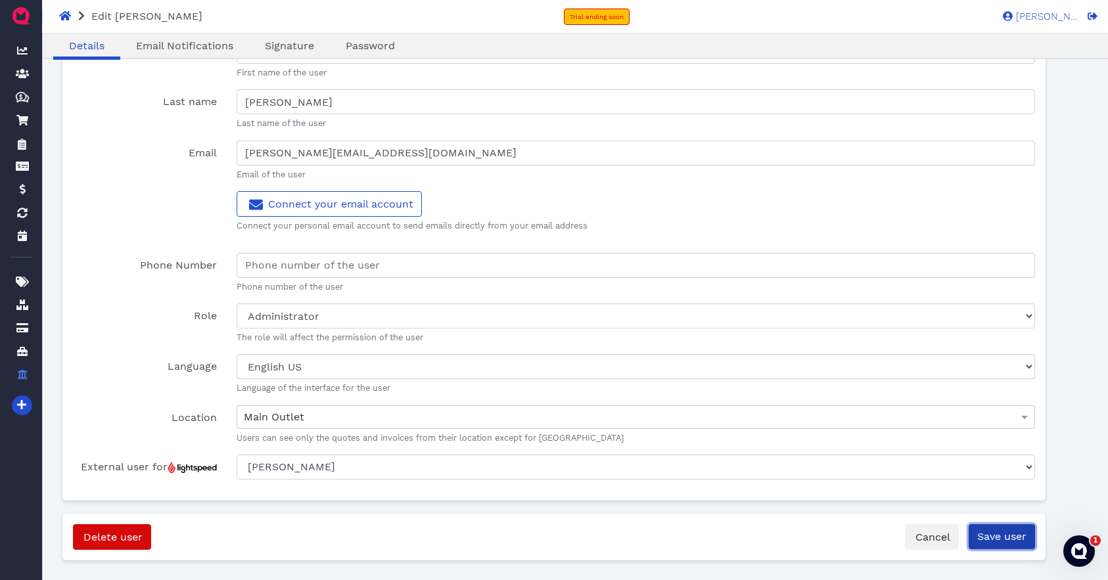
click at [998, 541] on input "Save user" at bounding box center [1002, 537] width 66 height 25
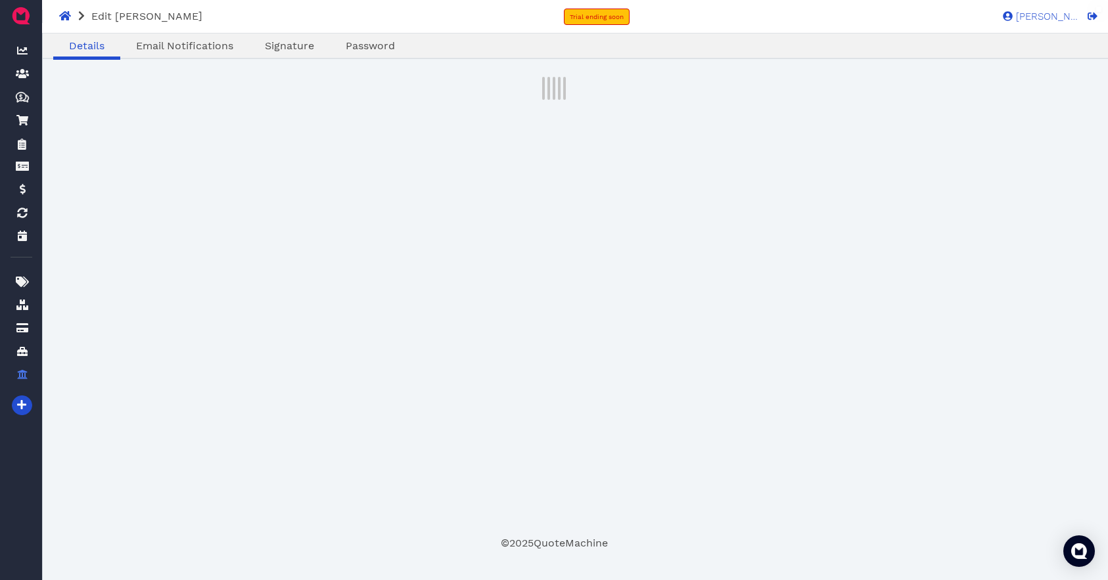
select select "admin"
select select "020b2c2a-4661-11f0-e88b-37fea4d7247a"
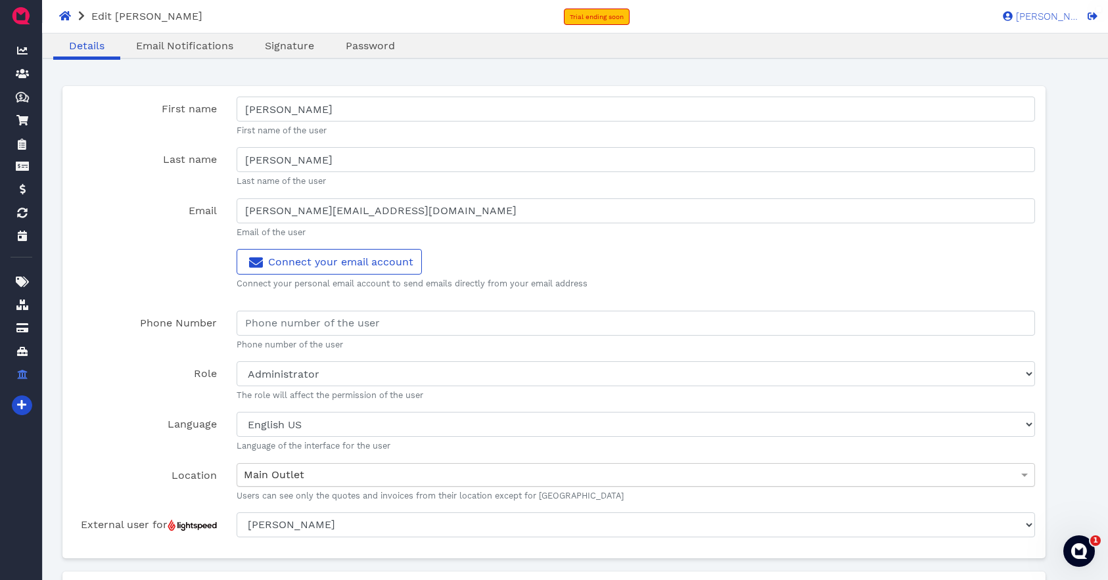
click at [362, 475] on div "Main Outlet" at bounding box center [635, 475] width 797 height 22
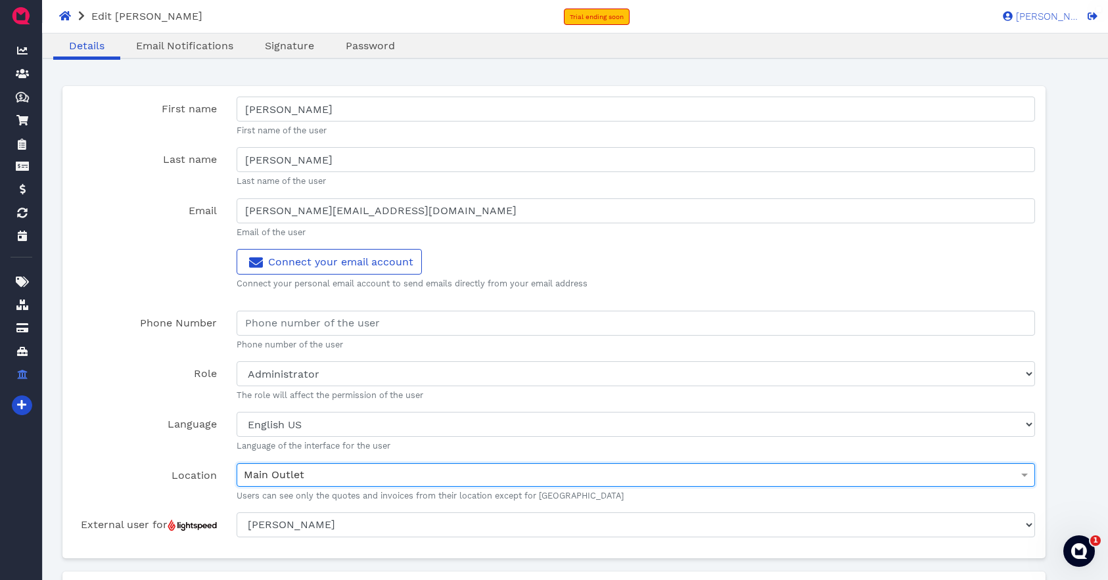
click at [1065, 397] on div "[PERSON_NAME] Dashboard Contacts Quotes Created with Sketch. $ Quotes Order For…" at bounding box center [554, 346] width 1108 height 624
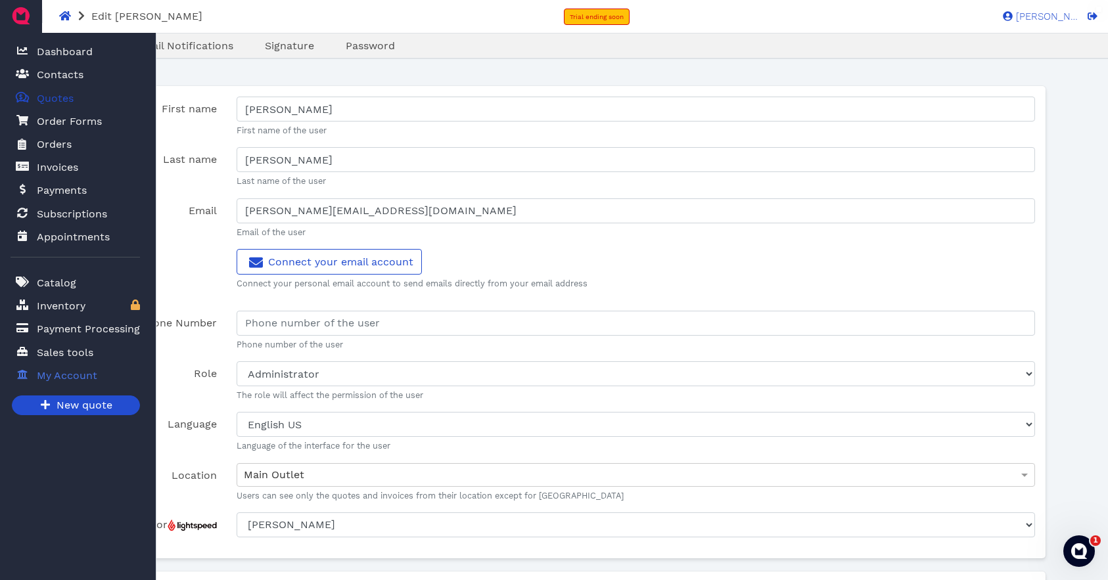
click at [57, 97] on span "Quotes" at bounding box center [55, 99] width 37 height 16
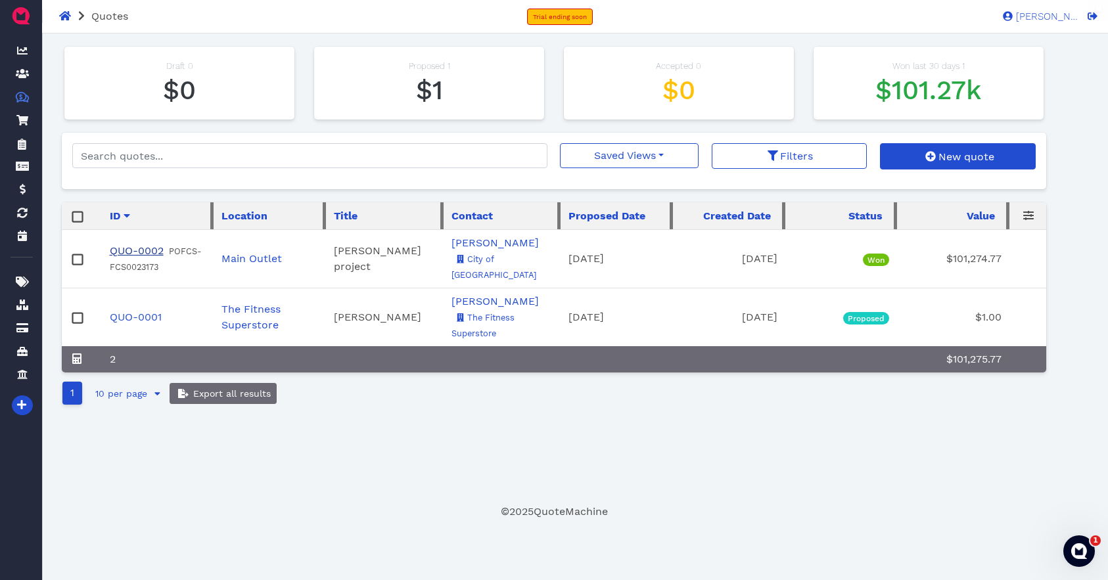
click at [147, 246] on link "QUO-0002" at bounding box center [137, 251] width 54 height 12
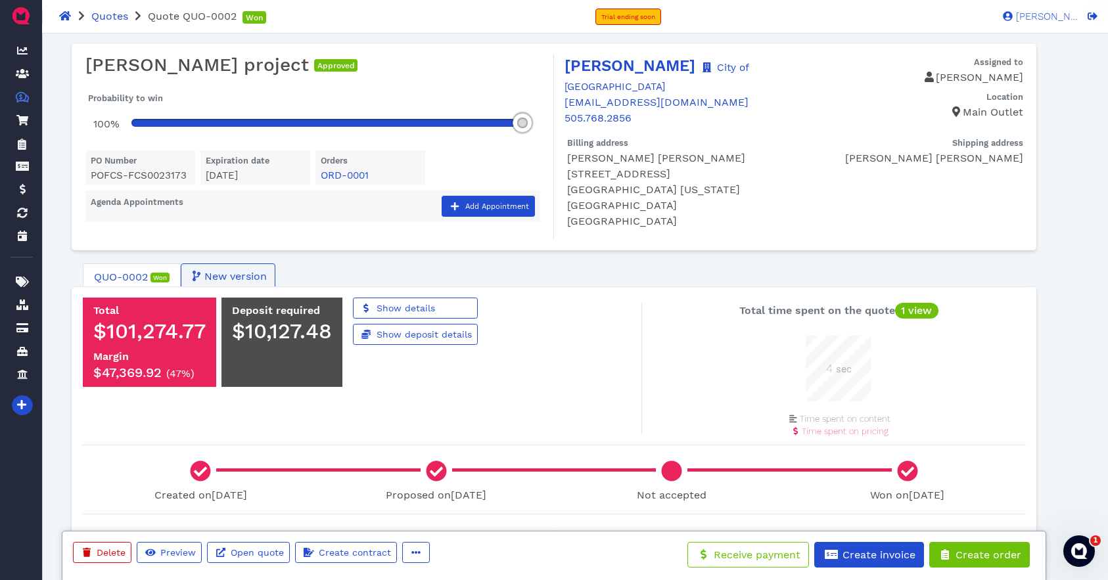
scroll to position [12, 0]
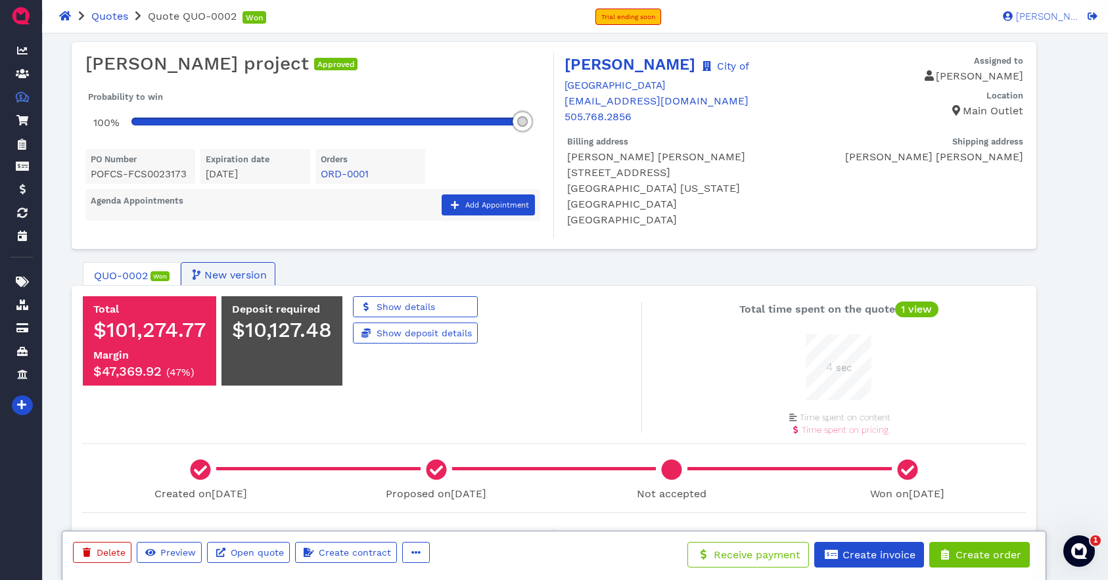
click at [130, 268] on span "QUO-0002" at bounding box center [121, 276] width 54 height 16
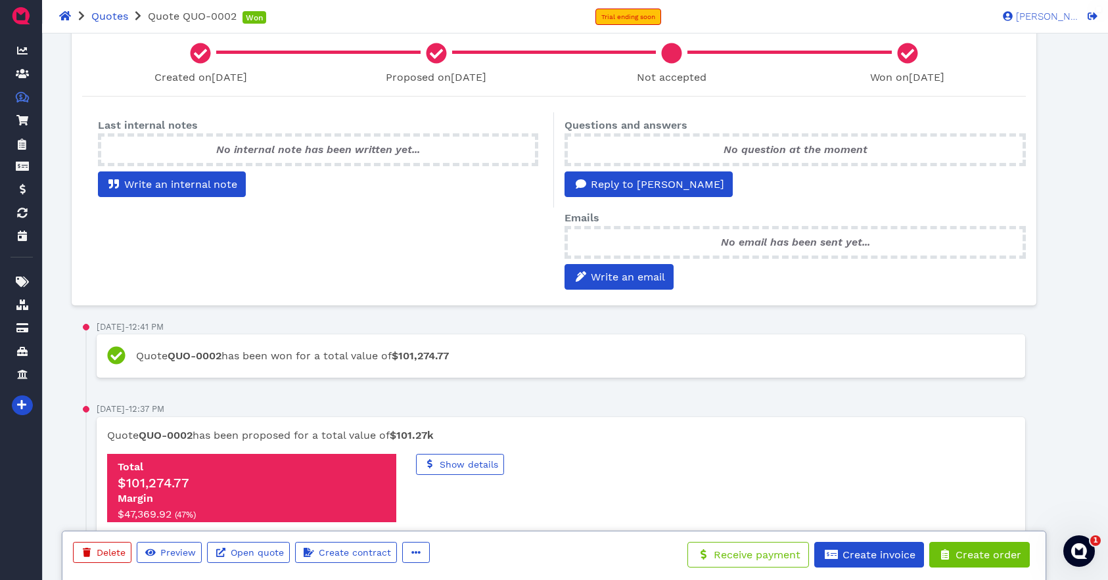
scroll to position [548, 0]
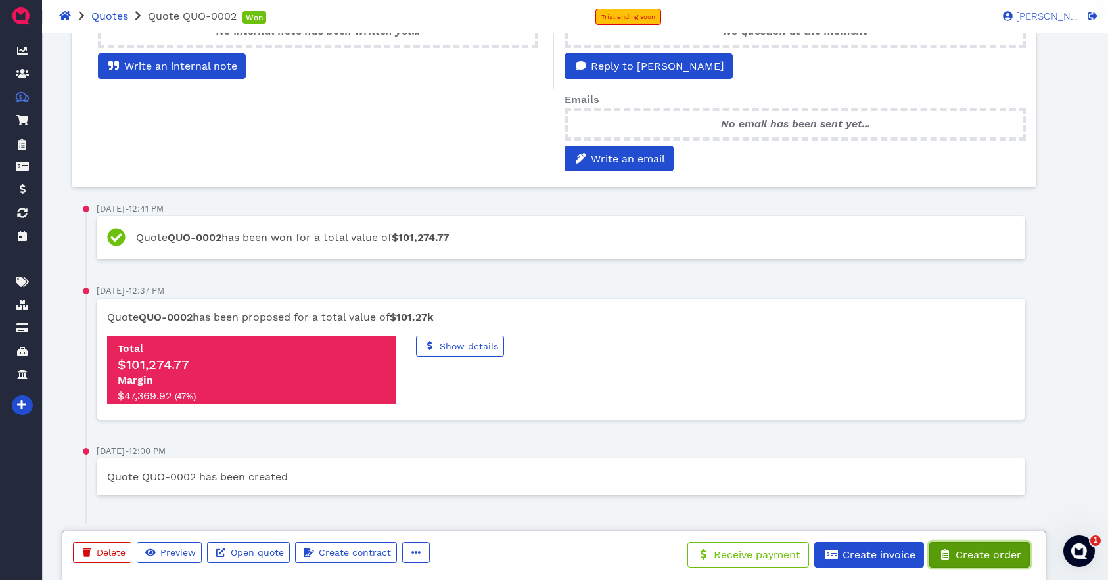
click at [973, 553] on span "Create order" at bounding box center [988, 555] width 68 height 12
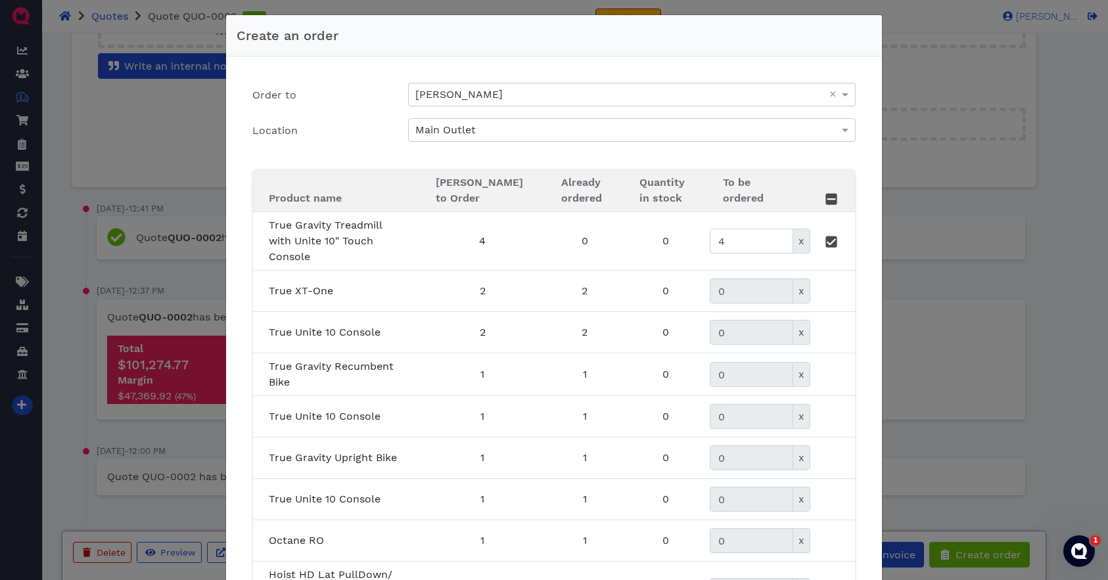
click at [805, 251] on span "x" at bounding box center [802, 241] width 18 height 25
click at [799, 248] on span "x" at bounding box center [802, 241] width 18 height 25
click at [828, 245] on icon at bounding box center [832, 241] width 9 height 9
type input "0"
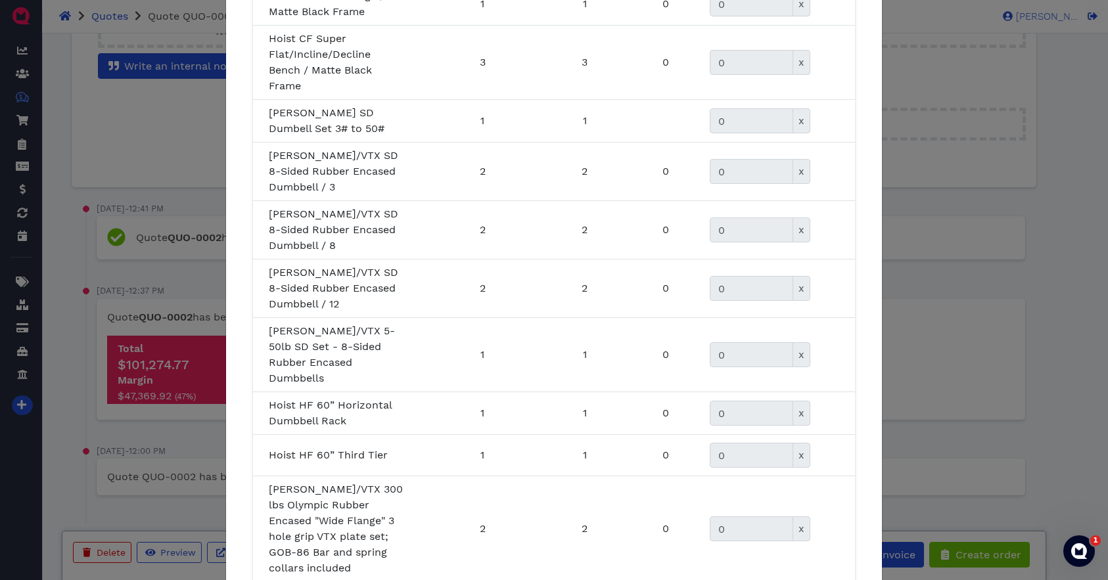
scroll to position [1226, 0]
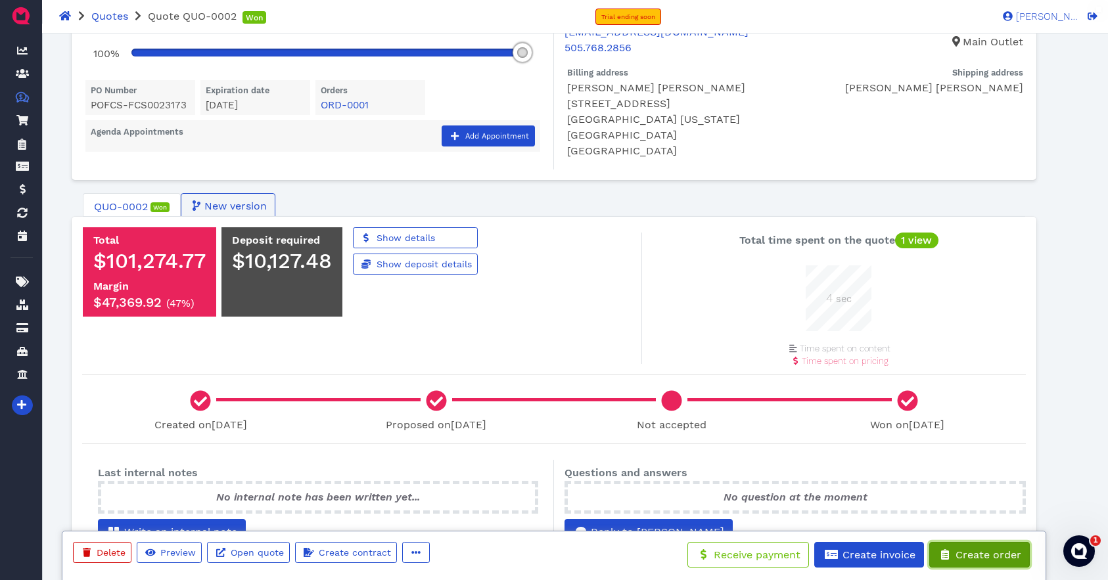
scroll to position [0, 0]
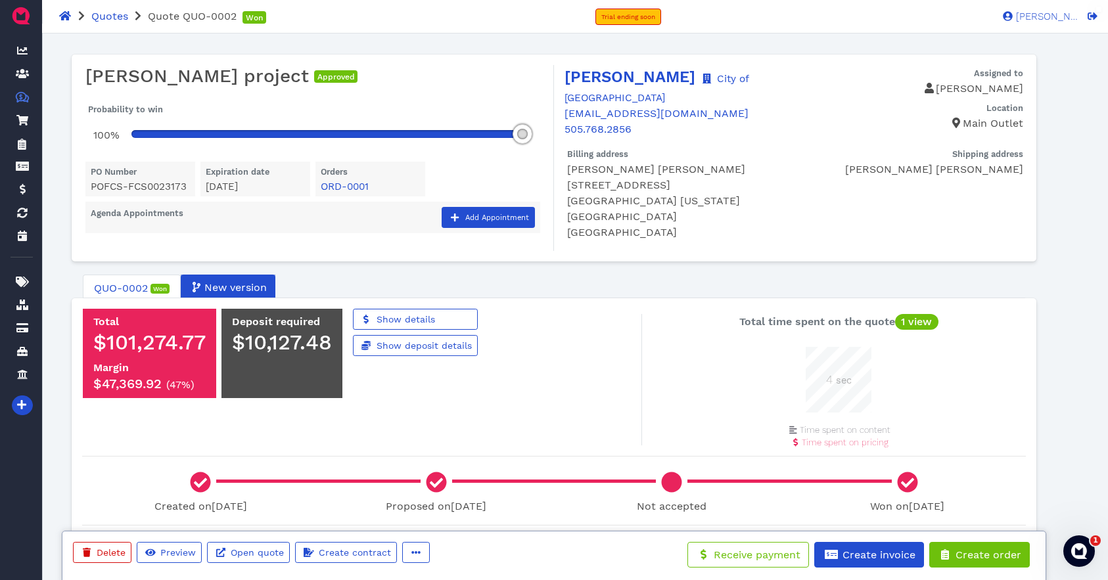
click at [213, 280] on span "New version" at bounding box center [234, 288] width 64 height 16
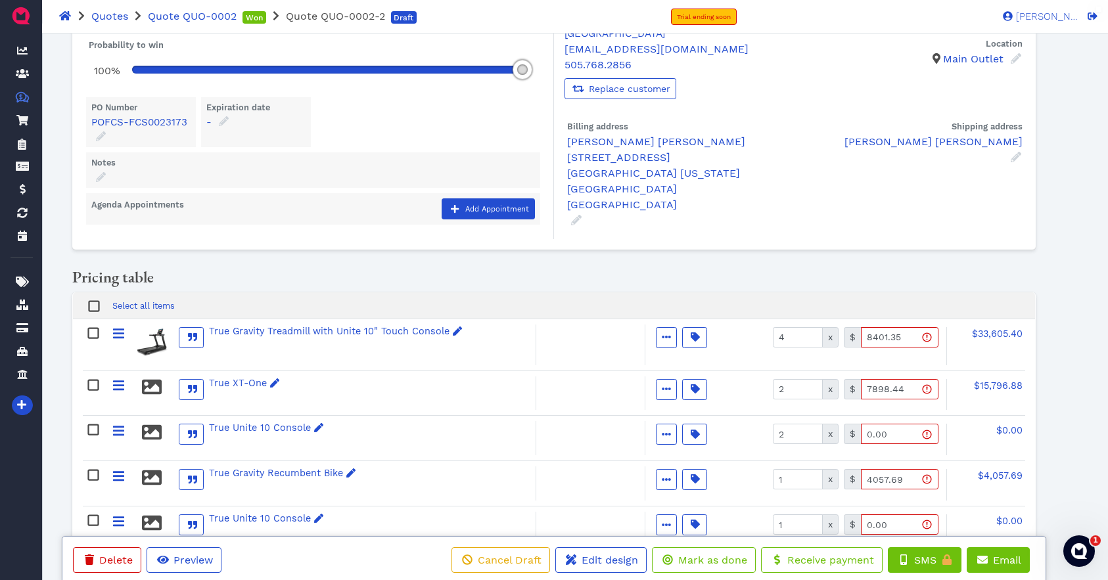
scroll to position [77, 0]
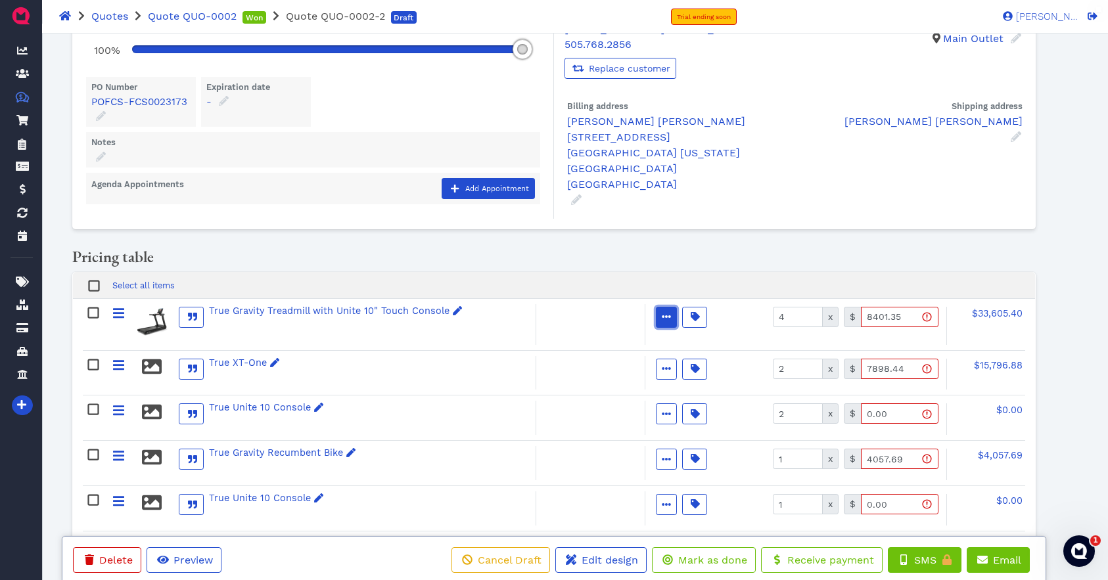
click at [665, 315] on icon "button" at bounding box center [666, 316] width 9 height 9
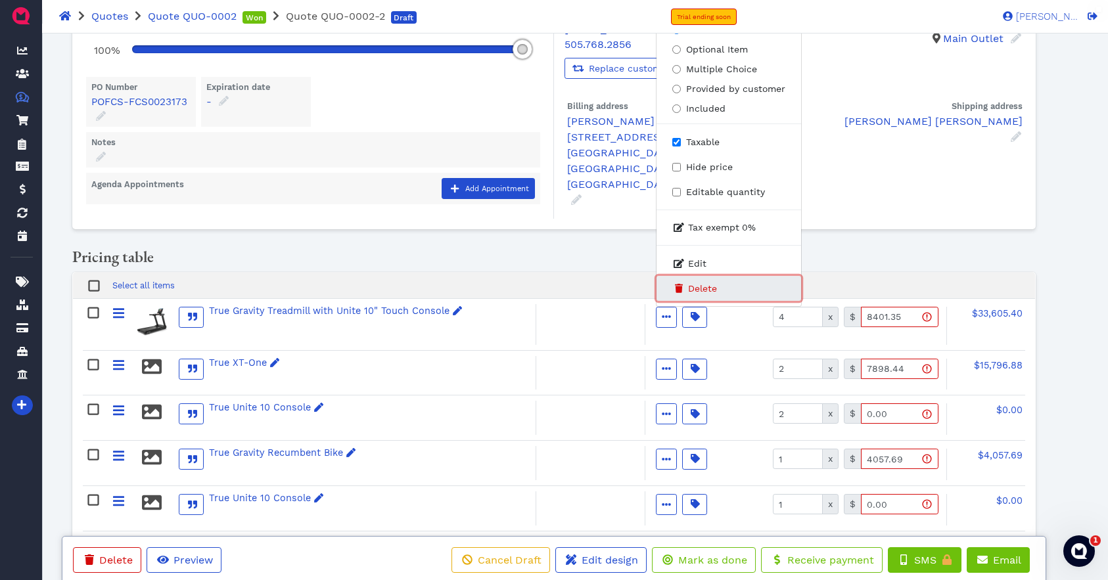
click at [701, 287] on span "Delete" at bounding box center [702, 289] width 29 height 14
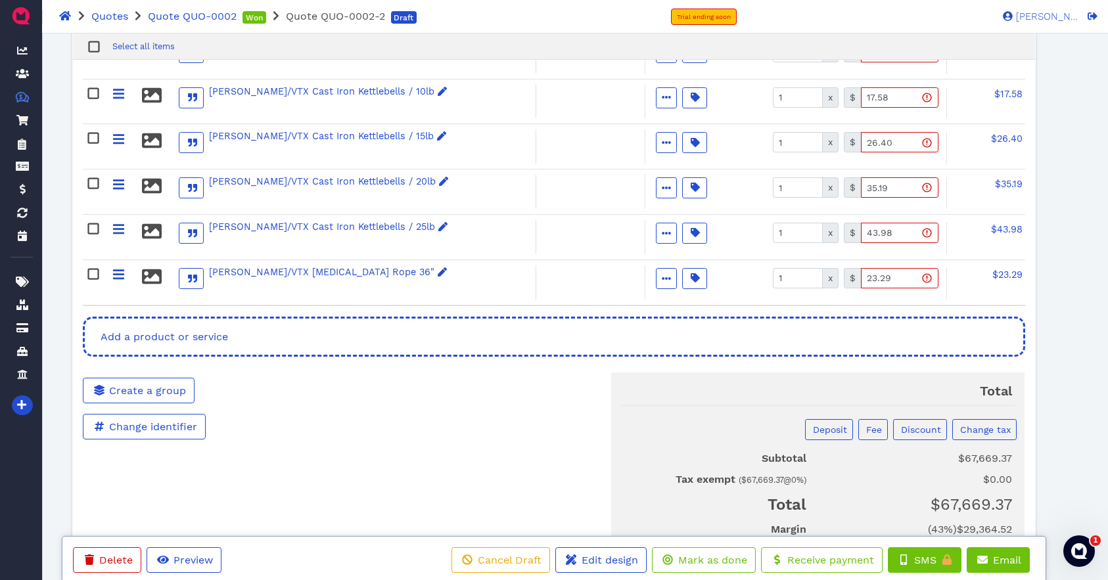
scroll to position [1694, 0]
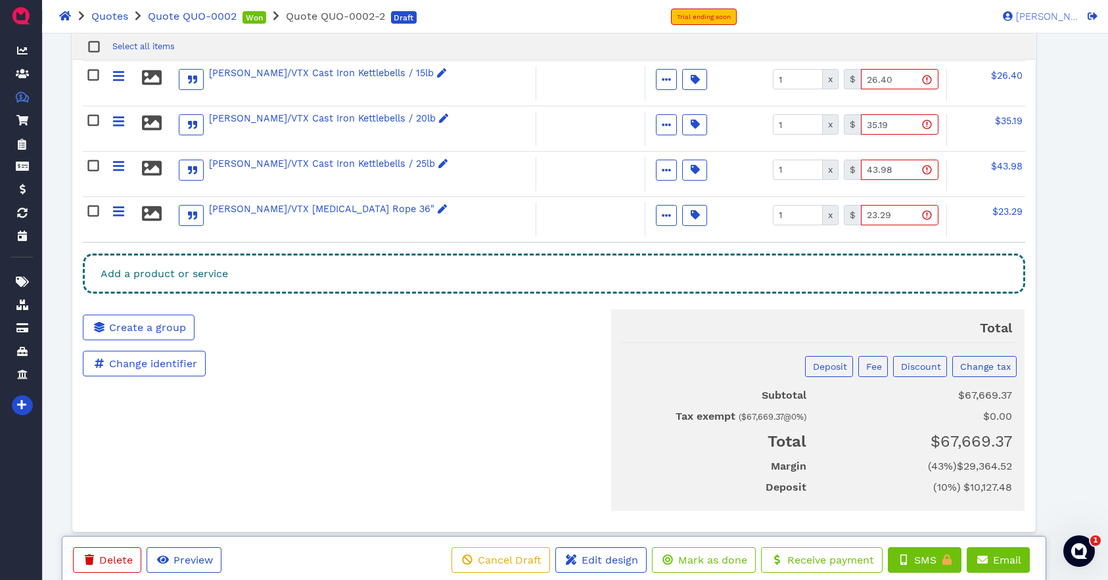
click at [256, 255] on div "Add a product or service" at bounding box center [554, 274] width 943 height 40
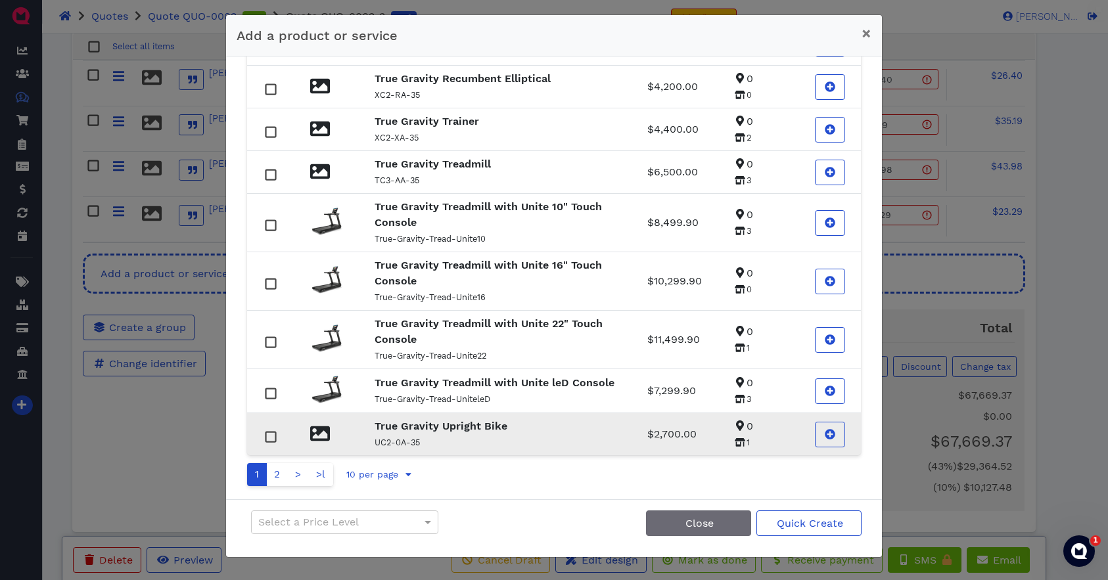
scroll to position [0, 0]
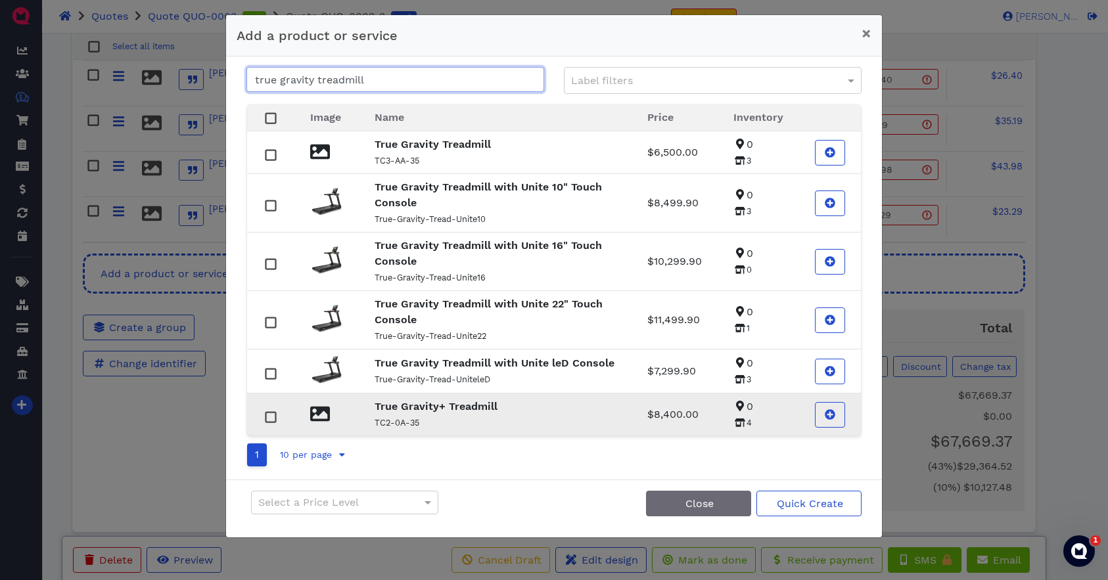
type input "true gravity treadmill"
click at [454, 409] on strong "True Gravity+ Treadmill" at bounding box center [436, 406] width 123 height 12
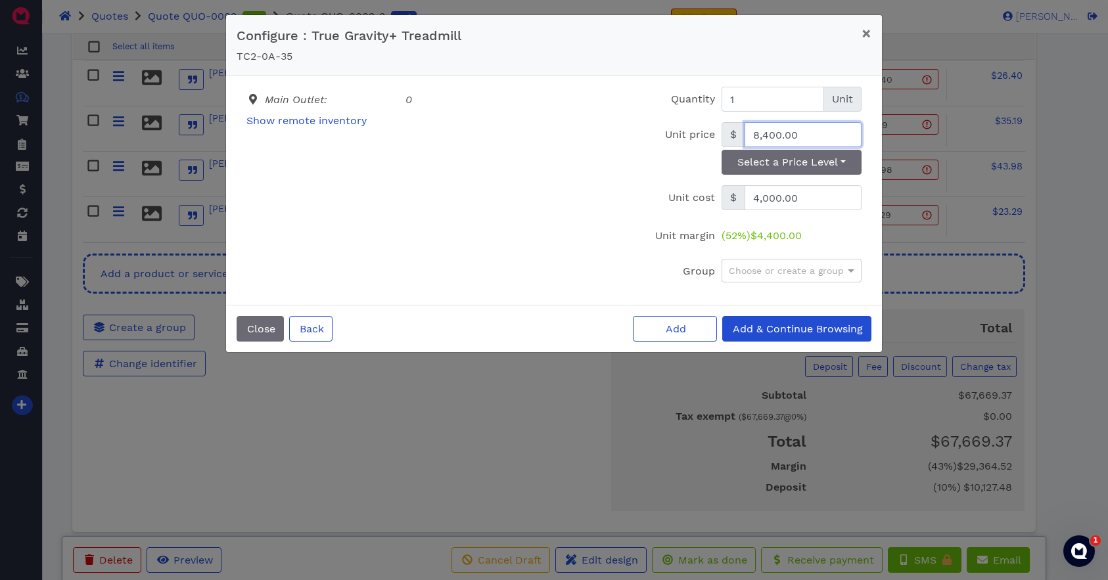
click at [807, 133] on input "8,400.00" at bounding box center [803, 134] width 117 height 25
click at [633, 316] on button "Add" at bounding box center [675, 329] width 84 height 26
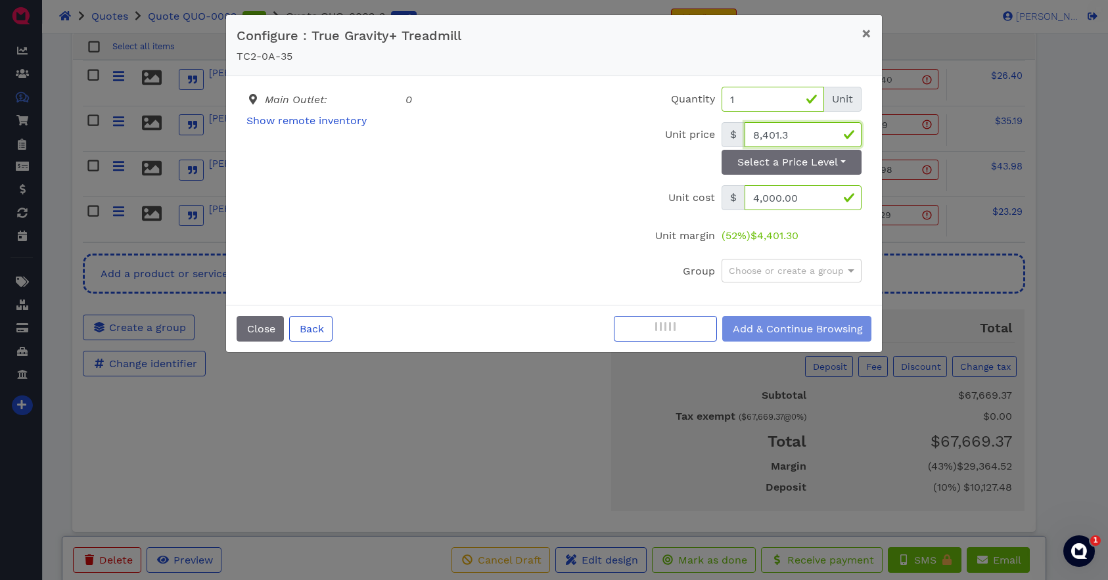
type input "8,401.35"
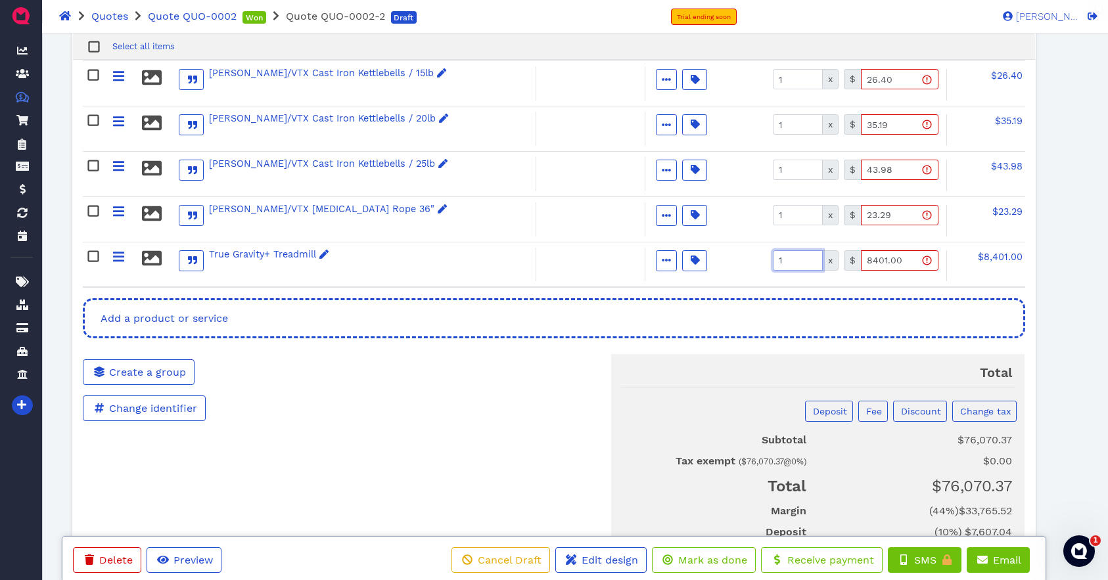
click at [791, 250] on input "1" at bounding box center [798, 260] width 50 height 20
type input "4"
click at [464, 384] on div "Total Deposit Fee Discount Change tax Subtotal $76,070.37 Tax exempt ( $76,070.…" at bounding box center [715, 448] width 642 height 218
click at [181, 312] on span "Add a product or service" at bounding box center [163, 318] width 129 height 12
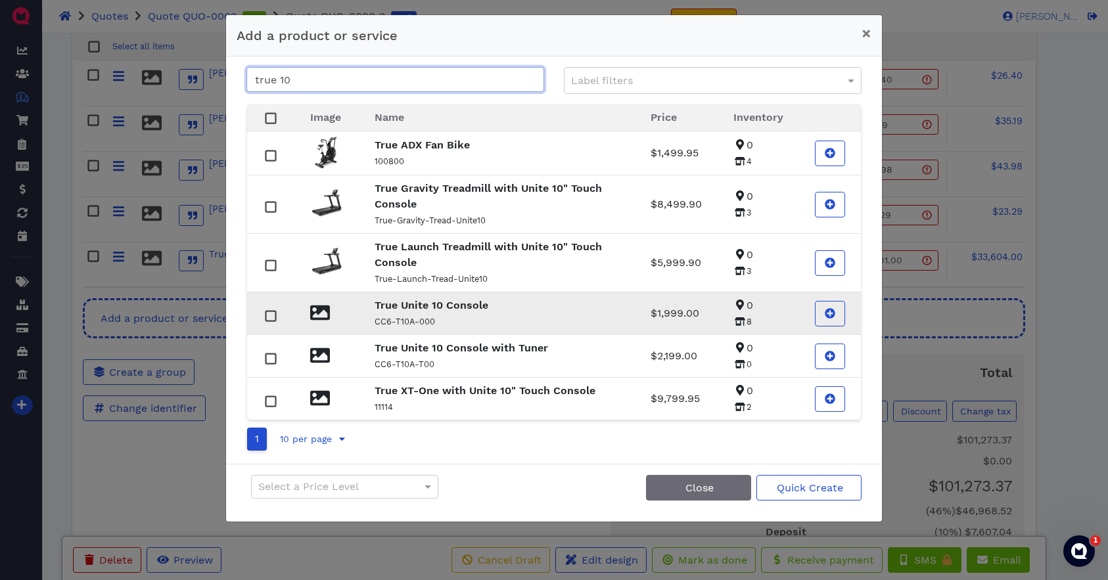
type input "true 10"
click at [436, 311] on strong "True Unite 10 Console" at bounding box center [432, 305] width 114 height 12
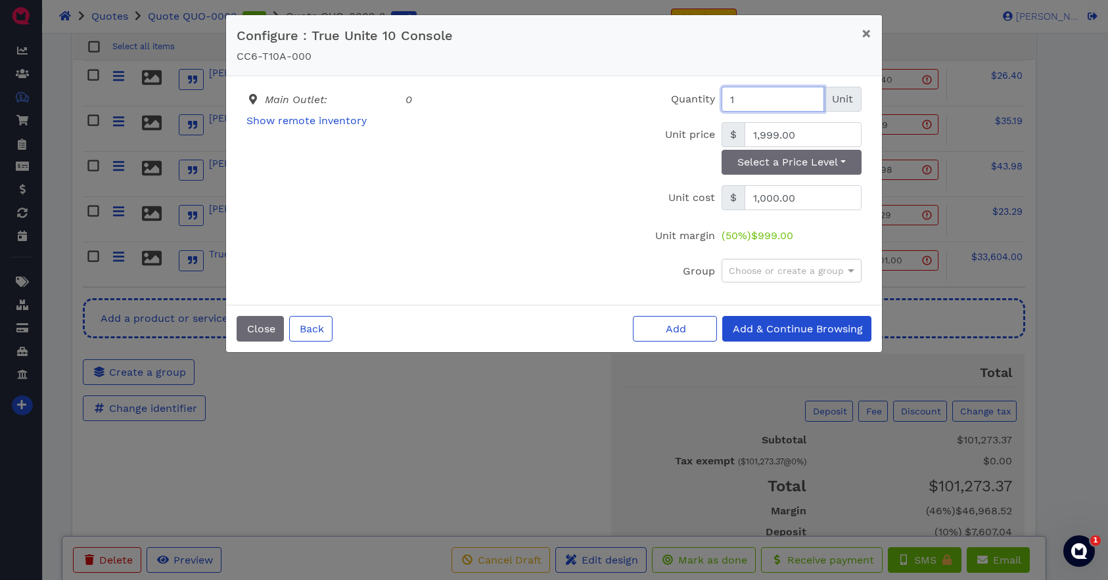
click at [753, 102] on input "1" at bounding box center [773, 99] width 103 height 25
type input "4"
click at [801, 135] on input "1,999.00" at bounding box center [803, 134] width 117 height 25
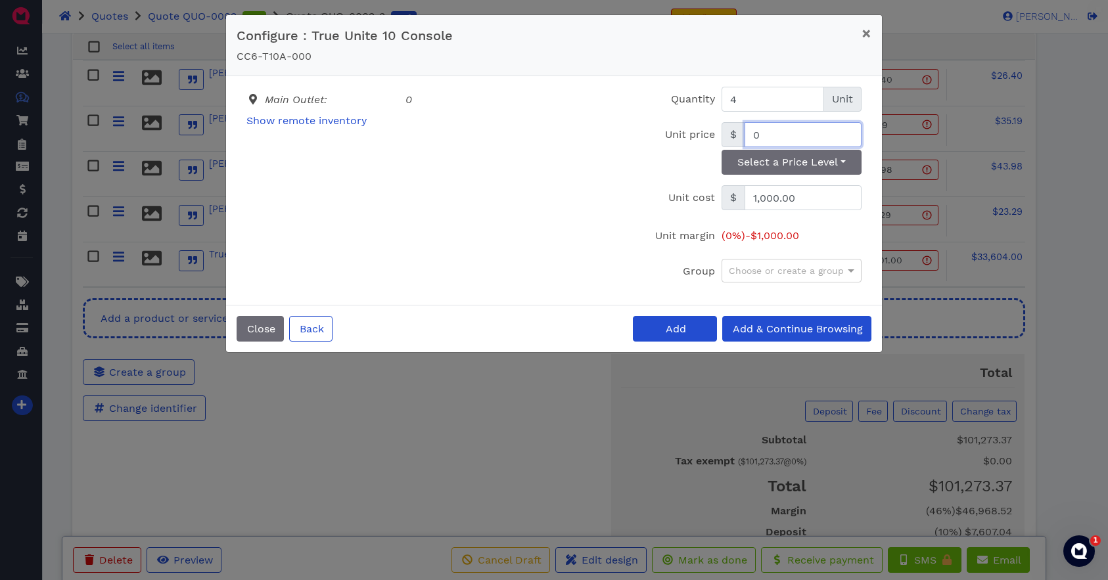
type input "0"
click at [677, 333] on span "Add" at bounding box center [675, 329] width 22 height 12
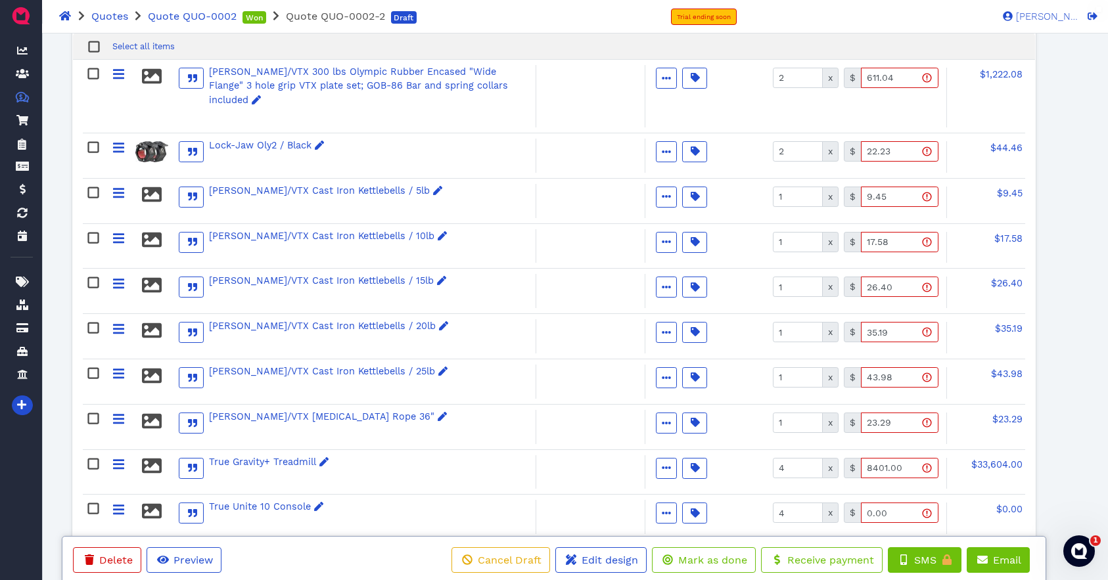
scroll to position [1487, 0]
drag, startPoint x: 117, startPoint y: 433, endPoint x: 115, endPoint y: 450, distance: 17.2
click at [112, 454] on span at bounding box center [118, 464] width 13 height 20
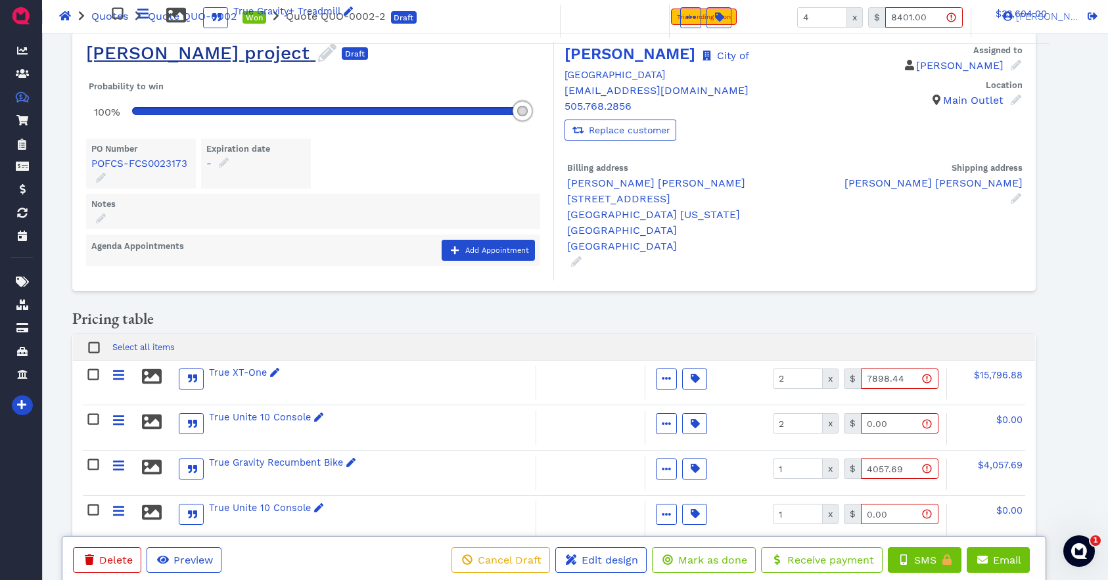
scroll to position [0, 0]
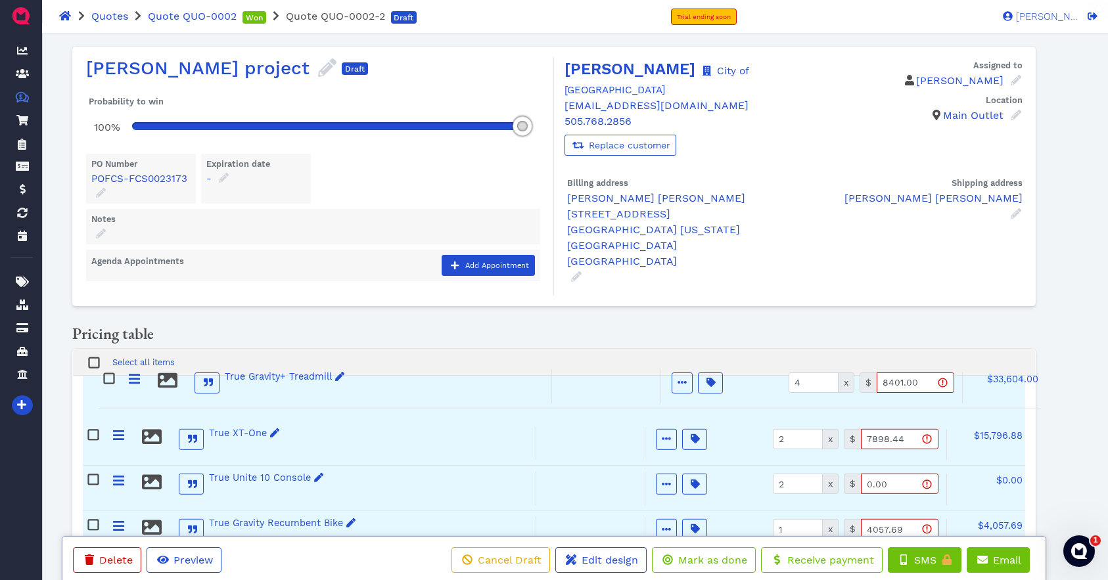
drag, startPoint x: 117, startPoint y: 442, endPoint x: 135, endPoint y: 385, distance: 59.2
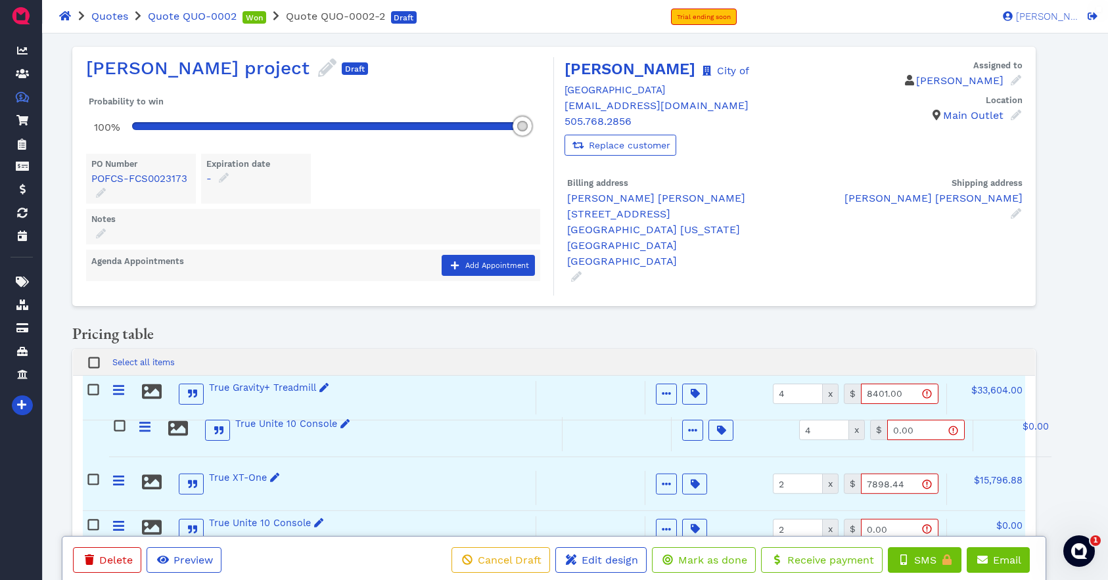
drag, startPoint x: 117, startPoint y: 191, endPoint x: 144, endPoint y: 425, distance: 235.5
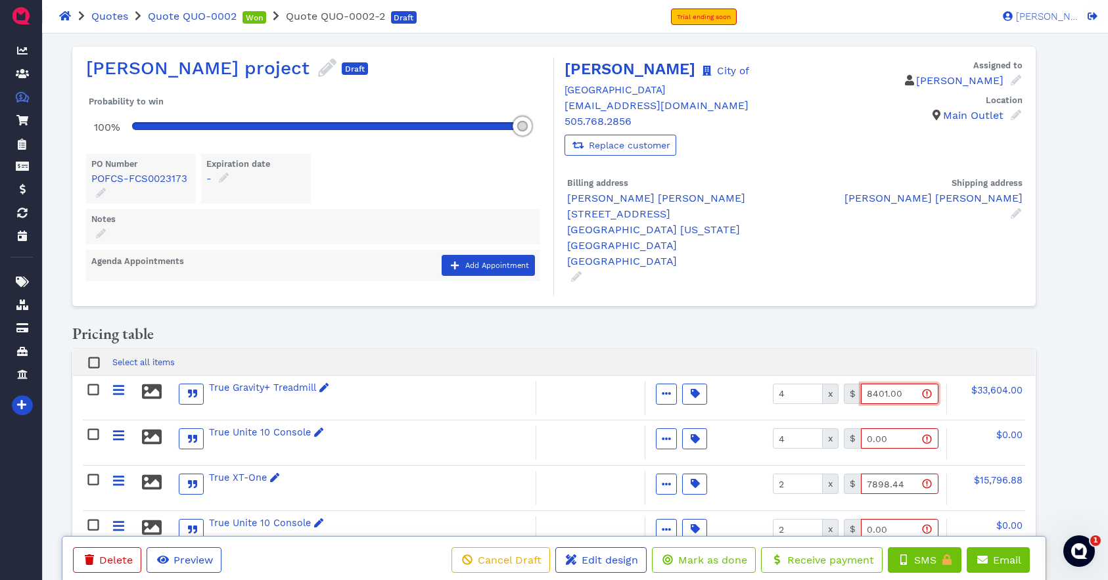
click at [900, 394] on input "8401.00" at bounding box center [900, 394] width 78 height 20
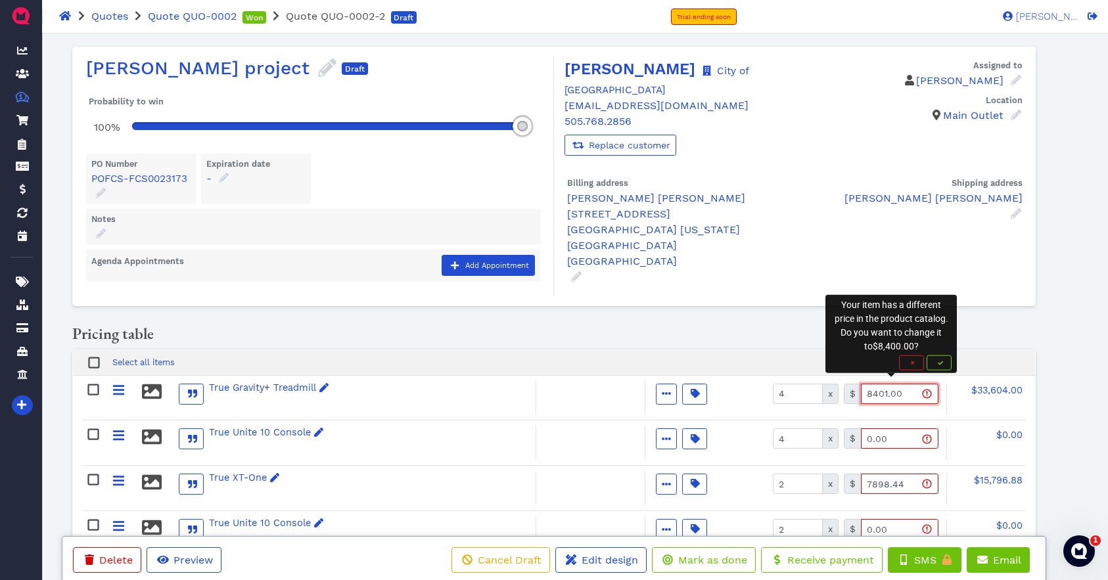
click at [904, 393] on input "8401.00" at bounding box center [900, 394] width 78 height 20
type input "8401.35"
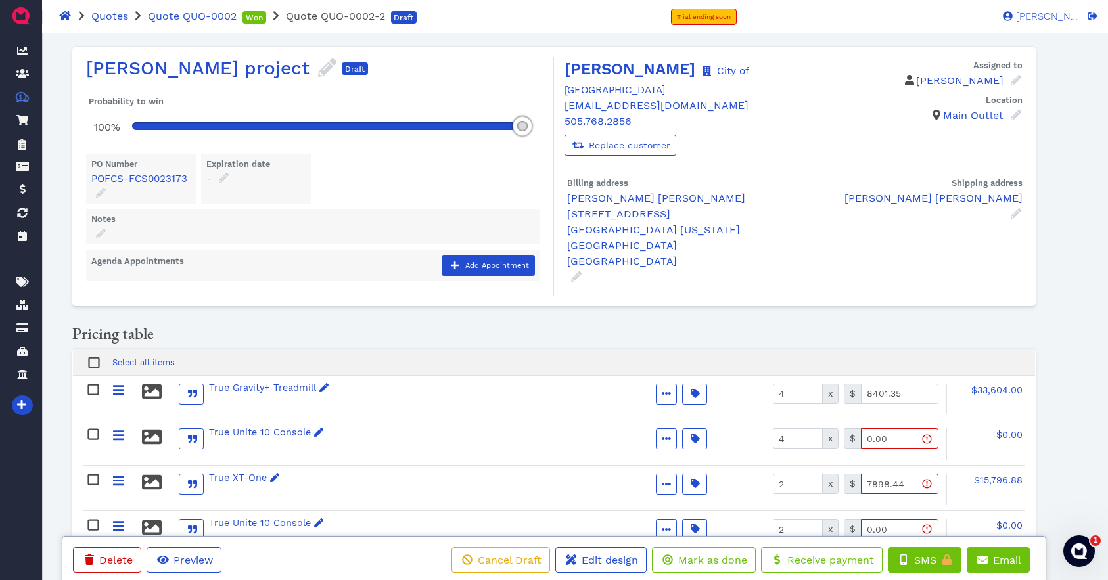
click at [651, 340] on div "Pricing table" at bounding box center [554, 337] width 964 height 24
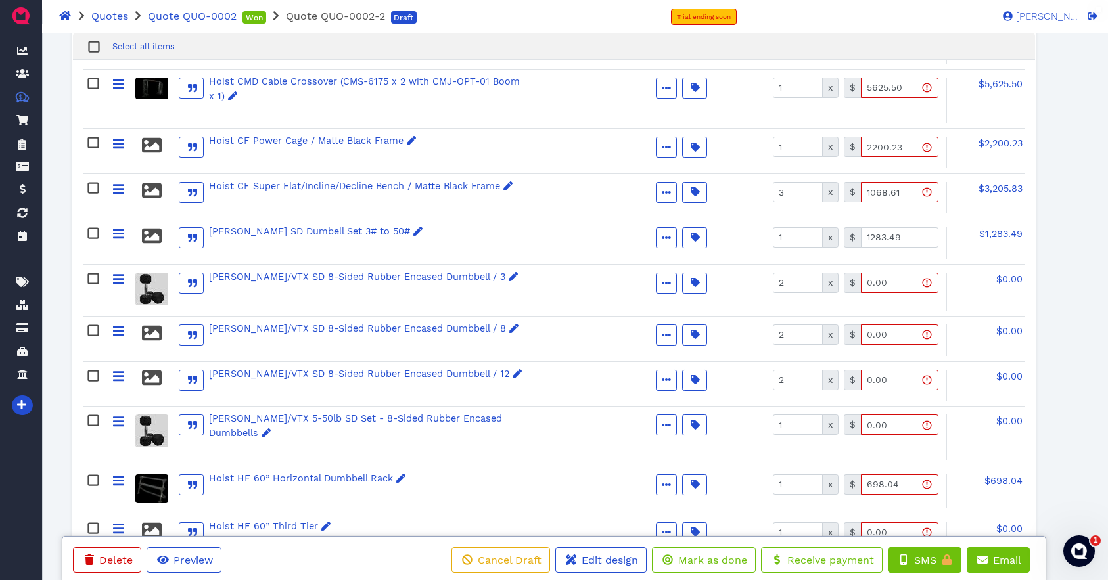
scroll to position [1784, 0]
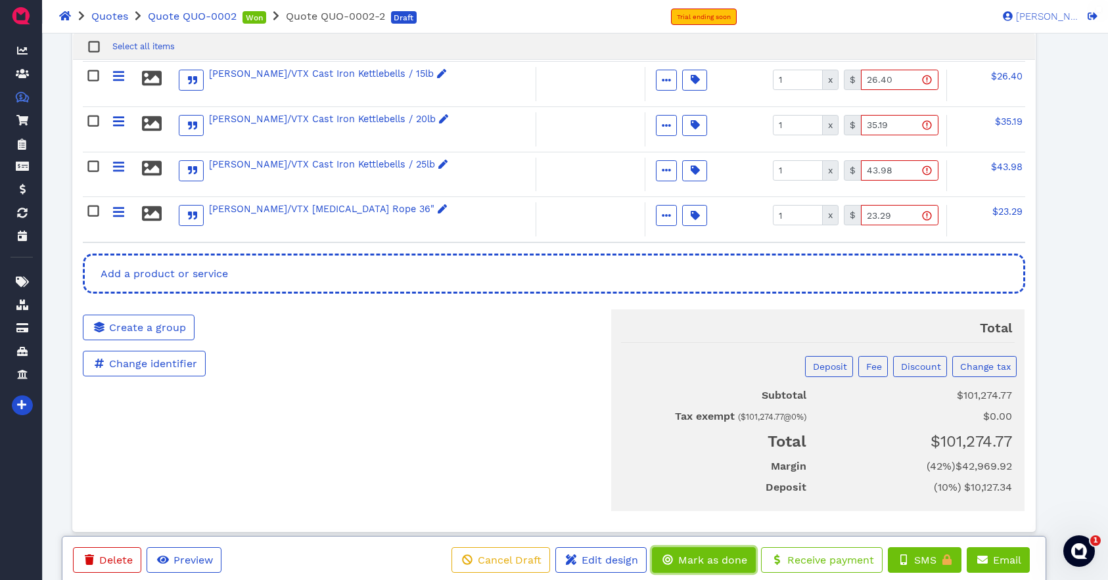
click at [708, 559] on span "Mark as done" at bounding box center [711, 560] width 71 height 12
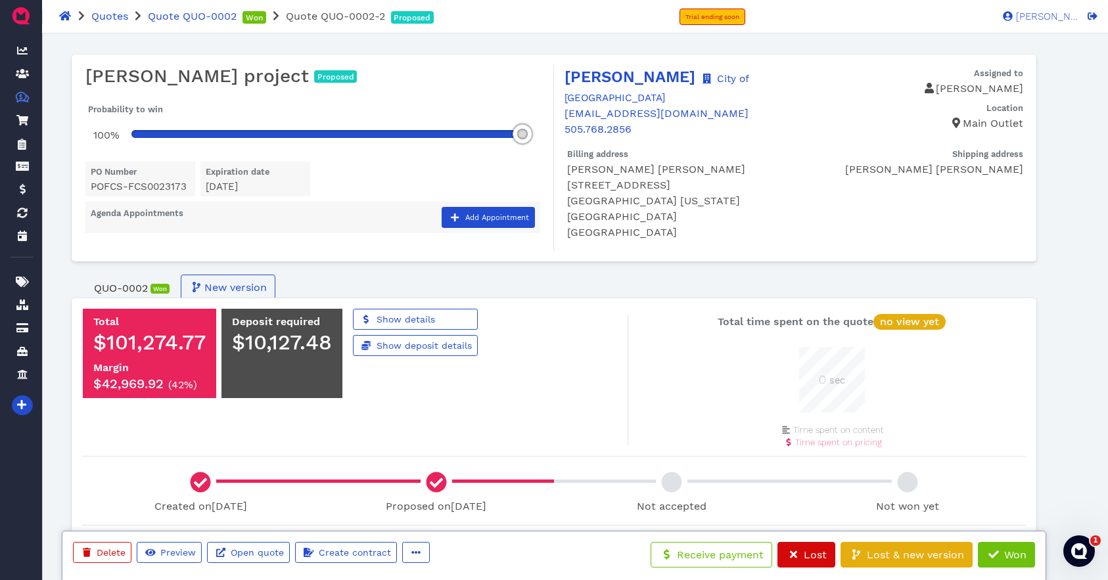
scroll to position [66, 66]
click at [124, 281] on span "QUO-0002" at bounding box center [121, 289] width 54 height 16
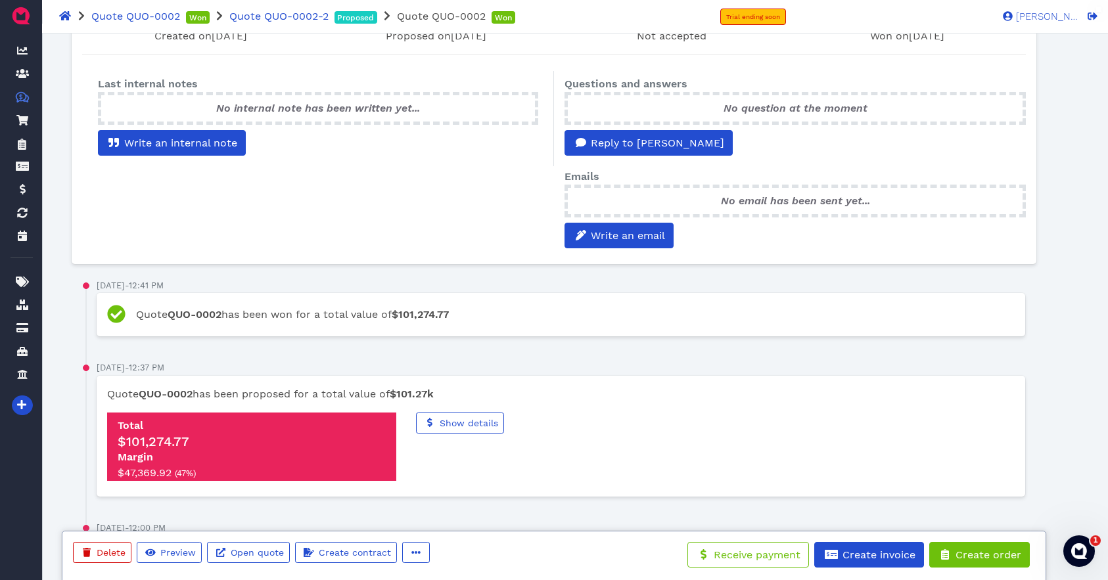
scroll to position [548, 0]
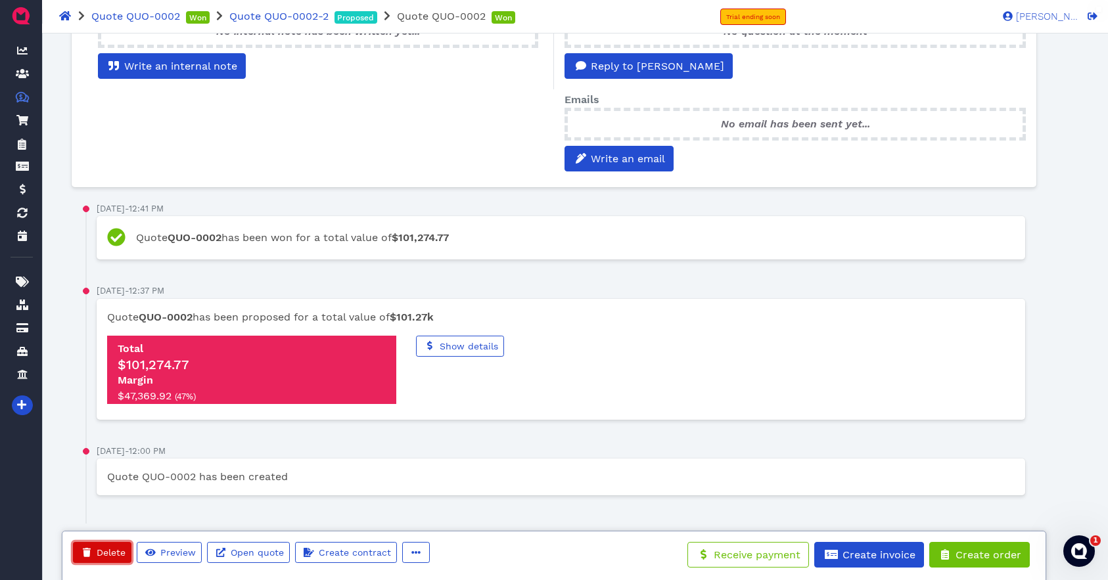
click at [105, 557] on span "Delete" at bounding box center [110, 553] width 31 height 11
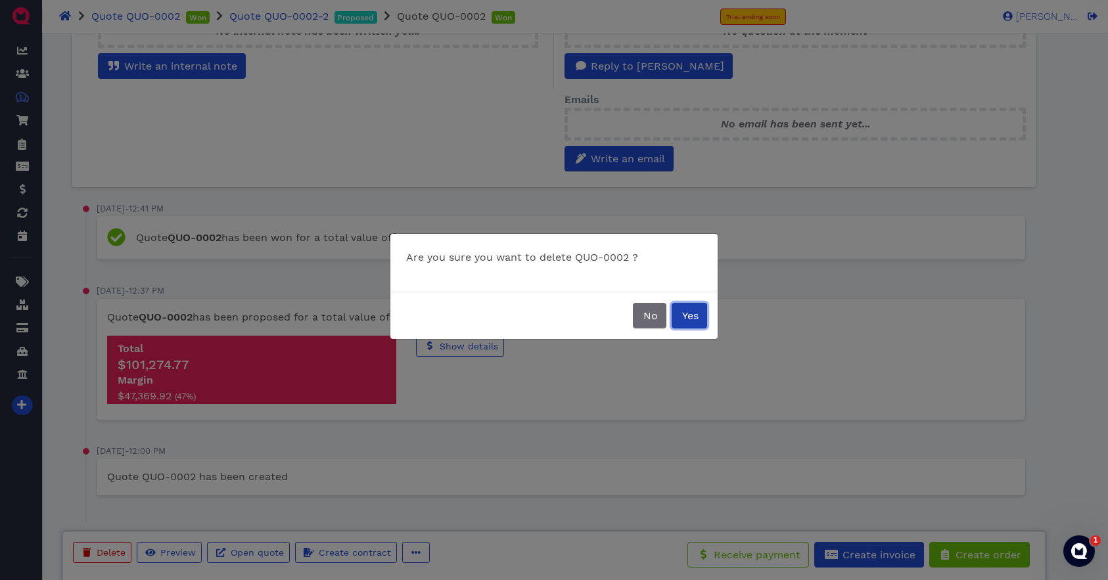
click at [690, 316] on span "Yes" at bounding box center [689, 316] width 18 height 12
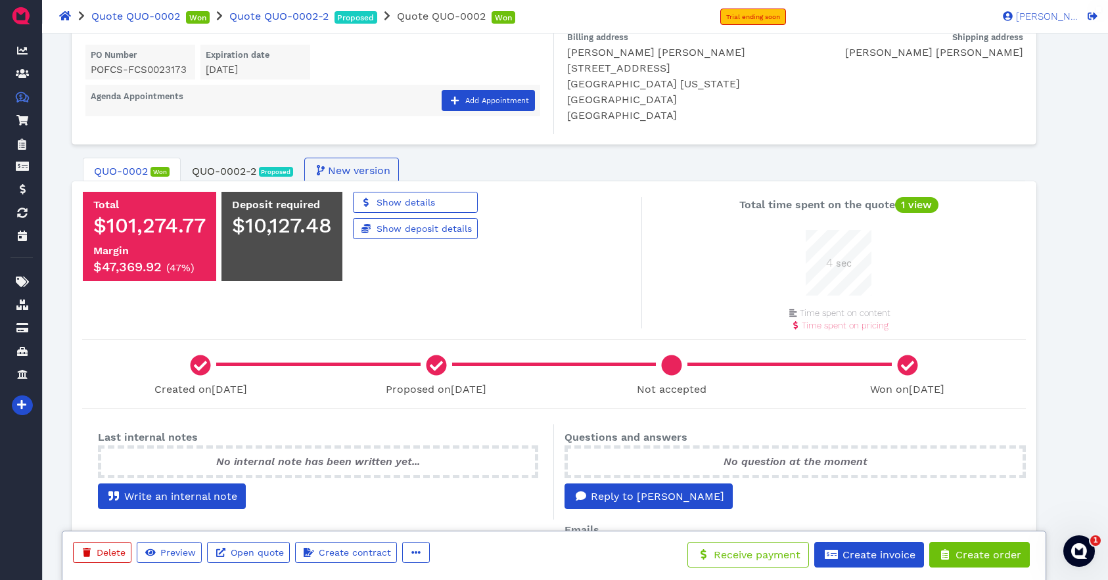
scroll to position [120, 0]
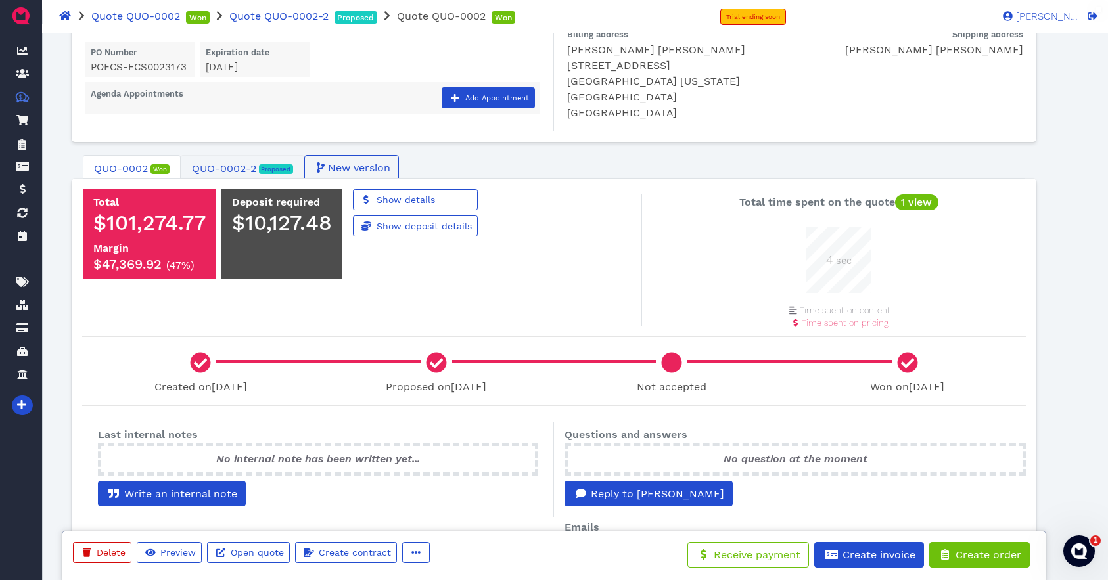
click at [227, 161] on span "QUO-0002-2" at bounding box center [224, 169] width 64 height 16
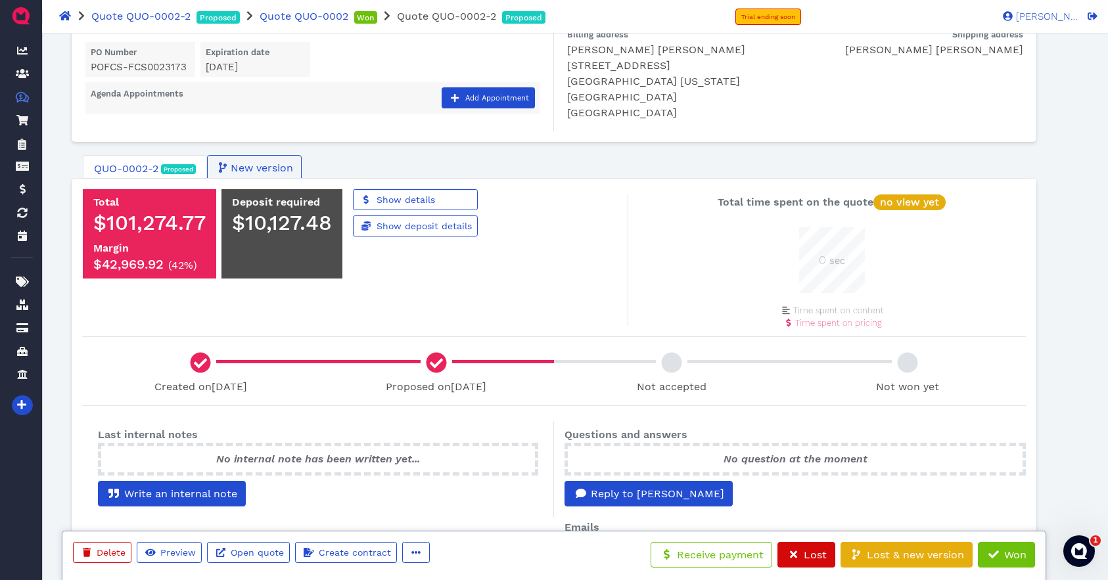
click at [130, 162] on span "QUO-0002-2" at bounding box center [126, 169] width 64 height 16
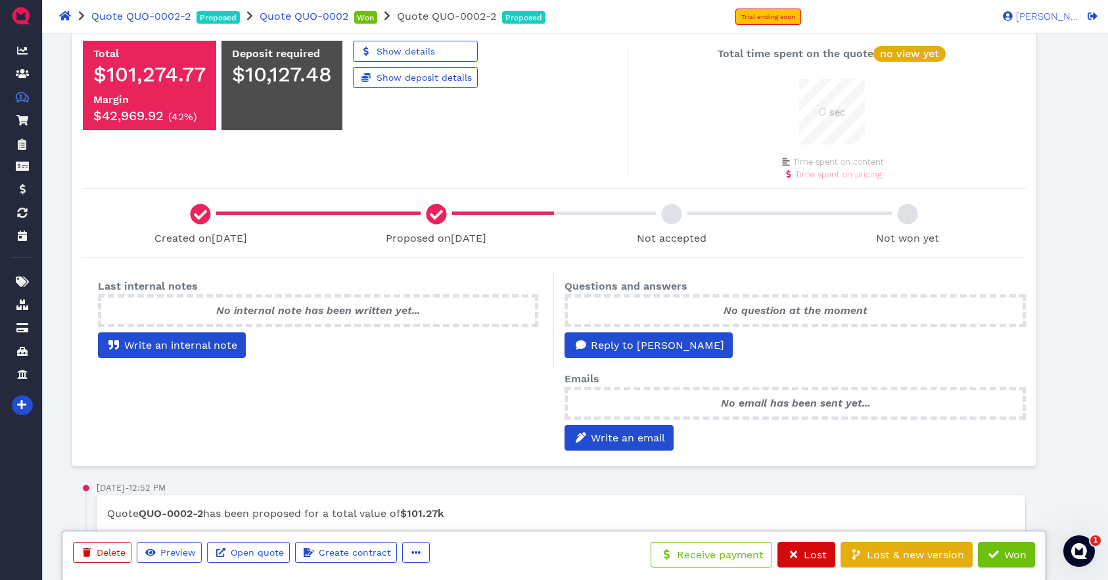
scroll to position [173, 0]
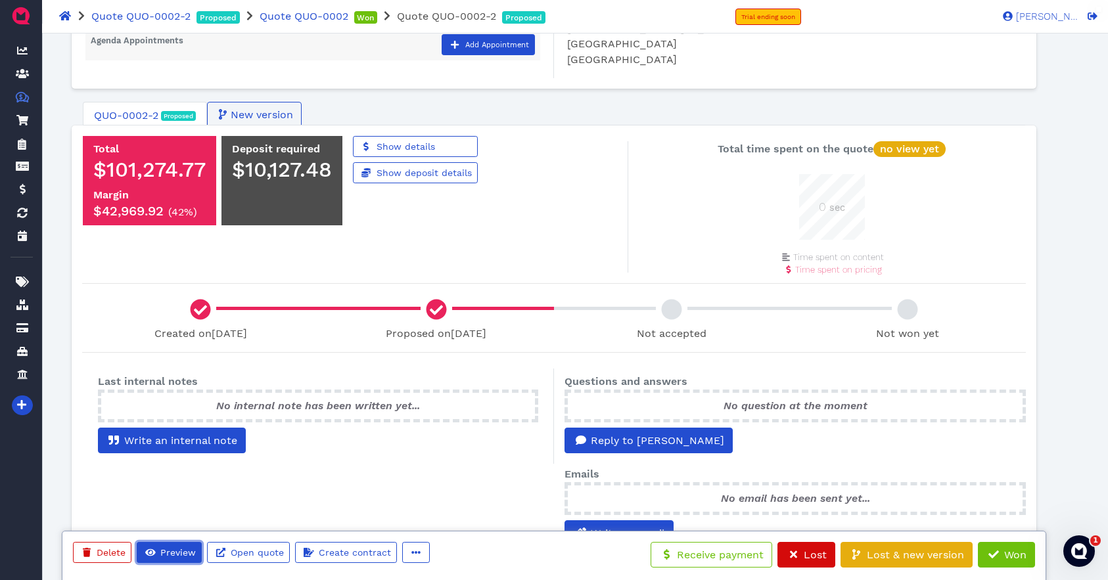
click at [174, 555] on span "Preview" at bounding box center [176, 553] width 37 height 11
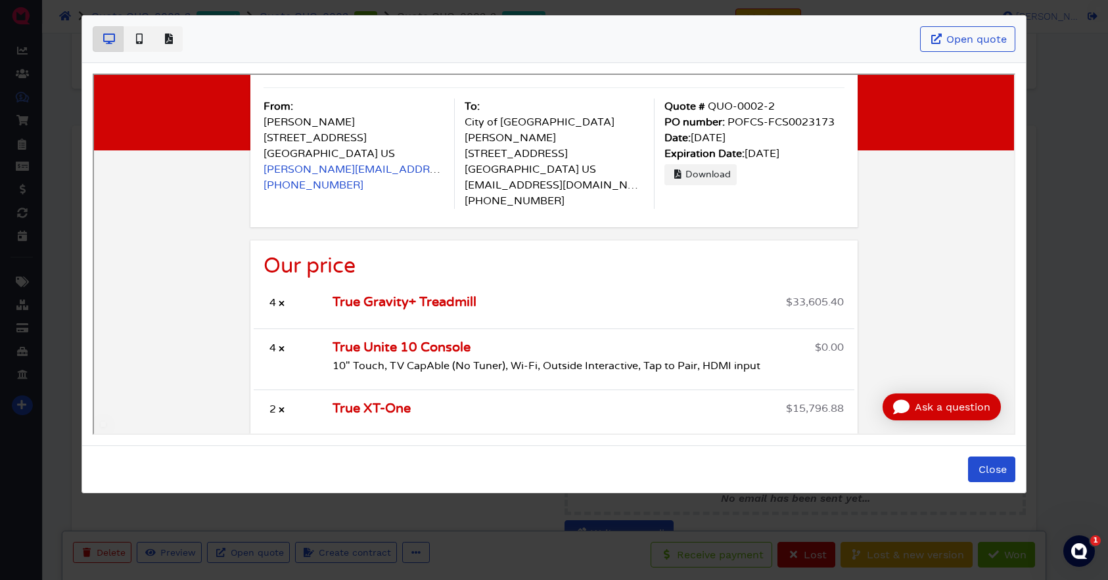
scroll to position [0, 0]
click at [990, 471] on span "Close" at bounding box center [992, 469] width 30 height 12
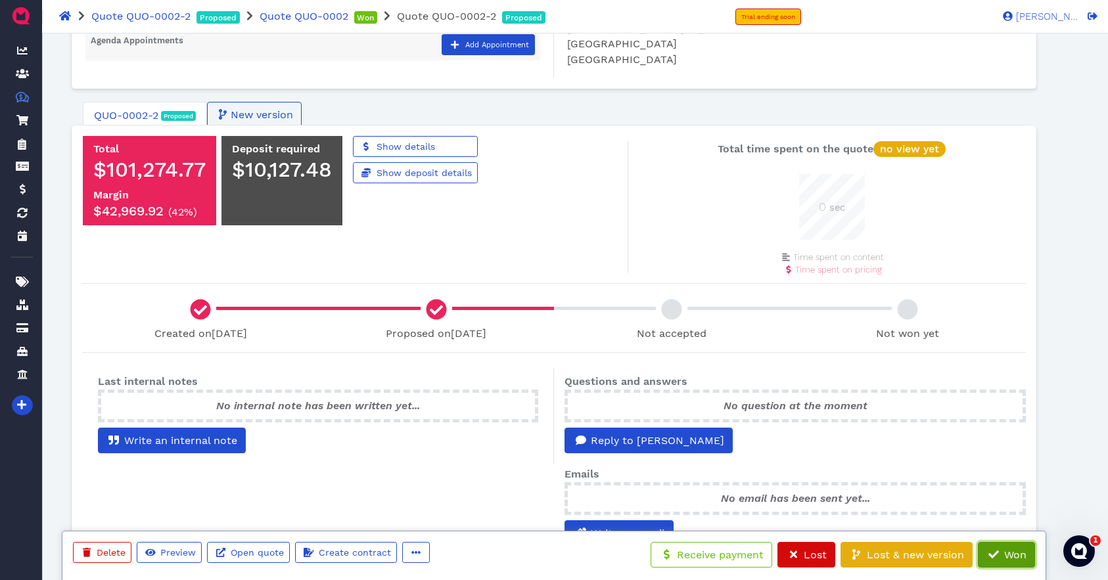
click at [1012, 559] on span "Won" at bounding box center [1014, 555] width 24 height 12
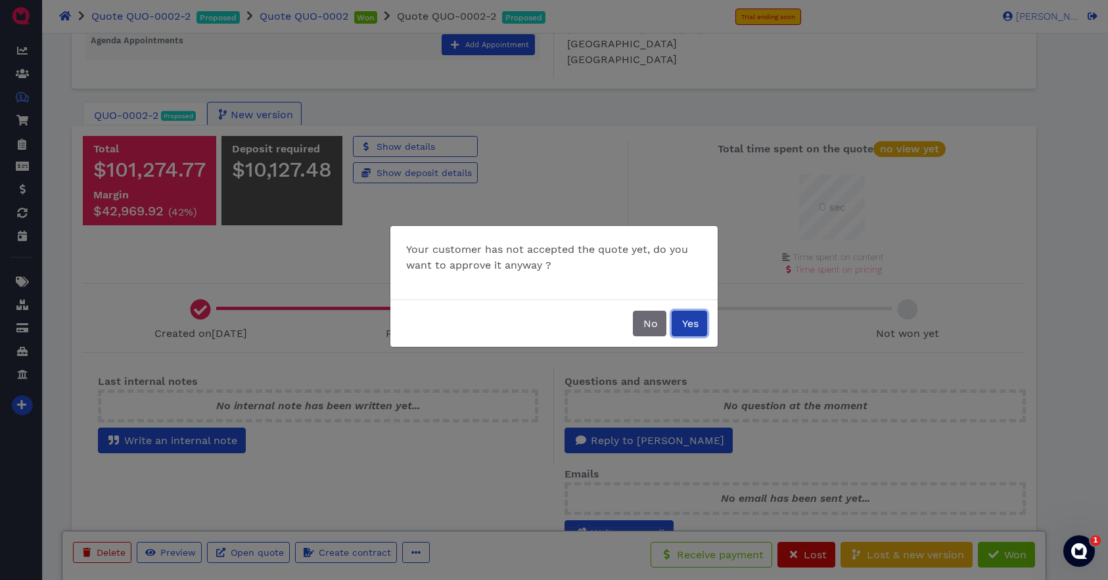
click at [695, 327] on span "Yes" at bounding box center [689, 323] width 18 height 12
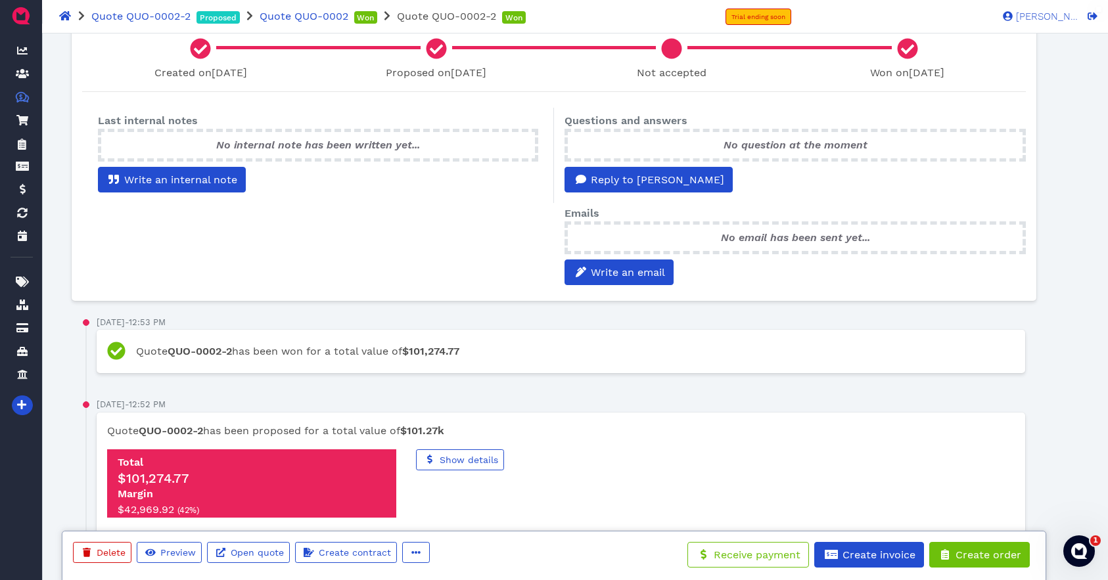
scroll to position [440, 0]
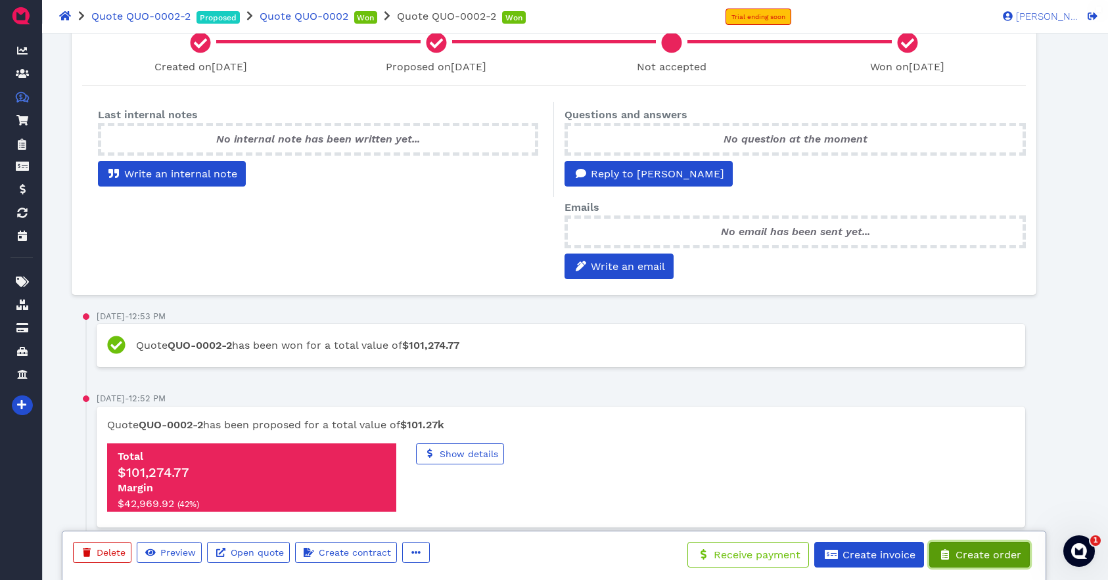
click at [987, 555] on span "Create order" at bounding box center [988, 555] width 68 height 12
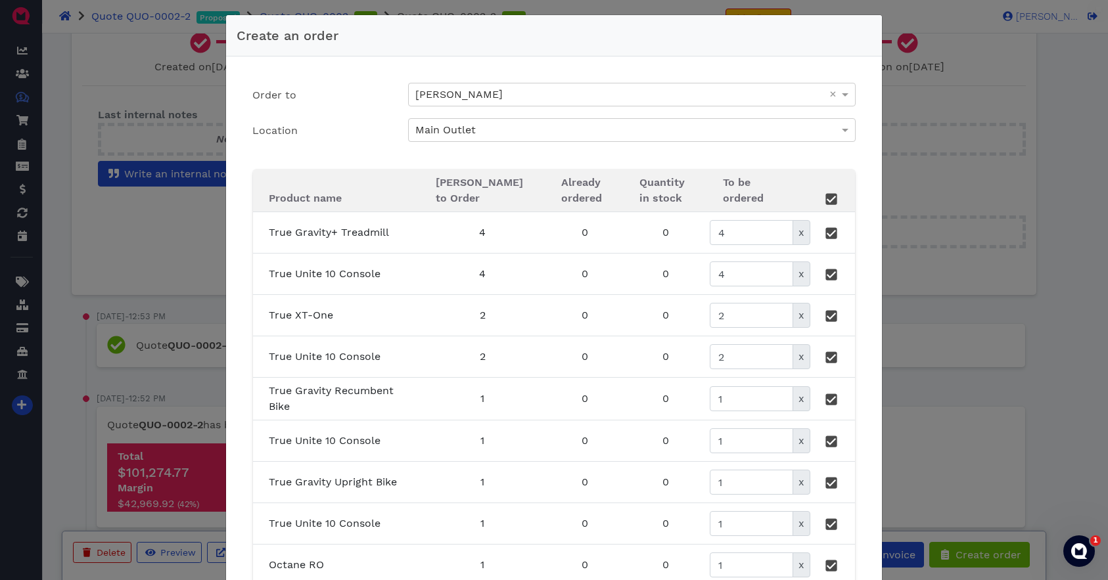
scroll to position [24, 0]
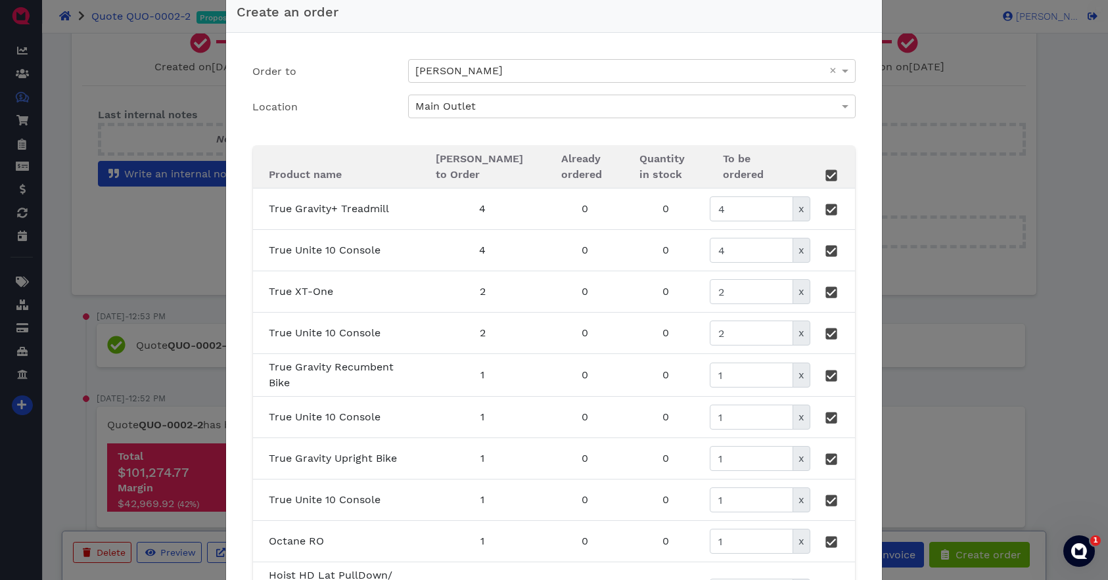
click at [830, 179] on icon at bounding box center [832, 174] width 9 height 9
type input "0"
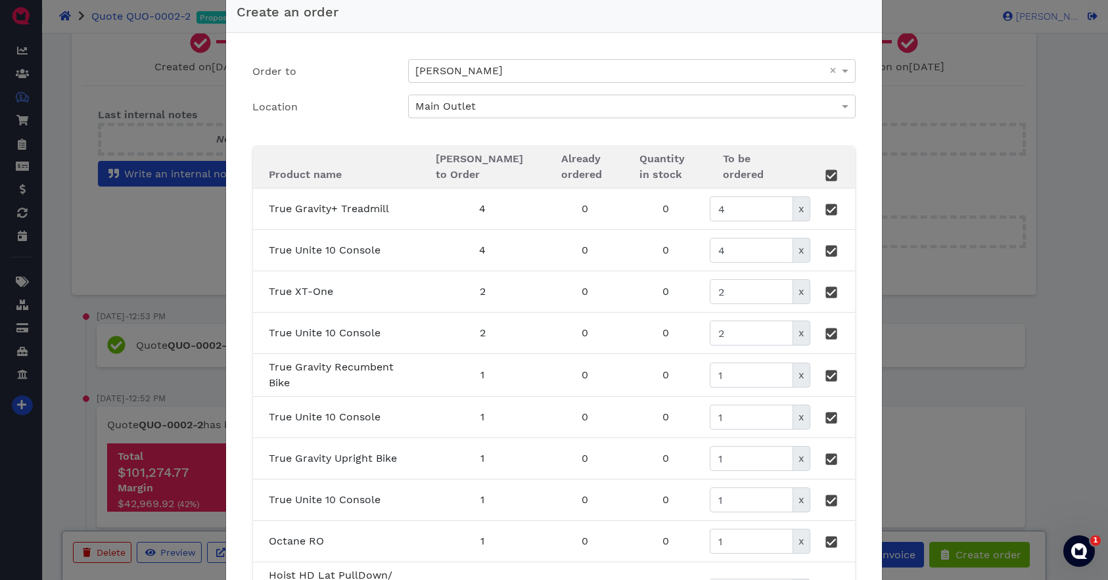
type input "0"
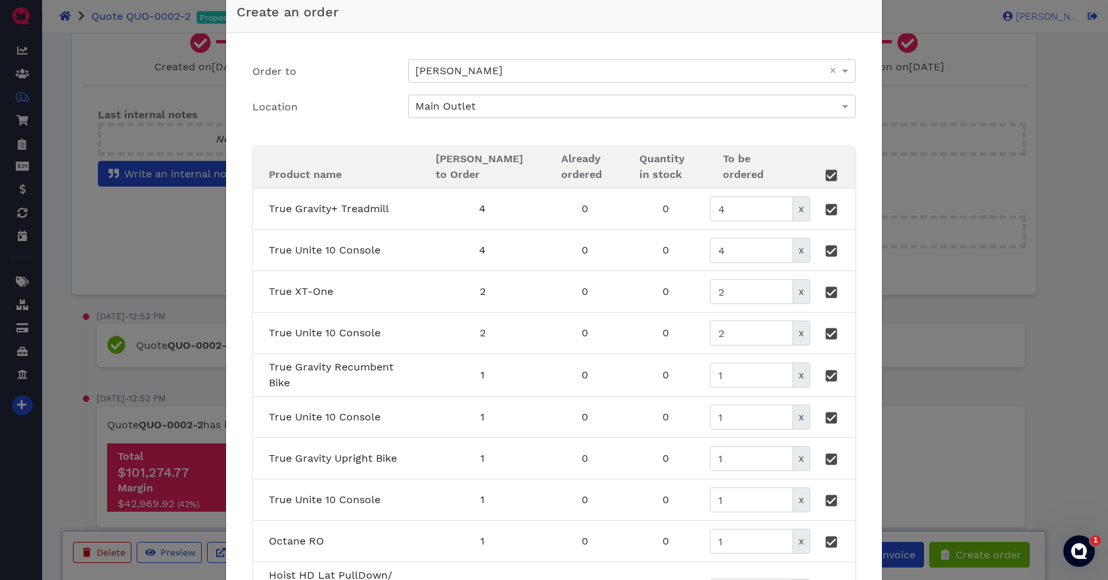
type input "0"
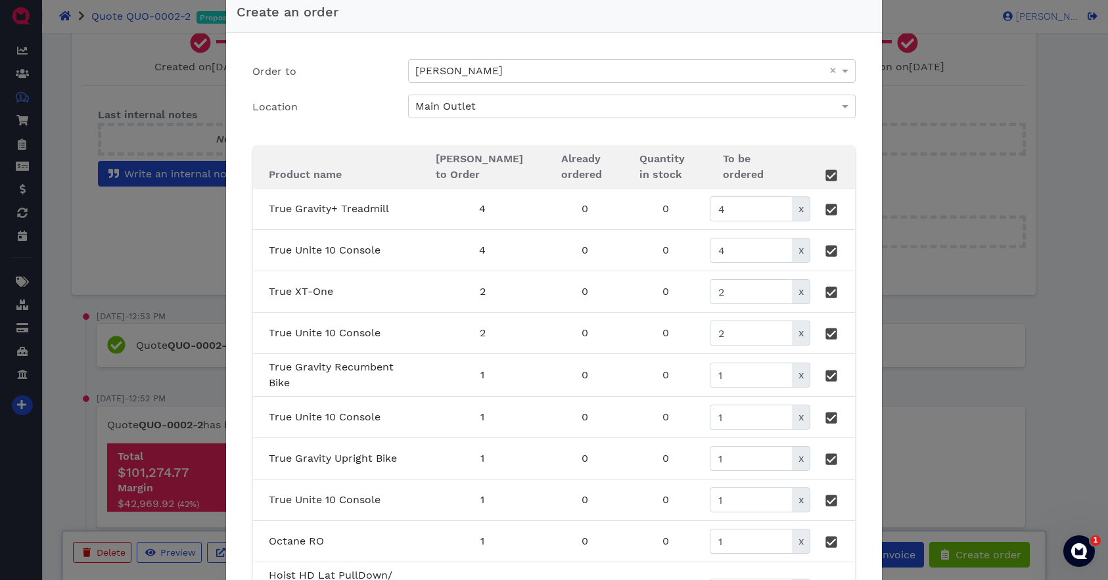
type input "0"
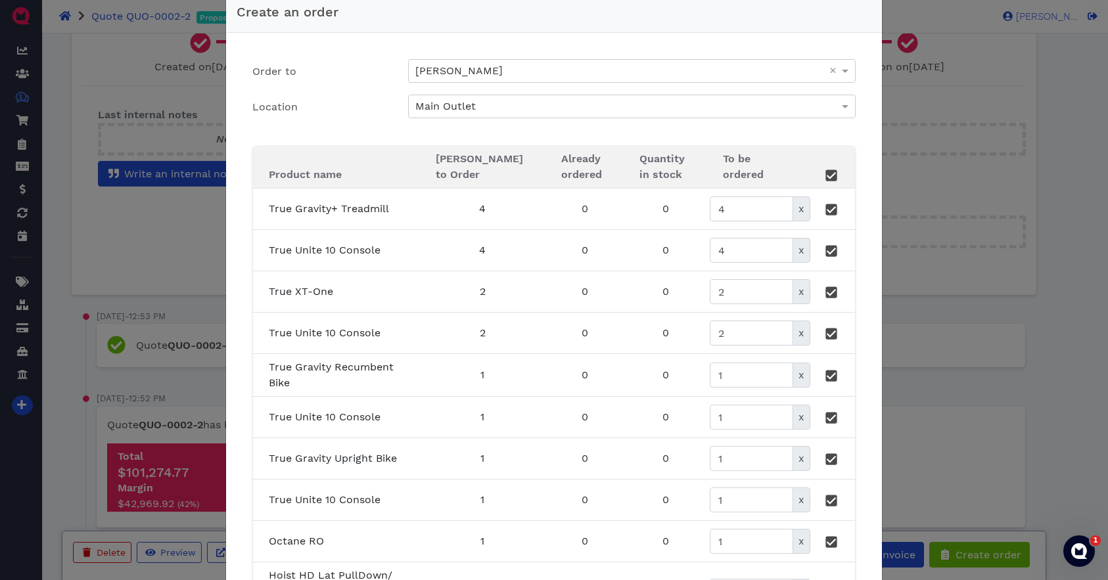
type input "0"
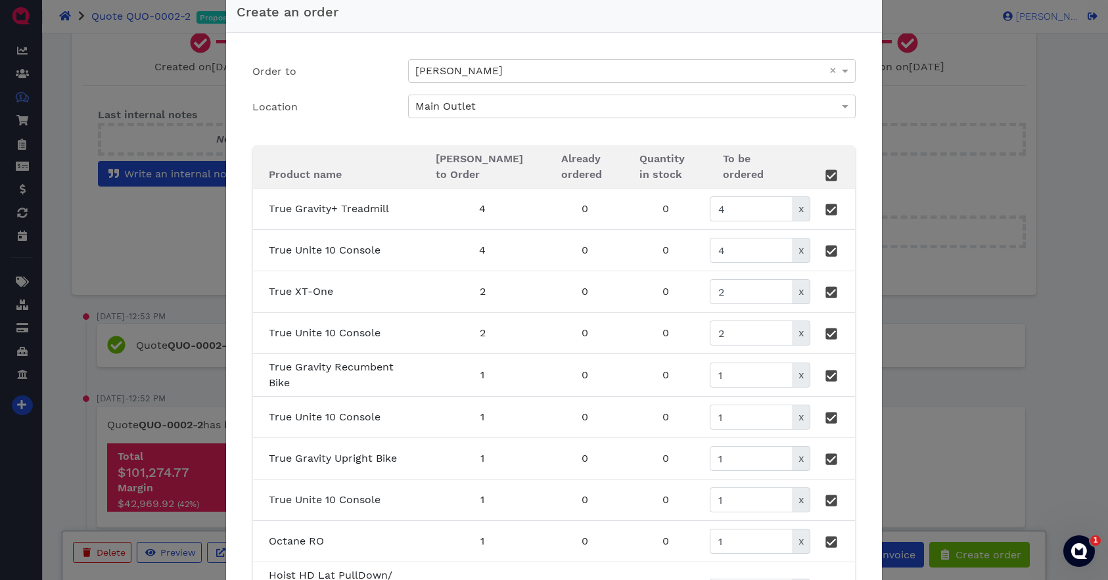
type input "0"
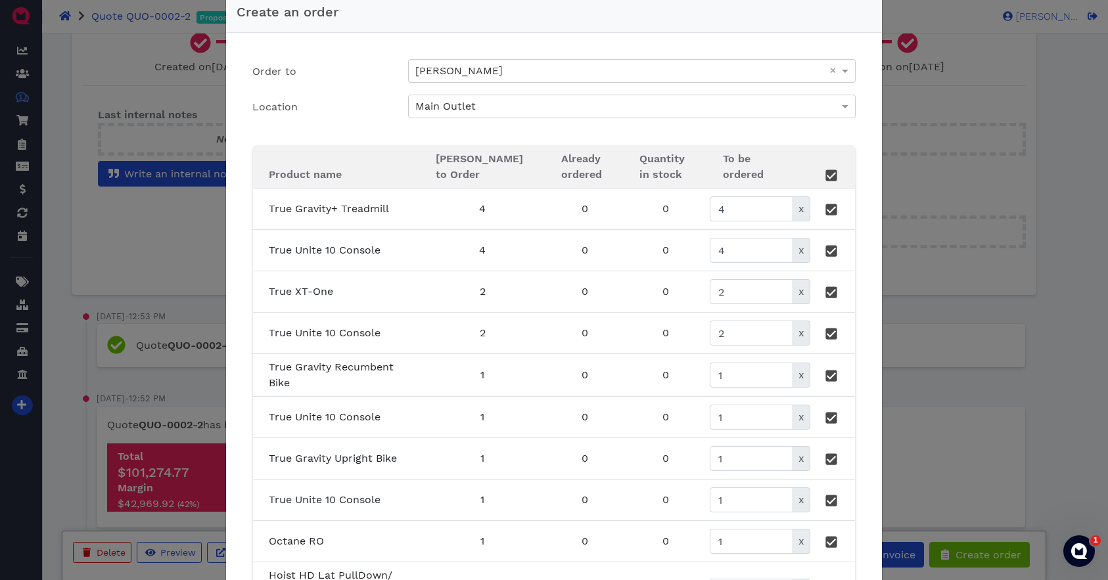
type input "0"
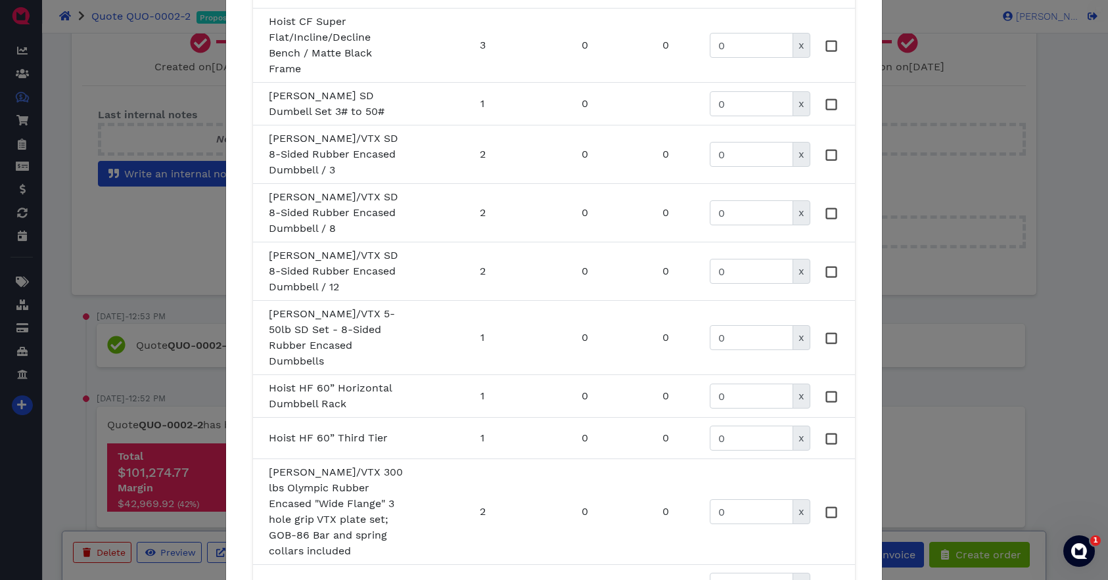
scroll to position [1266, 0]
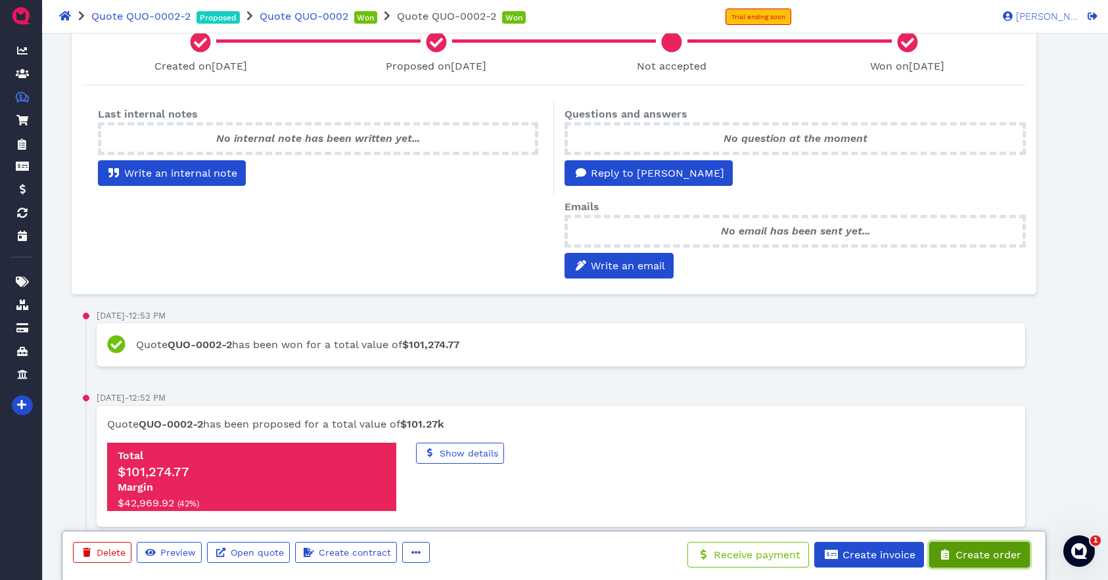
scroll to position [548, 0]
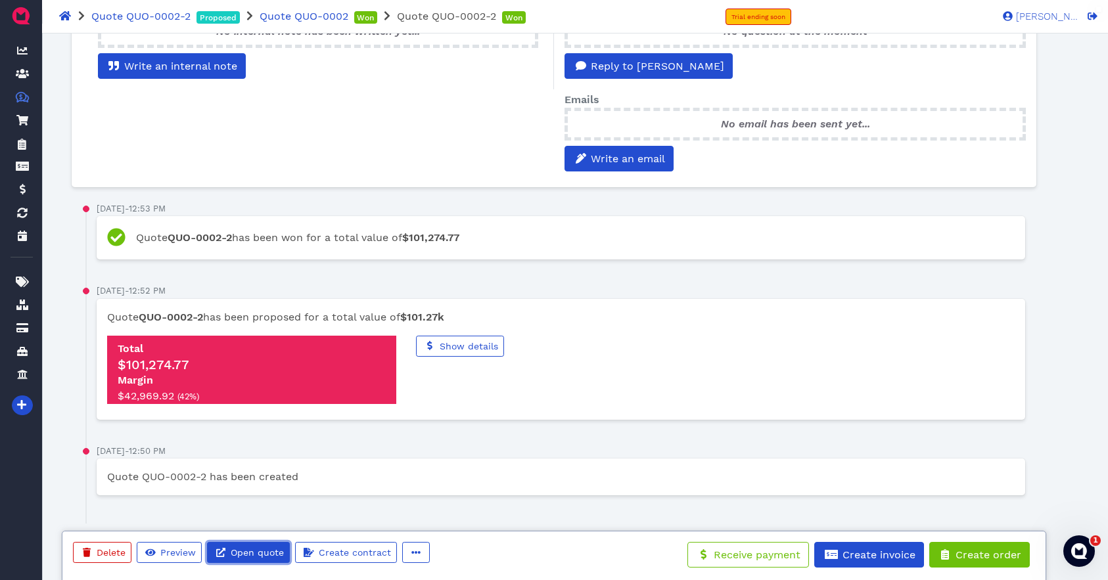
click at [272, 552] on span "Open quote" at bounding box center [256, 553] width 55 height 11
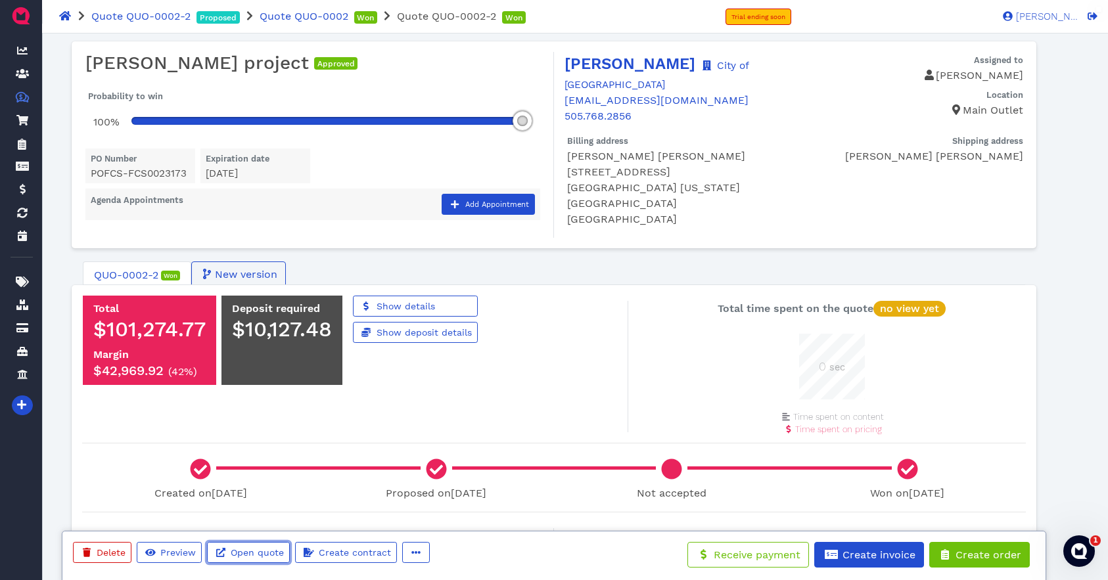
scroll to position [0, 0]
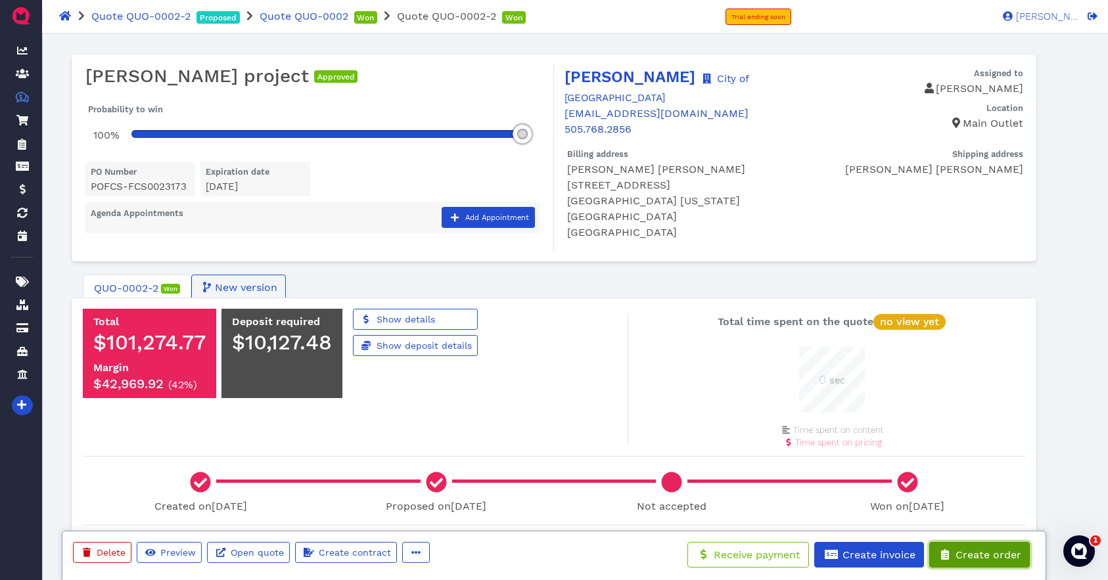
click at [969, 559] on span "Create order" at bounding box center [988, 555] width 68 height 12
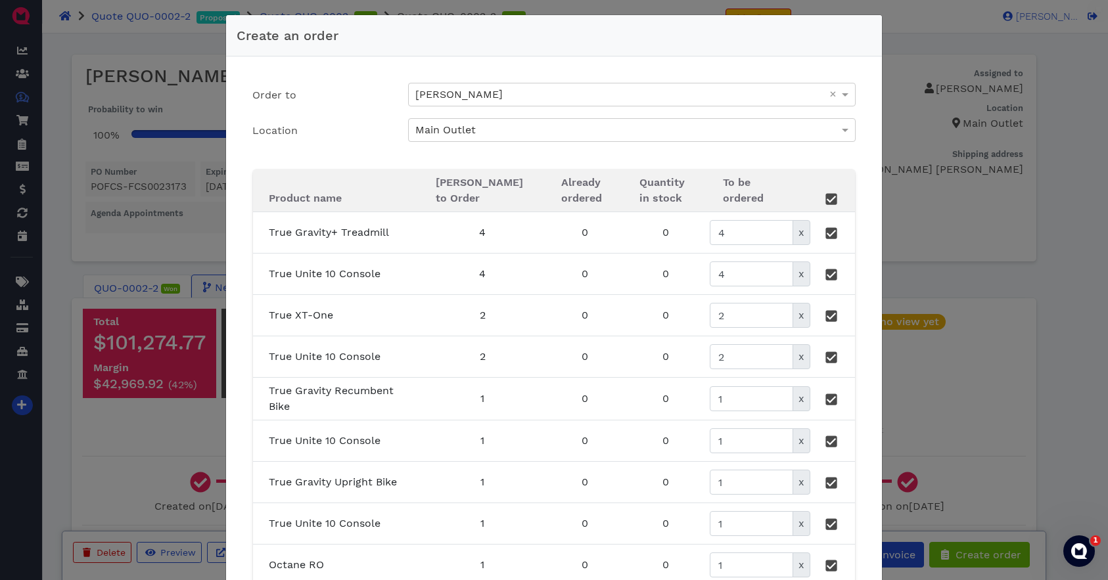
click at [831, 202] on icon at bounding box center [832, 198] width 9 height 9
type input "0"
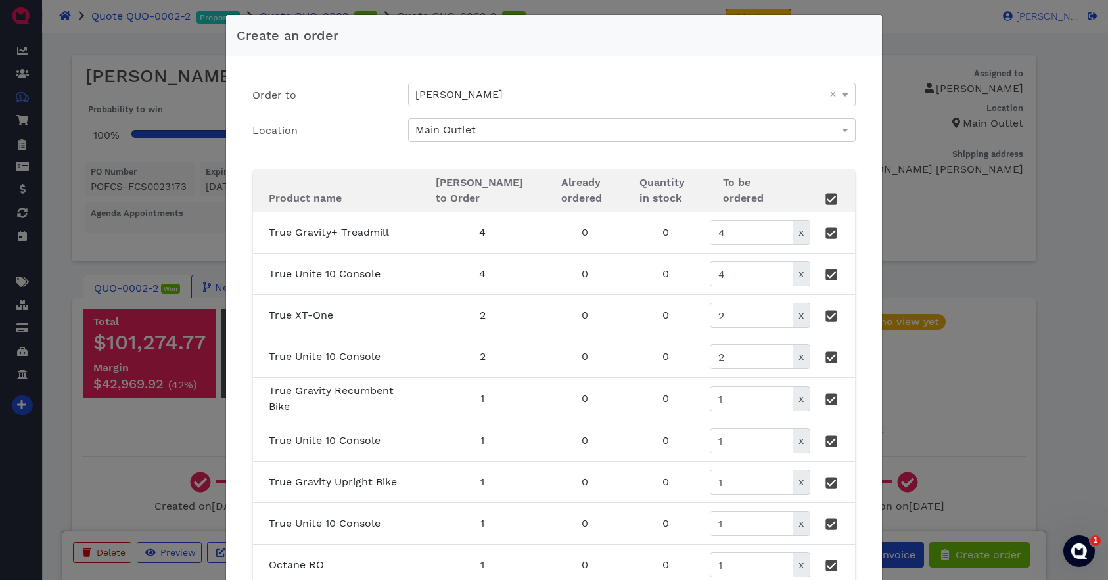
type input "0"
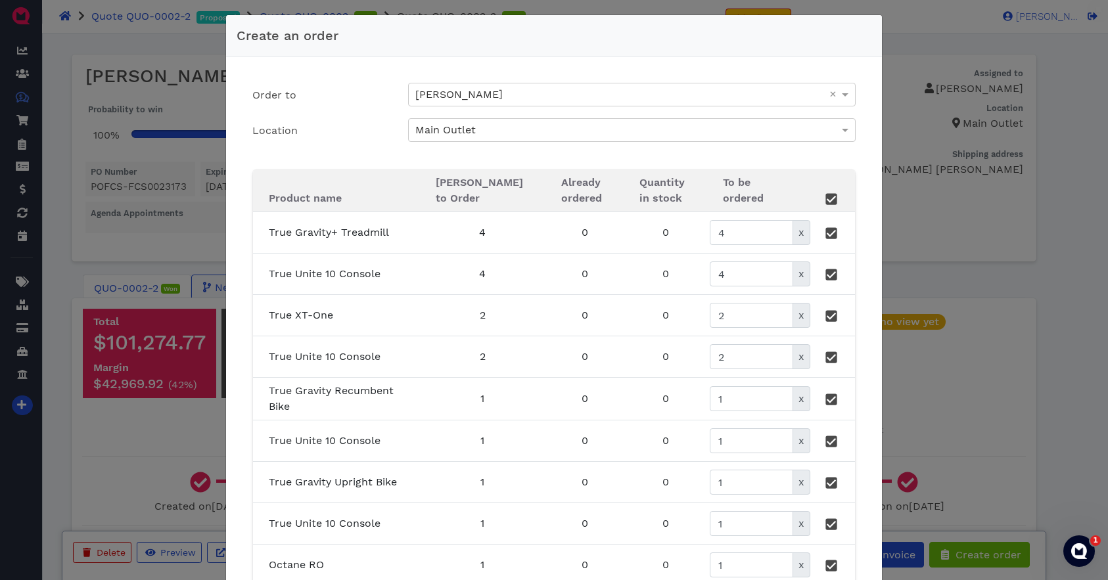
type input "0"
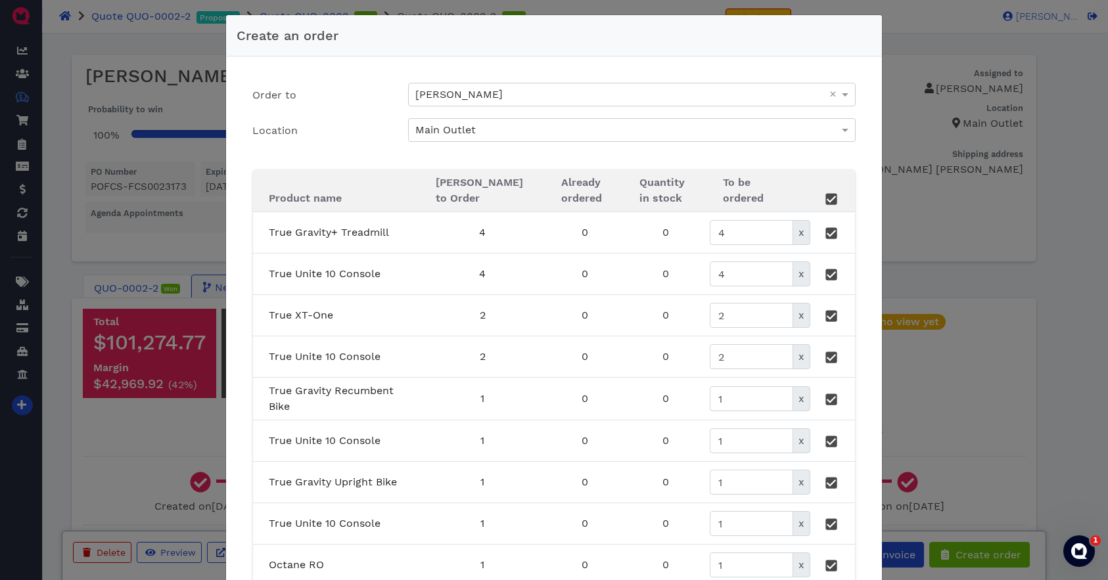
type input "0"
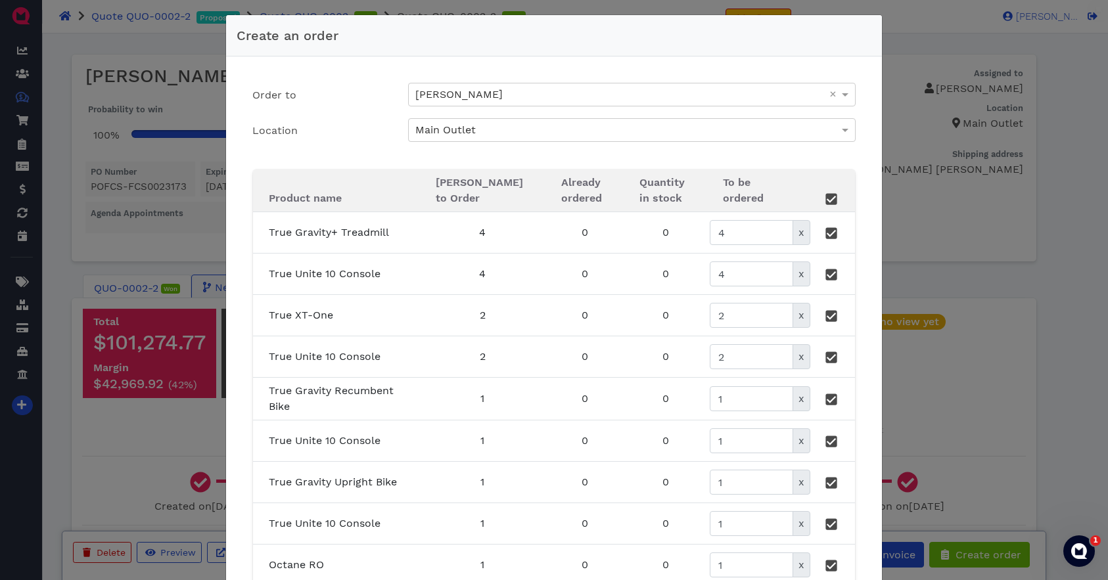
type input "0"
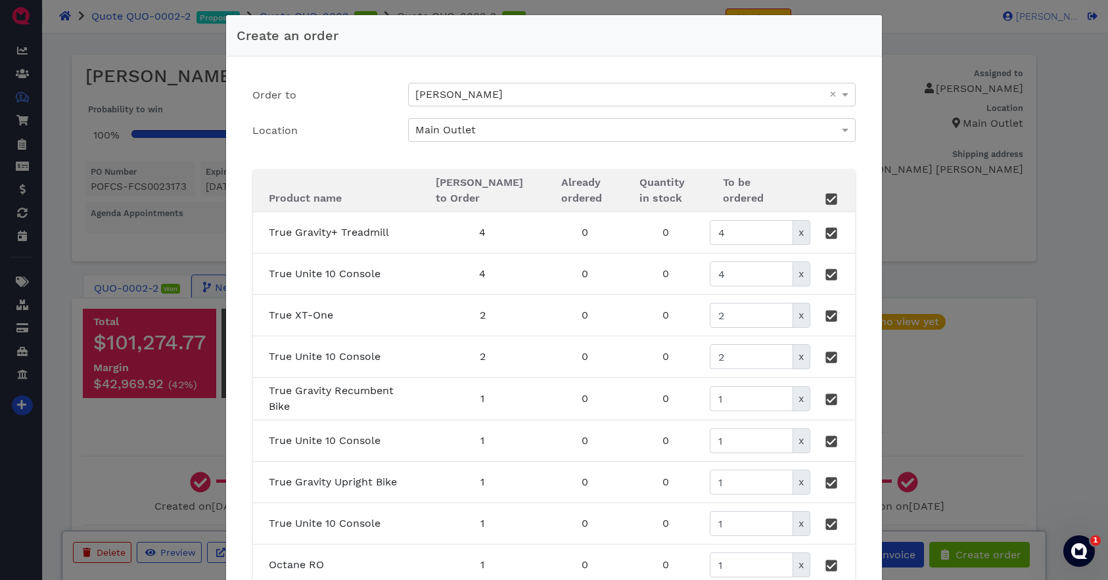
type input "0"
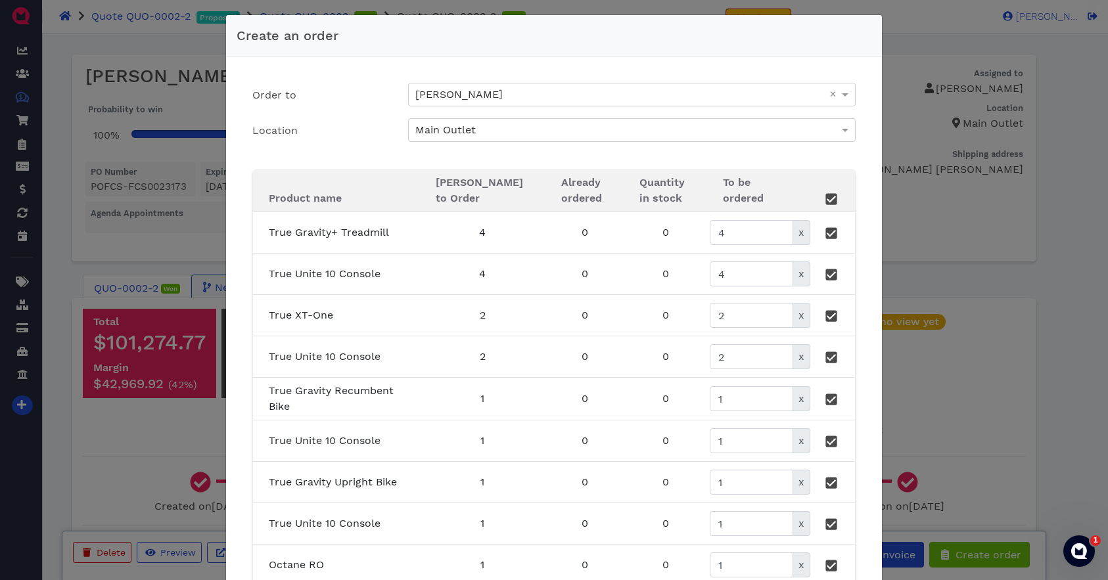
type input "0"
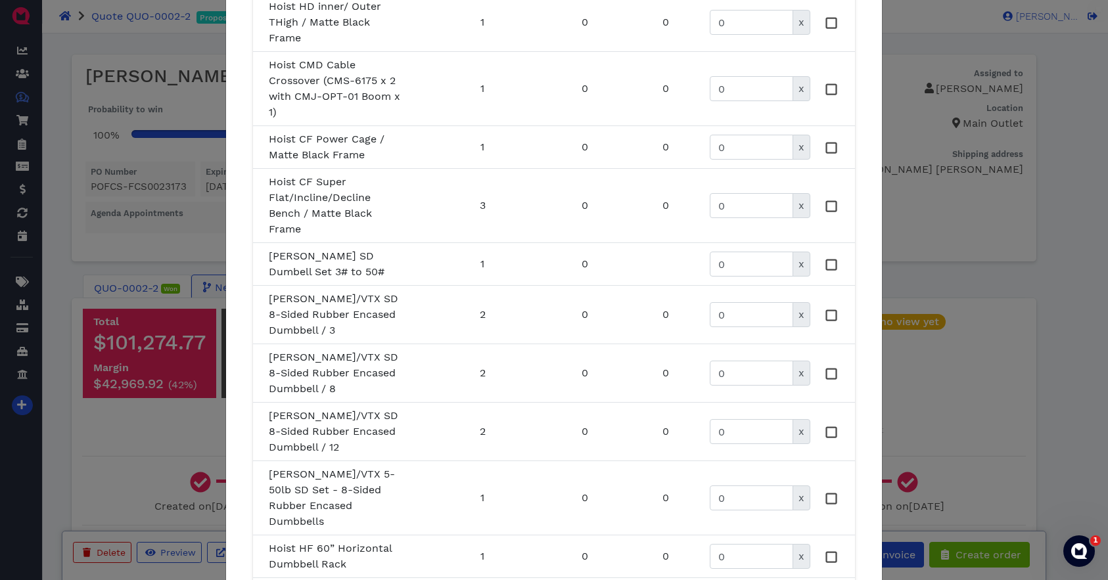
scroll to position [1266, 0]
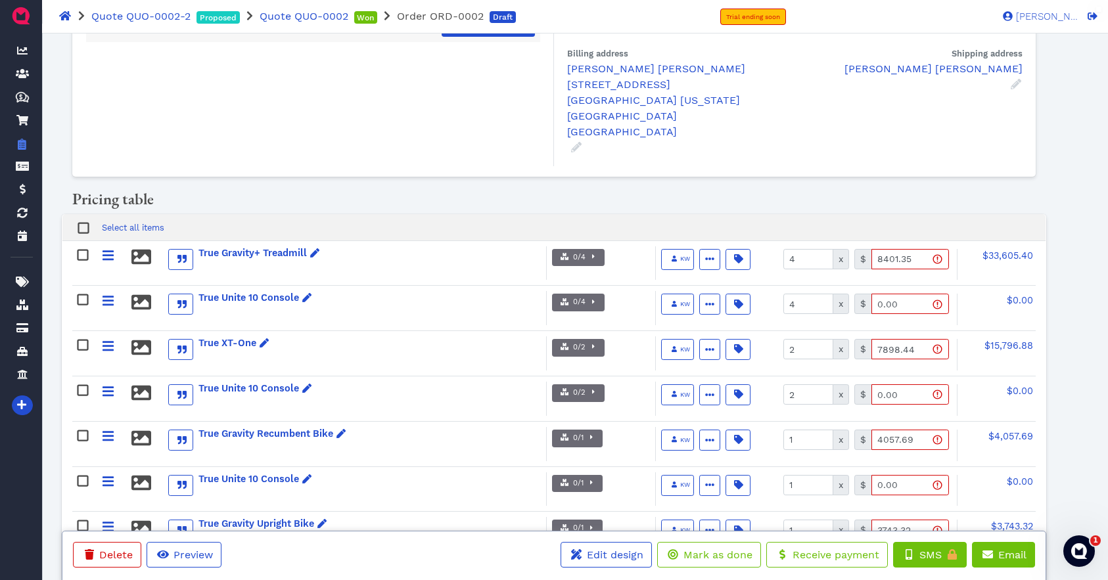
scroll to position [128, 0]
click at [594, 252] on span "button" at bounding box center [592, 257] width 13 height 11
click at [454, 193] on div "Pricing table" at bounding box center [553, 201] width 983 height 24
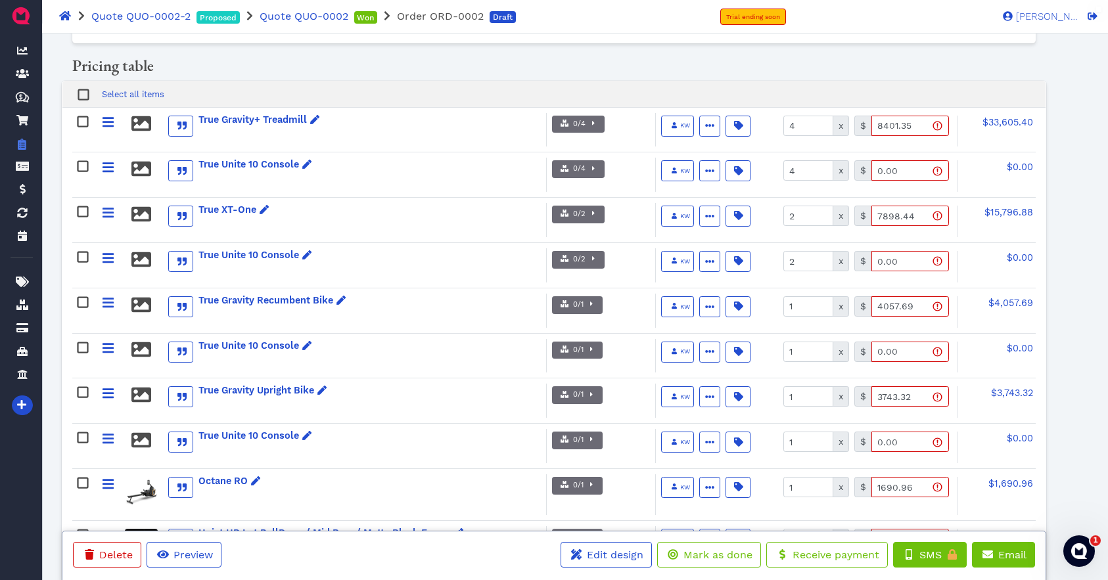
scroll to position [422, 0]
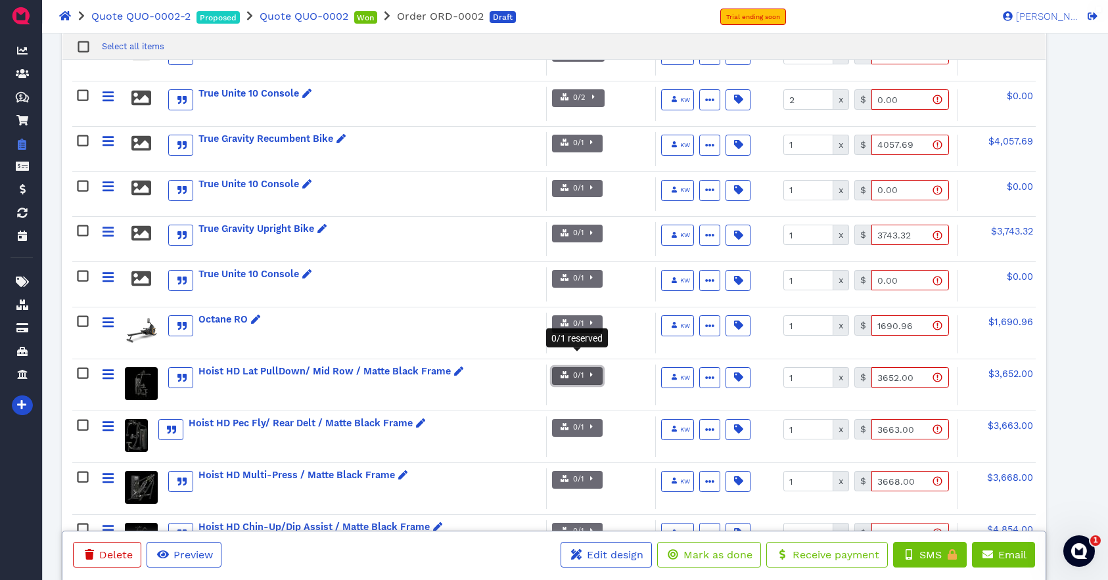
click at [581, 371] on span "0/1" at bounding box center [577, 376] width 12 height 11
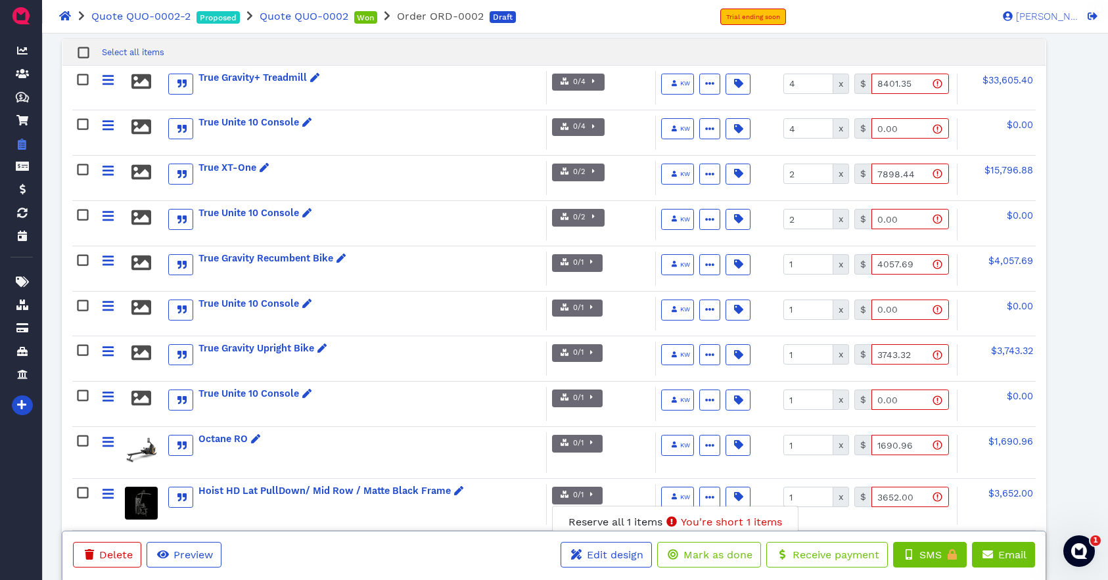
click at [480, 116] on div "True Unite 10 Console" at bounding box center [310, 133] width 471 height 34
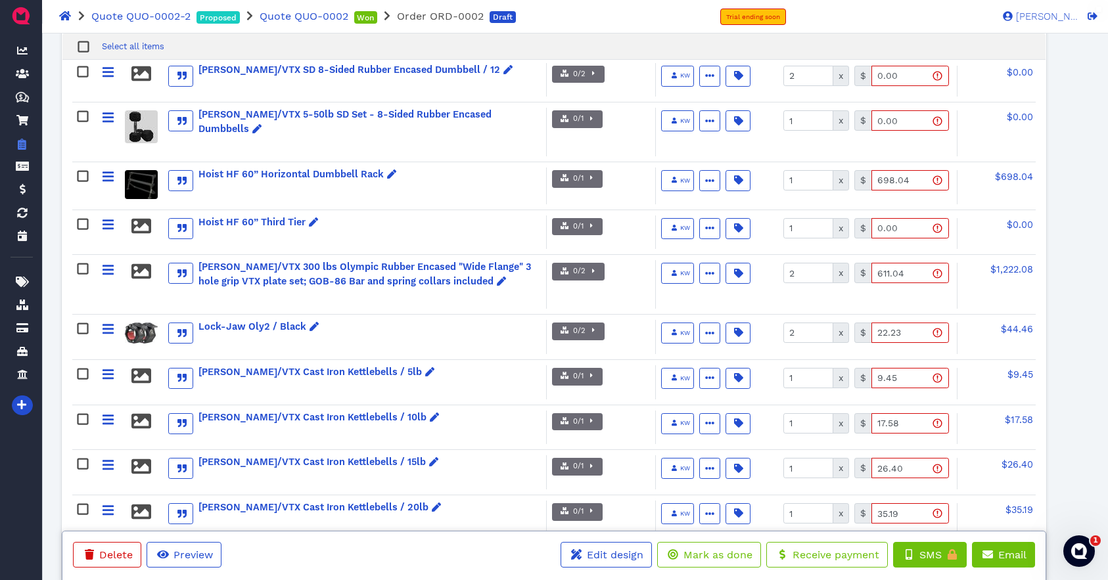
scroll to position [1741, 0]
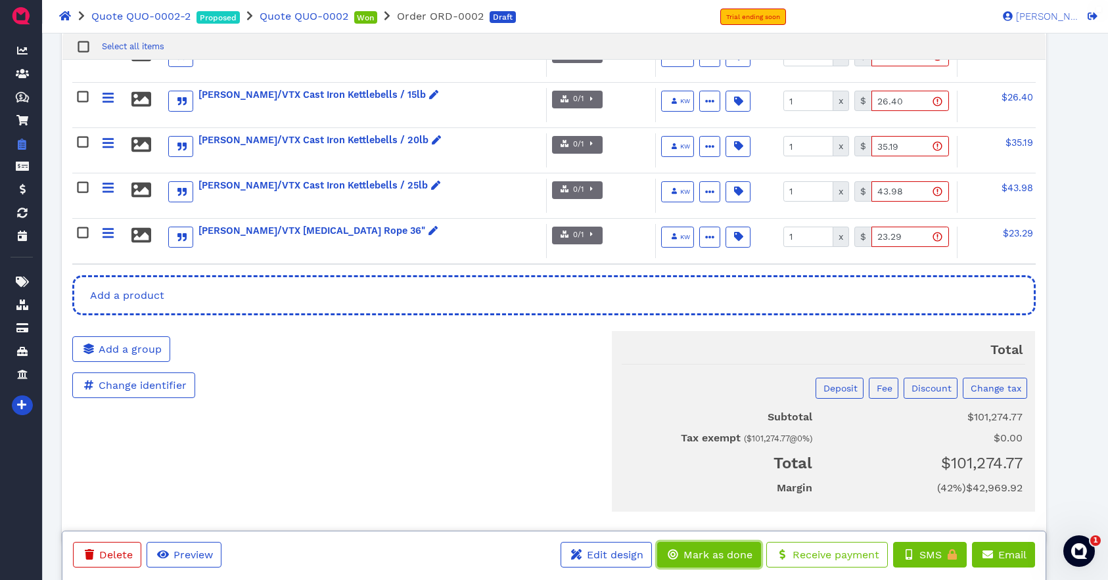
click at [701, 555] on span "Mark as done" at bounding box center [717, 555] width 71 height 12
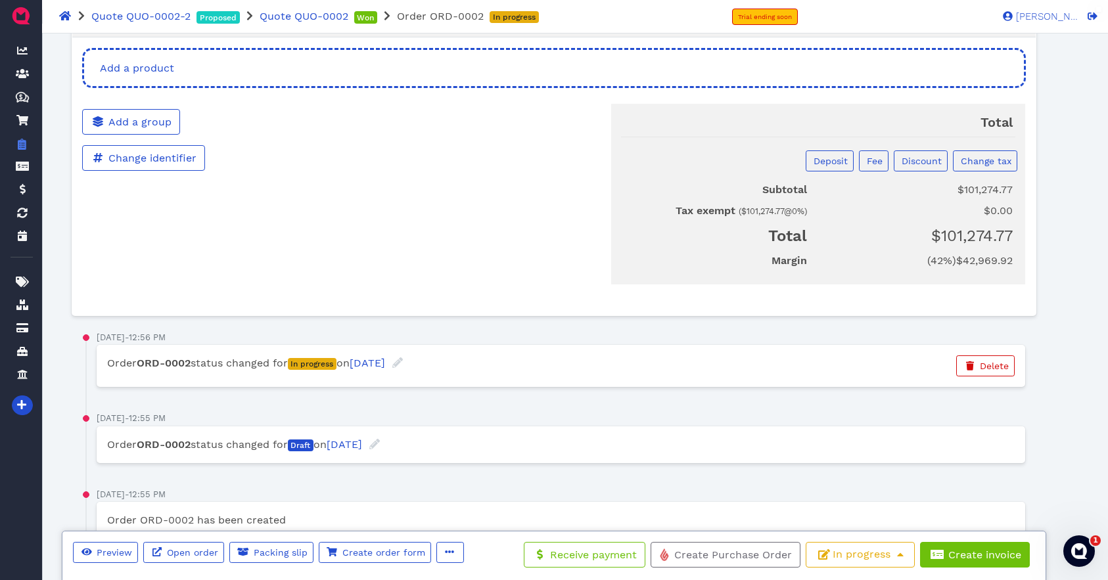
scroll to position [2253, 0]
click at [856, 562] on button "In progress" at bounding box center [860, 555] width 109 height 26
click at [277, 552] on span "Packing slip" at bounding box center [280, 553] width 56 height 11
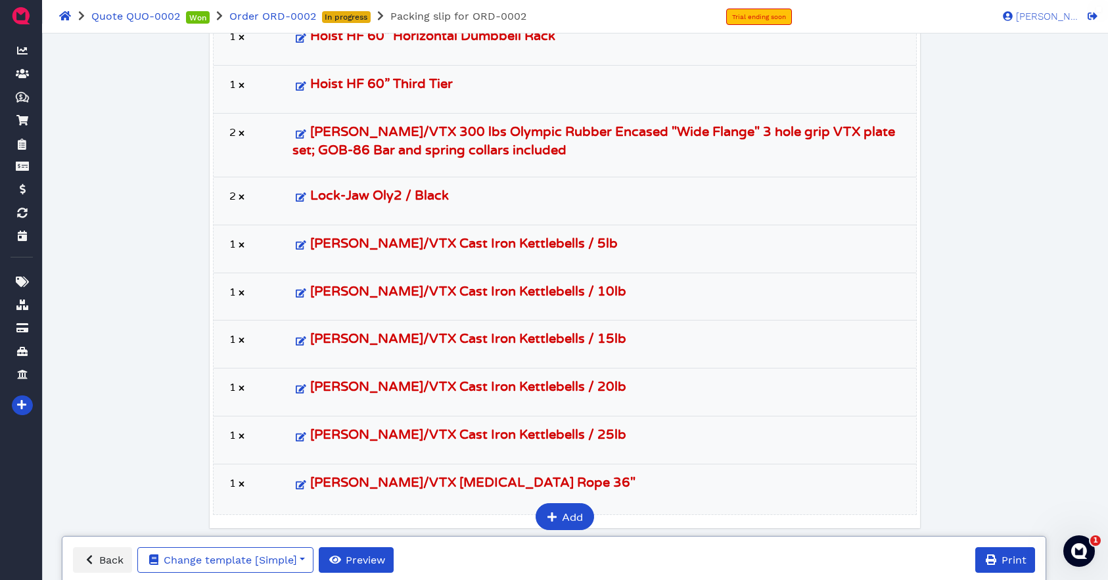
scroll to position [1457, 0]
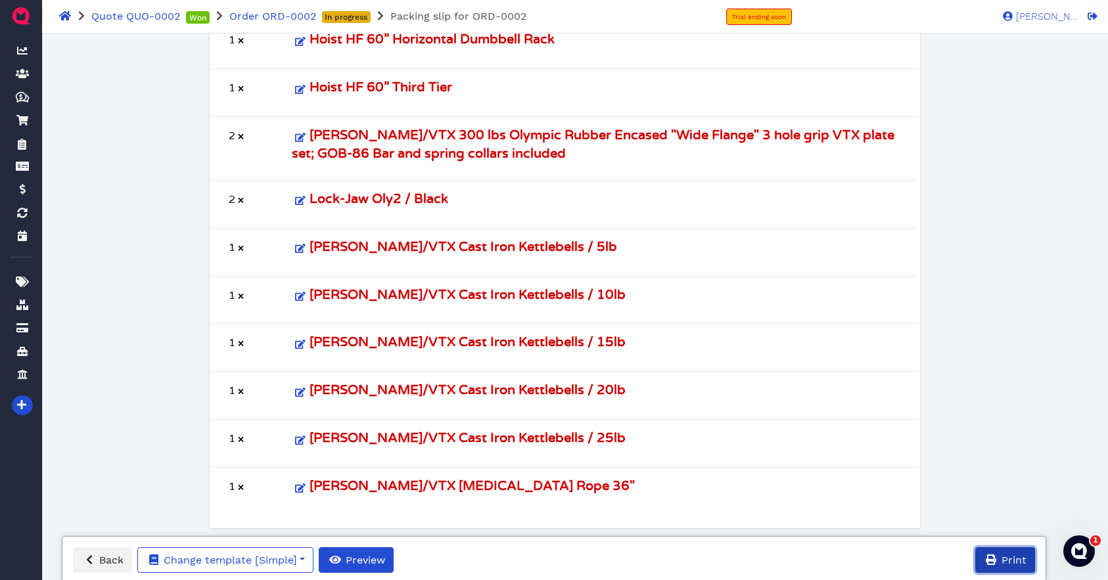
click at [1004, 563] on span "Print" at bounding box center [1013, 560] width 27 height 12
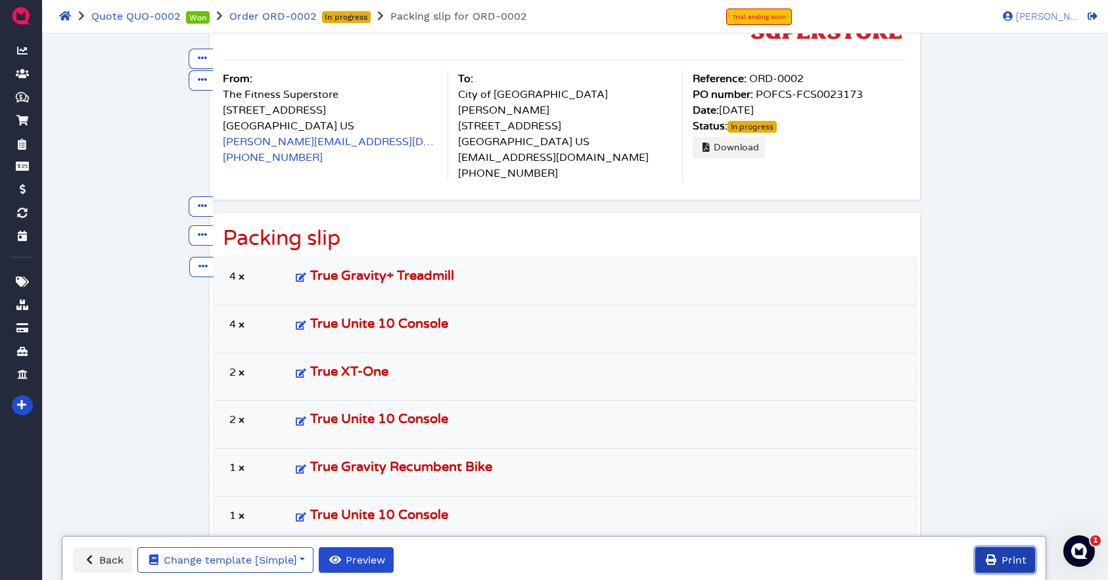
scroll to position [68, 0]
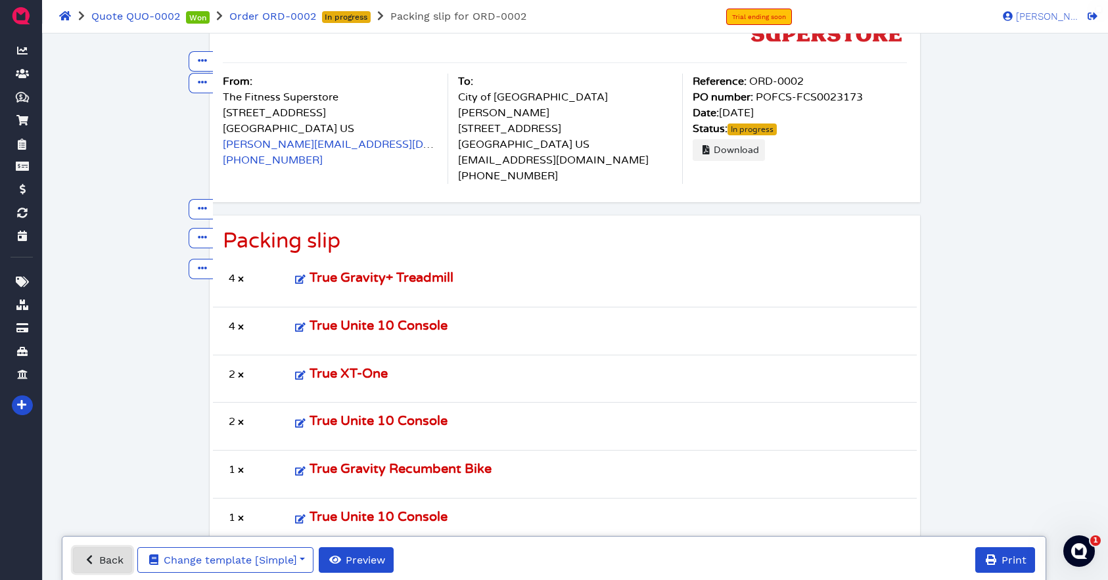
drag, startPoint x: 112, startPoint y: 553, endPoint x: 152, endPoint y: 549, distance: 40.4
click at [112, 554] on span "Back" at bounding box center [110, 560] width 26 height 12
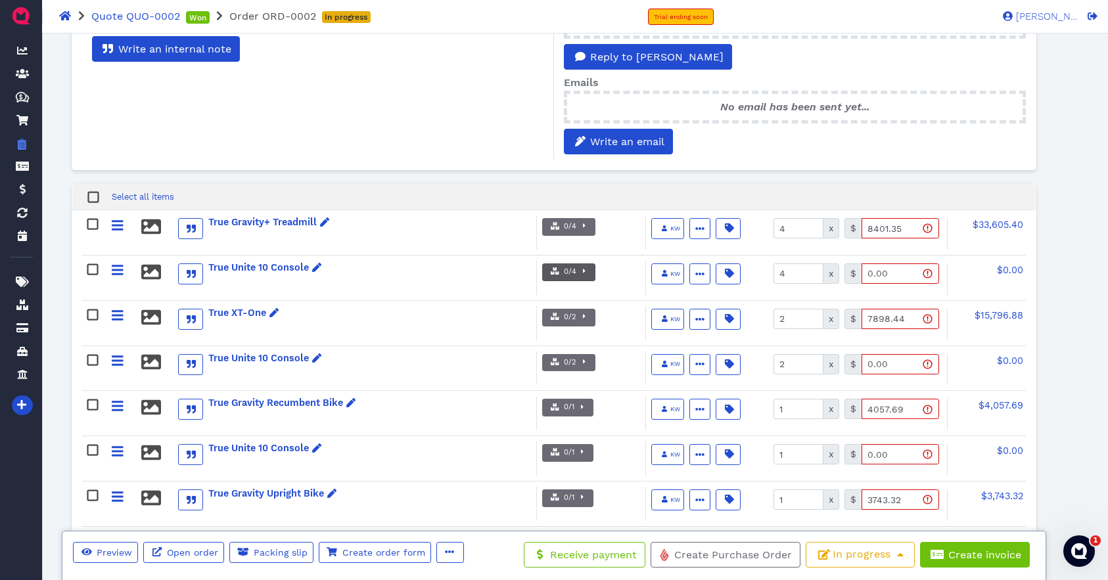
scroll to position [434, 0]
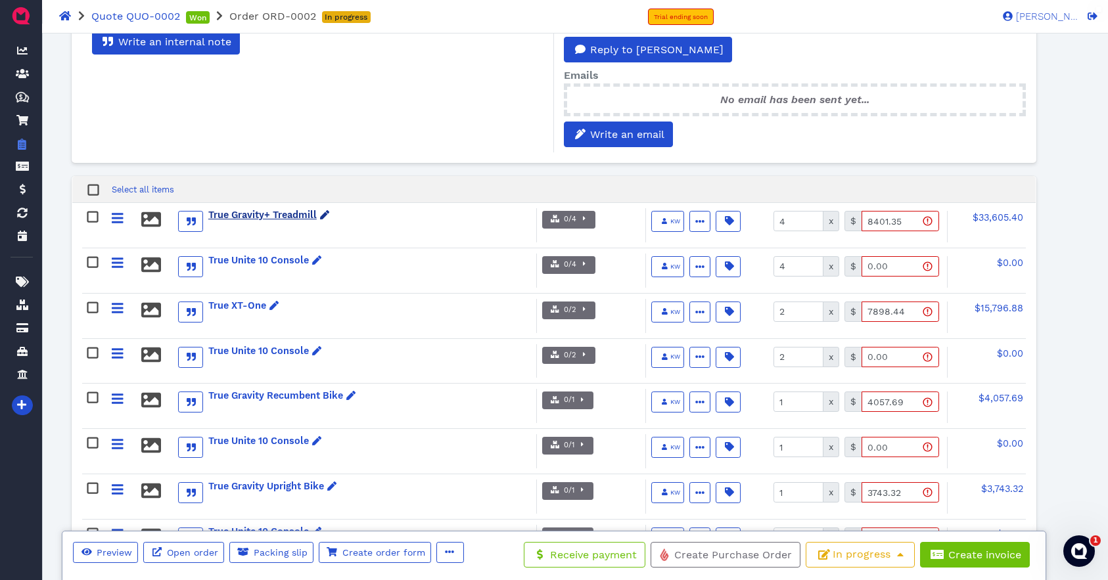
click at [290, 208] on div "True Gravity+ Treadmill" at bounding box center [269, 215] width 122 height 14
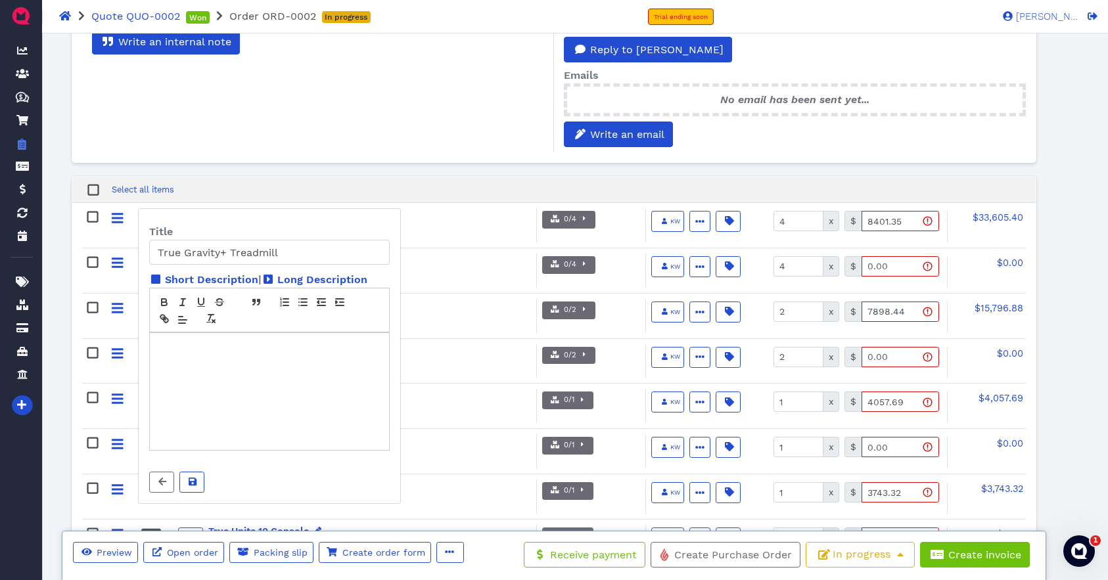
click at [424, 147] on div "Last internal notes No internal note has been written yet... Write an internal …" at bounding box center [554, 71] width 965 height 212
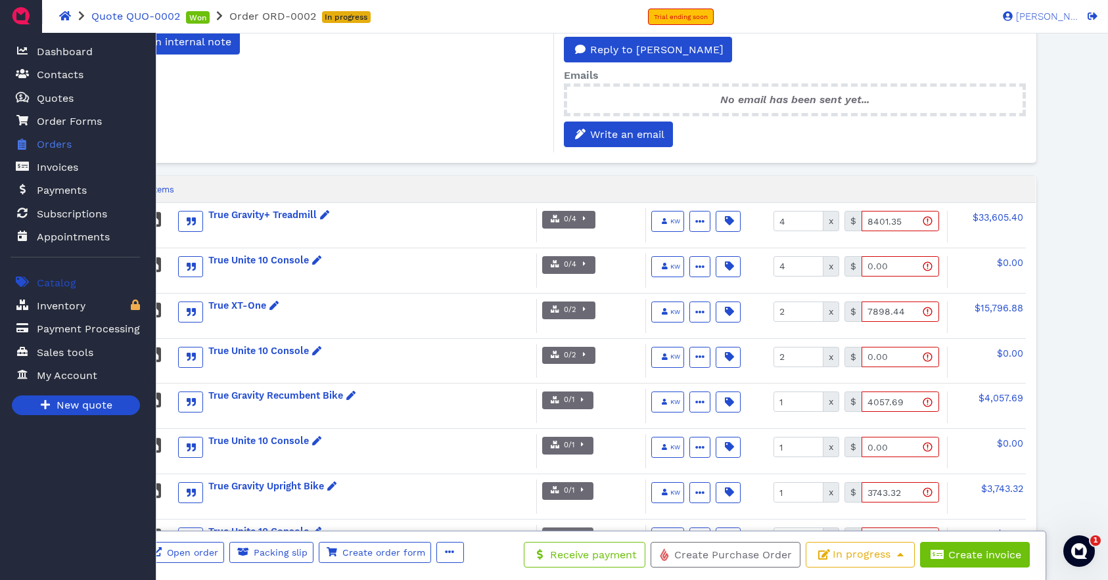
click at [65, 282] on span "Catalog" at bounding box center [56, 283] width 39 height 16
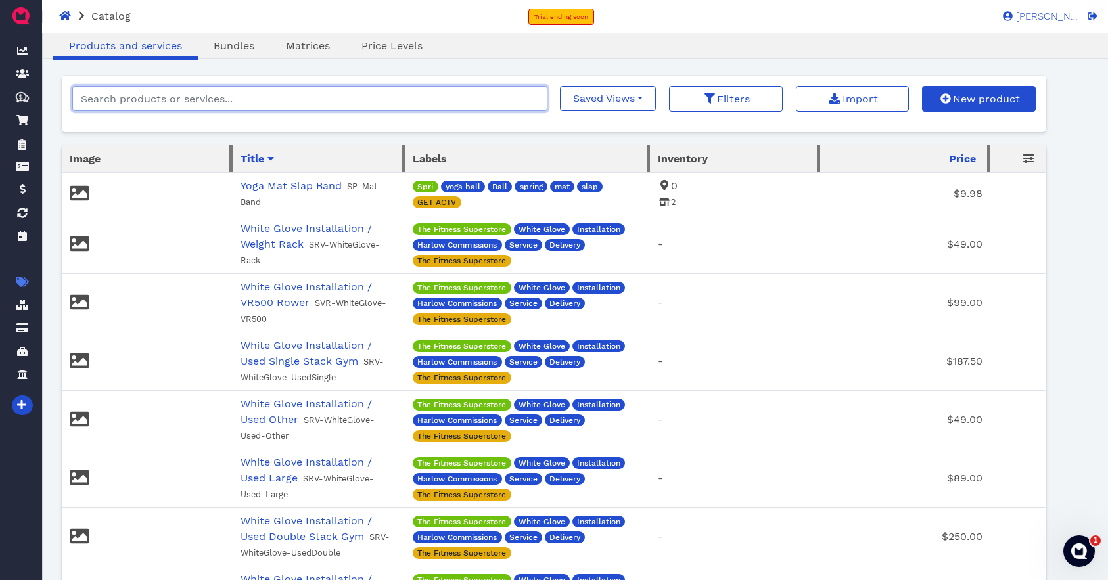
click at [225, 94] on input "search" at bounding box center [309, 98] width 475 height 25
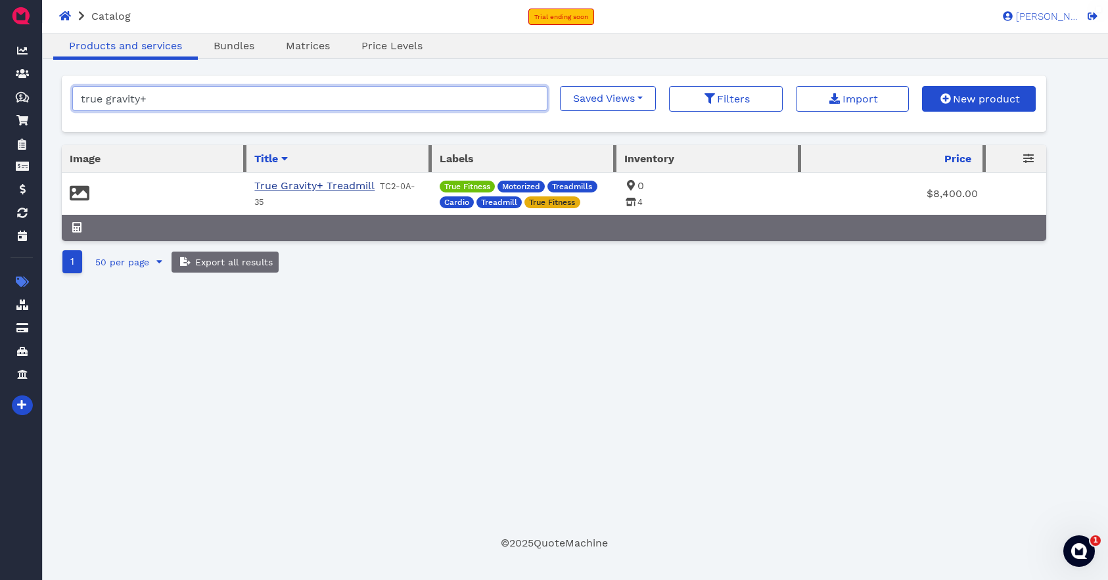
type input "true gravity+"
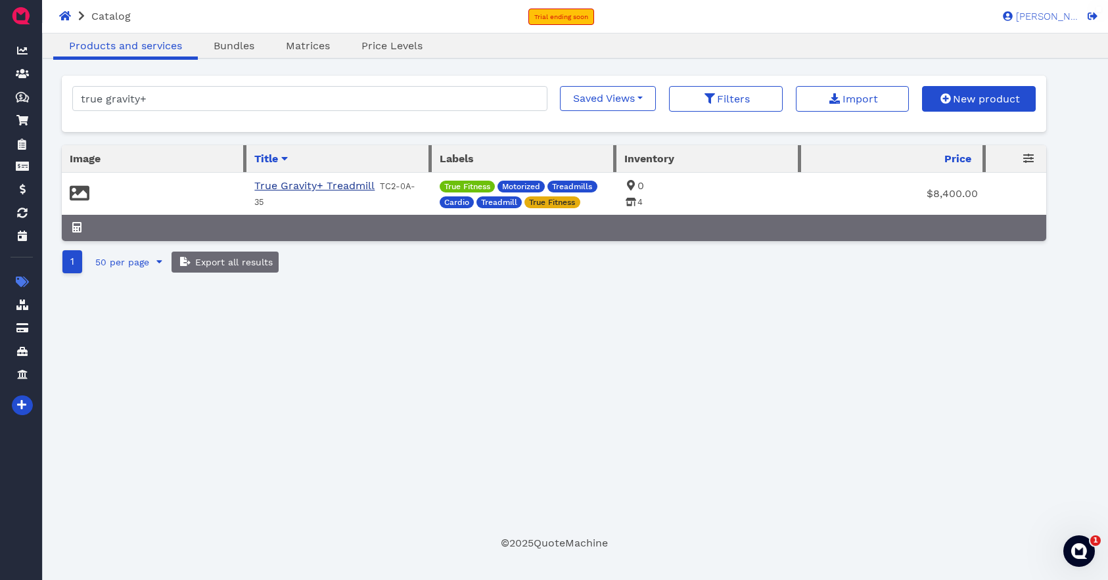
click at [314, 192] on link "True Gravity+ Treadmill" at bounding box center [314, 185] width 120 height 12
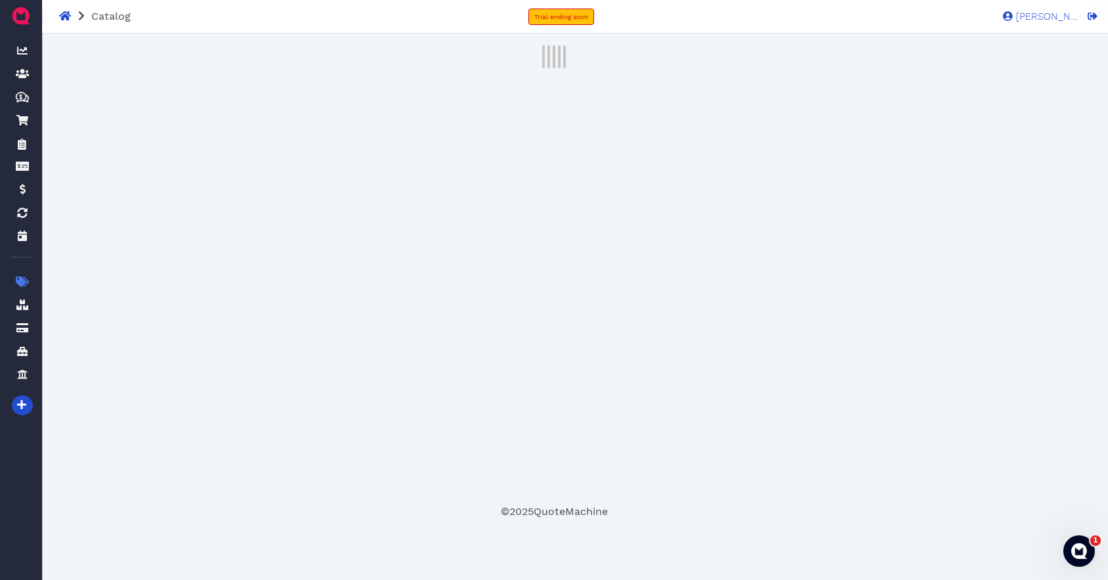
select select "piece"
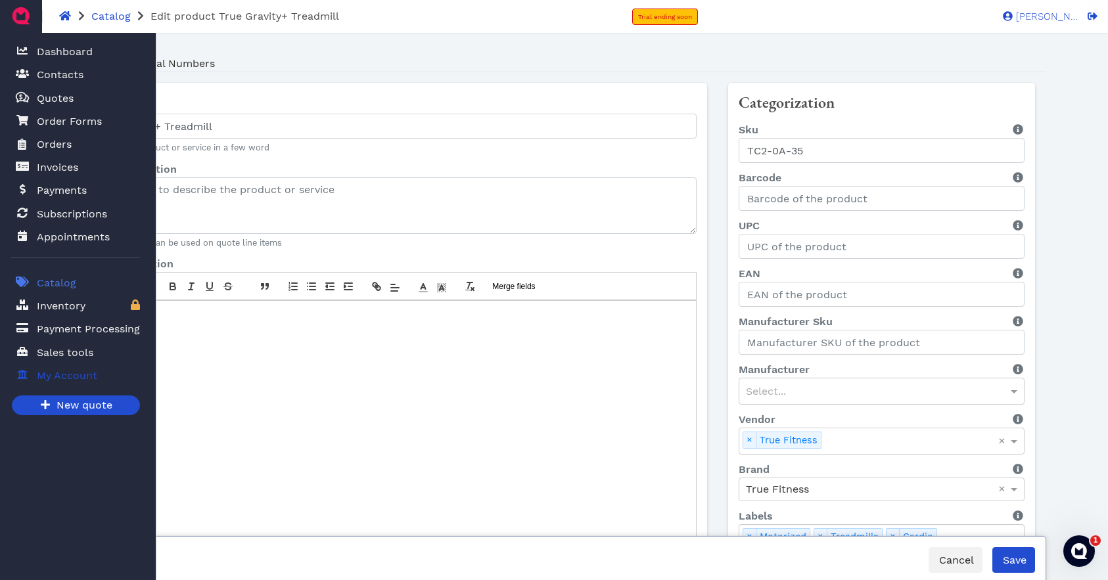
click at [64, 377] on span "My Account" at bounding box center [67, 376] width 60 height 16
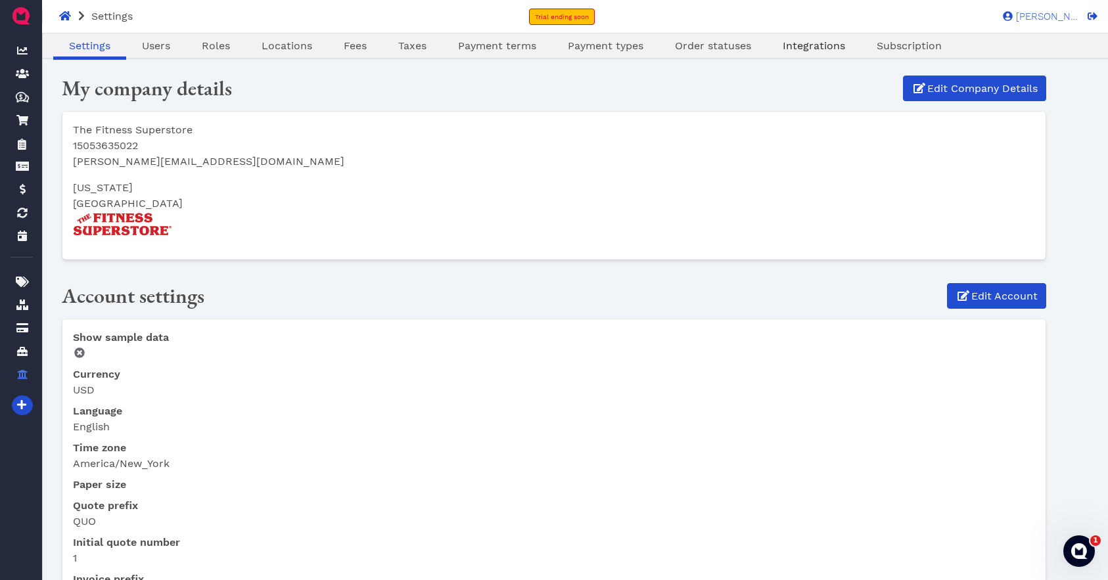
click at [834, 44] on span "Integrations" at bounding box center [814, 45] width 62 height 12
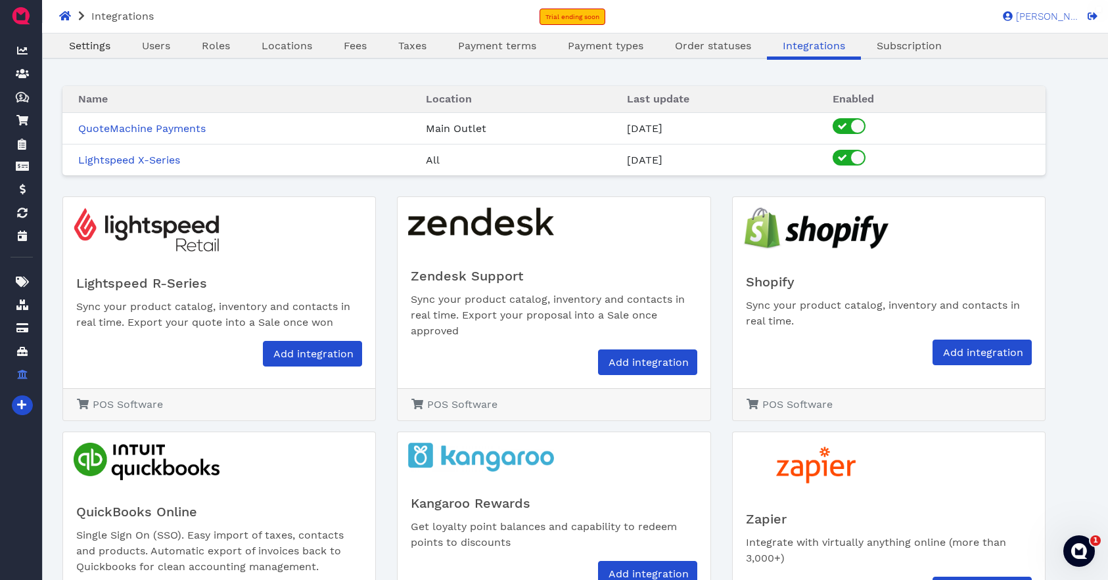
click at [100, 53] on link "Settings" at bounding box center [89, 46] width 73 height 16
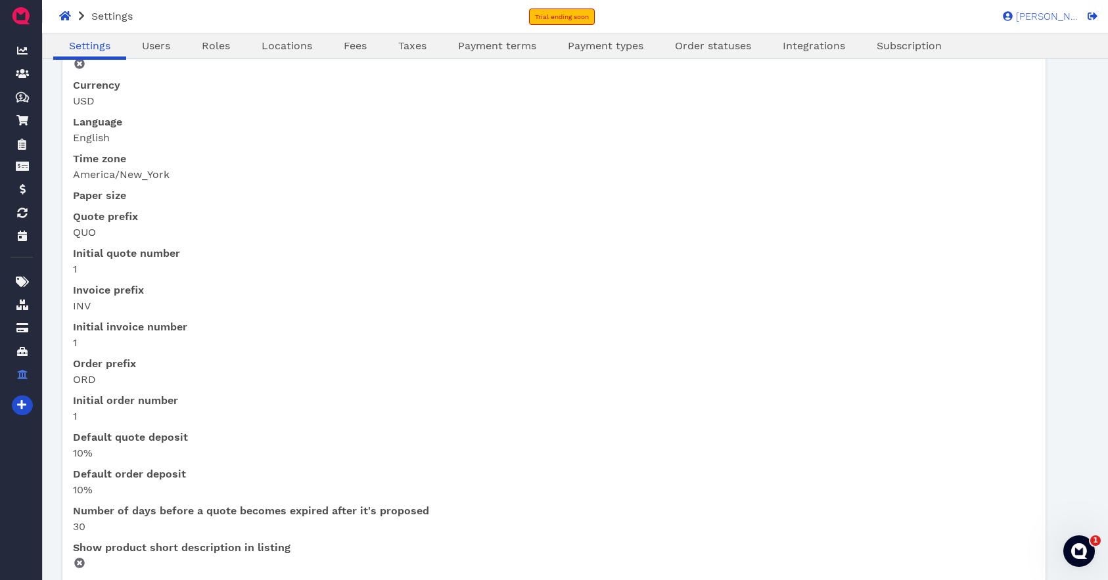
scroll to position [223, 0]
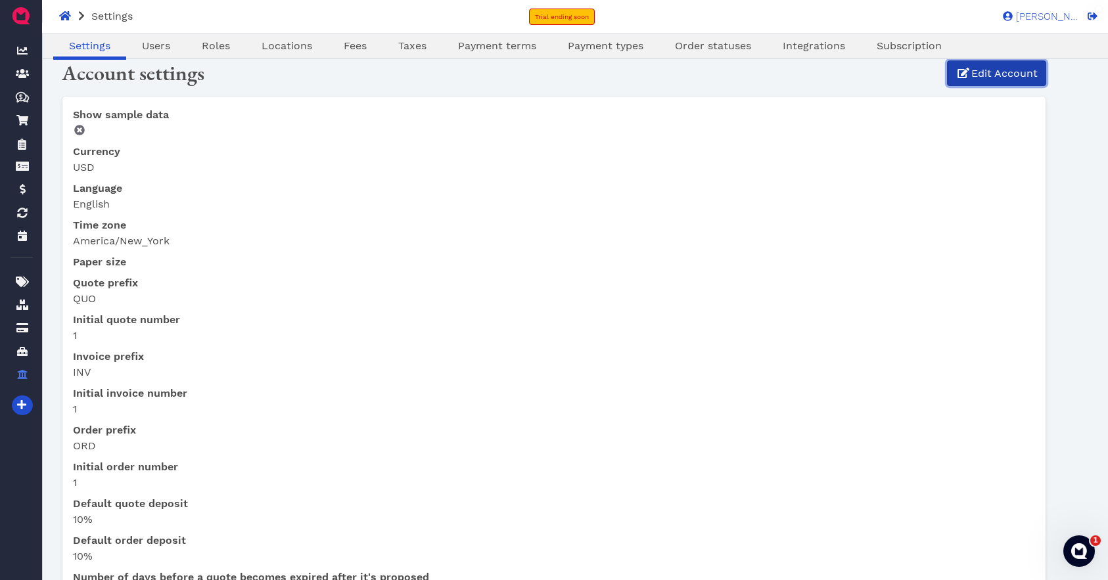
click at [1003, 76] on span "Edit Account" at bounding box center [1004, 74] width 68 height 16
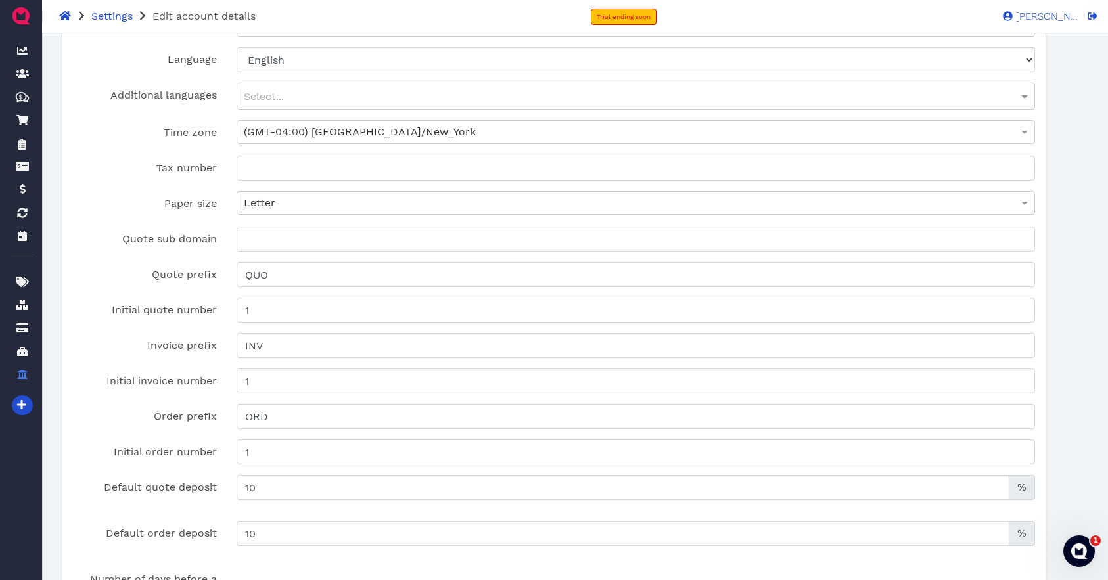
scroll to position [227, 0]
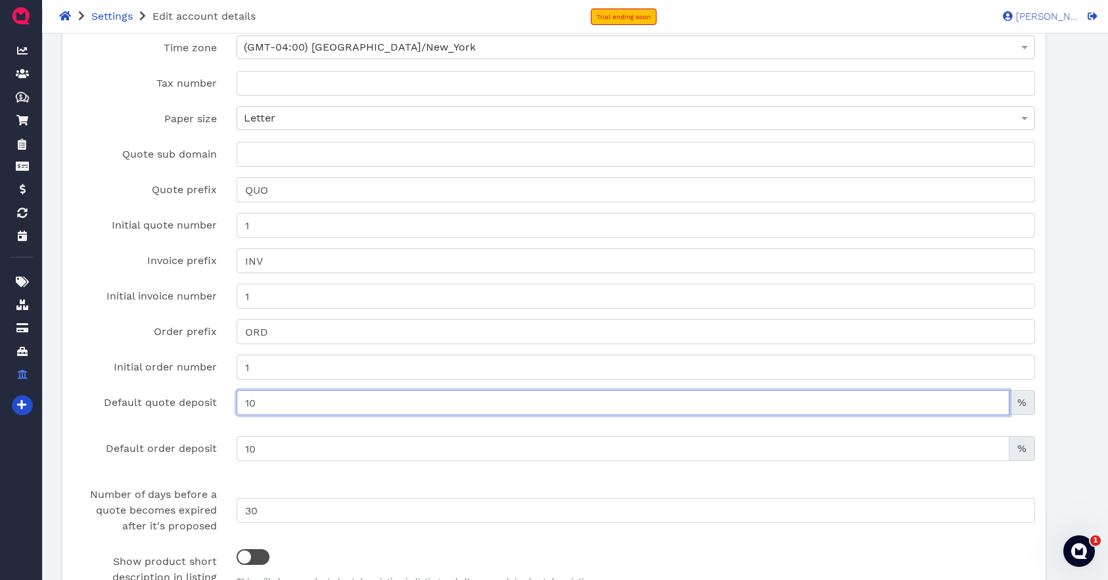
click at [281, 402] on input "10" at bounding box center [623, 402] width 773 height 25
type input "1"
type input "0"
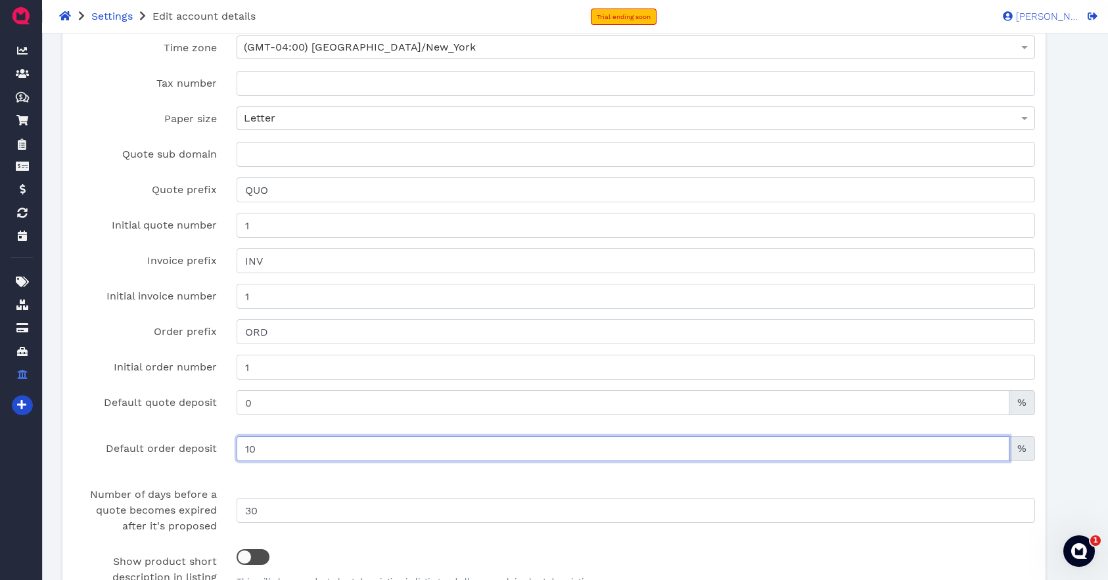
click at [269, 450] on input "10" at bounding box center [623, 448] width 773 height 25
type input "1"
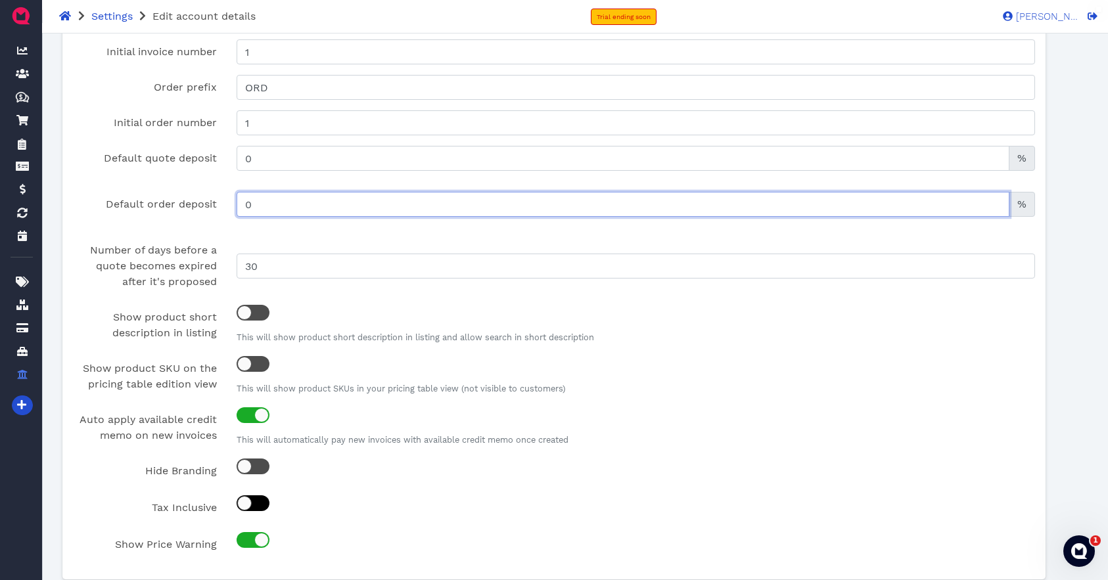
scroll to position [473, 0]
type input "0"
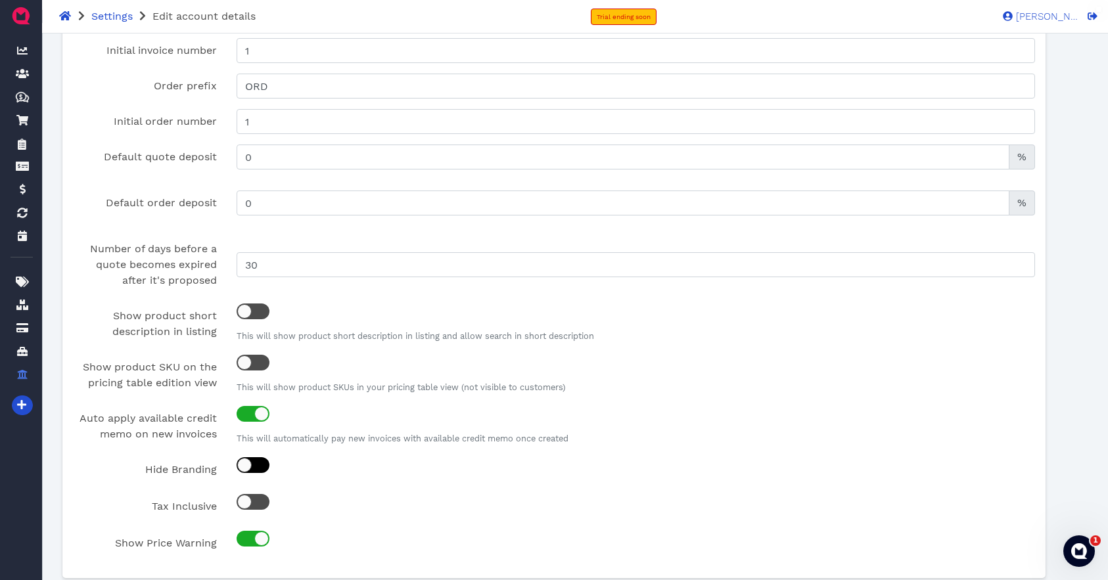
click at [248, 468] on div at bounding box center [244, 465] width 14 height 14
checkbox input "true"
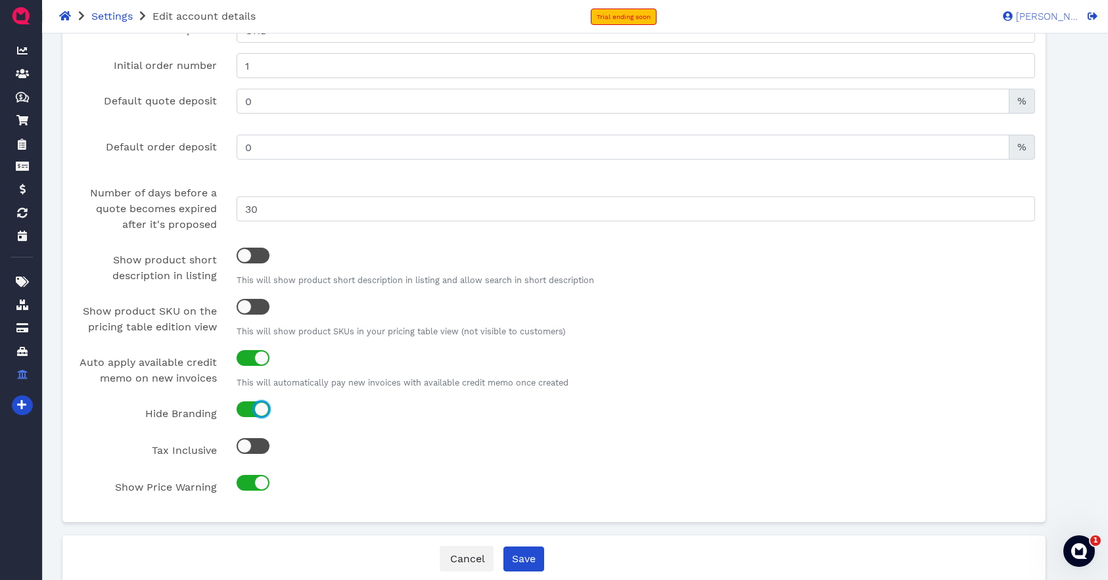
scroll to position [570, 0]
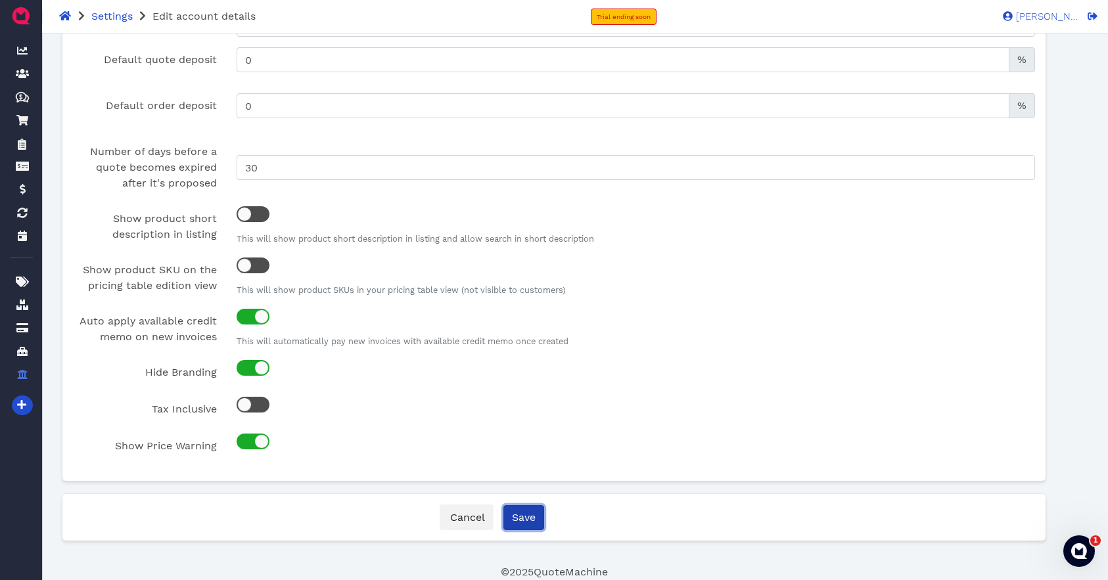
click at [534, 519] on input "Save" at bounding box center [523, 517] width 41 height 25
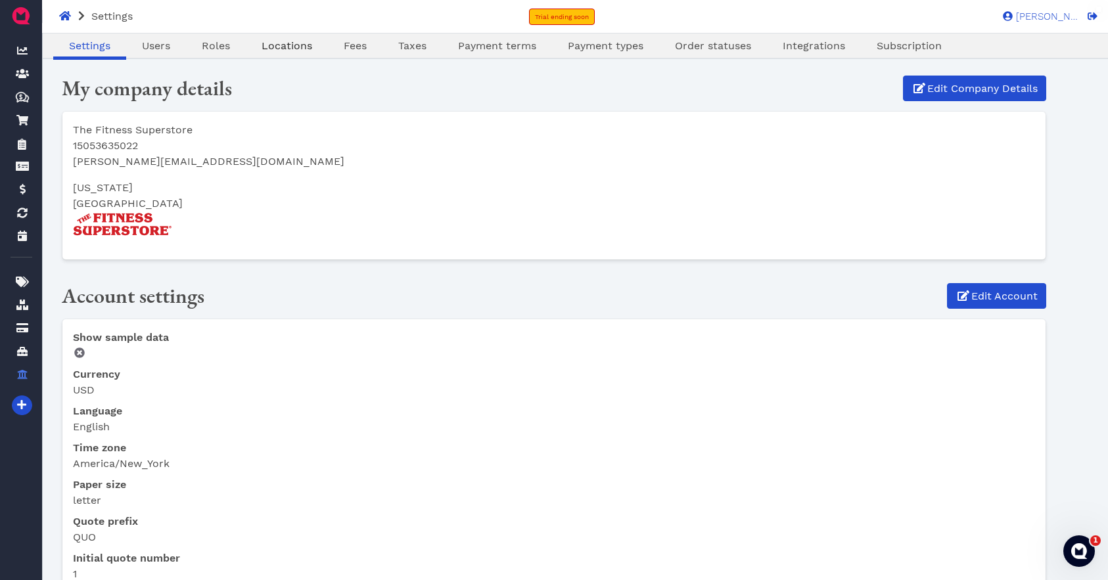
click at [296, 49] on span "Locations" at bounding box center [287, 45] width 51 height 12
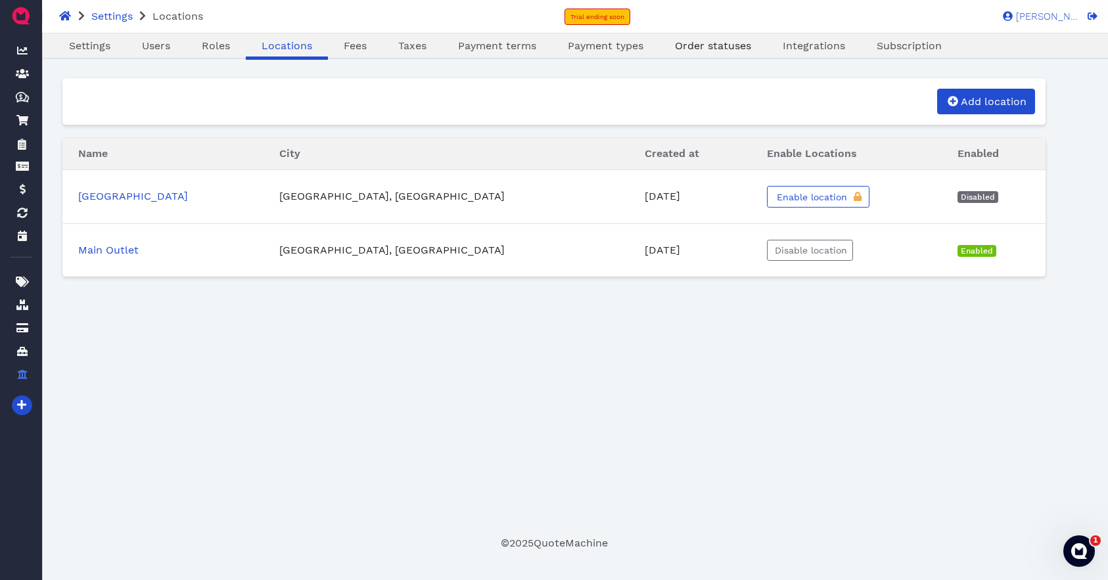
click at [714, 51] on span "Order statuses" at bounding box center [713, 45] width 76 height 12
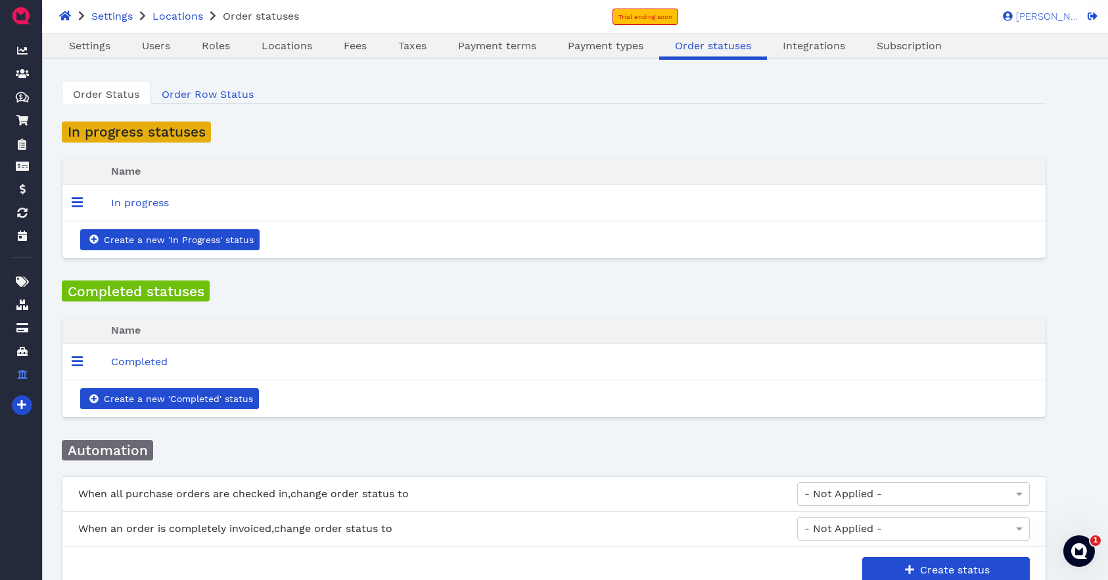
scroll to position [39, 0]
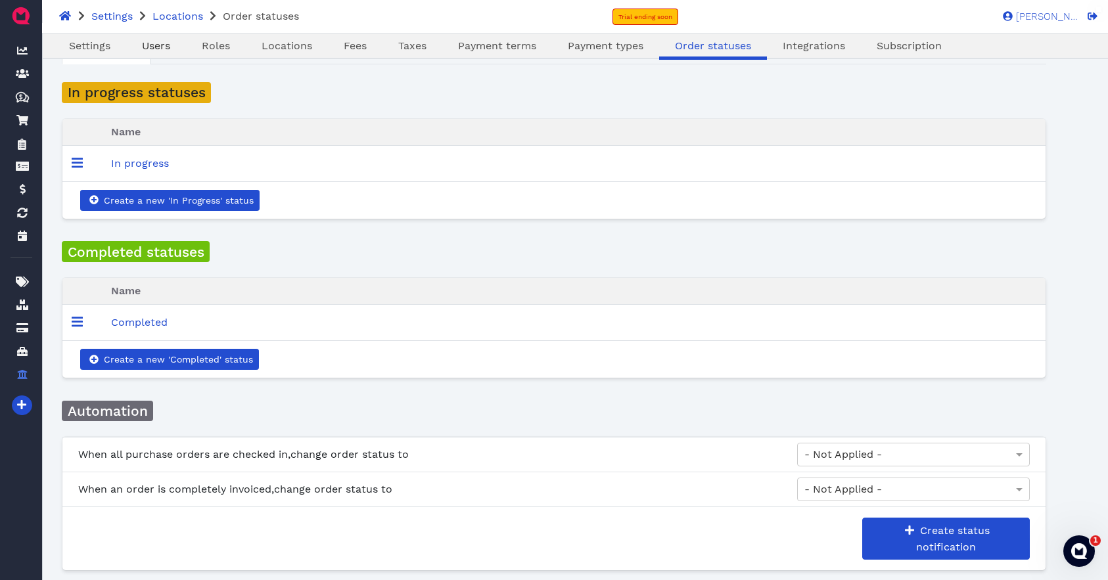
click at [153, 44] on span "Users" at bounding box center [156, 45] width 28 height 12
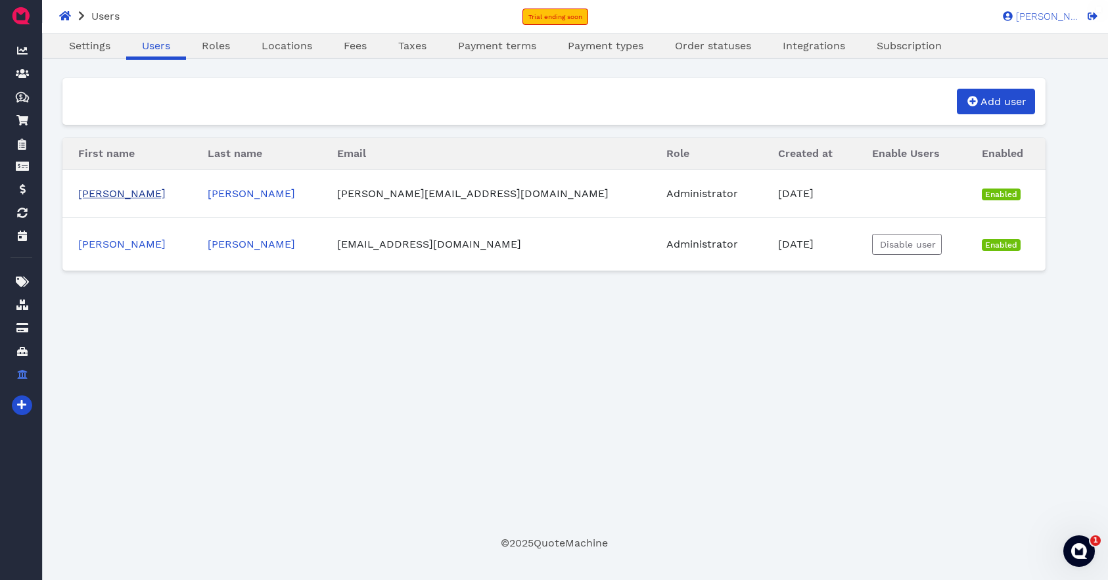
click at [99, 195] on link "[PERSON_NAME]" at bounding box center [121, 193] width 87 height 12
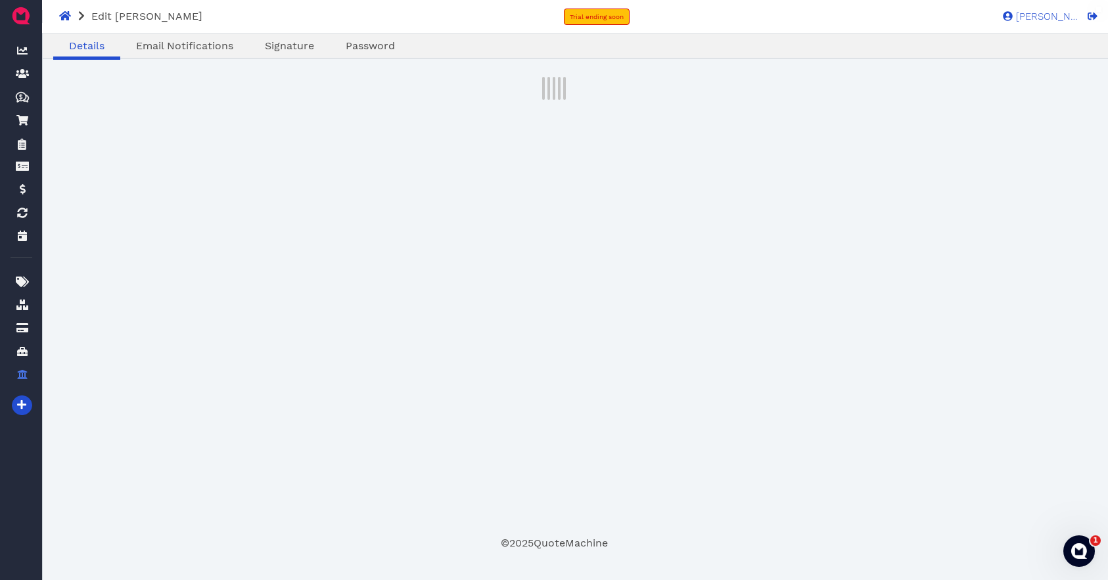
select select "admin"
select select "020b2c2a-4661-11f0-e88b-37fea4d7247a"
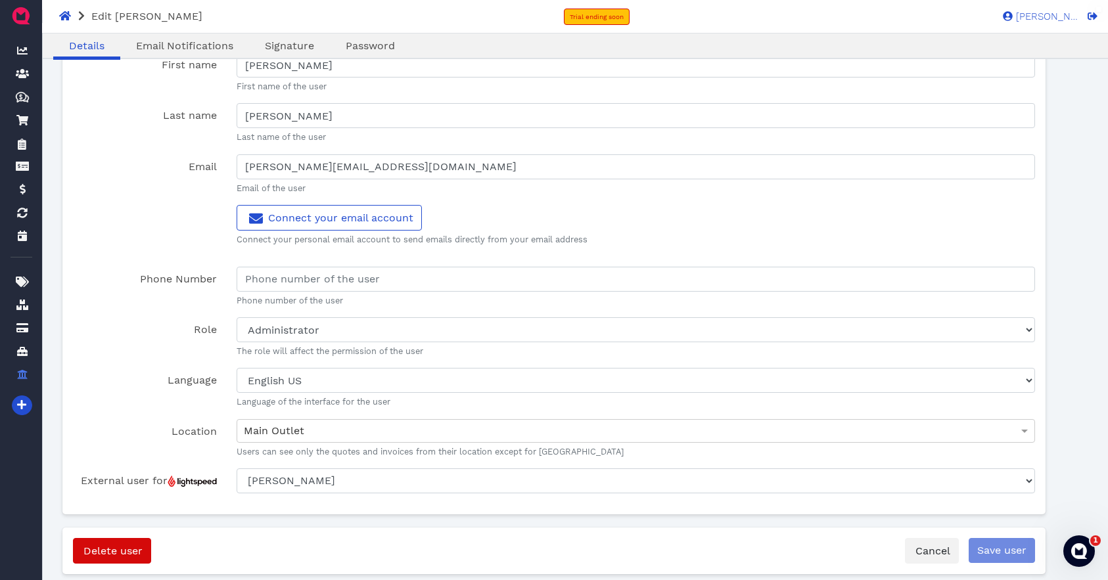
scroll to position [78, 0]
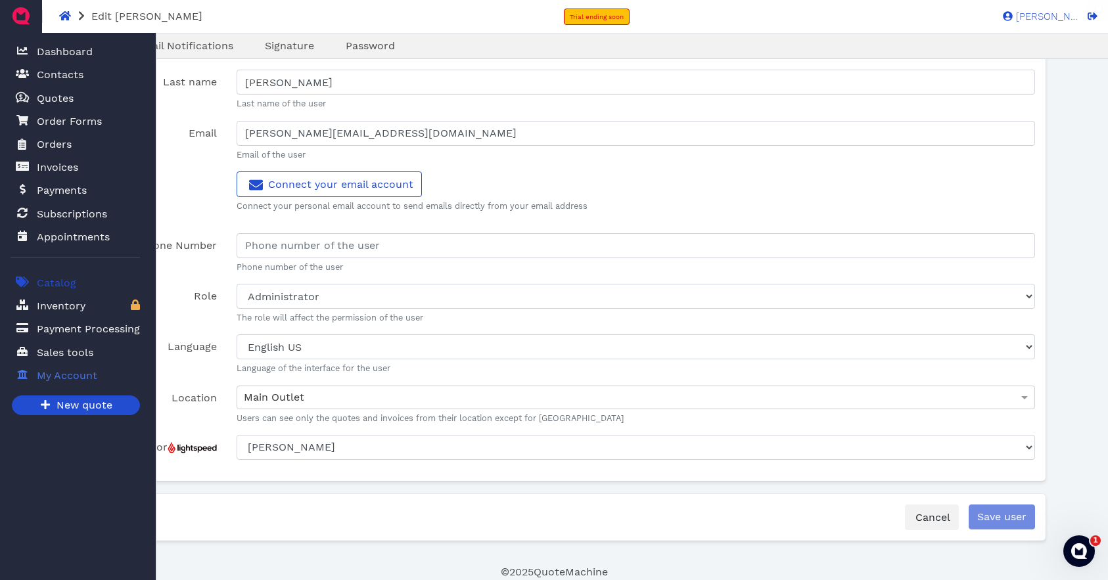
click at [69, 280] on span "Catalog" at bounding box center [56, 283] width 39 height 16
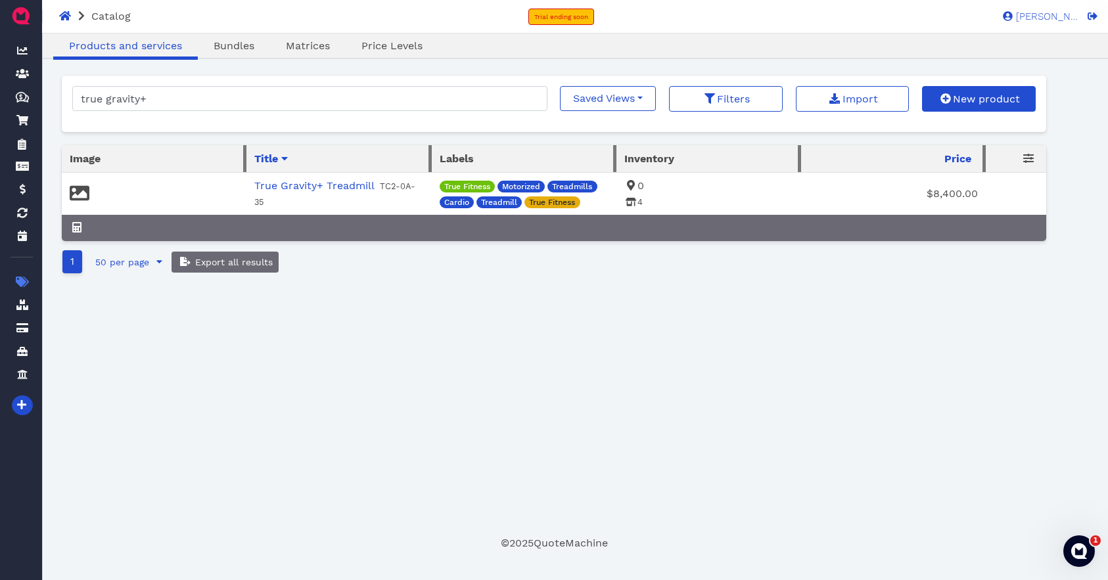
click at [628, 189] on icon at bounding box center [631, 185] width 8 height 11
click at [638, 187] on span "0" at bounding box center [634, 185] width 20 height 12
drag, startPoint x: 635, startPoint y: 198, endPoint x: 592, endPoint y: 245, distance: 63.8
click at [636, 198] on icon at bounding box center [631, 202] width 11 height 9
click at [310, 45] on span "Matrices" at bounding box center [308, 45] width 44 height 12
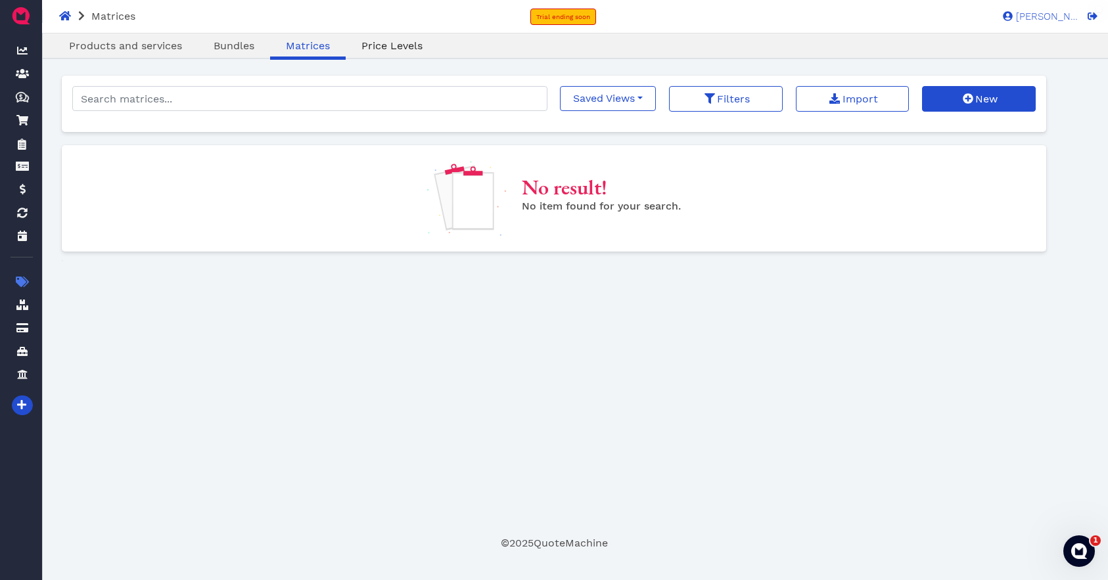
drag, startPoint x: 377, startPoint y: 46, endPoint x: 389, endPoint y: 69, distance: 26.2
click at [377, 46] on span "Price Levels" at bounding box center [392, 45] width 61 height 12
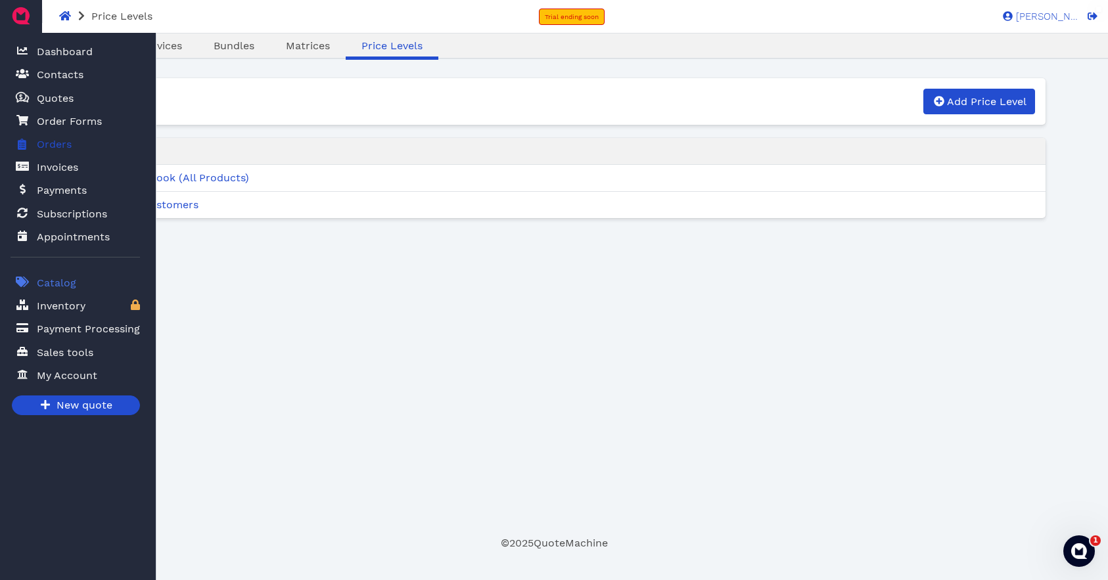
drag, startPoint x: 59, startPoint y: 147, endPoint x: 80, endPoint y: 145, distance: 21.1
click at [59, 147] on span "Orders" at bounding box center [54, 145] width 35 height 16
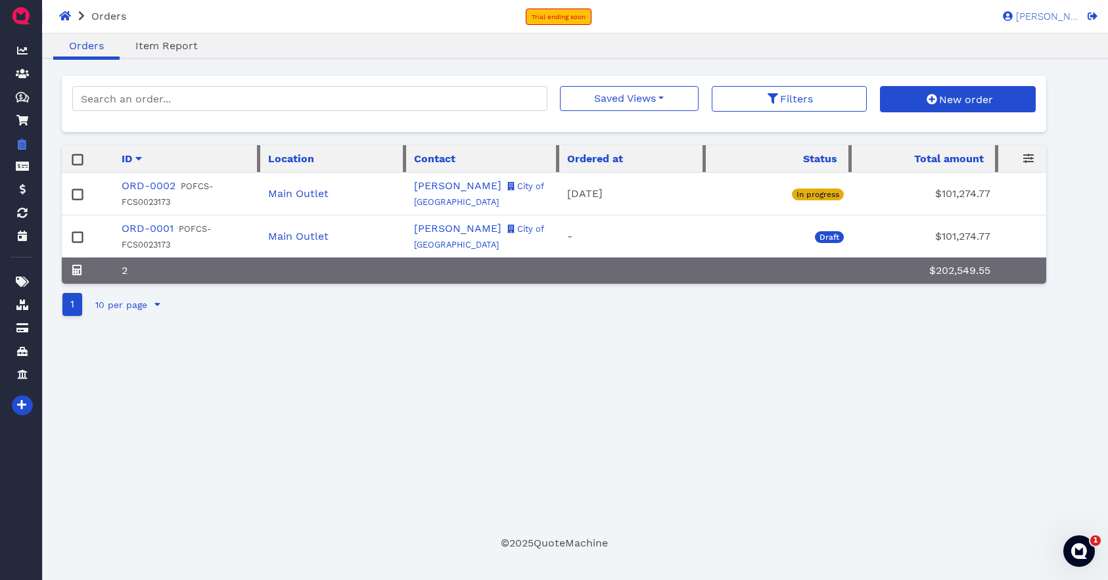
click at [76, 236] on rect at bounding box center [78, 238] width 10 height 10
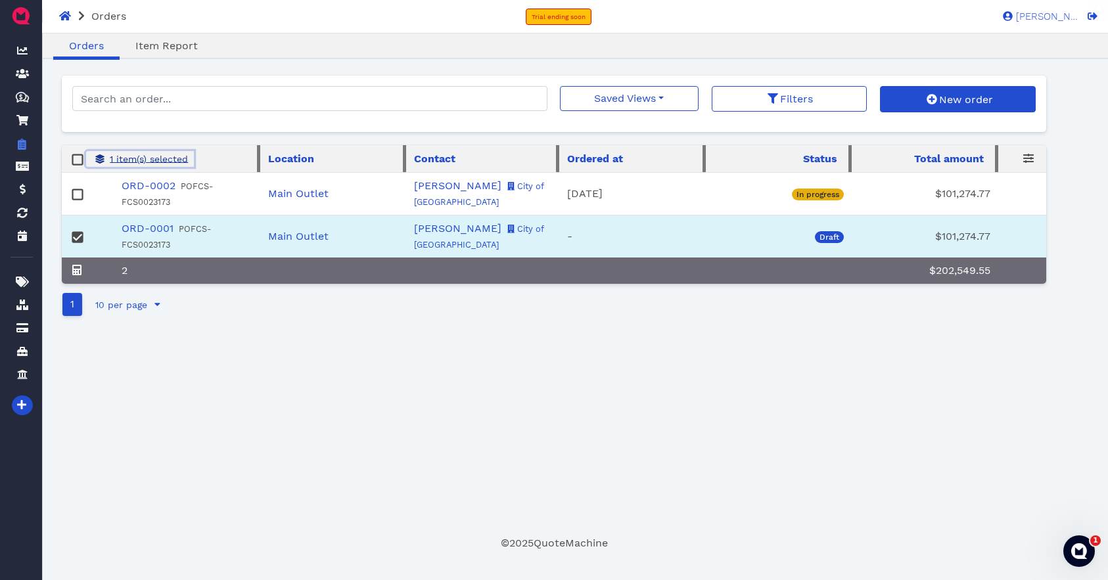
click at [136, 157] on span "1 item(s) selected" at bounding box center [148, 159] width 80 height 11
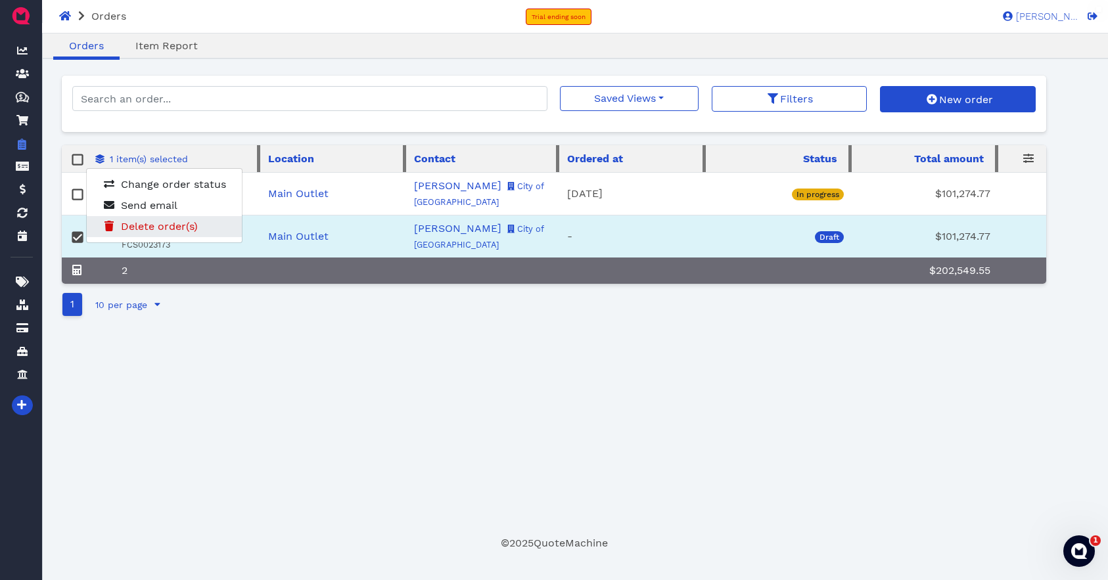
click at [151, 225] on span "Delete order(s)" at bounding box center [159, 226] width 77 height 12
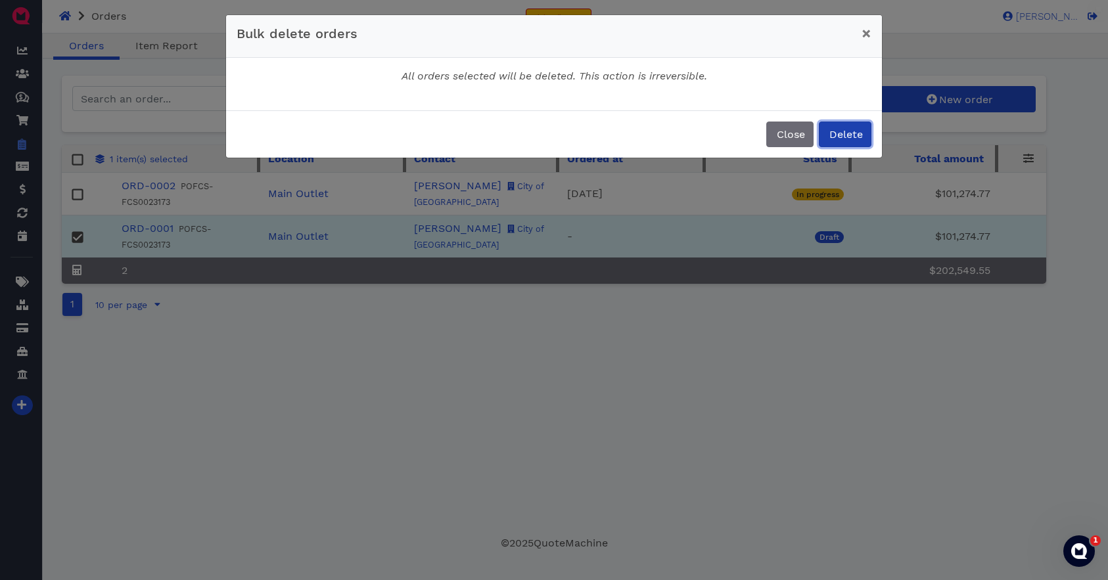
click at [842, 140] on span "Delete" at bounding box center [845, 134] width 35 height 12
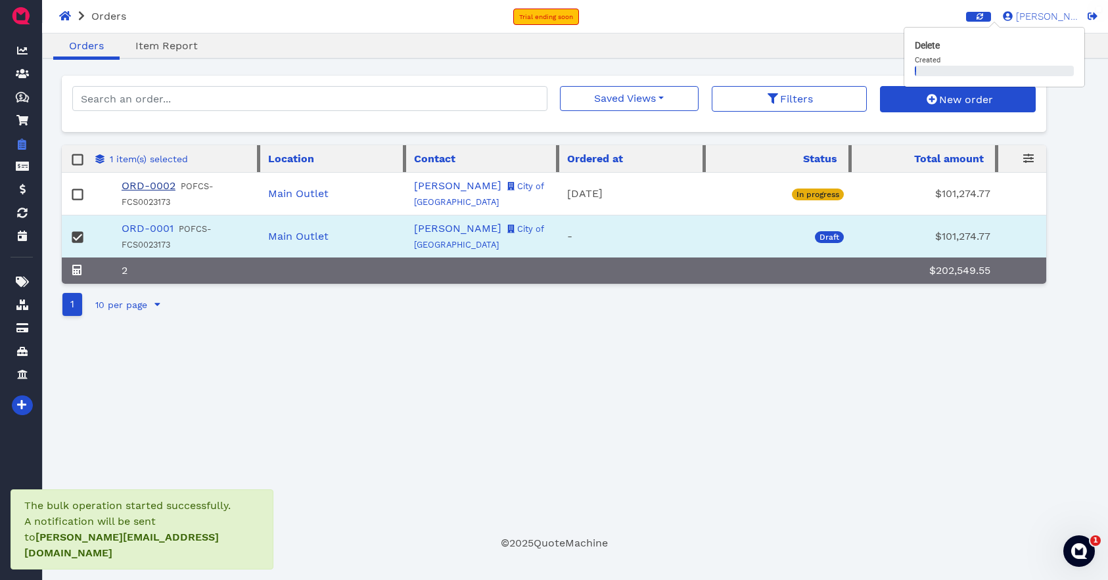
click at [151, 186] on link "ORD-0002" at bounding box center [149, 185] width 54 height 12
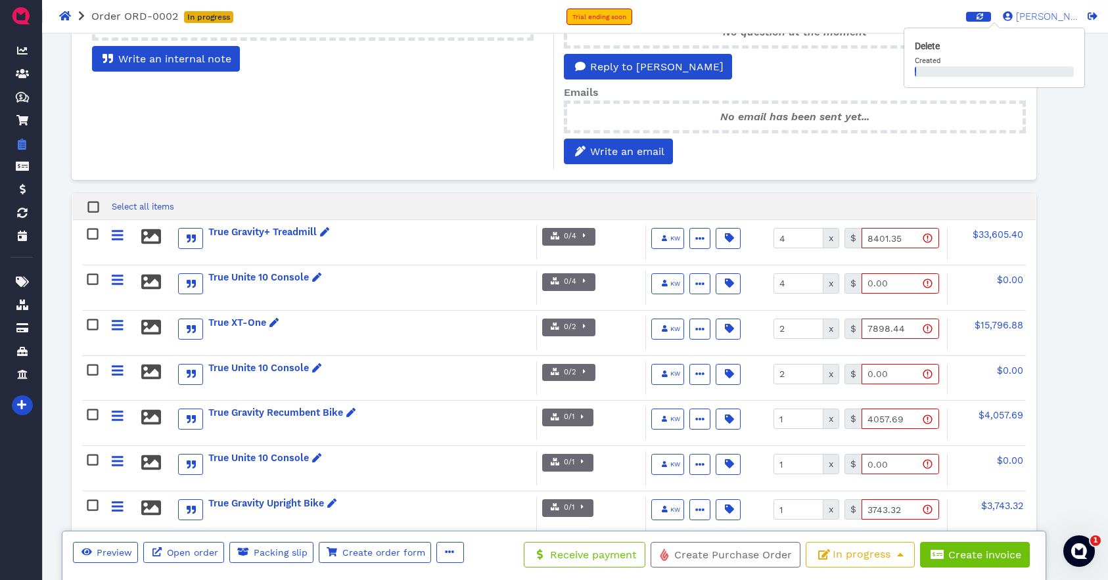
scroll to position [417, 0]
click at [587, 231] on span "button" at bounding box center [582, 236] width 13 height 11
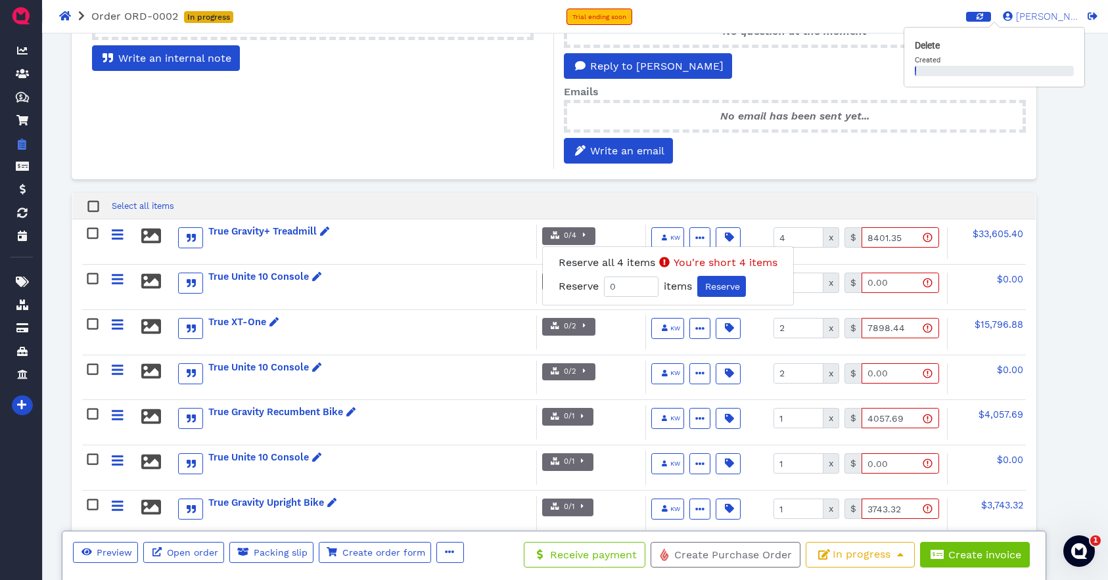
click at [563, 193] on div "Select all items" at bounding box center [554, 206] width 964 height 27
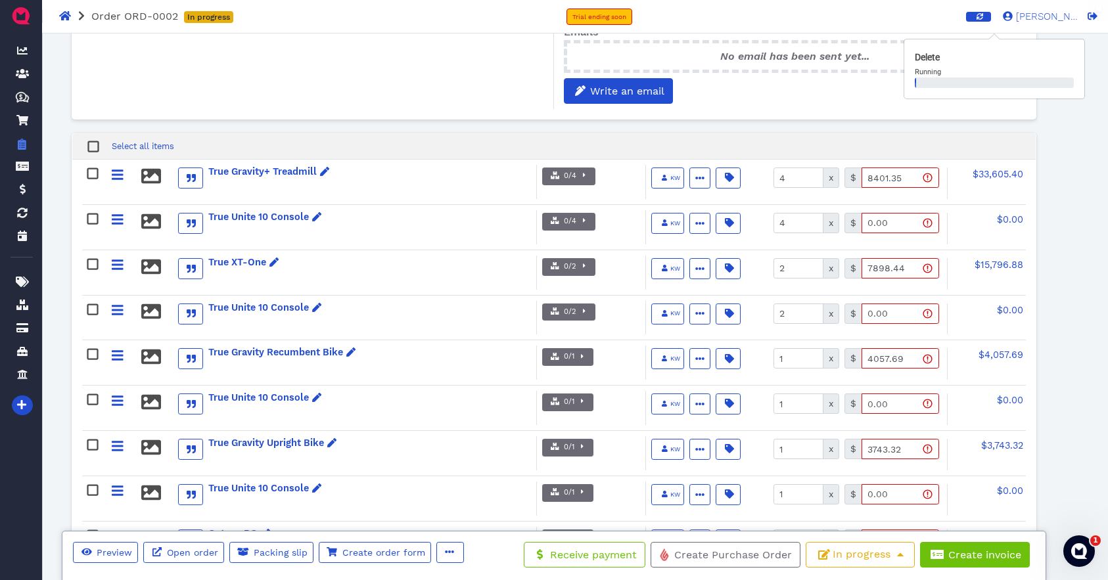
scroll to position [475, 0]
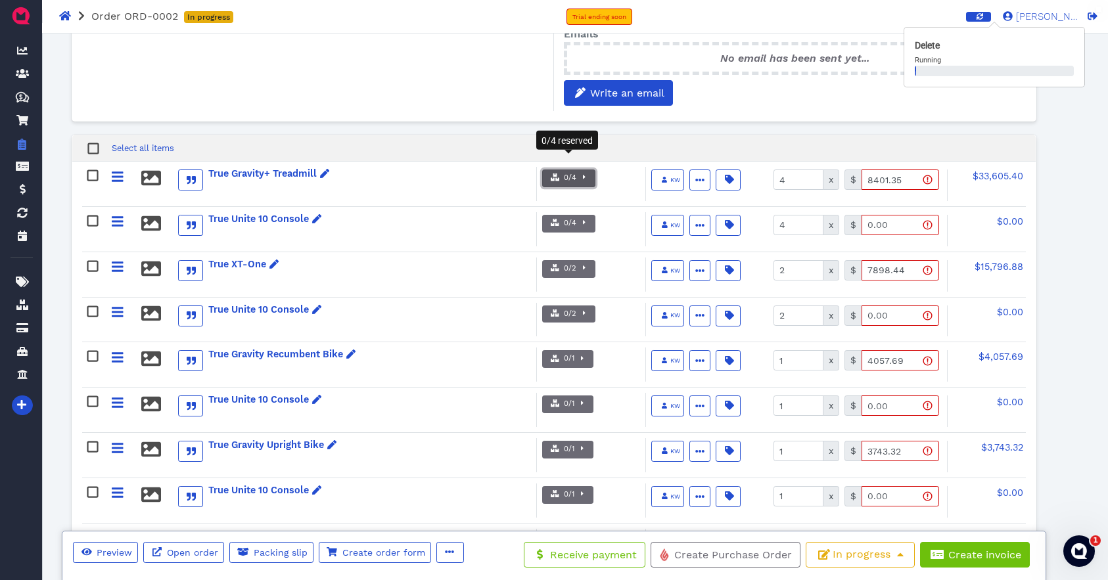
click at [580, 173] on span "button" at bounding box center [582, 178] width 13 height 11
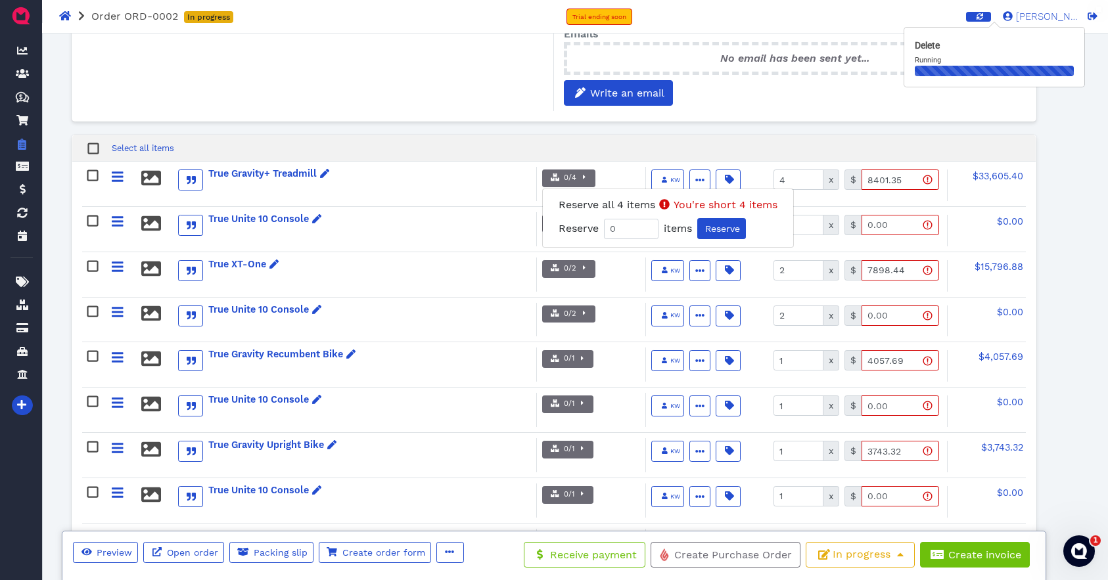
drag, startPoint x: 455, startPoint y: 116, endPoint x: 475, endPoint y: 156, distance: 44.4
click at [455, 116] on div "Last internal notes No internal note has been written yet... Write an internal …" at bounding box center [554, 29] width 965 height 212
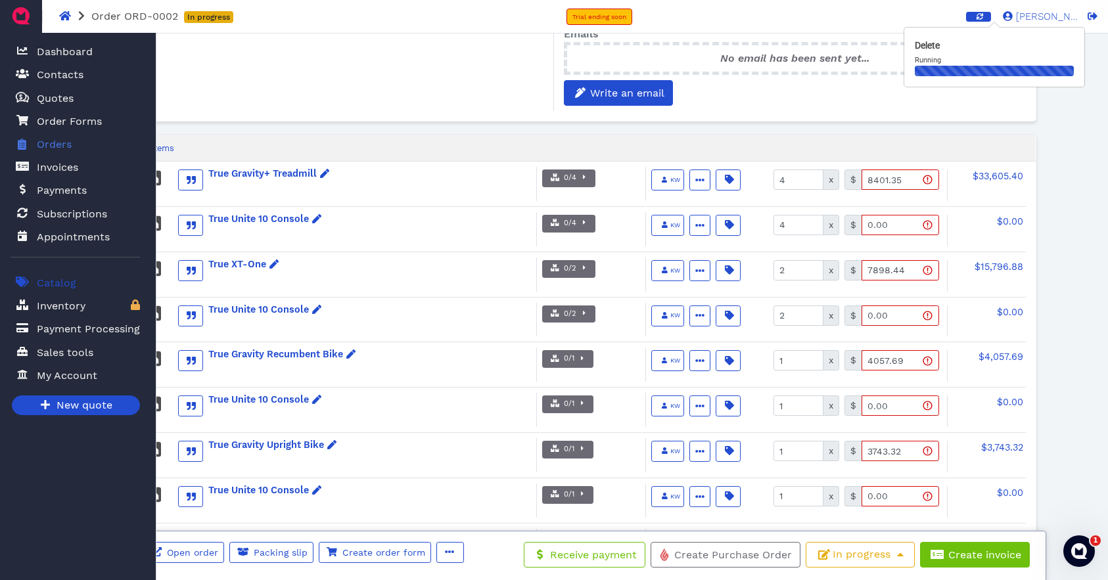
drag, startPoint x: 58, startPoint y: 284, endPoint x: 82, endPoint y: 284, distance: 24.3
click at [59, 284] on span "Catalog" at bounding box center [56, 283] width 39 height 16
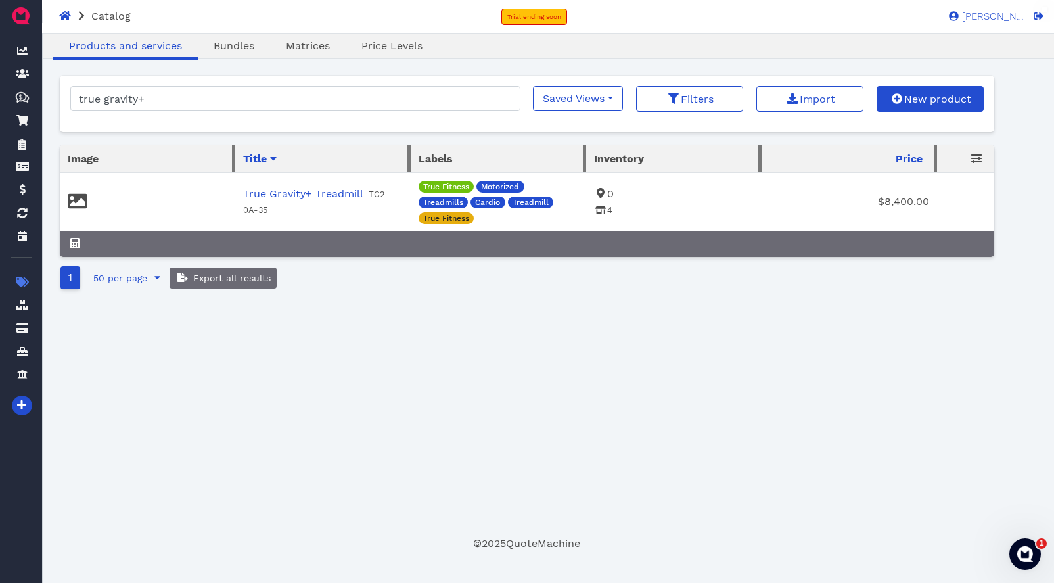
click at [603, 191] on icon at bounding box center [601, 193] width 8 height 11
click at [603, 210] on icon at bounding box center [601, 210] width 11 height 9
click at [1004, 20] on span "[PERSON_NAME]" at bounding box center [992, 17] width 66 height 10
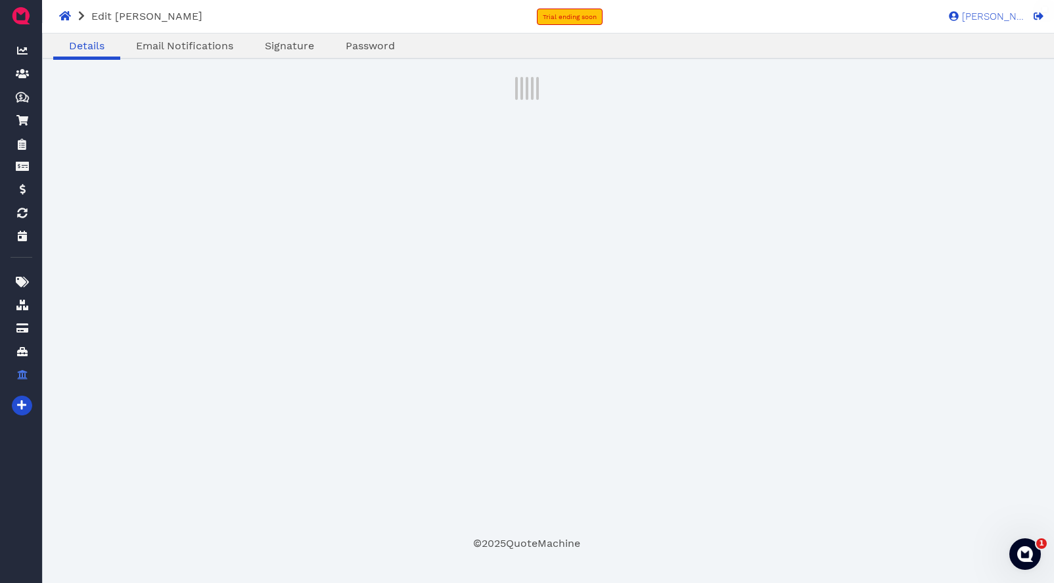
select select "admin"
select select "020b2c2a-4661-11f0-e88b-37fea4d7247a"
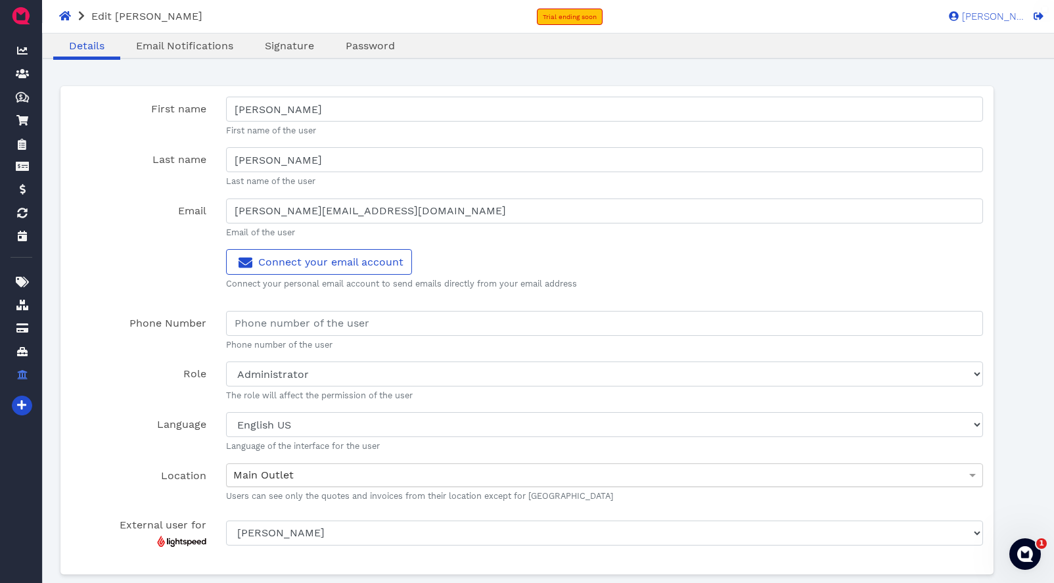
click at [300, 475] on div "Main Outlet" at bounding box center [605, 475] width 756 height 22
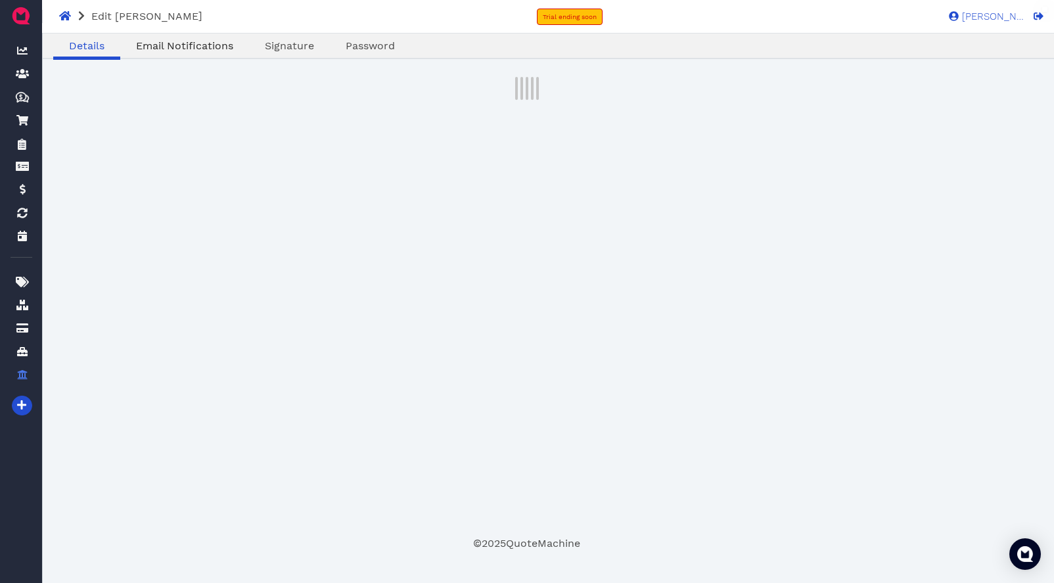
select select "admin"
select select "020b2c2a-4661-11f0-e88b-37fea4d7247a"
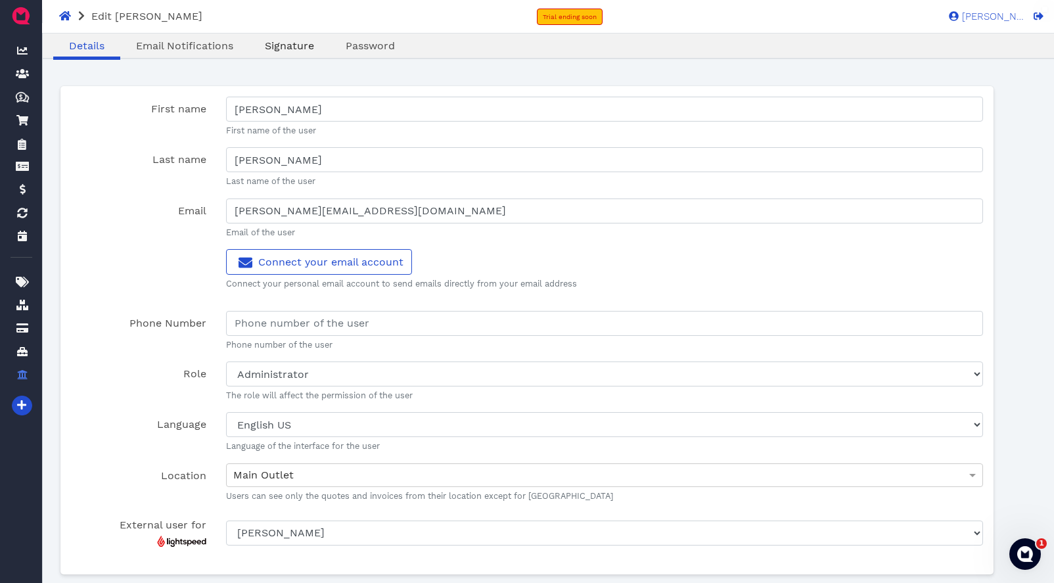
click at [278, 43] on span "Signature" at bounding box center [289, 45] width 49 height 12
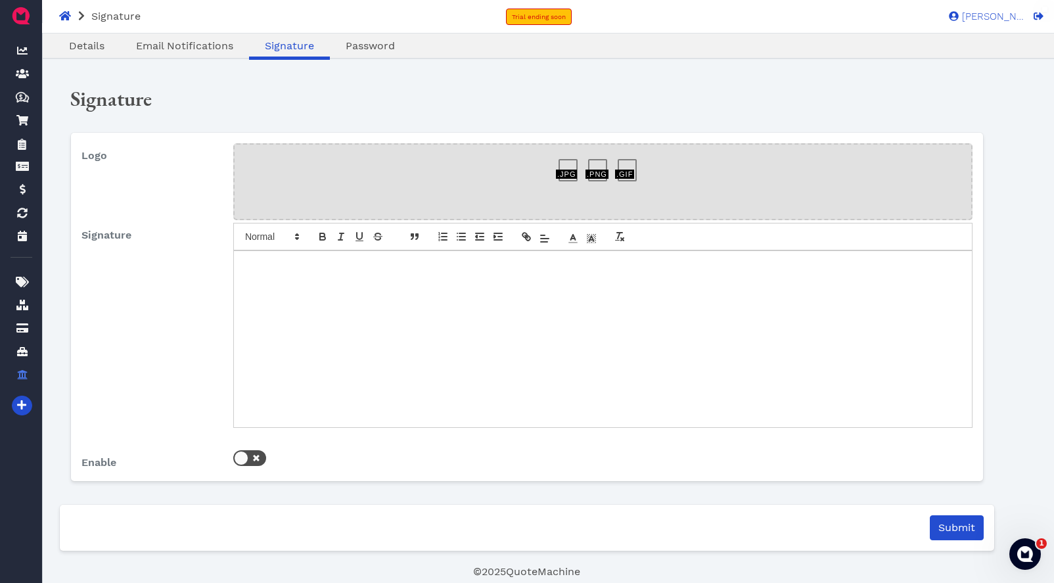
click at [665, 354] on div at bounding box center [603, 339] width 738 height 176
click at [526, 239] on icon "button" at bounding box center [528, 238] width 5 height 5
click at [489, 352] on div at bounding box center [603, 339] width 738 height 176
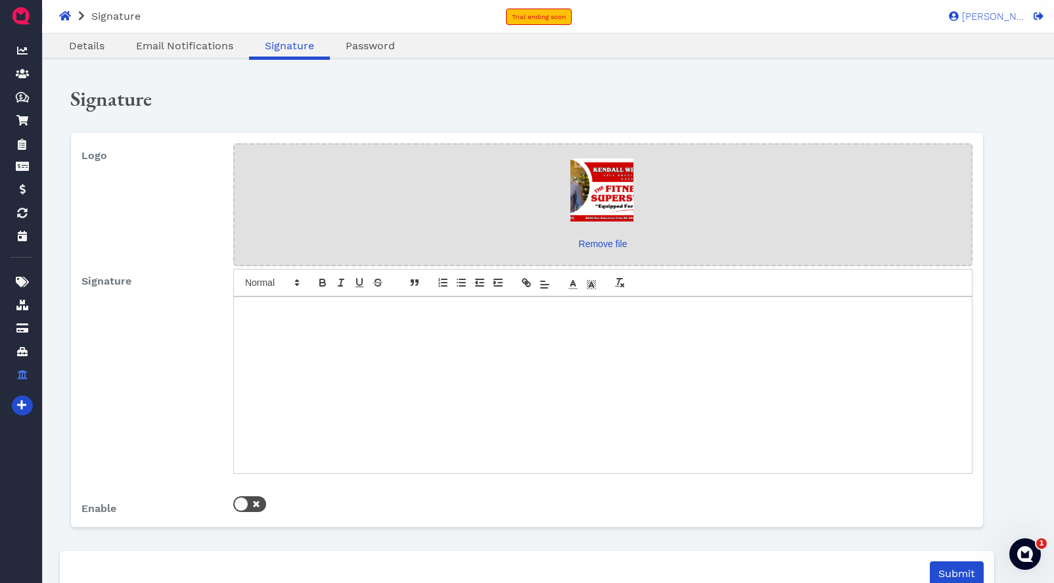
scroll to position [43, 0]
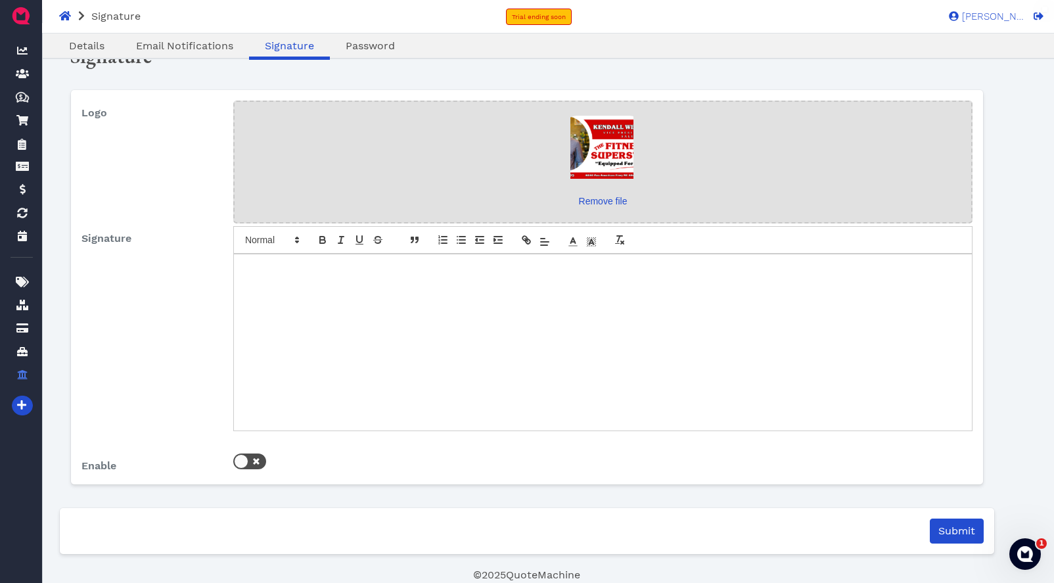
drag, startPoint x: 235, startPoint y: 460, endPoint x: 276, endPoint y: 473, distance: 43.3
click at [236, 461] on div at bounding box center [241, 461] width 14 height 14
checkbox input "true"
click at [948, 530] on input "submit" at bounding box center [957, 531] width 54 height 25
click at [952, 530] on input "submit" at bounding box center [957, 530] width 54 height 25
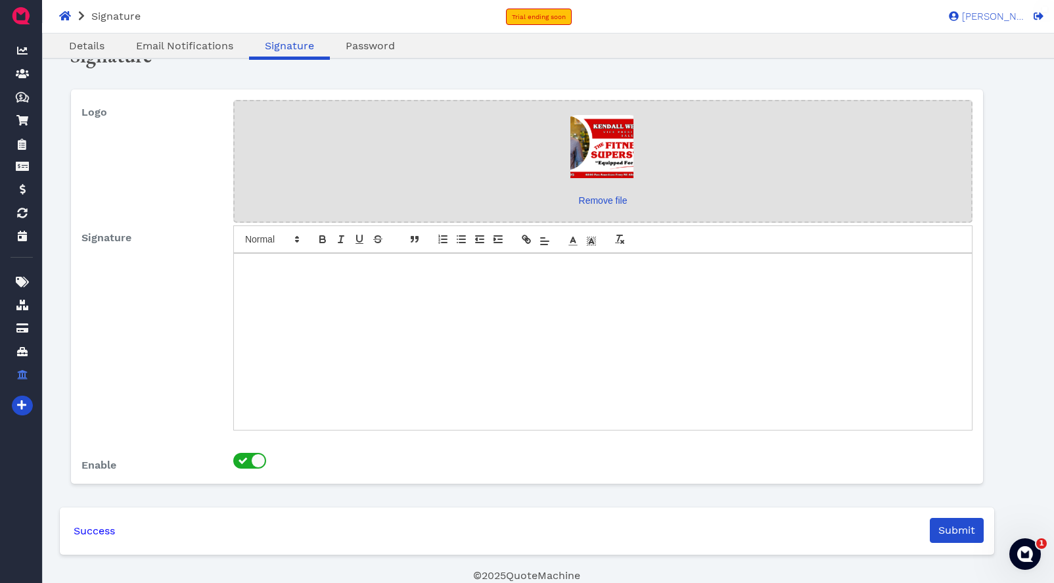
click at [212, 73] on div "Signature" at bounding box center [527, 55] width 954 height 46
click at [78, 47] on span "Details" at bounding box center [86, 45] width 35 height 12
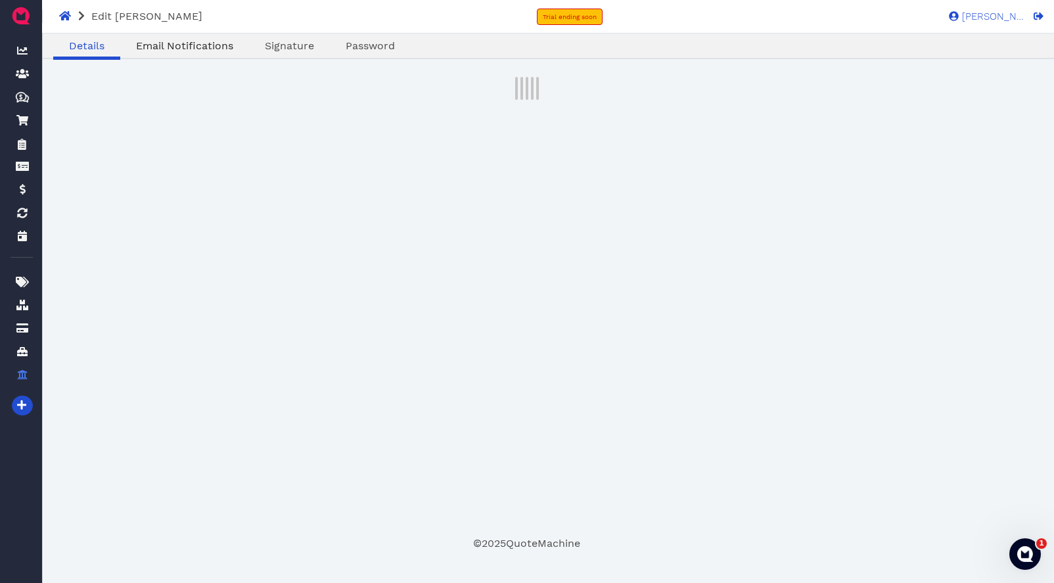
select select "admin"
select select "020b2c2a-4661-11f0-e88b-37fea4d7247a"
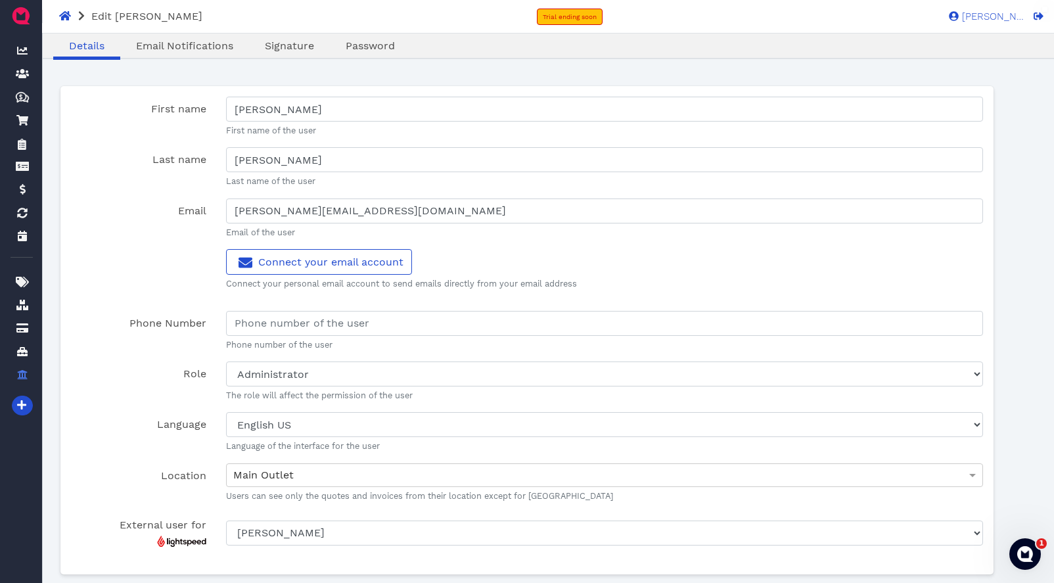
scroll to position [91, 0]
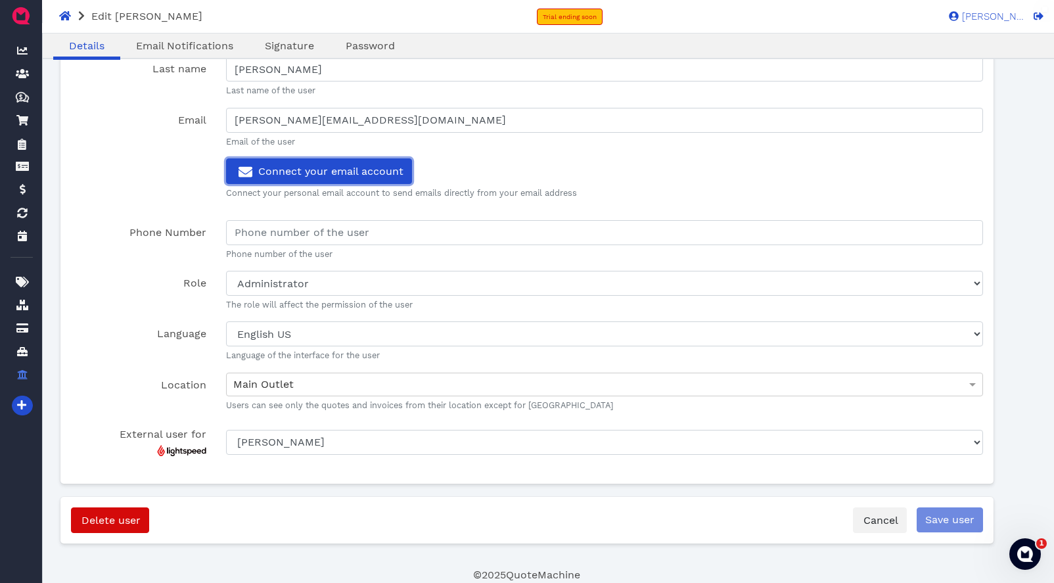
click at [365, 178] on link "Connect your email account" at bounding box center [318, 171] width 185 height 26
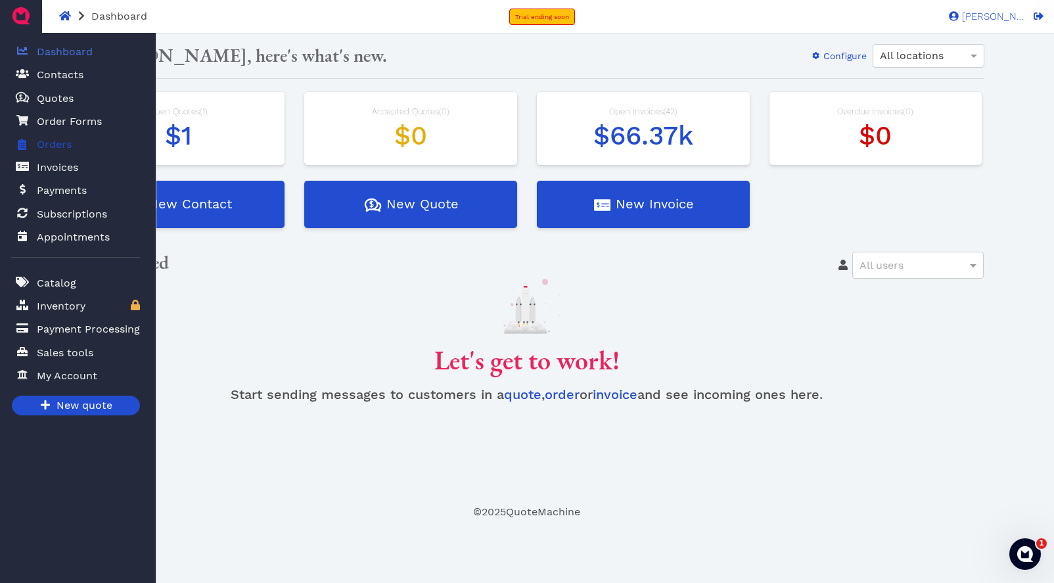
click at [60, 150] on span "Orders" at bounding box center [54, 145] width 35 height 16
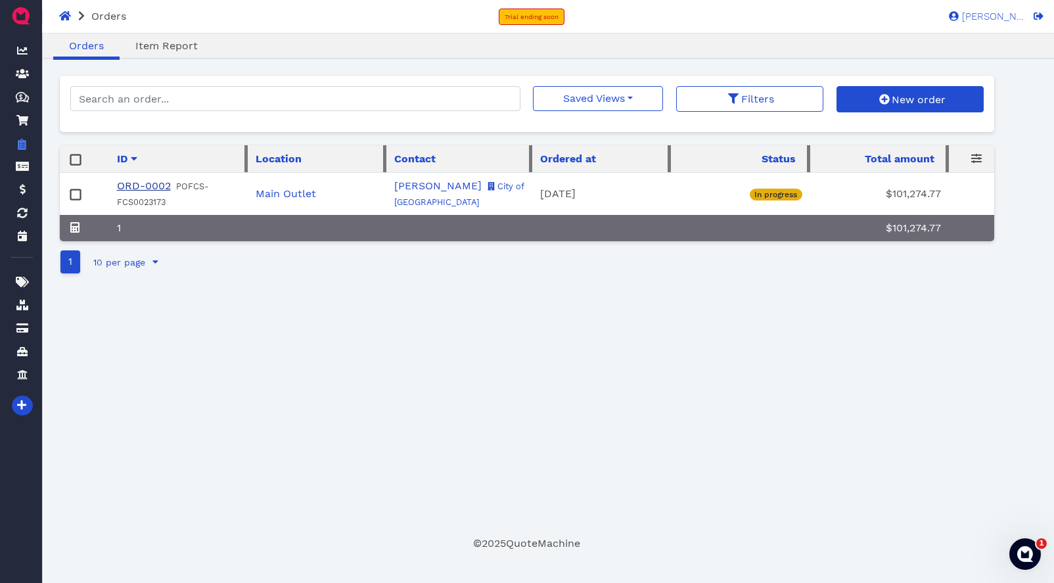
click at [152, 187] on link "ORD-0002" at bounding box center [144, 185] width 54 height 12
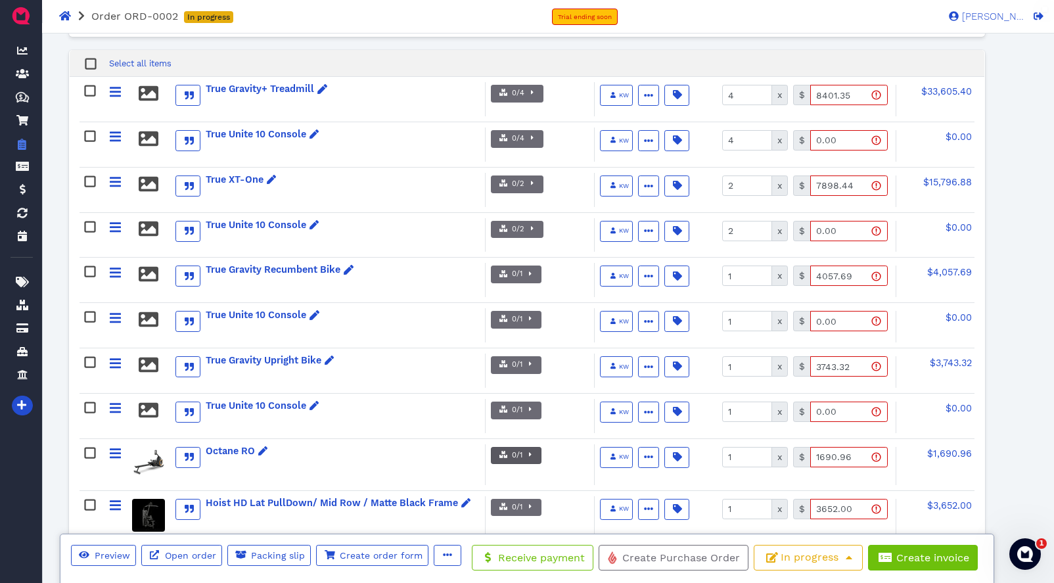
scroll to position [561, 0]
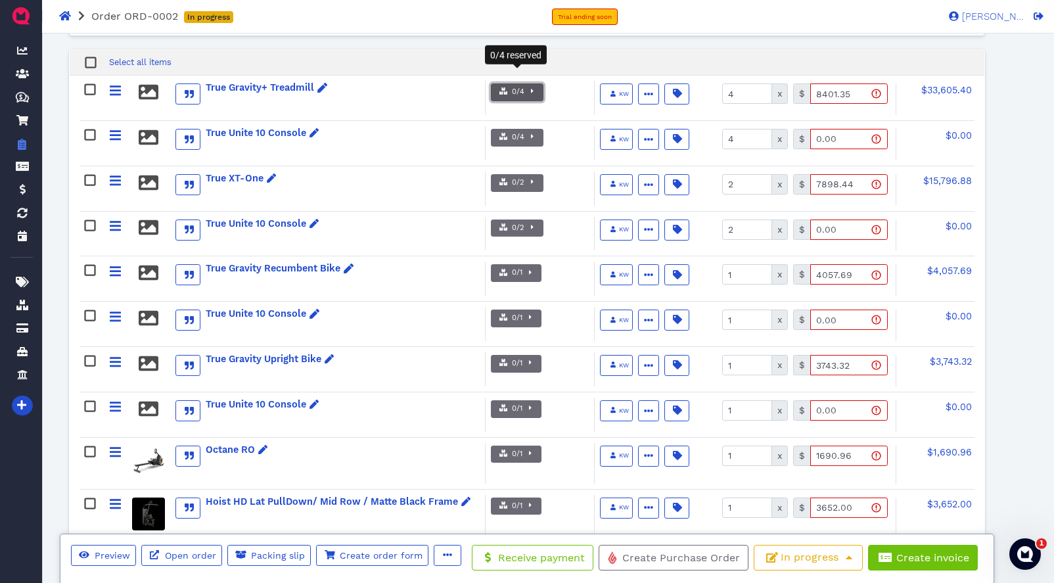
click at [530, 87] on span "button" at bounding box center [531, 92] width 13 height 11
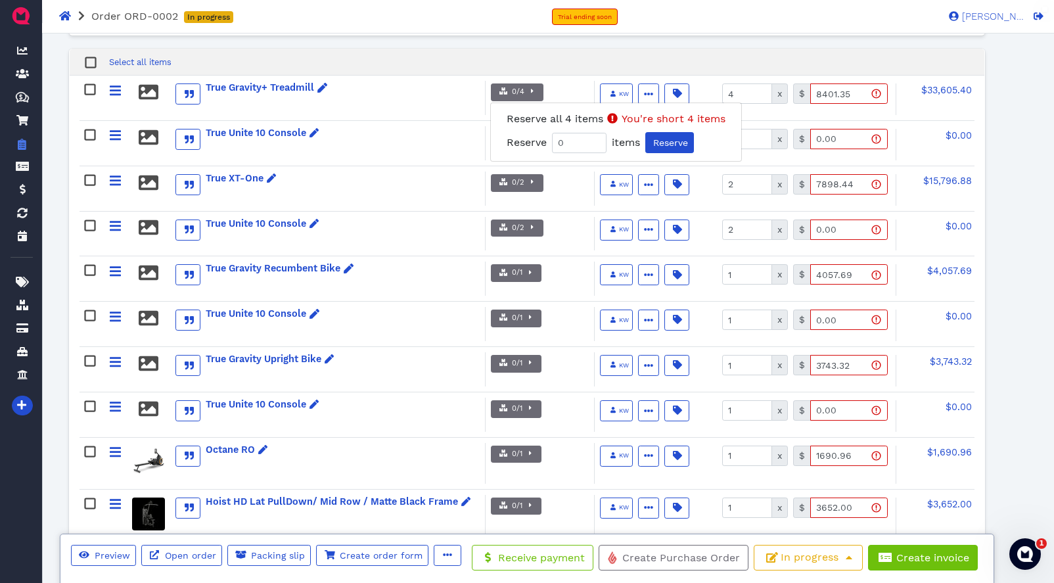
click at [421, 49] on div "Select all items" at bounding box center [527, 62] width 914 height 27
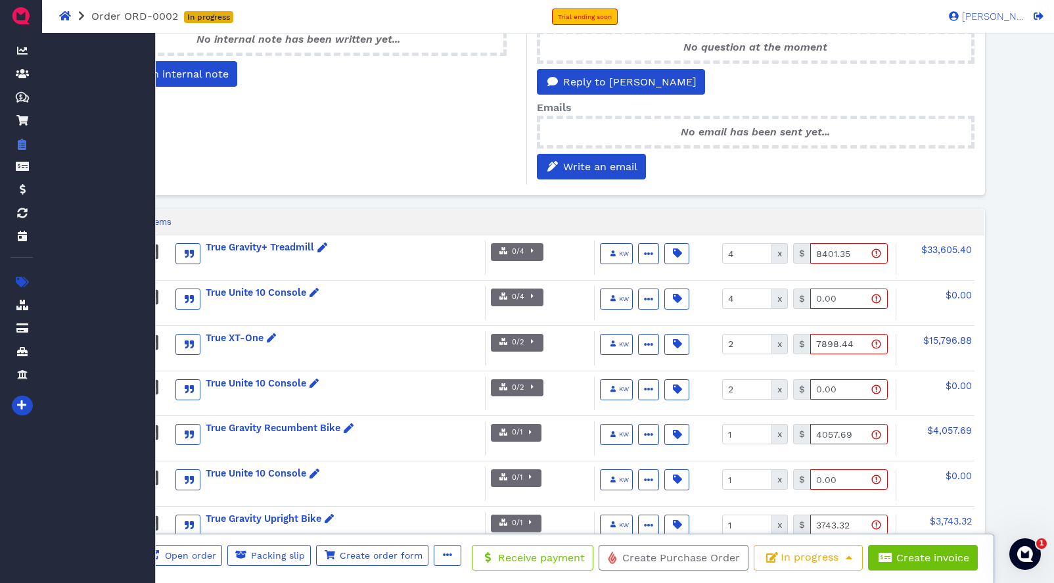
scroll to position [397, 0]
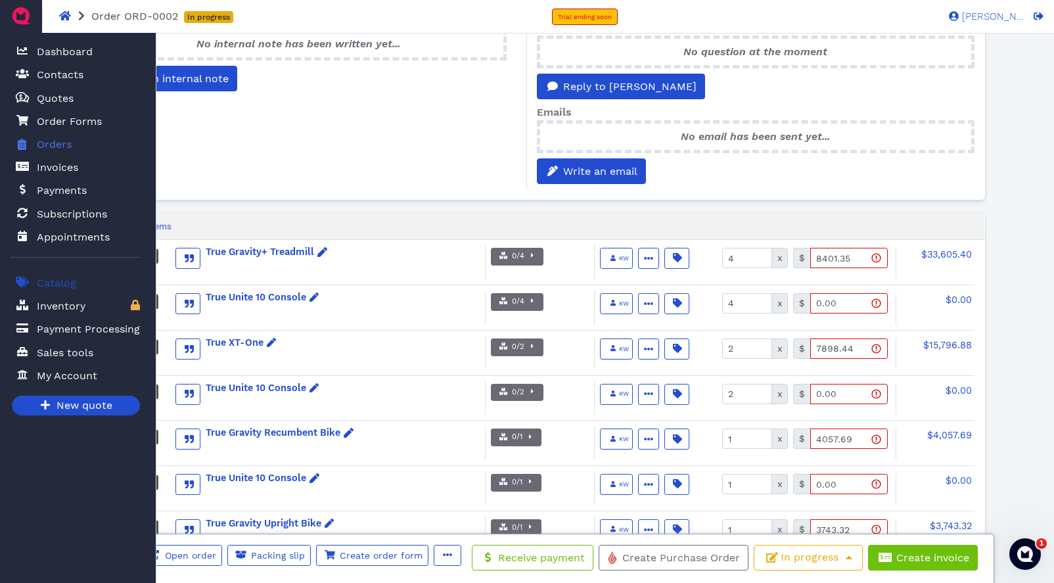
click at [75, 282] on span "Catalog" at bounding box center [56, 283] width 39 height 16
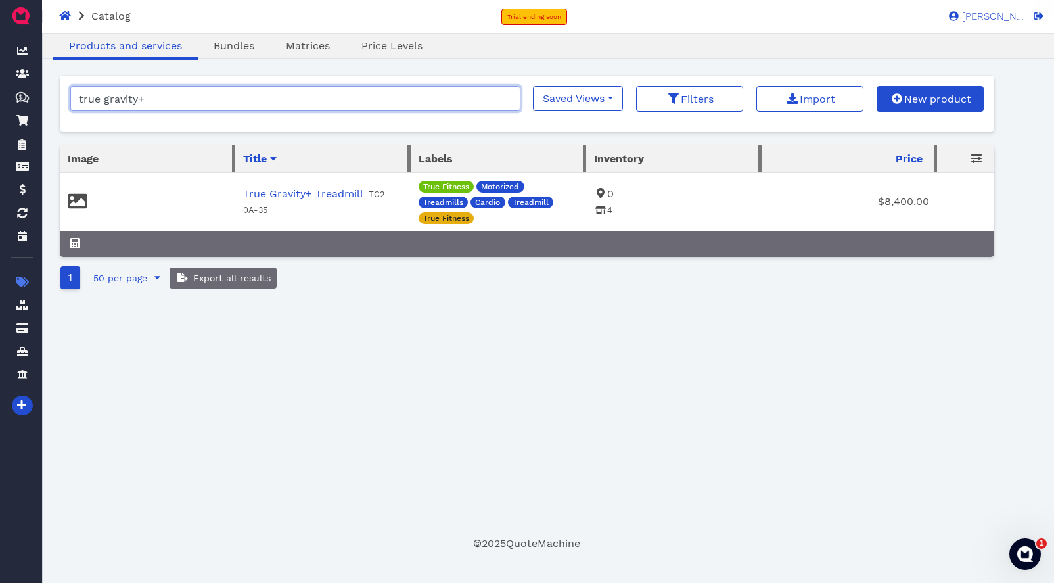
click at [509, 101] on input "true gravity+" at bounding box center [295, 98] width 450 height 25
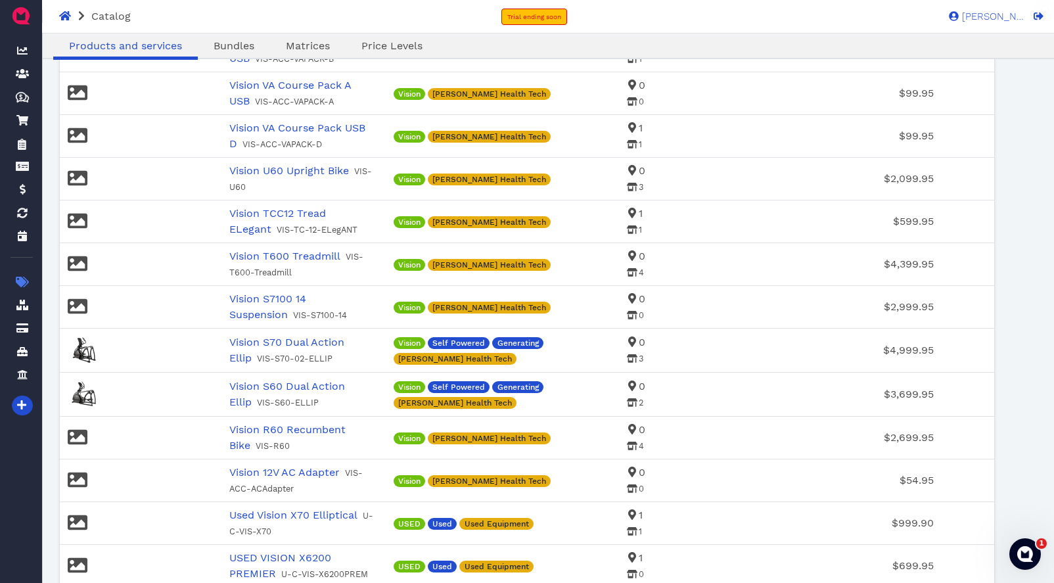
scroll to position [1773, 0]
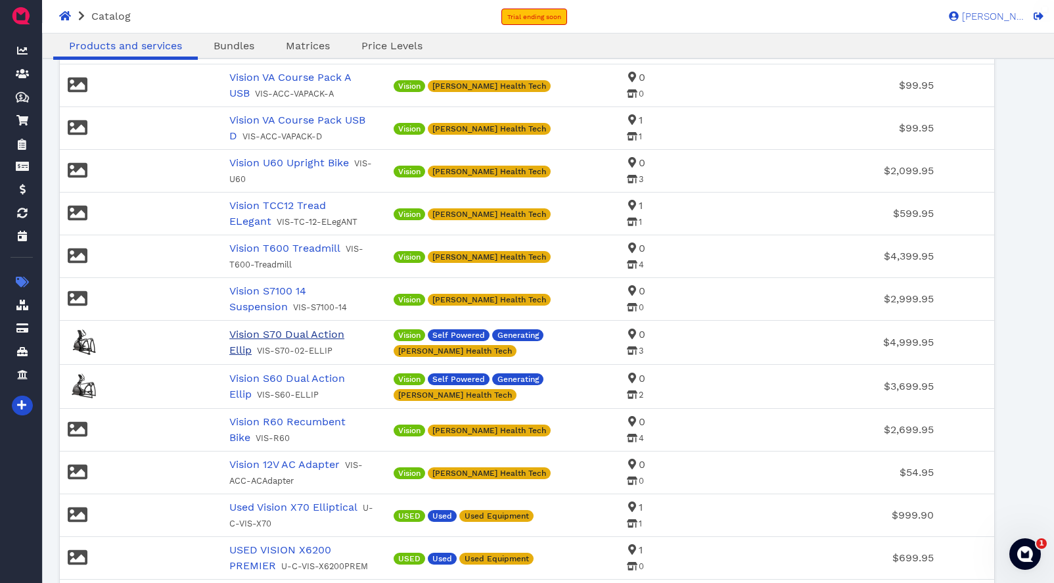
click at [255, 328] on link "Vision S70 Dual Action Ellip" at bounding box center [286, 342] width 115 height 28
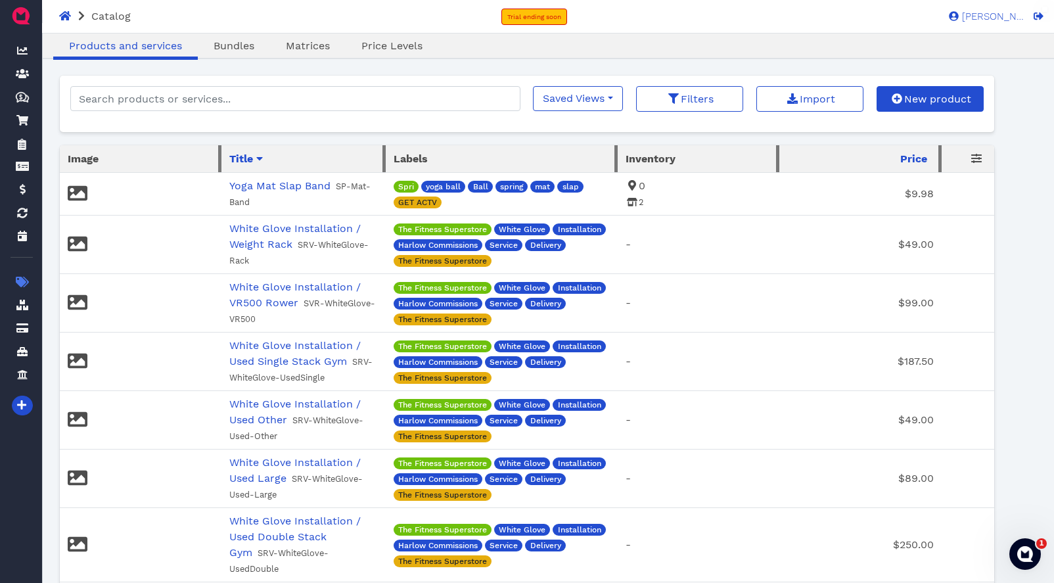
select select "piece"
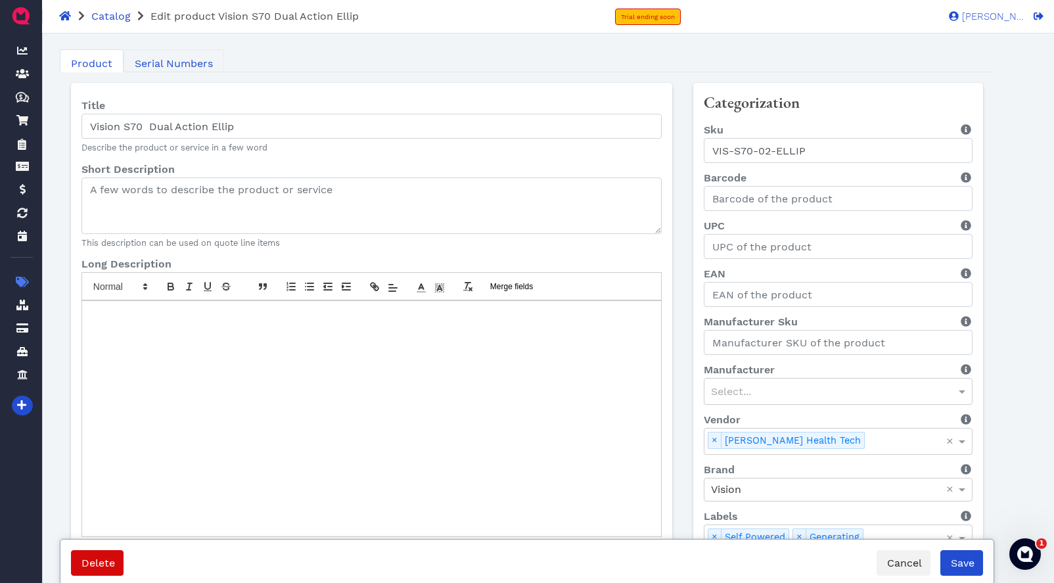
click at [174, 62] on span "Serial Numbers" at bounding box center [174, 64] width 78 height 16
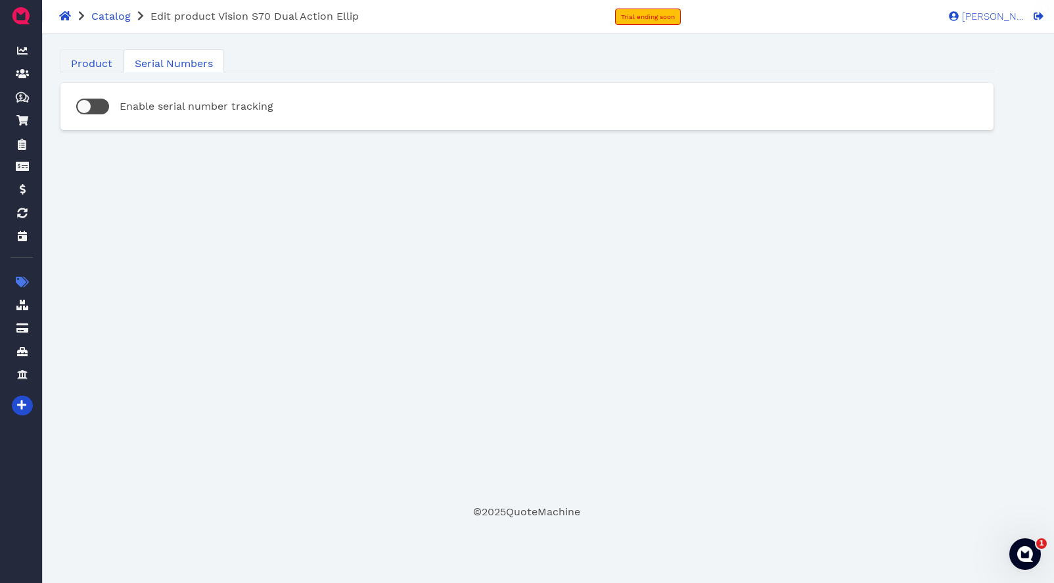
click at [99, 62] on span "Product" at bounding box center [91, 64] width 41 height 16
select select "piece"
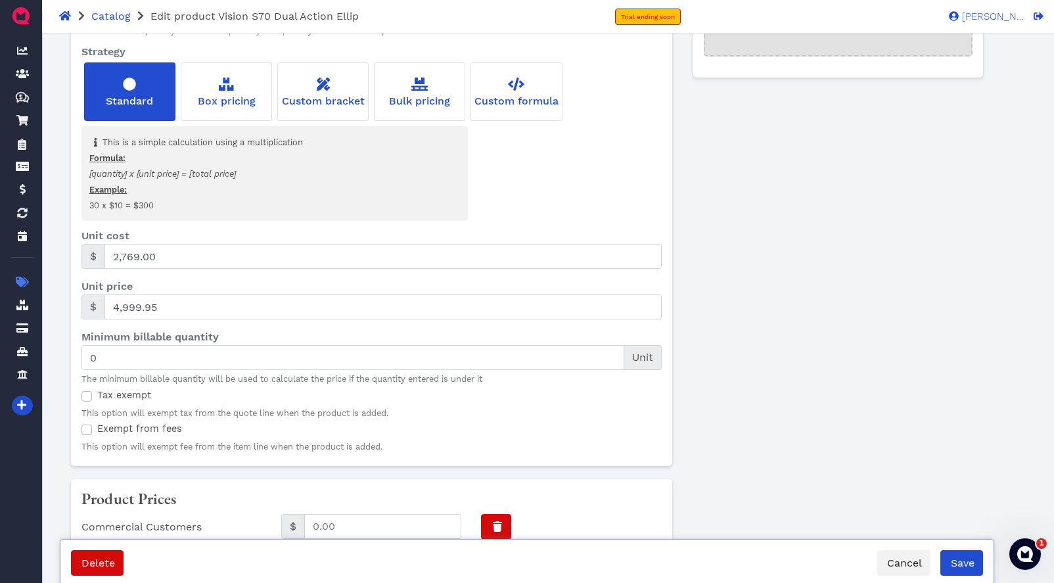
scroll to position [994, 0]
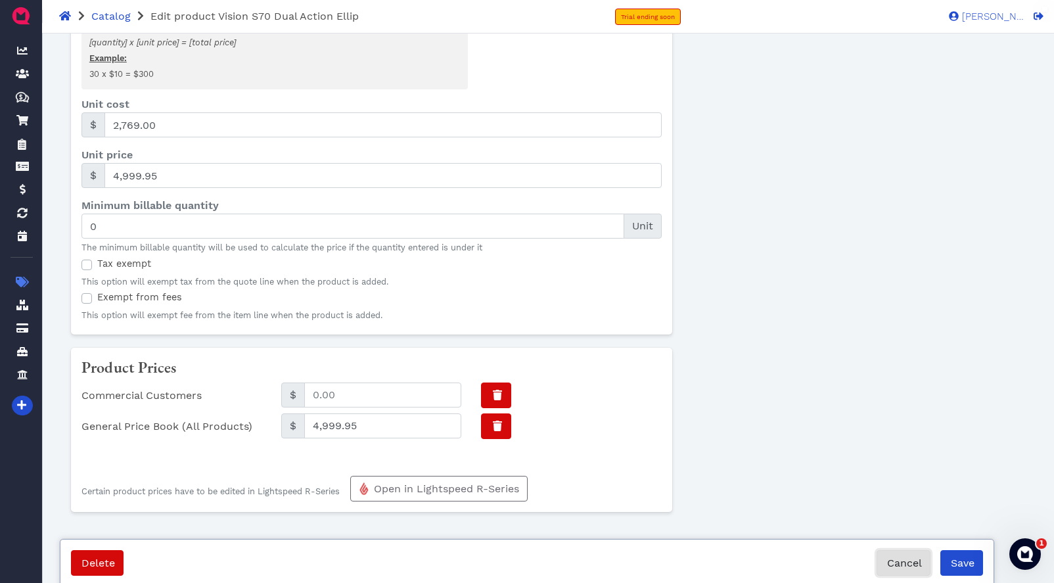
click at [902, 562] on span "Cancel" at bounding box center [903, 563] width 37 height 12
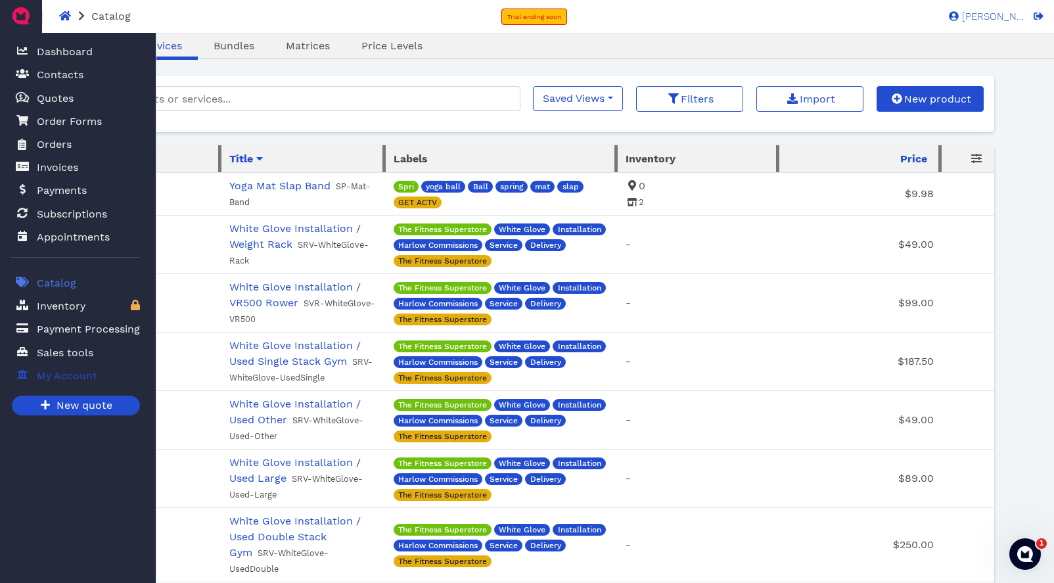
click at [70, 375] on span "My Account" at bounding box center [67, 376] width 60 height 16
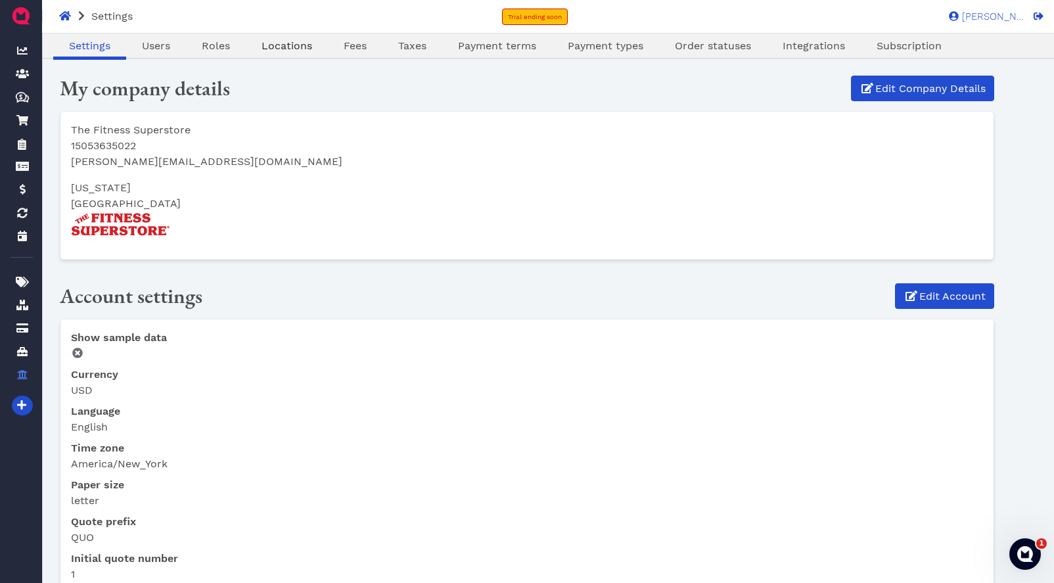
click at [295, 43] on span "Locations" at bounding box center [287, 45] width 51 height 12
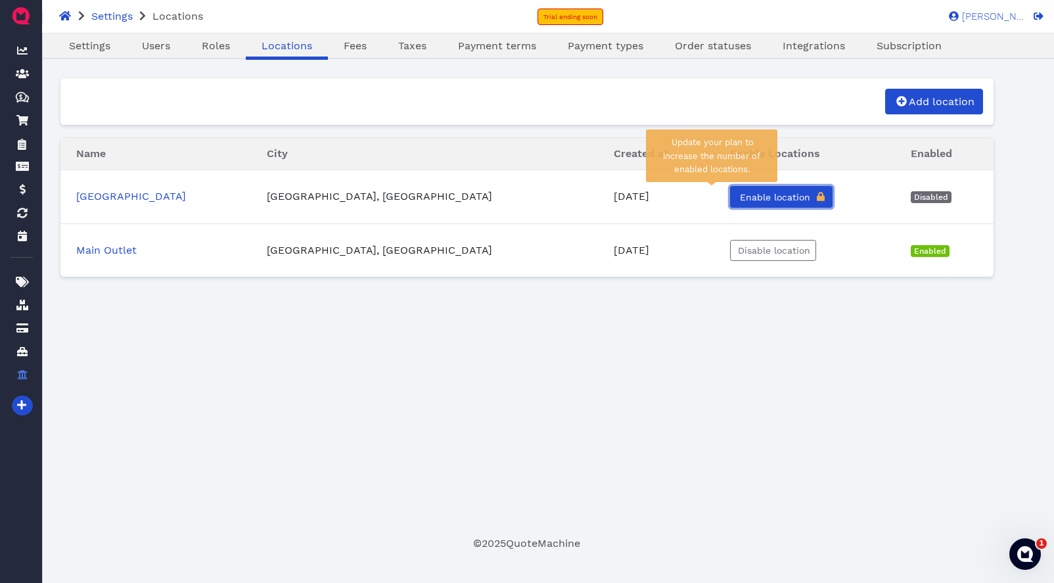
click at [738, 196] on span "Enable location" at bounding box center [774, 197] width 72 height 11
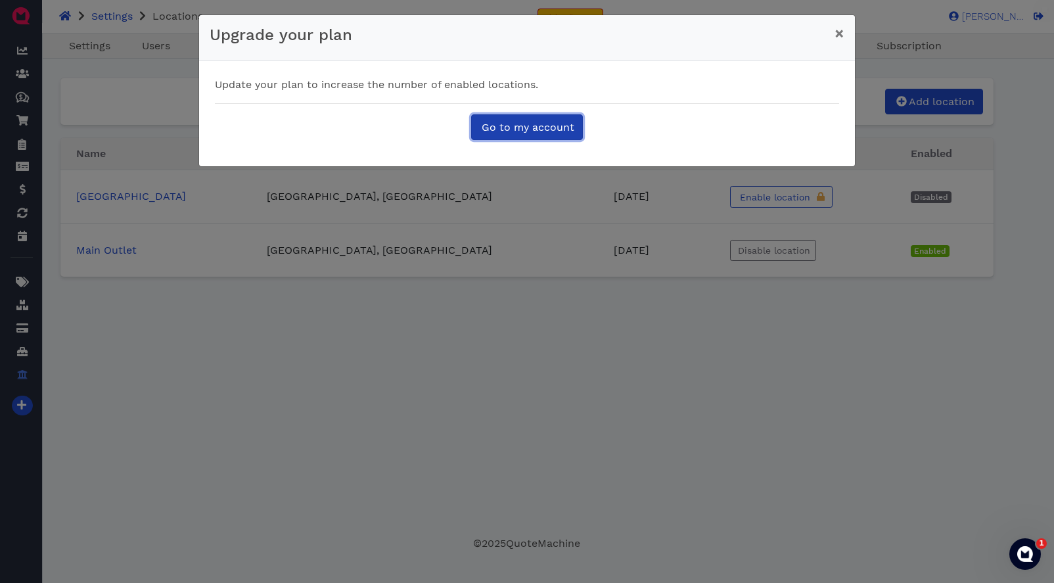
click at [548, 132] on span "Go to my account" at bounding box center [527, 127] width 95 height 12
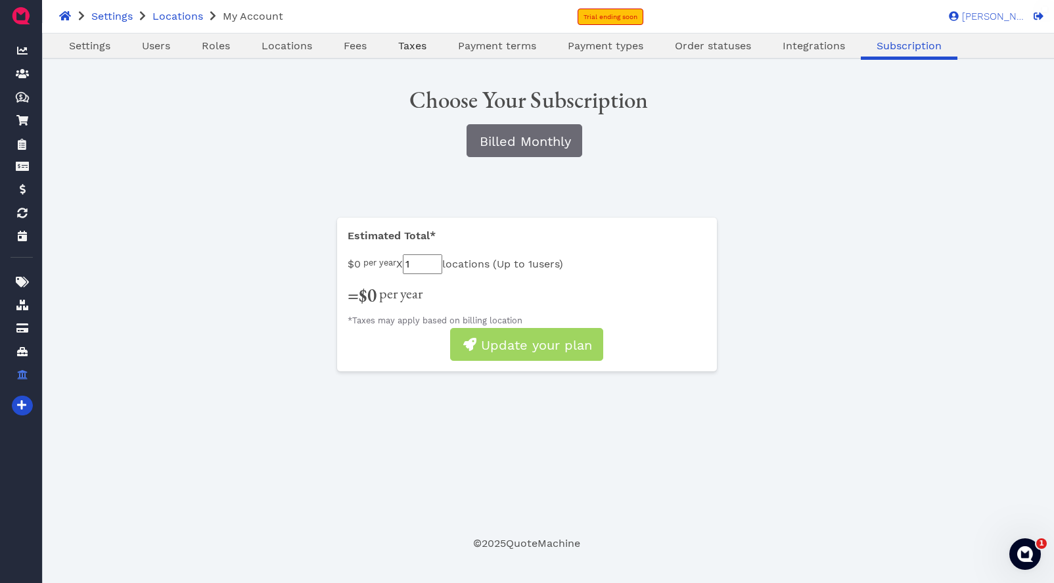
click at [411, 51] on span "Taxes" at bounding box center [412, 45] width 28 height 12
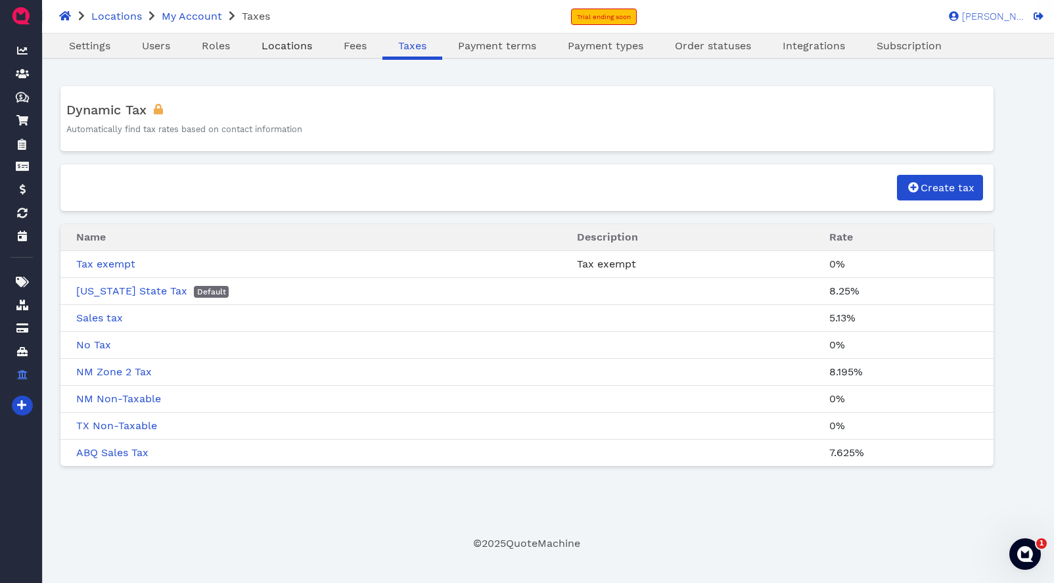
click at [286, 47] on span "Locations" at bounding box center [287, 45] width 51 height 12
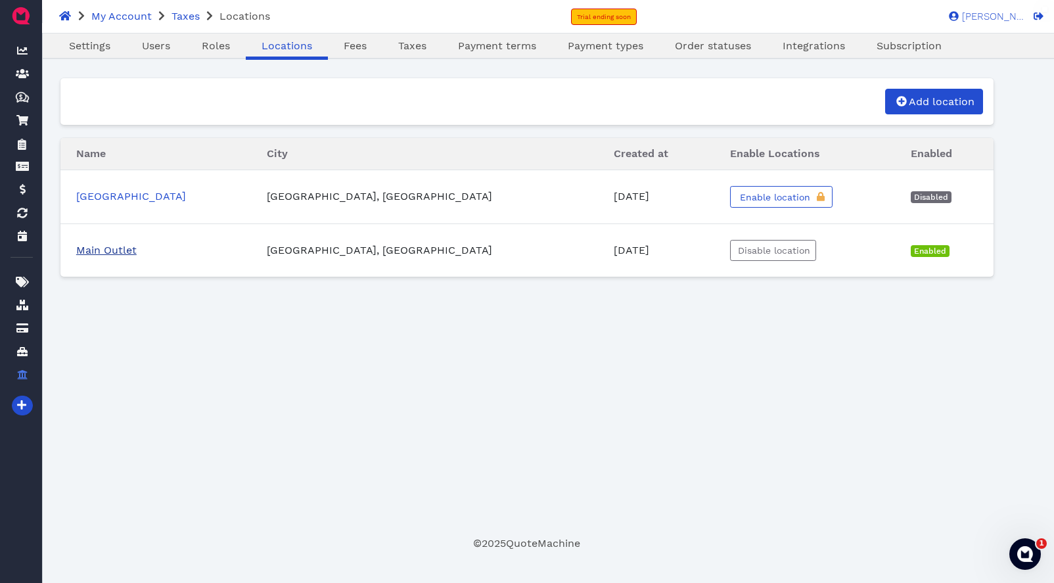
click at [91, 251] on link "Main Outlet" at bounding box center [106, 250] width 60 height 12
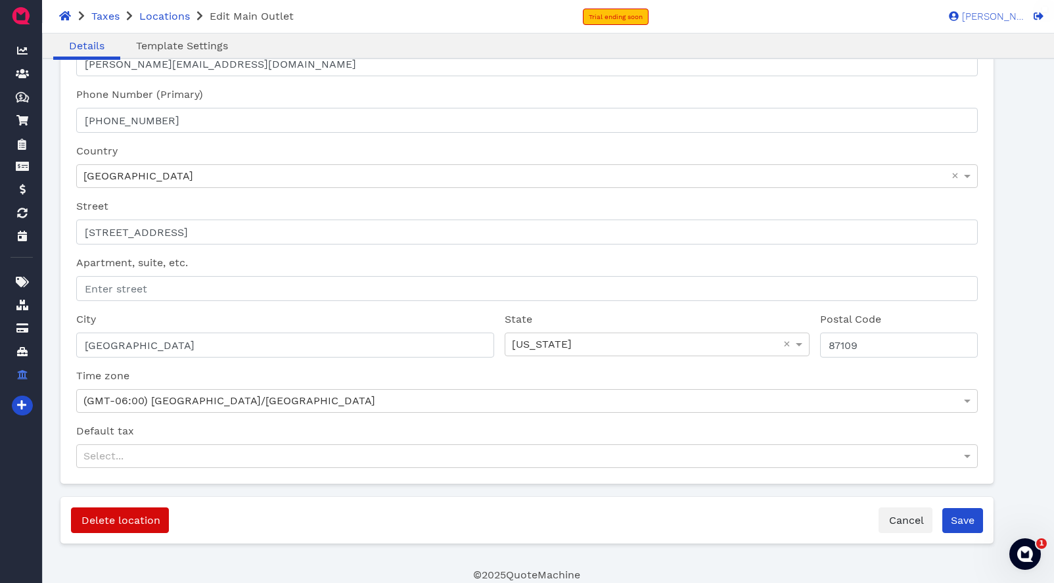
select select "0683d884-6097-11f0-e104-37fea52399ff"
select select "0683d884-6097-11f0-e104-37fea536aed7"
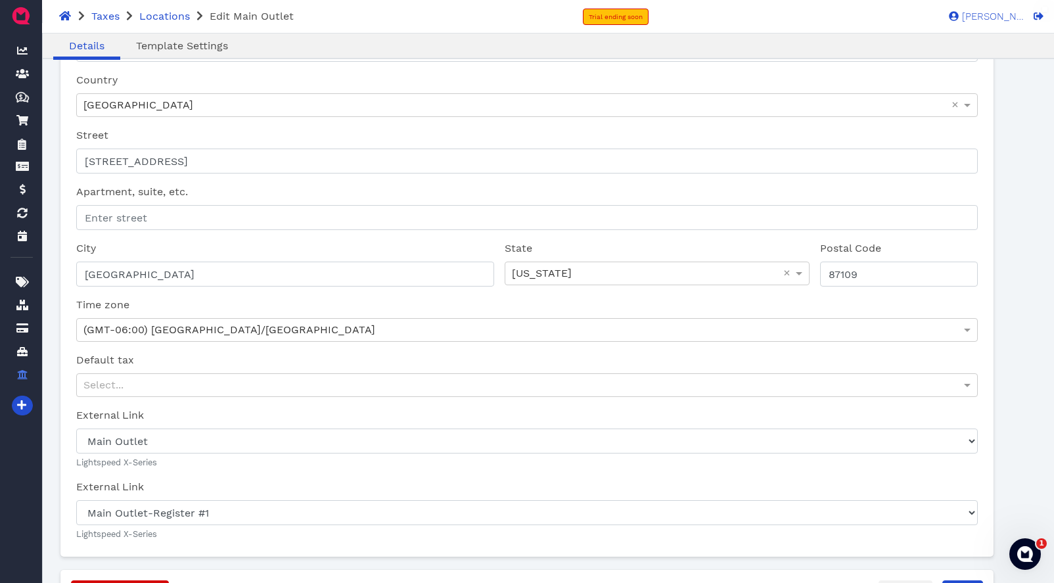
scroll to position [328, 0]
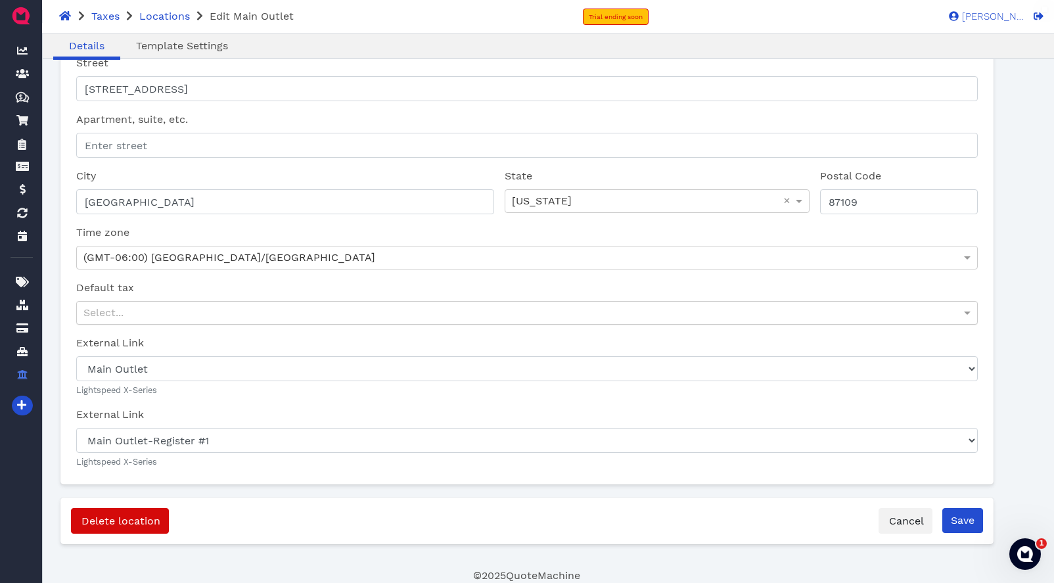
click at [223, 316] on div "Select..." at bounding box center [527, 313] width 900 height 22
drag, startPoint x: 964, startPoint y: 523, endPoint x: 956, endPoint y: 523, distance: 7.9
click at [964, 523] on input "Save" at bounding box center [963, 520] width 41 height 25
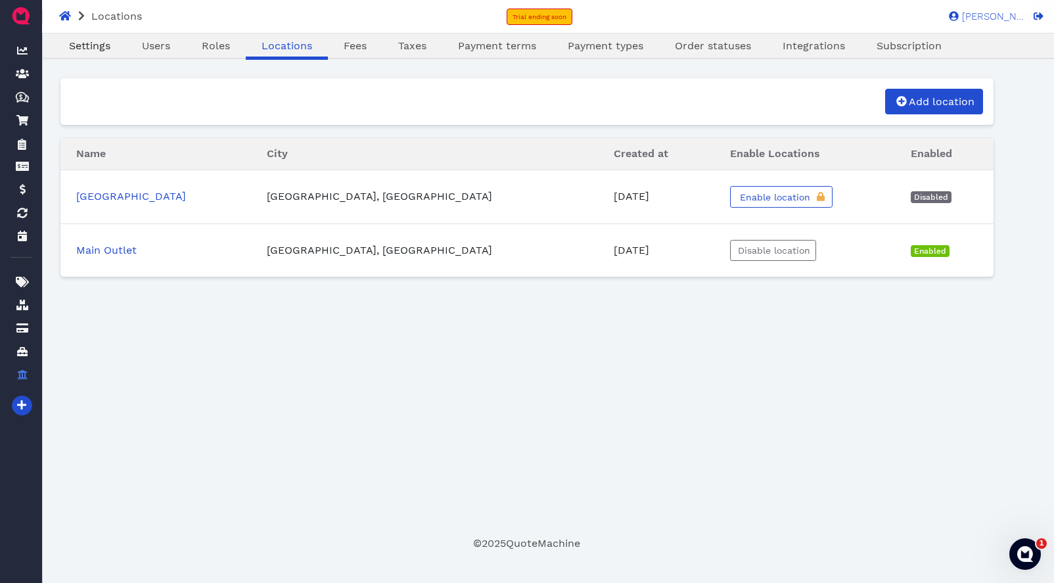
click at [93, 51] on span "Settings" at bounding box center [89, 45] width 41 height 12
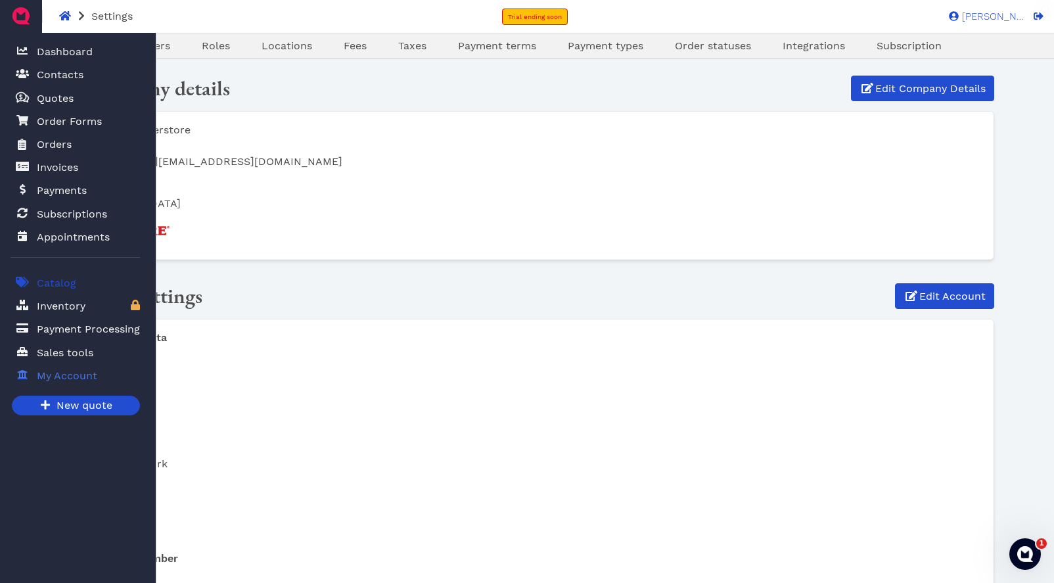
click at [53, 285] on span "Catalog" at bounding box center [56, 283] width 39 height 16
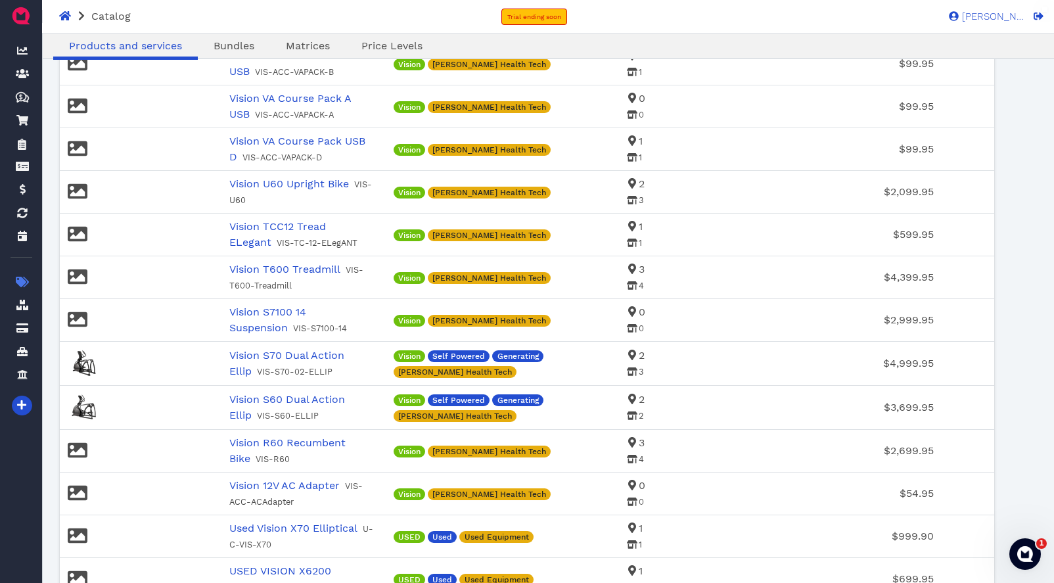
scroll to position [1752, 0]
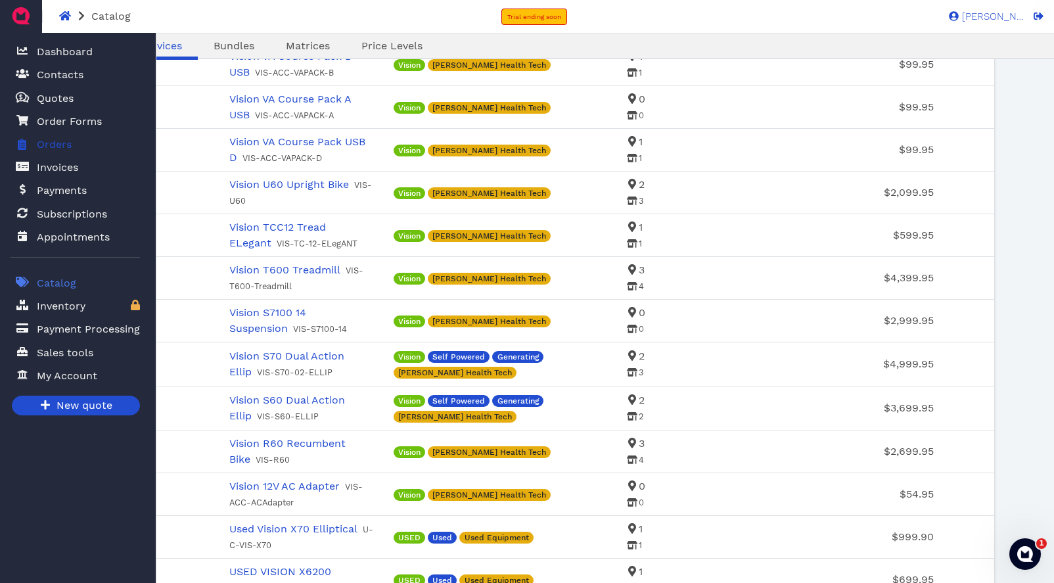
drag, startPoint x: 53, startPoint y: 145, endPoint x: 88, endPoint y: 151, distance: 35.2
click at [53, 145] on span "Orders" at bounding box center [54, 145] width 35 height 16
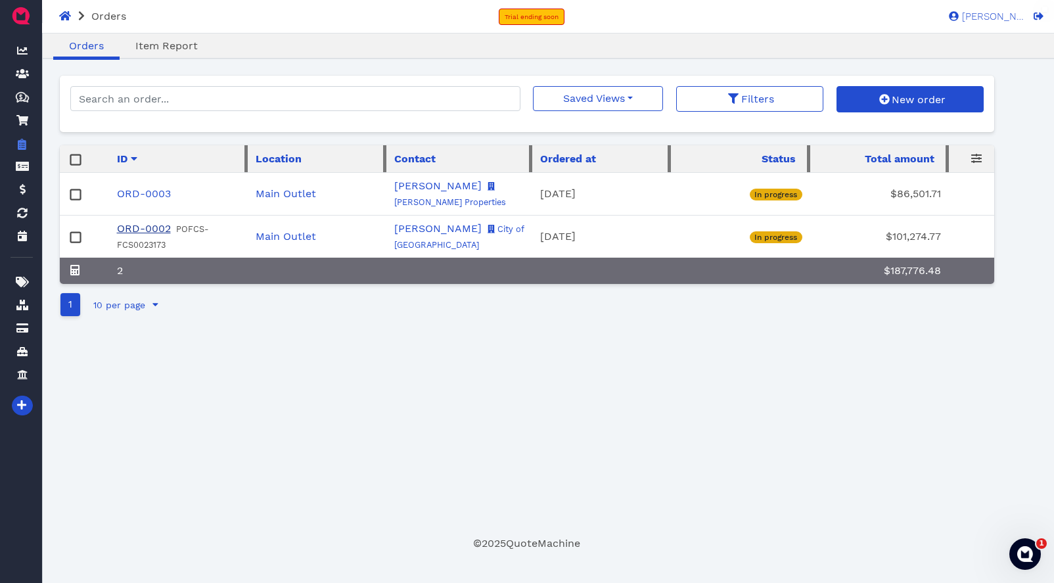
click at [145, 226] on link "ORD-0002" at bounding box center [144, 228] width 54 height 12
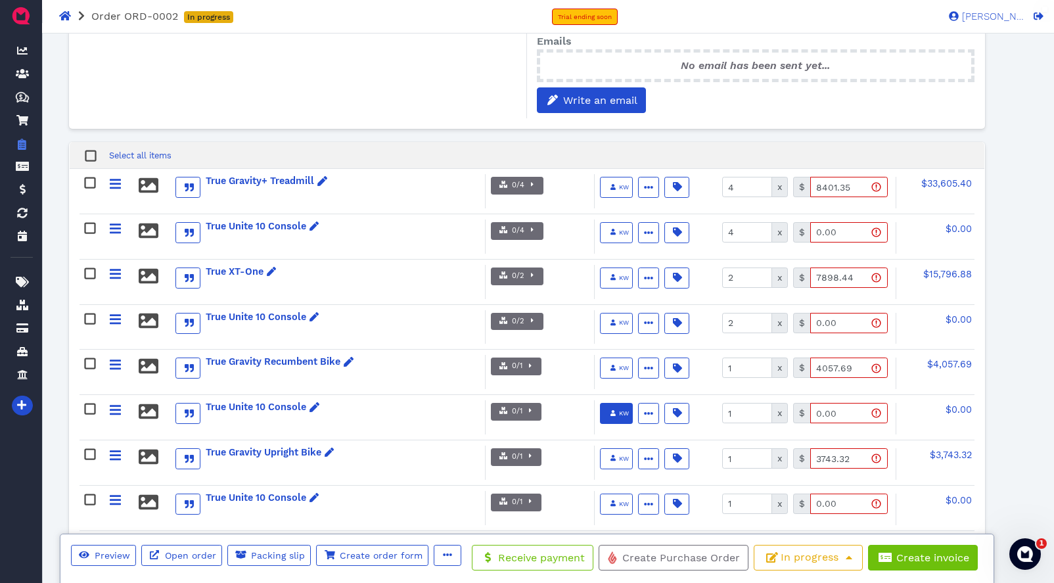
scroll to position [422, 0]
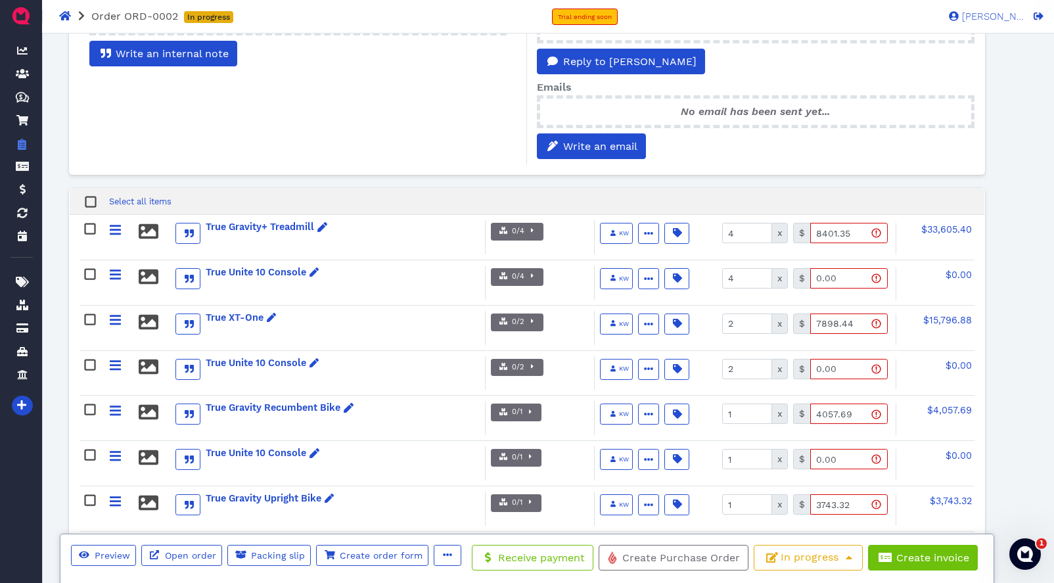
click at [509, 215] on div "True Gravity+ Treadmill 0/4 Reserve all 4 items Reserve 0 items Reserve Reserve…" at bounding box center [527, 237] width 895 height 45
click at [518, 223] on button "0/4" at bounding box center [517, 232] width 53 height 18
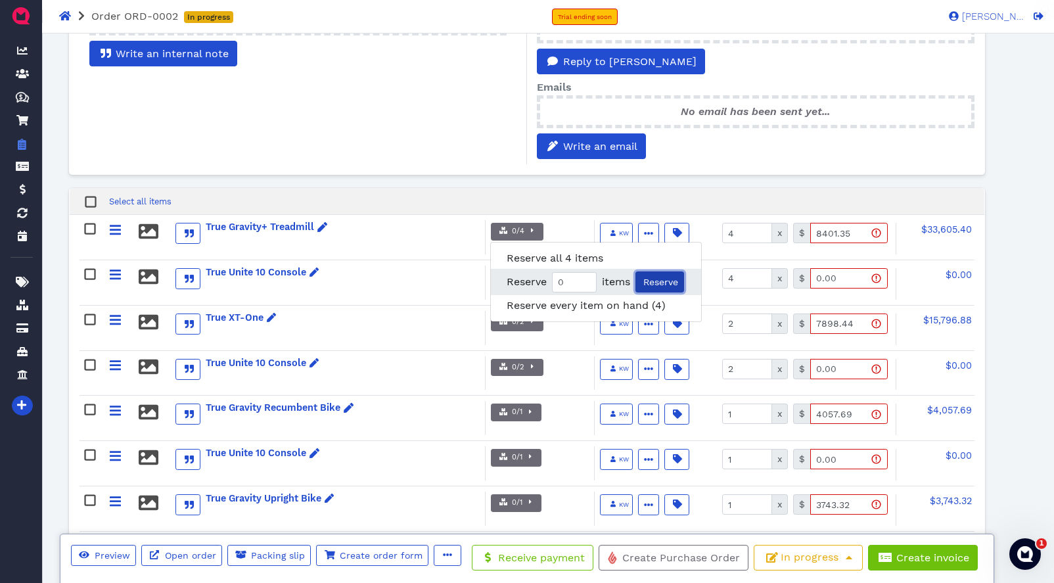
click at [660, 277] on span "Reserve" at bounding box center [660, 282] width 37 height 11
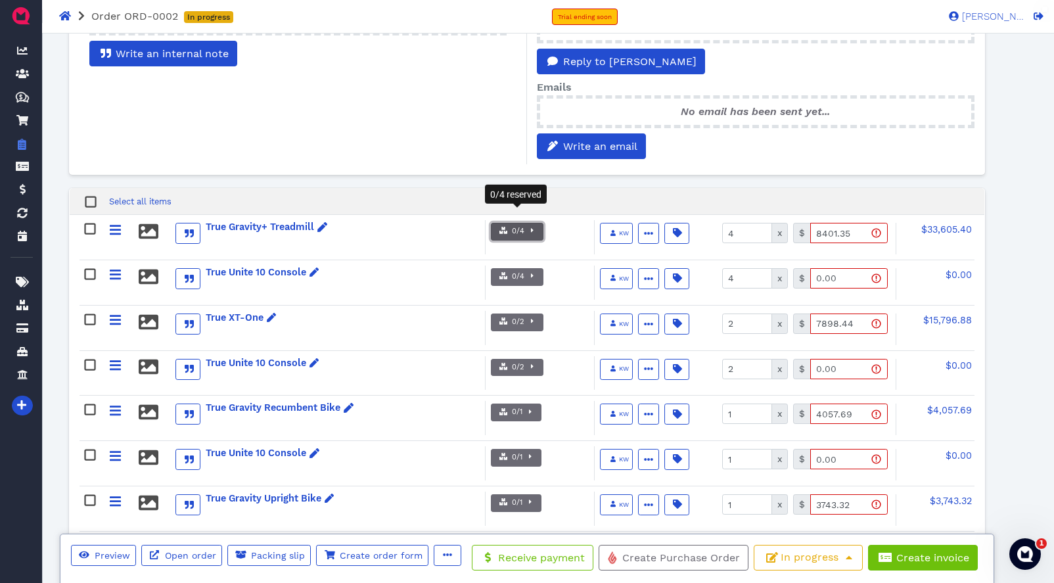
click at [531, 229] on icon "button" at bounding box center [532, 231] width 3 height 4
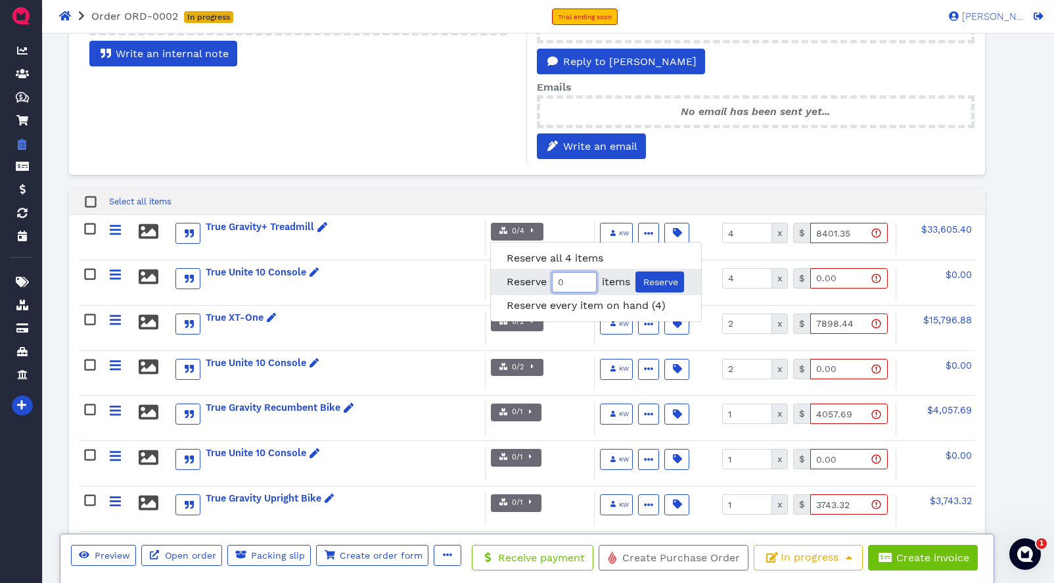
click at [578, 272] on input "0" at bounding box center [574, 282] width 45 height 20
type input "4"
click at [658, 277] on span "Reserve" at bounding box center [660, 282] width 37 height 11
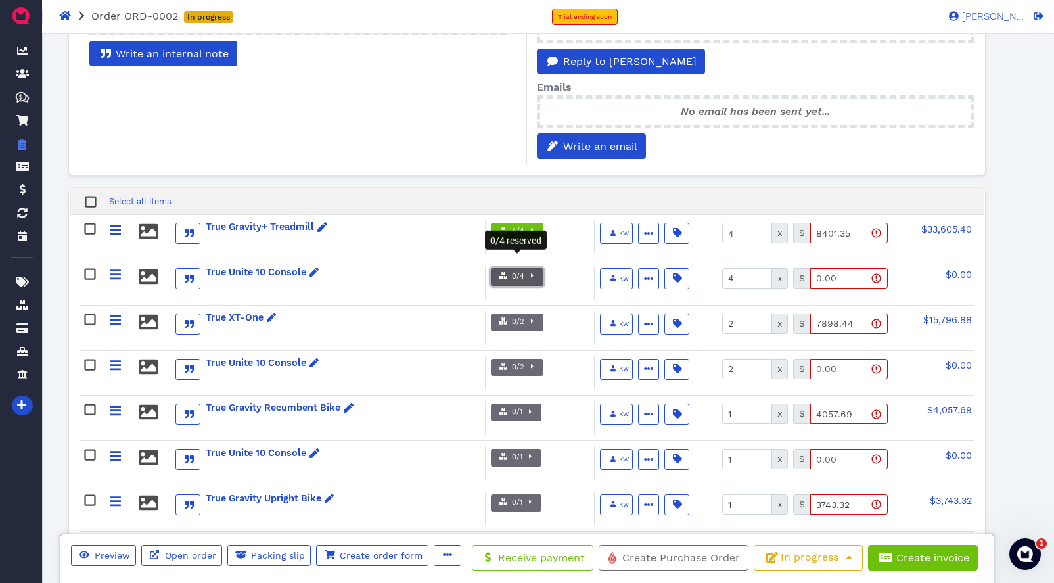
click at [531, 274] on icon "button" at bounding box center [532, 276] width 3 height 4
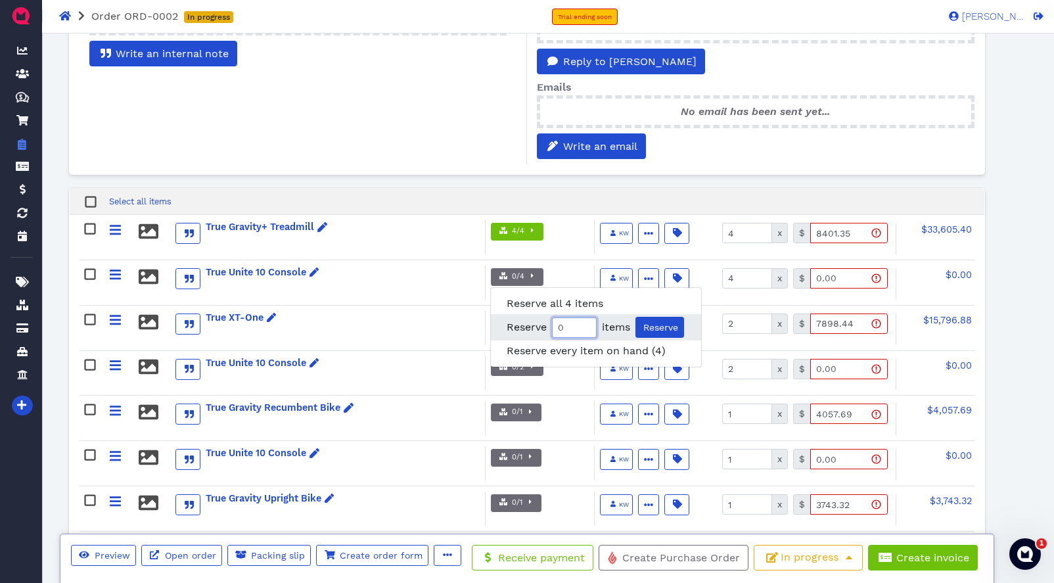
drag, startPoint x: 569, startPoint y: 312, endPoint x: 540, endPoint y: 312, distance: 29.6
click at [540, 314] on span "Reserve 0 items Reserve" at bounding box center [596, 327] width 210 height 26
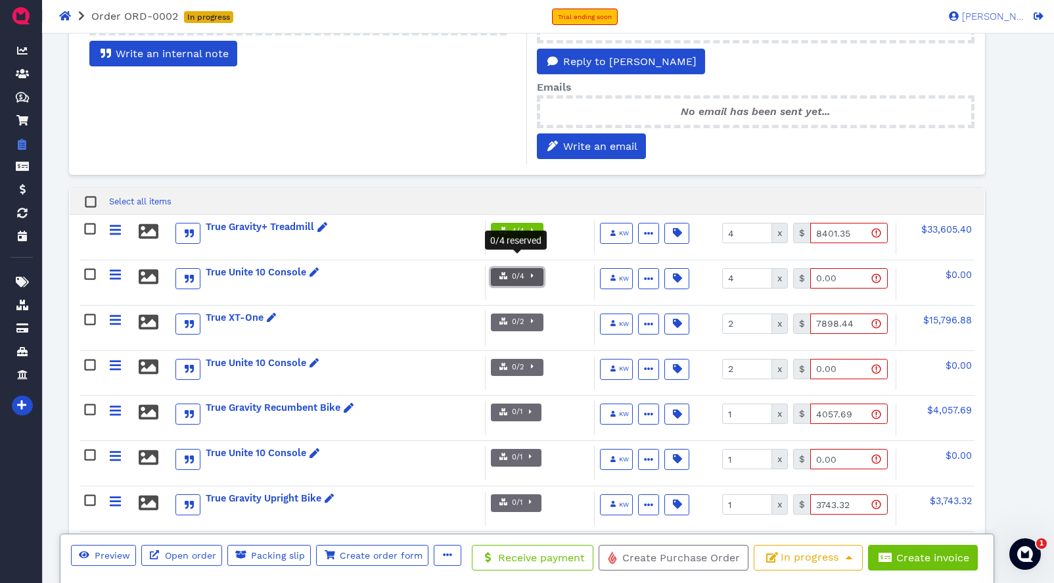
click at [531, 272] on icon "button" at bounding box center [532, 275] width 3 height 7
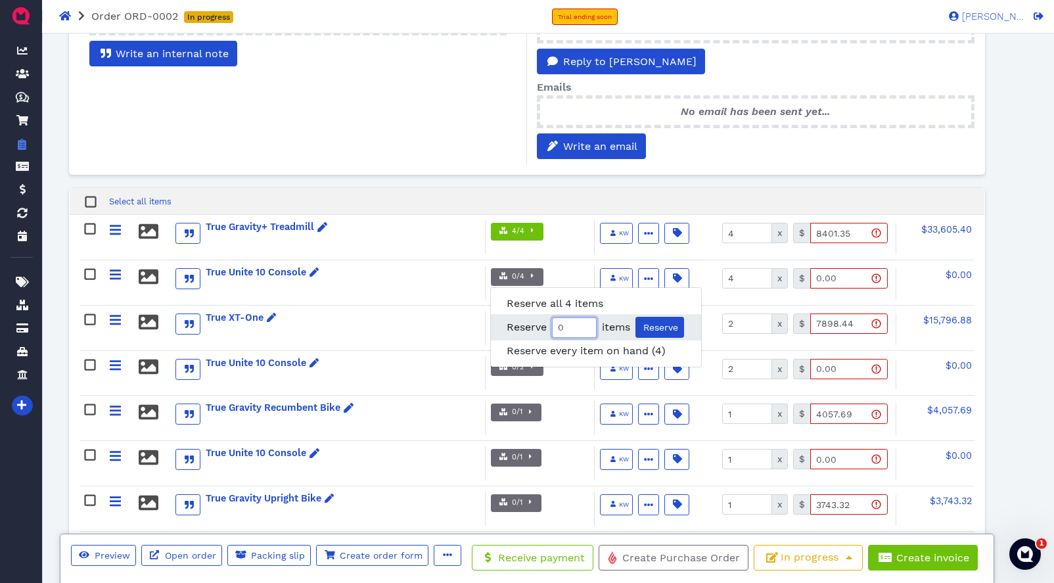
click at [565, 317] on input "0" at bounding box center [574, 327] width 45 height 20
type input "0"
type input "4"
click at [657, 322] on span "Reserve" at bounding box center [660, 327] width 37 height 11
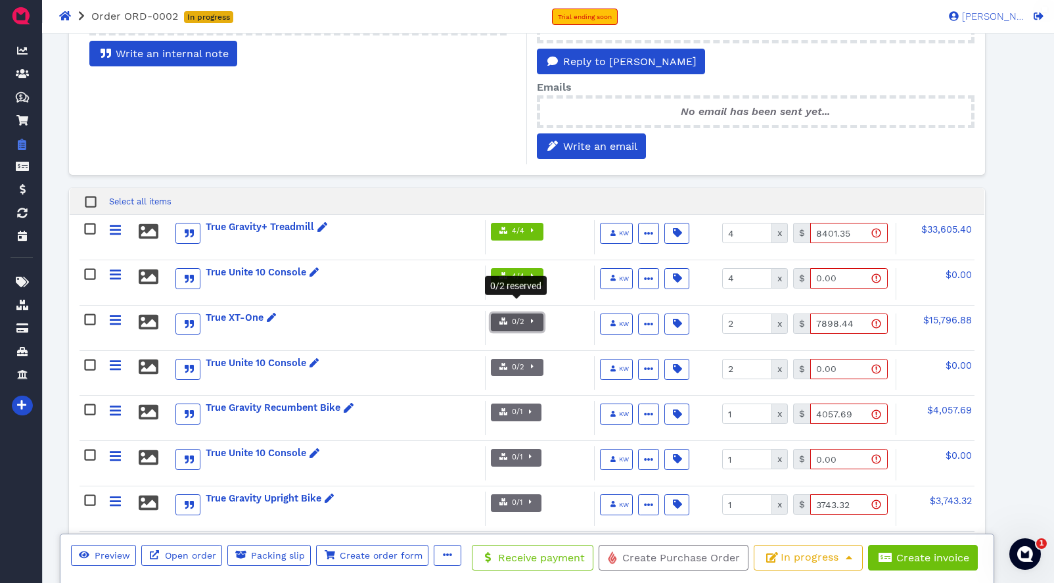
click at [527, 317] on span "button" at bounding box center [531, 322] width 13 height 11
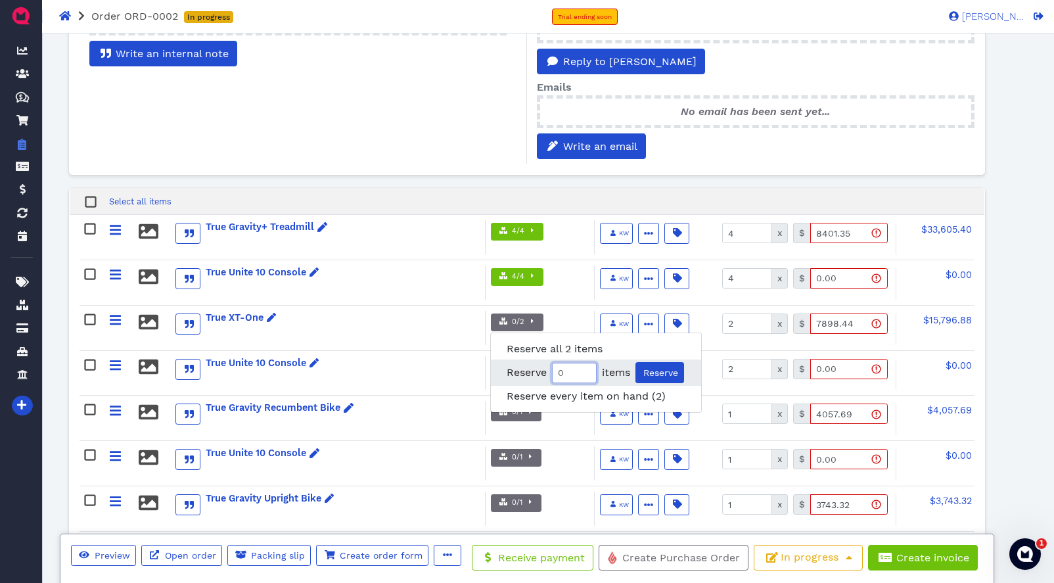
click at [570, 363] on input "0" at bounding box center [574, 373] width 45 height 20
type input "2"
click at [661, 367] on span "Reserve" at bounding box center [660, 372] width 37 height 11
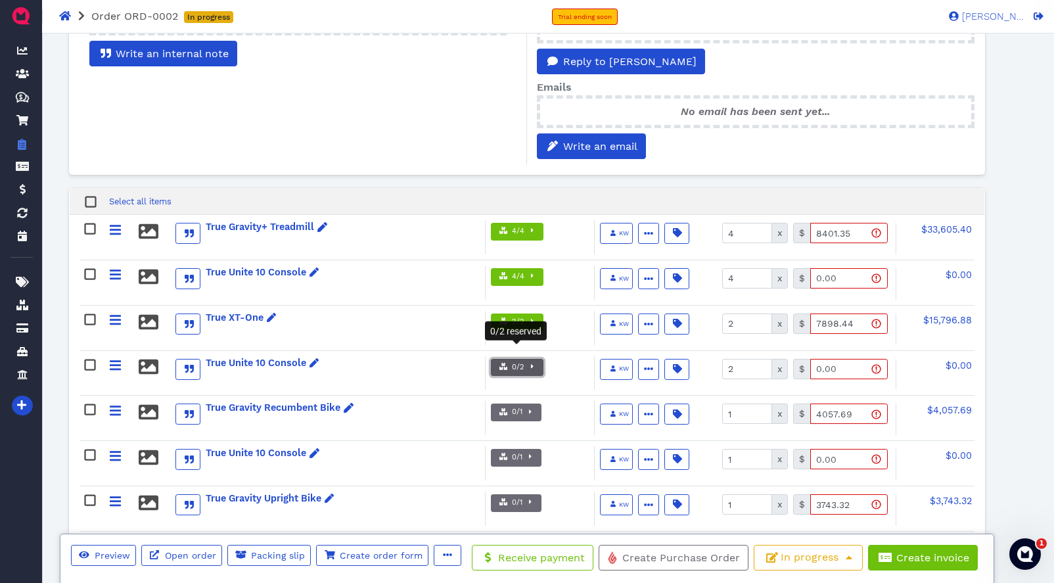
click at [526, 362] on span "button" at bounding box center [531, 367] width 13 height 11
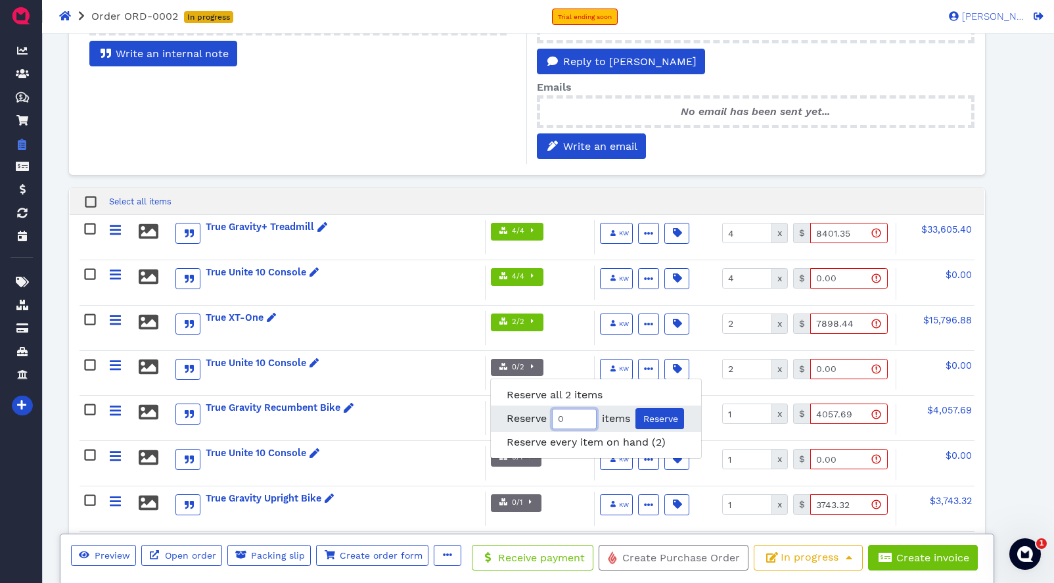
click at [569, 409] on input "0" at bounding box center [574, 419] width 45 height 20
type input "2"
click at [657, 413] on span "Reserve" at bounding box center [660, 418] width 37 height 11
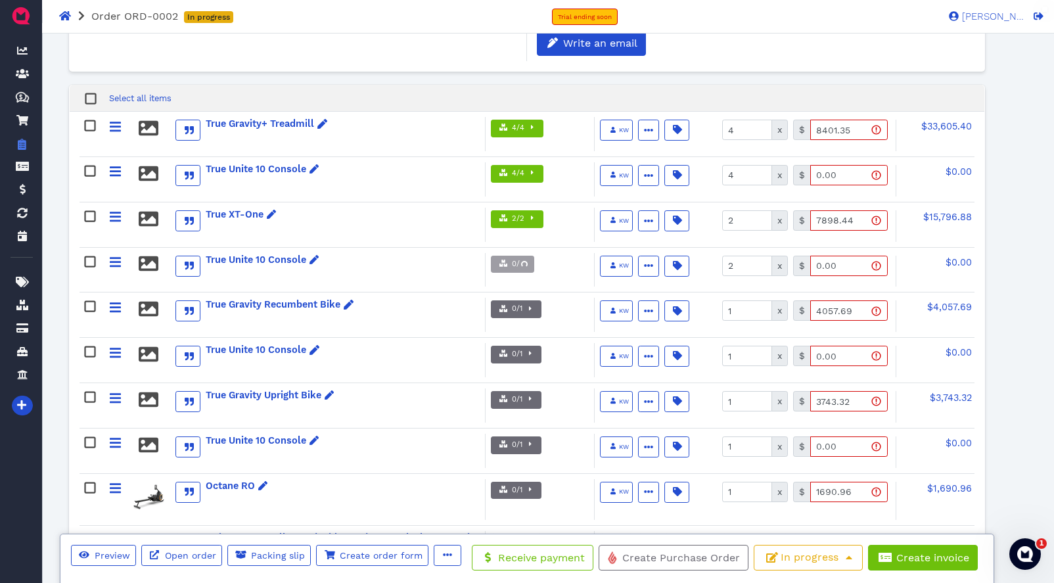
scroll to position [527, 0]
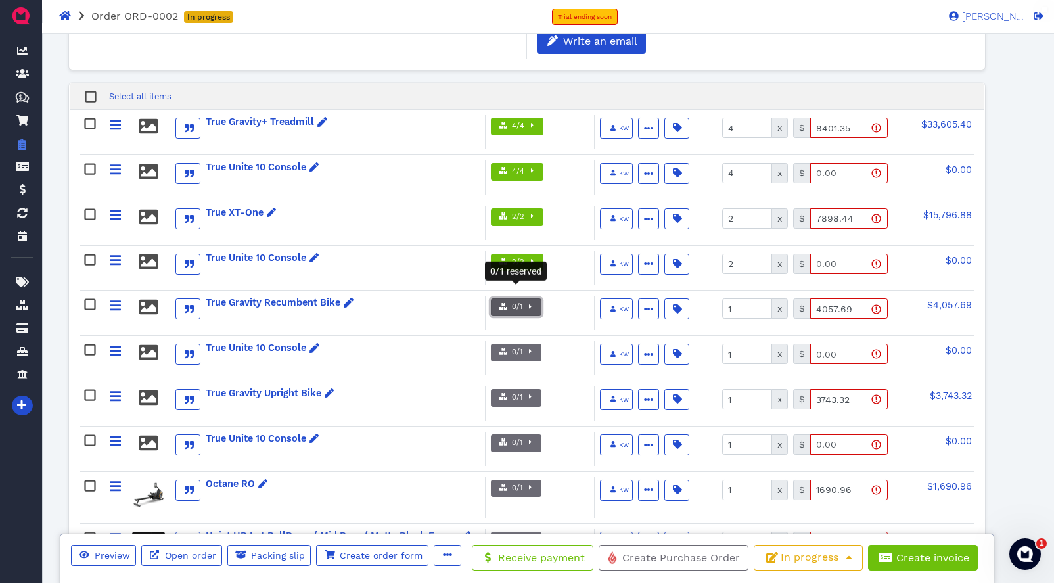
click at [529, 304] on icon "button" at bounding box center [530, 306] width 3 height 4
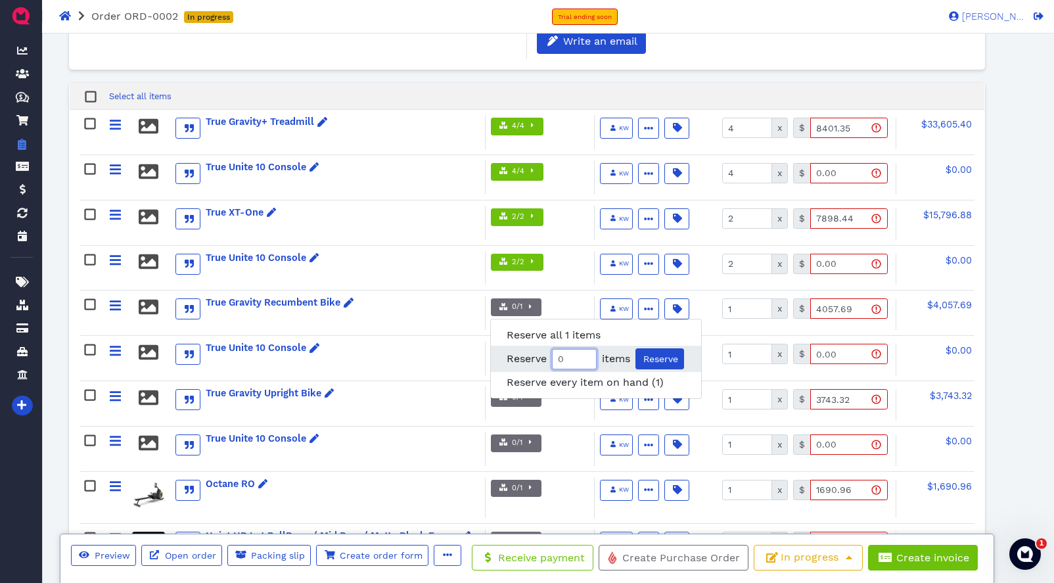
click at [567, 349] on input "0" at bounding box center [574, 359] width 45 height 20
type input "1"
click at [665, 354] on span "Reserve" at bounding box center [660, 359] width 37 height 11
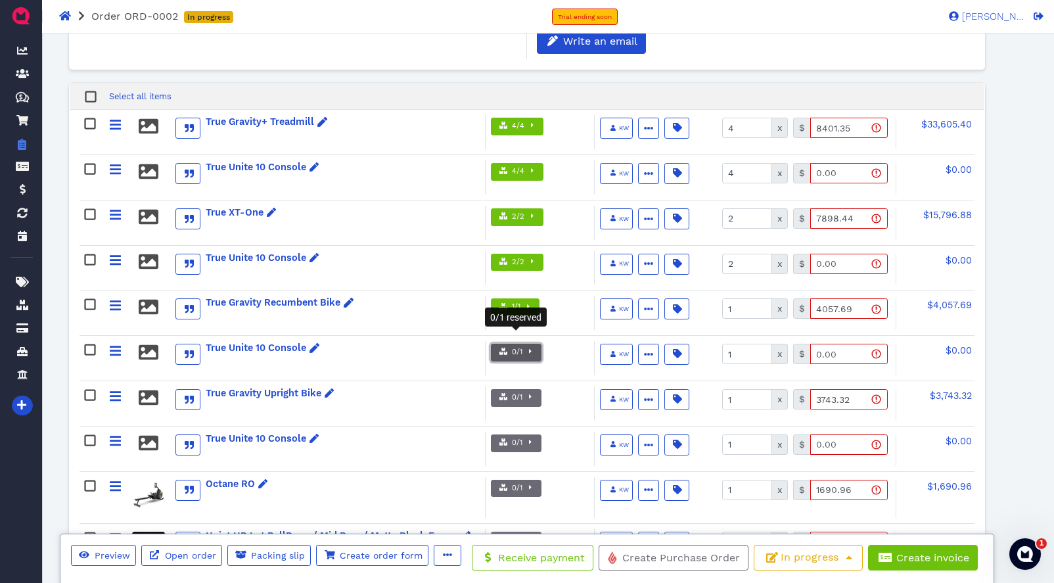
click at [527, 347] on span "button" at bounding box center [529, 352] width 13 height 11
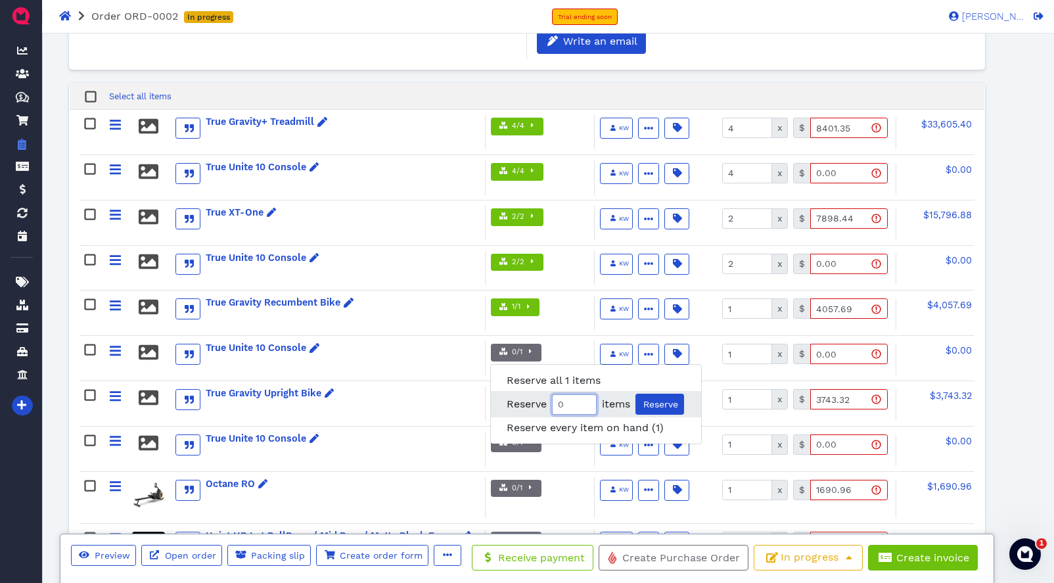
click at [572, 394] on input "0" at bounding box center [574, 404] width 45 height 20
type input "1"
click at [586, 394] on input "1" at bounding box center [574, 404] width 45 height 20
click at [665, 399] on span "Reserve" at bounding box center [660, 404] width 37 height 11
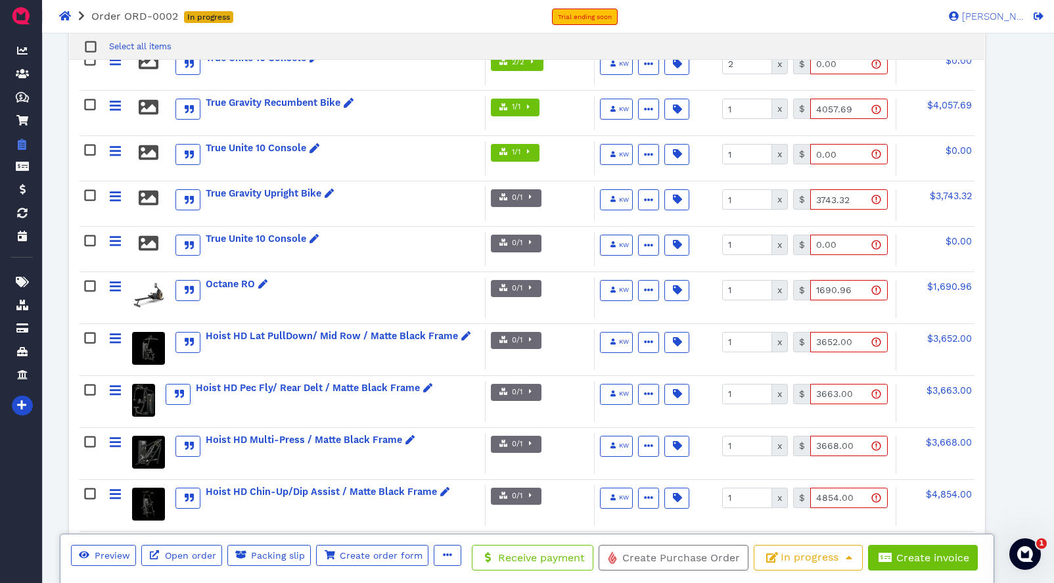
scroll to position [726, 0]
click at [515, 193] on span "0/1" at bounding box center [516, 198] width 12 height 11
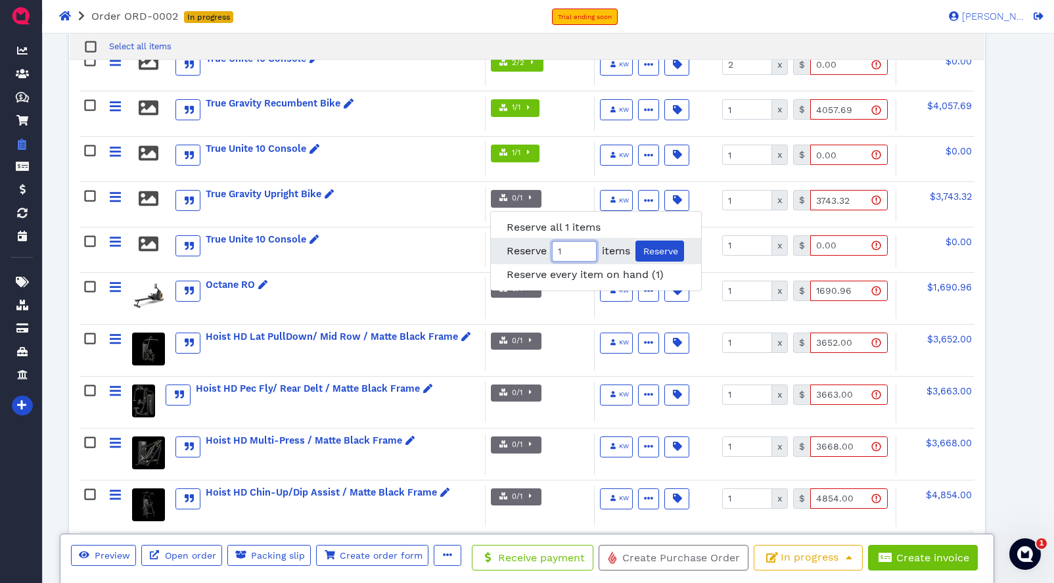
drag, startPoint x: 588, startPoint y: 233, endPoint x: 633, endPoint y: 235, distance: 44.8
type input "1"
click at [588, 241] on input "1" at bounding box center [574, 251] width 45 height 20
click at [658, 246] on span "Reserve" at bounding box center [660, 251] width 37 height 11
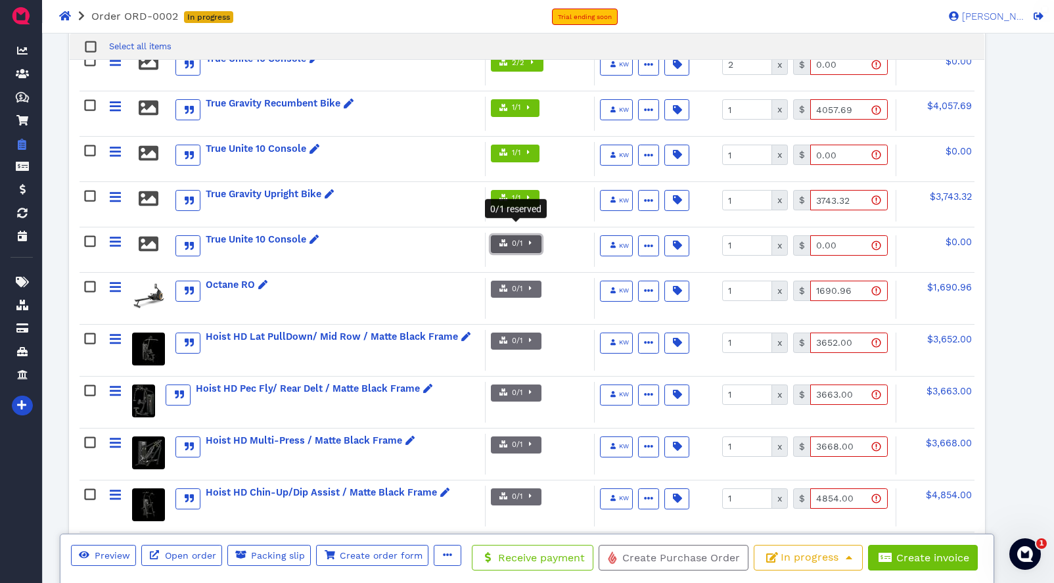
click at [534, 239] on span "button" at bounding box center [529, 244] width 13 height 11
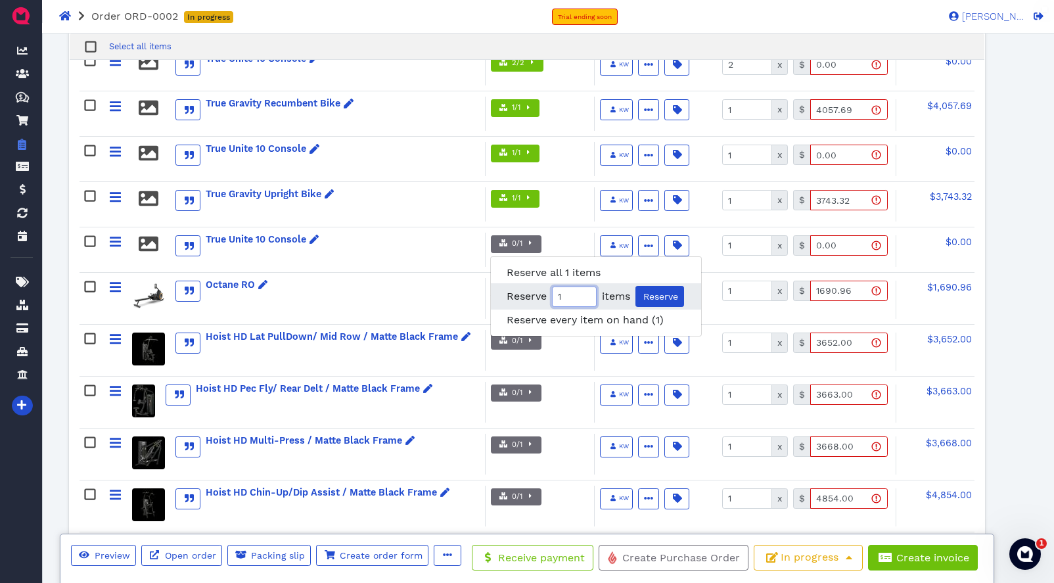
type input "1"
click at [584, 287] on input "1" at bounding box center [574, 297] width 45 height 20
click at [659, 291] on span "Reserve" at bounding box center [660, 296] width 37 height 11
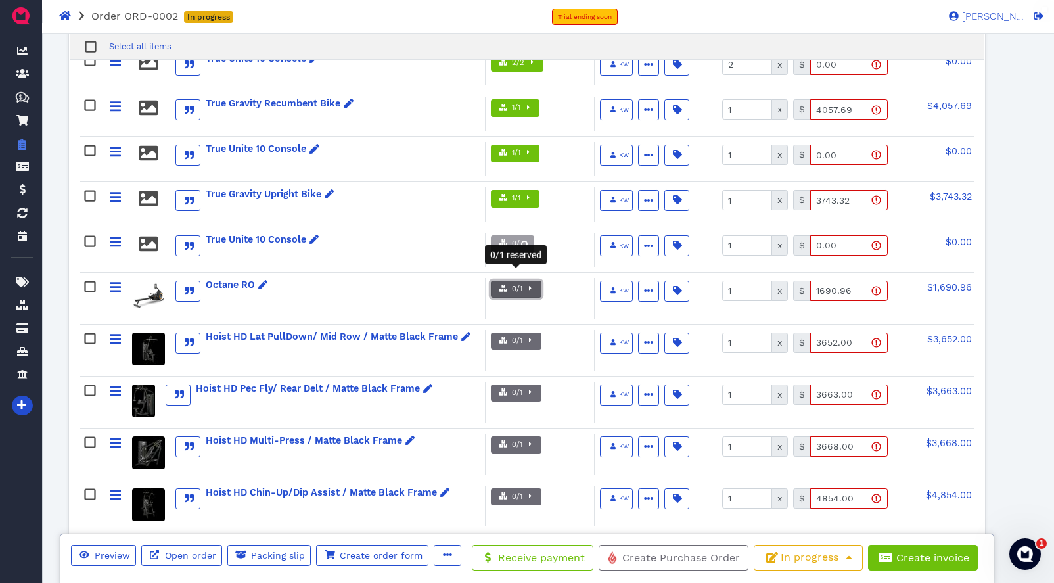
click at [532, 284] on span "button" at bounding box center [529, 289] width 13 height 11
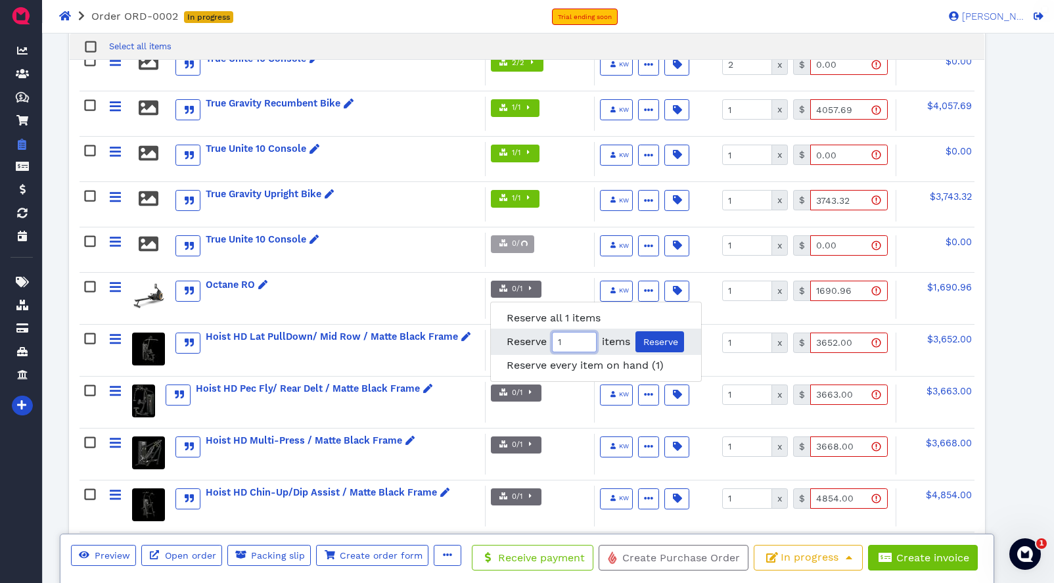
type input "1"
click at [588, 332] on input "1" at bounding box center [574, 342] width 45 height 20
click at [656, 337] on span "Reserve" at bounding box center [660, 342] width 37 height 11
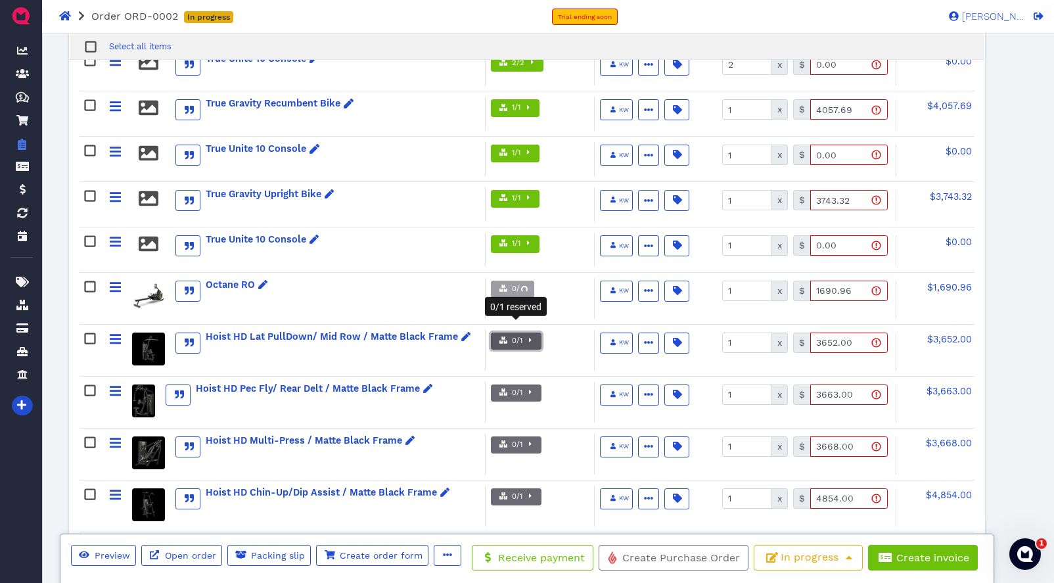
drag, startPoint x: 523, startPoint y: 329, endPoint x: 534, endPoint y: 334, distance: 11.8
click at [525, 336] on span "button" at bounding box center [529, 341] width 13 height 11
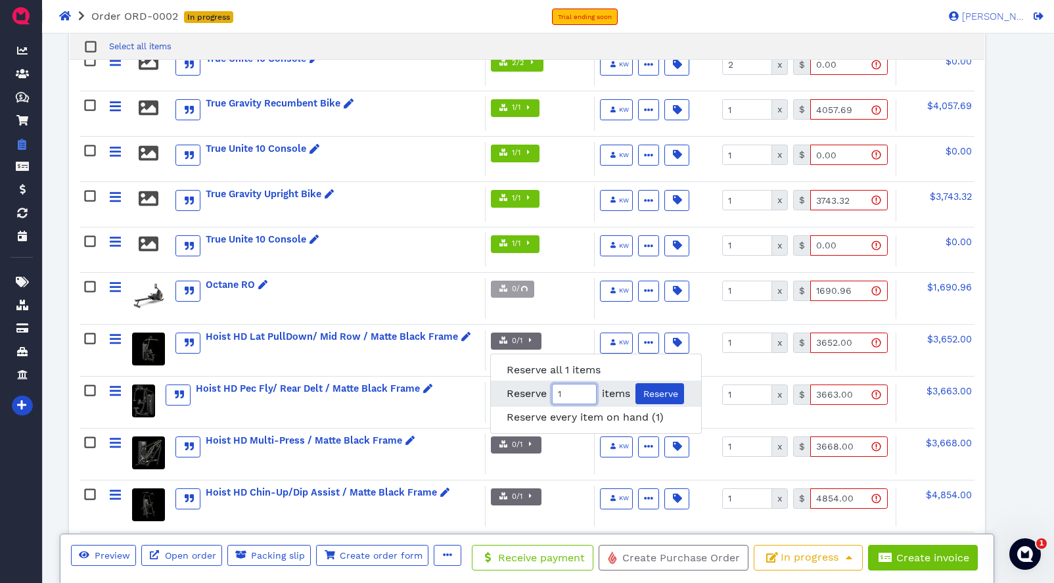
drag, startPoint x: 587, startPoint y: 376, endPoint x: 626, endPoint y: 379, distance: 39.5
type input "1"
click at [588, 384] on input "1" at bounding box center [574, 394] width 45 height 20
drag, startPoint x: 657, startPoint y: 379, endPoint x: 645, endPoint y: 375, distance: 11.6
click at [657, 388] on span "Reserve" at bounding box center [660, 393] width 37 height 11
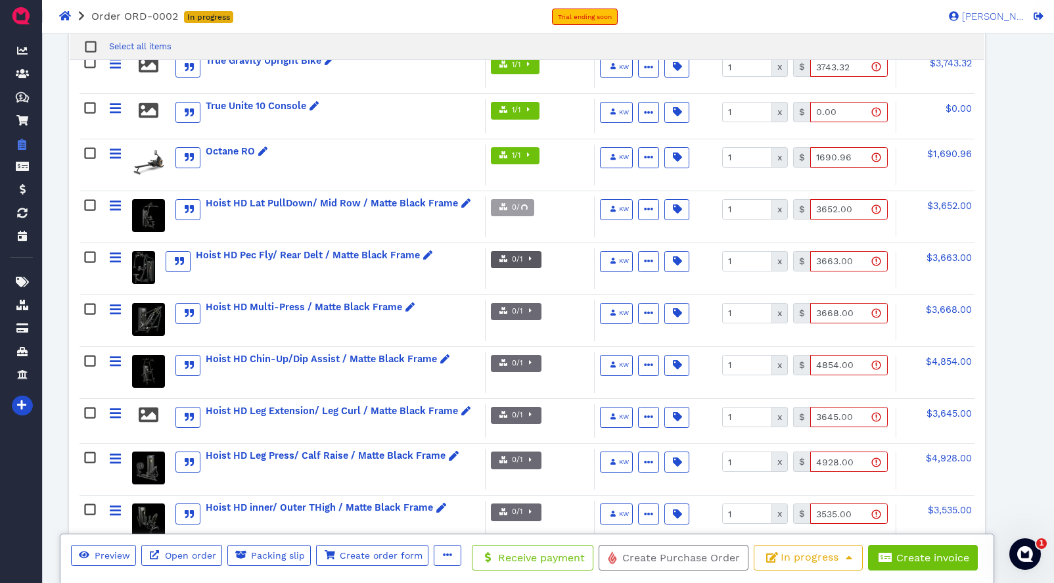
scroll to position [865, 0]
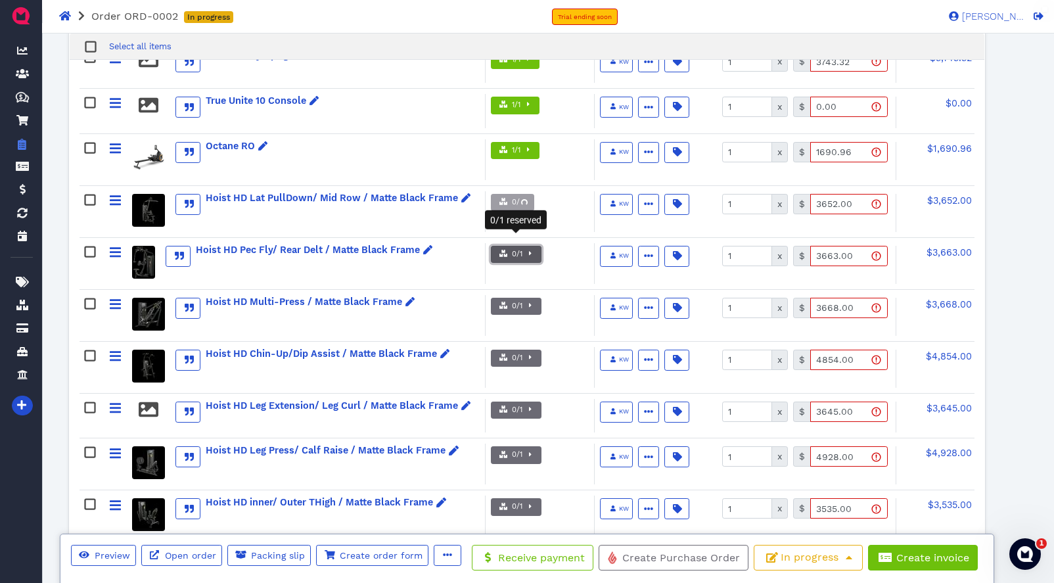
click at [526, 249] on span "button" at bounding box center [529, 254] width 13 height 11
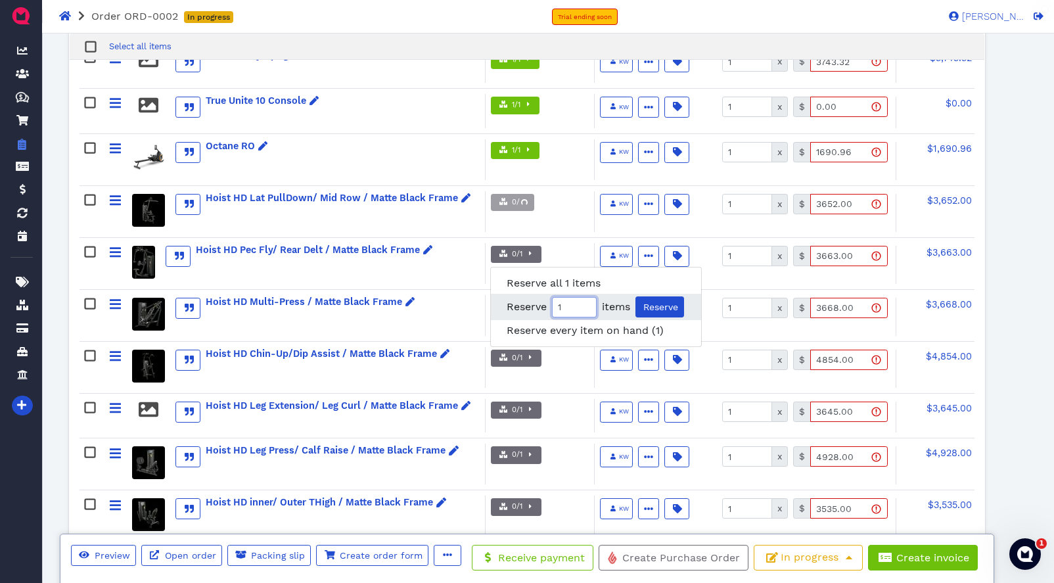
type input "1"
click at [585, 297] on input "1" at bounding box center [574, 307] width 45 height 20
click at [643, 302] on span "Reserve" at bounding box center [660, 307] width 37 height 11
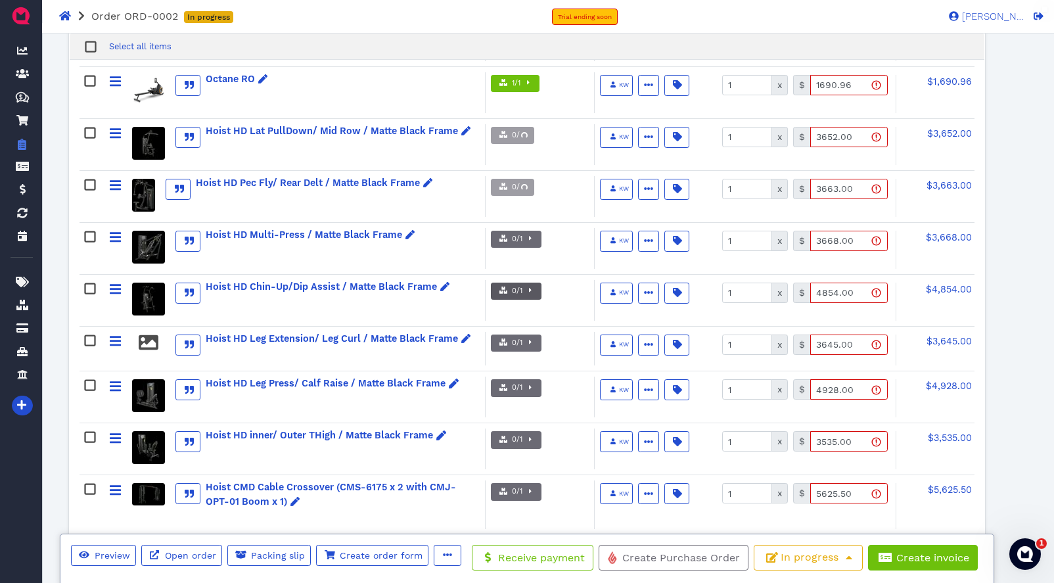
scroll to position [935, 0]
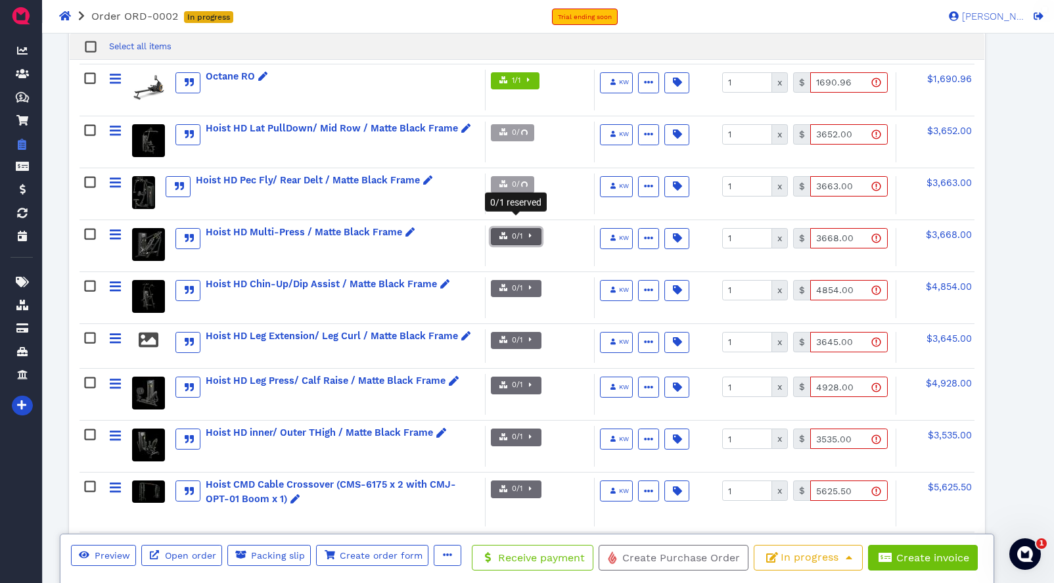
drag, startPoint x: 529, startPoint y: 226, endPoint x: 551, endPoint y: 248, distance: 31.1
click at [529, 232] on icon "button" at bounding box center [530, 235] width 3 height 7
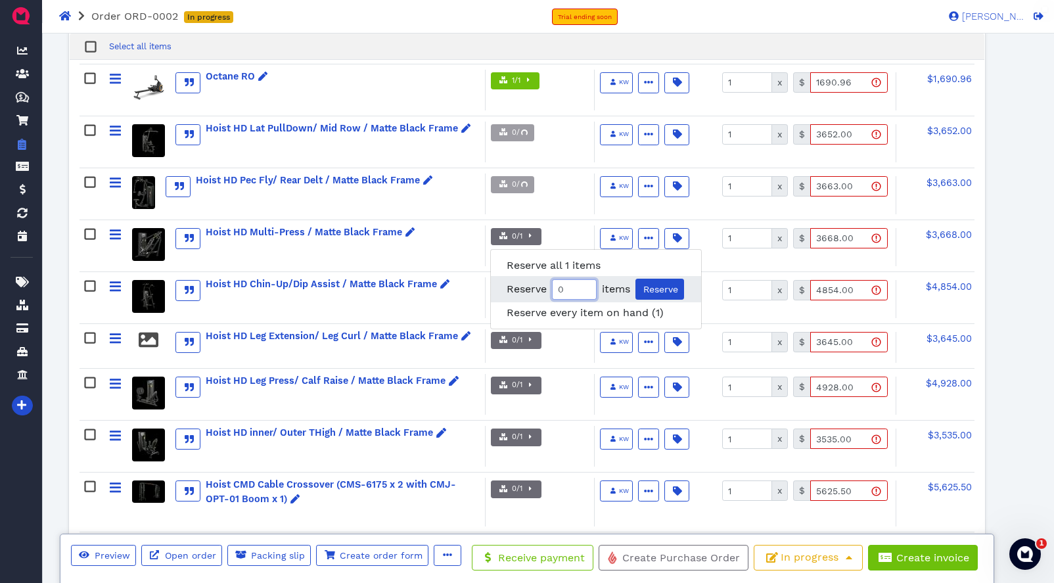
click at [578, 279] on input "0" at bounding box center [574, 289] width 45 height 20
type input "1"
click at [584, 279] on input "1" at bounding box center [574, 289] width 45 height 20
click at [651, 284] on span "Reserve" at bounding box center [660, 289] width 37 height 11
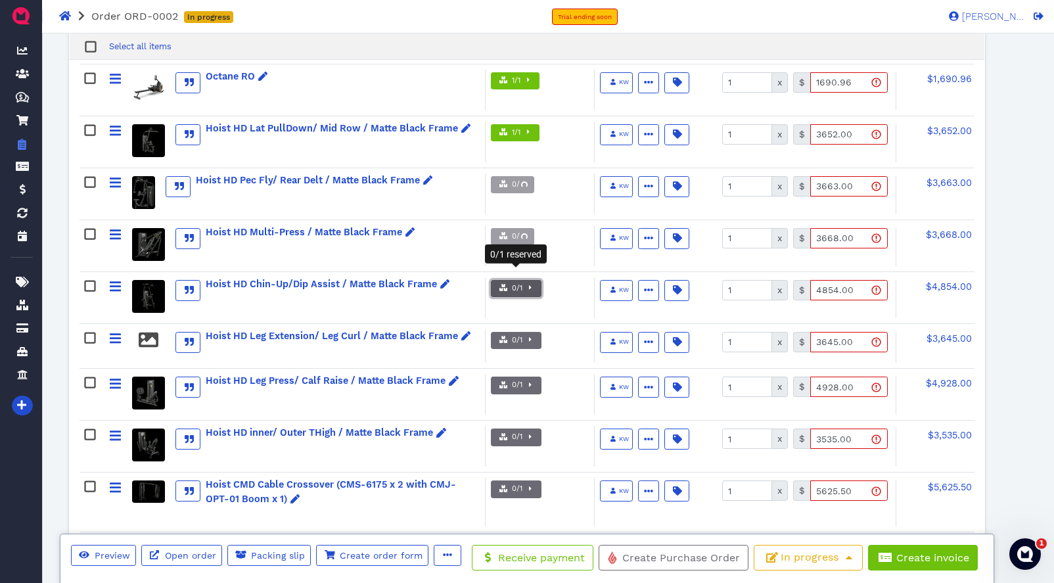
click at [532, 283] on span "button" at bounding box center [529, 288] width 13 height 11
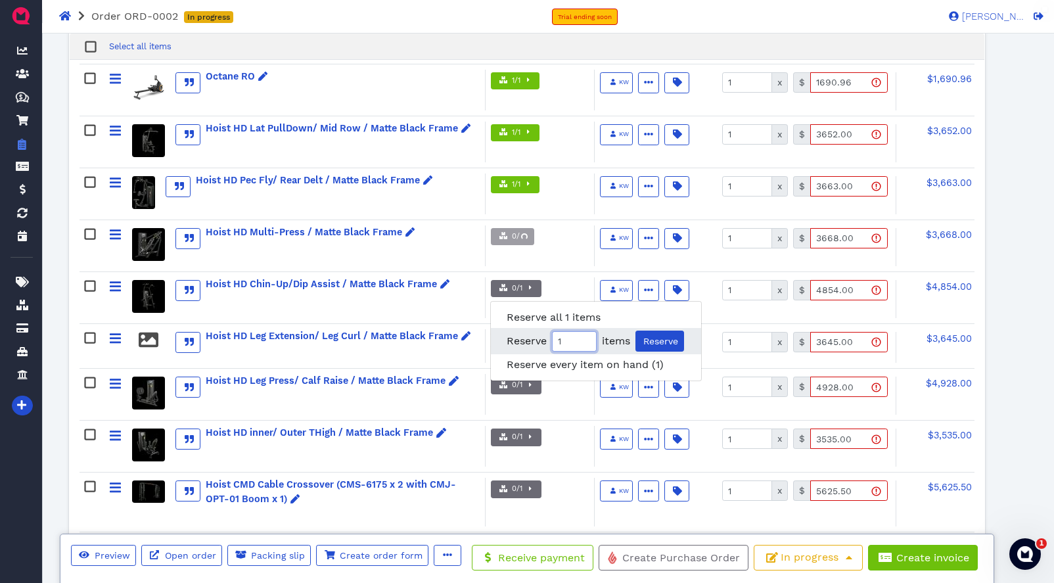
drag, startPoint x: 584, startPoint y: 323, endPoint x: 656, endPoint y: 329, distance: 71.9
type input "1"
click at [586, 331] on input "1" at bounding box center [574, 341] width 45 height 20
drag, startPoint x: 669, startPoint y: 331, endPoint x: 649, endPoint y: 317, distance: 24.6
click at [669, 336] on span "Reserve" at bounding box center [660, 341] width 37 height 11
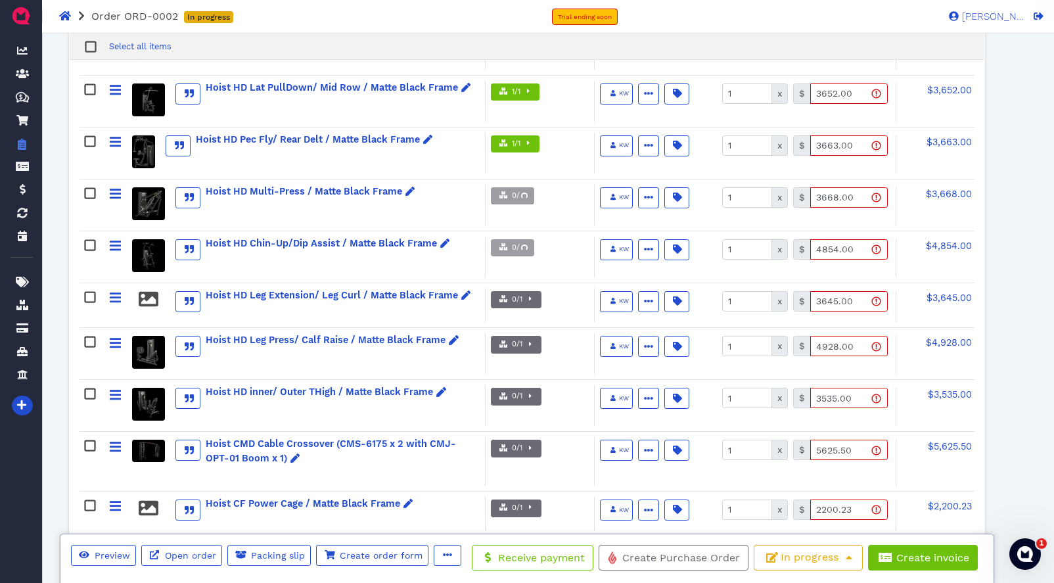
scroll to position [995, 0]
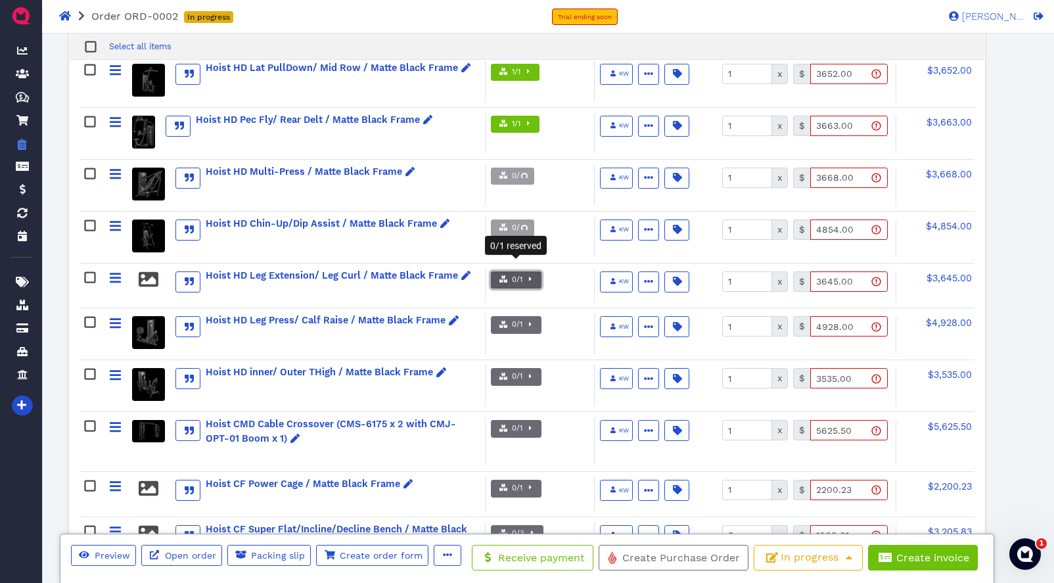
click at [524, 275] on span "button" at bounding box center [529, 280] width 13 height 11
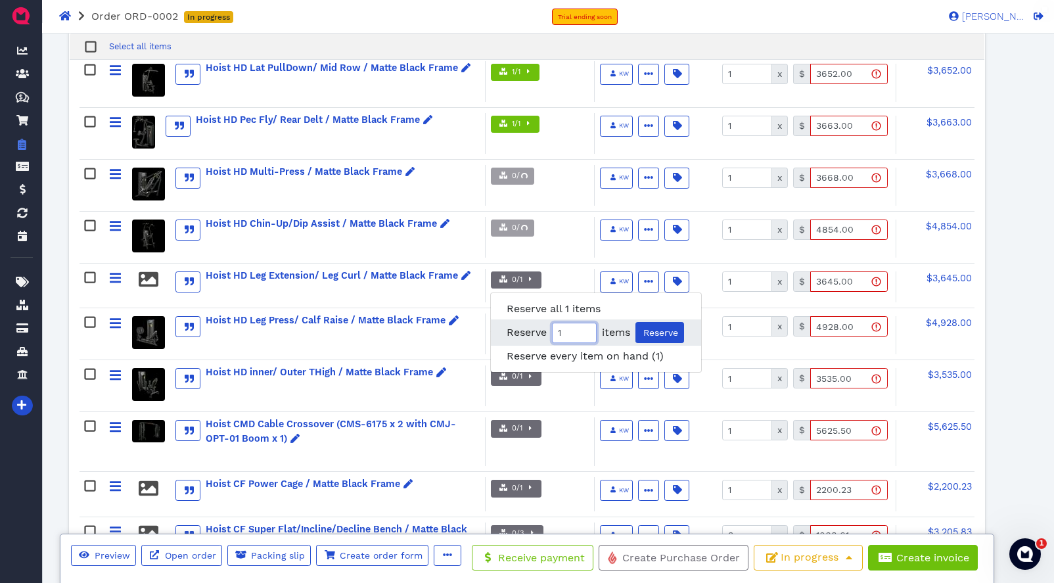
type input "1"
click at [584, 323] on input "1" at bounding box center [574, 333] width 45 height 20
click at [666, 327] on span "Reserve" at bounding box center [660, 332] width 37 height 11
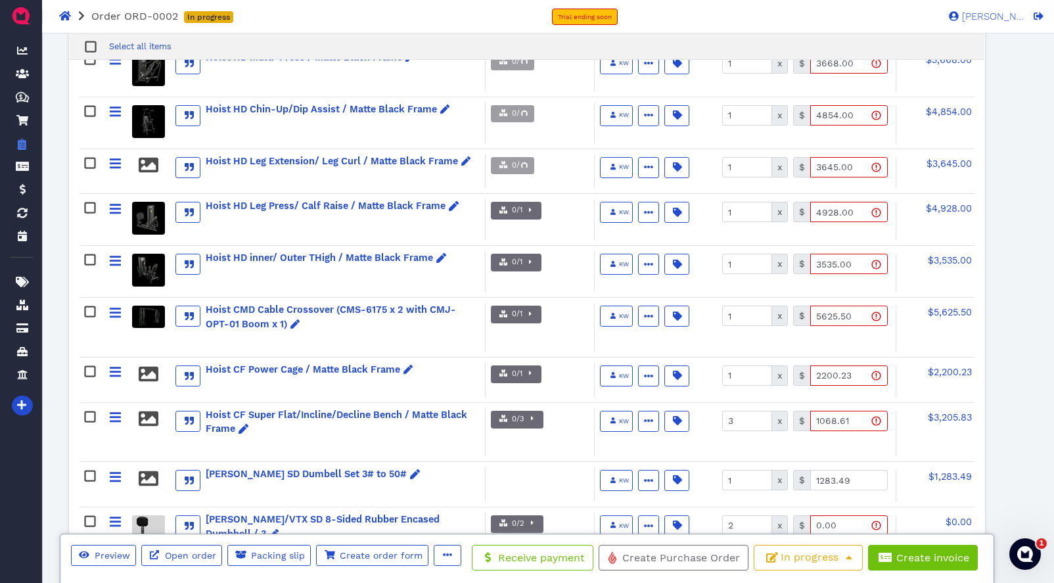
scroll to position [1111, 0]
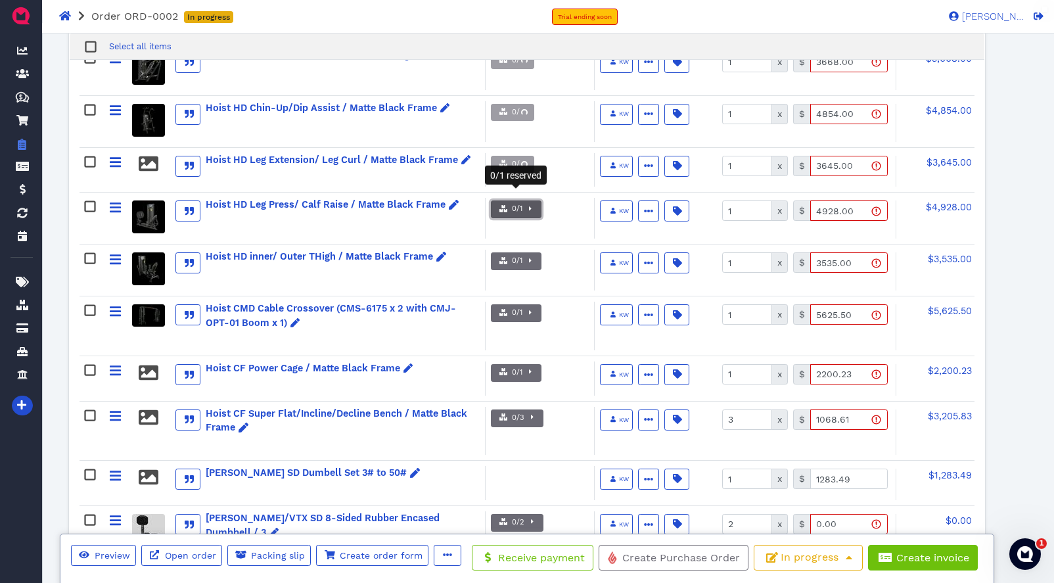
drag, startPoint x: 532, startPoint y: 199, endPoint x: 542, endPoint y: 220, distance: 23.2
click at [532, 205] on icon "button" at bounding box center [530, 208] width 3 height 7
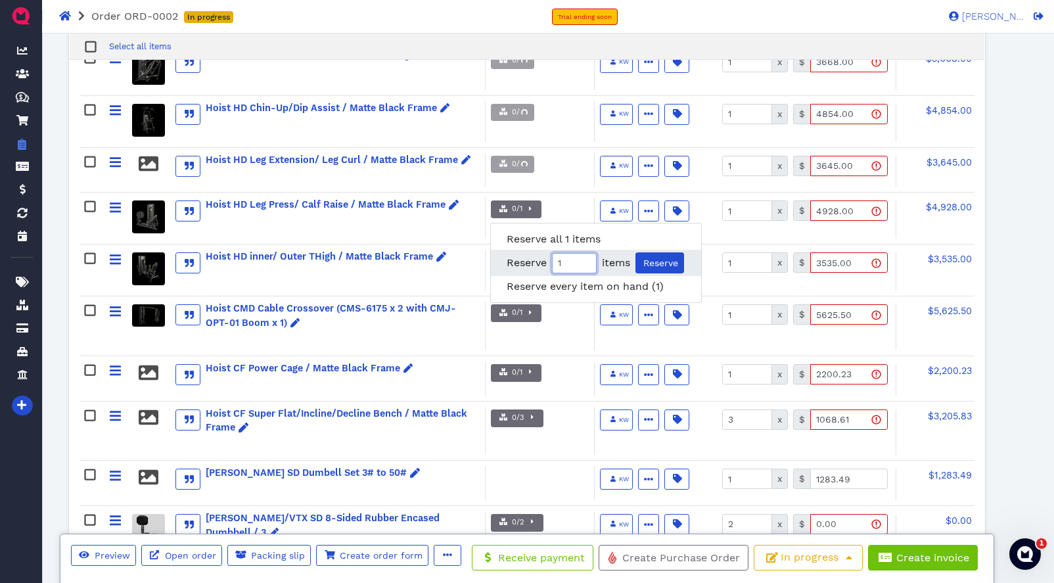
type input "1"
click at [589, 253] on input "1" at bounding box center [574, 263] width 45 height 20
click at [655, 258] on span "Reserve" at bounding box center [660, 263] width 37 height 11
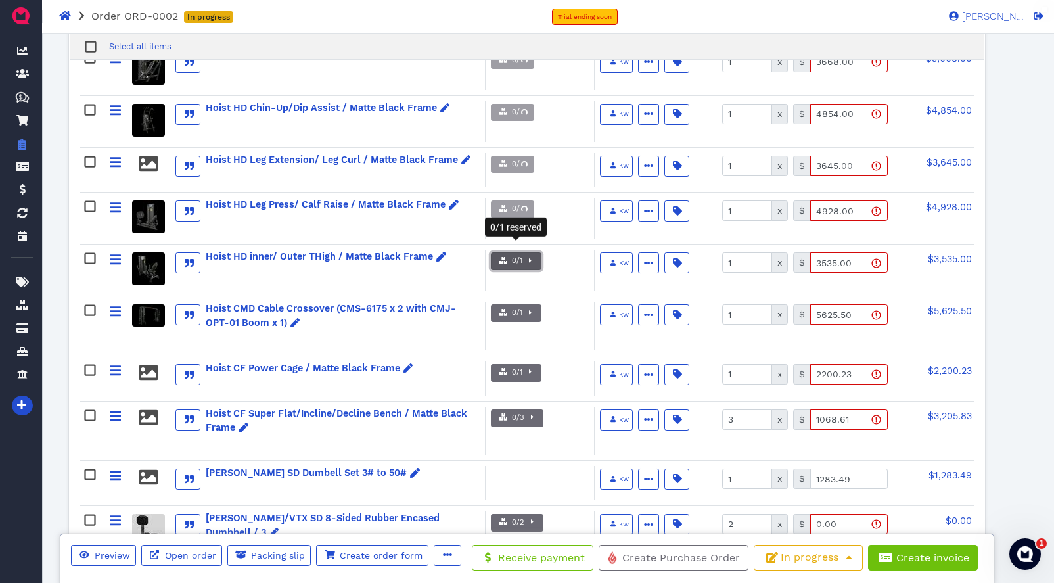
click at [529, 256] on span "button" at bounding box center [529, 261] width 13 height 11
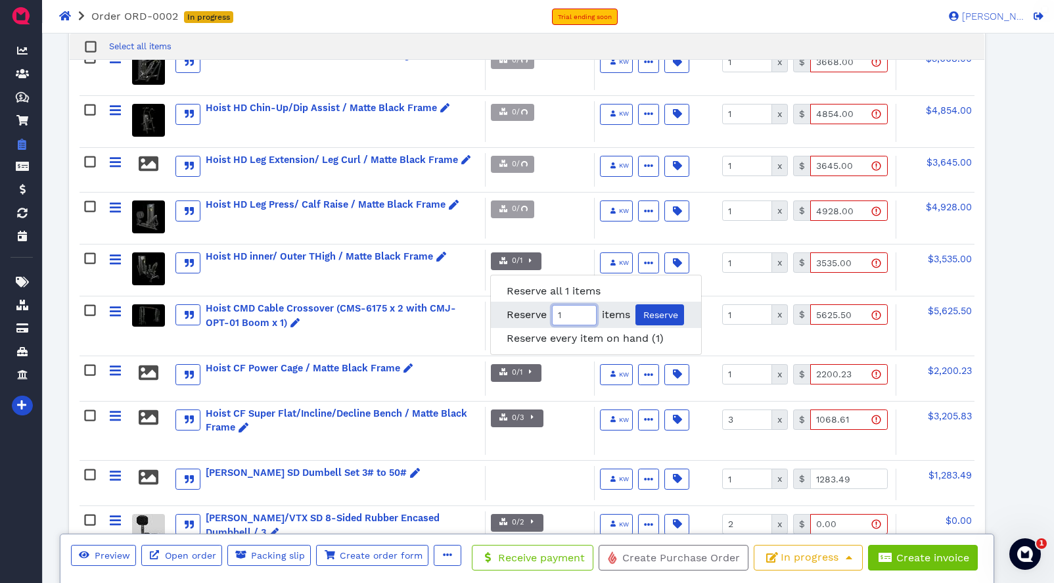
type input "1"
click at [585, 305] on input "1" at bounding box center [574, 315] width 45 height 20
click at [657, 310] on span "Reserve" at bounding box center [660, 315] width 37 height 11
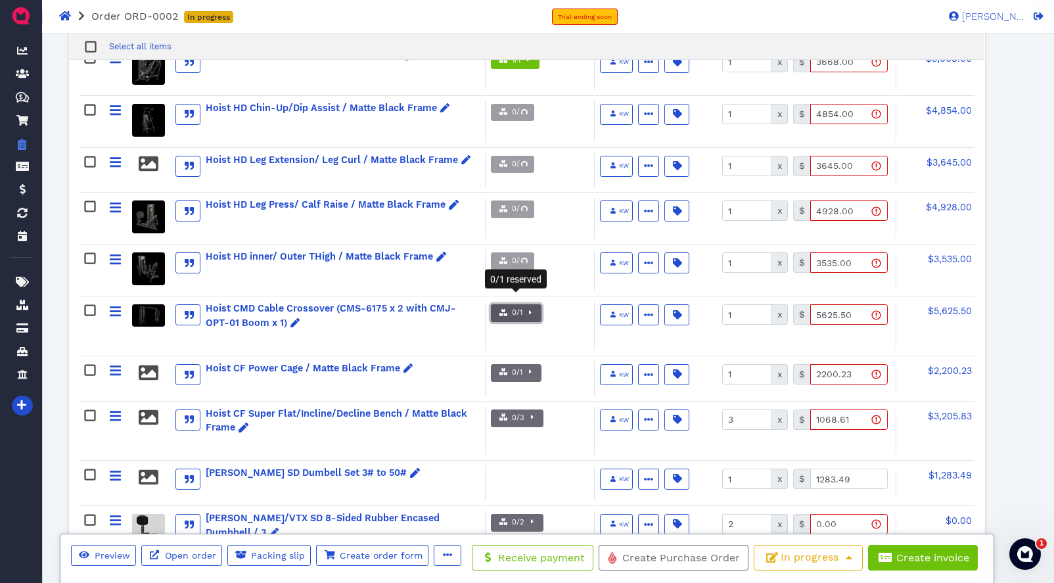
click at [538, 304] on button "0/1" at bounding box center [516, 313] width 51 height 18
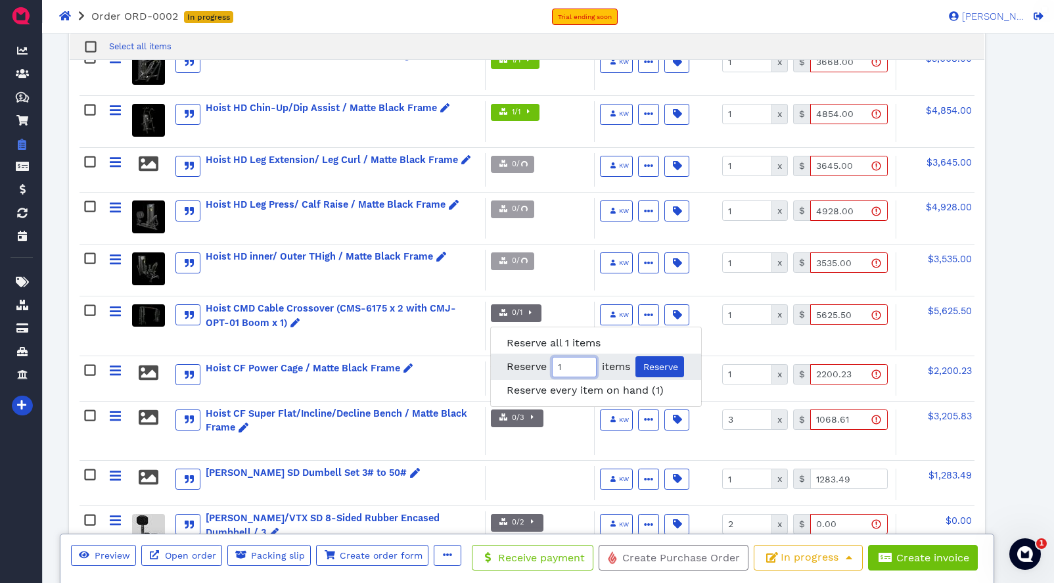
type input "1"
click at [586, 357] on input "1" at bounding box center [574, 367] width 45 height 20
click at [661, 362] on span "Reserve" at bounding box center [660, 367] width 37 height 11
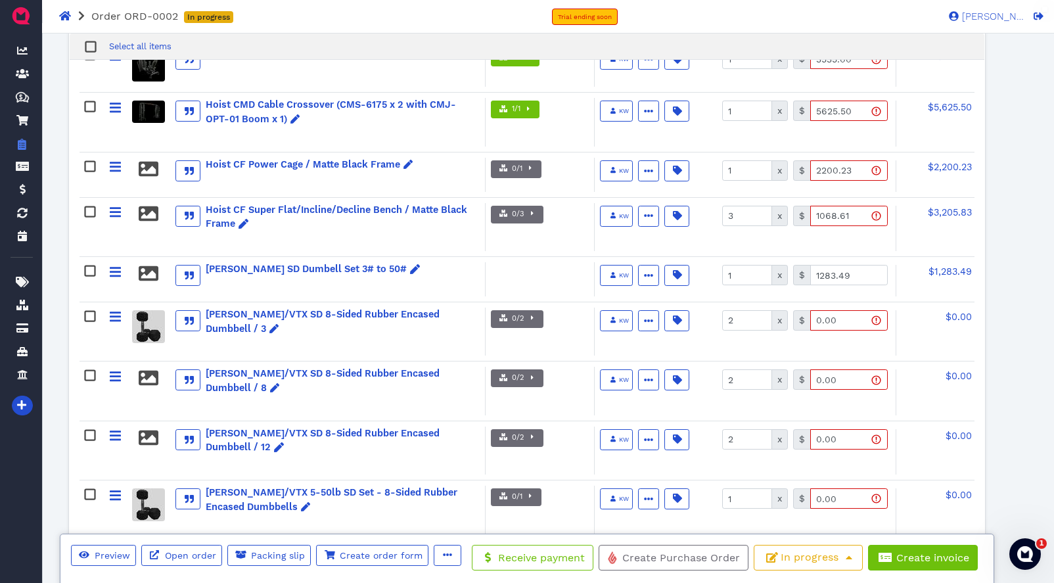
scroll to position [1322, 0]
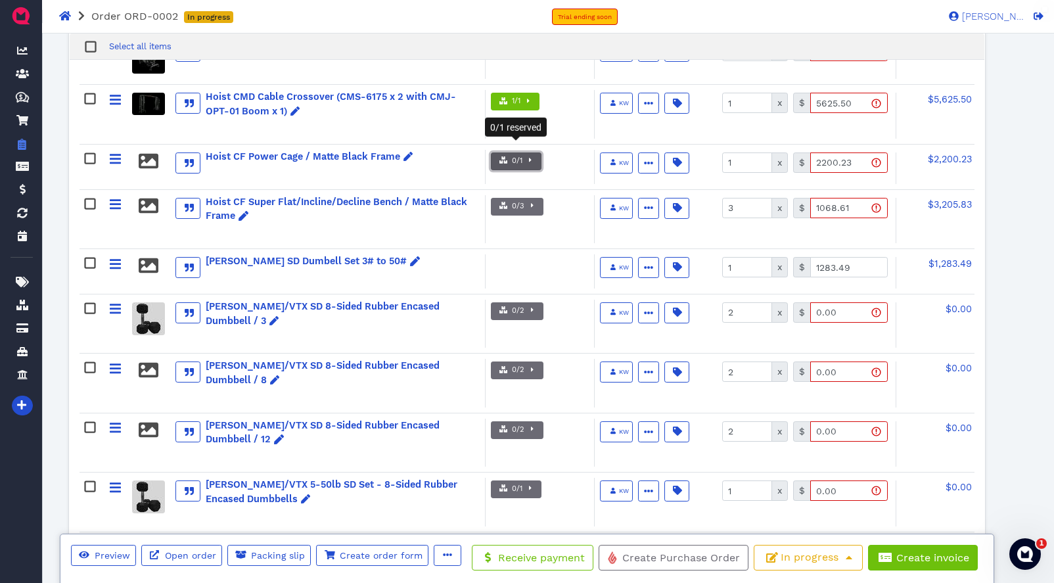
click at [532, 156] on span "button" at bounding box center [529, 161] width 13 height 11
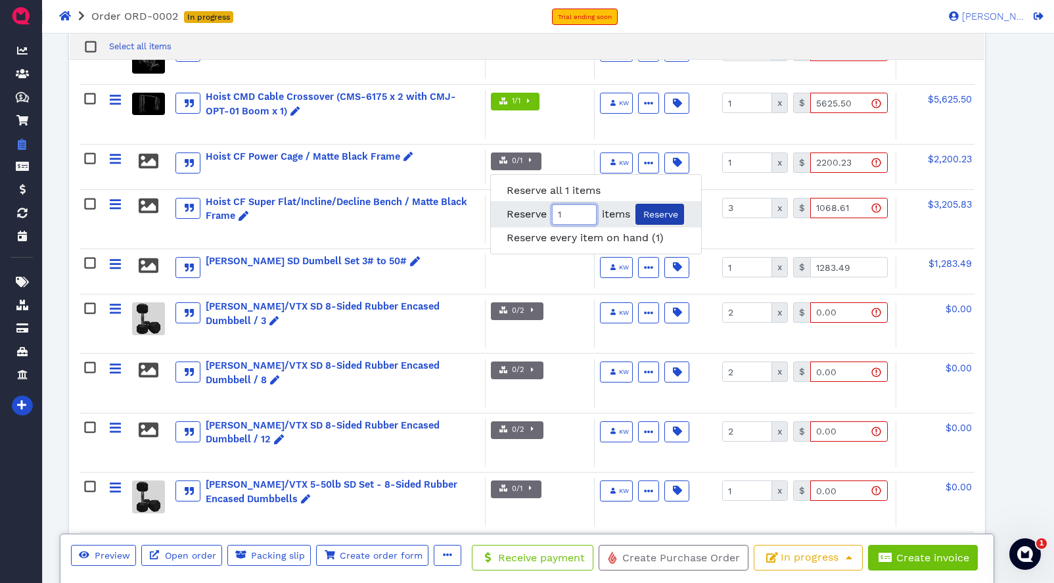
drag, startPoint x: 586, startPoint y: 197, endPoint x: 636, endPoint y: 199, distance: 49.4
type input "1"
click at [586, 204] on input "1" at bounding box center [574, 214] width 45 height 20
click at [672, 209] on span "Reserve" at bounding box center [660, 214] width 37 height 11
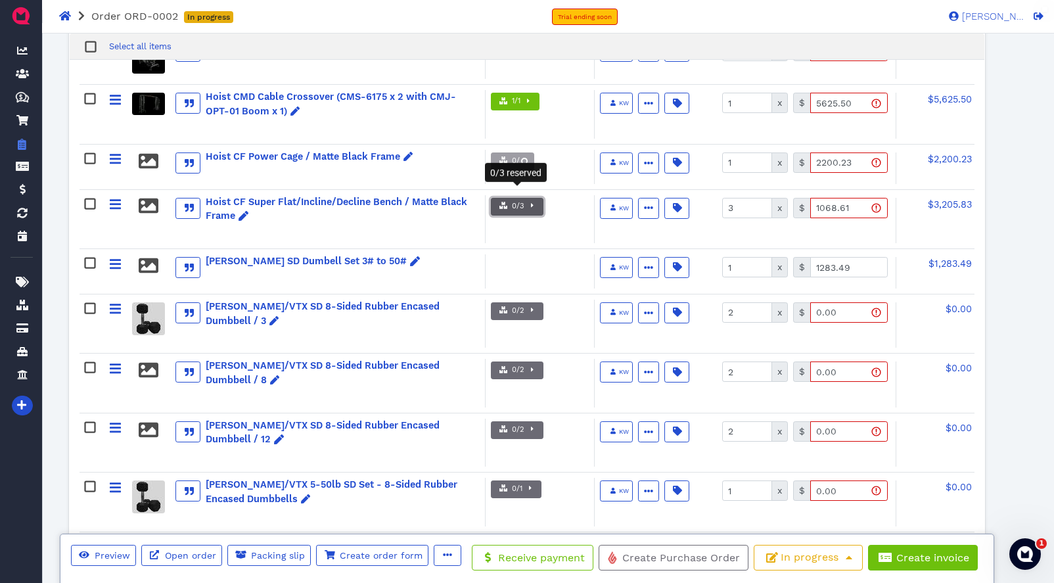
click at [532, 202] on icon "button" at bounding box center [532, 205] width 3 height 7
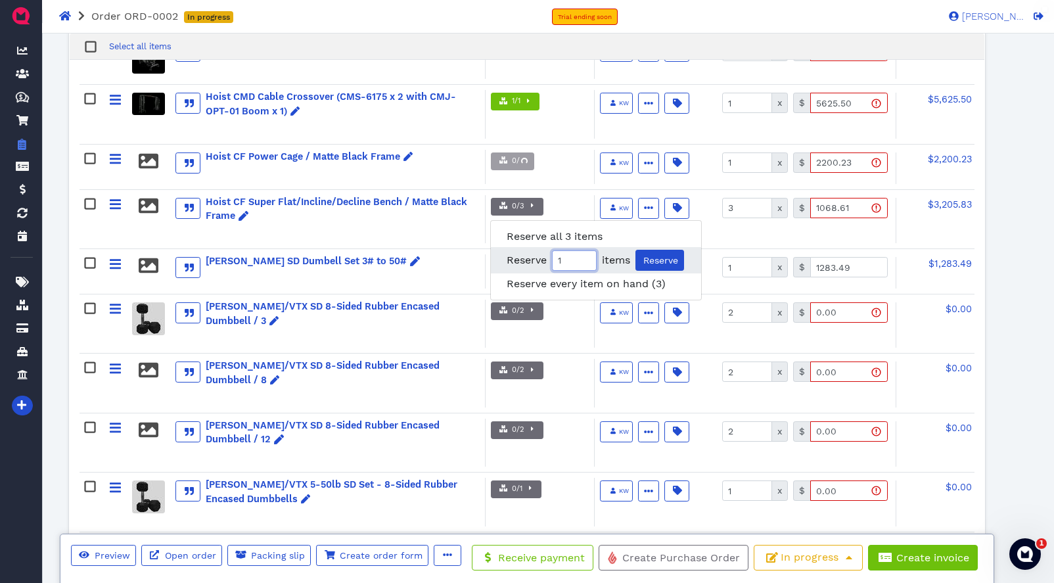
click at [586, 250] on input "1" at bounding box center [574, 260] width 45 height 20
click at [586, 250] on input "2" at bounding box center [574, 260] width 45 height 20
type input "3"
click at [586, 250] on input "3" at bounding box center [574, 260] width 45 height 20
click at [668, 255] on span "Reserve" at bounding box center [660, 260] width 37 height 11
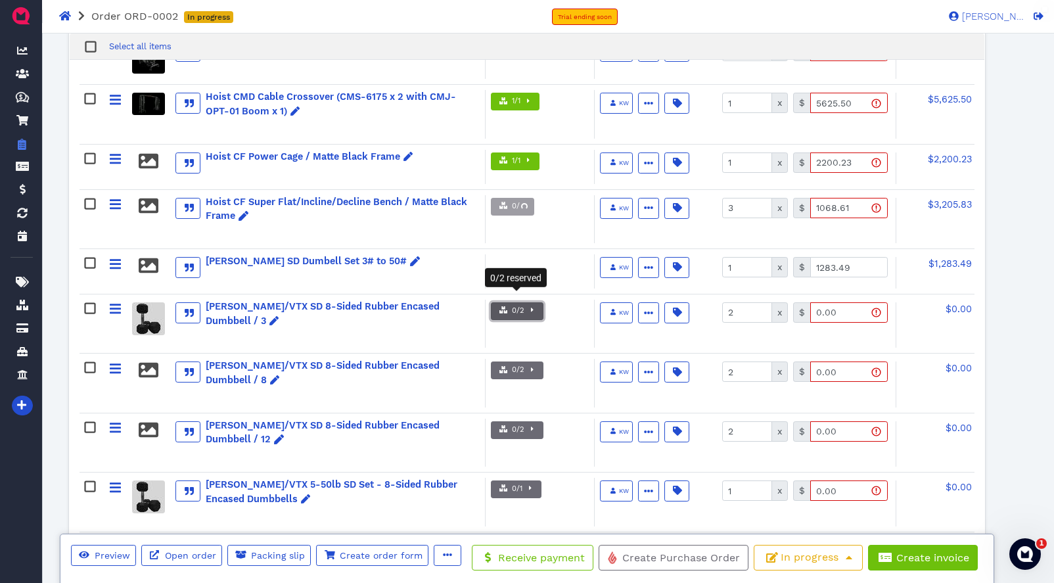
click at [534, 306] on span "button" at bounding box center [531, 311] width 13 height 11
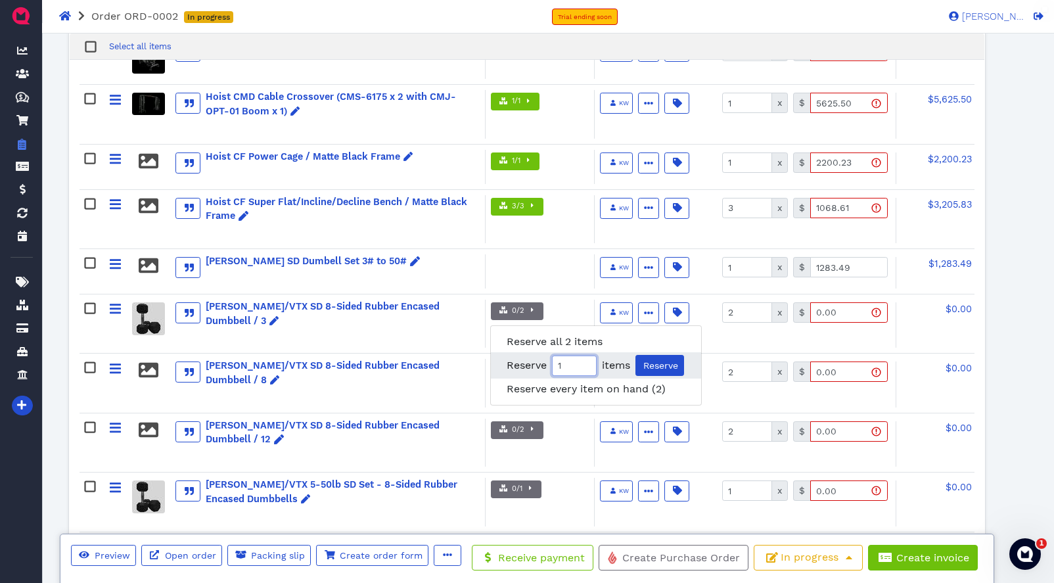
click at [587, 356] on input "1" at bounding box center [574, 366] width 45 height 20
type input "2"
click at [587, 356] on input "2" at bounding box center [574, 366] width 45 height 20
click at [663, 360] on span "Reserve" at bounding box center [660, 365] width 37 height 11
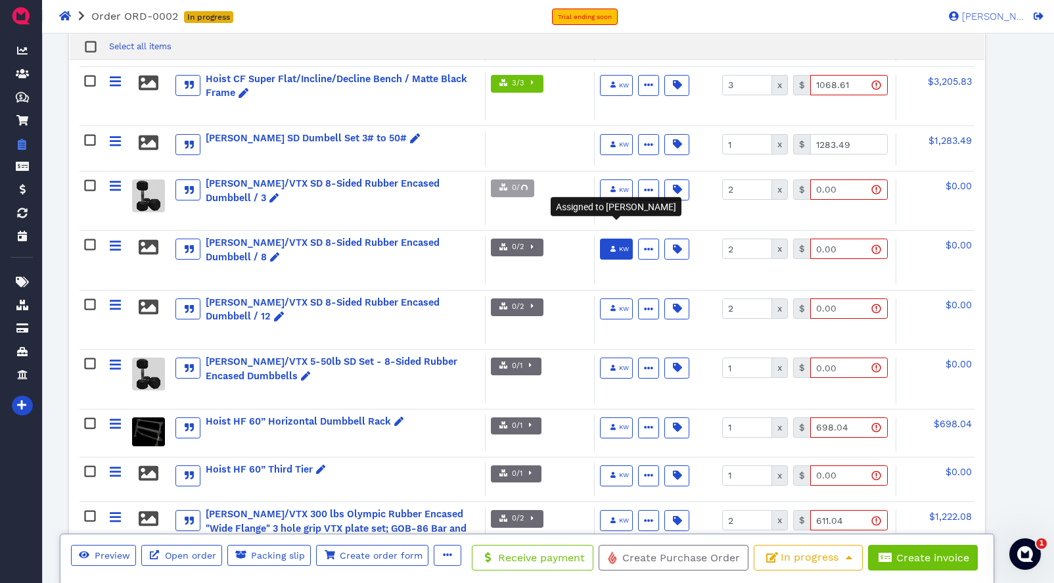
scroll to position [1453, 0]
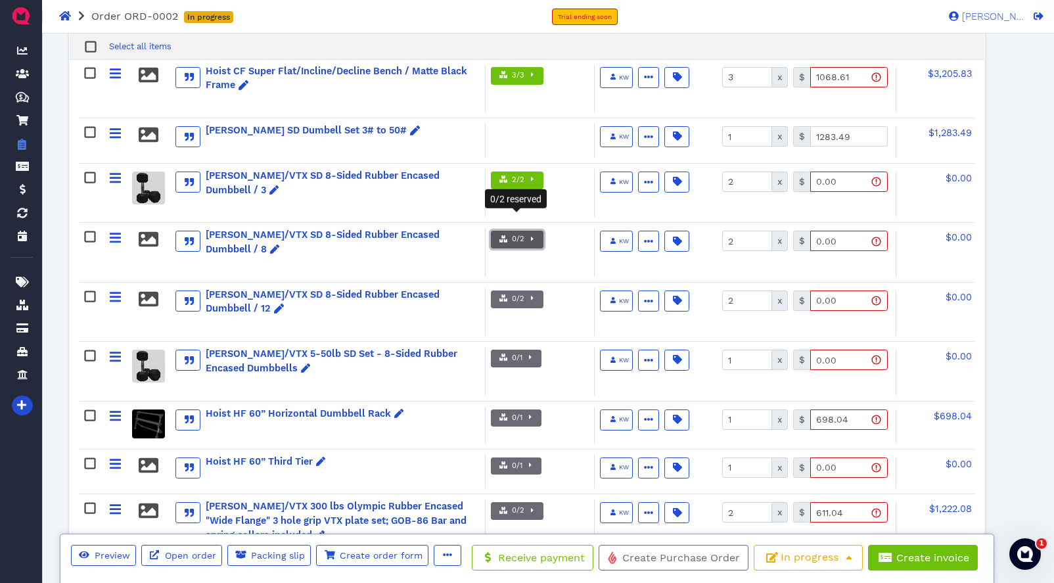
click at [531, 235] on icon "button" at bounding box center [532, 238] width 3 height 7
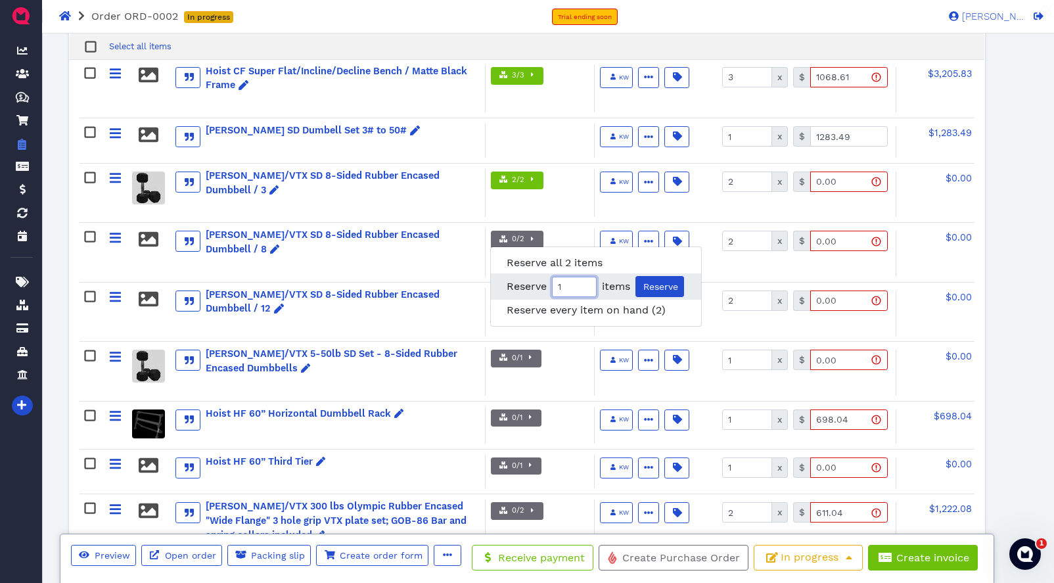
click at [586, 277] on input "1" at bounding box center [574, 287] width 45 height 20
type input "2"
click at [586, 277] on input "2" at bounding box center [574, 287] width 45 height 20
click at [649, 281] on span "Reserve" at bounding box center [660, 286] width 37 height 11
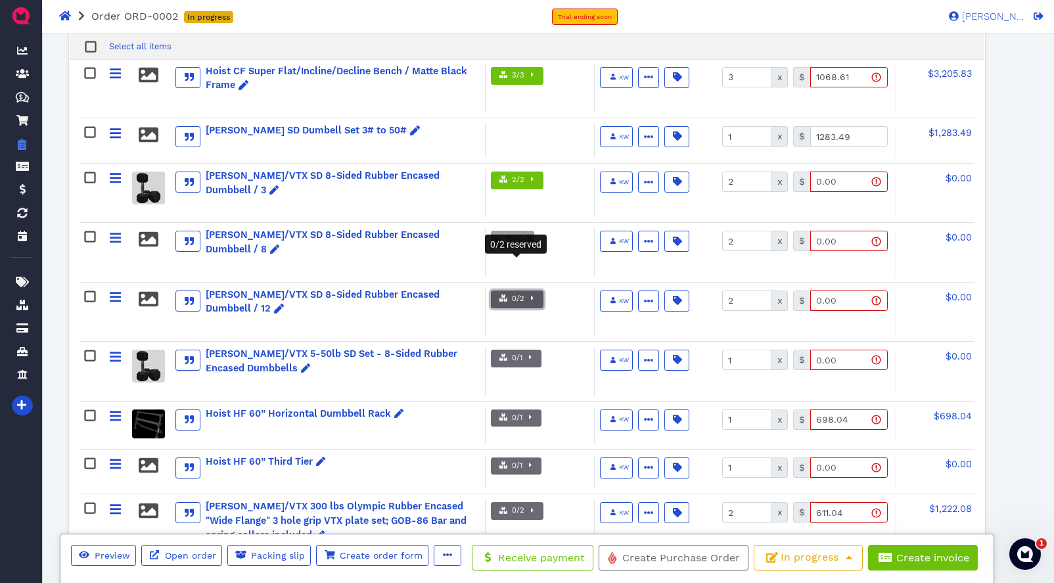
click at [534, 294] on span "button" at bounding box center [531, 299] width 13 height 11
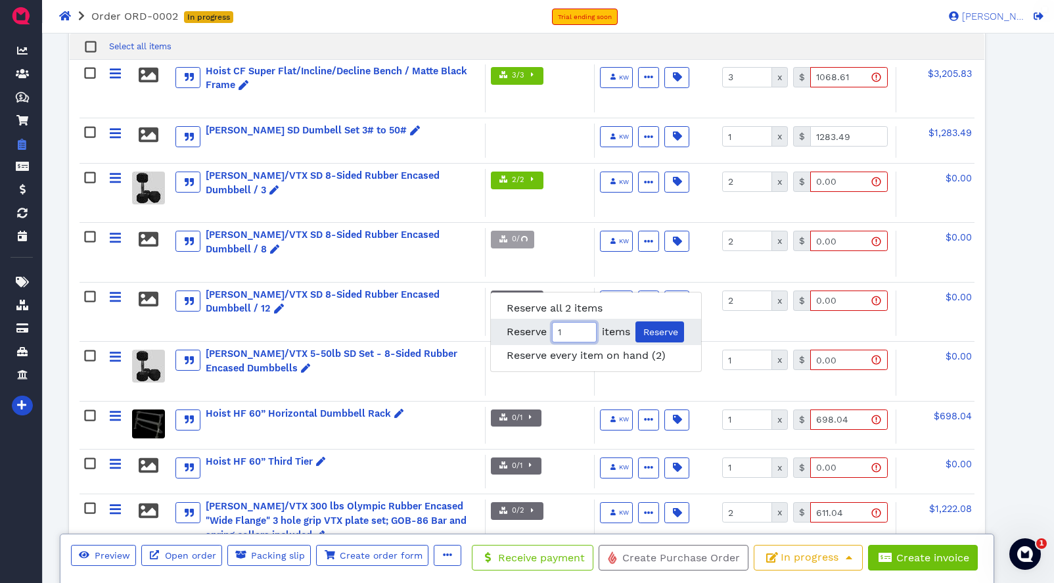
click at [586, 322] on input "1" at bounding box center [574, 332] width 45 height 20
type input "2"
click at [586, 322] on input "2" at bounding box center [574, 332] width 45 height 20
click at [652, 327] on span "Reserve" at bounding box center [660, 332] width 37 height 11
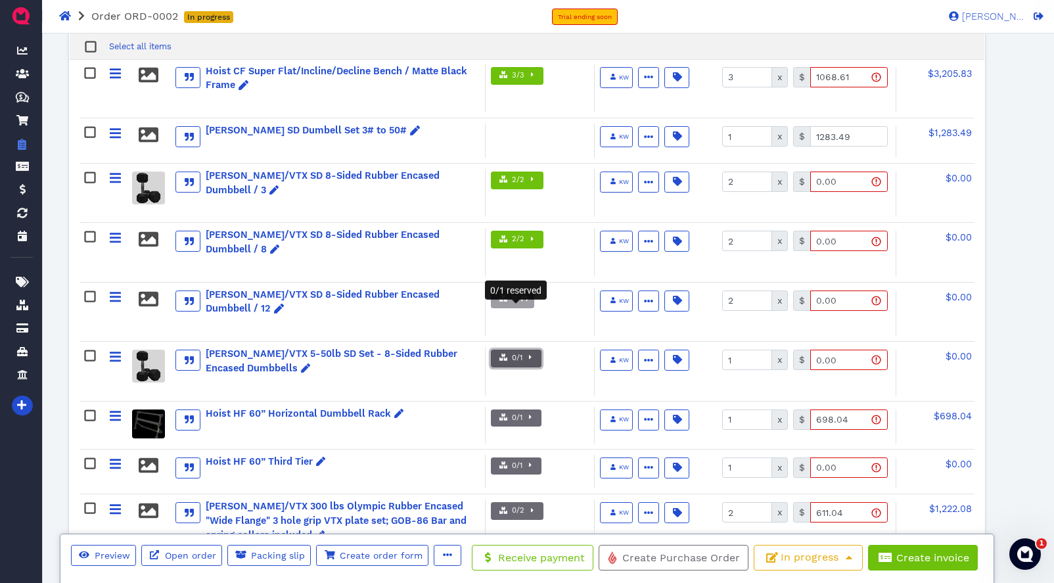
click at [529, 356] on icon "button" at bounding box center [530, 358] width 3 height 4
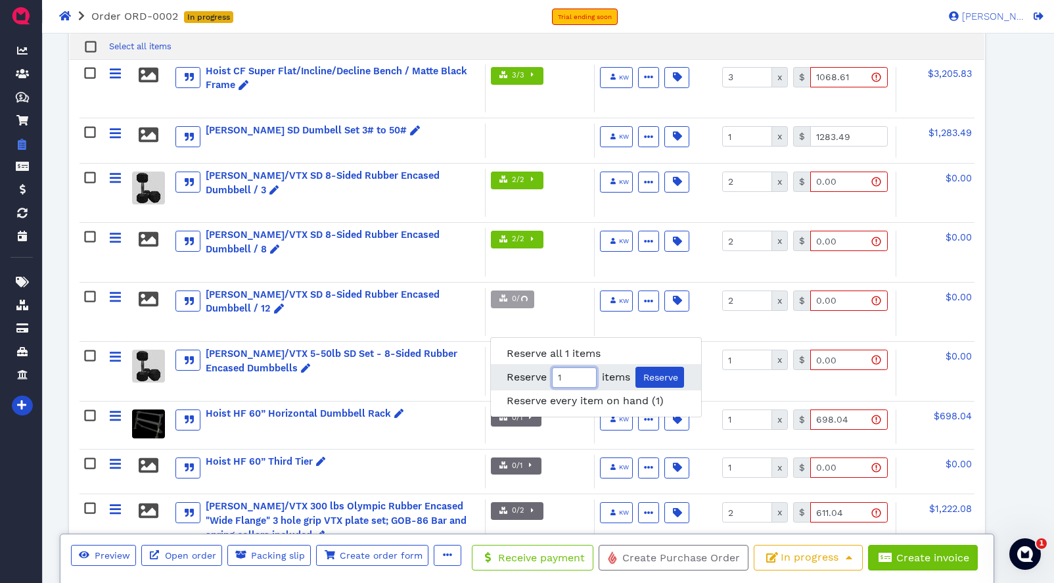
type input "1"
click at [586, 367] on input "1" at bounding box center [574, 377] width 45 height 20
click at [658, 372] on span "Reserve" at bounding box center [660, 377] width 37 height 11
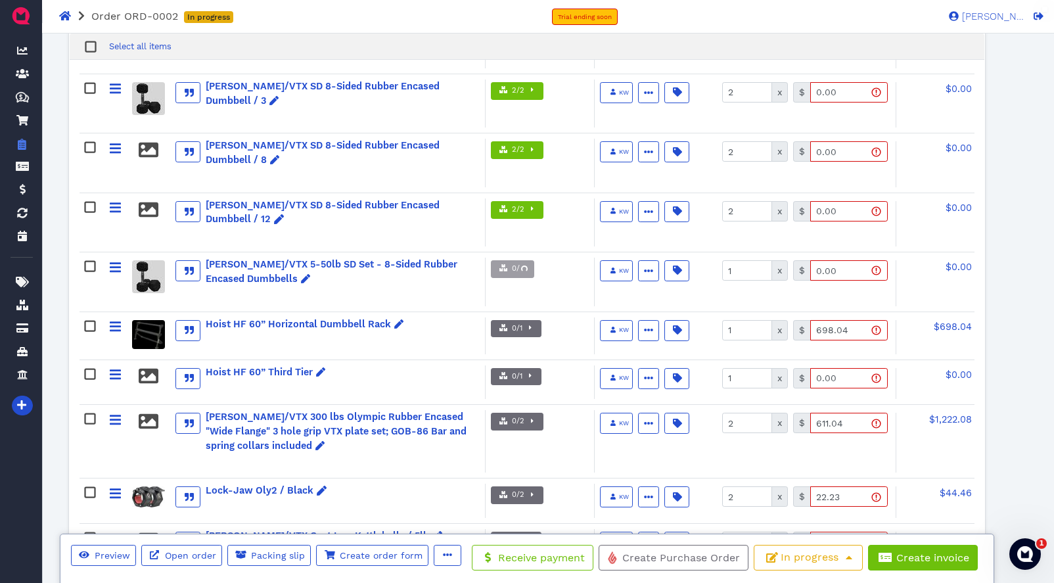
scroll to position [1549, 0]
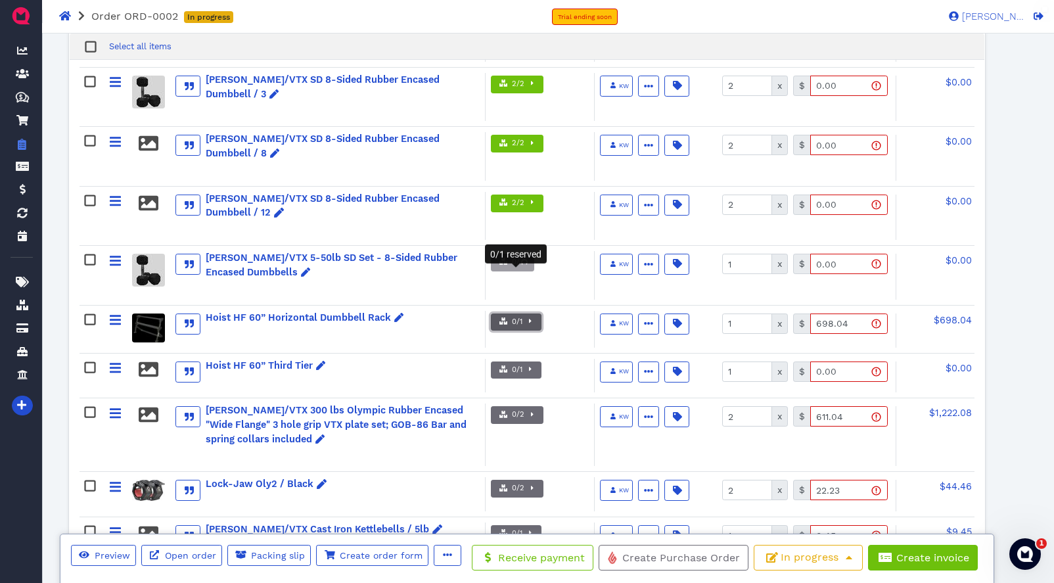
click at [532, 317] on span "button" at bounding box center [529, 322] width 13 height 11
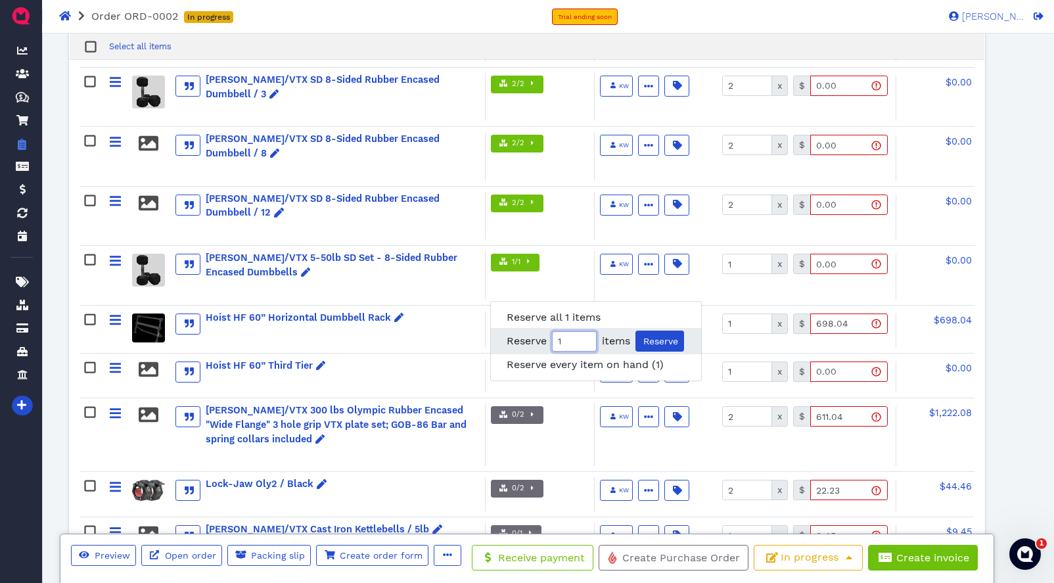
type input "1"
click at [585, 331] on input "1" at bounding box center [574, 341] width 45 height 20
drag, startPoint x: 665, startPoint y: 325, endPoint x: 576, endPoint y: 339, distance: 89.3
click at [665, 336] on span "Reserve" at bounding box center [660, 341] width 37 height 11
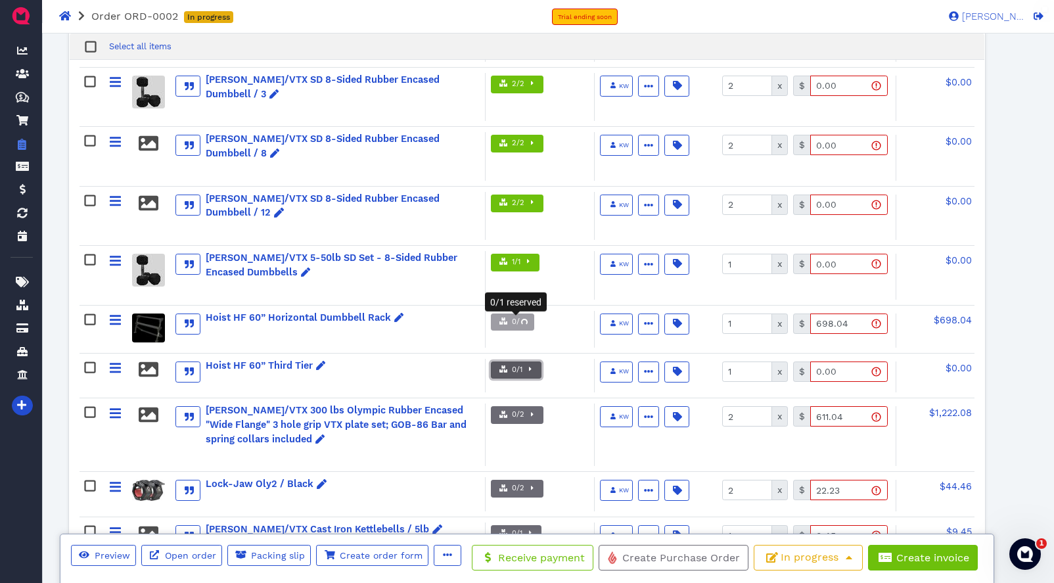
drag, startPoint x: 531, startPoint y: 323, endPoint x: 543, endPoint y: 330, distance: 13.9
click at [531, 365] on icon "button" at bounding box center [530, 368] width 3 height 7
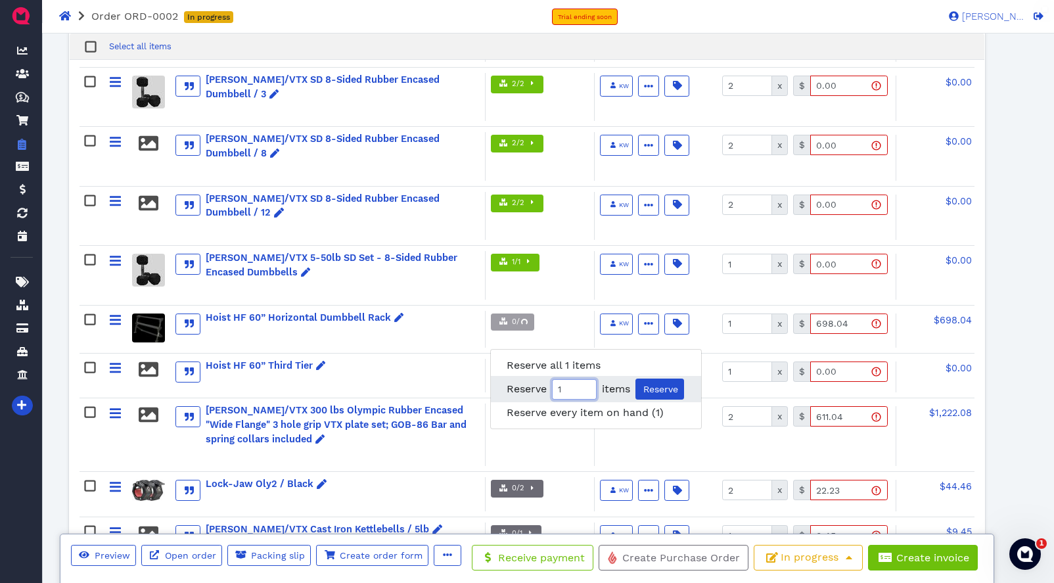
drag, startPoint x: 588, startPoint y: 369, endPoint x: 599, endPoint y: 370, distance: 11.2
type input "1"
click at [588, 379] on input "1" at bounding box center [574, 389] width 45 height 20
click at [658, 384] on span "Reserve" at bounding box center [660, 389] width 37 height 11
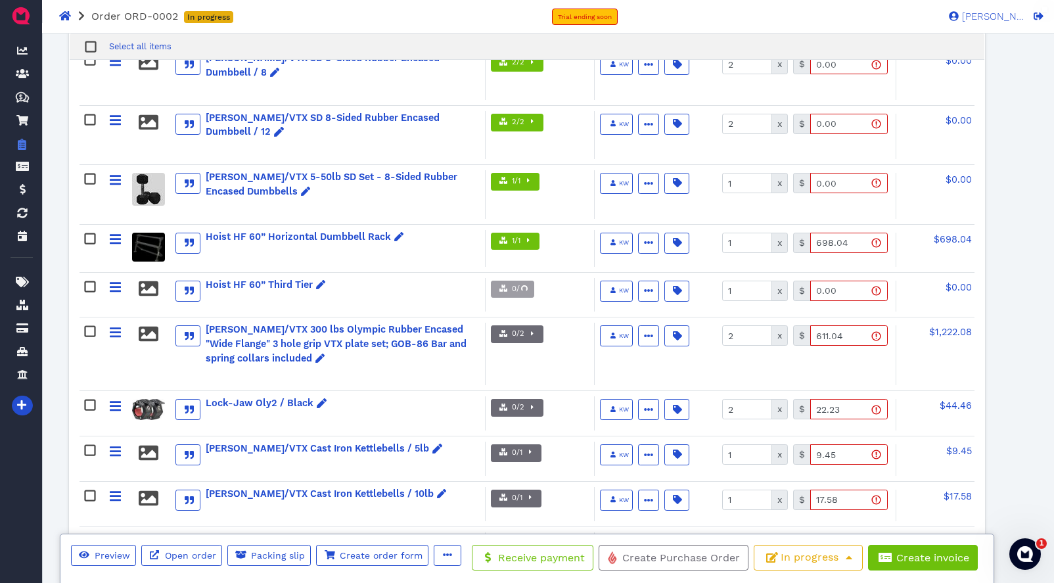
scroll to position [1631, 0]
click at [530, 328] on span "button" at bounding box center [531, 333] width 13 height 11
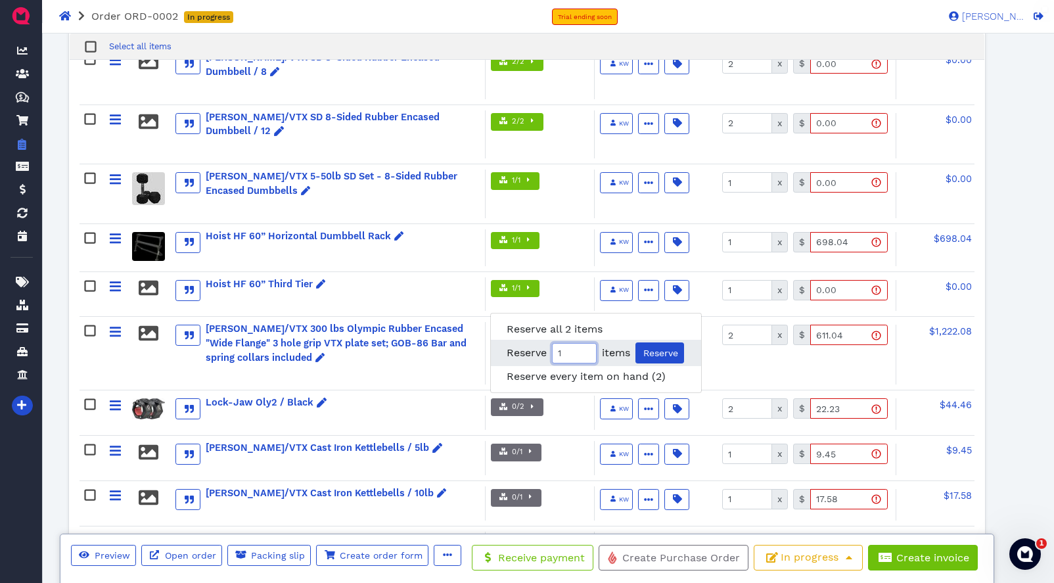
click at [585, 343] on input "1" at bounding box center [574, 353] width 45 height 20
type input "2"
click at [585, 343] on input "2" at bounding box center [574, 353] width 45 height 20
click at [660, 348] on span "Reserve" at bounding box center [660, 353] width 37 height 11
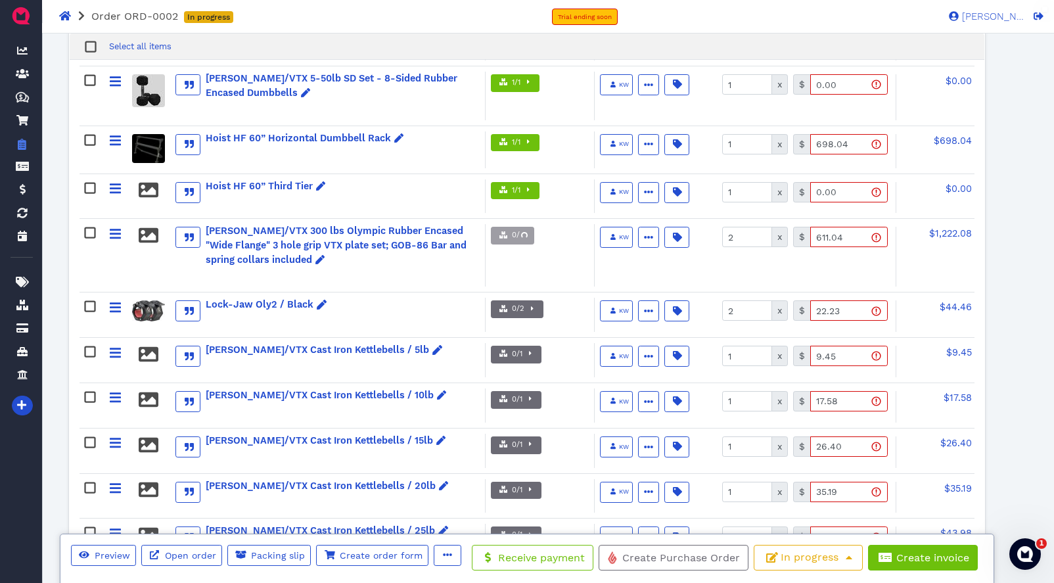
scroll to position [1733, 0]
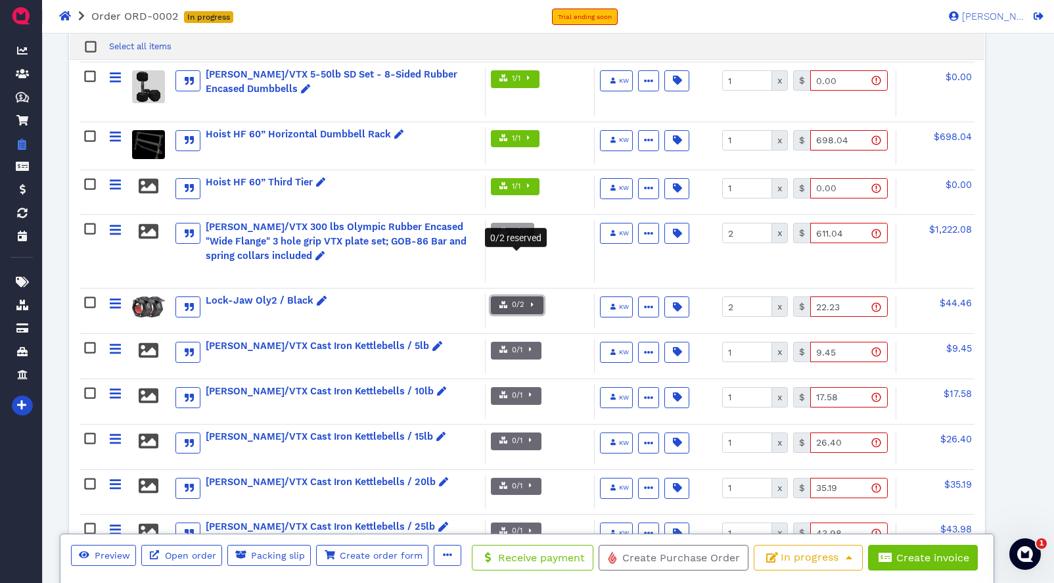
click at [532, 301] on icon "button" at bounding box center [532, 304] width 3 height 7
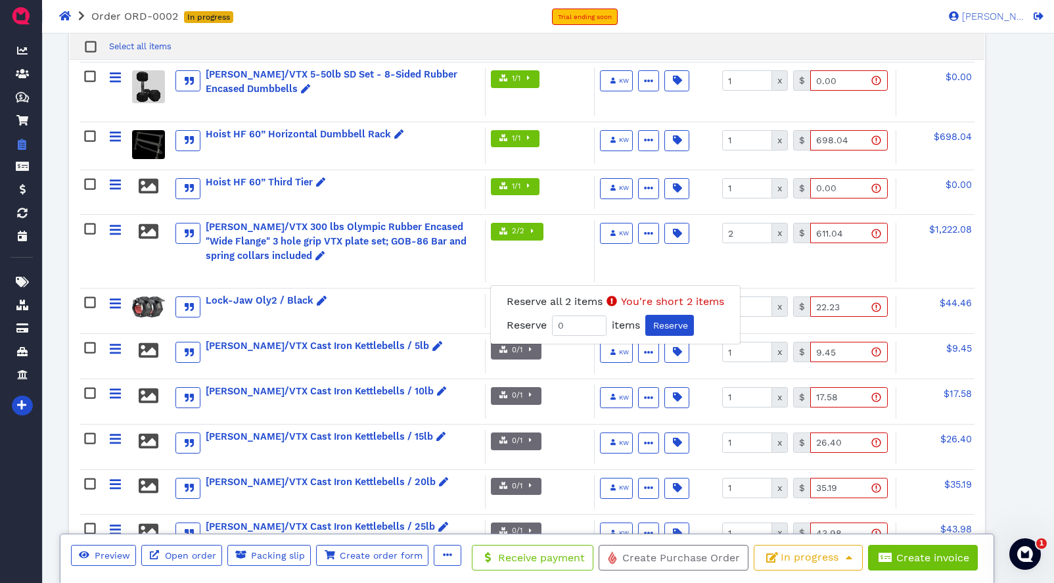
click at [423, 294] on div "Lock-Jaw Oly2 / Black" at bounding box center [283, 311] width 402 height 34
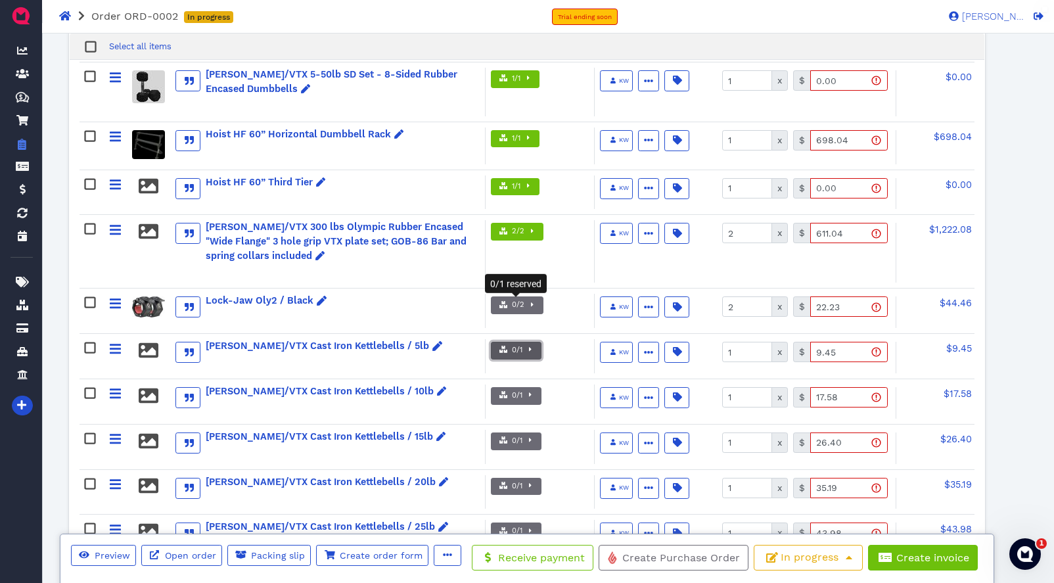
click at [534, 345] on span "button" at bounding box center [529, 350] width 13 height 11
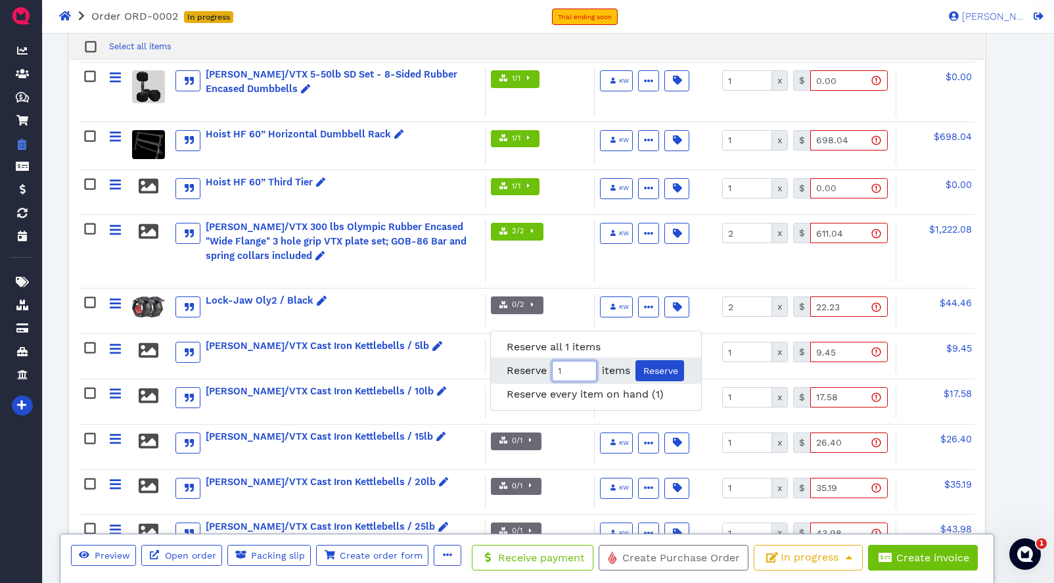
type input "1"
click at [583, 361] on input "1" at bounding box center [574, 371] width 45 height 20
click at [655, 365] on span "Reserve" at bounding box center [660, 370] width 37 height 11
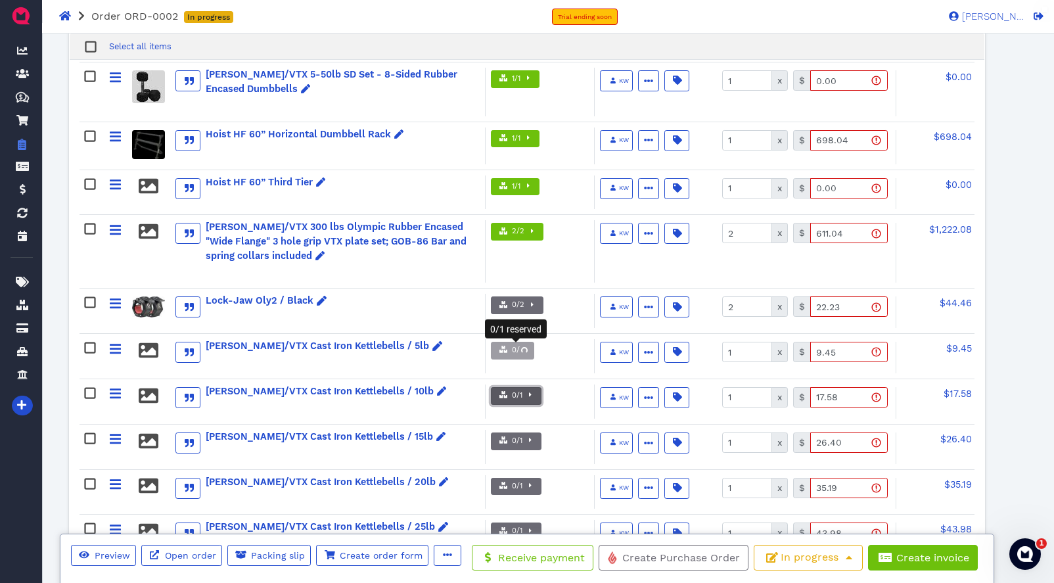
click at [526, 390] on span "button" at bounding box center [529, 395] width 13 height 11
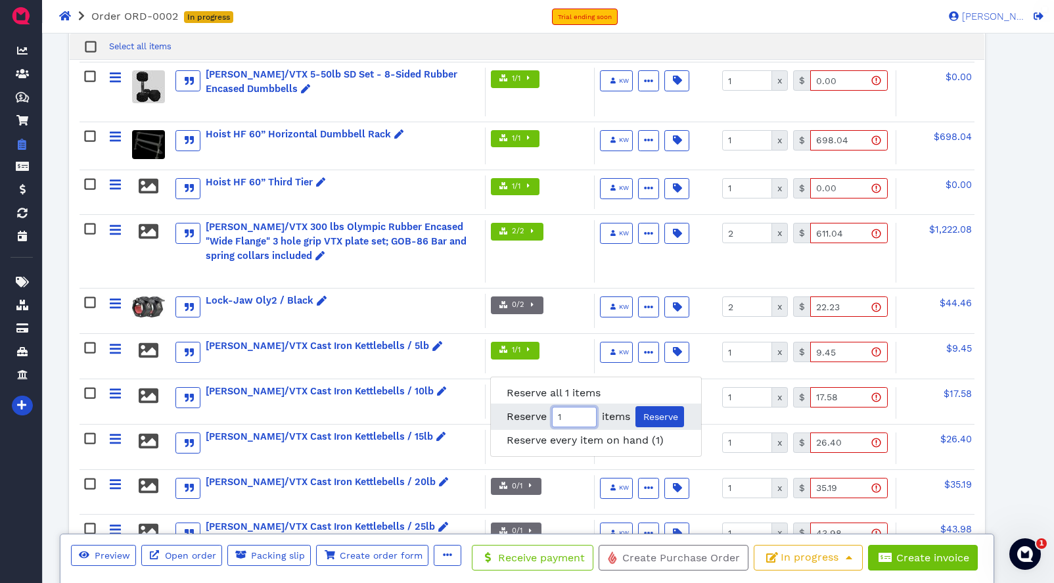
drag, startPoint x: 586, startPoint y: 397, endPoint x: 620, endPoint y: 401, distance: 34.4
type input "1"
click at [586, 407] on input "1" at bounding box center [574, 417] width 45 height 20
click at [649, 411] on span "Reserve" at bounding box center [660, 416] width 37 height 11
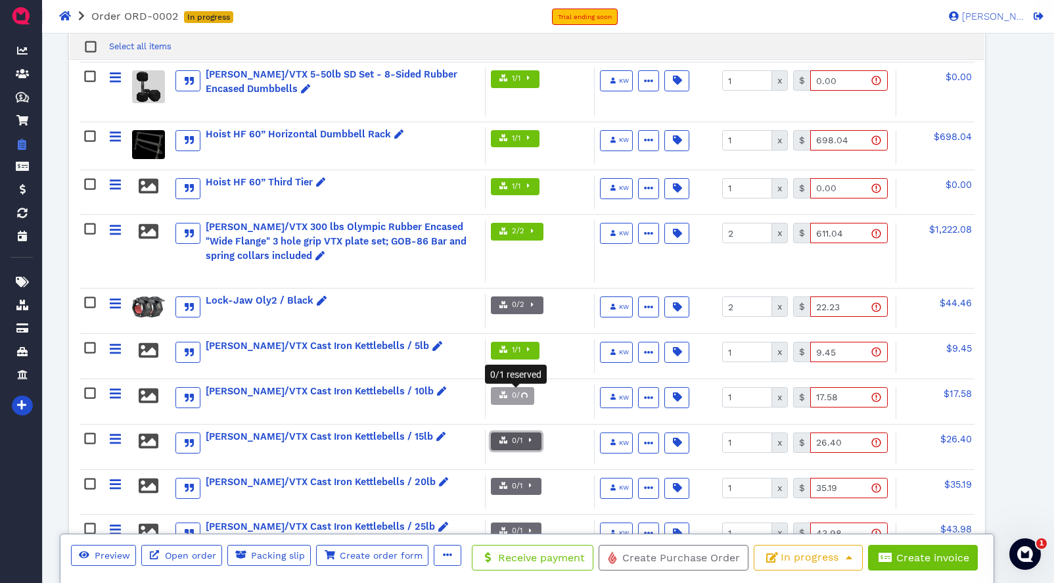
click at [533, 436] on span "button" at bounding box center [529, 441] width 13 height 11
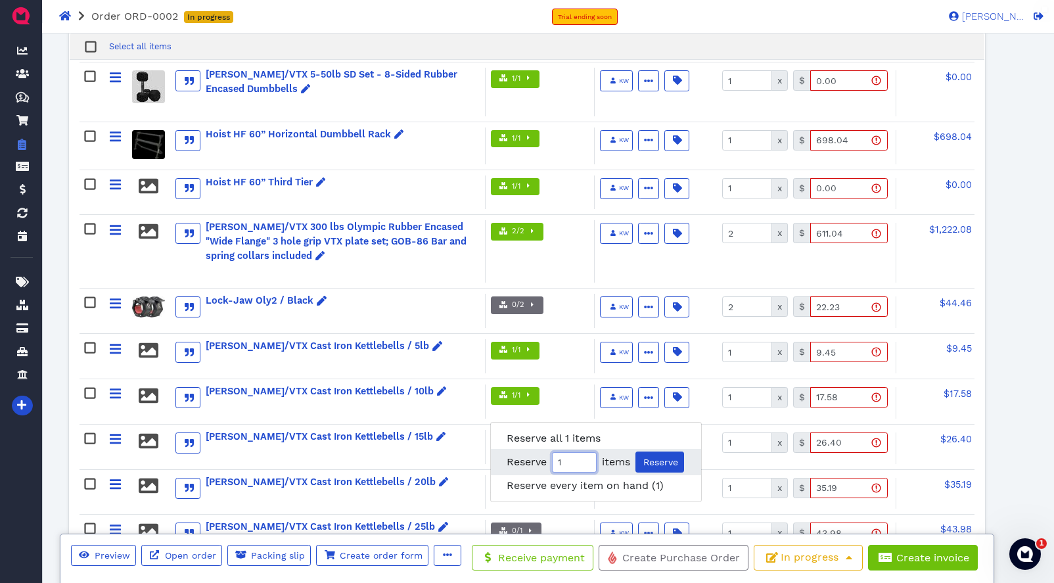
drag, startPoint x: 586, startPoint y: 444, endPoint x: 593, endPoint y: 442, distance: 6.9
type input "1"
click at [589, 452] on input "1" at bounding box center [574, 462] width 45 height 20
click at [656, 457] on span "Reserve" at bounding box center [660, 462] width 37 height 11
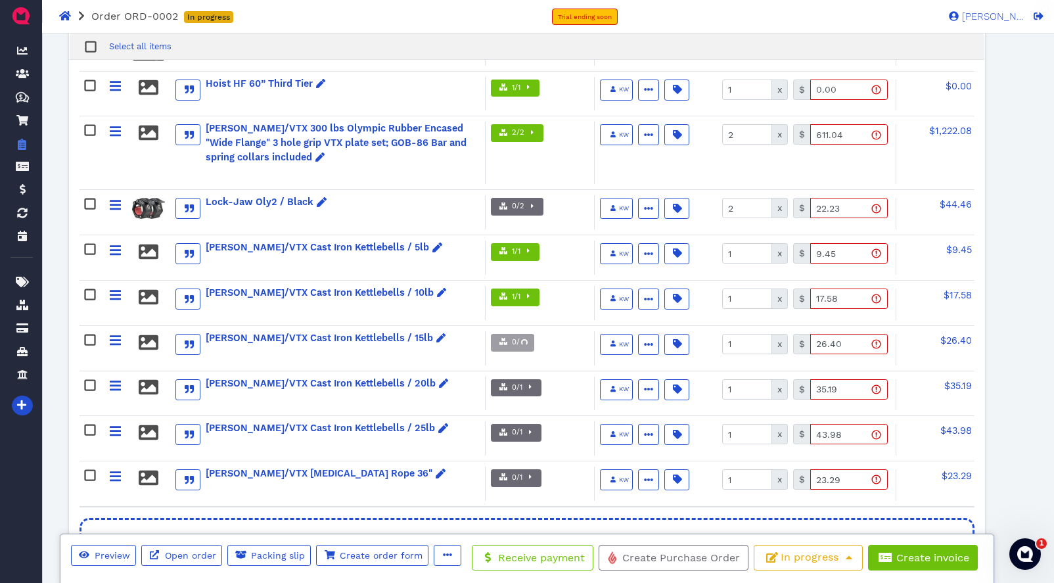
scroll to position [1838, 0]
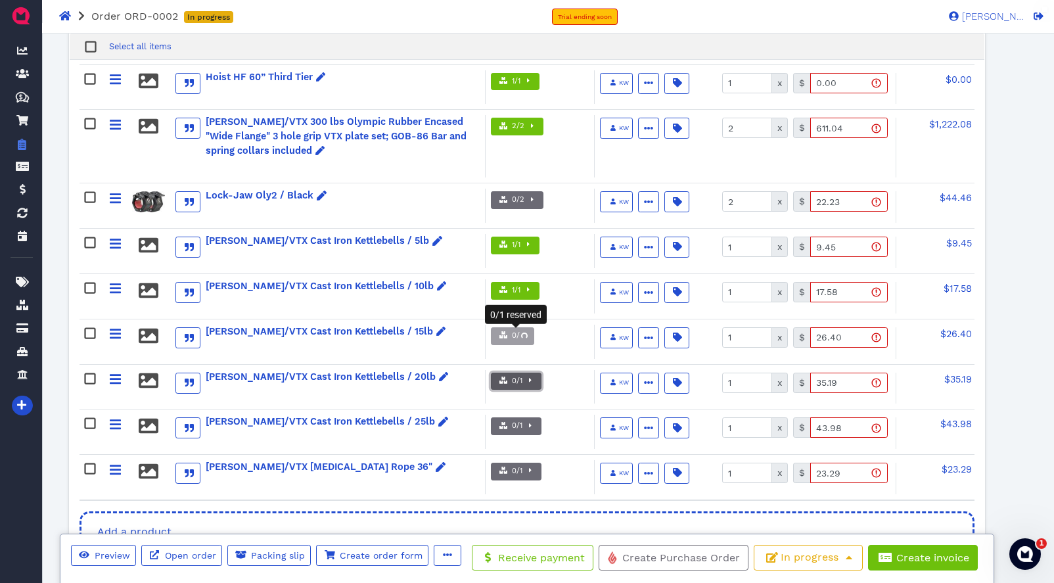
click at [530, 378] on icon "button" at bounding box center [530, 380] width 3 height 4
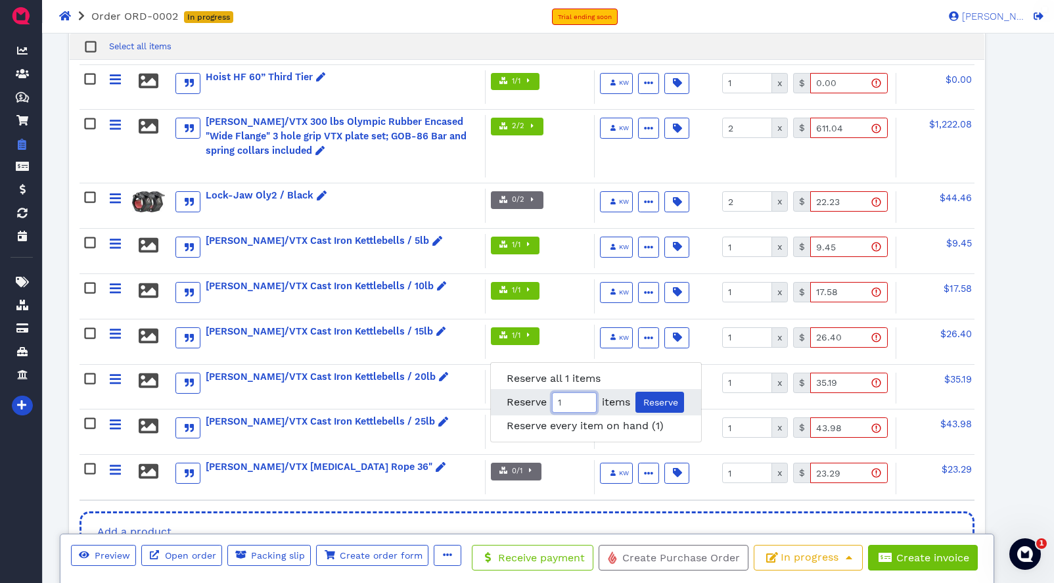
drag, startPoint x: 586, startPoint y: 385, endPoint x: 619, endPoint y: 390, distance: 32.7
type input "1"
click at [587, 392] on input "1" at bounding box center [574, 402] width 45 height 20
click at [653, 397] on span "Reserve" at bounding box center [660, 402] width 37 height 11
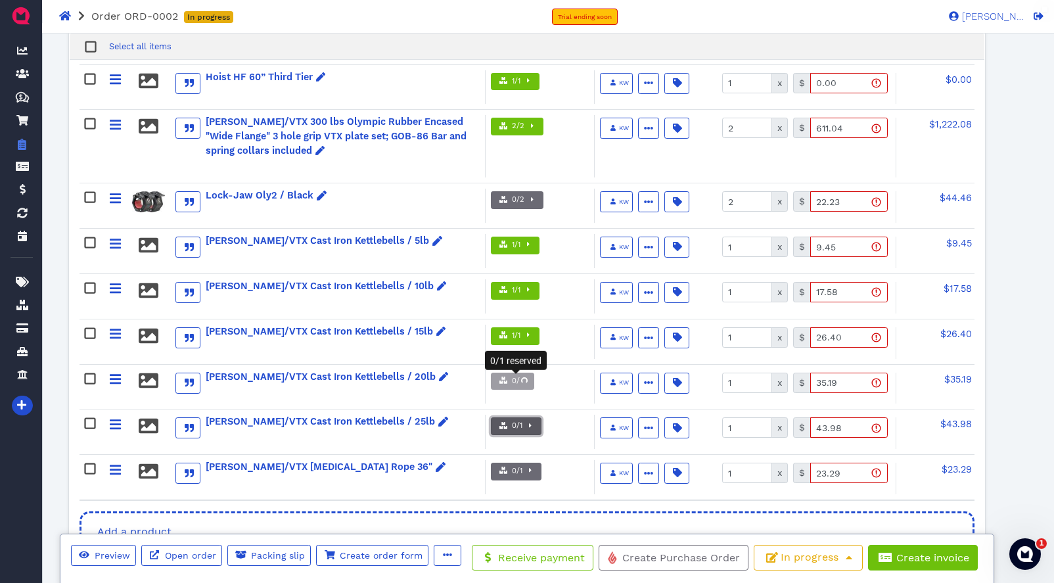
drag, startPoint x: 528, startPoint y: 381, endPoint x: 557, endPoint y: 398, distance: 33.6
click at [528, 421] on span "button" at bounding box center [529, 426] width 13 height 11
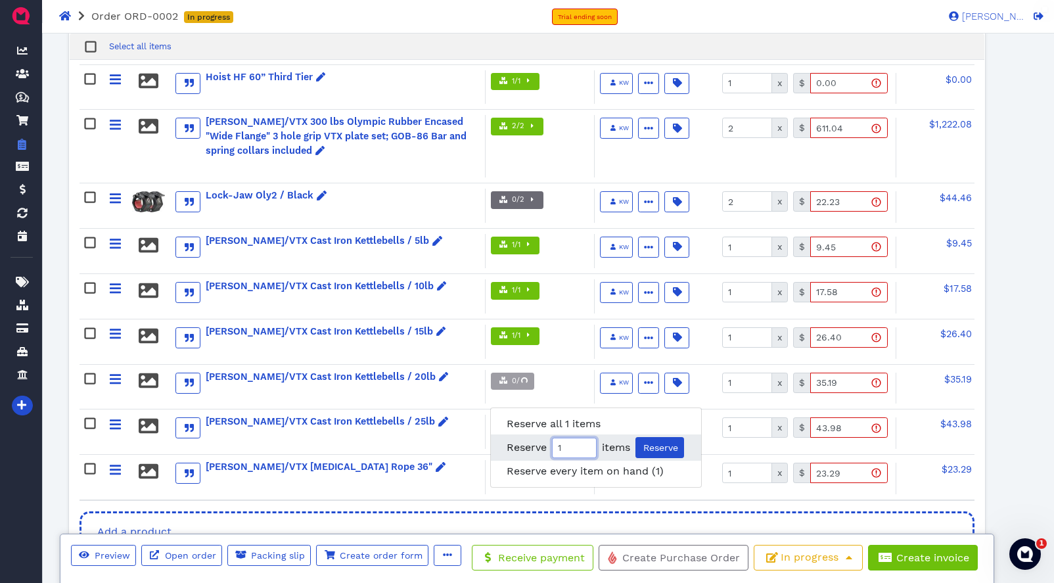
type input "1"
click at [585, 438] on input "1" at bounding box center [574, 448] width 45 height 20
drag, startPoint x: 664, startPoint y: 427, endPoint x: 584, endPoint y: 419, distance: 80.6
click at [664, 442] on span "Reserve" at bounding box center [660, 447] width 37 height 11
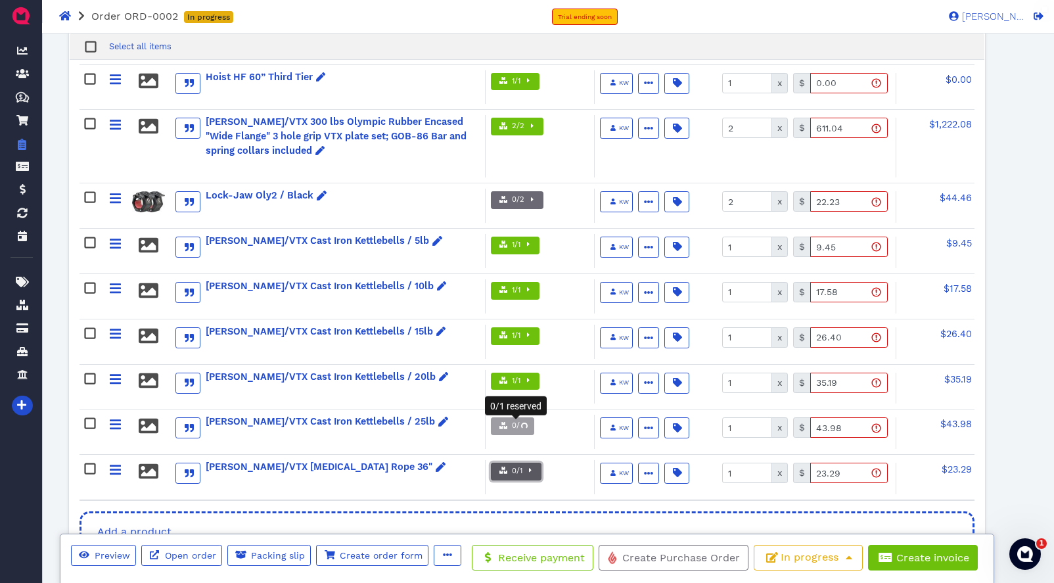
click at [536, 463] on button "0/1" at bounding box center [516, 472] width 51 height 18
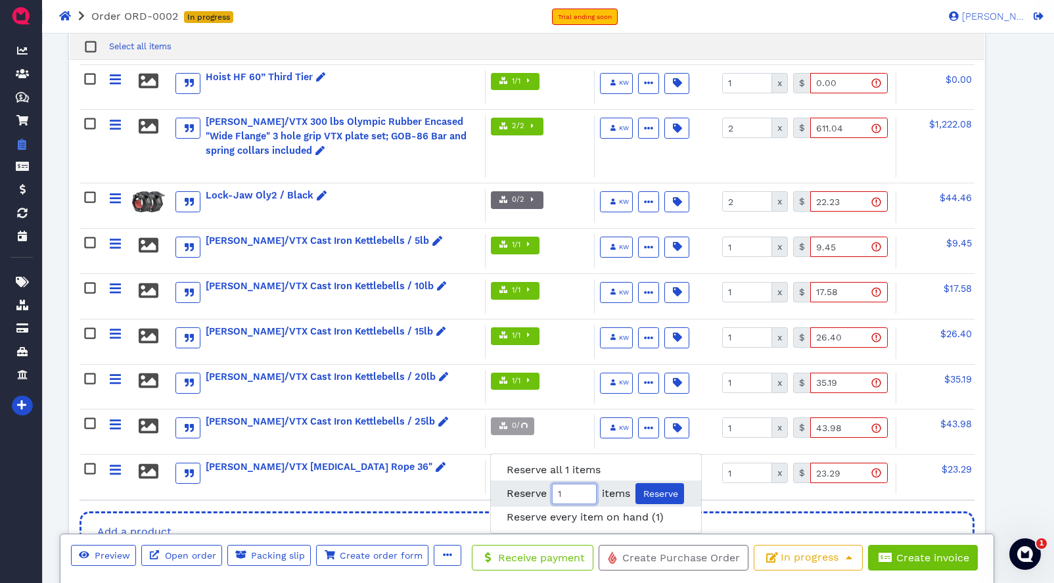
drag, startPoint x: 588, startPoint y: 475, endPoint x: 618, endPoint y: 477, distance: 29.6
type input "1"
click at [588, 484] on input "1" at bounding box center [574, 494] width 45 height 20
click at [653, 488] on span "Reserve" at bounding box center [660, 493] width 37 height 11
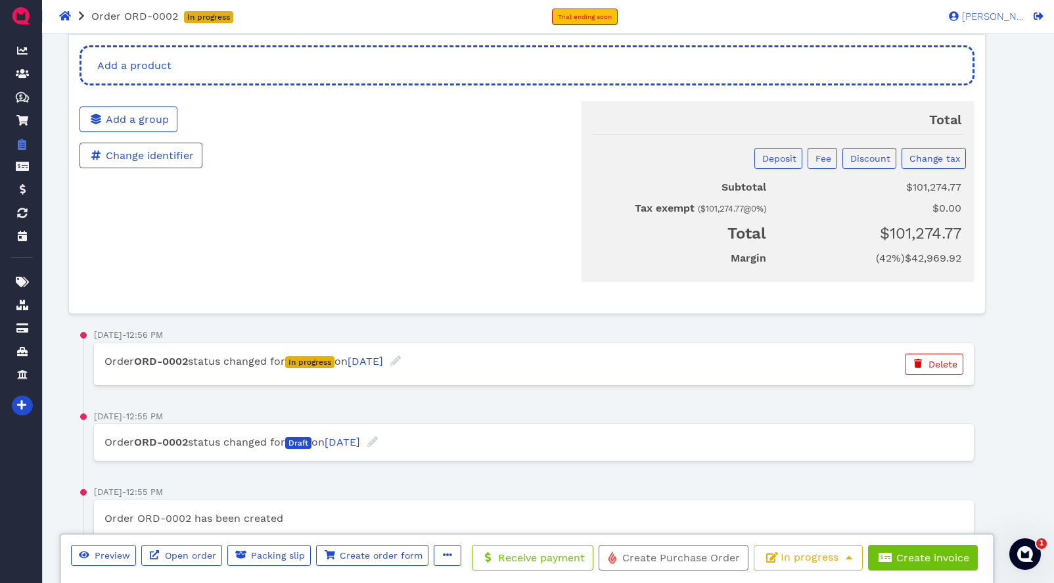
scroll to position [2305, 0]
click at [908, 562] on span "Create invoice" at bounding box center [932, 557] width 75 height 12
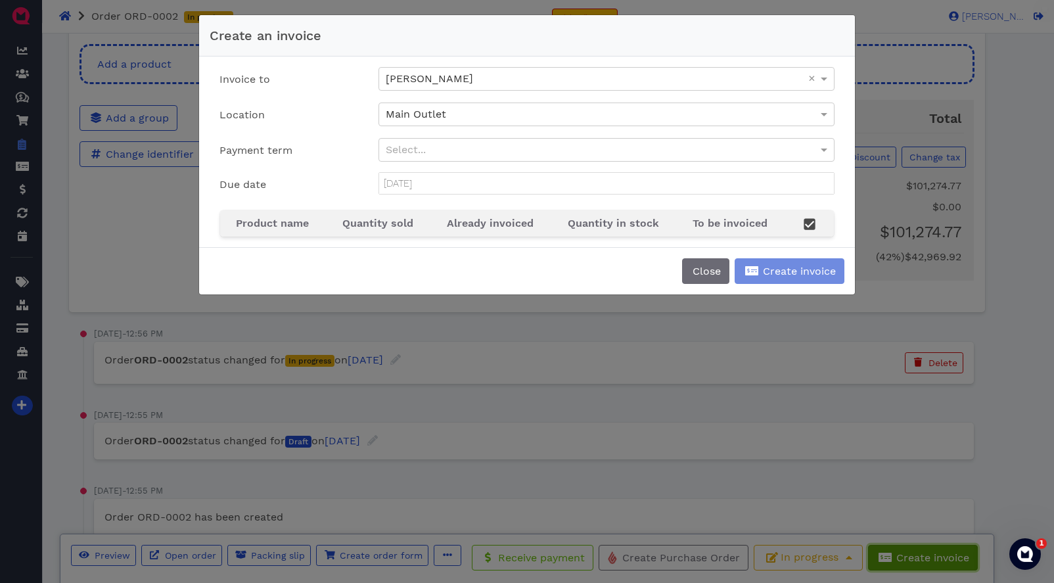
type input "[DATE]"
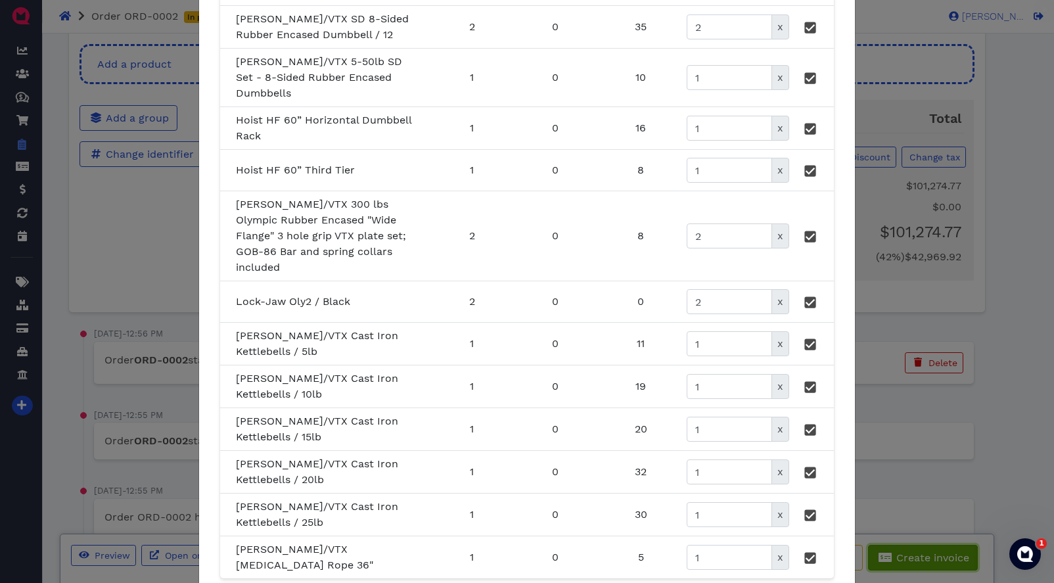
scroll to position [1242, 0]
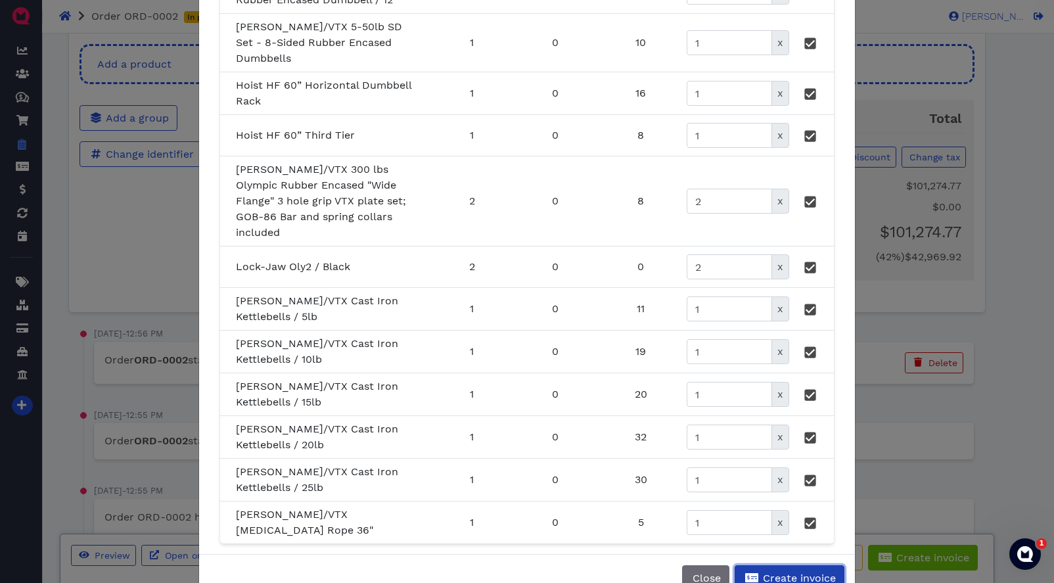
click at [787, 572] on span "Create invoice" at bounding box center [798, 578] width 75 height 12
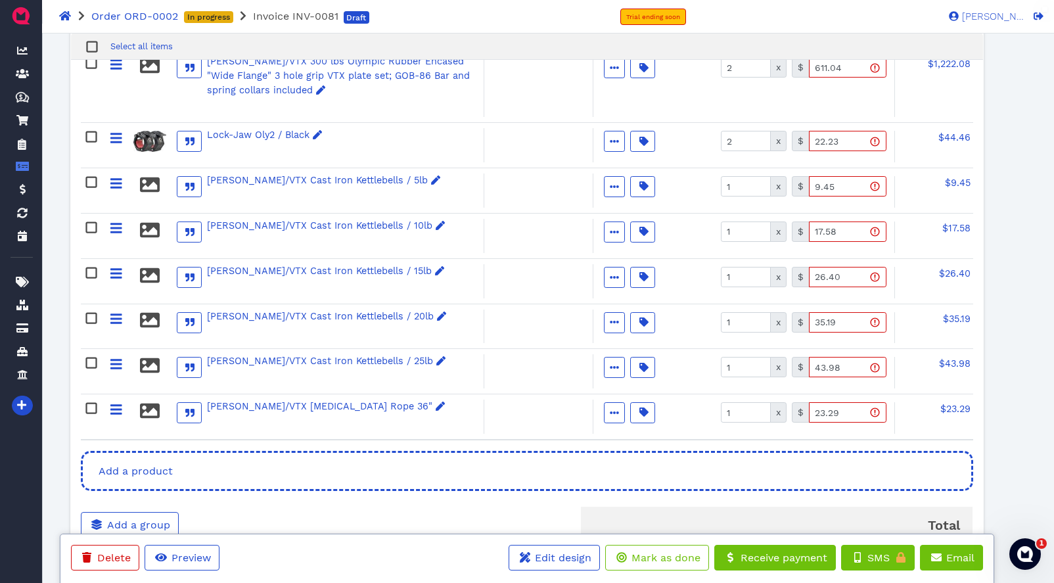
scroll to position [1781, 0]
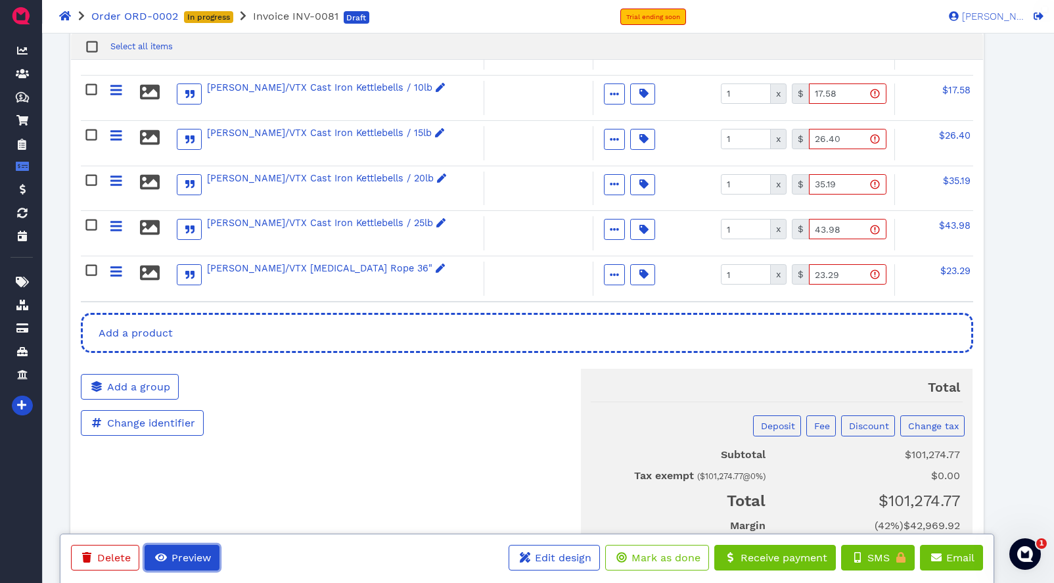
click at [198, 559] on span "Preview" at bounding box center [190, 557] width 41 height 12
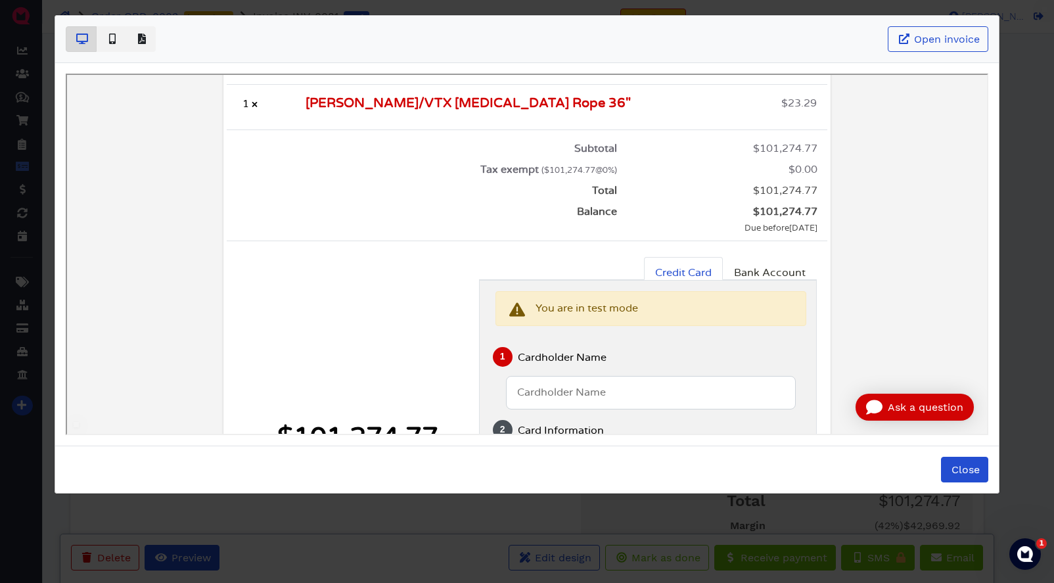
scroll to position [1974, 0]
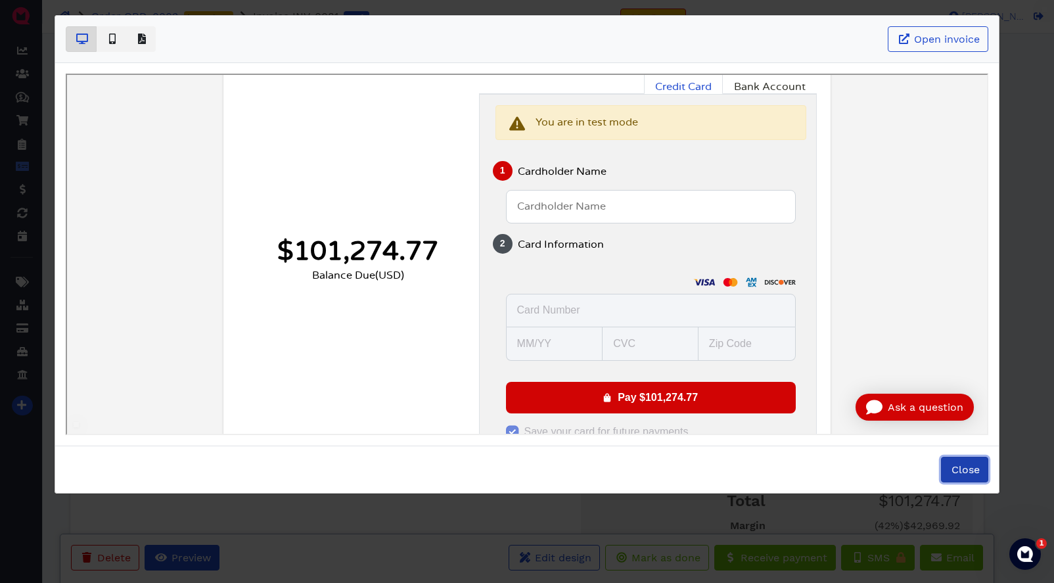
drag, startPoint x: 956, startPoint y: 470, endPoint x: 829, endPoint y: 503, distance: 131.7
click at [955, 470] on span "Close" at bounding box center [965, 469] width 30 height 12
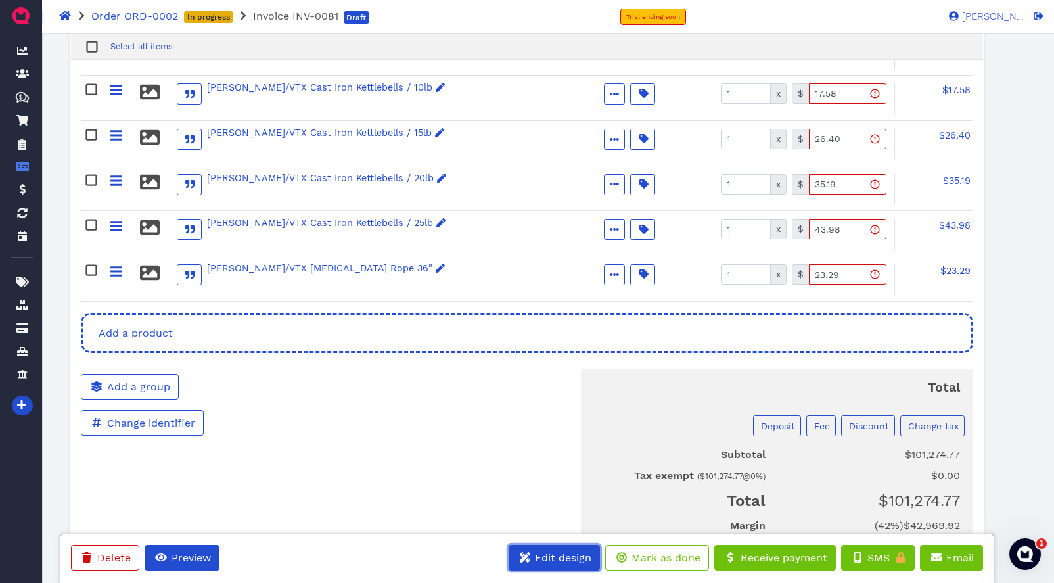
click at [578, 563] on span "Edit design" at bounding box center [562, 557] width 58 height 12
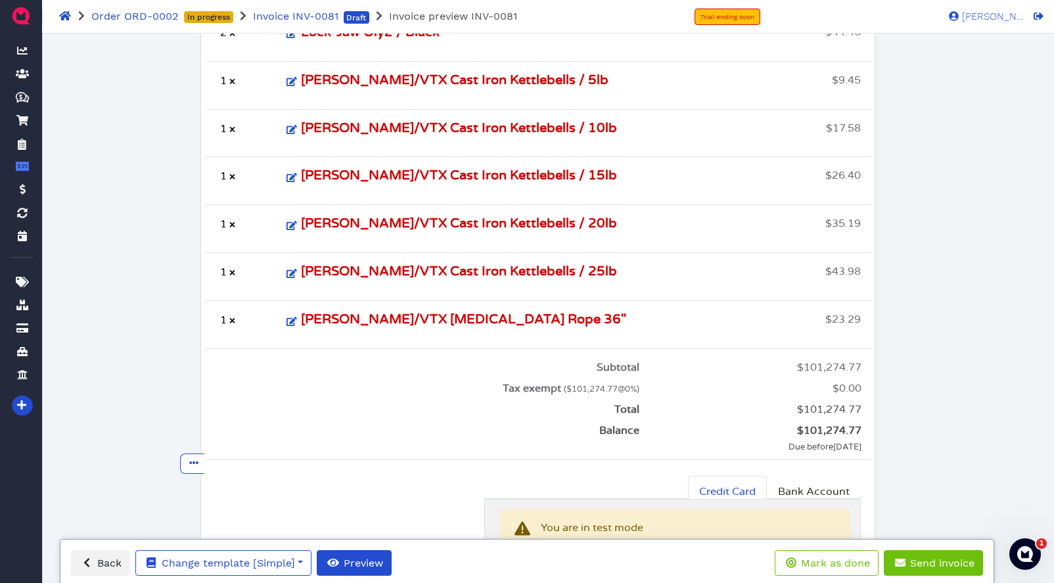
scroll to position [1630, 0]
click at [190, 458] on icon at bounding box center [194, 462] width 9 height 9
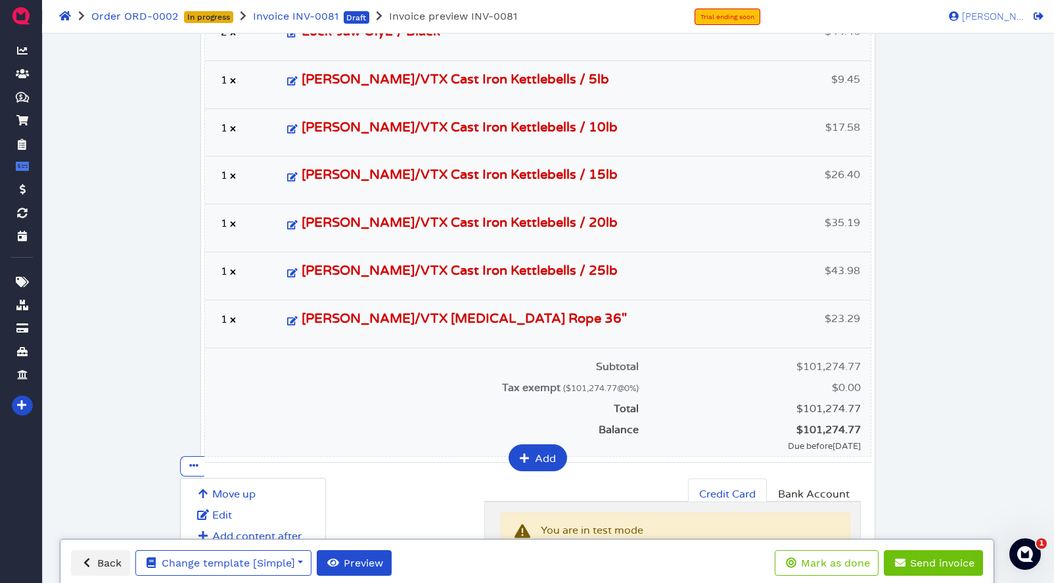
click at [250, 401] on dt "Total" at bounding box center [427, 409] width 444 height 16
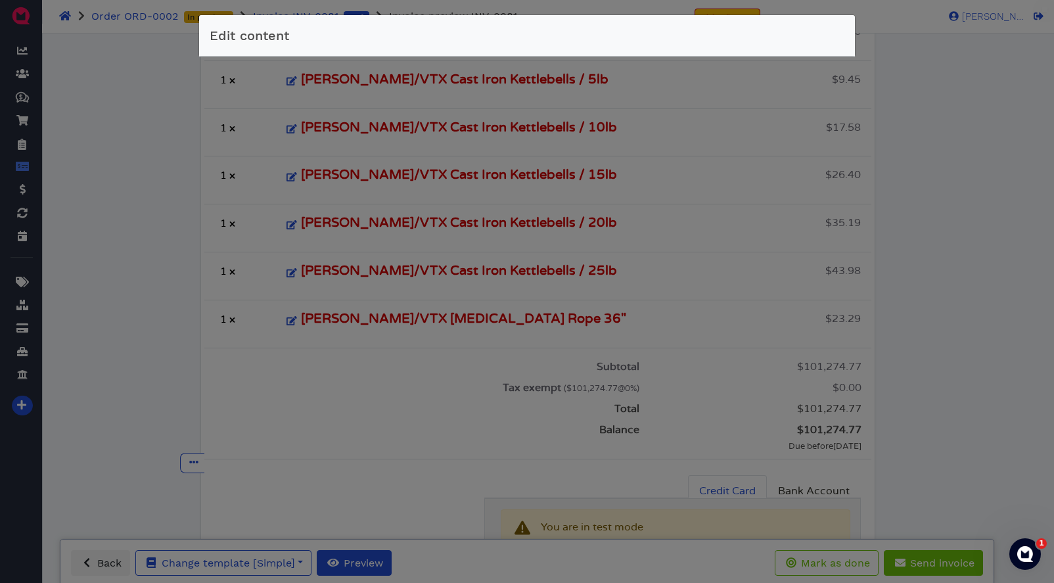
select select "medium"
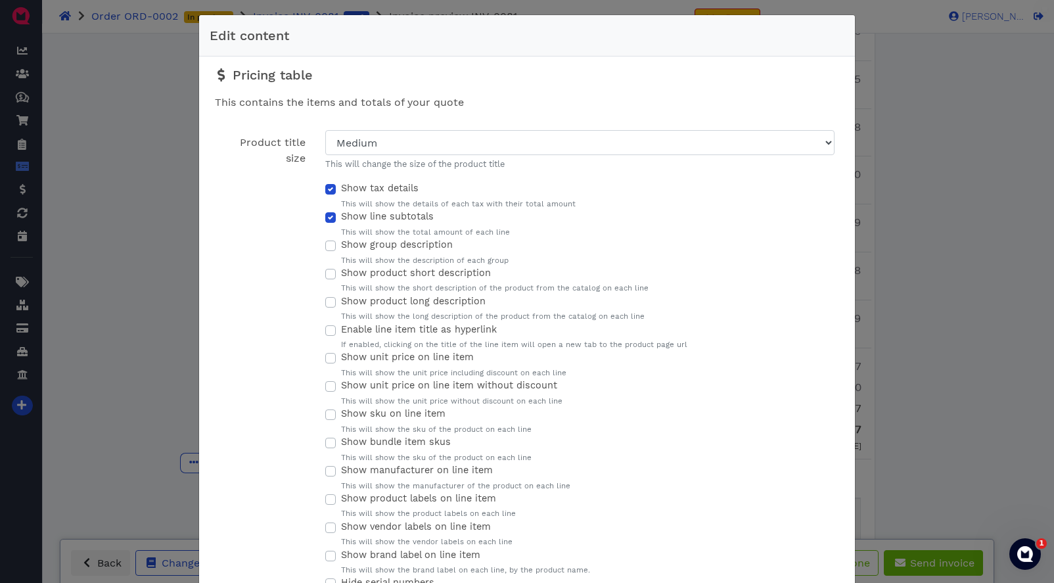
click at [148, 360] on div "Edit content Pricing table This contains the items and totals of your quote Pro…" at bounding box center [527, 291] width 1054 height 583
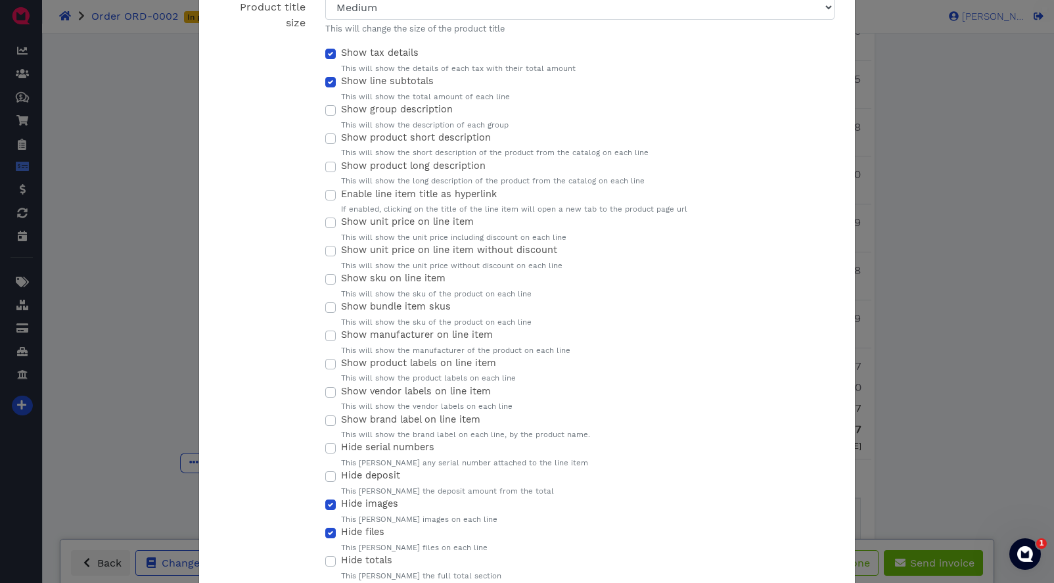
scroll to position [460, 0]
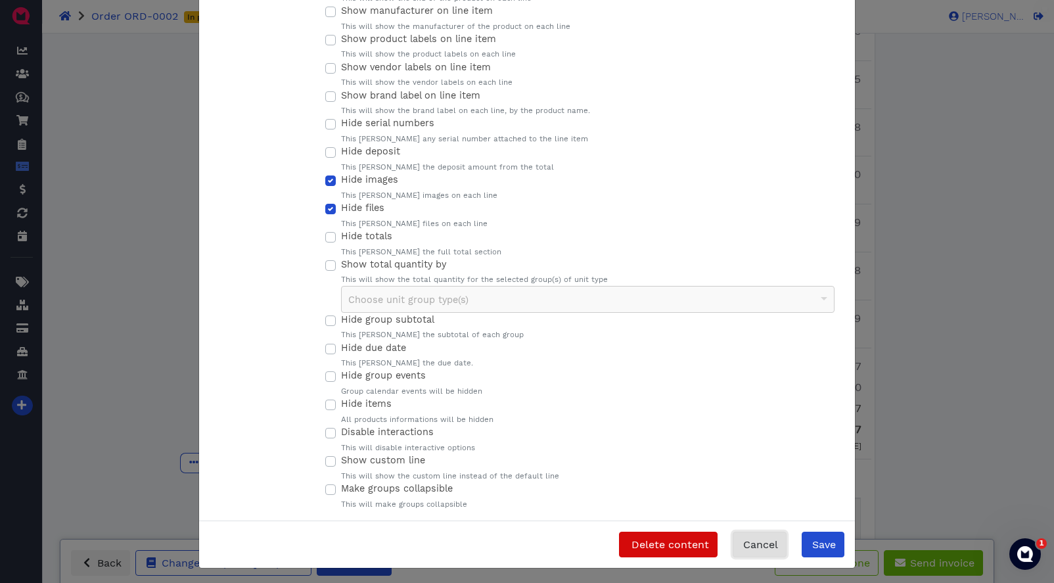
click at [762, 545] on span "Cancel" at bounding box center [759, 544] width 37 height 12
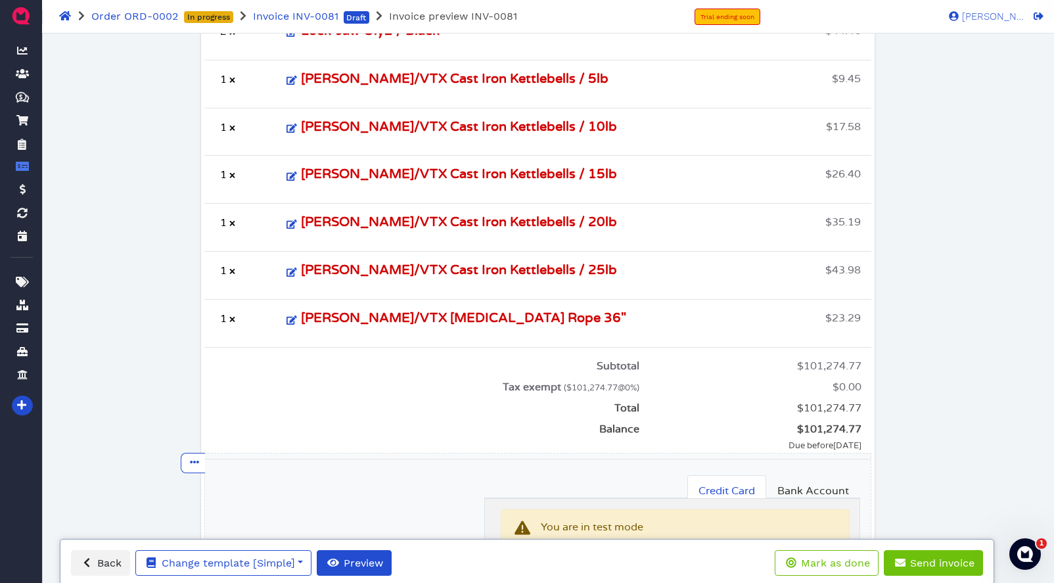
scroll to position [1630, 0]
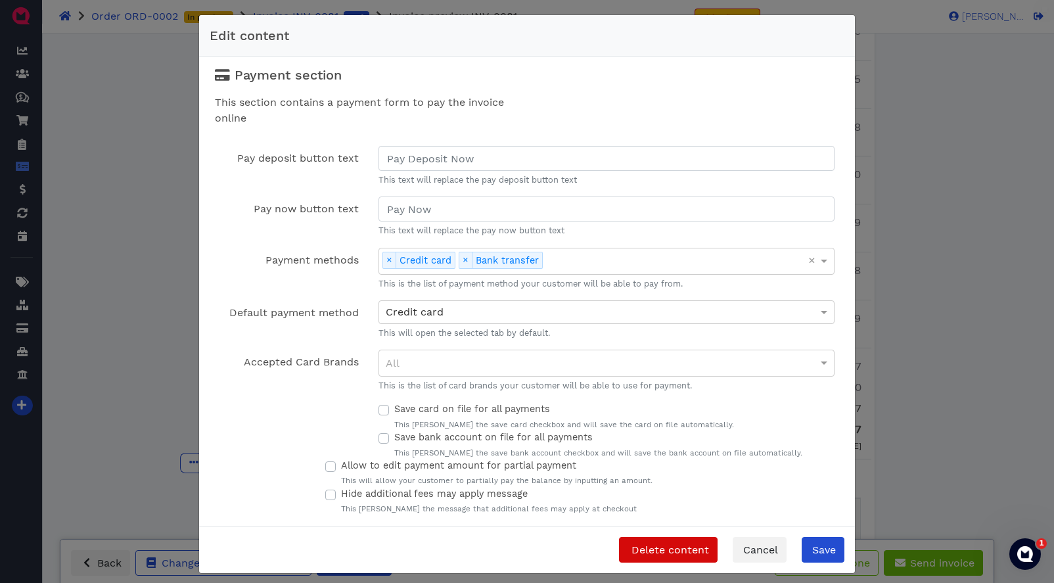
scroll to position [6, 0]
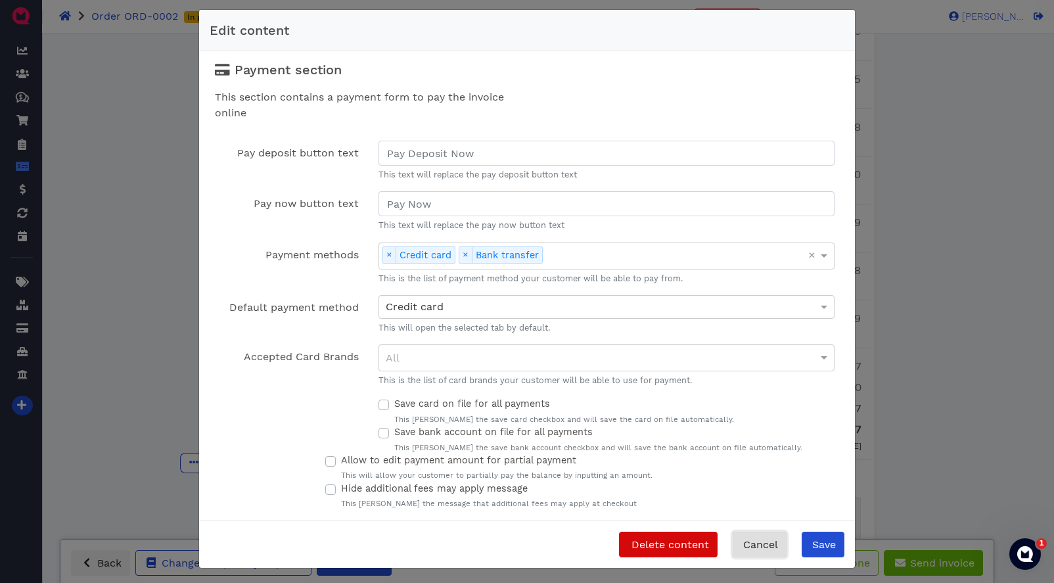
click at [766, 547] on span "Cancel" at bounding box center [759, 544] width 37 height 12
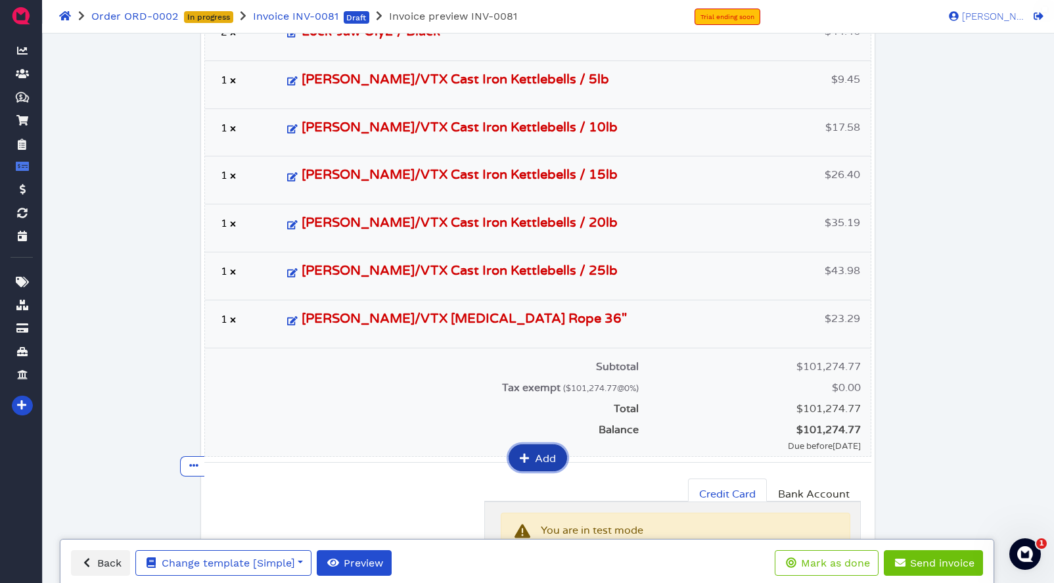
click at [552, 454] on span "Add" at bounding box center [544, 459] width 23 height 11
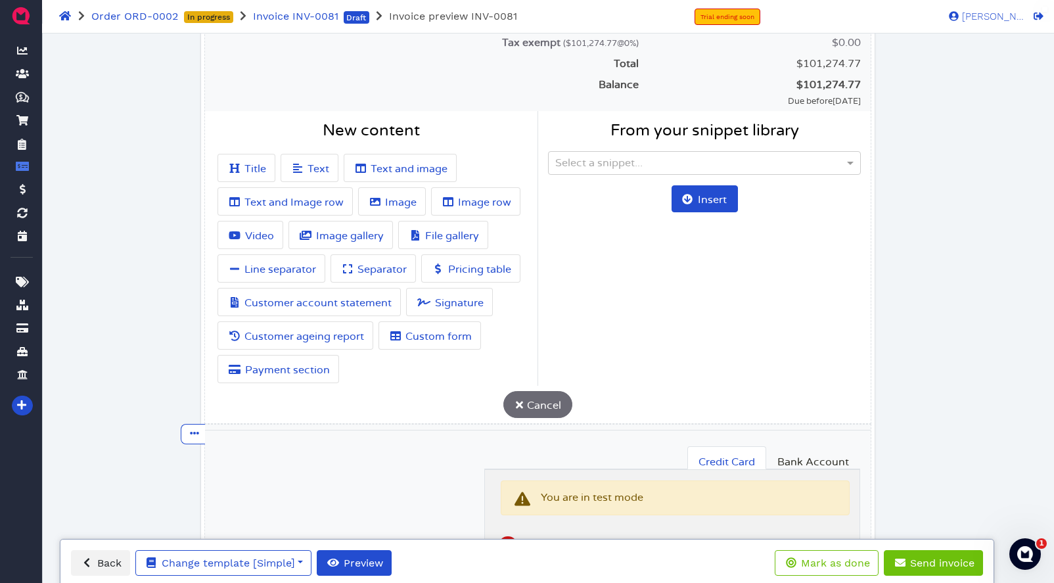
scroll to position [1989, 0]
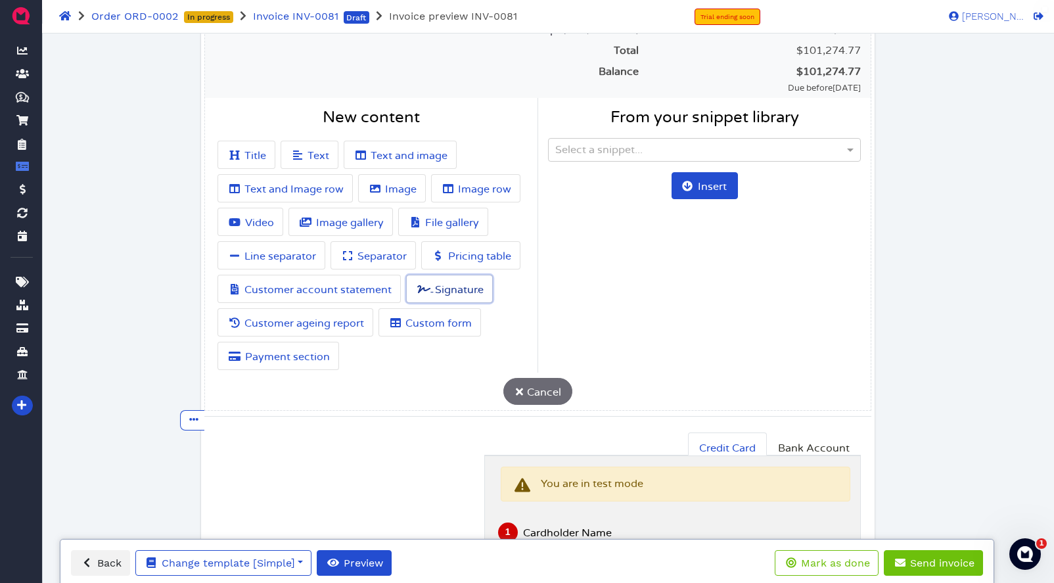
click at [436, 285] on span "Signature" at bounding box center [458, 290] width 51 height 11
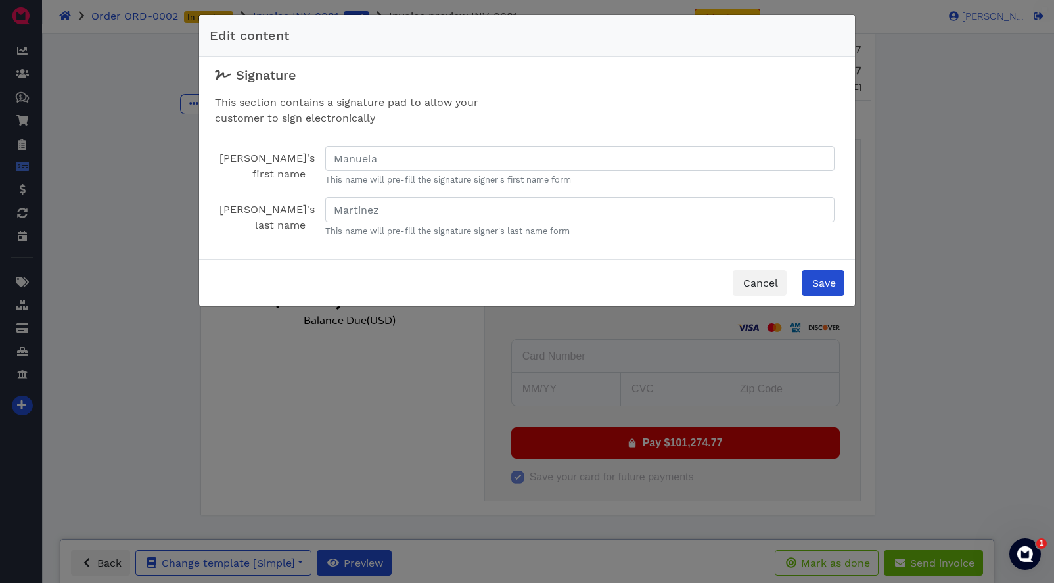
scroll to position [1988, 0]
click at [830, 286] on span "Save" at bounding box center [823, 283] width 26 height 12
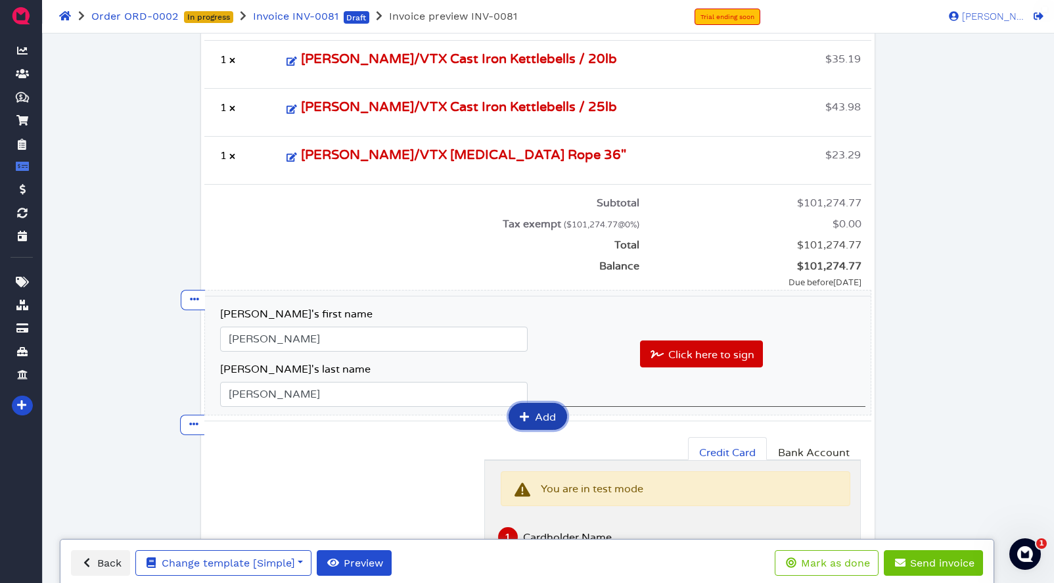
click at [534, 412] on span "Add" at bounding box center [544, 417] width 23 height 11
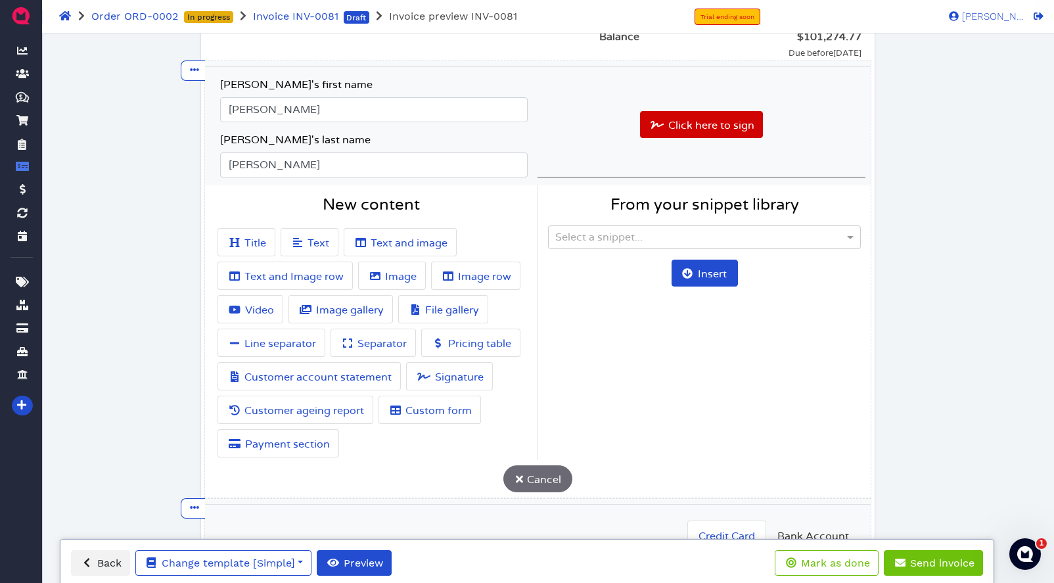
scroll to position [2111, 0]
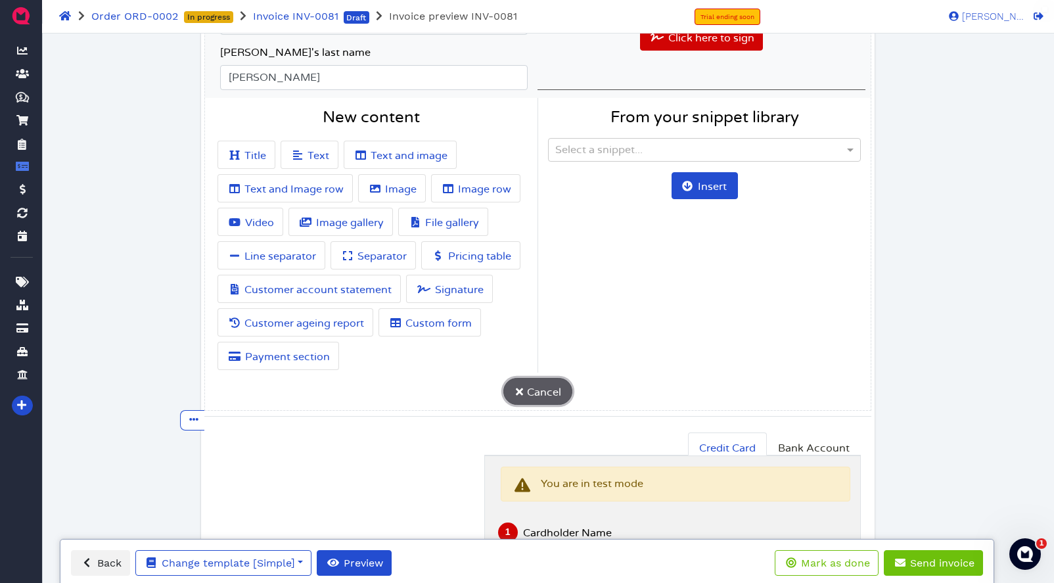
click at [544, 387] on span "Cancel" at bounding box center [543, 392] width 36 height 11
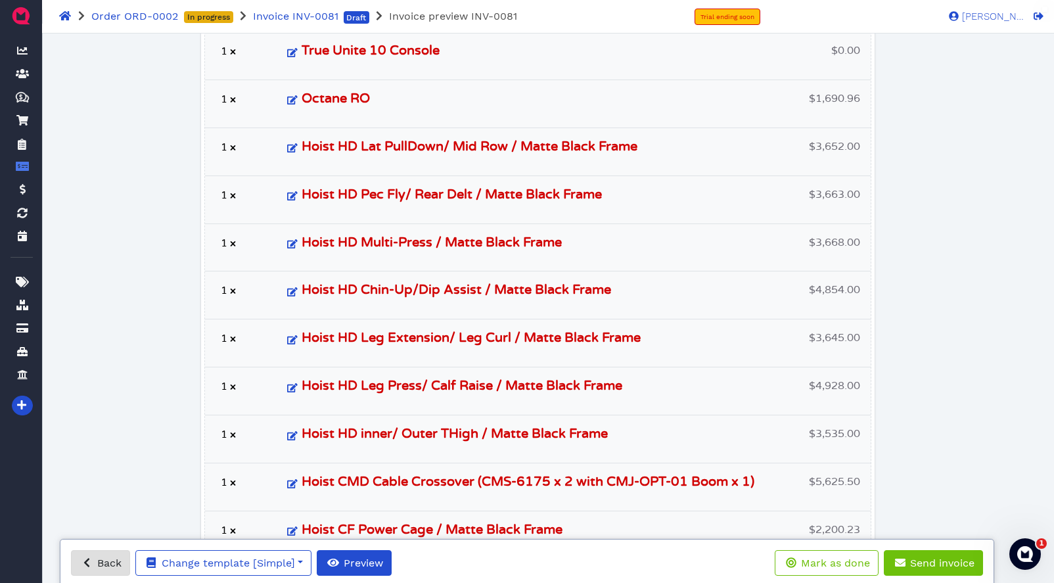
scroll to position [625, 0]
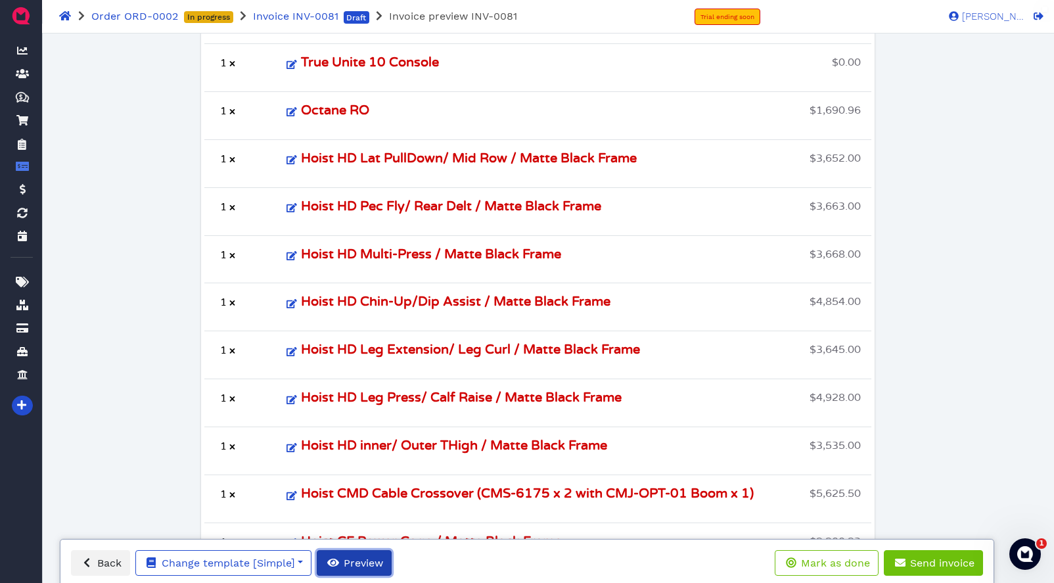
click at [362, 561] on span "Preview" at bounding box center [362, 563] width 41 height 12
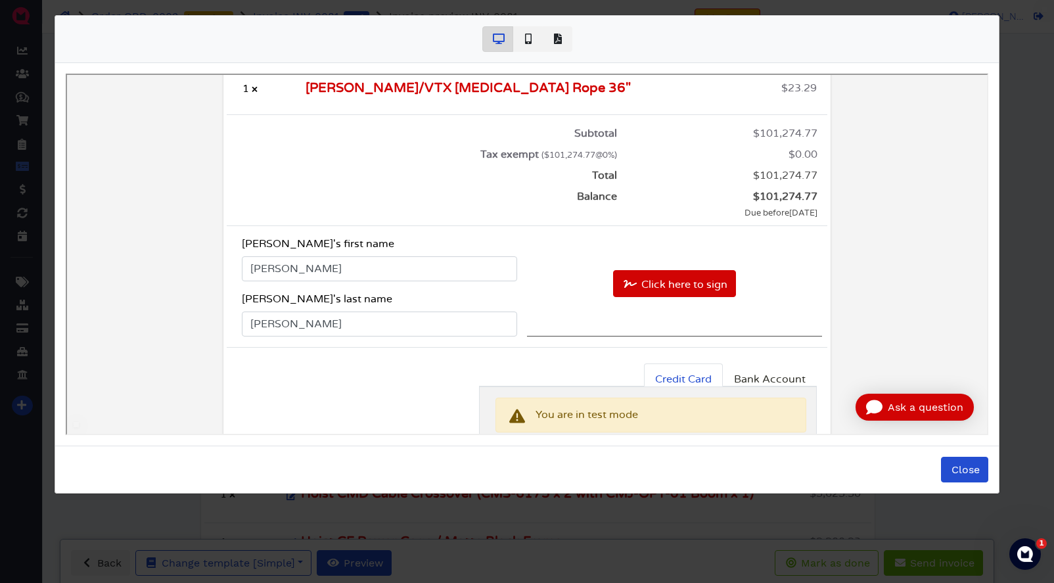
scroll to position [1805, 0]
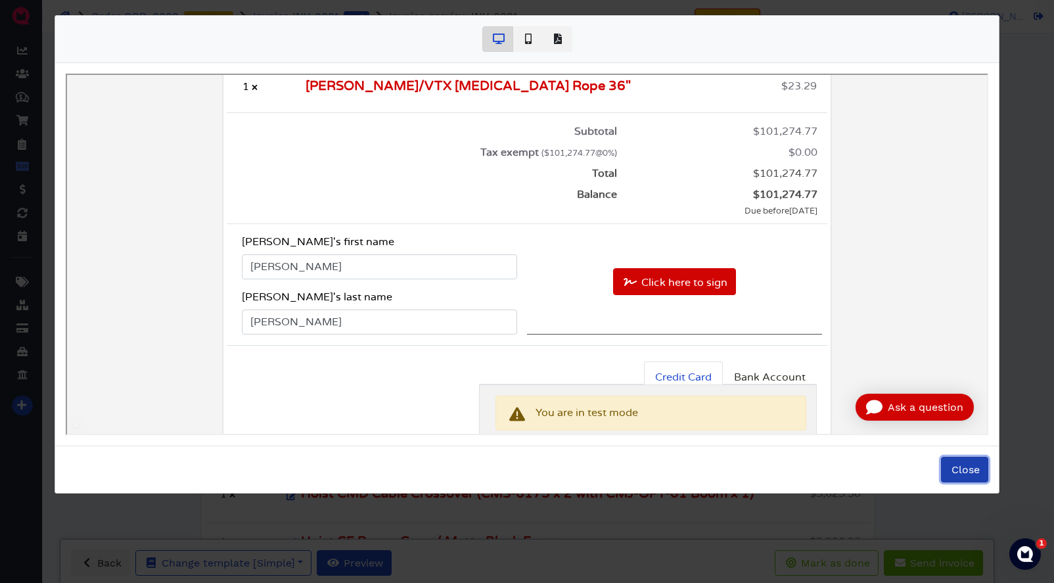
click at [967, 471] on span "Close" at bounding box center [965, 469] width 30 height 12
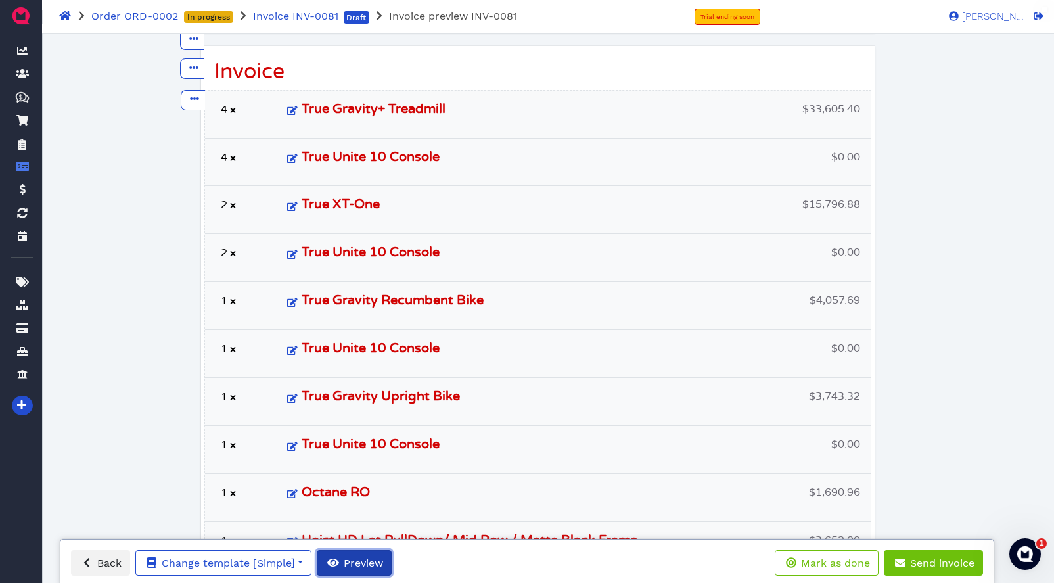
scroll to position [0, 0]
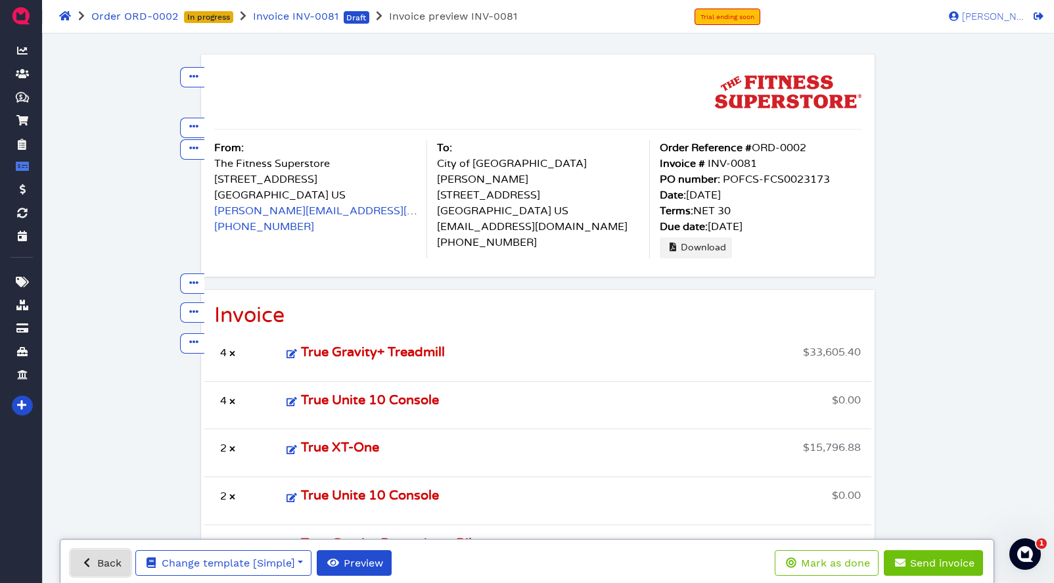
click at [97, 569] on span "Back" at bounding box center [108, 563] width 26 height 12
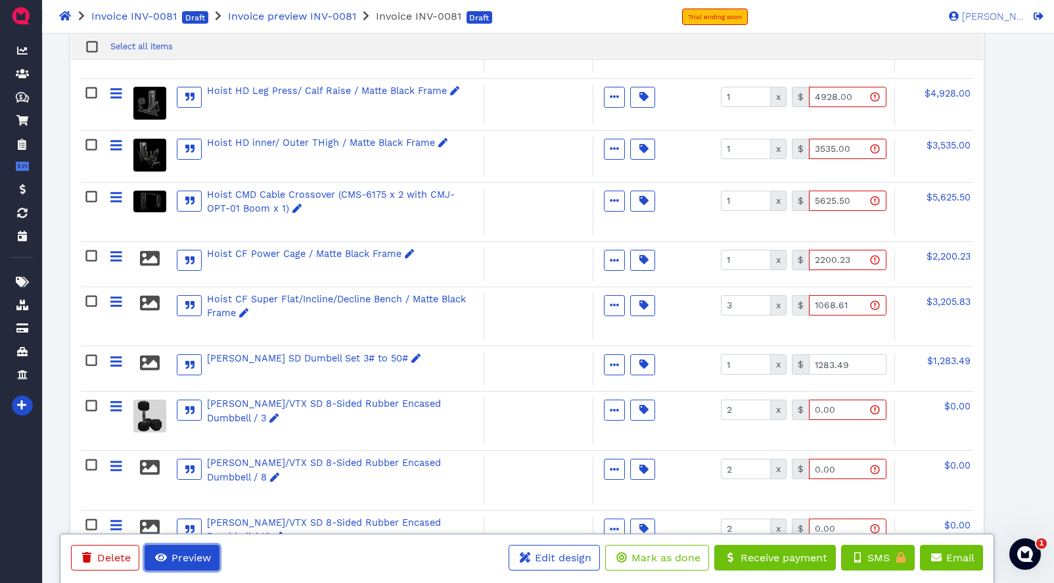
click at [197, 558] on span "Preview" at bounding box center [190, 557] width 41 height 12
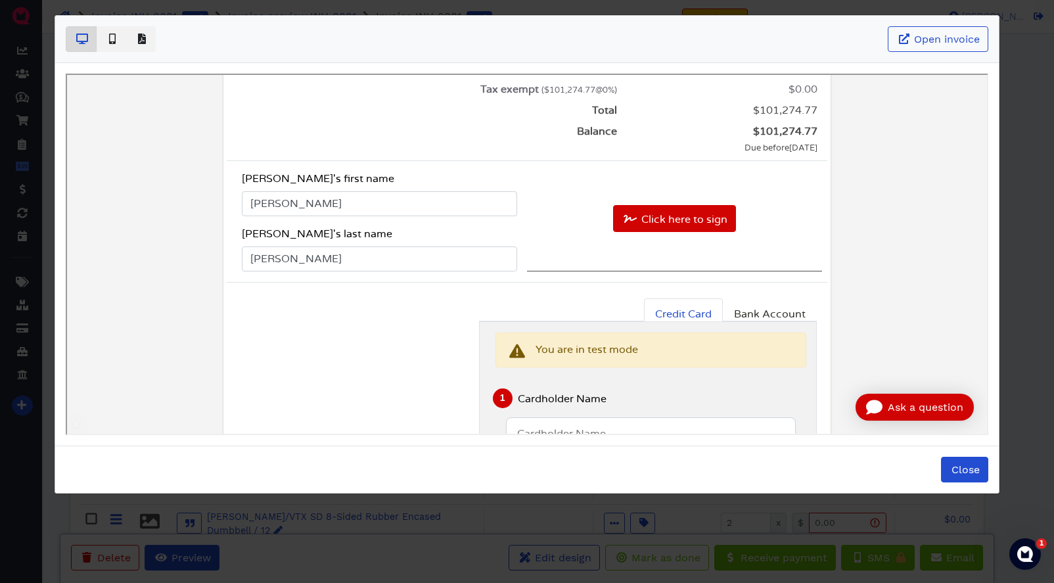
scroll to position [1875, 0]
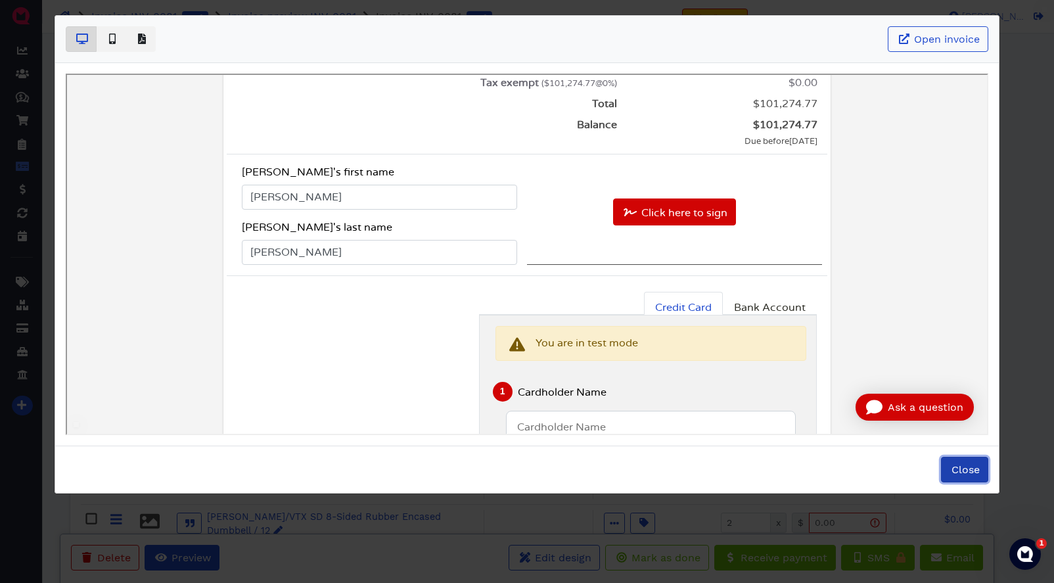
click at [954, 465] on span "Close" at bounding box center [965, 469] width 30 height 12
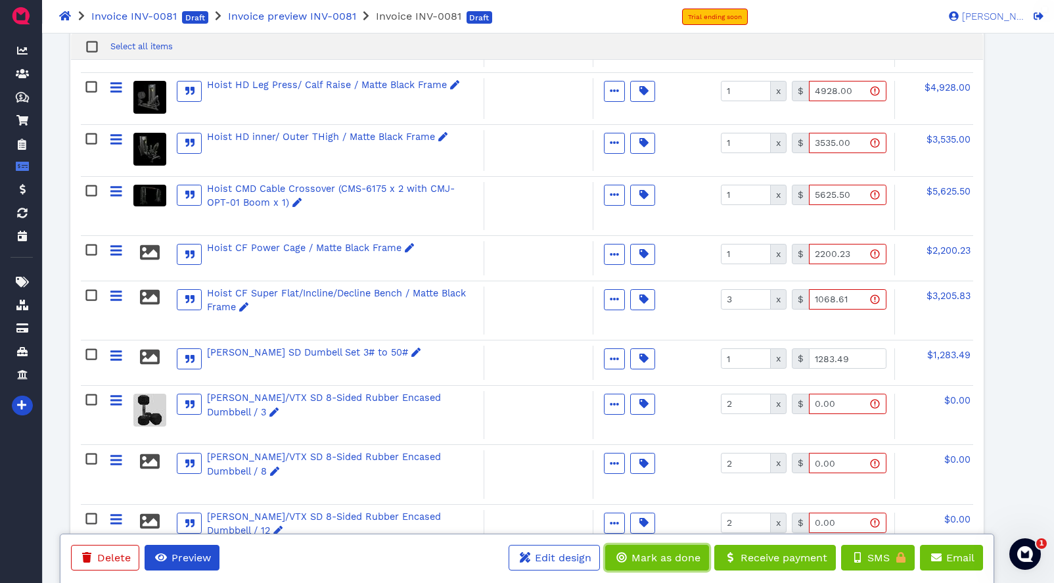
click at [657, 556] on span "Mark as done" at bounding box center [665, 557] width 71 height 12
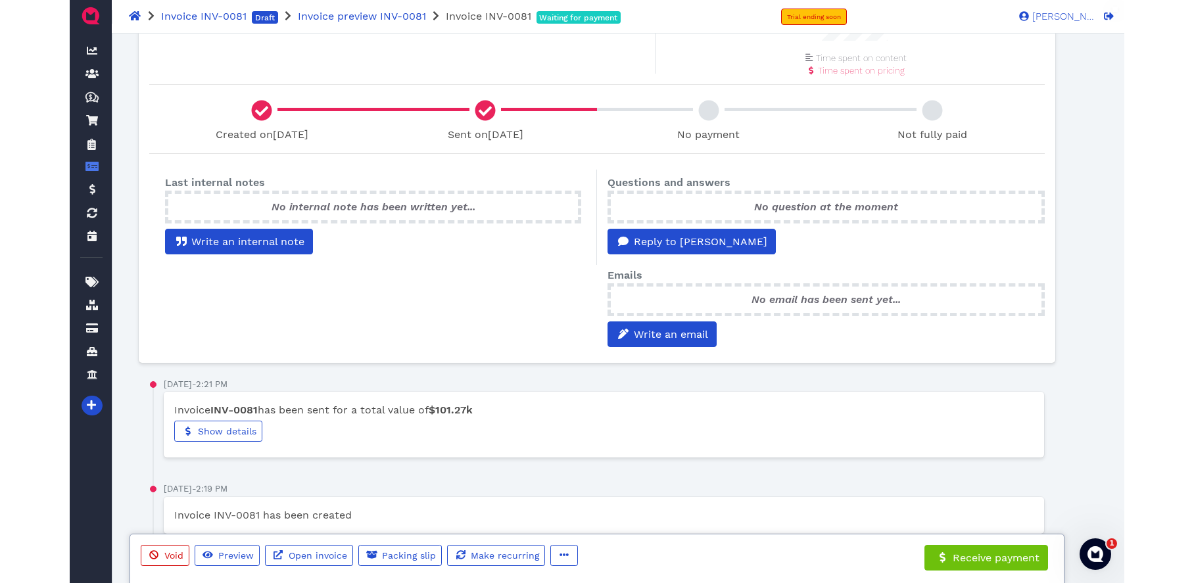
scroll to position [375, 0]
